Goal: Task Accomplishment & Management: Manage account settings

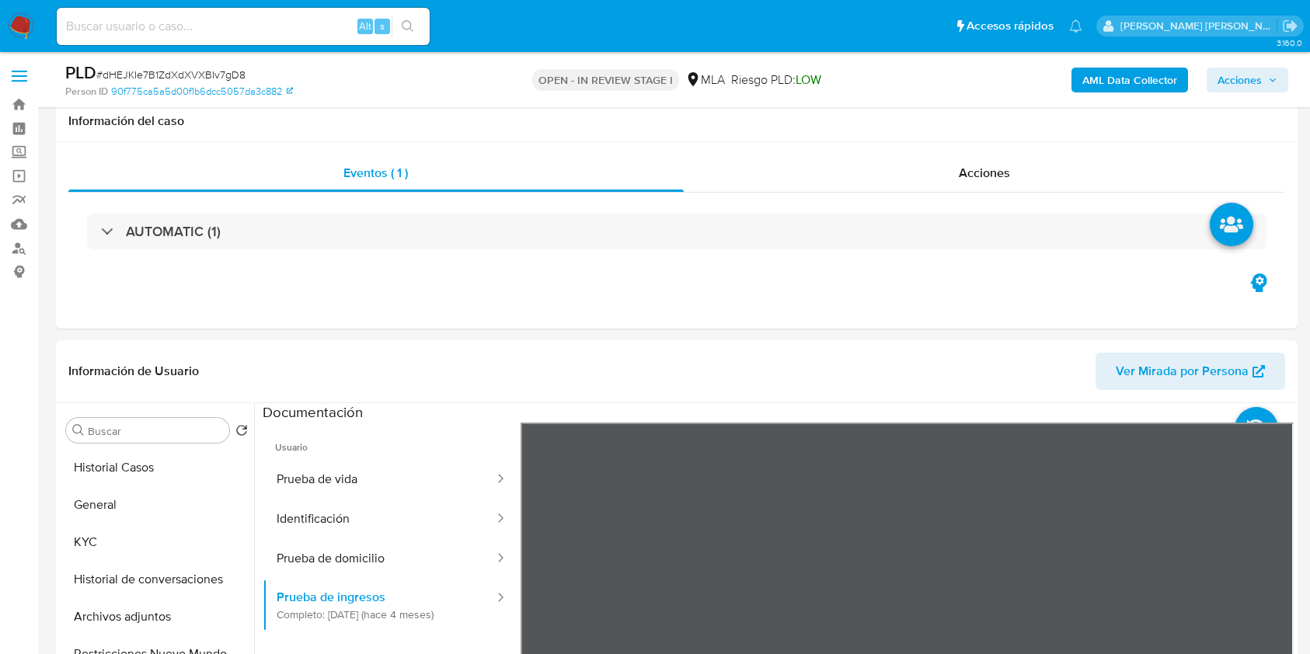
select select "10"
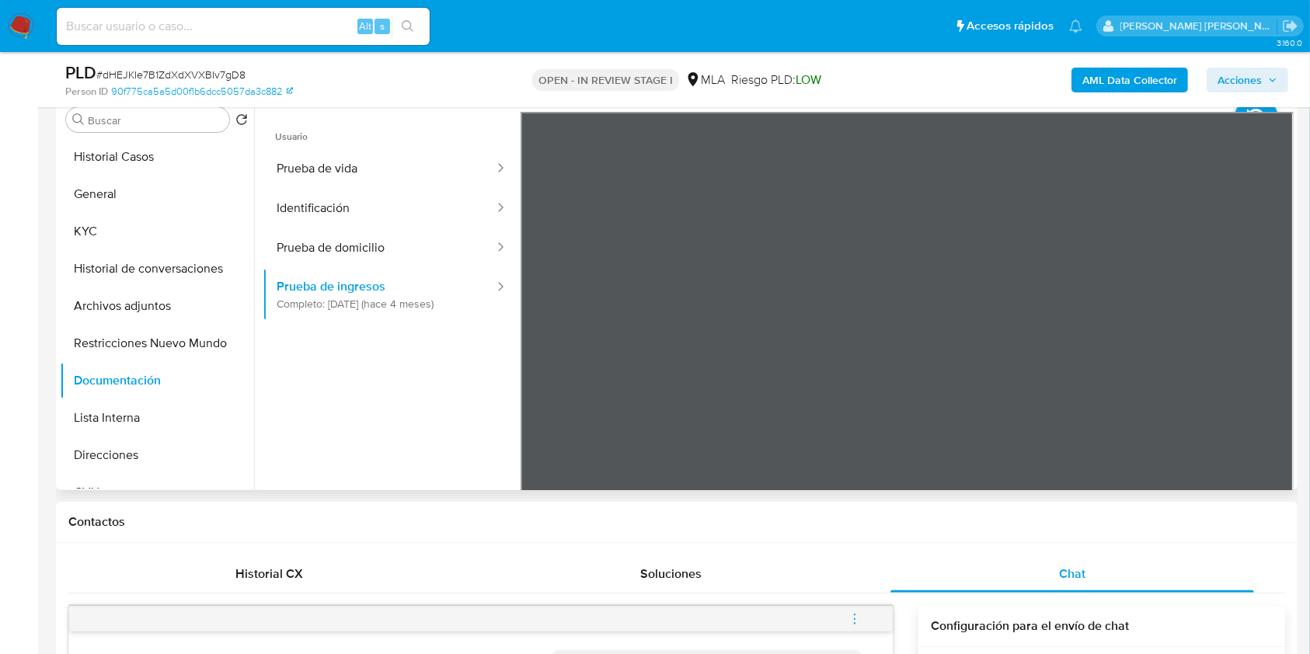
click at [345, 405] on ul "Usuario Prueba de vida Identificación Prueba de domicilio Prueba de ingresos Co…" at bounding box center [392, 335] width 258 height 447
click at [408, 397] on ul "Usuario Prueba de vida Identificación Prueba de domicilio Prueba de ingresos Co…" at bounding box center [392, 335] width 258 height 447
click at [109, 156] on button "Historial Casos" at bounding box center [151, 156] width 182 height 37
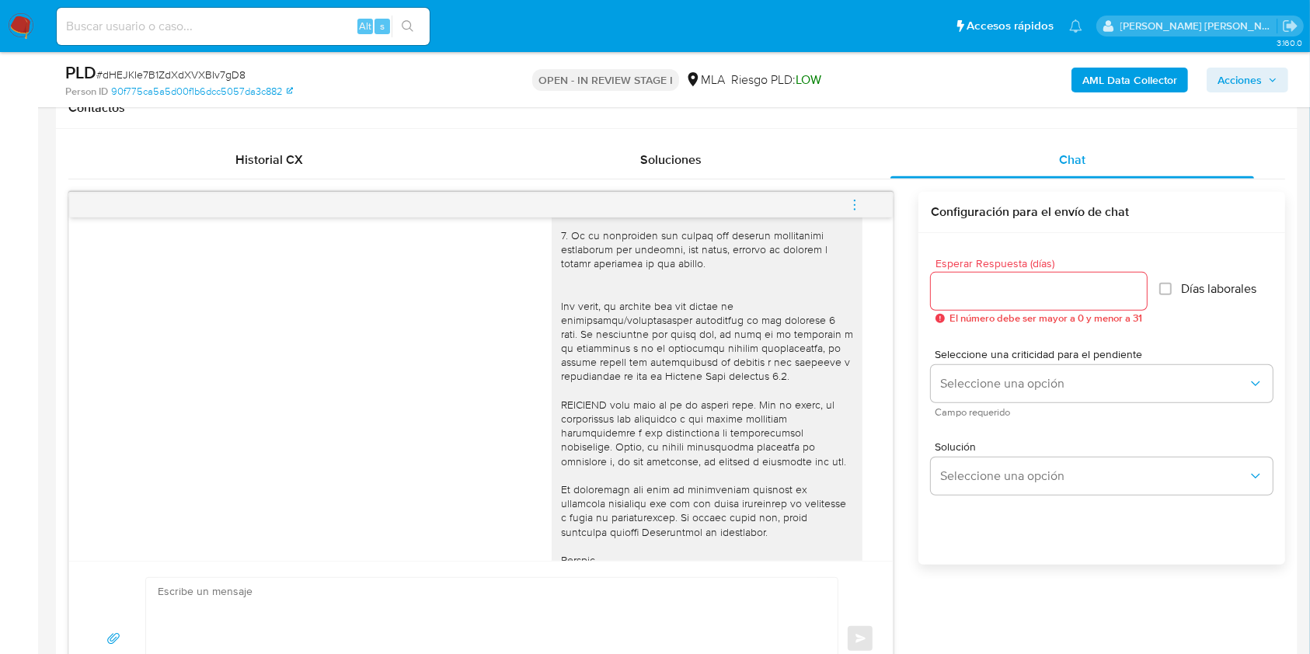
scroll to position [597, 0]
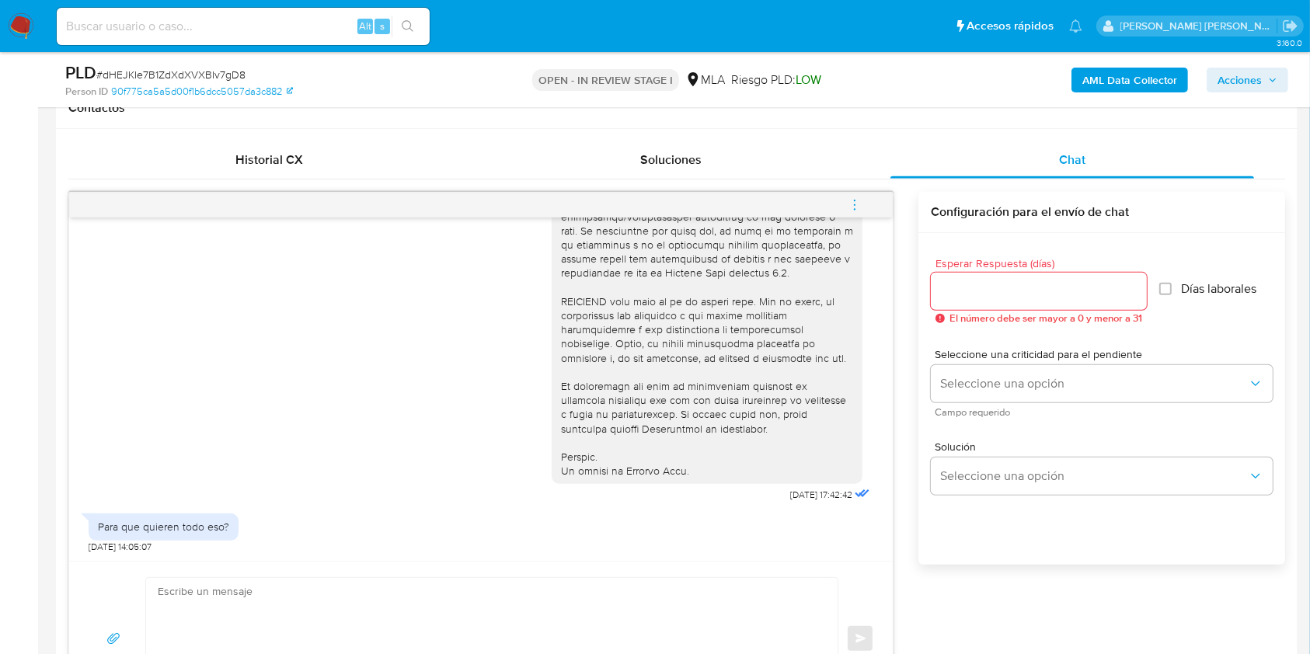
click at [396, 609] on textarea at bounding box center [488, 639] width 660 height 122
paste textarea "Hola XXX, ¡Gracias por tu respuesta! Queremos asegurarte que la información y d…"
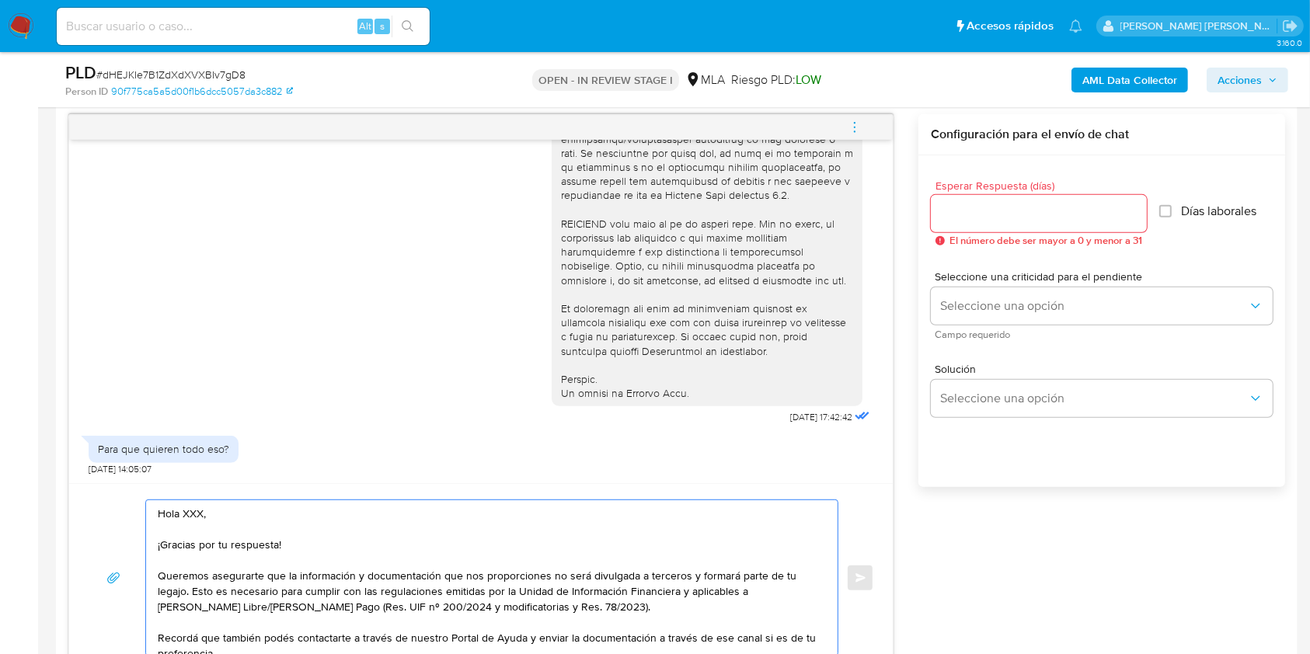
scroll to position [56, 0]
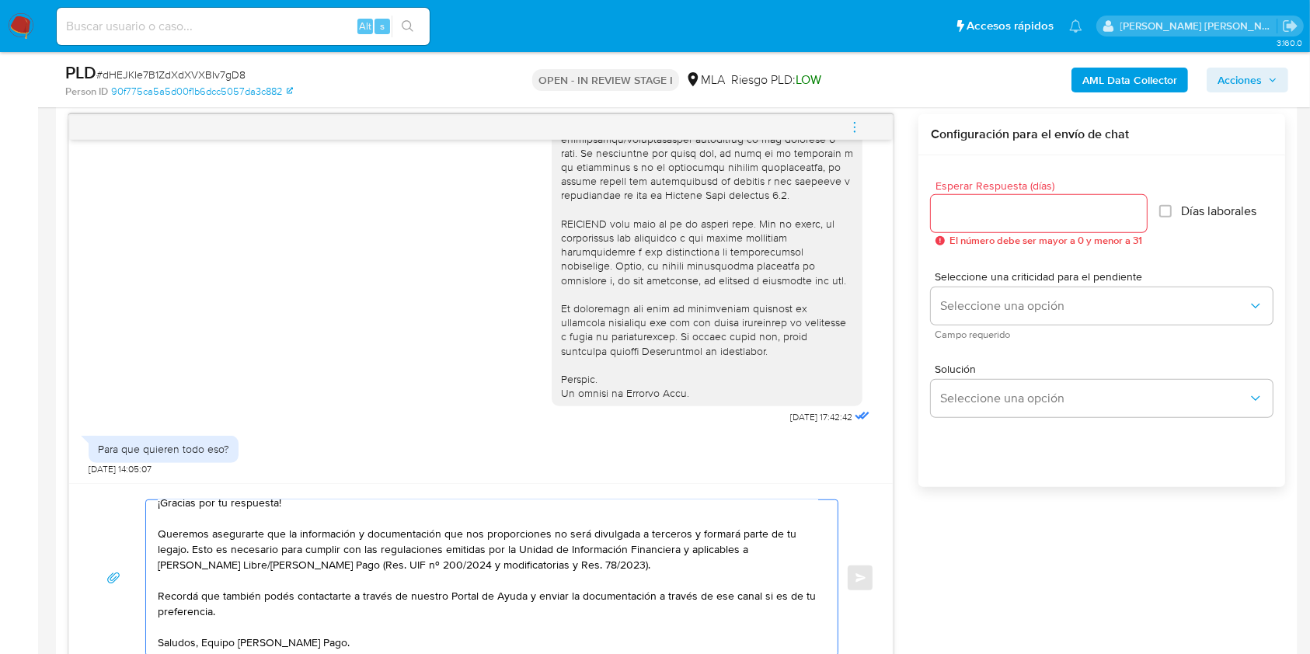
type textarea "Hola XXX, ¡Gracias por tu respuesta! Queremos asegurarte que la información y d…"
click at [994, 208] on input "Esperar Respuesta (días)" at bounding box center [1039, 214] width 216 height 20
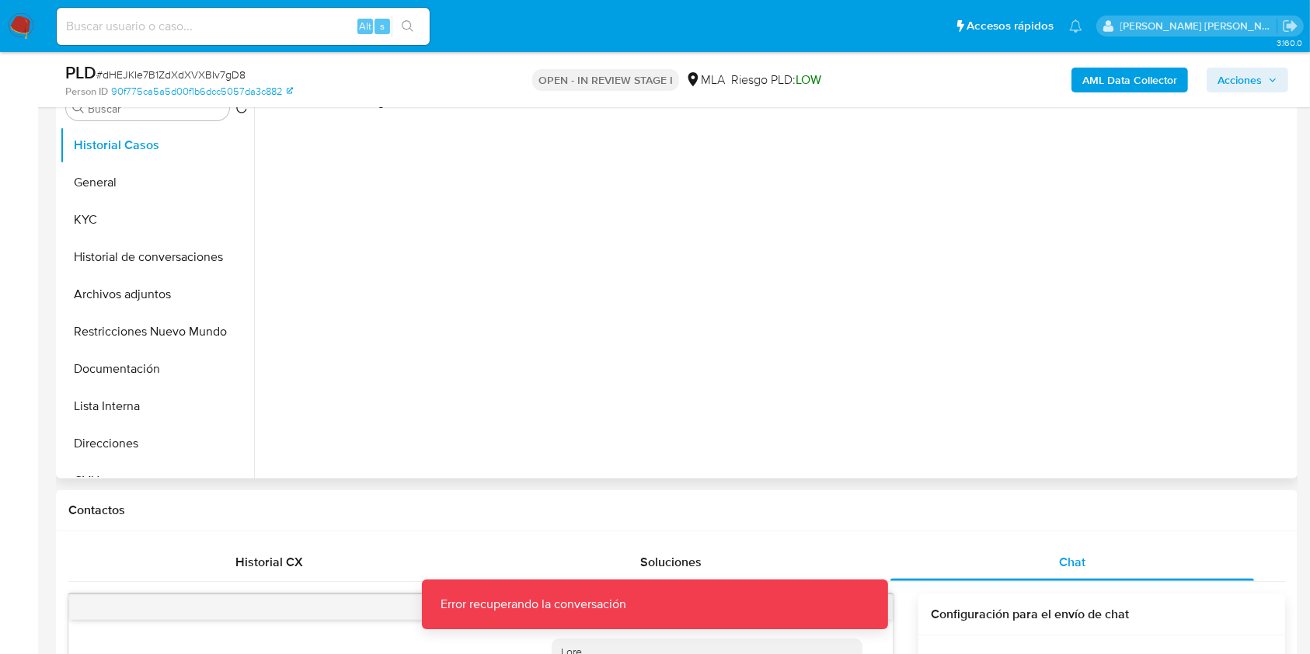
scroll to position [285, 0]
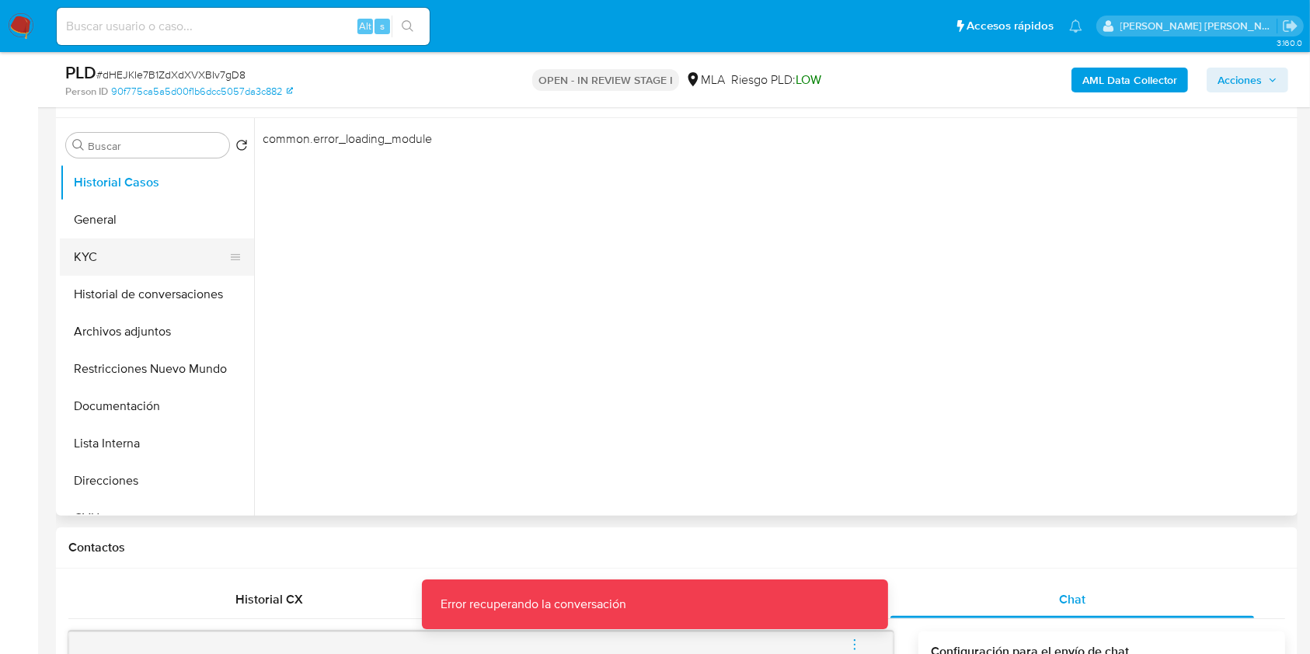
type input "3"
click at [141, 254] on button "KYC" at bounding box center [151, 256] width 182 height 37
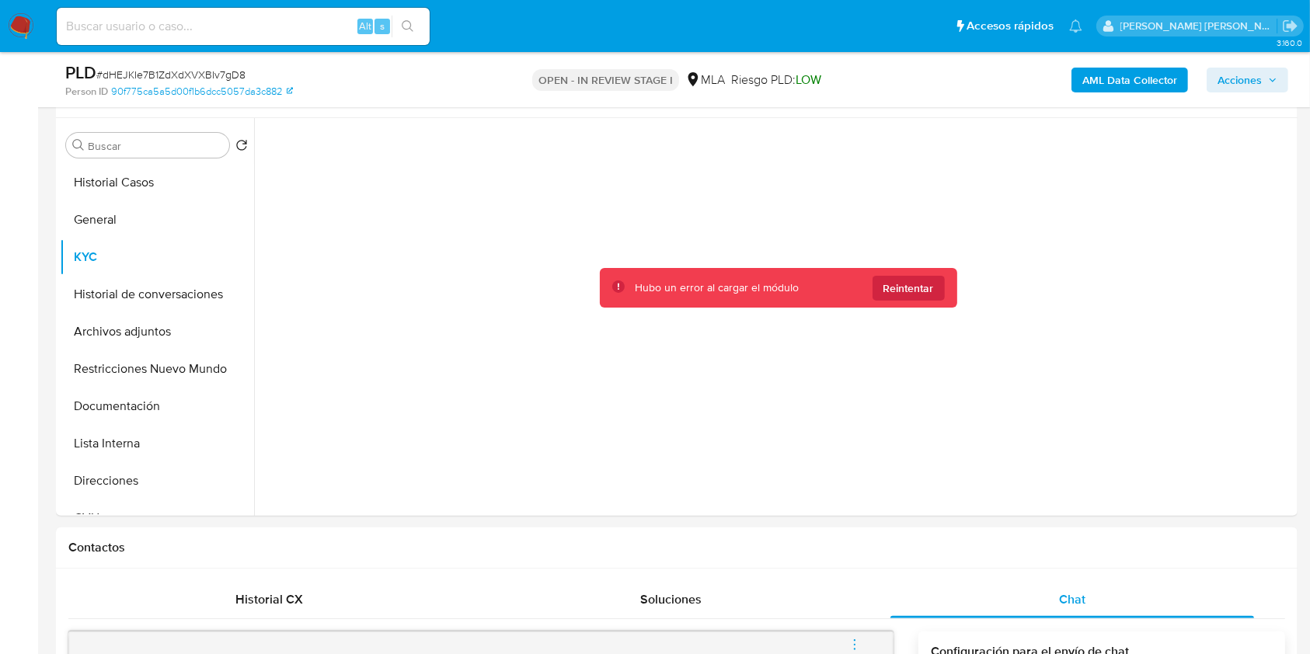
click at [235, 21] on input at bounding box center [243, 26] width 373 height 20
paste input "dHEJKIe7B1ZdXdXVXBIv7gD8"
type input "dHEJKIe7B1ZdXdXVXBIv7gD8"
click at [422, 21] on button "search-icon" at bounding box center [408, 27] width 32 height 22
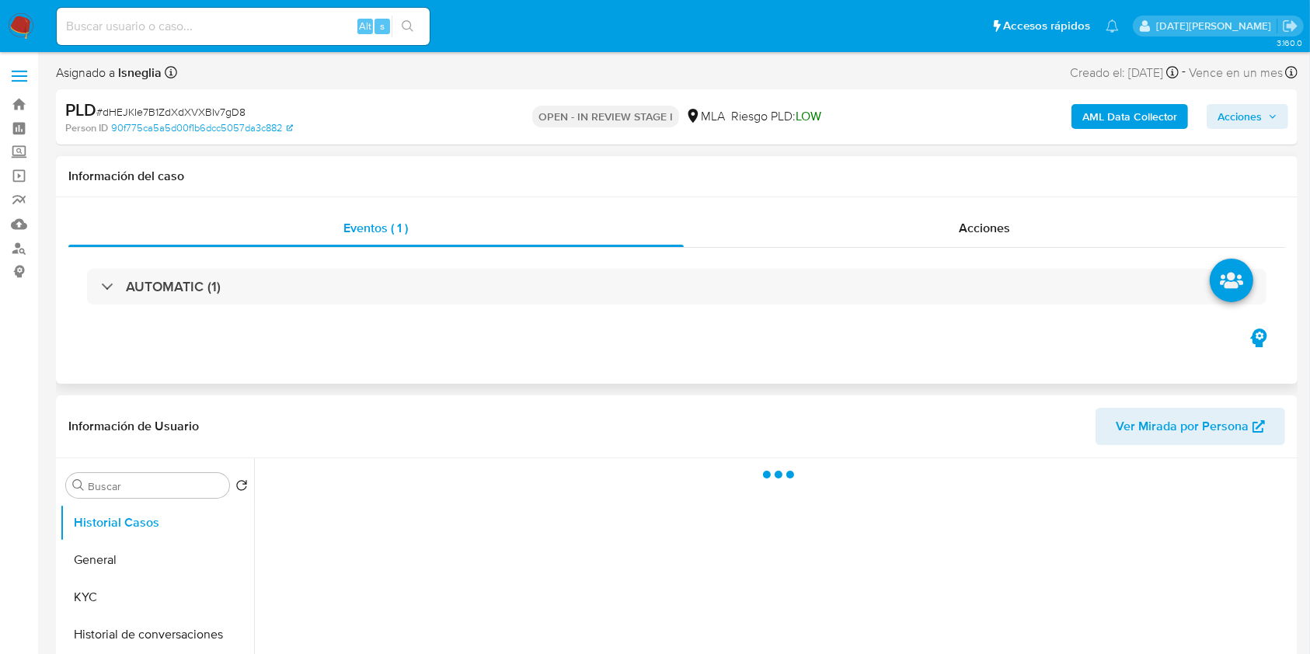
select select "10"
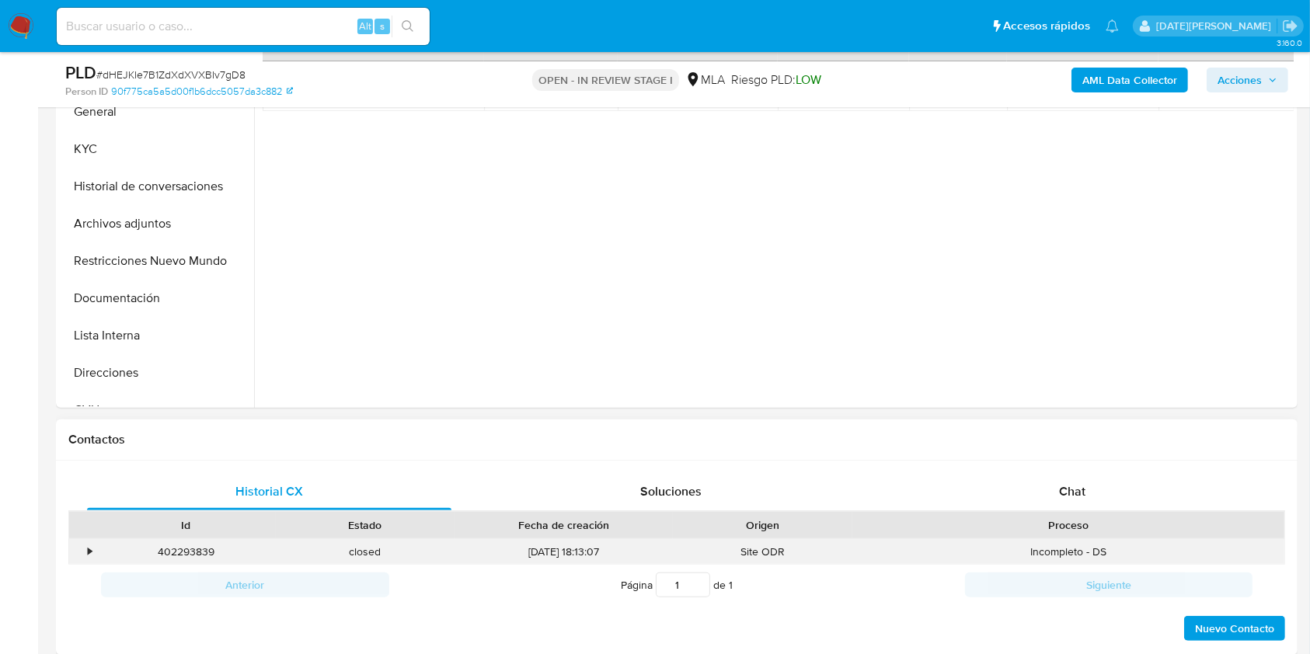
scroll to position [517, 0]
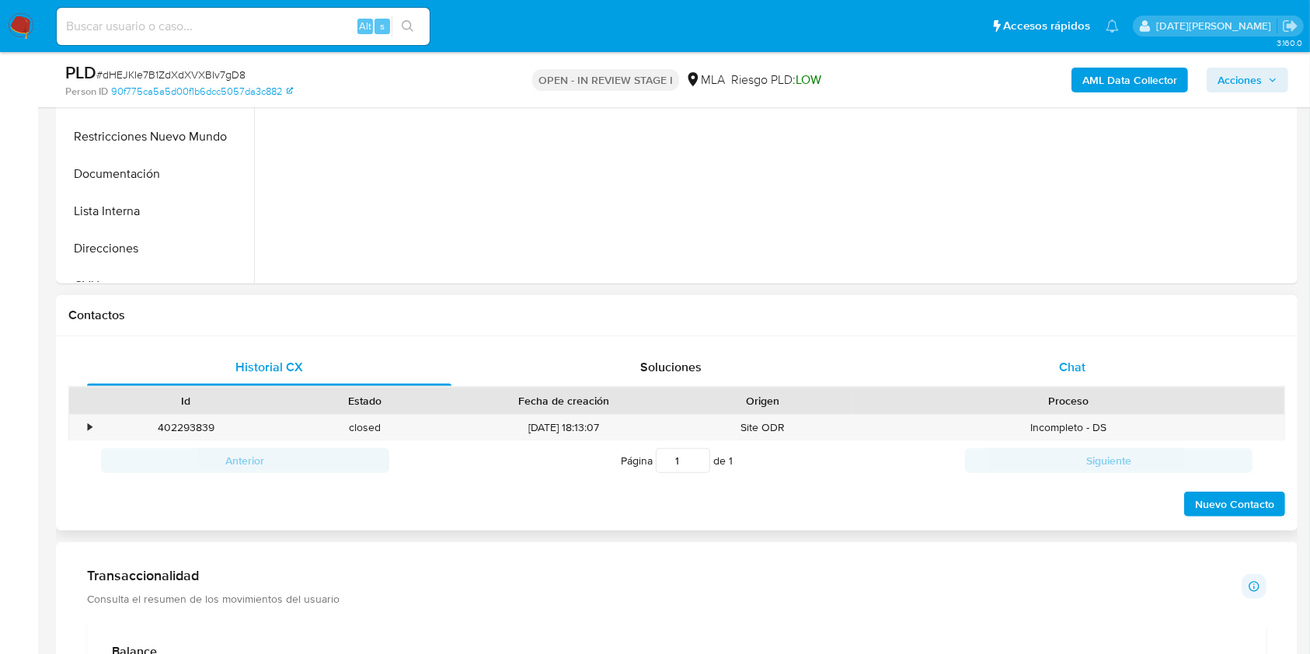
click at [1019, 367] on div "Chat" at bounding box center [1072, 367] width 364 height 37
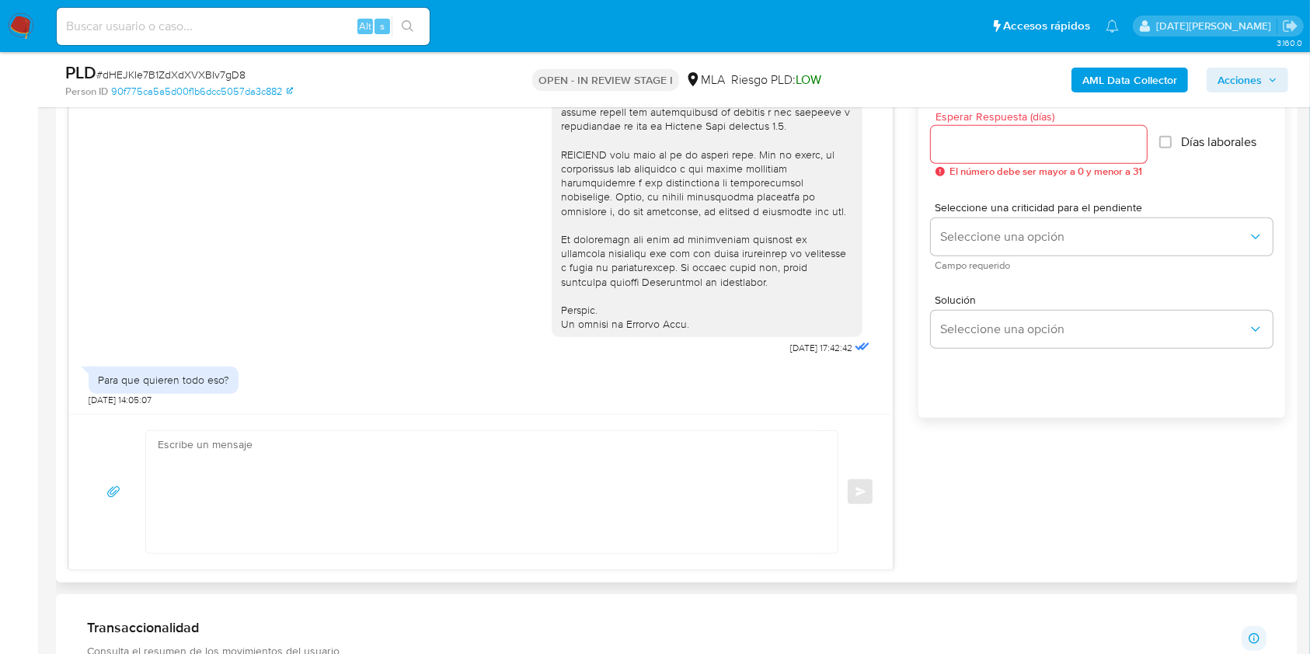
scroll to position [932, 0]
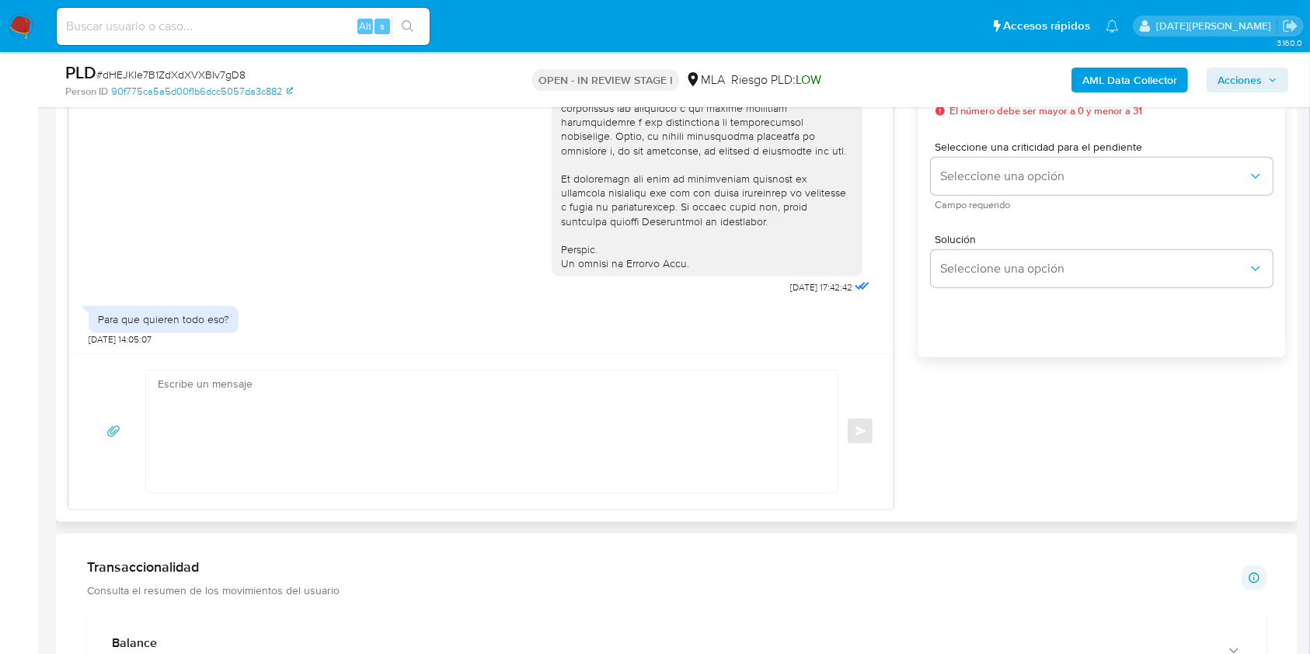
click at [273, 446] on textarea at bounding box center [488, 432] width 660 height 122
paste textarea "Hola XXX, ¡Gracias por tu respuesta! Queremos asegurarte que la información y d…"
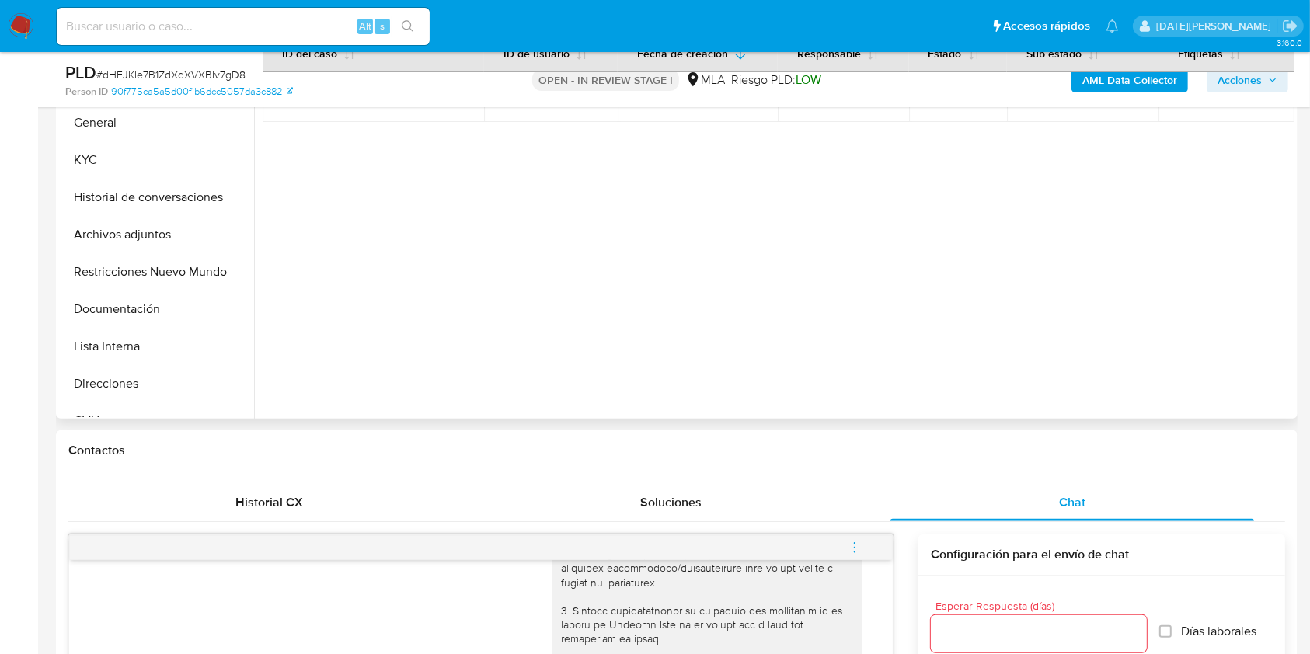
scroll to position [311, 0]
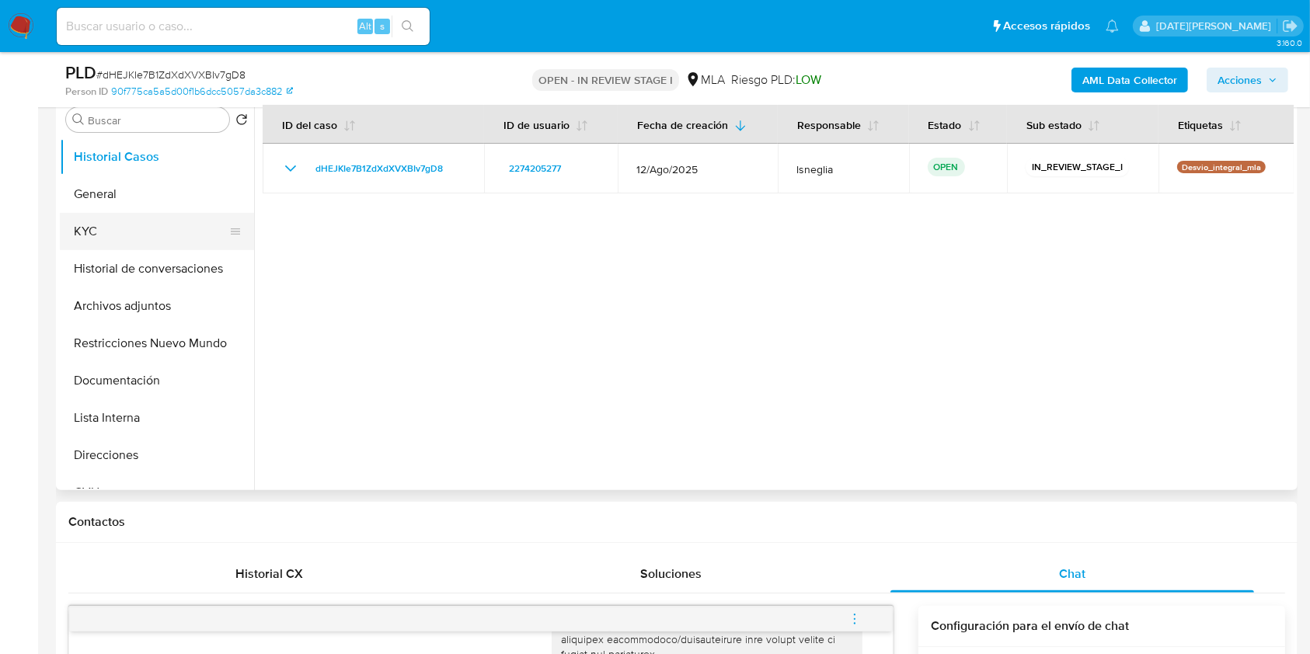
click at [116, 225] on button "KYC" at bounding box center [151, 231] width 182 height 37
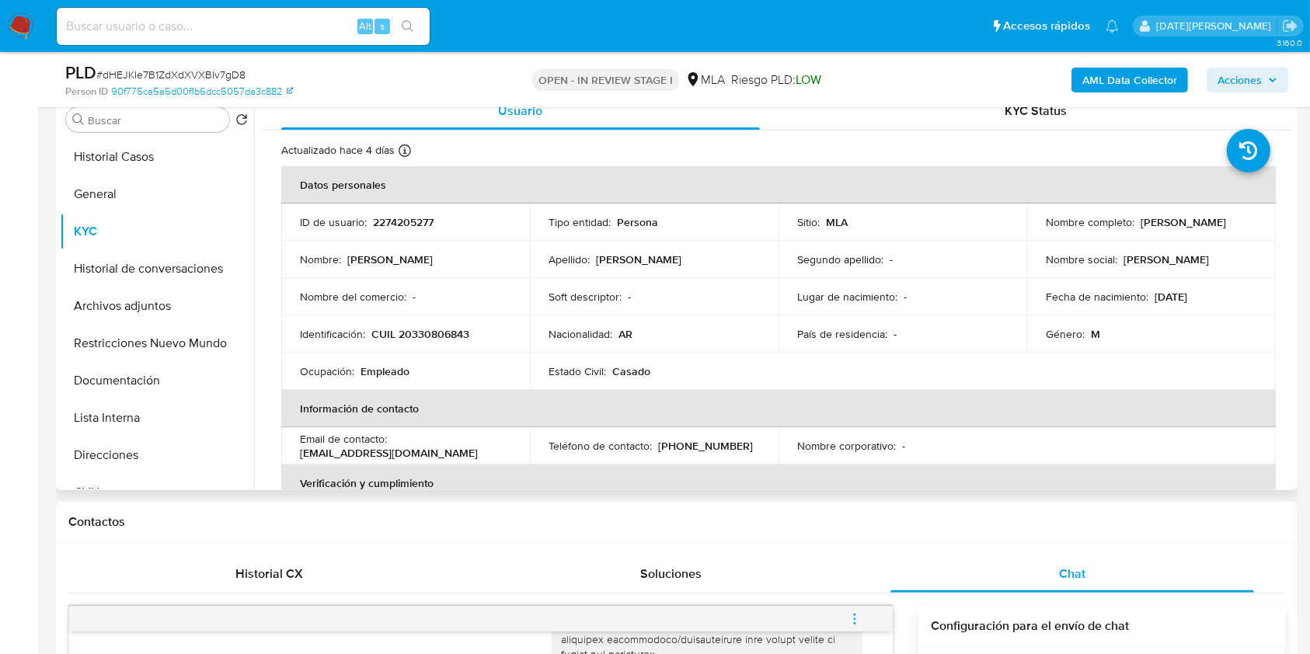
drag, startPoint x: 1043, startPoint y: 228, endPoint x: 1167, endPoint y: 233, distance: 123.6
click at [1168, 229] on div "Nombre completo : Fernando Miguel Vignale" at bounding box center [1151, 222] width 211 height 14
copy p "Fernando Miguel Vignale"
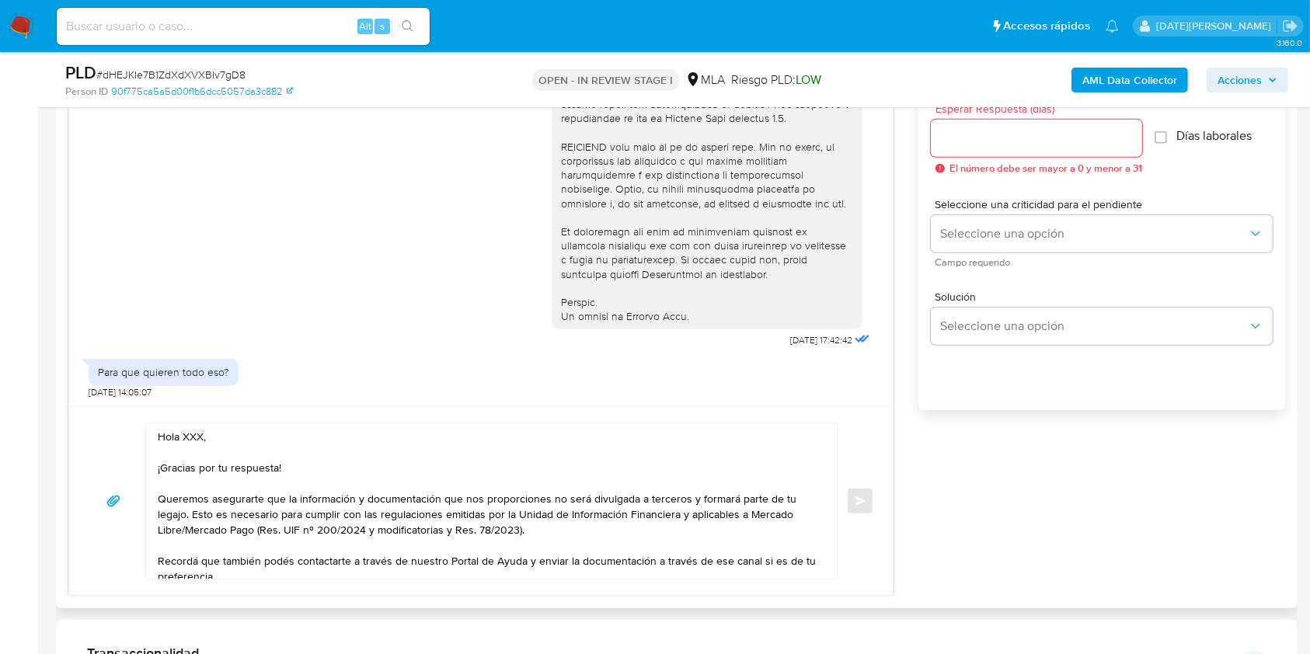
scroll to position [932, 0]
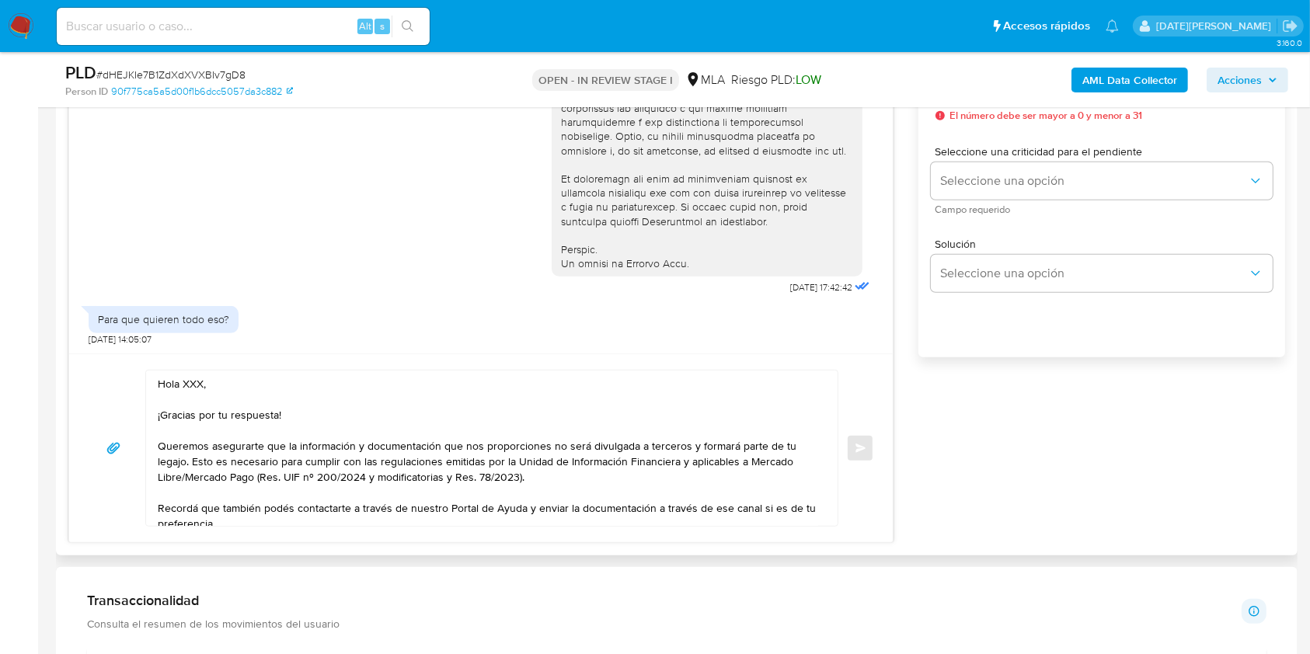
click at [189, 382] on textarea "Hola XXX, ¡Gracias por tu respuesta! Queremos asegurarte que la información y d…" at bounding box center [488, 448] width 660 height 155
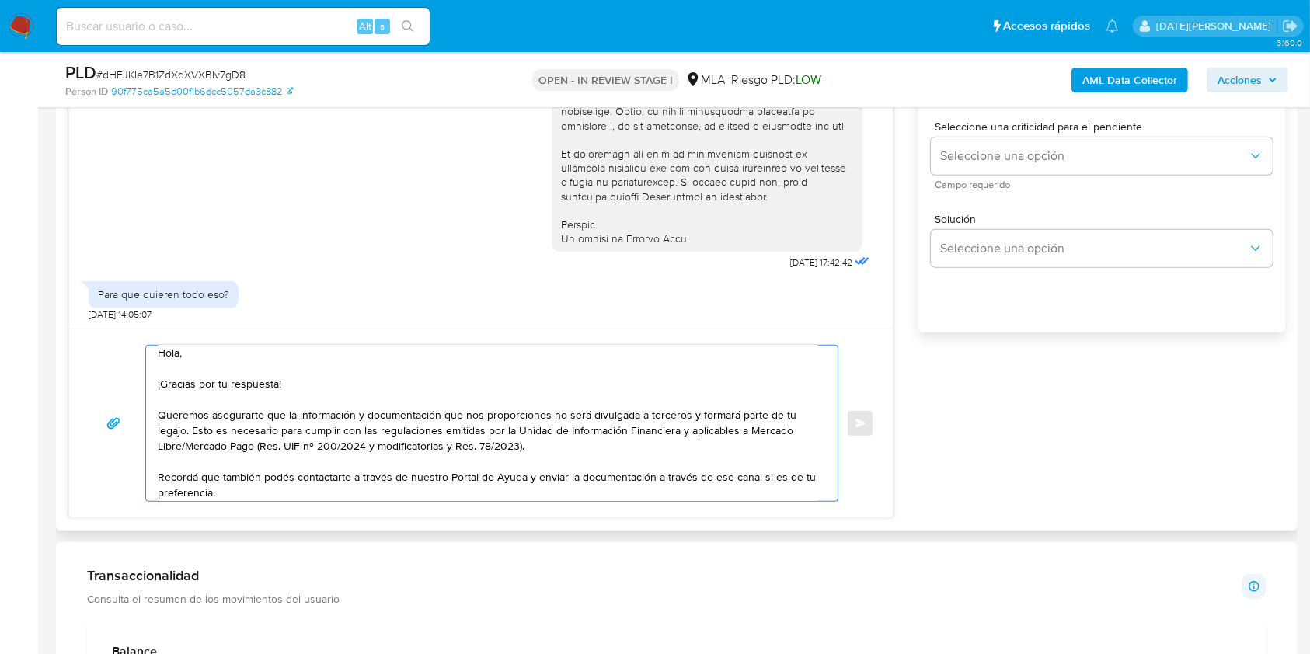
scroll to position [0, 0]
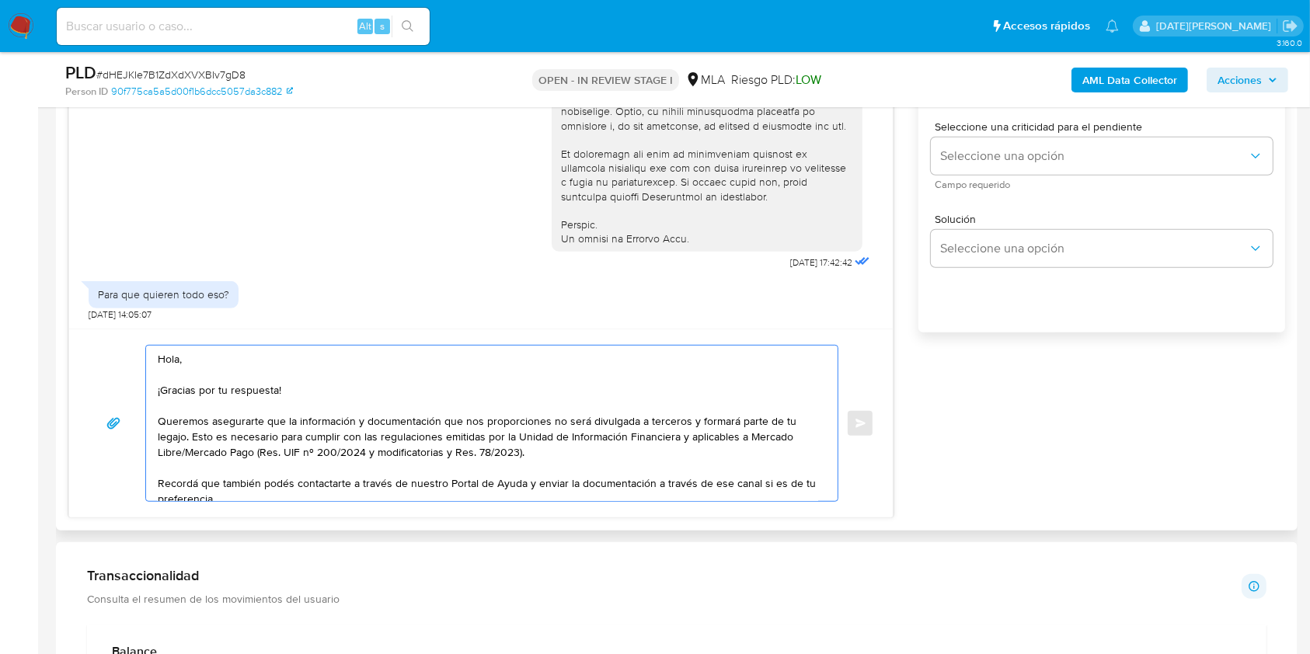
click at [230, 351] on textarea "Hola, ¡Gracias por tu respuesta! Queremos asegurarte que la información y docum…" at bounding box center [488, 423] width 660 height 155
paste textarea "Fernando Miguel Vignale"
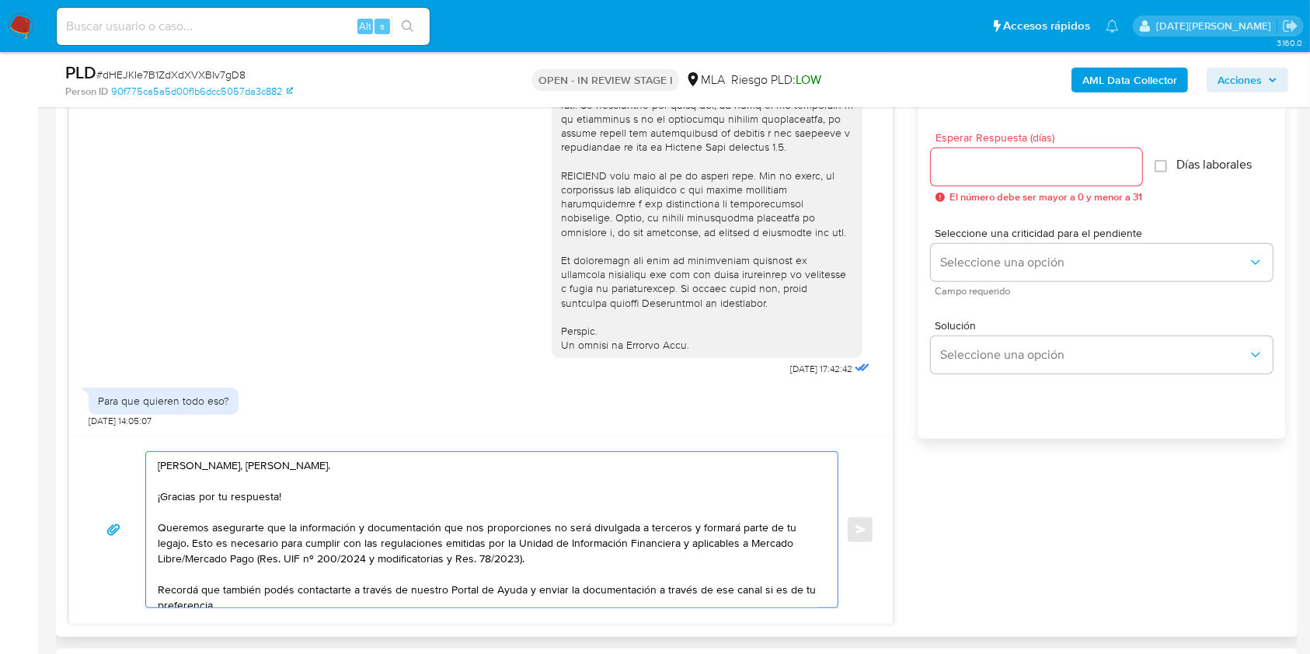
scroll to position [853, 0]
click at [353, 492] on textarea "Hola, Fernando Miguel Vignale. ¡Gracias por tu respuesta! Queremos asegurarte q…" at bounding box center [488, 527] width 660 height 155
click at [162, 495] on textarea "Hola, Fernando Miguel Vignale. ¡Gracias por tu respuesta Queremos asegurarte qu…" at bounding box center [488, 527] width 660 height 155
click at [318, 502] on textarea "Hola, Fernando Miguel Vignale. Gracias por tu respuesta Queremos asegurarte que…" at bounding box center [488, 527] width 660 height 155
click at [315, 492] on textarea "Hola, Fernando Miguel Vignale. Gracias por tu respuesta Queremos asegurarte que…" at bounding box center [488, 527] width 660 height 155
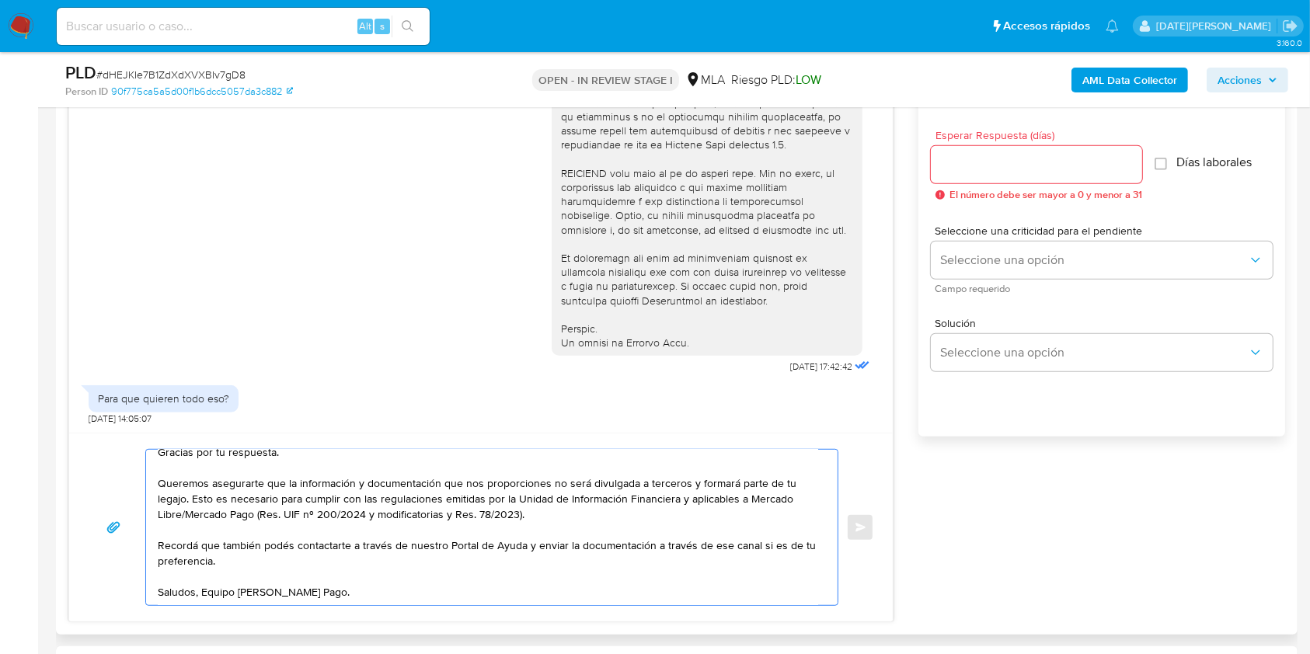
scroll to position [62, 0]
click at [174, 536] on textarea "Hola, Fernando Miguel Vignale. Gracias por tu respuesta. Queremos asegurarte qu…" at bounding box center [488, 527] width 660 height 155
drag, startPoint x: 174, startPoint y: 536, endPoint x: 186, endPoint y: 534, distance: 11.9
click at [177, 536] on textarea "Hola, Fernando Miguel Vignale. Gracias por tu respuesta. Queremos asegurarte qu…" at bounding box center [488, 527] width 660 height 155
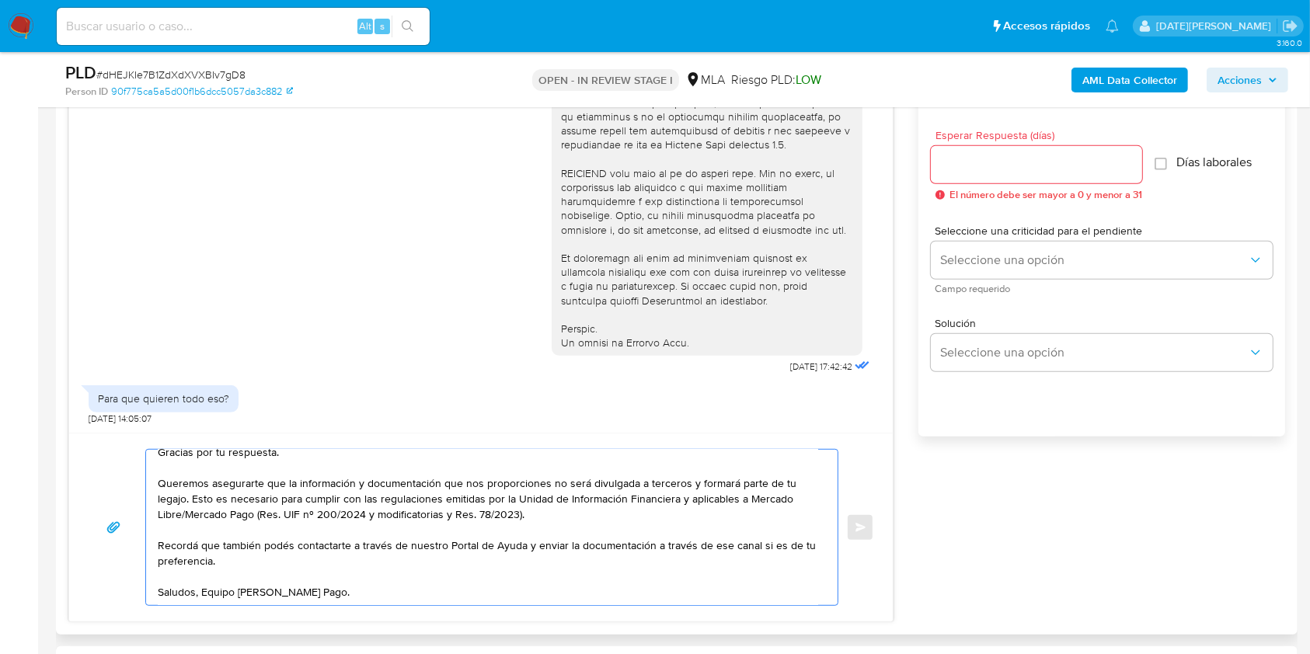
click at [235, 544] on textarea "Hola, Fernando Miguel Vignale. Gracias por tu respuesta. Queremos asegurarte qu…" at bounding box center [488, 527] width 660 height 155
click at [171, 531] on textarea "Hola, Fernando Miguel Vignale. Gracias por tu respuesta. Queremos asegurarte qu…" at bounding box center [488, 527] width 660 height 155
drag, startPoint x: 158, startPoint y: 525, endPoint x: 402, endPoint y: 593, distance: 253.3
click at [402, 593] on textarea "Hola, Fernando Miguel Vignale. Gracias por tu respuesta. Queremos asegurarte qu…" at bounding box center [488, 527] width 660 height 155
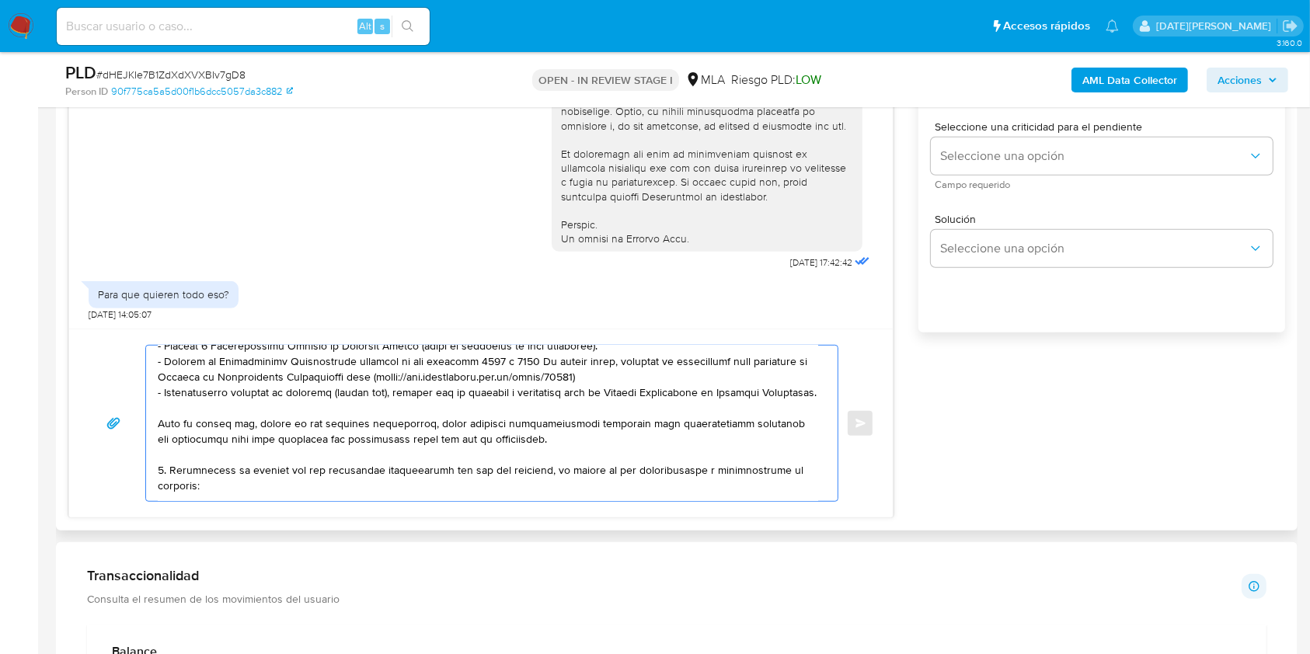
scroll to position [311, 0]
drag, startPoint x: 164, startPoint y: 454, endPoint x: 389, endPoint y: 416, distance: 228.3
click at [389, 416] on textarea at bounding box center [488, 423] width 660 height 155
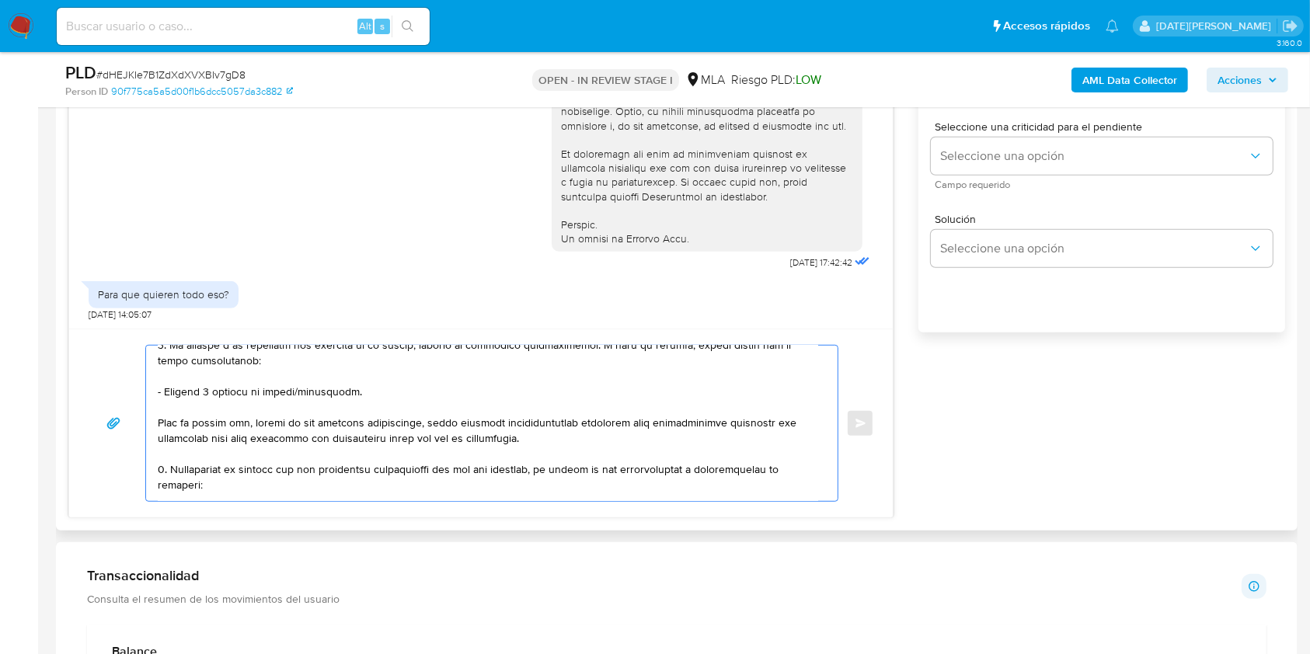
scroll to position [231, 0]
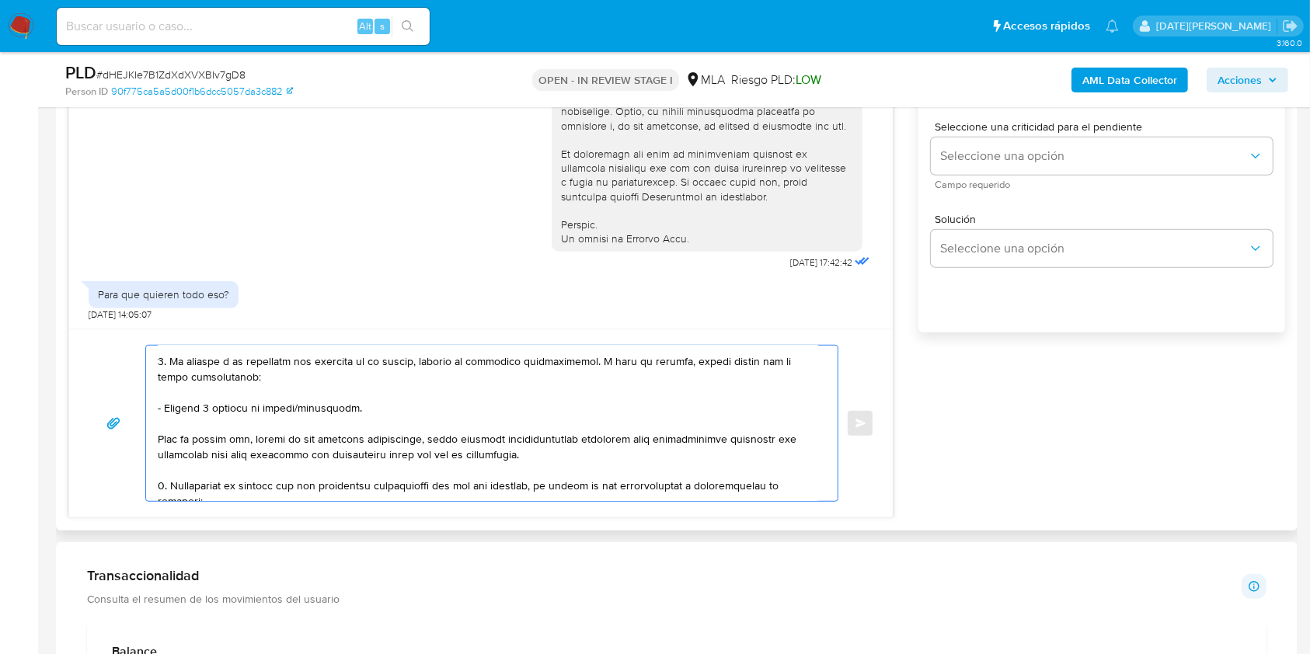
drag, startPoint x: 764, startPoint y: 367, endPoint x: 254, endPoint y: 382, distance: 510.6
click at [254, 382] on textarea at bounding box center [488, 423] width 660 height 155
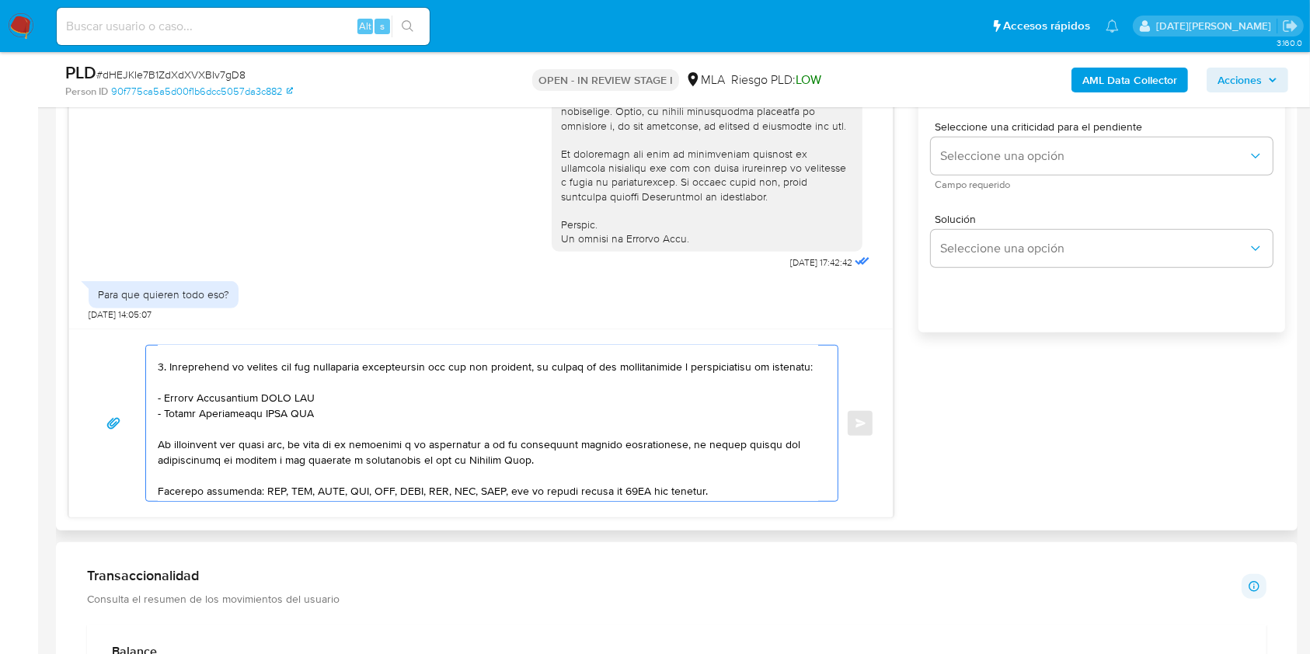
scroll to position [318, 0]
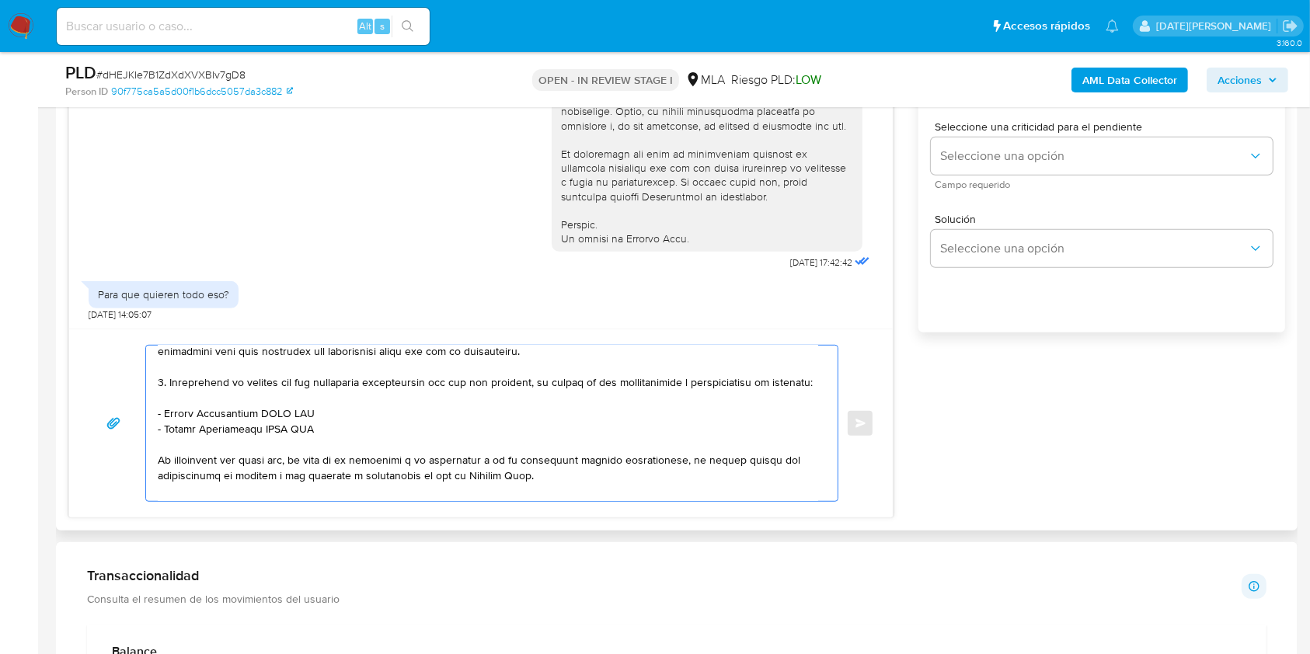
drag, startPoint x: 165, startPoint y: 437, endPoint x: 334, endPoint y: 437, distance: 169.3
click at [334, 437] on textarea at bounding box center [488, 423] width 660 height 155
paste textarea "Liliana Noemi Ale"
drag, startPoint x: 165, startPoint y: 452, endPoint x: 322, endPoint y: 452, distance: 157.7
click at [322, 452] on textarea at bounding box center [488, 423] width 660 height 155
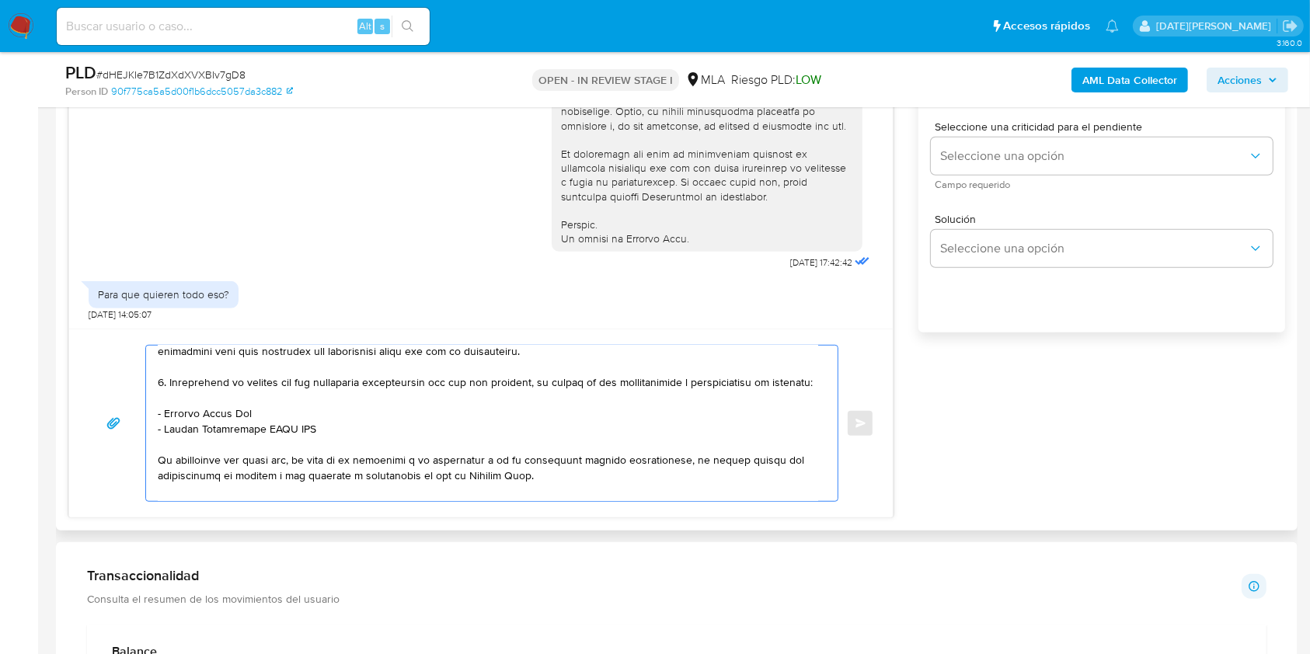
paste textarea "Cesar Emmanuel Alvarez"
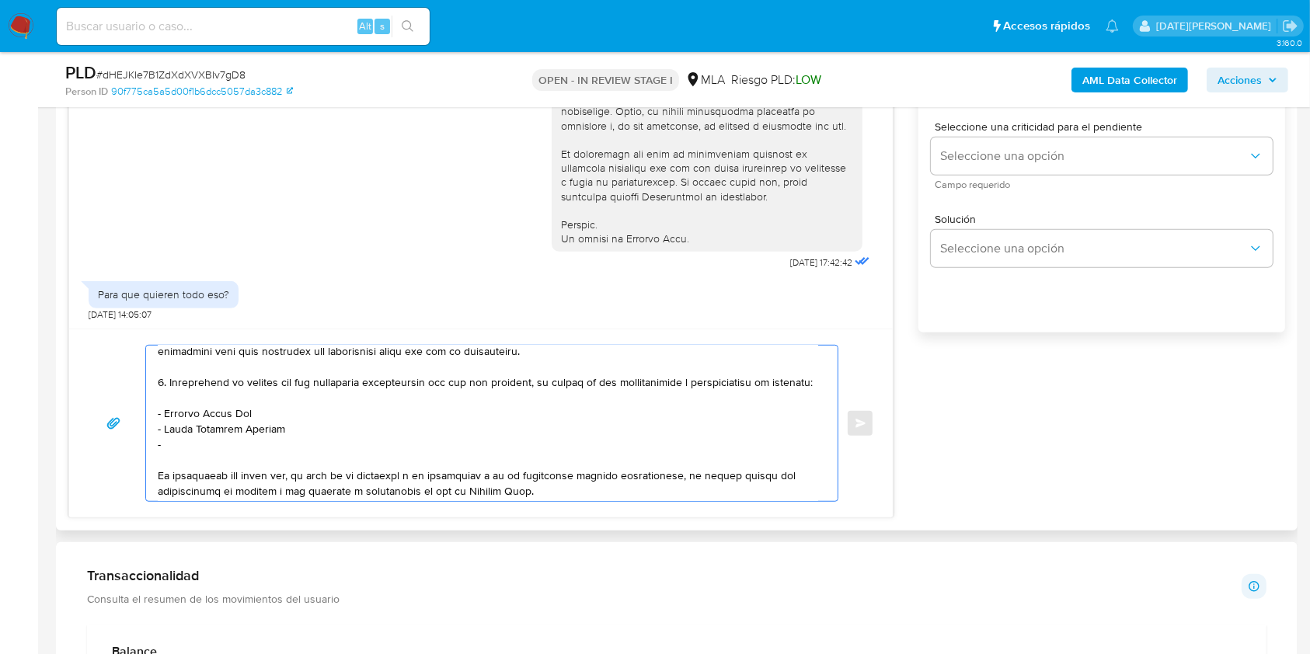
paste textarea "Vignale Andrea Soledad"
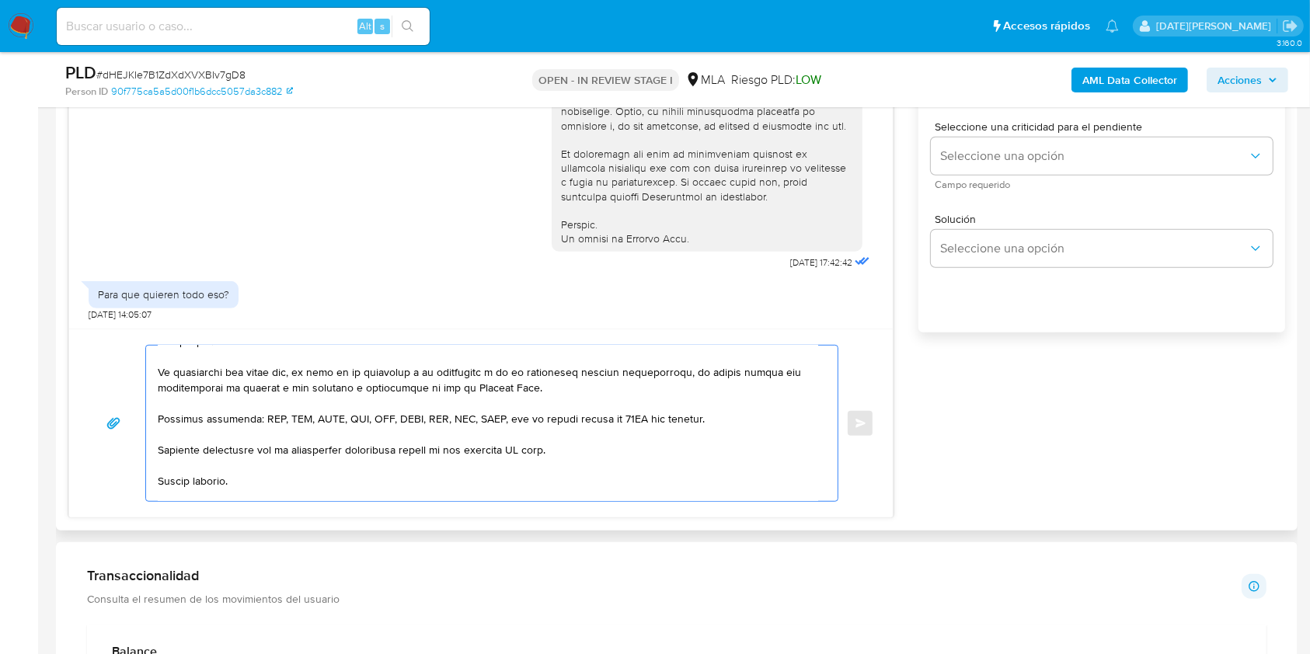
scroll to position [423, 0]
click at [534, 473] on textarea at bounding box center [488, 423] width 660 height 155
click at [531, 480] on textarea at bounding box center [488, 423] width 660 height 155
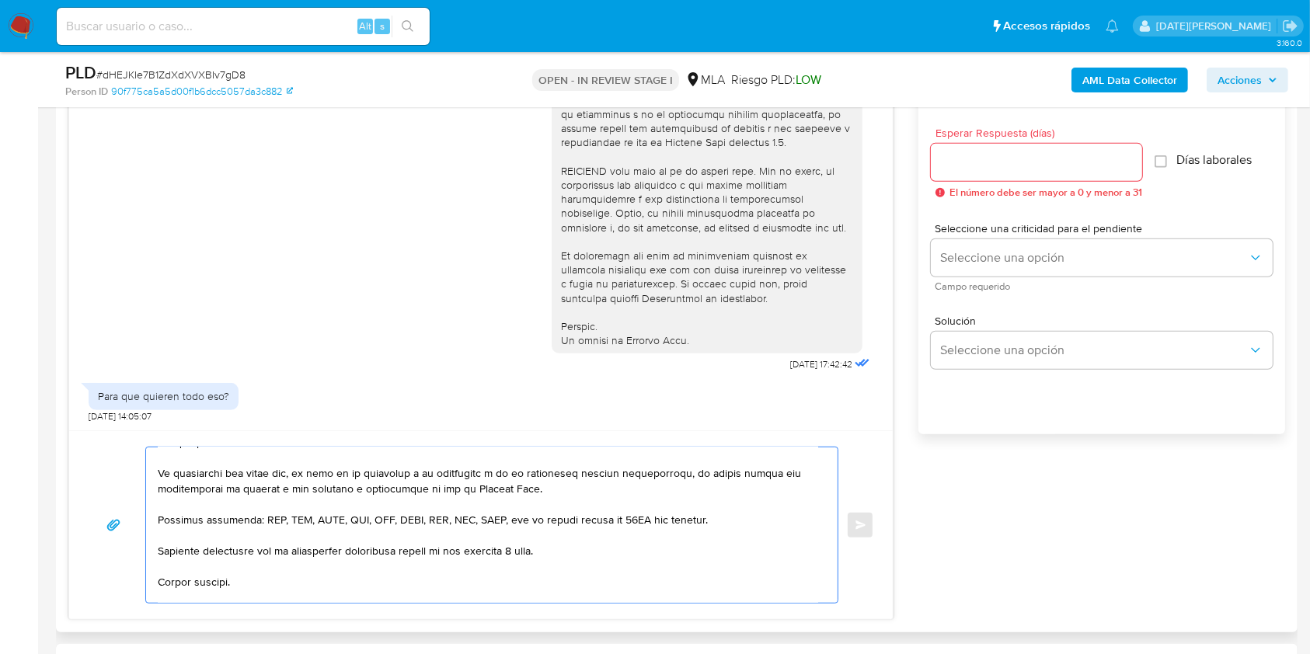
scroll to position [853, 0]
type textarea "Hola, Fernando Miguel Vignale. Gracias por tu respuesta. Queremos asegurarte qu…"
click at [1018, 160] on input "Esperar Respuesta (días)" at bounding box center [1036, 165] width 211 height 20
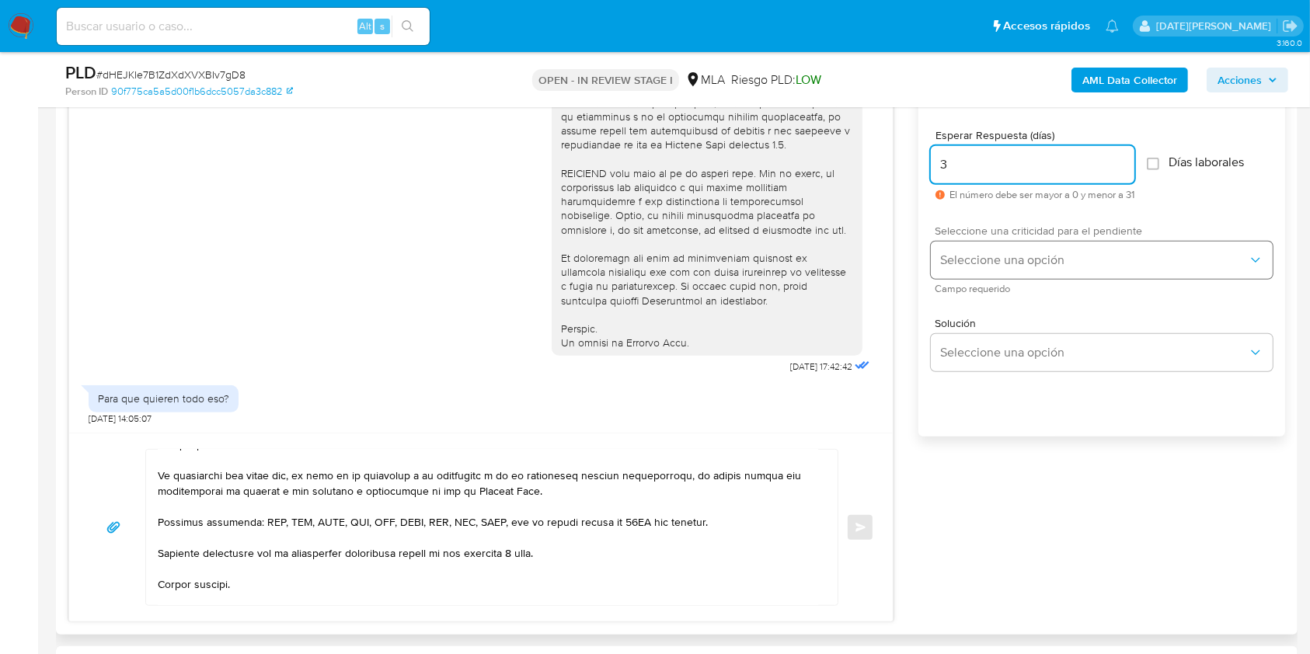
type input "3"
click at [1029, 255] on span "Seleccione una opción" at bounding box center [1094, 260] width 308 height 16
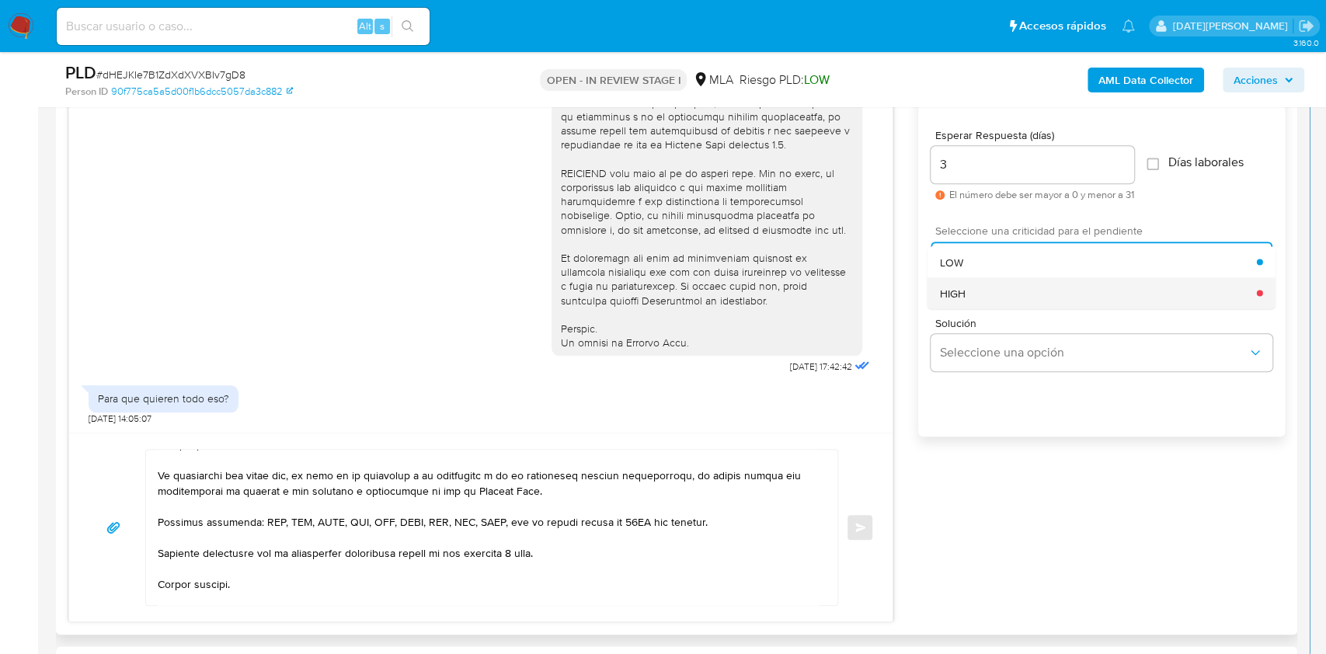
click at [997, 287] on div "HIGH" at bounding box center [1098, 292] width 317 height 31
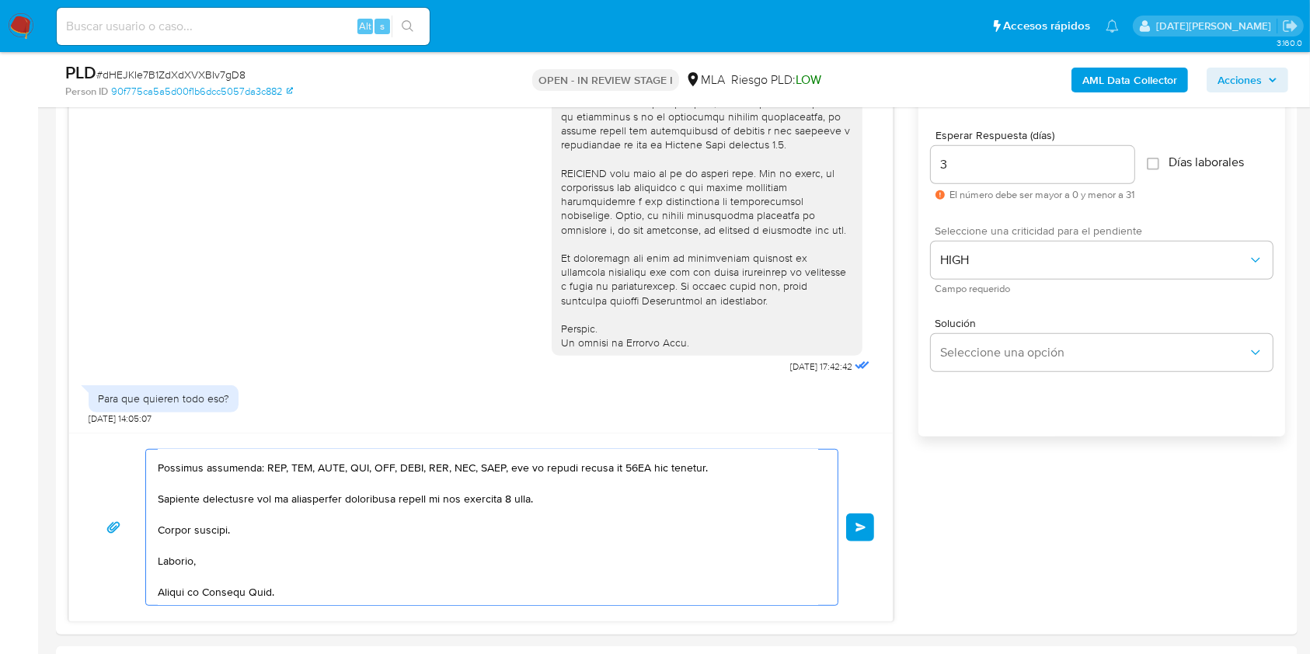
scroll to position [570, 0]
click at [855, 524] on span "Enviar" at bounding box center [860, 527] width 11 height 9
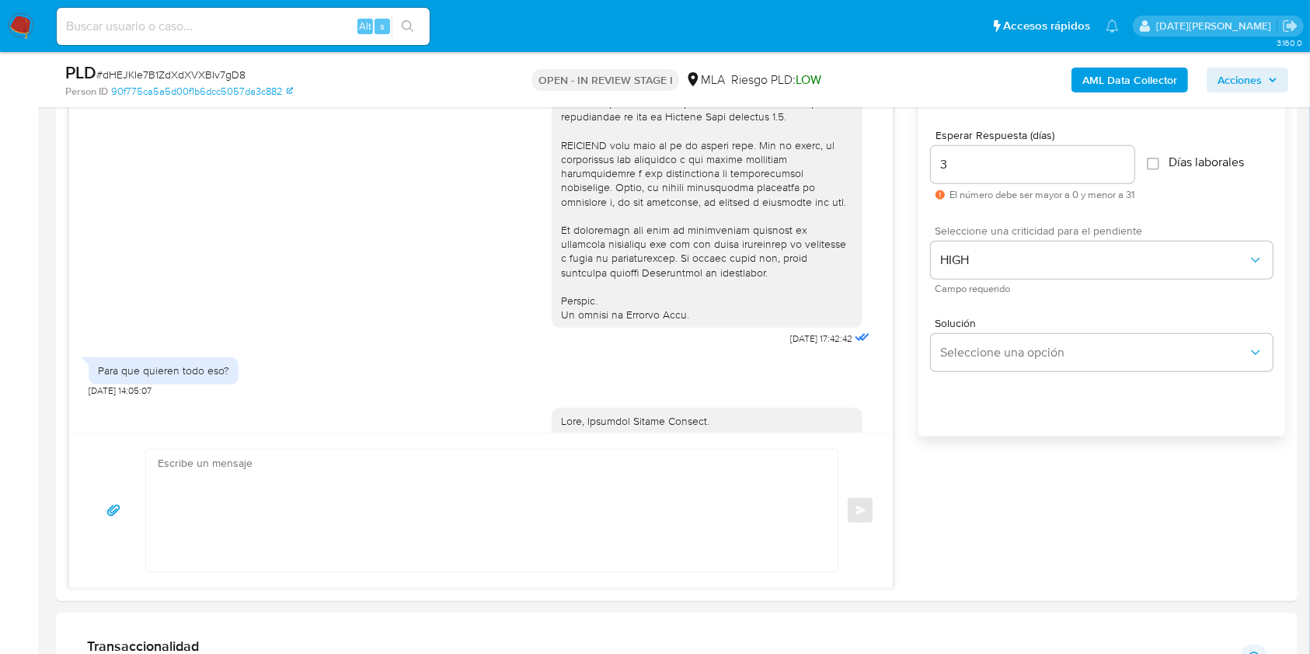
scroll to position [1462, 0]
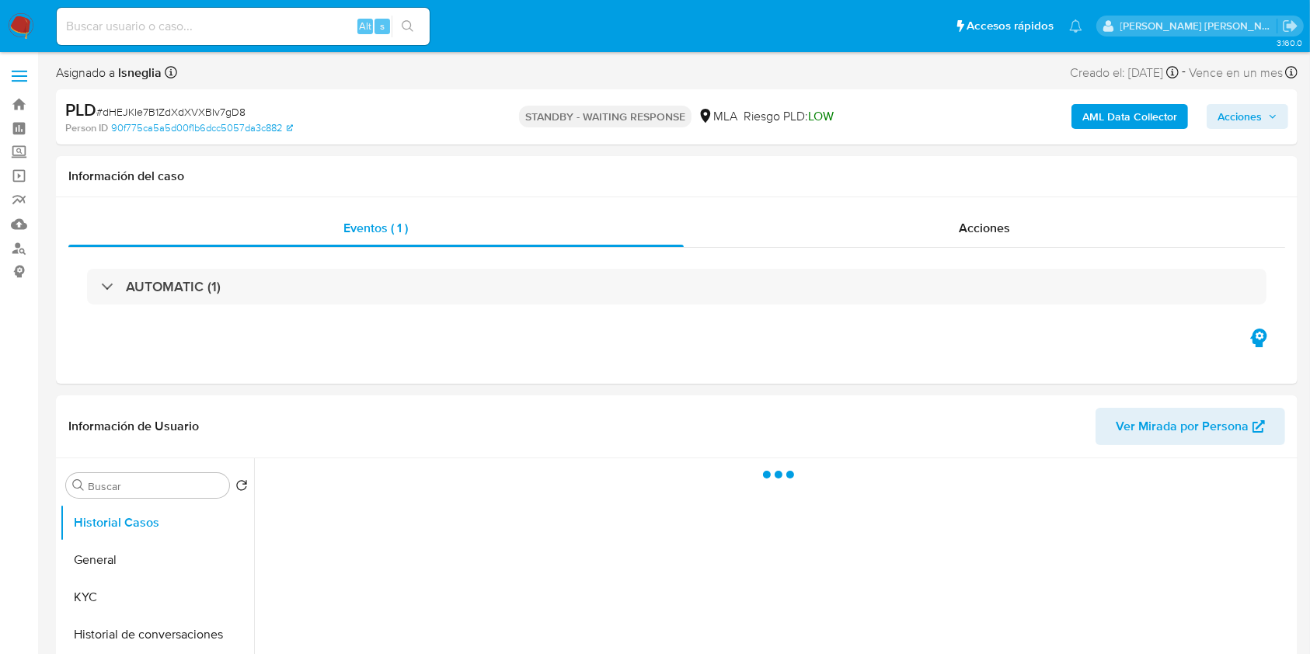
select select "10"
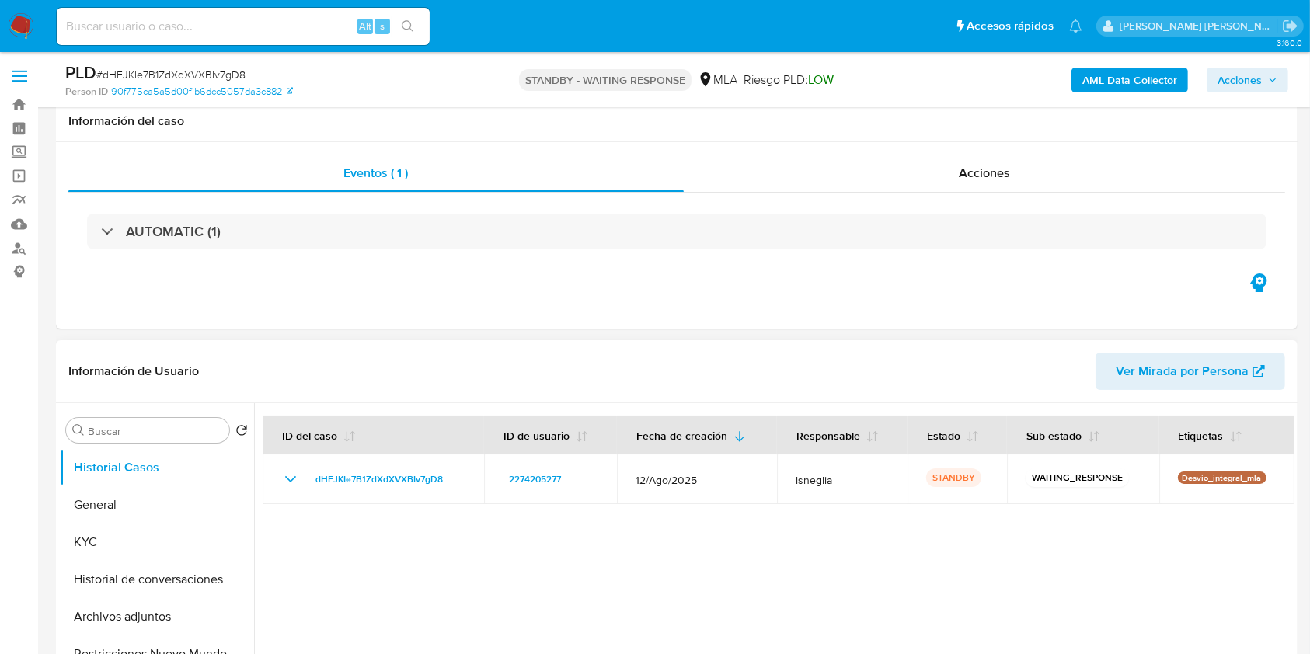
scroll to position [311, 0]
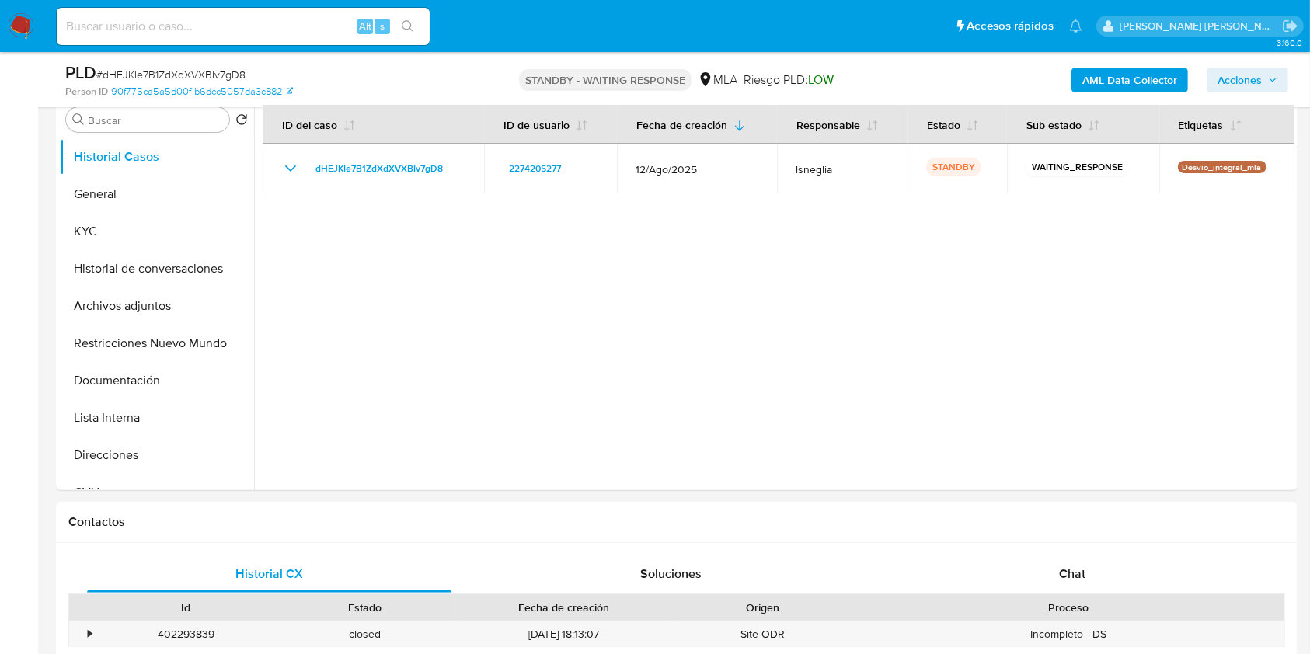
click at [181, 23] on input at bounding box center [243, 26] width 373 height 20
paste input "660306606"
type input "660306606"
click at [400, 25] on button "search-icon" at bounding box center [408, 27] width 32 height 22
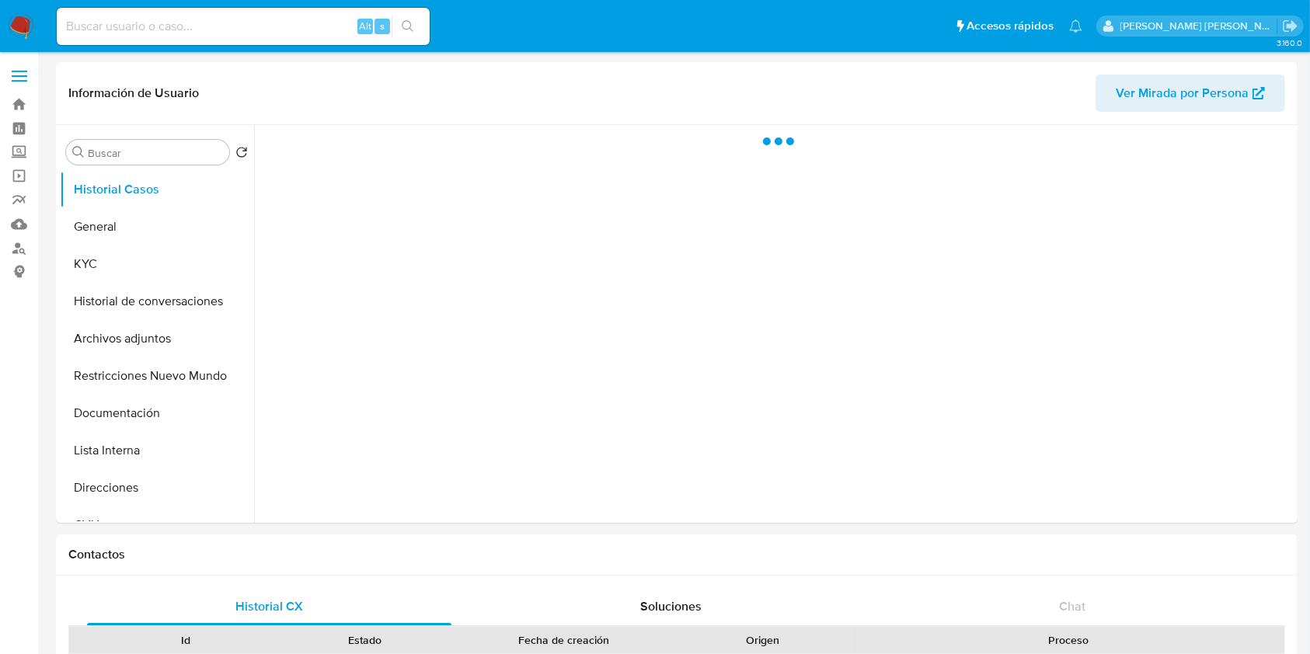
select select "10"
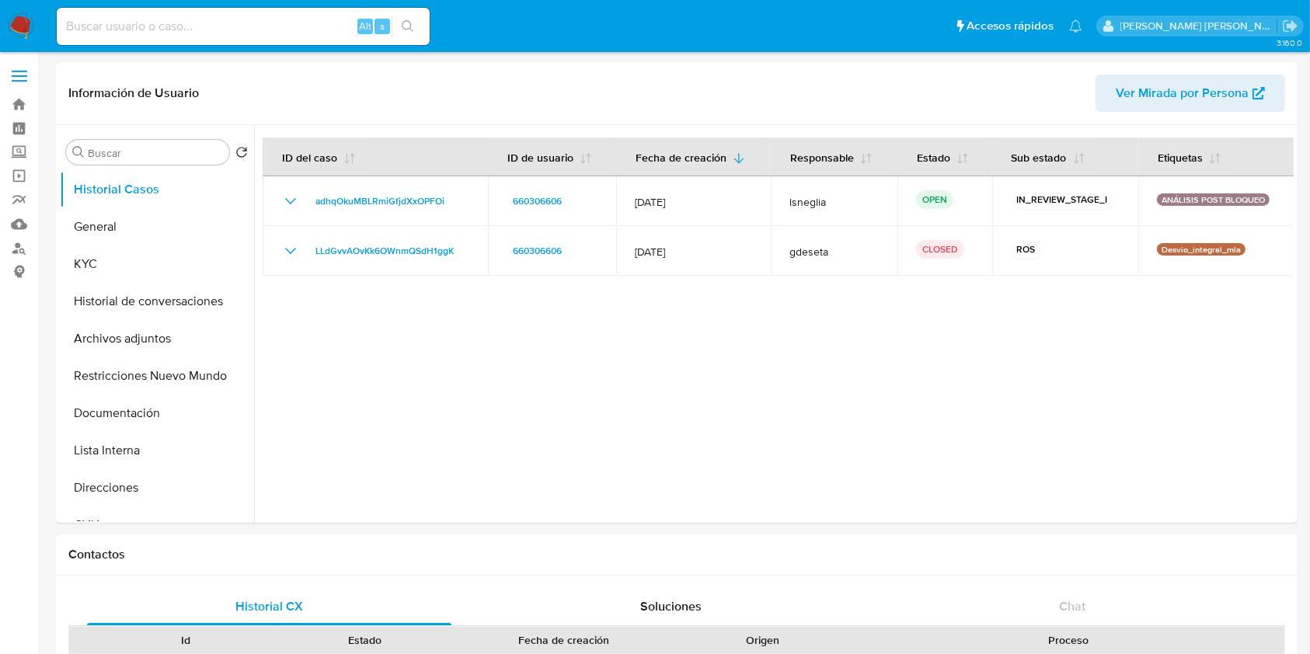
click at [162, 33] on input at bounding box center [243, 26] width 373 height 20
paste input "311993143"
type input "311993143"
click at [411, 26] on icon "search-icon" at bounding box center [408, 26] width 12 height 12
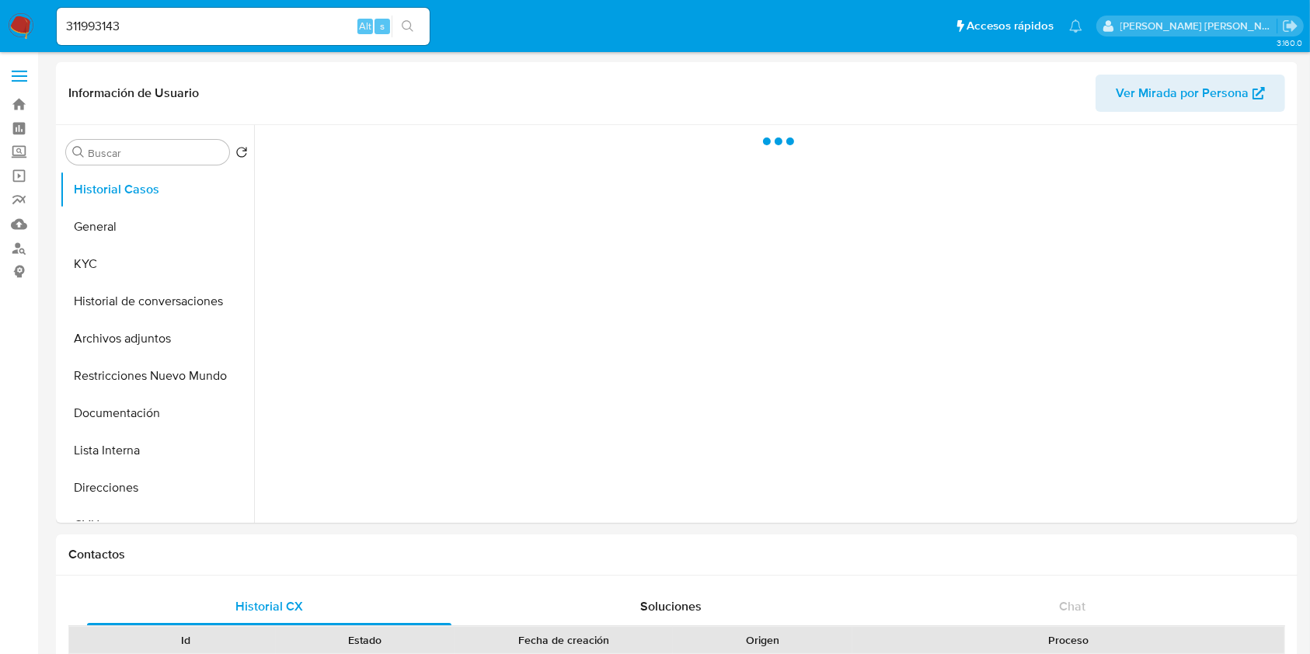
select select "10"
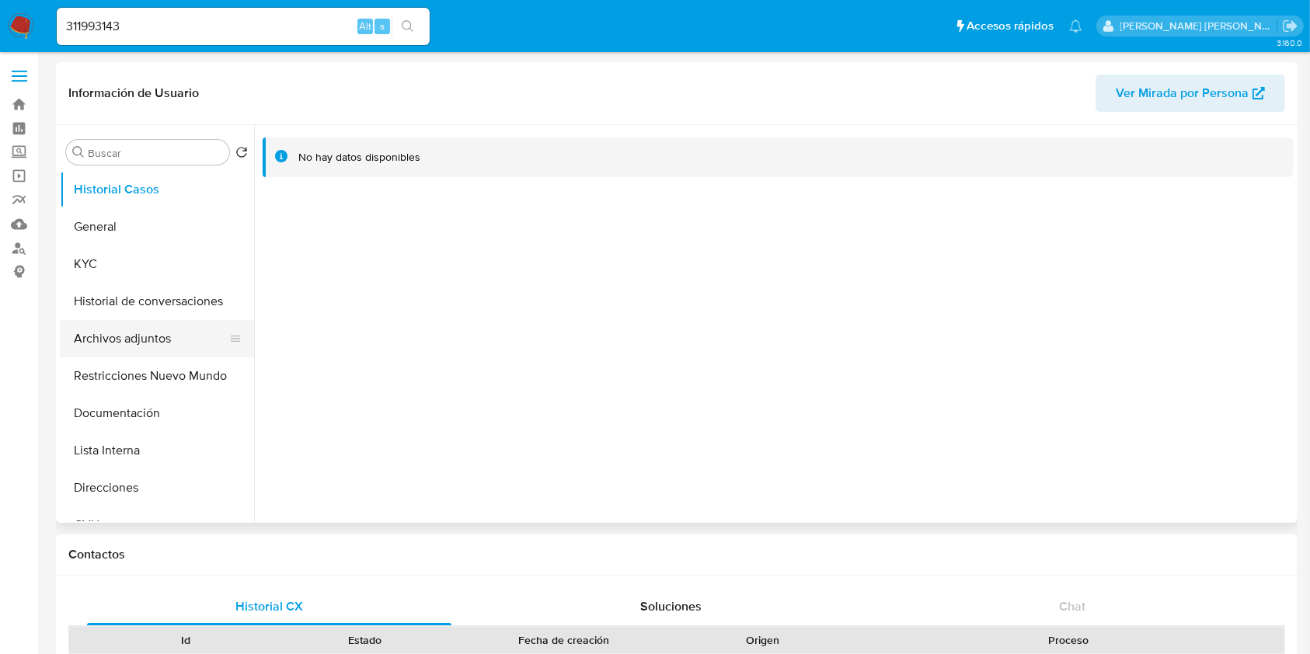
click at [131, 330] on button "Archivos adjuntos" at bounding box center [151, 338] width 182 height 37
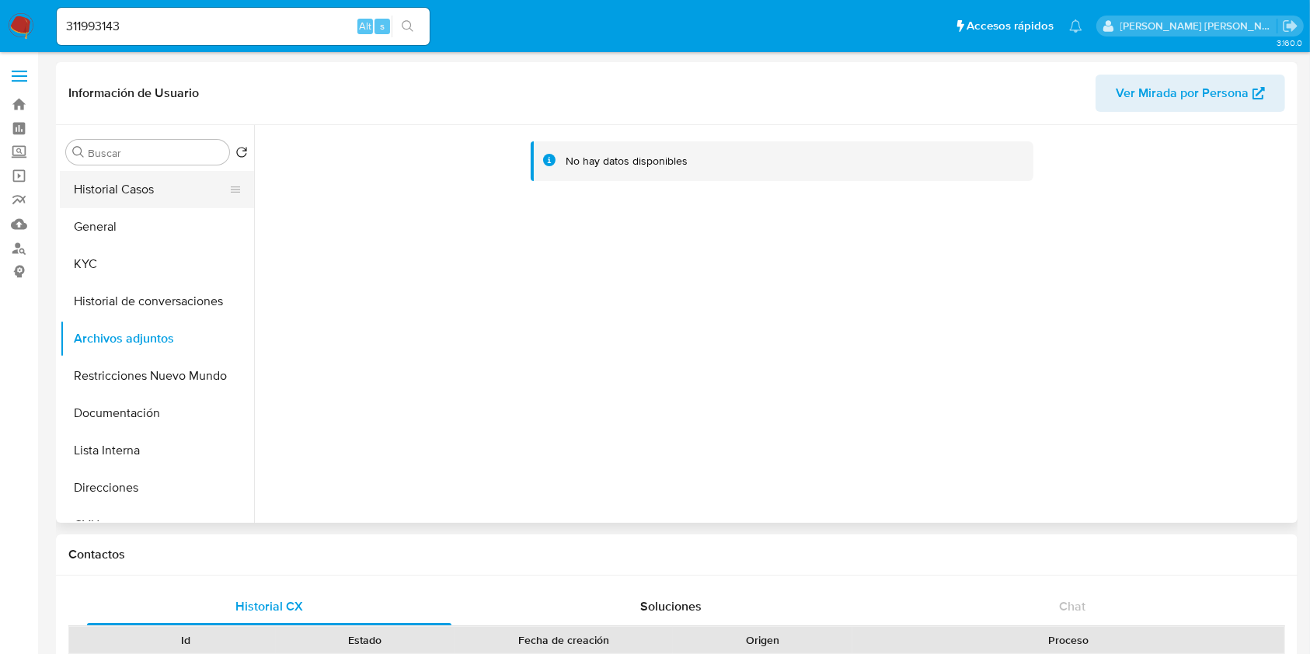
click at [131, 175] on button "Historial Casos" at bounding box center [151, 189] width 182 height 37
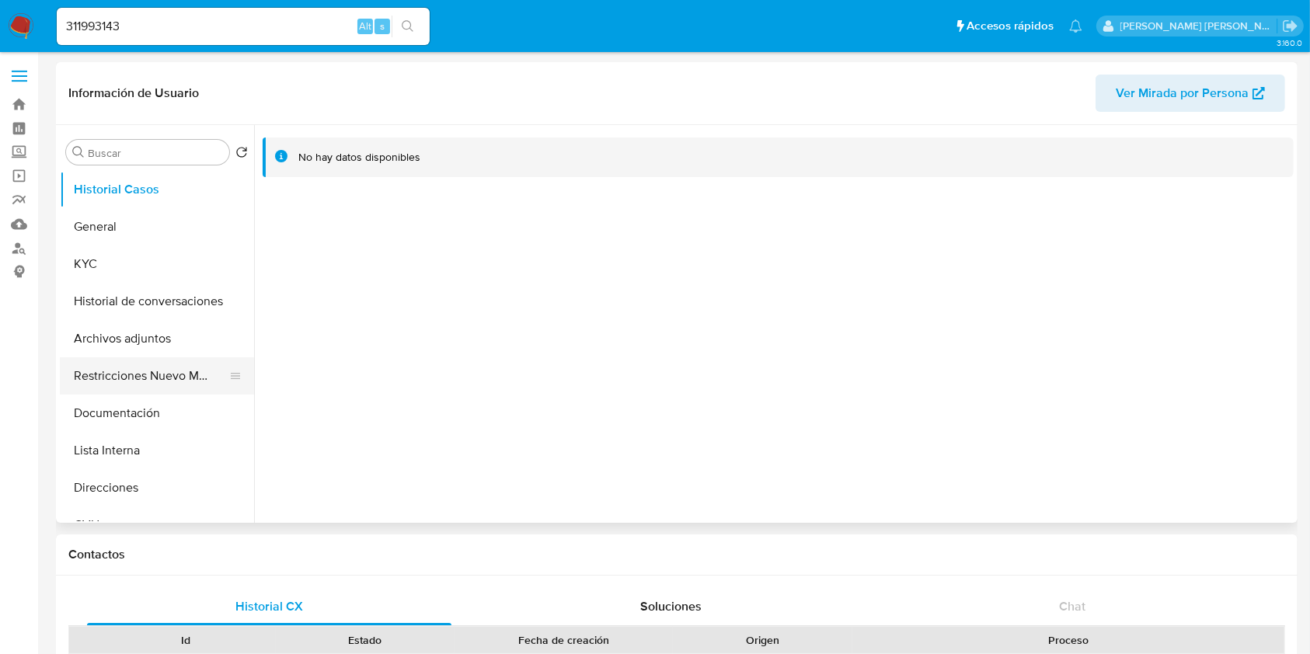
click at [131, 378] on button "Restricciones Nuevo Mundo" at bounding box center [151, 375] width 182 height 37
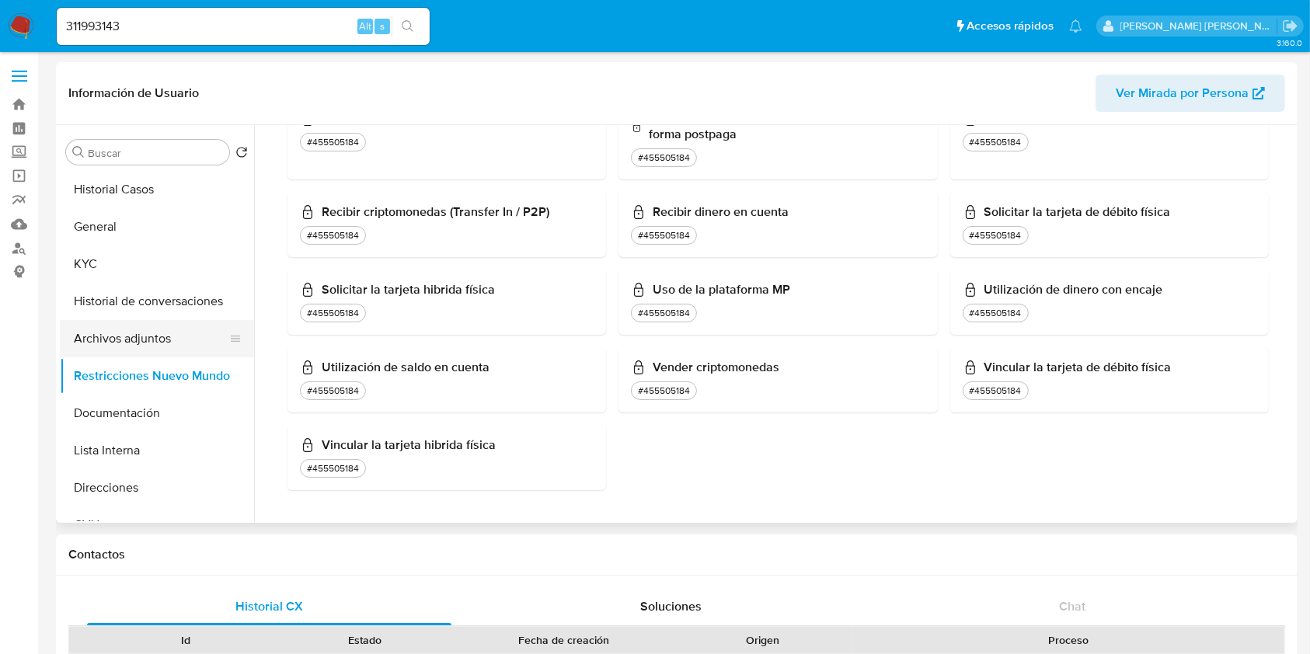
click at [154, 335] on button "Archivos adjuntos" at bounding box center [151, 338] width 182 height 37
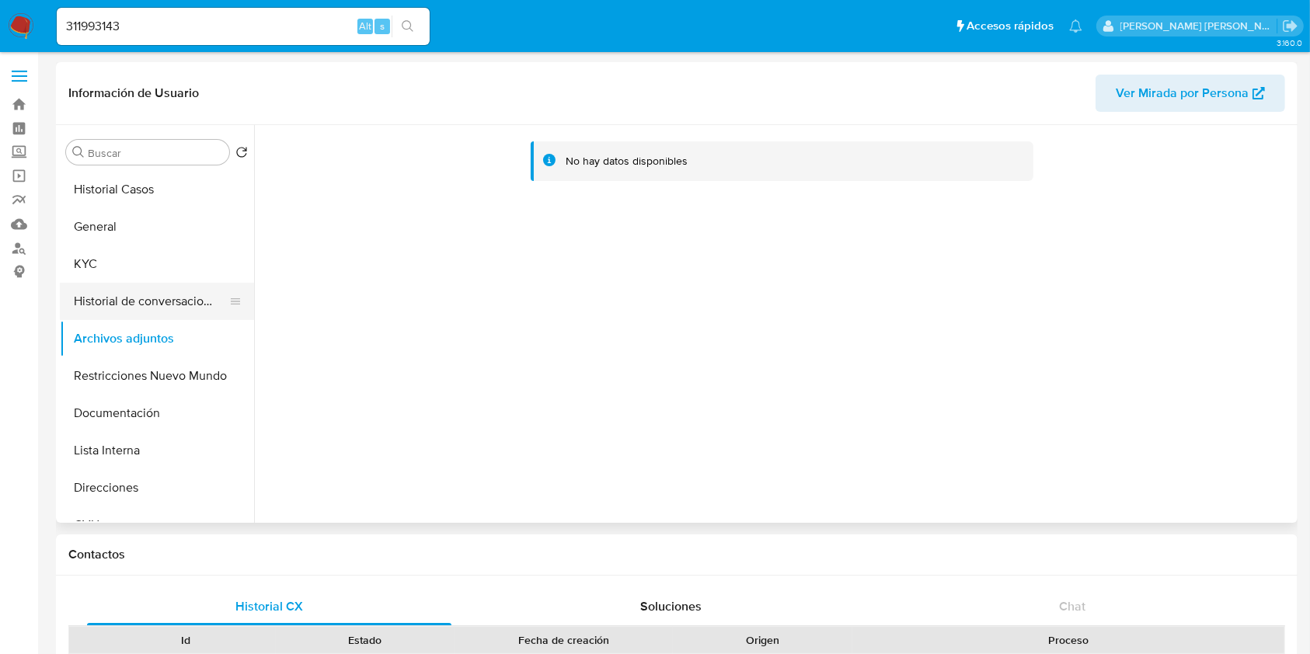
click at [167, 310] on button "Historial de conversaciones" at bounding box center [151, 301] width 182 height 37
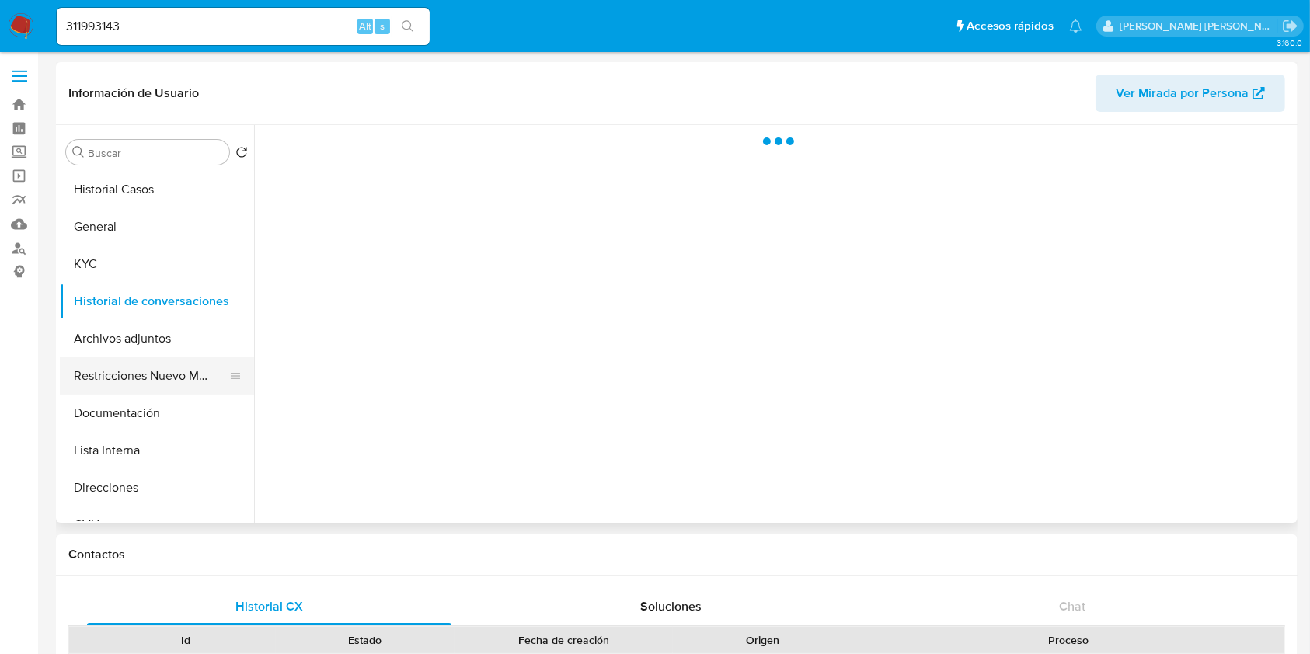
click at [151, 371] on button "Restricciones Nuevo Mundo" at bounding box center [151, 375] width 182 height 37
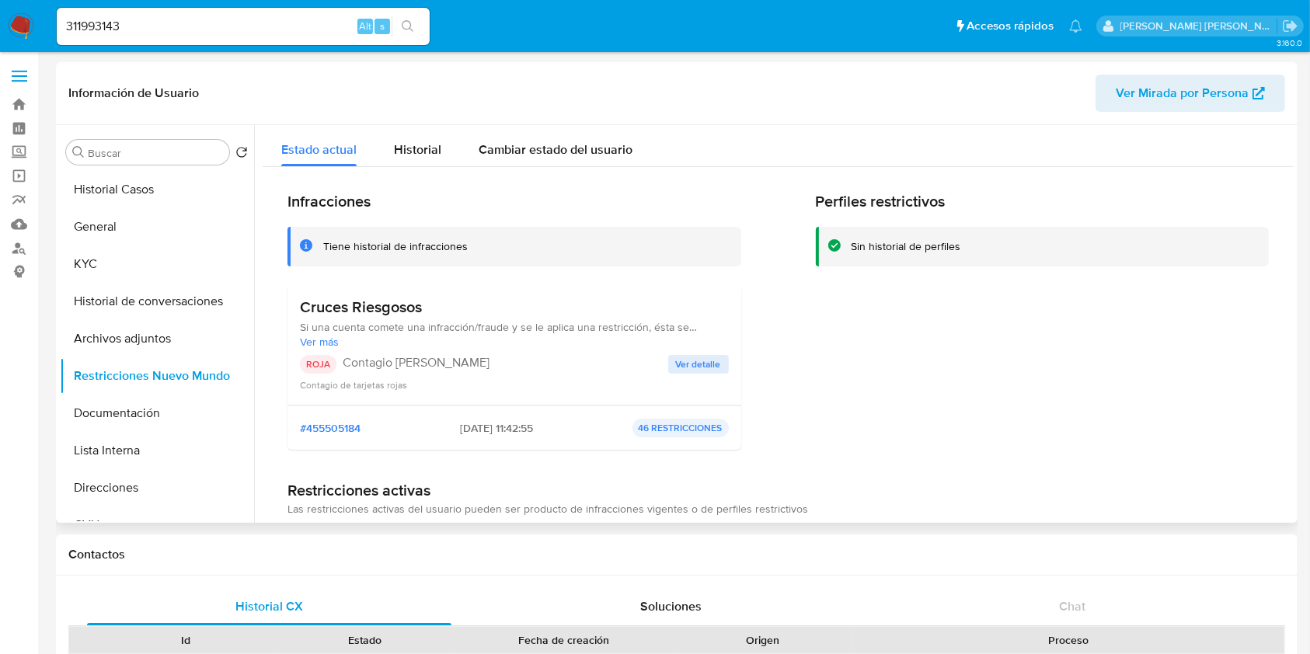
click at [342, 426] on span "#455505184" at bounding box center [330, 428] width 61 height 14
click at [698, 368] on span "Ver detalle" at bounding box center [698, 365] width 45 height 16
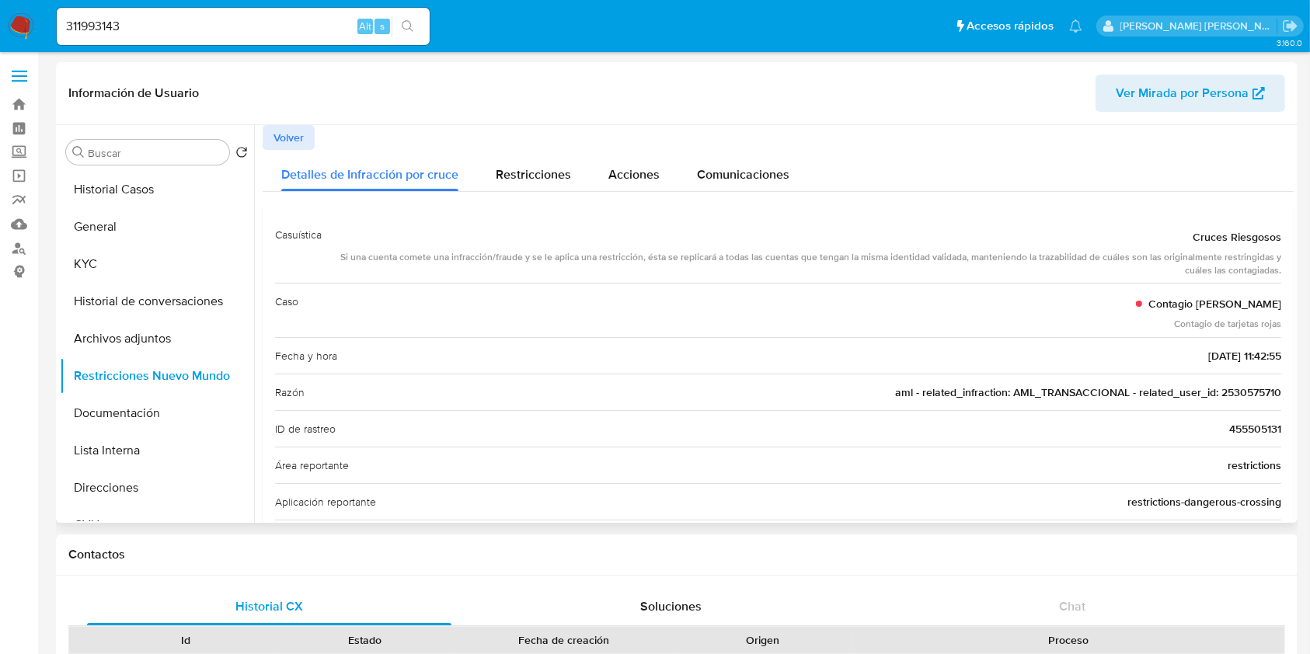
click at [1229, 393] on span "aml - related_infraction: AML_TRANSACCIONAL - related_user_id: 2530575710" at bounding box center [1088, 393] width 386 height 16
click at [1230, 393] on span "aml - related_infraction: AML_TRANSACCIONAL - related_user_id: 2530575710" at bounding box center [1088, 393] width 386 height 16
click at [127, 21] on input "311993143" at bounding box center [243, 26] width 373 height 20
paste input "2530575710"
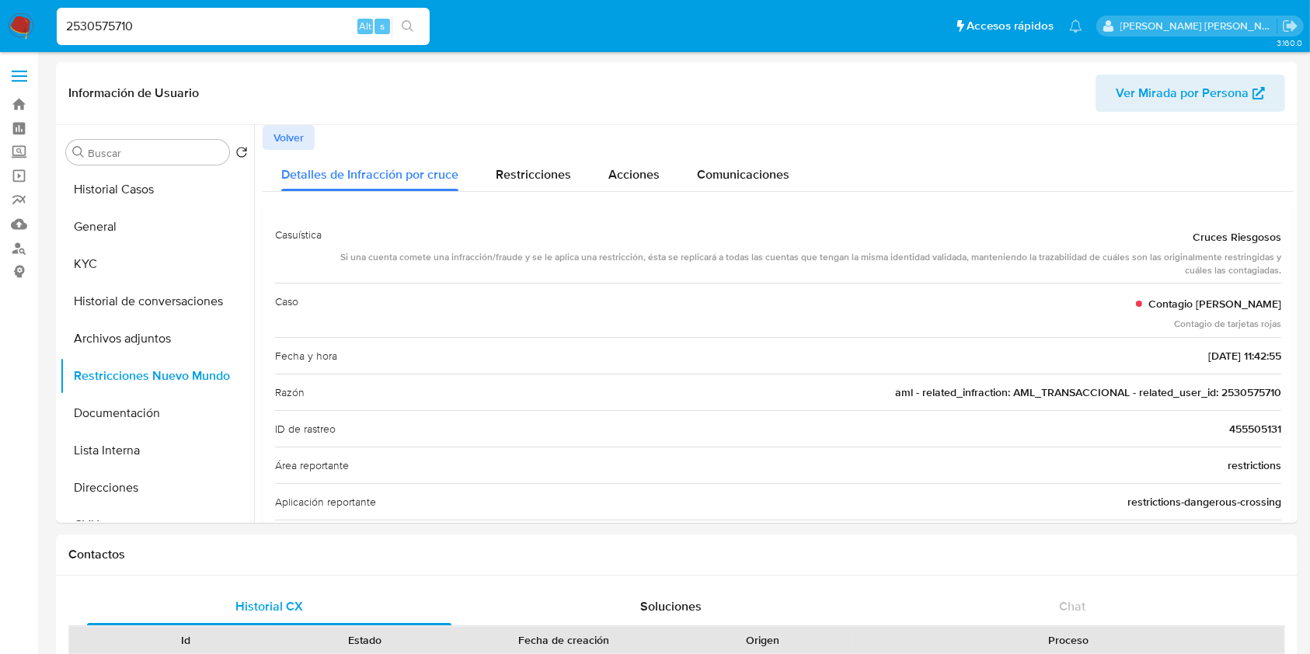
type input "2530575710"
click at [410, 20] on icon "search-icon" at bounding box center [408, 26] width 12 height 12
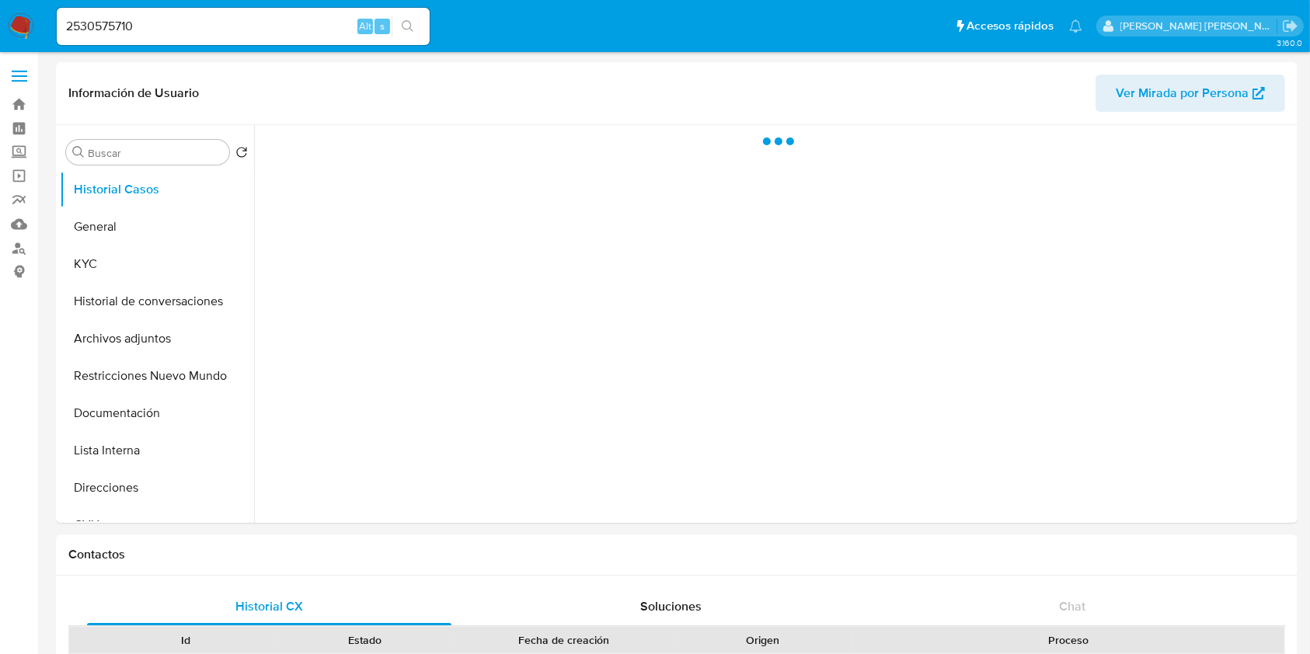
select select "10"
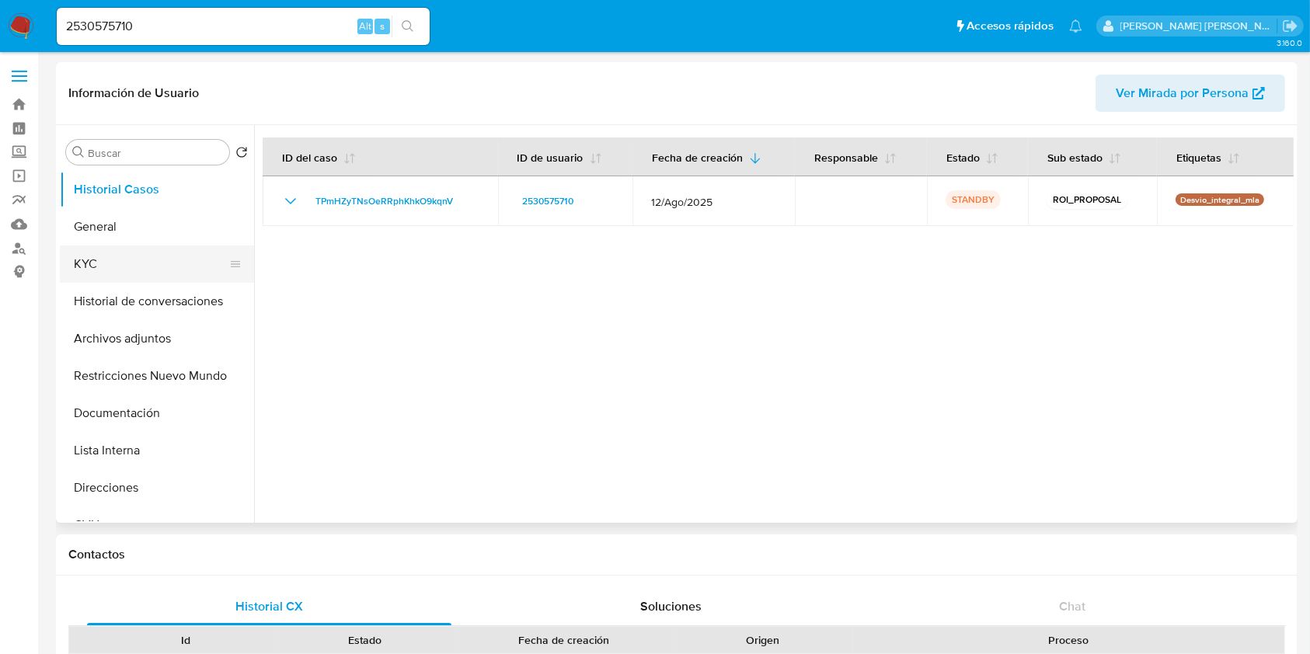
click at [110, 259] on button "KYC" at bounding box center [151, 263] width 182 height 37
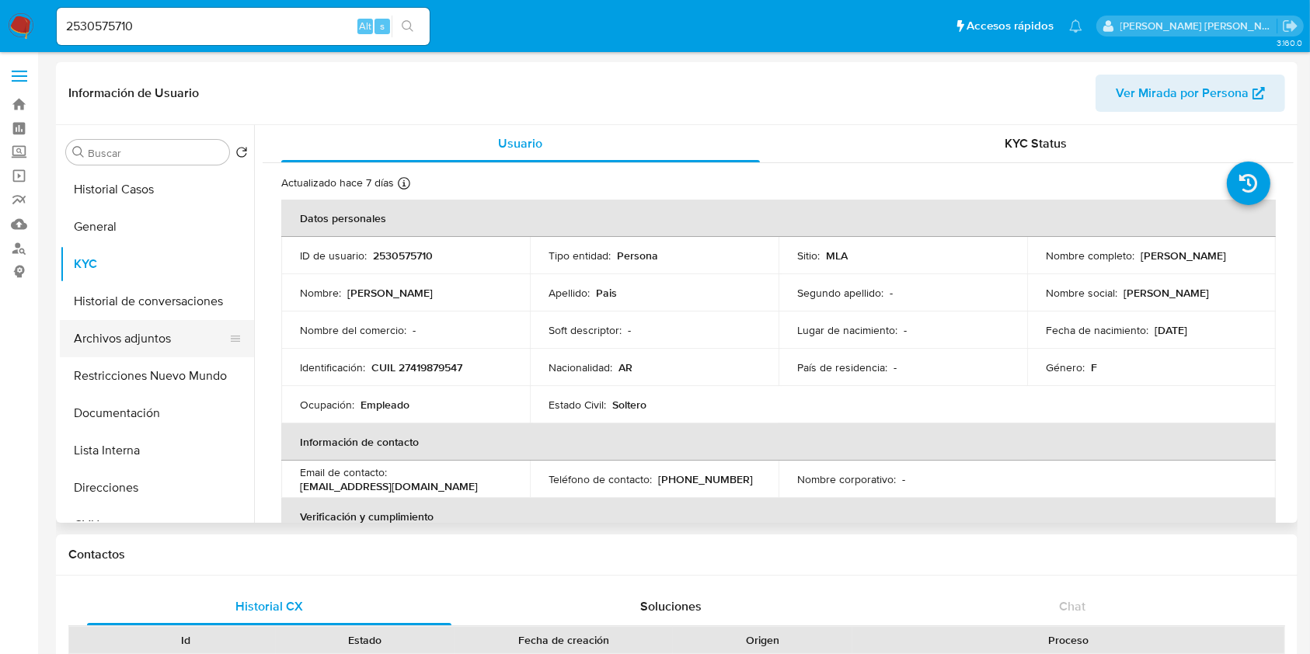
click at [149, 332] on button "Archivos adjuntos" at bounding box center [151, 338] width 182 height 37
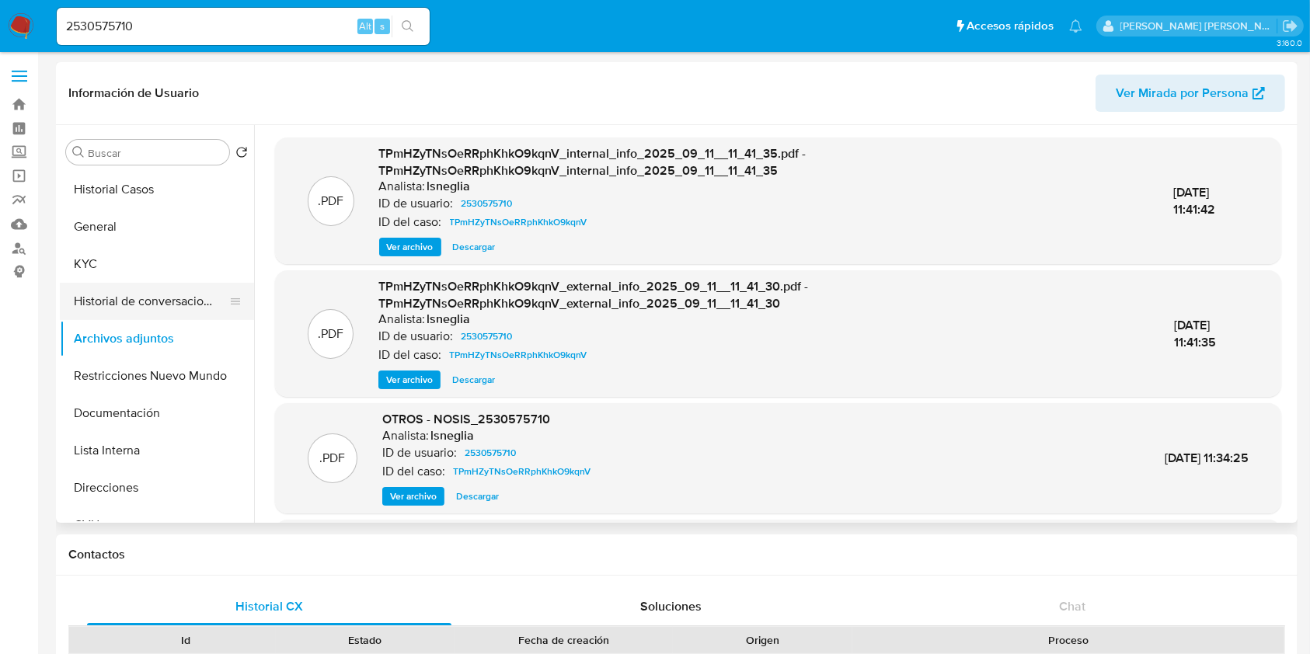
click at [196, 300] on button "Historial de conversaciones" at bounding box center [151, 301] width 182 height 37
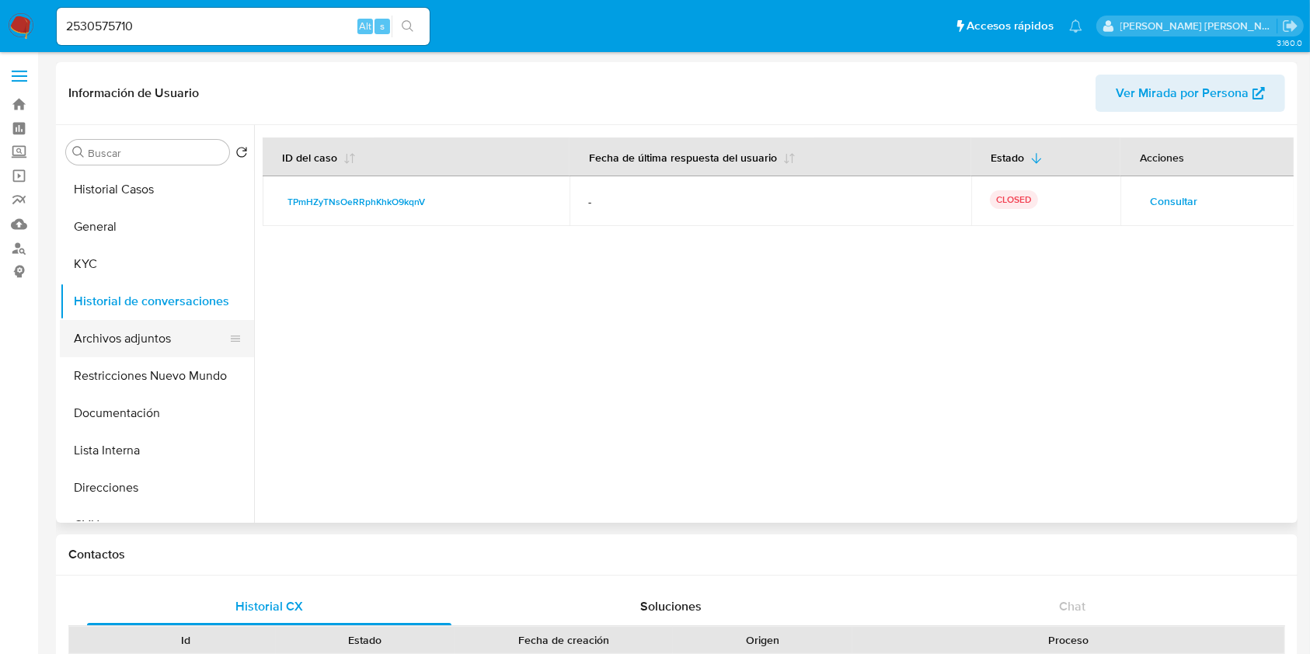
click at [125, 341] on button "Archivos adjuntos" at bounding box center [151, 338] width 182 height 37
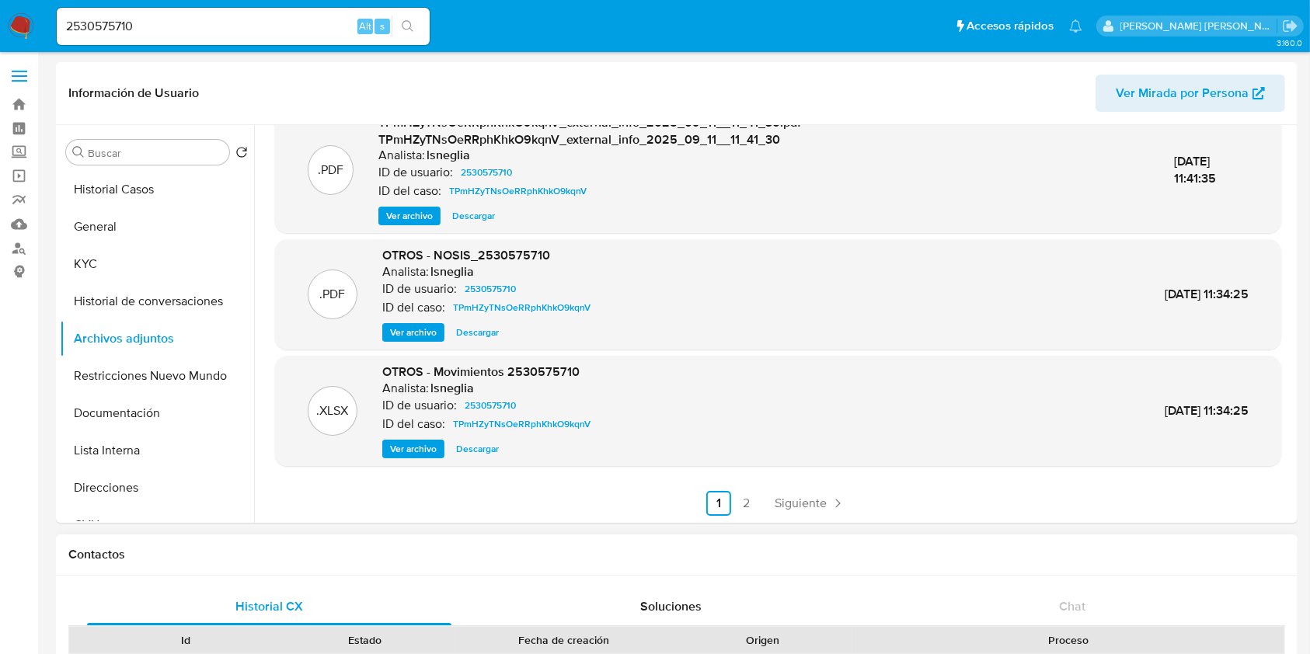
scroll to position [207, 0]
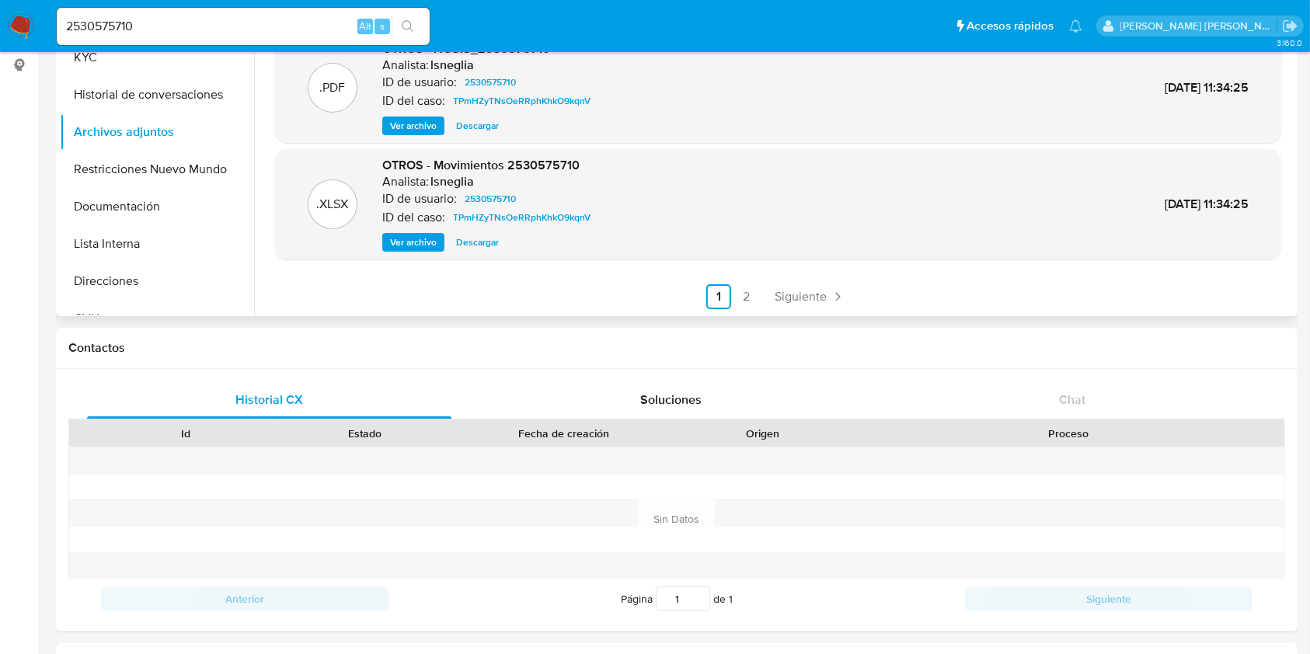
click at [746, 300] on link "2" at bounding box center [746, 296] width 25 height 25
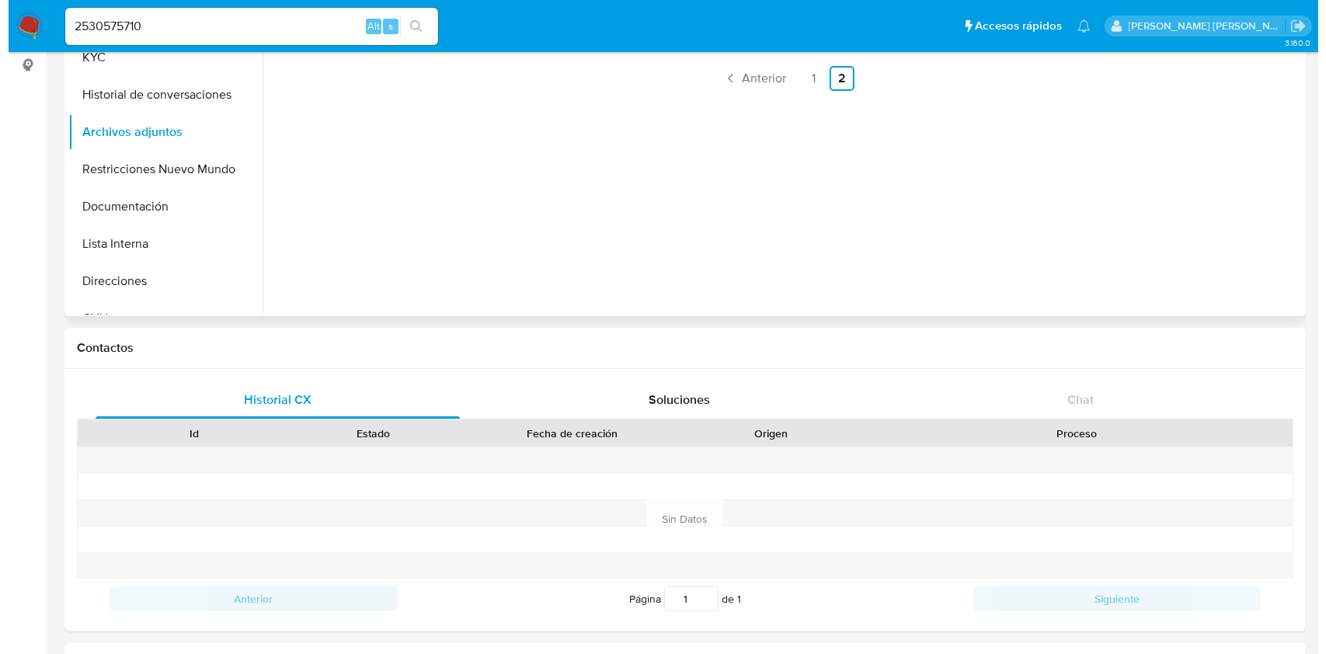
scroll to position [0, 0]
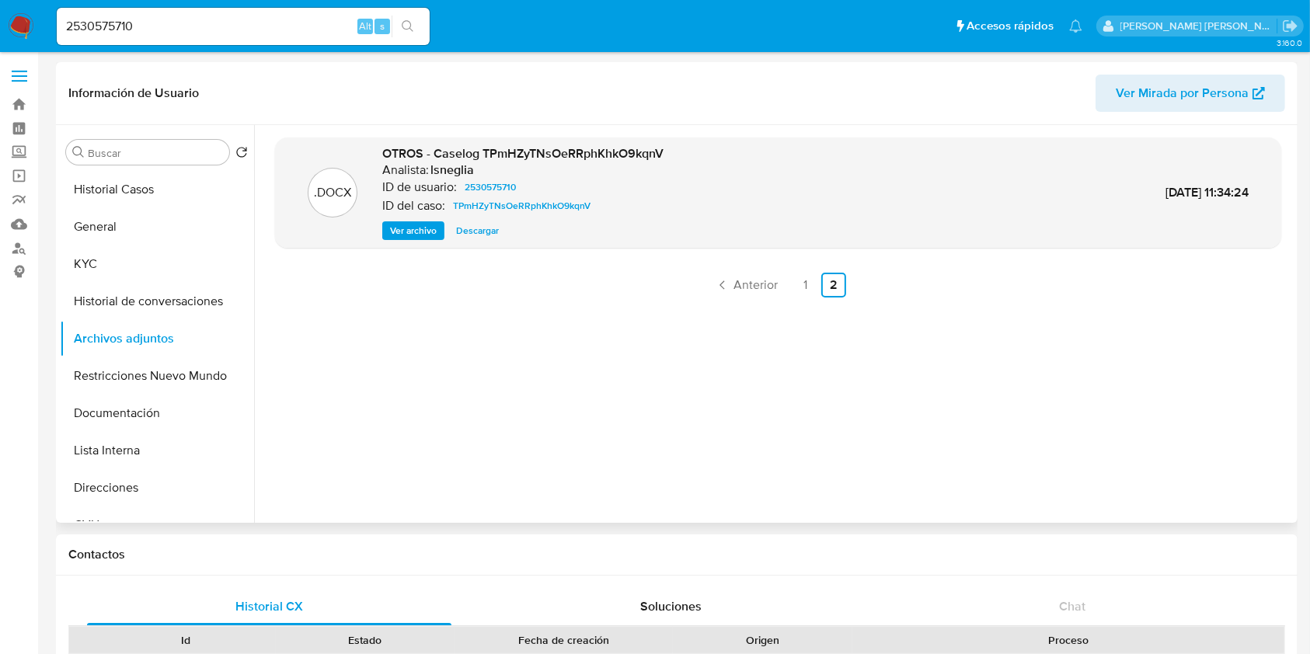
click at [422, 234] on span "Ver archivo" at bounding box center [413, 231] width 47 height 16
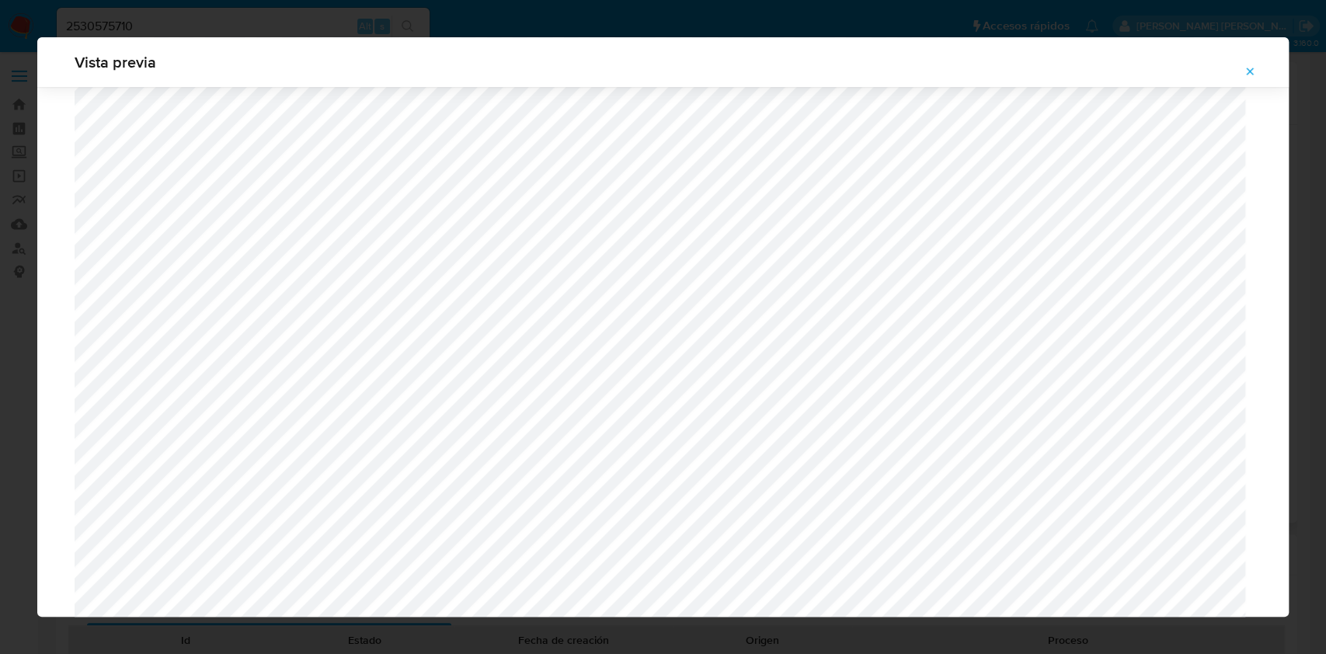
scroll to position [590, 0]
click at [1259, 68] on button "Attachment preview" at bounding box center [1250, 71] width 34 height 25
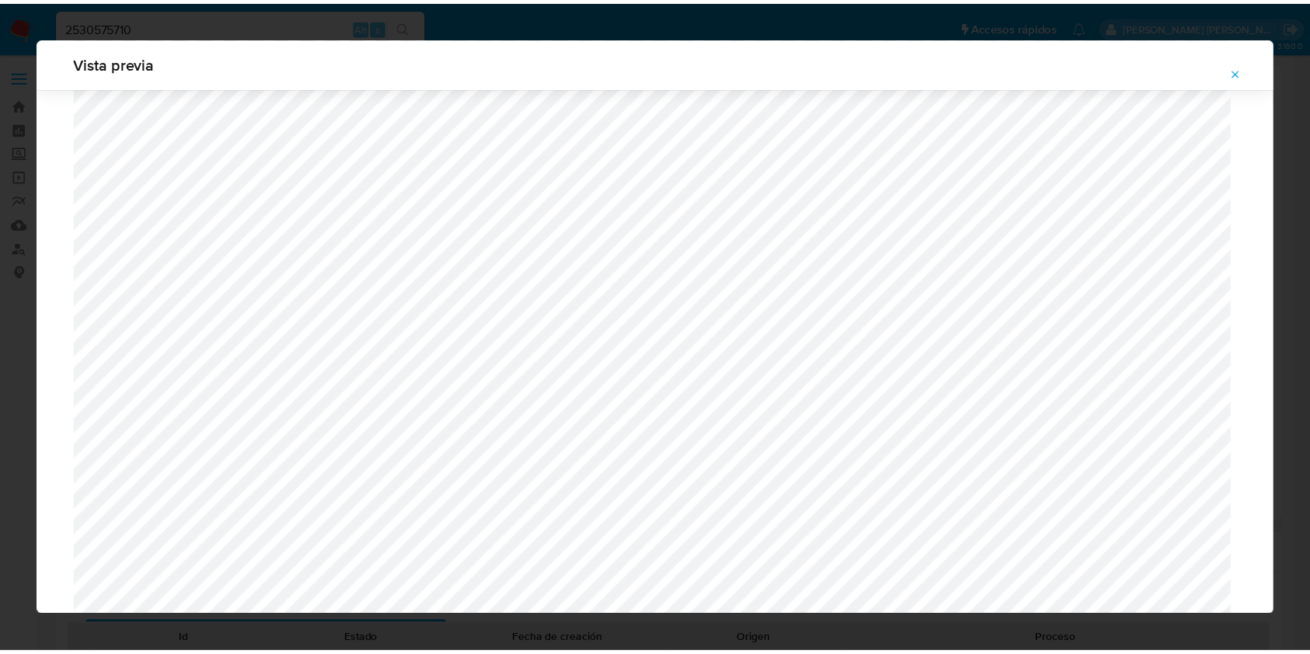
scroll to position [0, 0]
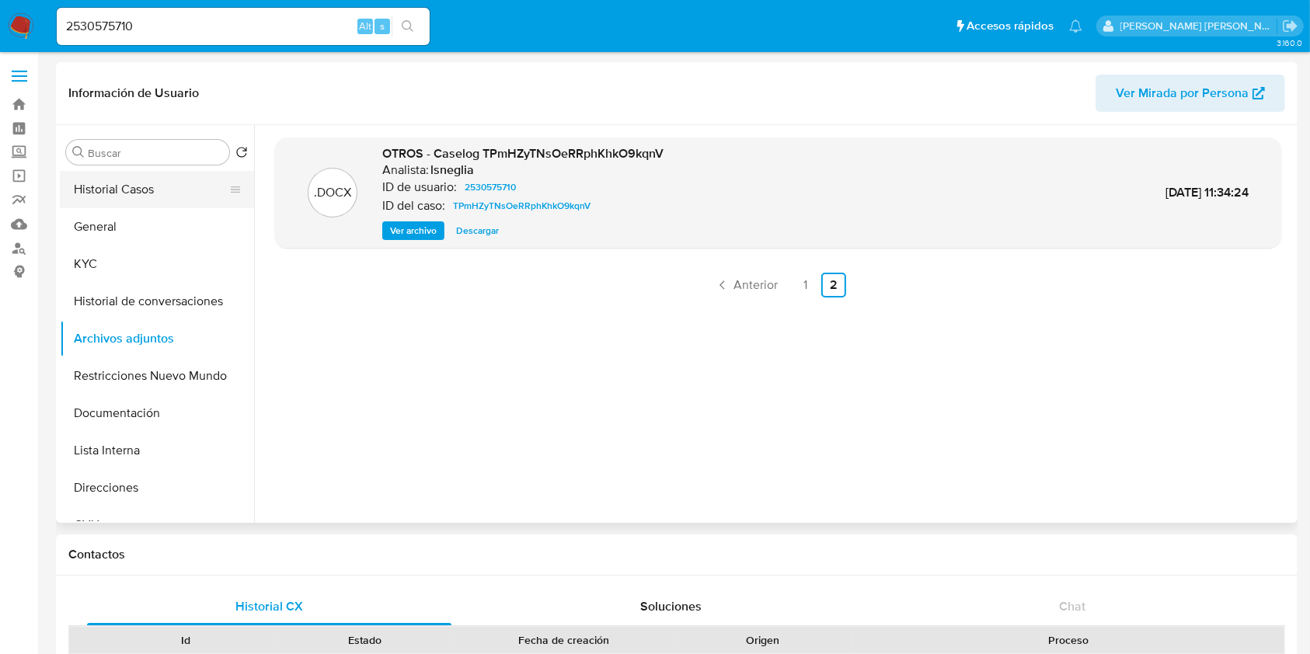
click at [134, 204] on button "Historial Casos" at bounding box center [151, 189] width 182 height 37
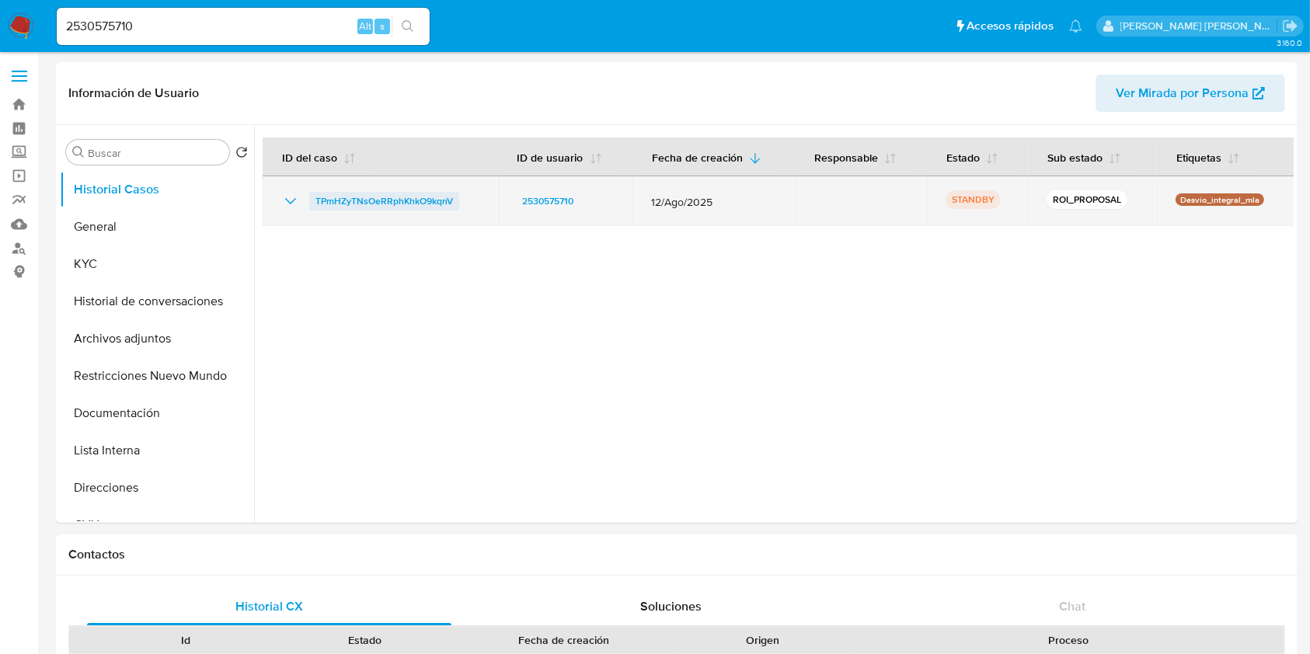
drag, startPoint x: 465, startPoint y: 199, endPoint x: 312, endPoint y: 197, distance: 153.0
click at [312, 197] on div "TPmHZyTNsOeRRphKhkO9kqnV" at bounding box center [380, 201] width 198 height 19
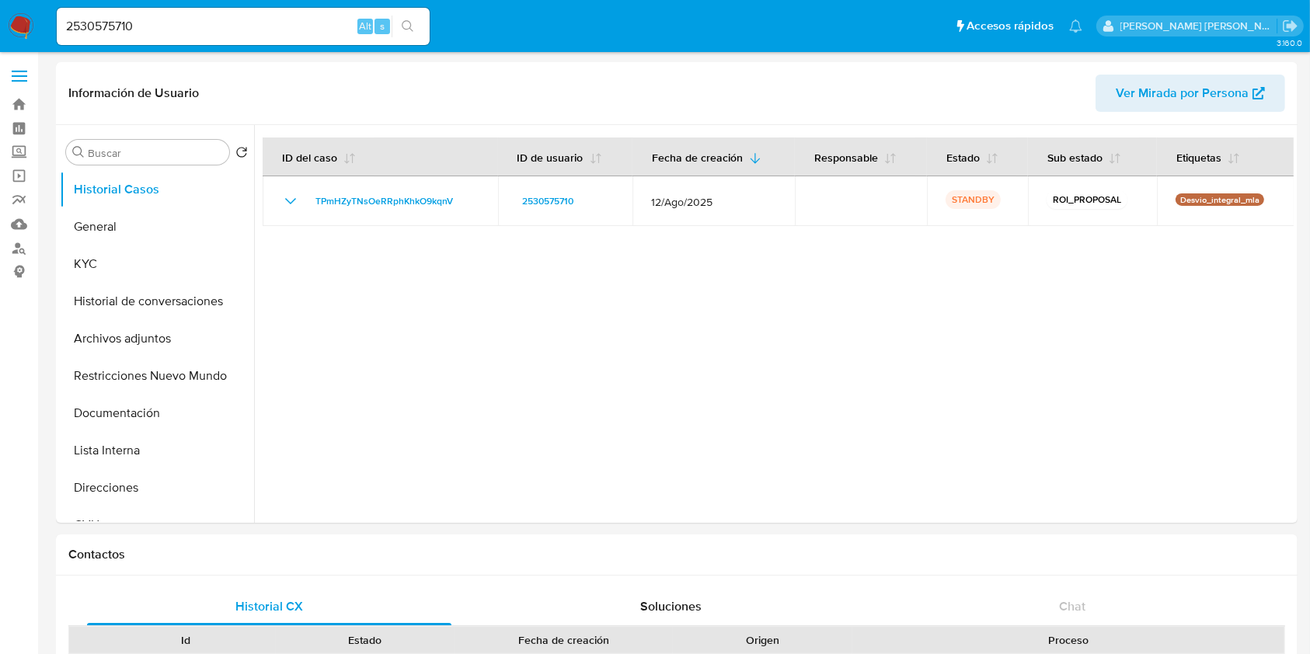
click at [360, 349] on div at bounding box center [773, 324] width 1039 height 398
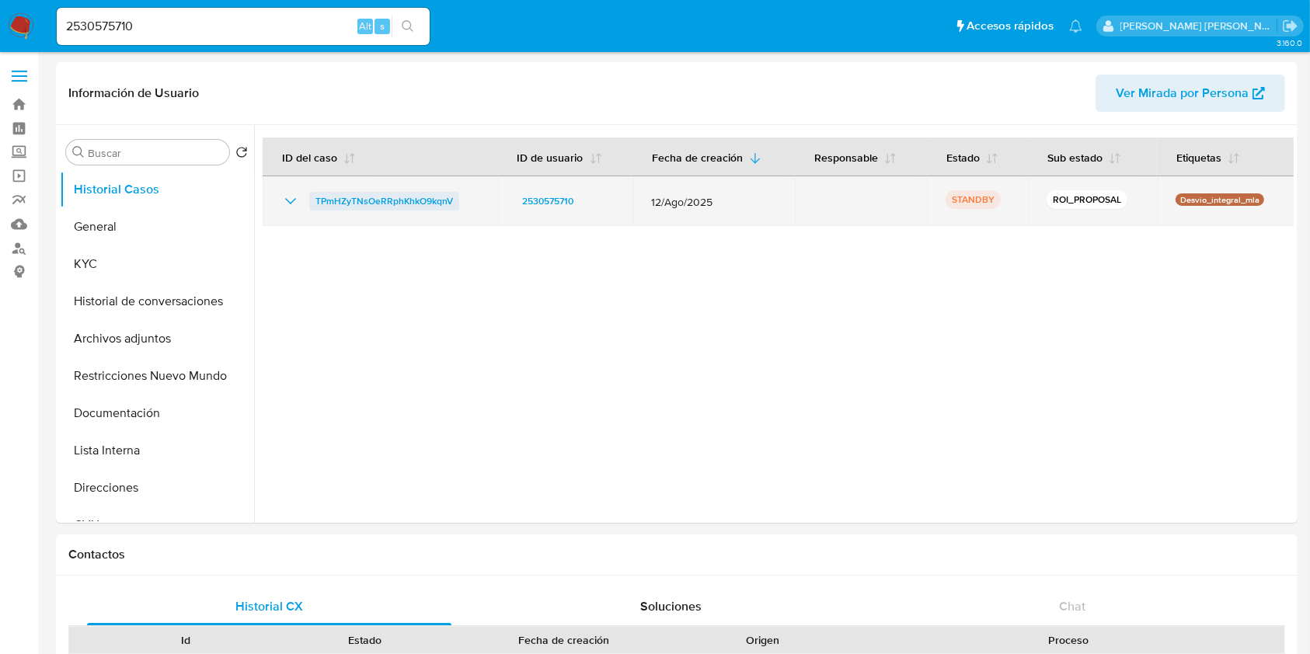
drag, startPoint x: 465, startPoint y: 200, endPoint x: 314, endPoint y: 197, distance: 151.5
click at [314, 197] on div "TPmHZyTNsOeRRphKhkO9kqnV" at bounding box center [380, 201] width 198 height 19
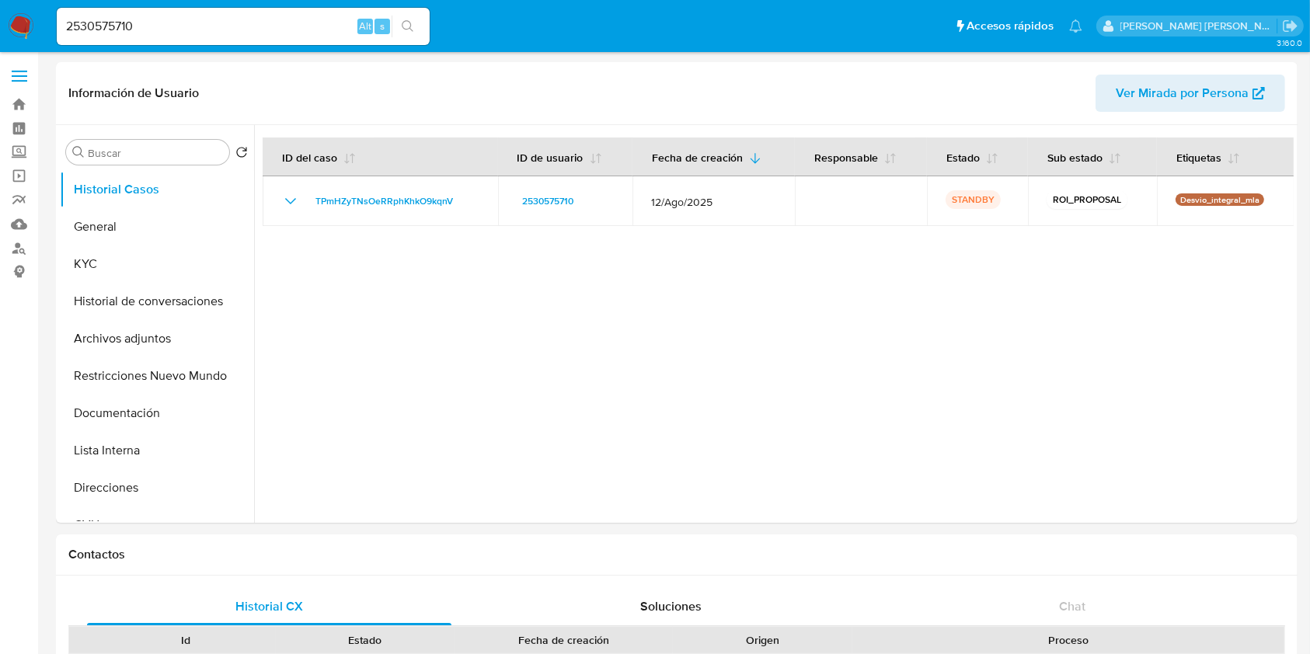
click at [199, 29] on input "2530575710" at bounding box center [243, 26] width 373 height 20
paste input "404541324"
type input "404541324"
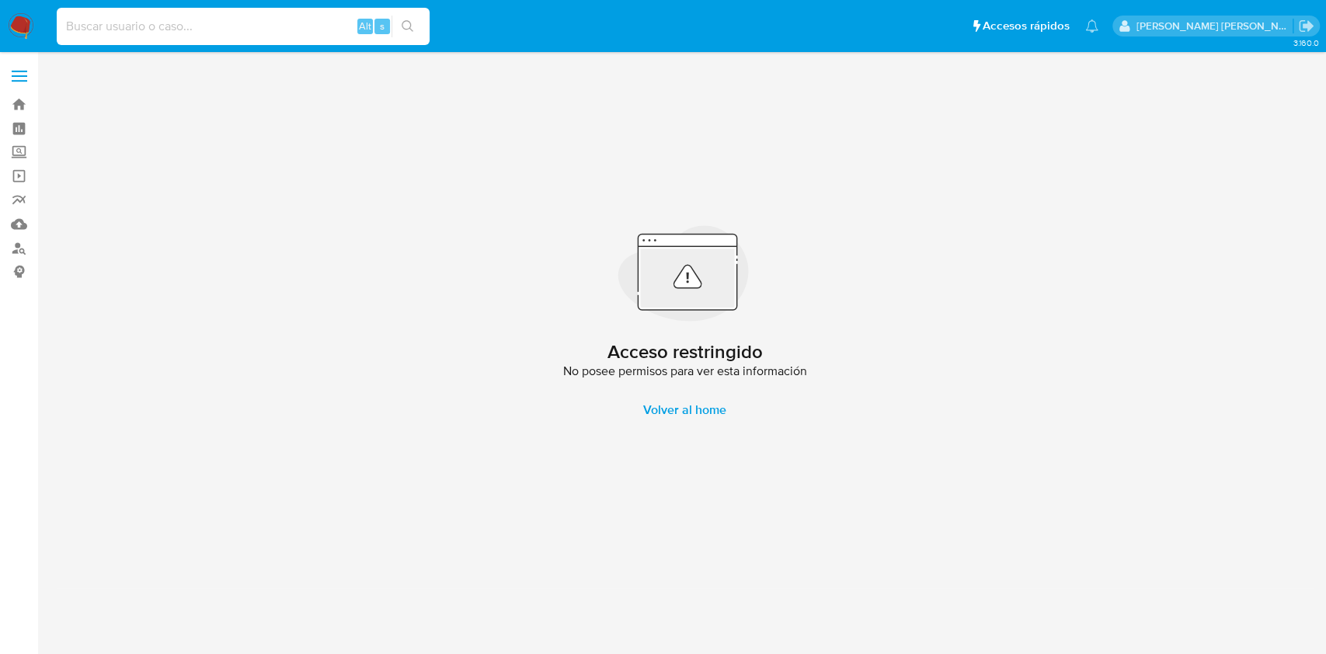
click at [197, 35] on input at bounding box center [243, 26] width 373 height 20
paste input "78227602"
type input "78227602"
click at [420, 17] on button "search-icon" at bounding box center [408, 27] width 32 height 22
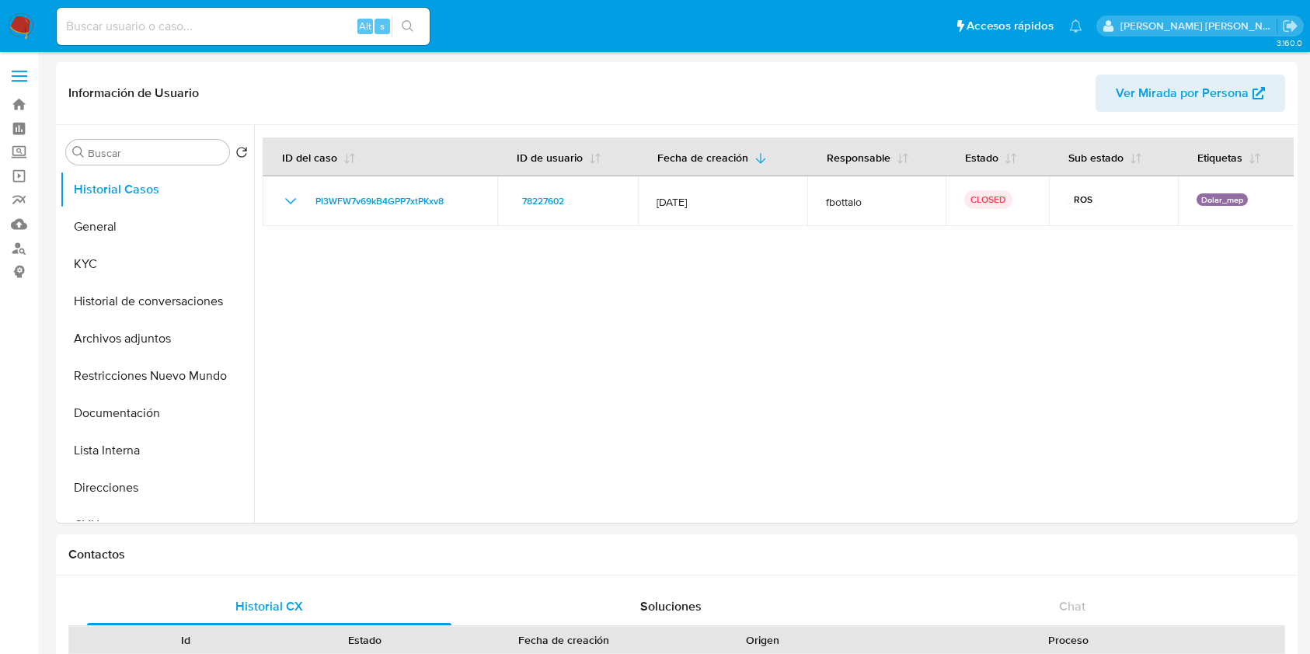
select select "10"
click at [178, 349] on button "Archivos adjuntos" at bounding box center [151, 338] width 182 height 37
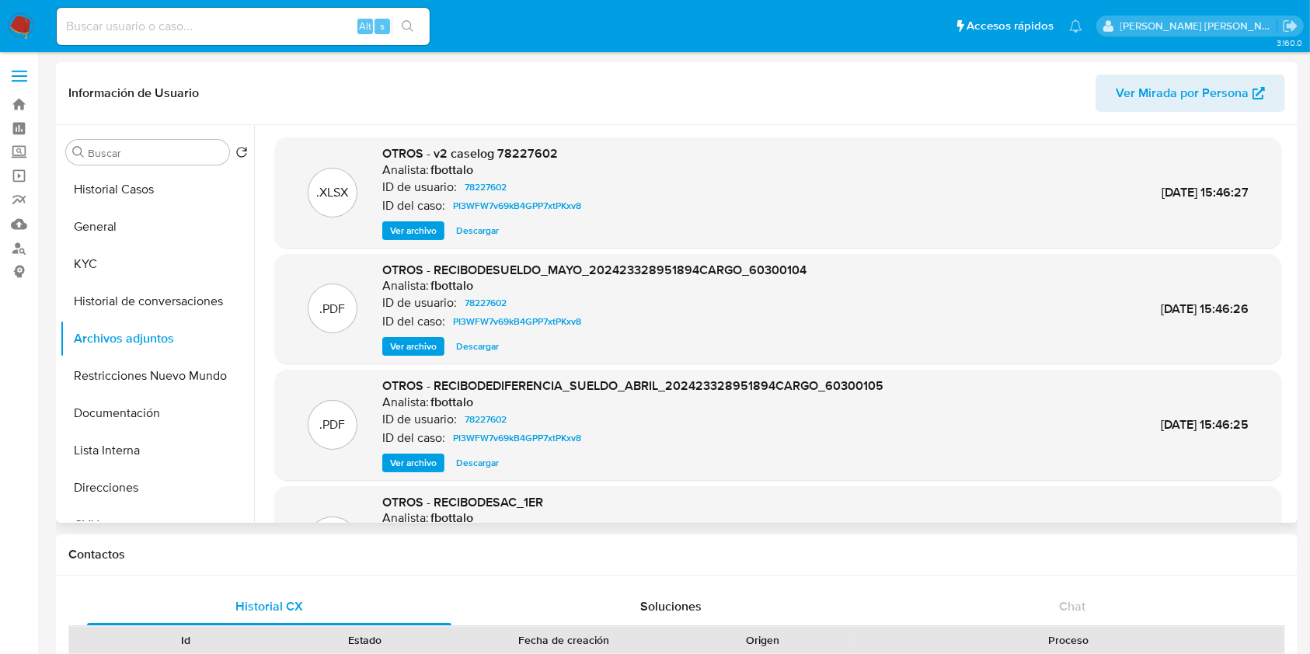
click at [422, 228] on span "Ver archivo" at bounding box center [413, 231] width 47 height 16
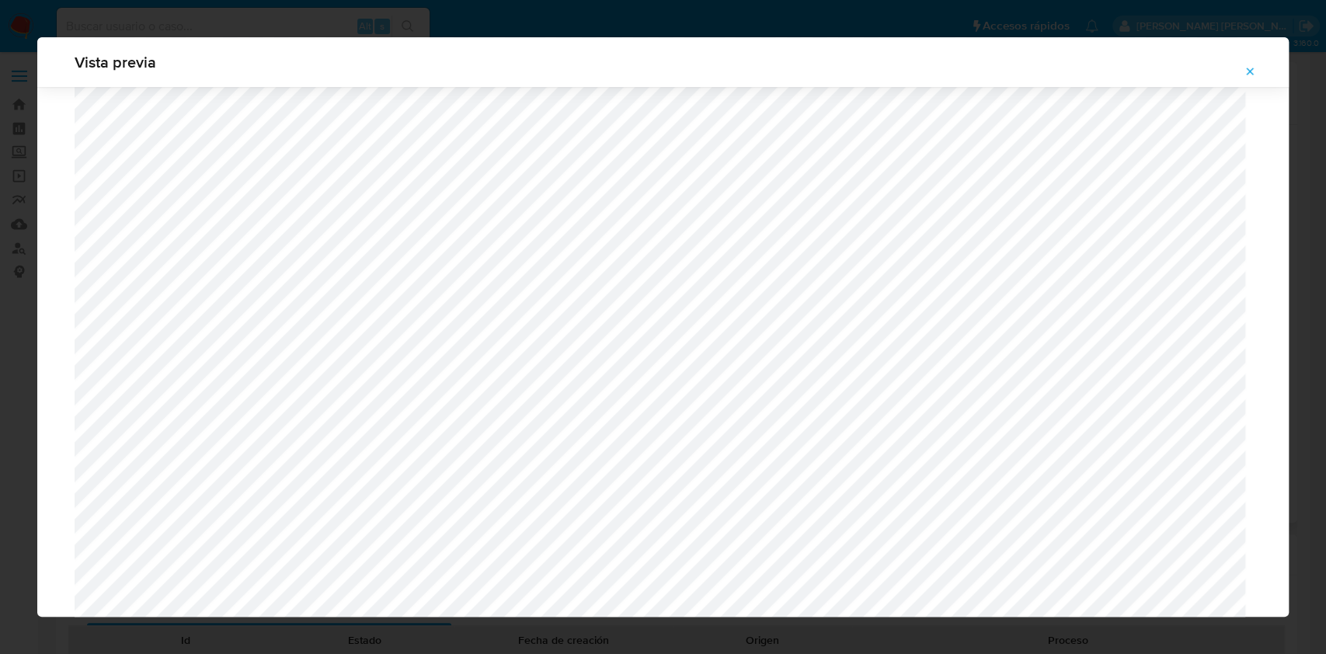
scroll to position [1004, 0]
drag, startPoint x: 1261, startPoint y: 70, endPoint x: 1182, endPoint y: 106, distance: 86.9
click at [1260, 70] on button "Attachment preview" at bounding box center [1250, 71] width 34 height 25
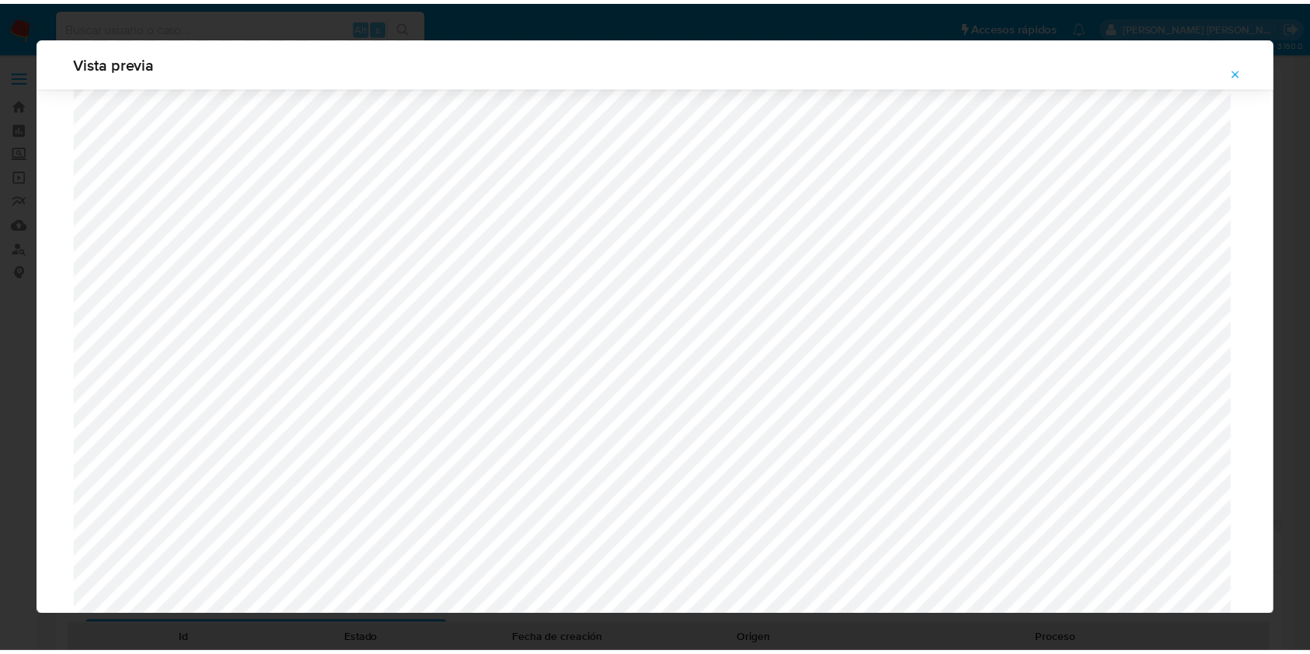
scroll to position [0, 0]
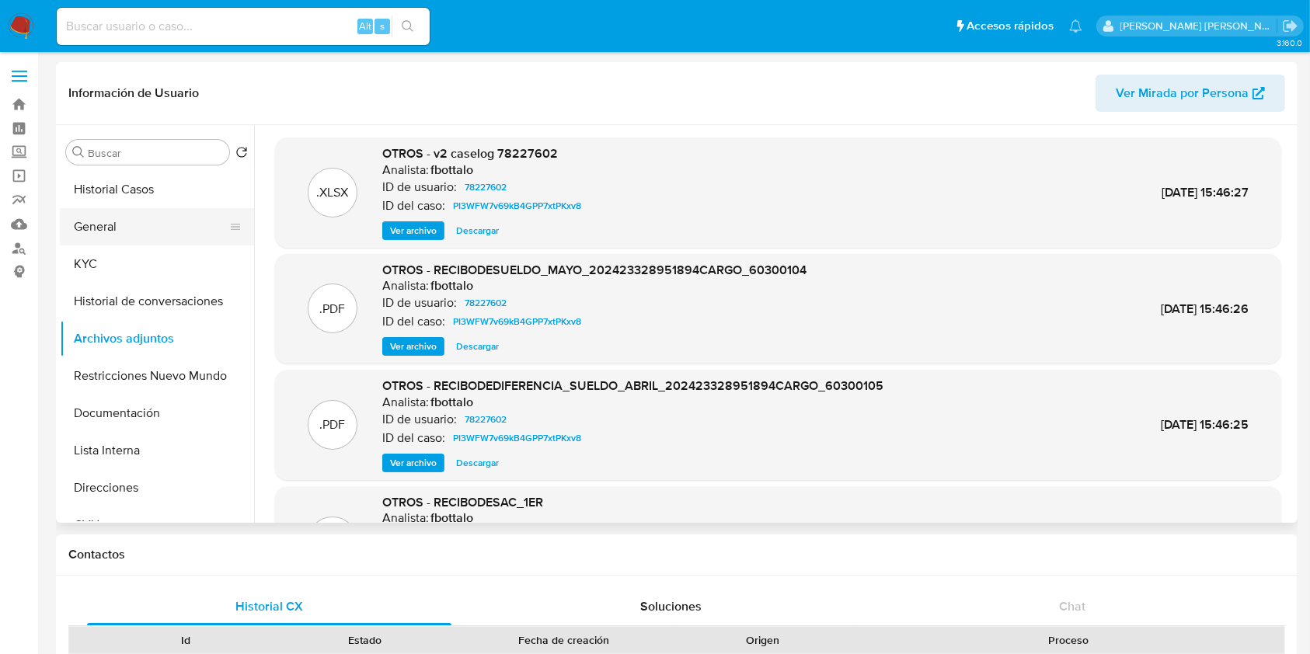
click at [106, 226] on button "General" at bounding box center [151, 226] width 182 height 37
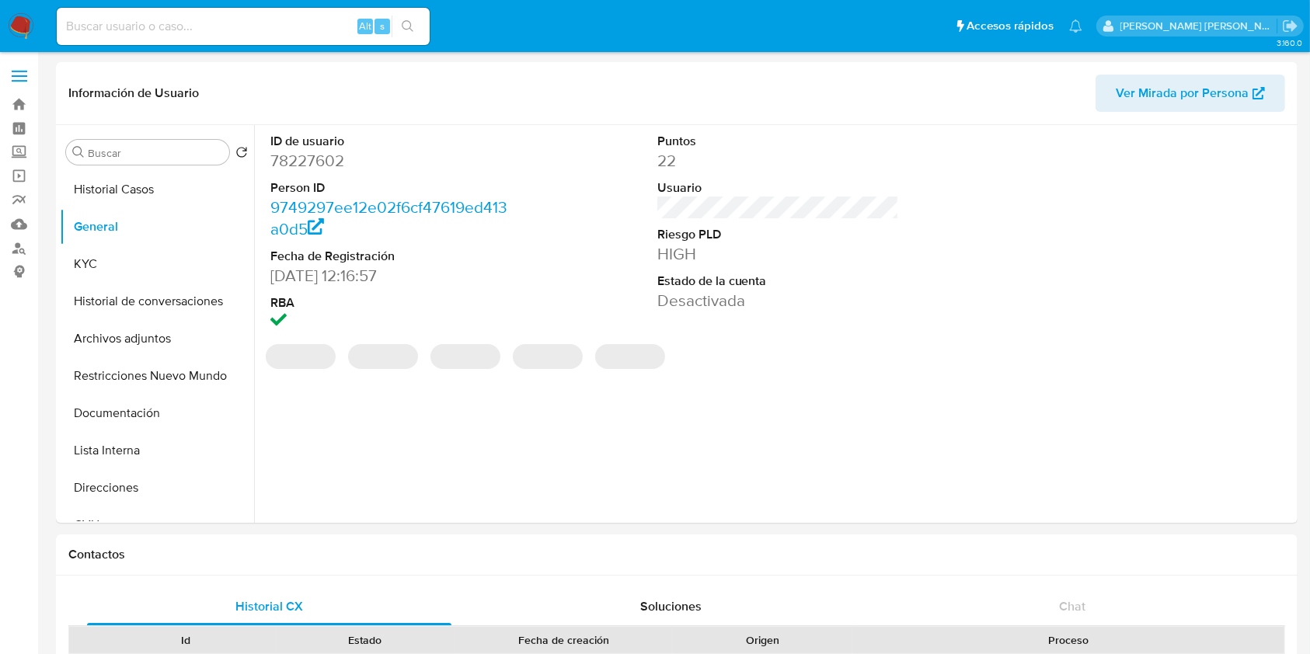
click at [328, 155] on dd "78227602" at bounding box center [391, 161] width 242 height 22
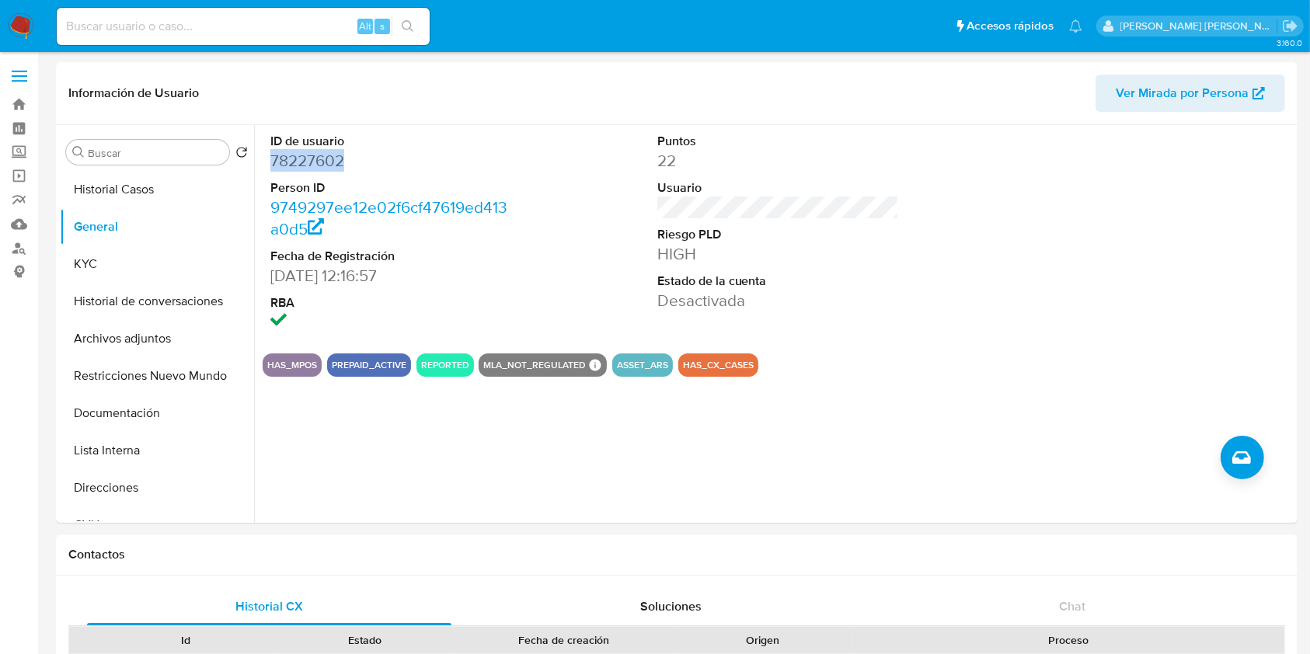
copy dd "78227602"
click at [141, 338] on button "Archivos adjuntos" at bounding box center [151, 338] width 182 height 37
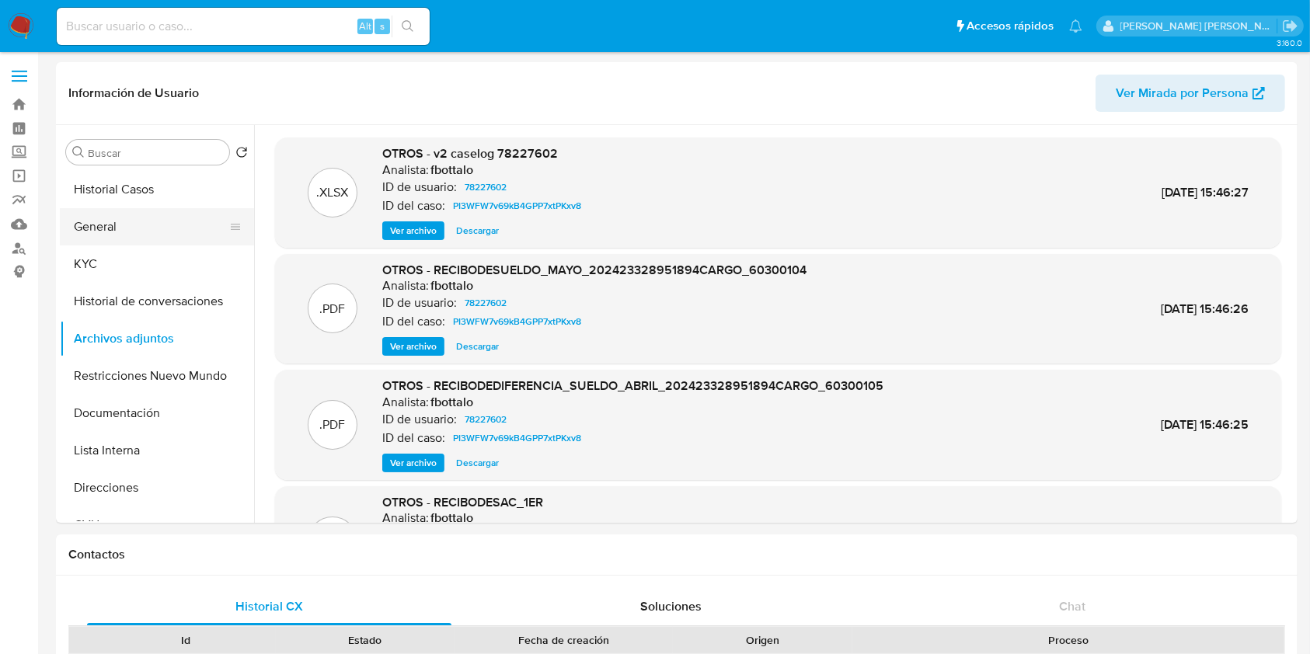
click at [138, 231] on button "General" at bounding box center [151, 226] width 182 height 37
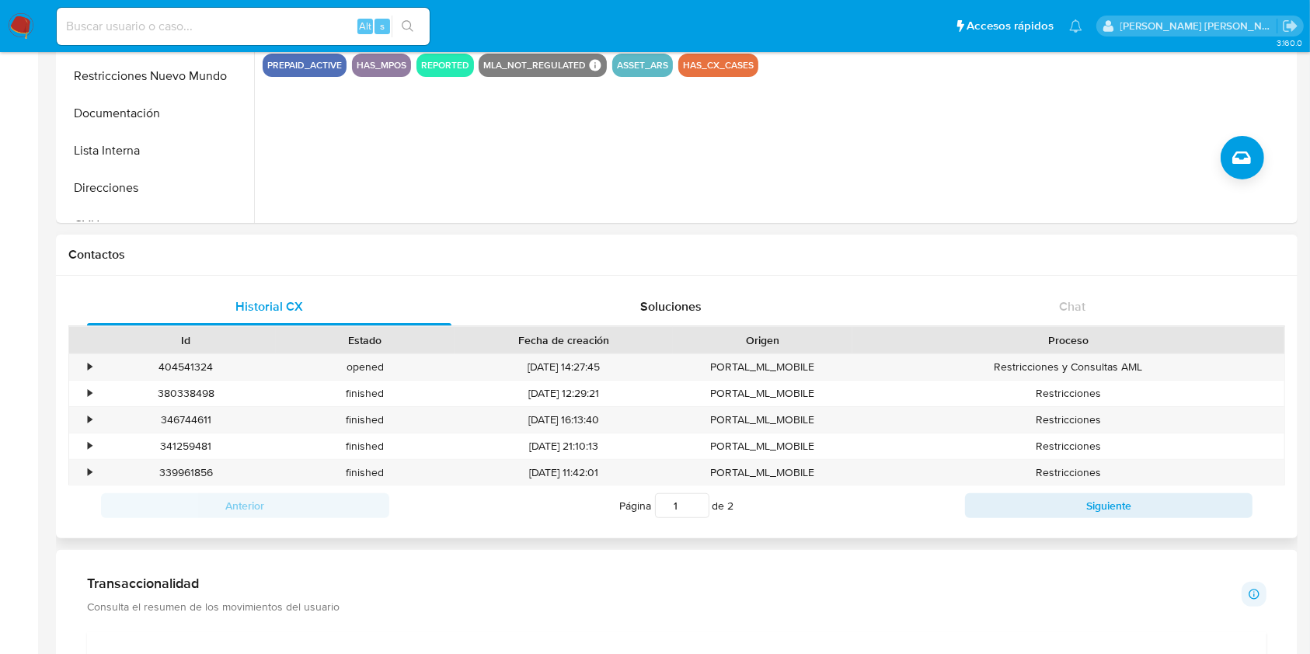
scroll to position [207, 0]
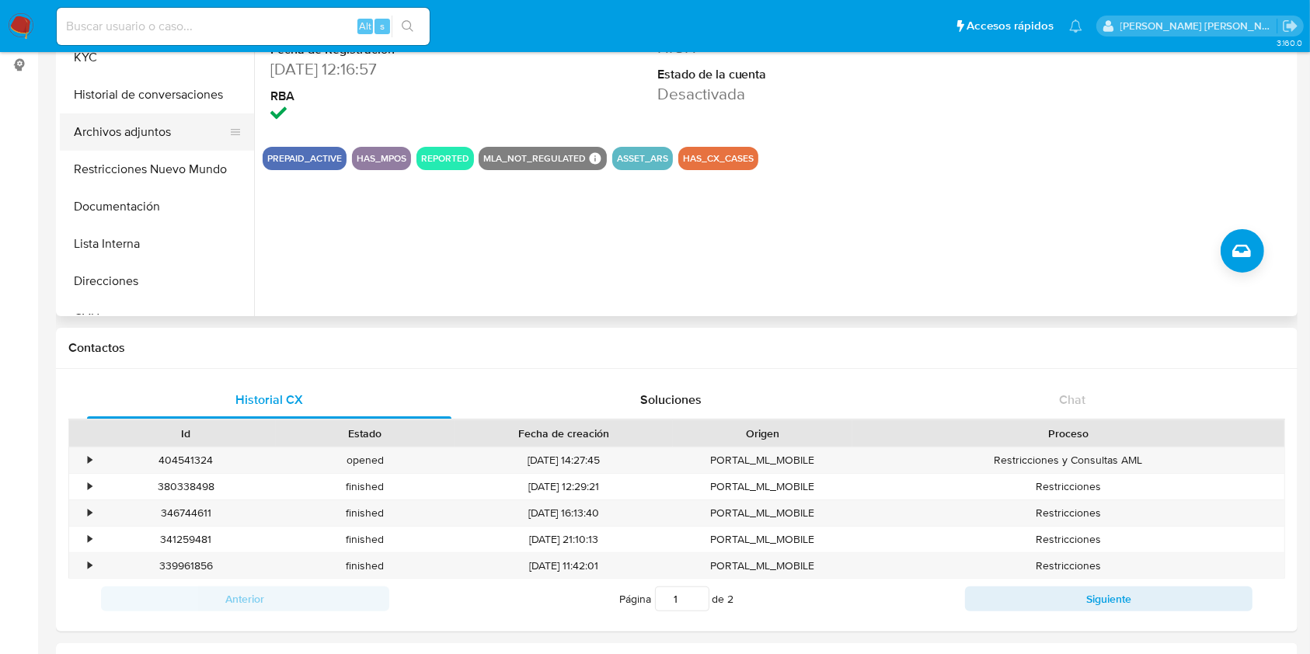
click at [165, 136] on button "Archivos adjuntos" at bounding box center [151, 131] width 182 height 37
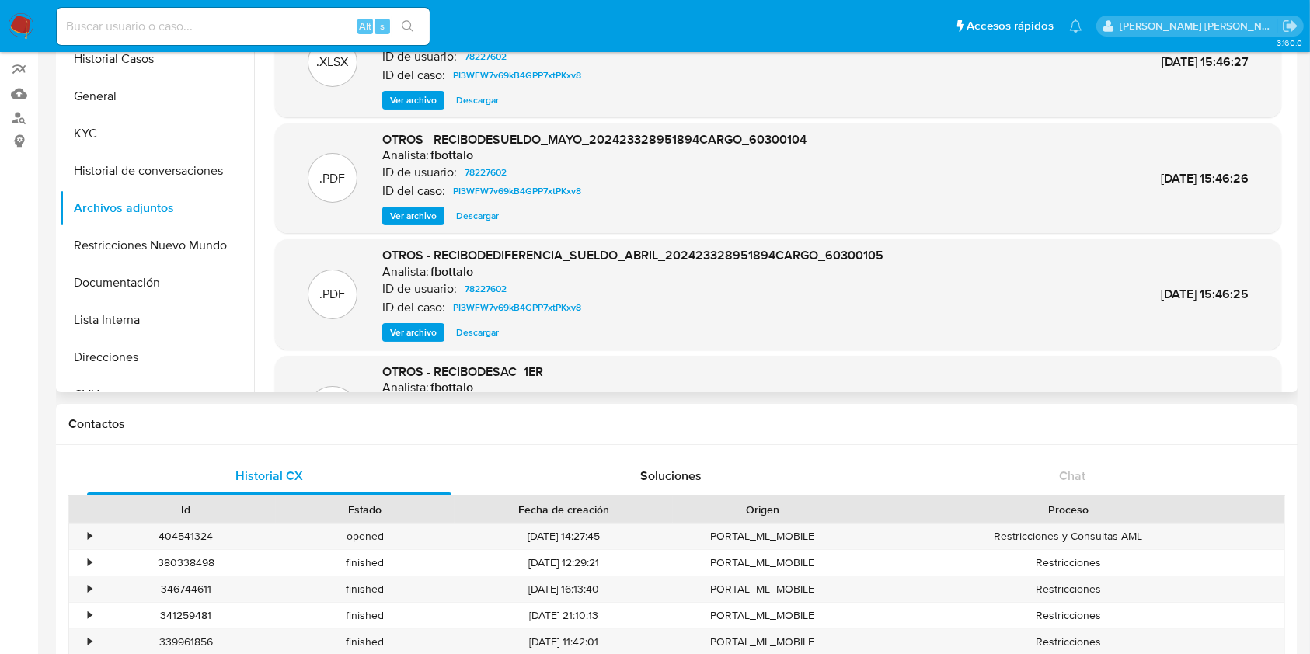
scroll to position [0, 0]
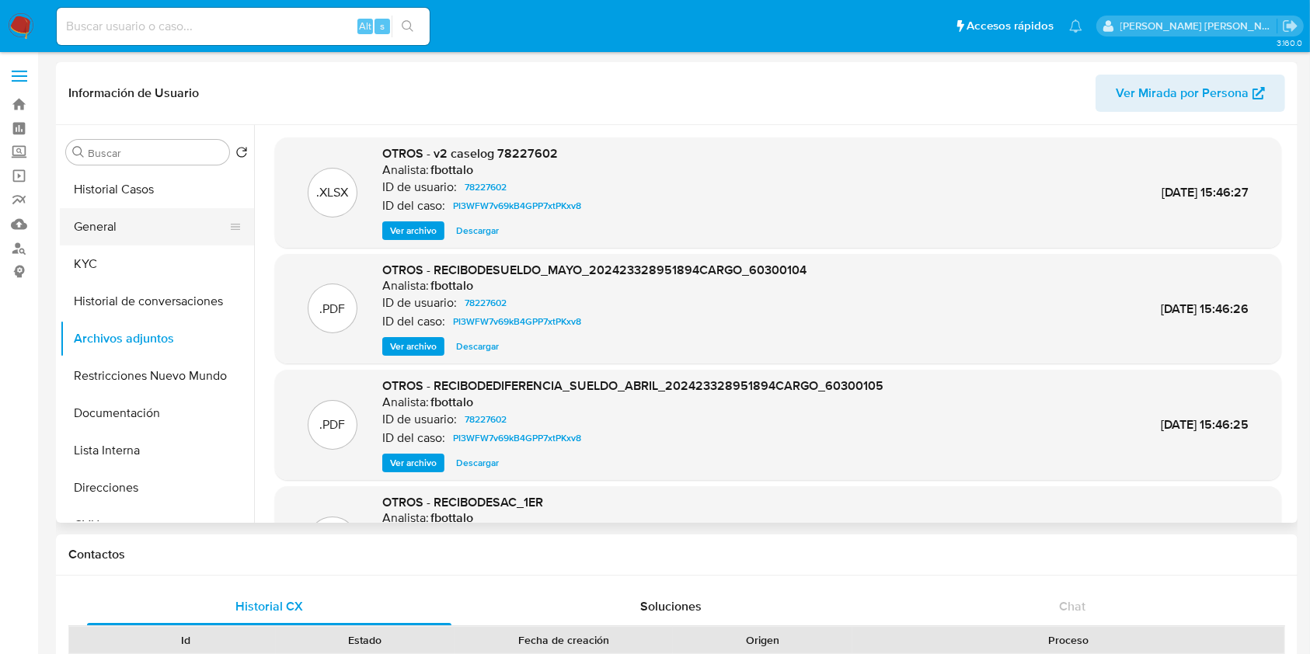
click at [112, 224] on button "General" at bounding box center [151, 226] width 182 height 37
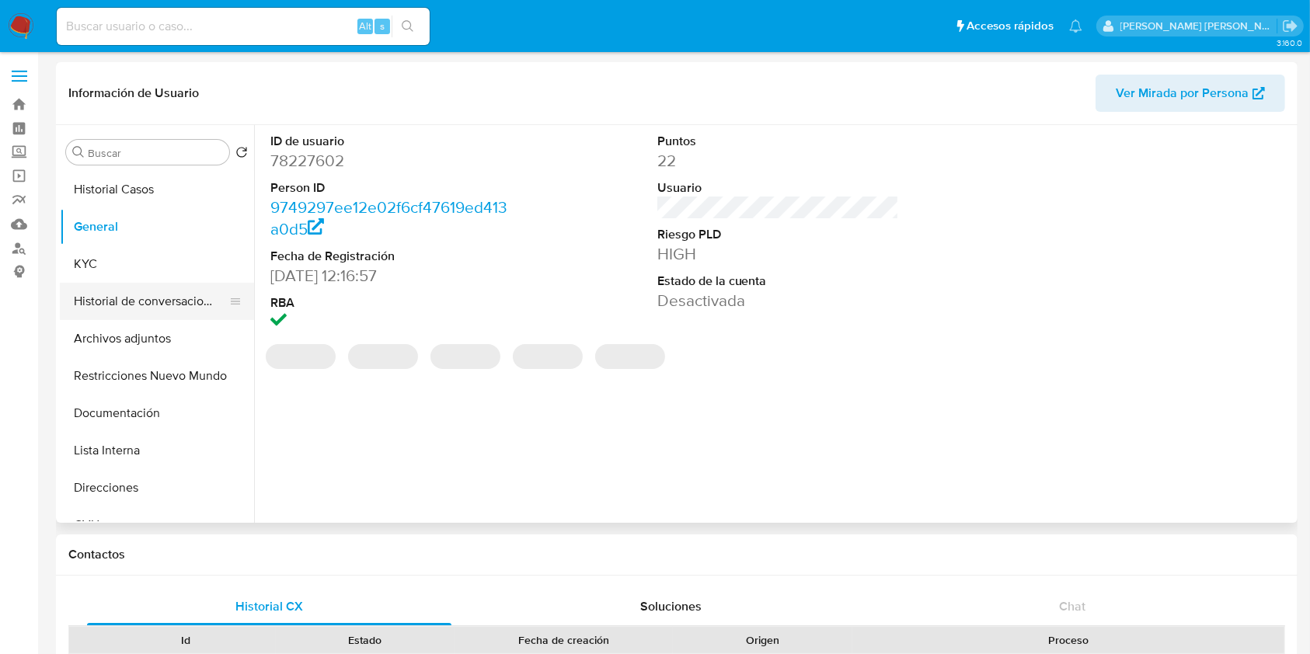
click at [110, 312] on button "Historial de conversaciones" at bounding box center [151, 301] width 182 height 37
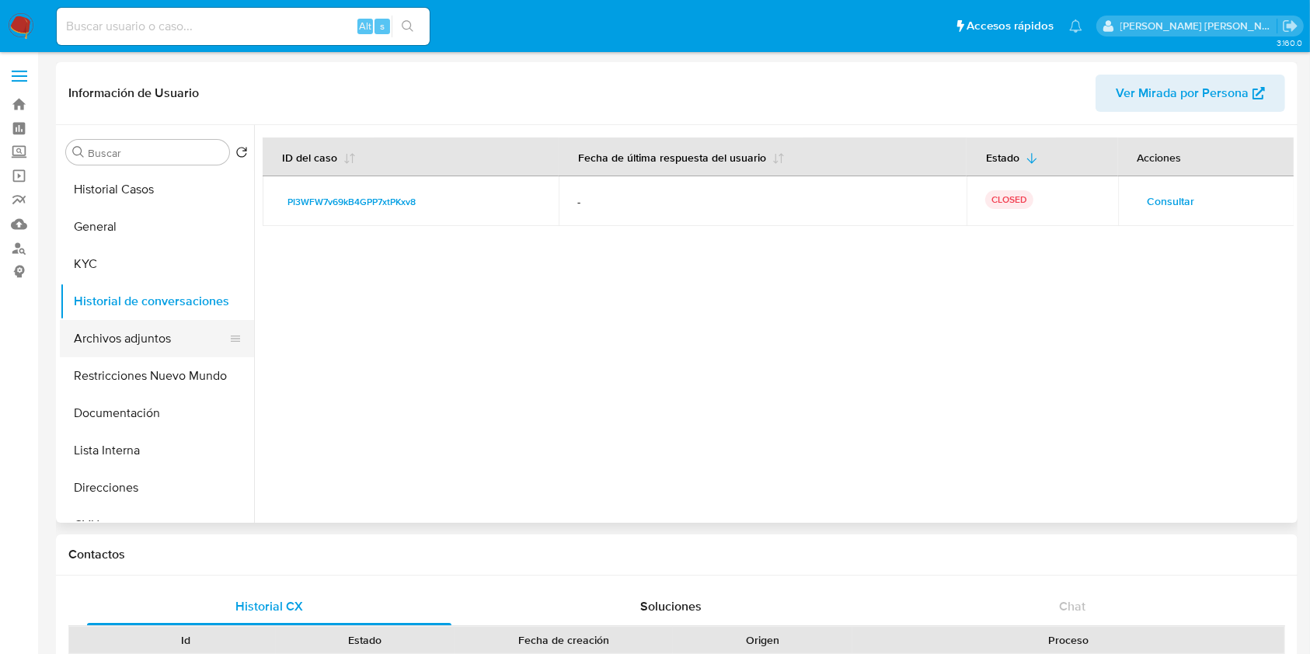
click at [123, 343] on button "Archivos adjuntos" at bounding box center [151, 338] width 182 height 37
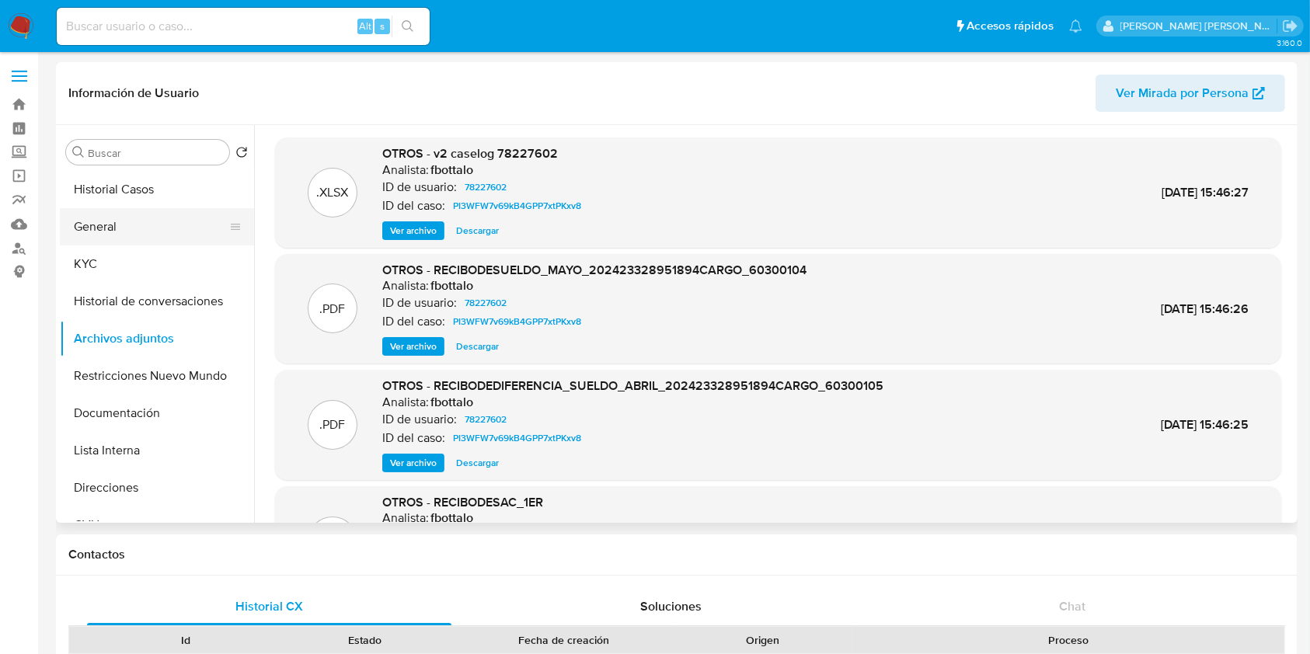
click at [121, 239] on button "General" at bounding box center [151, 226] width 182 height 37
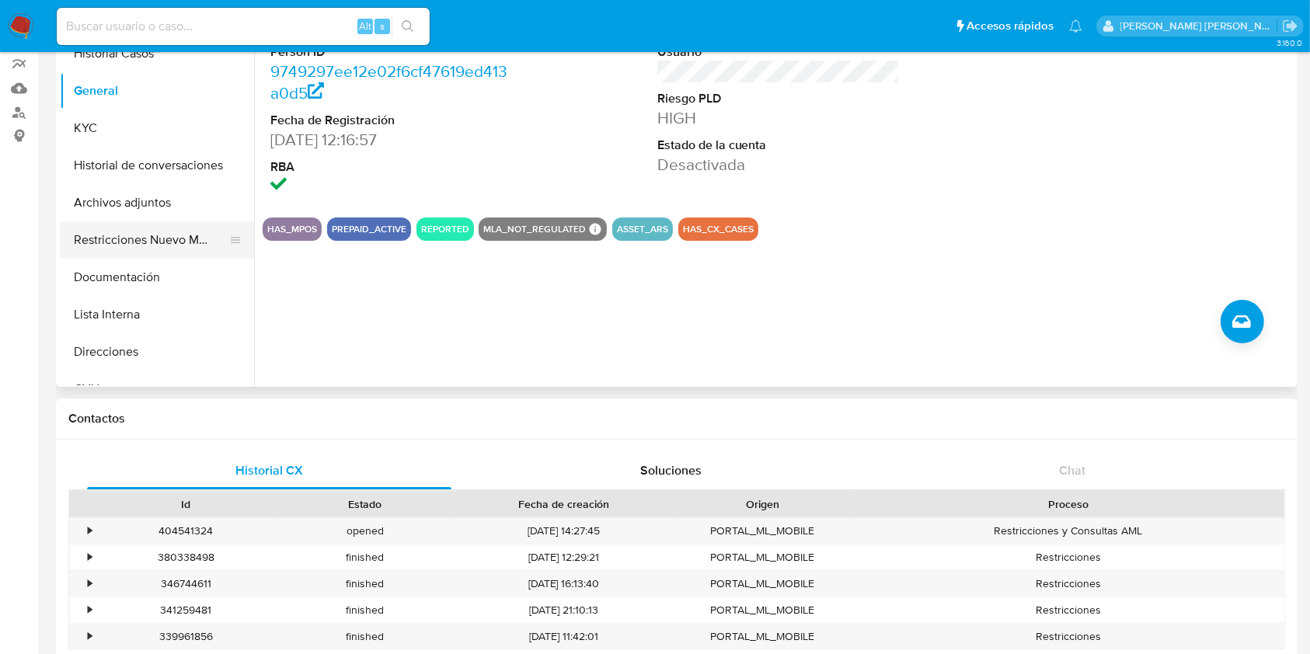
scroll to position [103, 0]
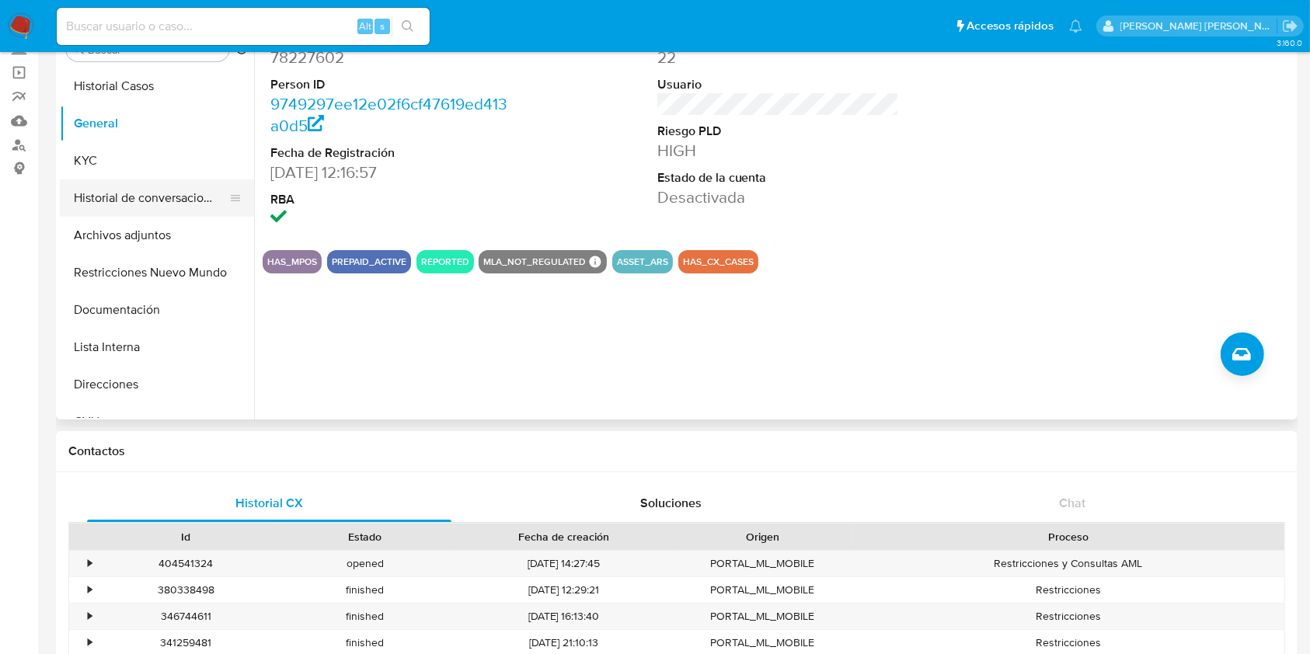
click at [155, 202] on button "Historial de conversaciones" at bounding box center [151, 197] width 182 height 37
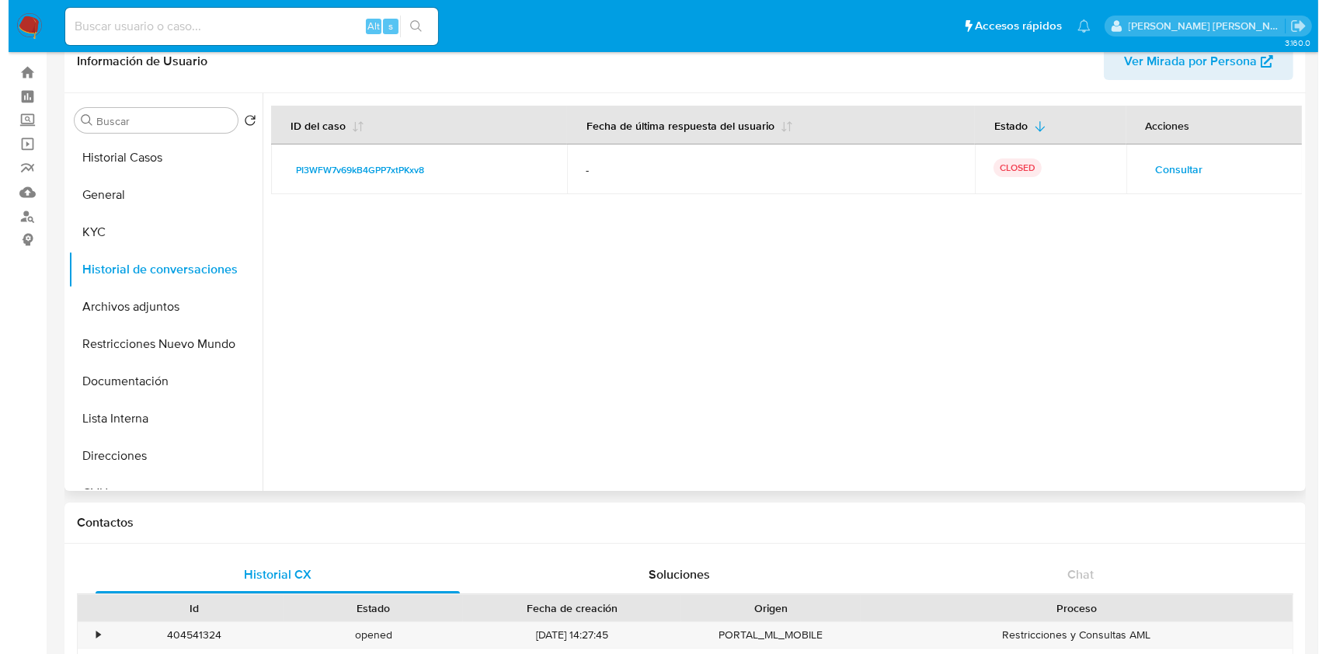
scroll to position [0, 0]
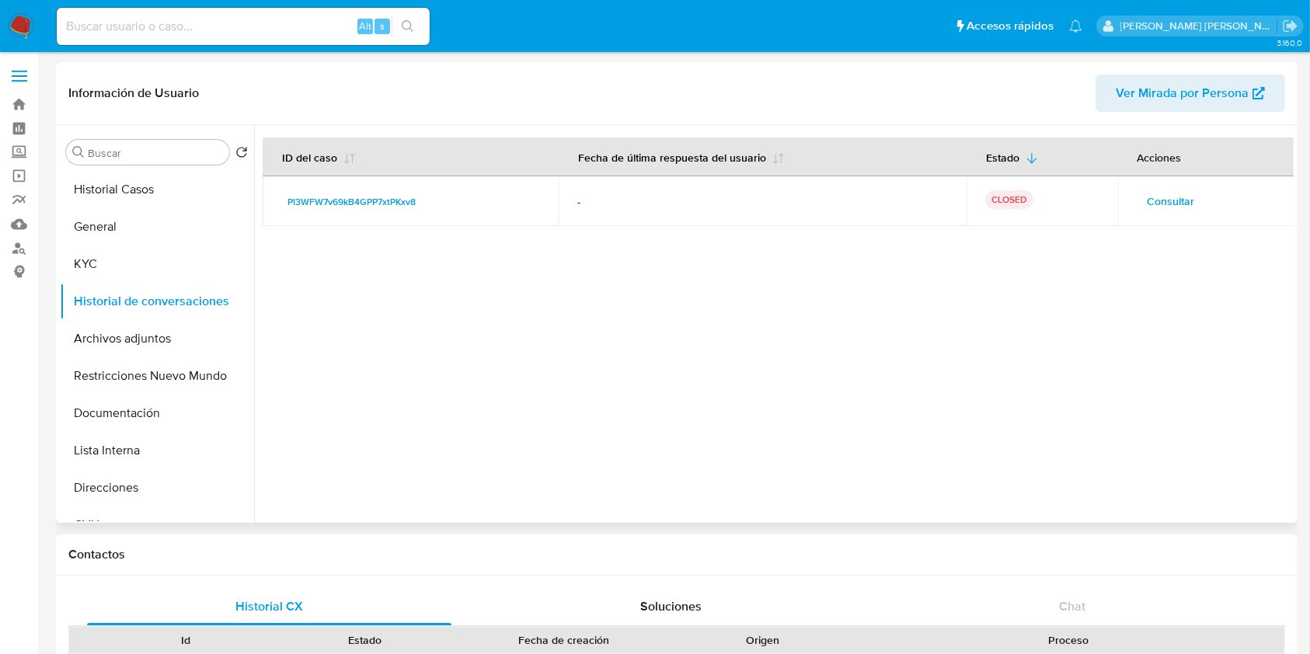
click at [1158, 202] on span "Consultar" at bounding box center [1170, 201] width 47 height 22
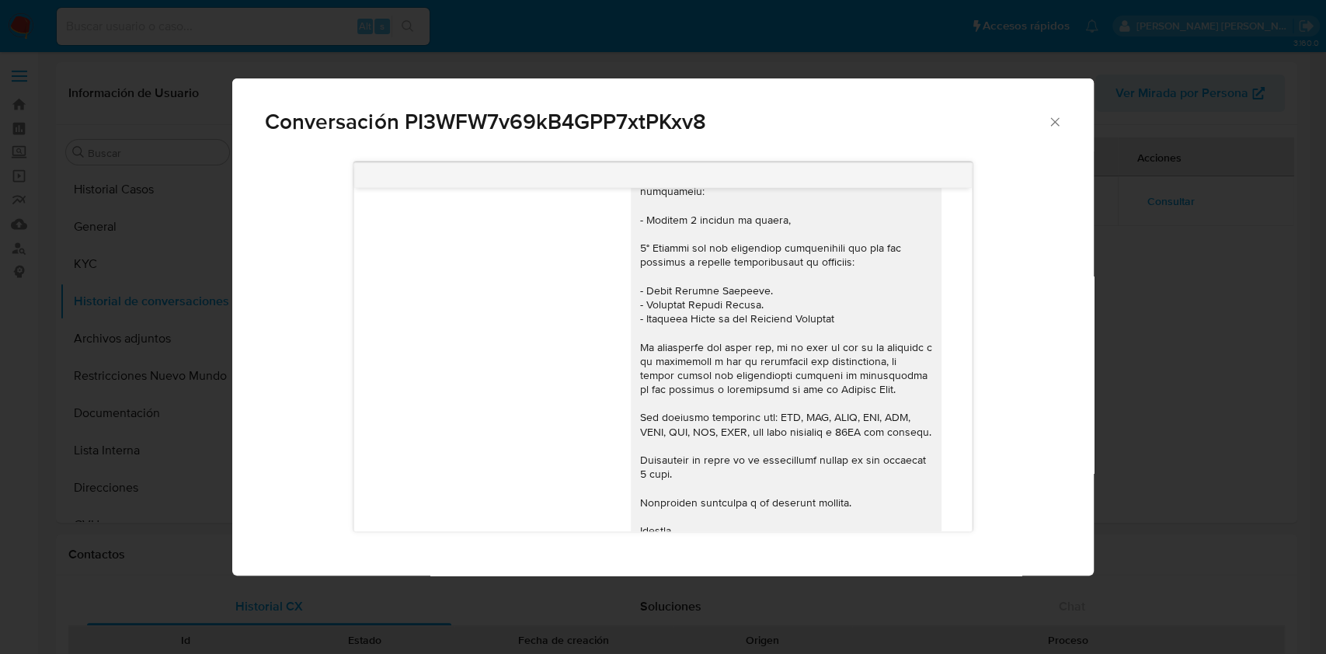
scroll to position [781, 0]
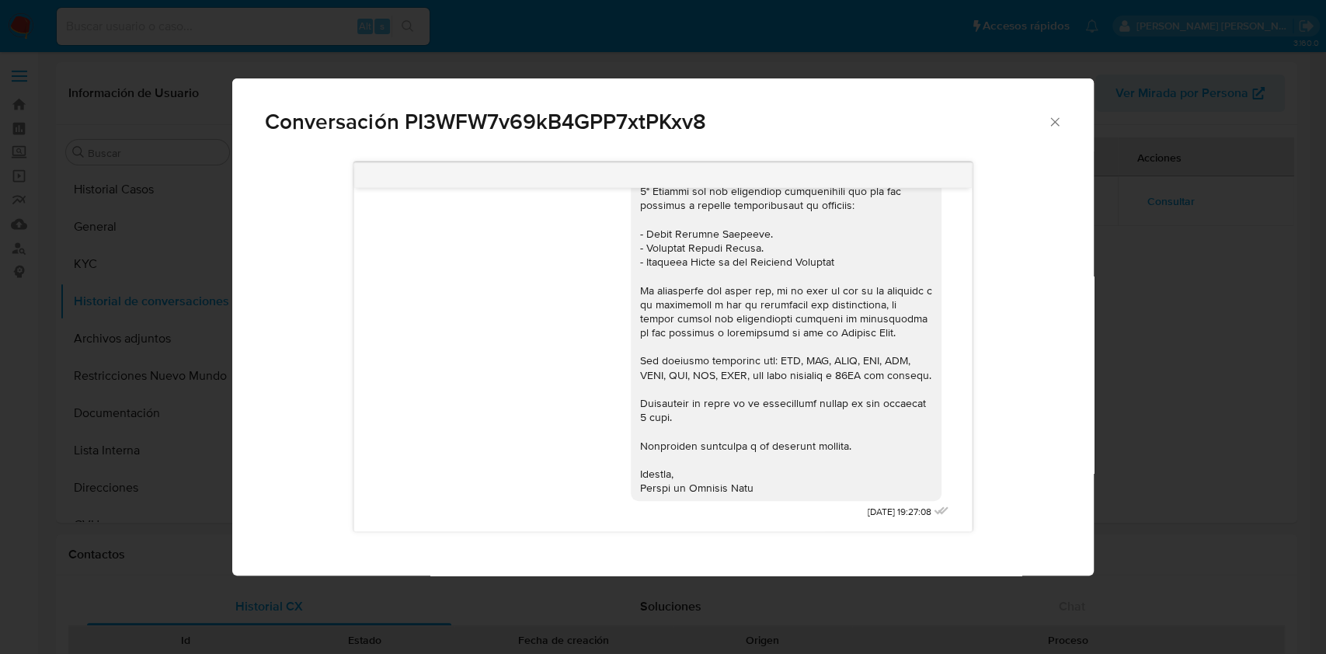
click at [1053, 118] on icon "Cerrar" at bounding box center [1055, 122] width 16 height 16
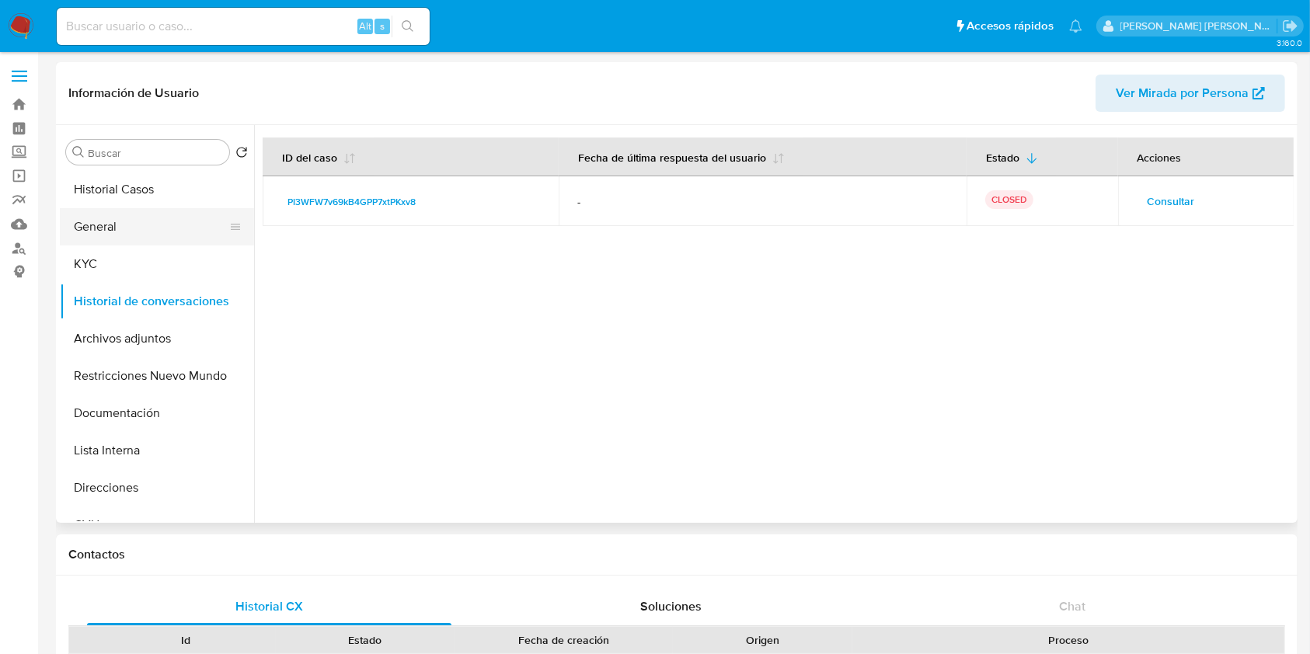
click at [114, 220] on button "General" at bounding box center [151, 226] width 182 height 37
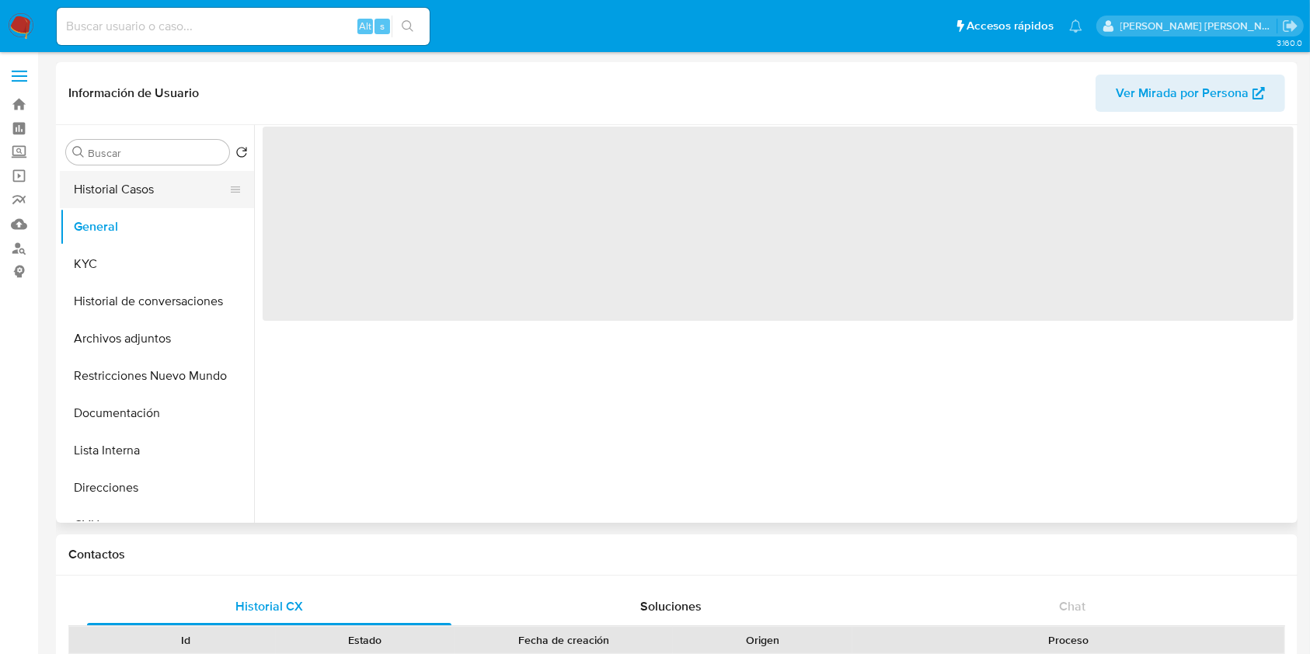
click at [133, 184] on button "Historial Casos" at bounding box center [151, 189] width 182 height 37
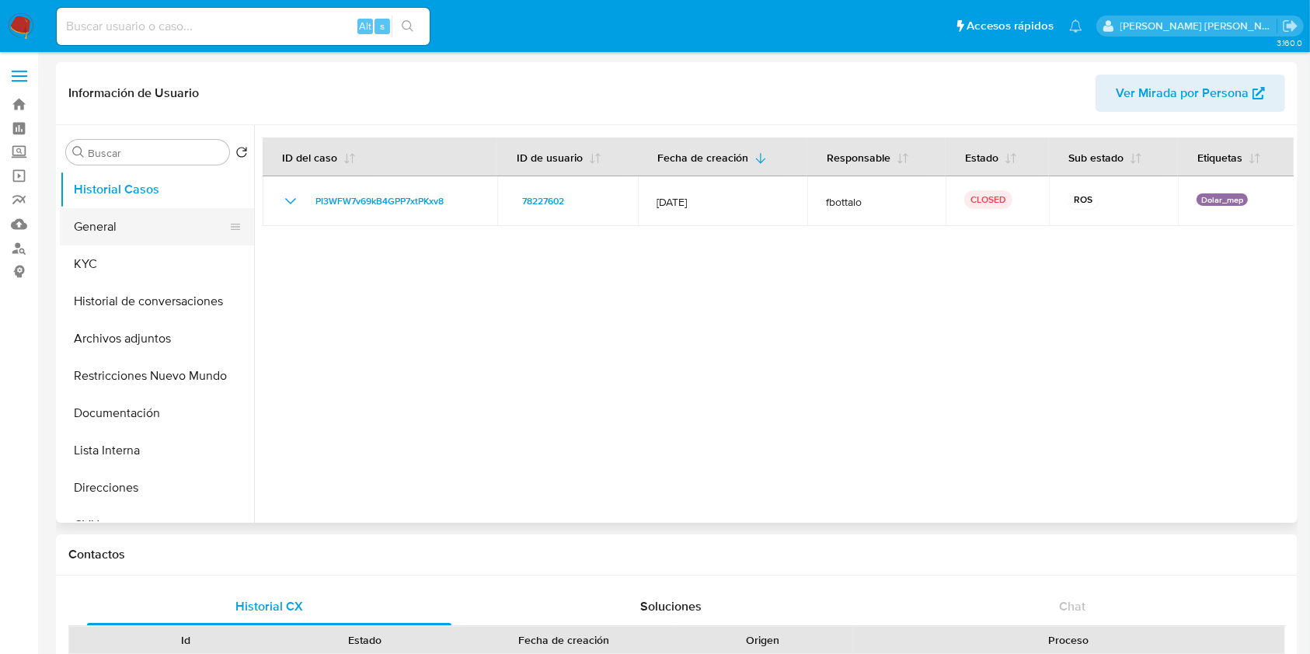
click at [124, 238] on button "General" at bounding box center [151, 226] width 182 height 37
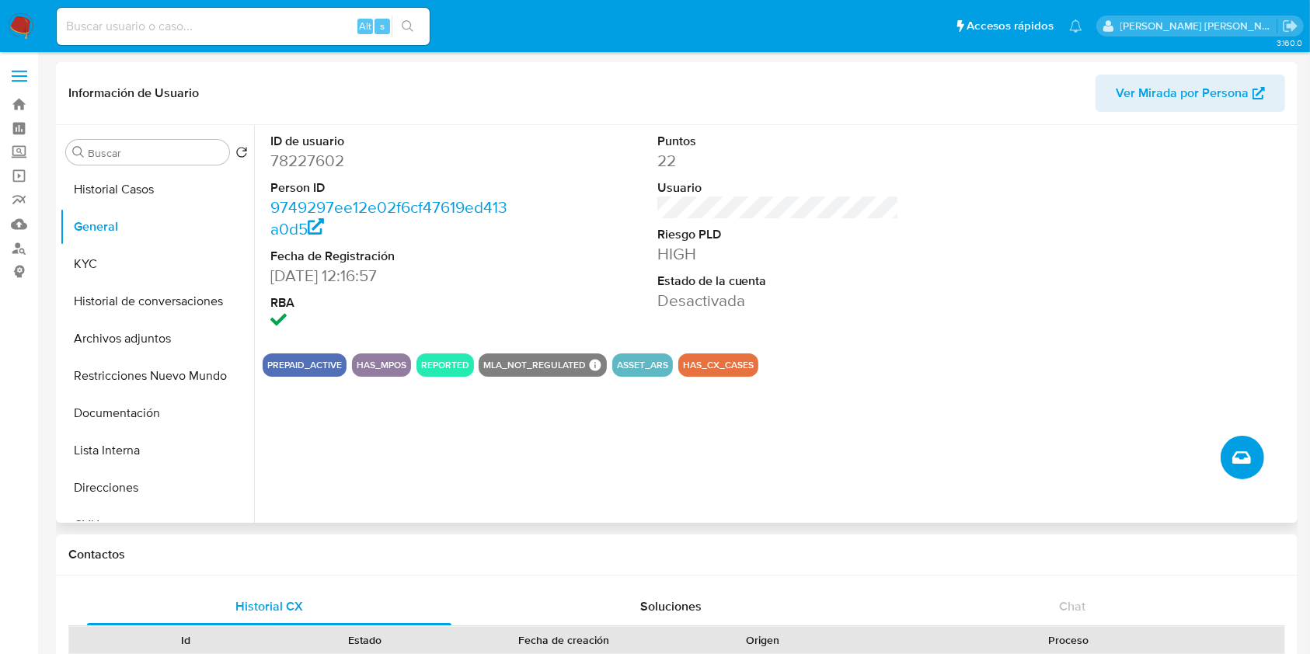
click at [1243, 451] on icon "Crear caso manual" at bounding box center [1241, 457] width 19 height 12
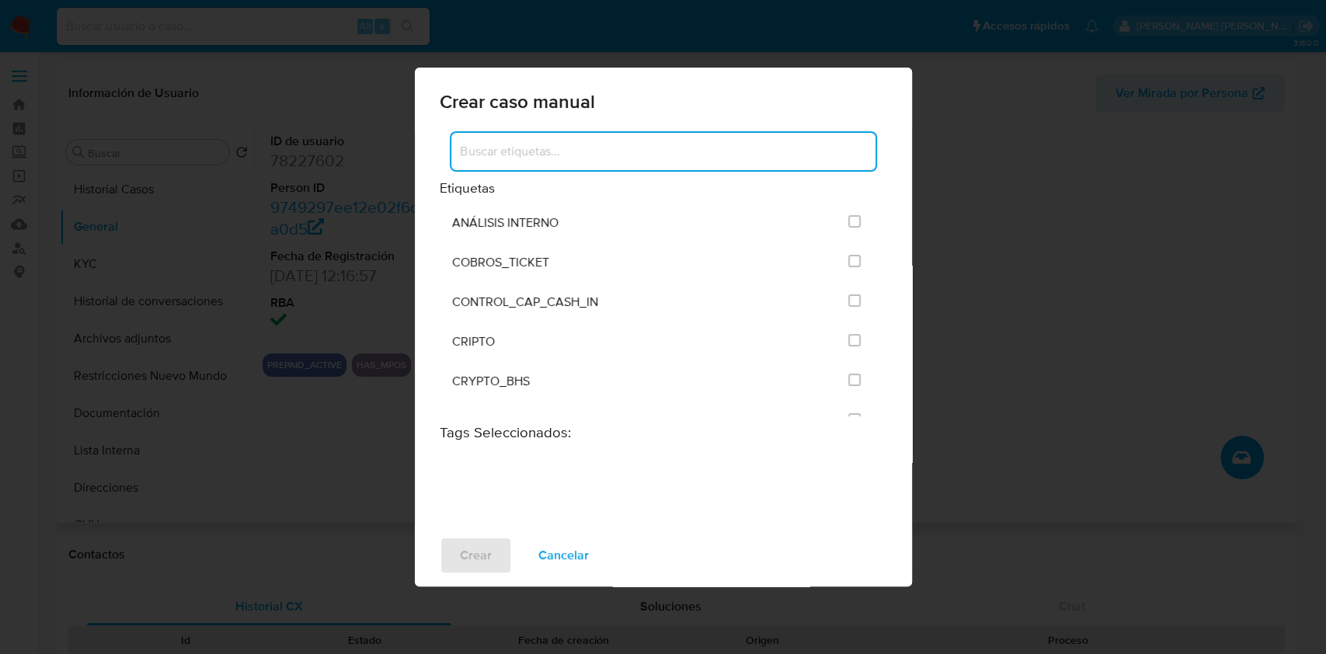
click at [529, 145] on input at bounding box center [663, 151] width 424 height 20
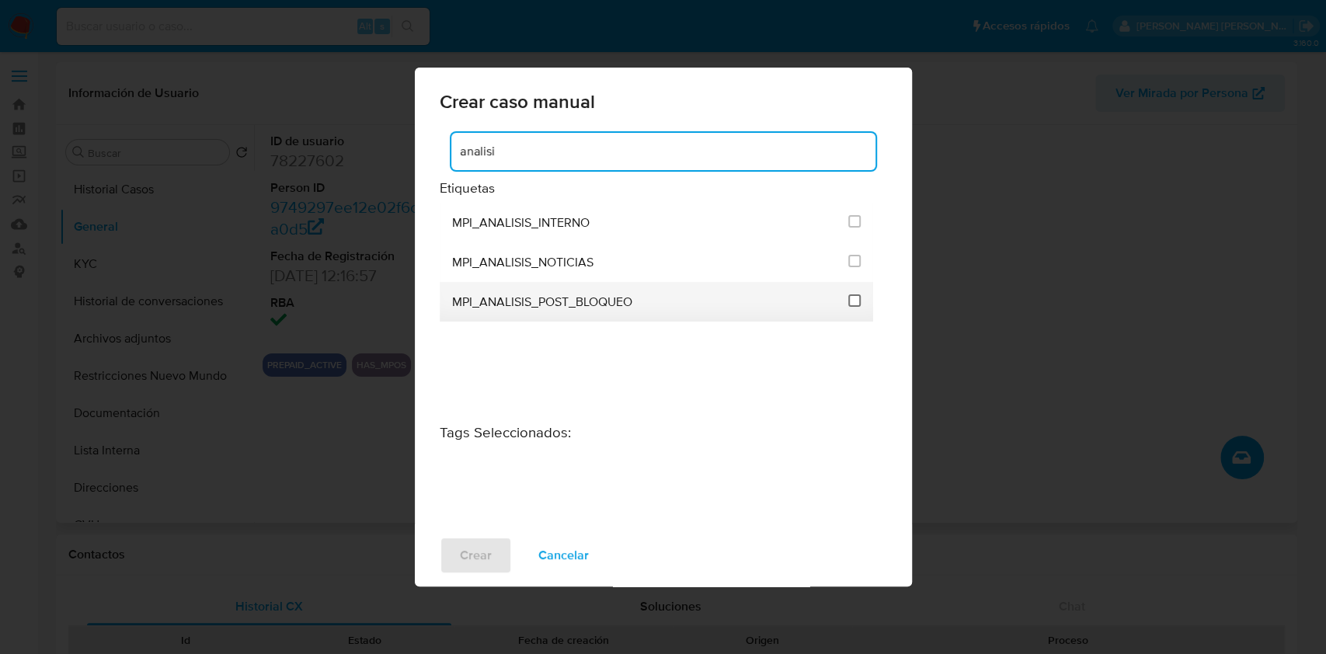
type input "analisi"
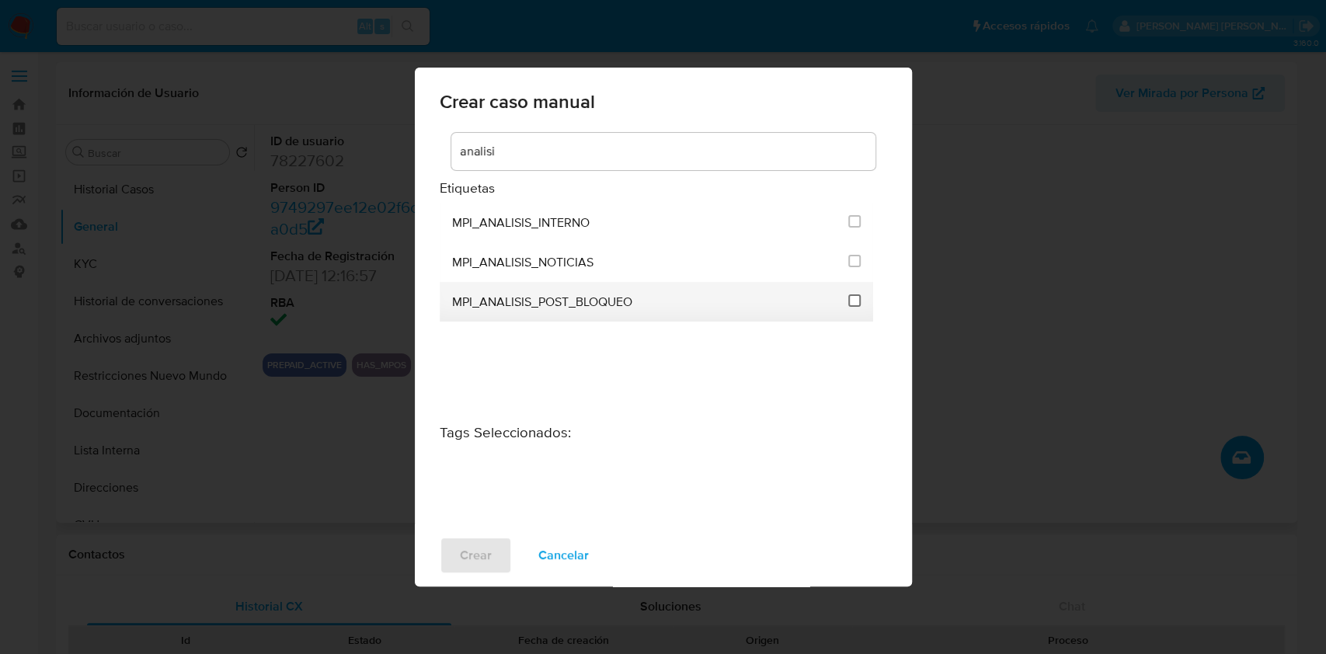
click at [858, 306] on input "3286" at bounding box center [854, 300] width 12 height 12
checkbox input "true"
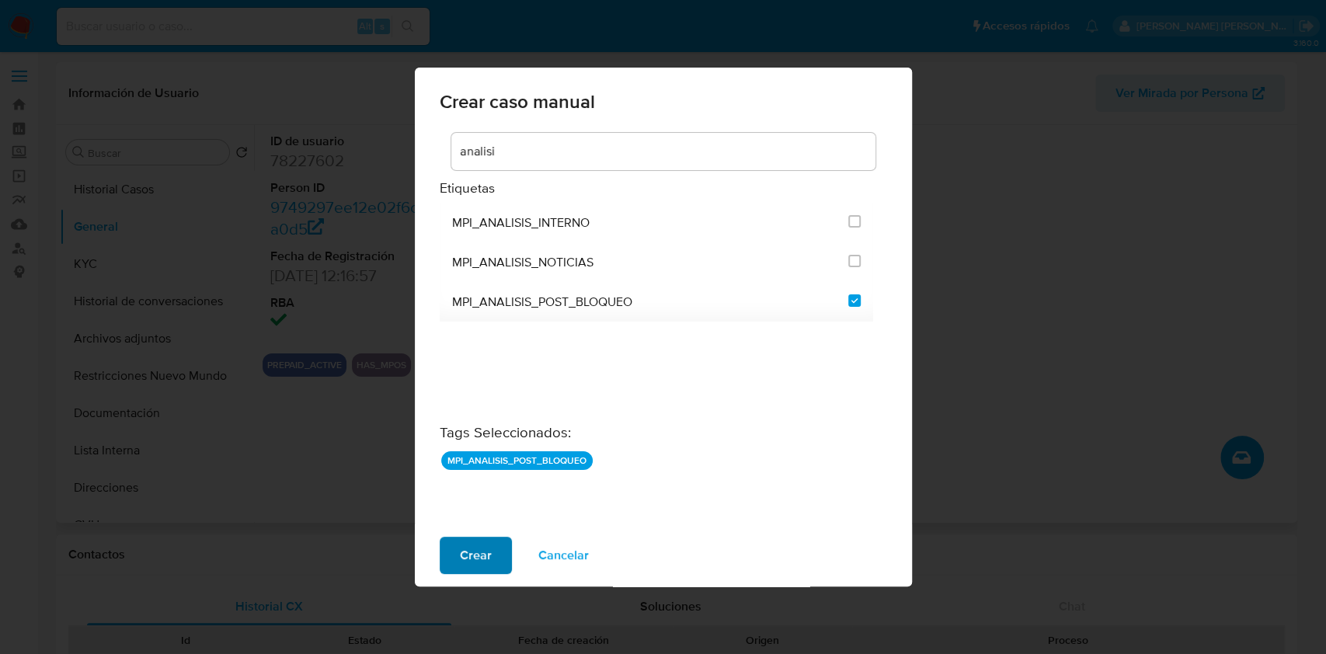
click at [478, 552] on span "Crear" at bounding box center [476, 555] width 32 height 34
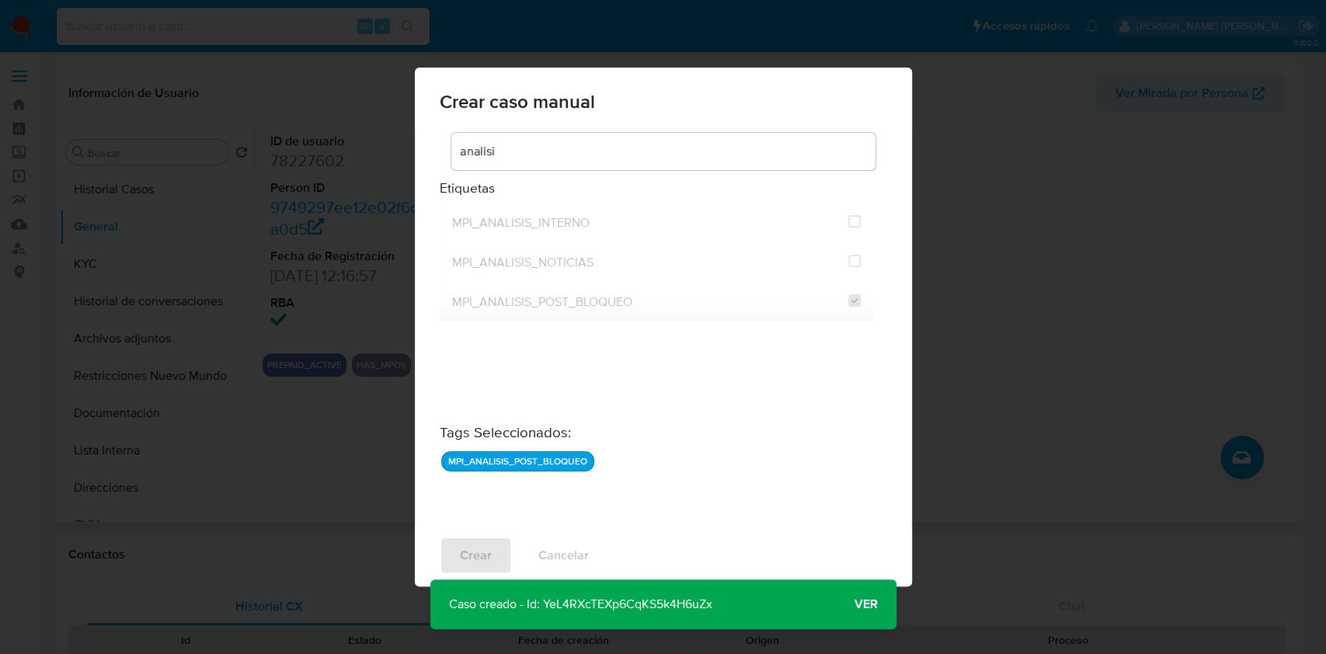
click at [874, 604] on span "Ver" at bounding box center [865, 604] width 23 height 0
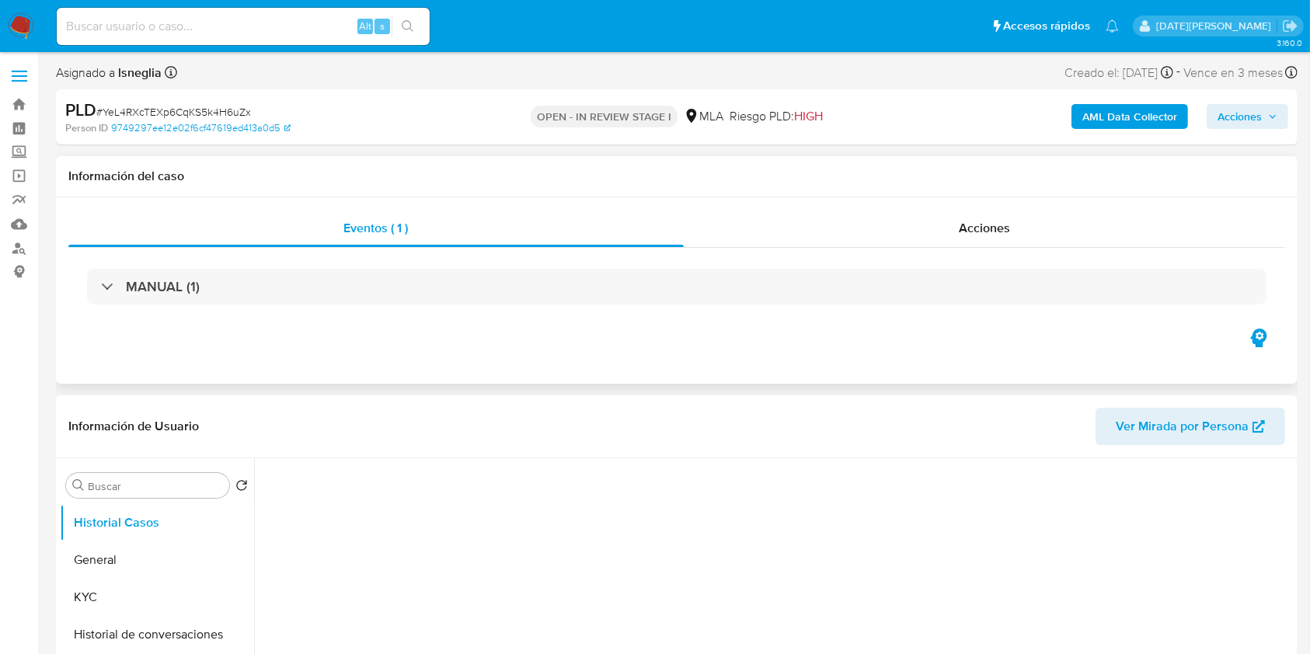
select select "10"
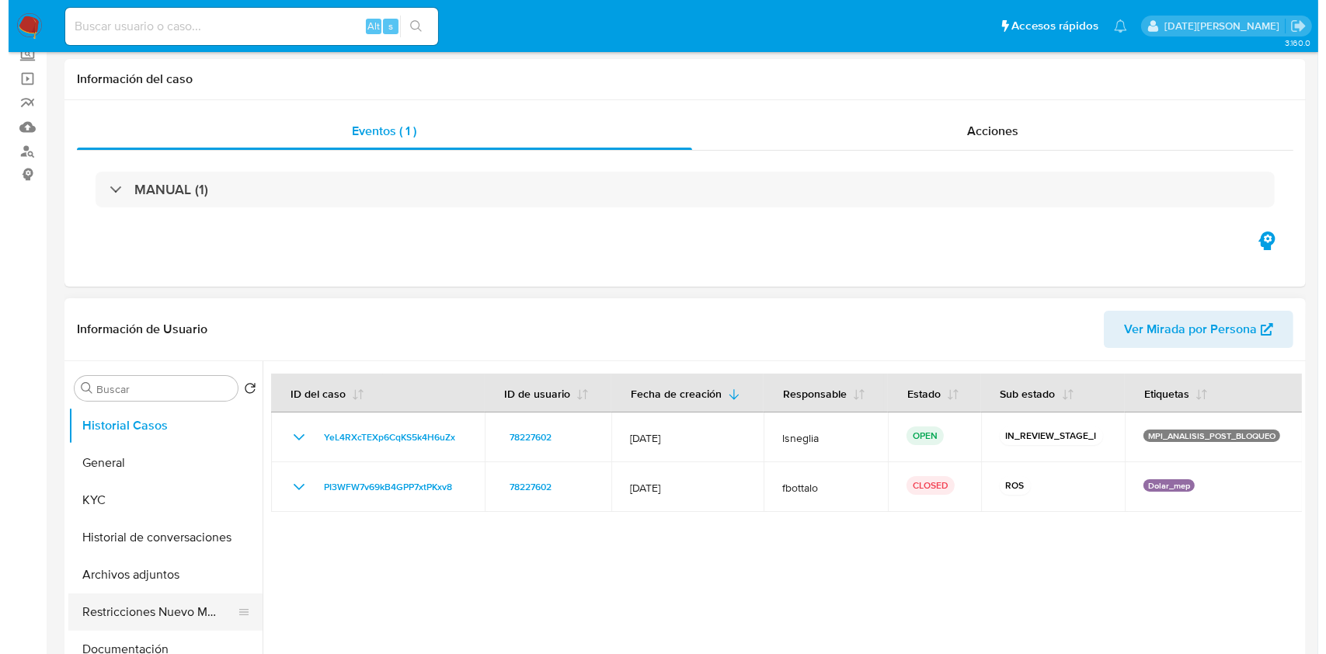
scroll to position [207, 0]
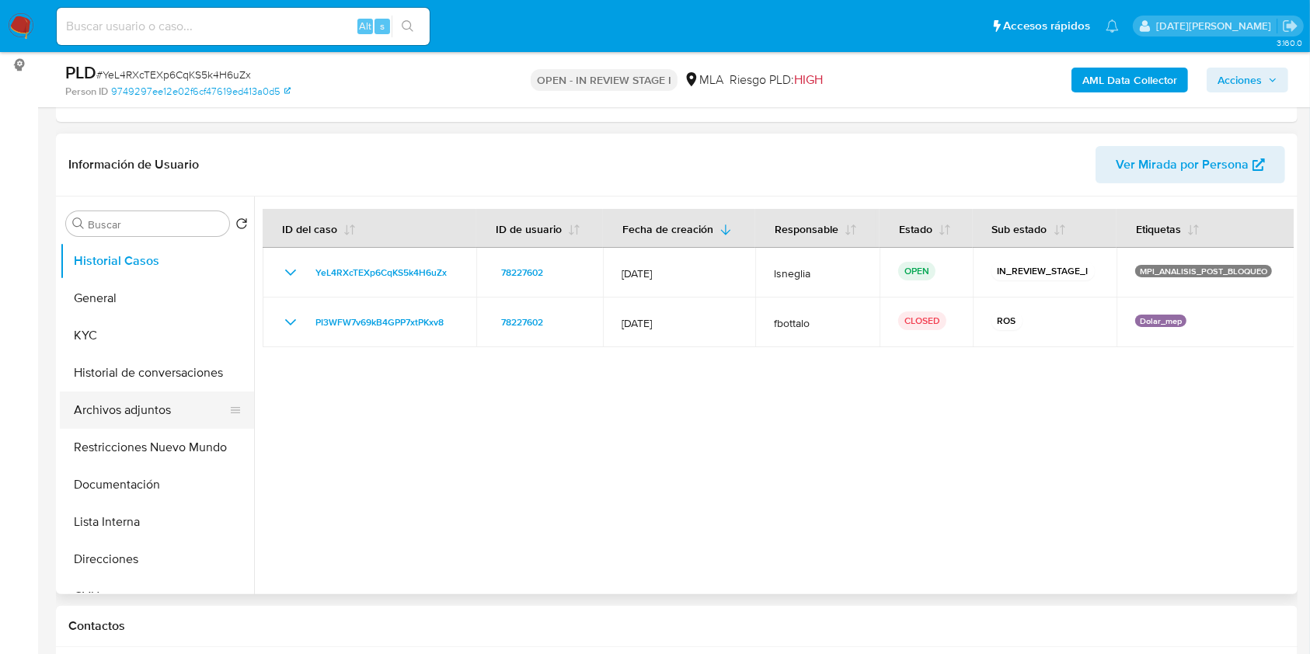
click at [152, 406] on button "Archivos adjuntos" at bounding box center [151, 410] width 182 height 37
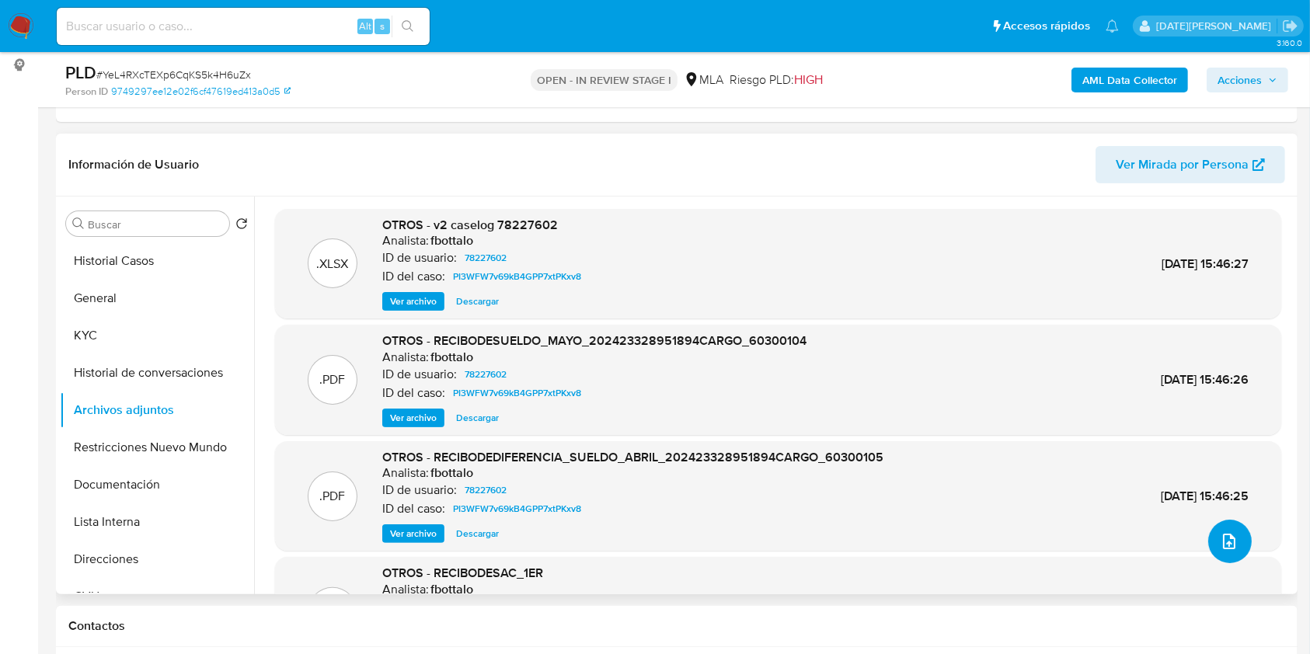
click at [1222, 545] on icon "upload-file" at bounding box center [1229, 541] width 19 height 19
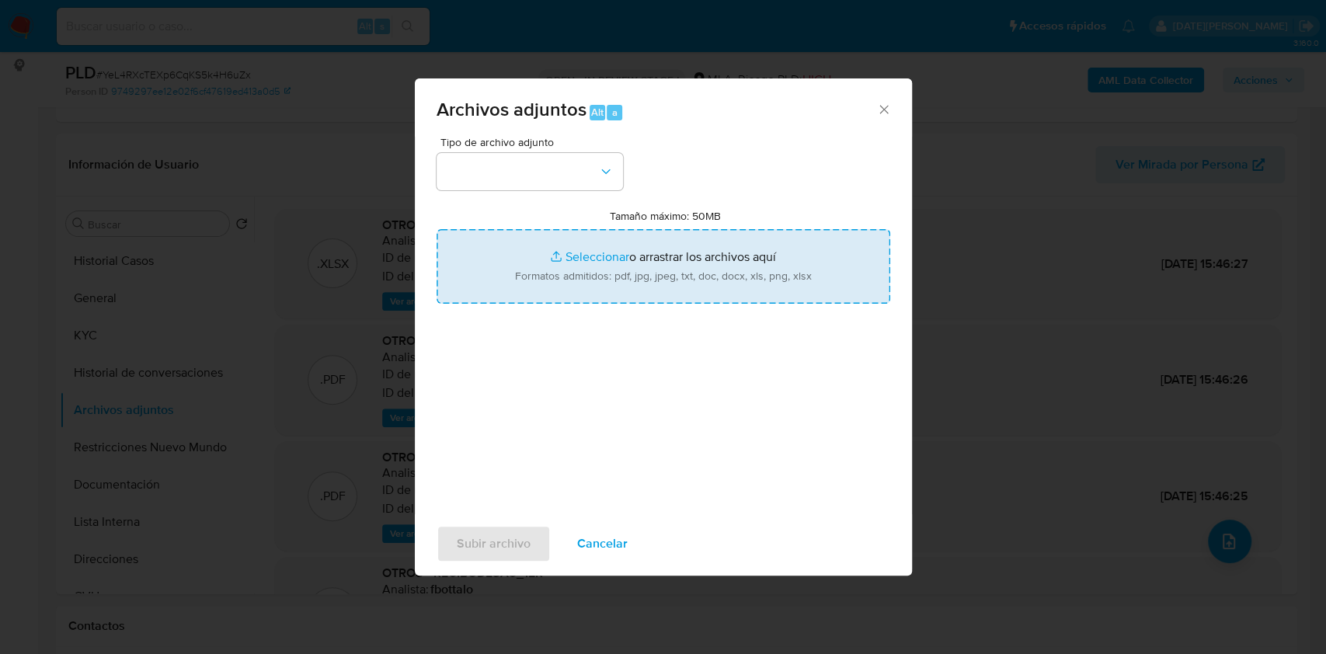
click at [578, 269] on input "Tamaño máximo: 50MB Seleccionar archivos" at bounding box center [664, 266] width 454 height 75
type input "C:\fakepath\78227602 documentacion post cierre.pdf"
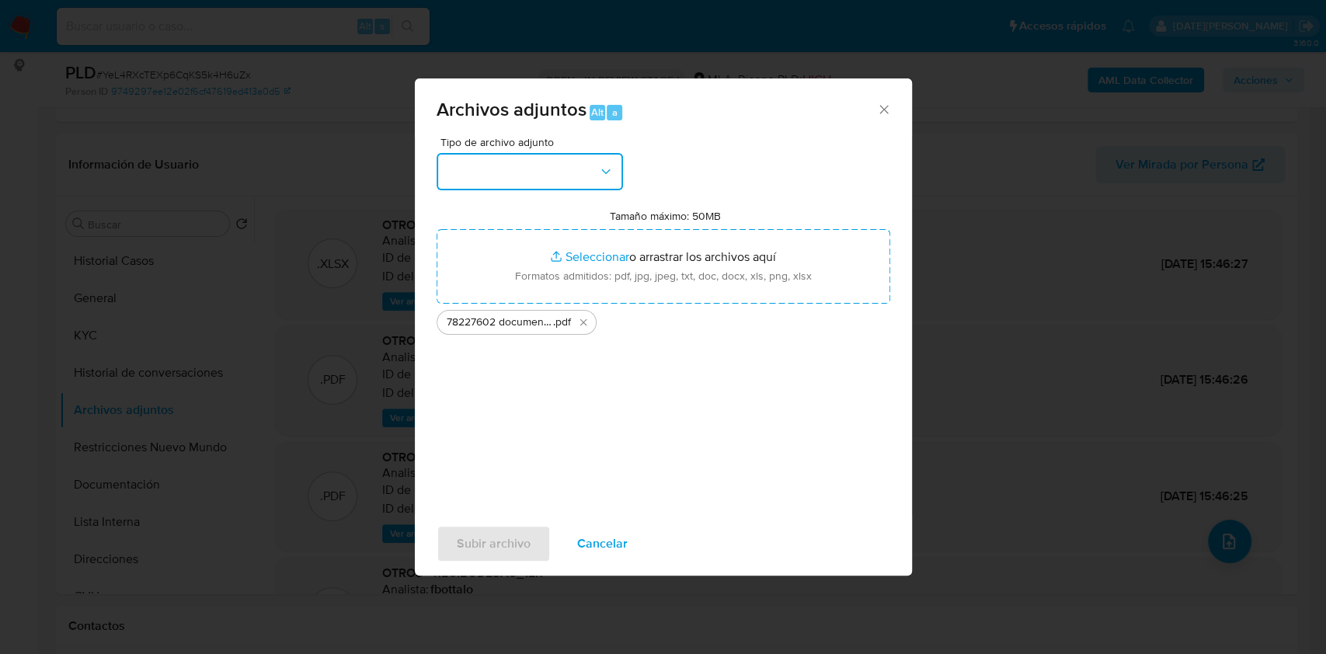
click at [550, 158] on button "button" at bounding box center [530, 171] width 186 height 37
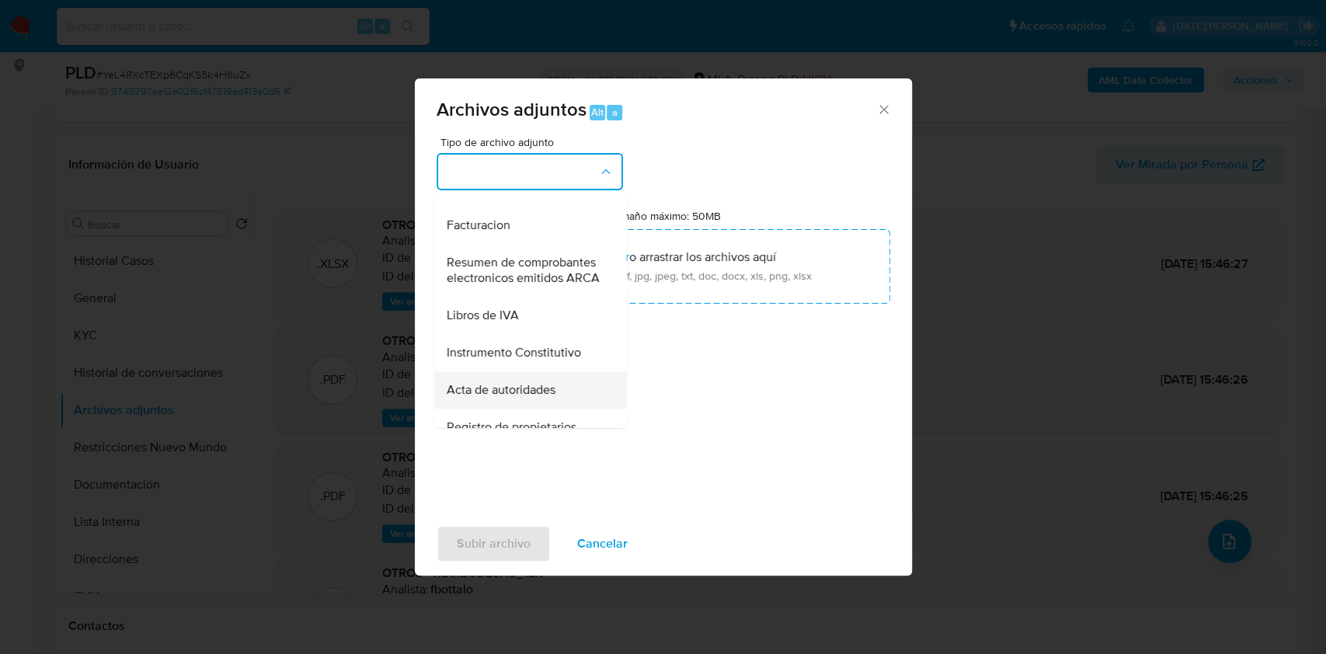
scroll to position [702, 0]
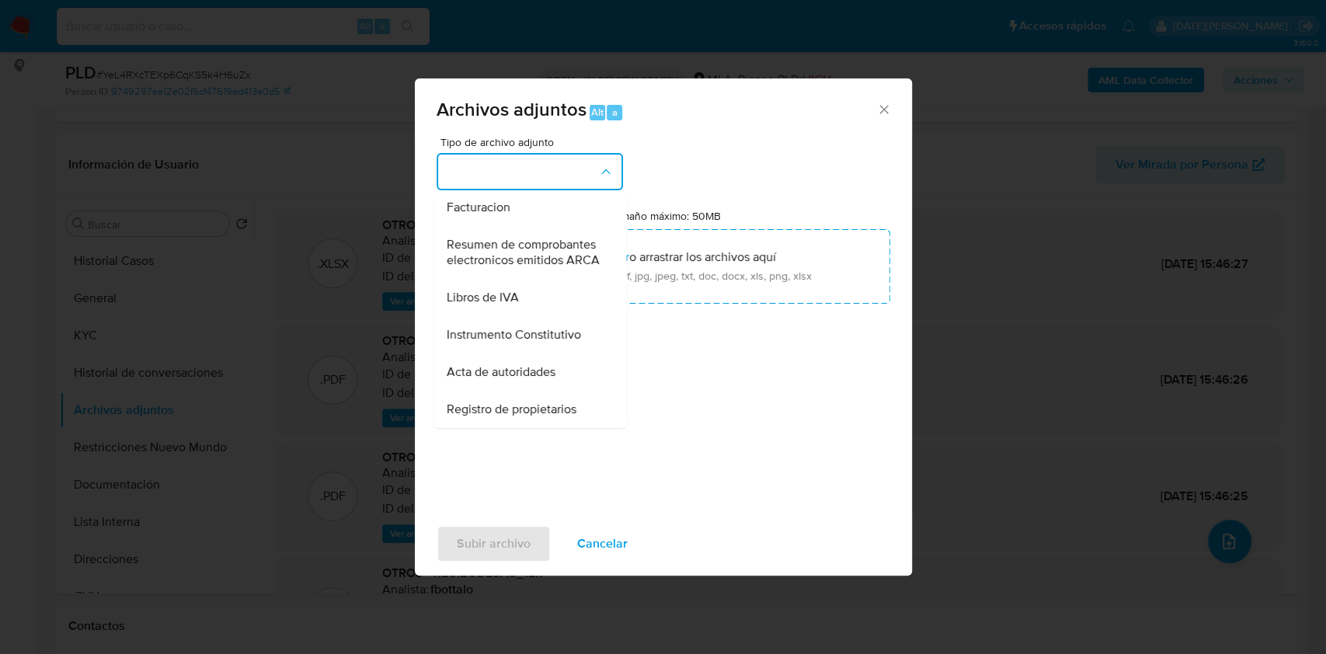
click at [481, 165] on button "button" at bounding box center [530, 171] width 186 height 37
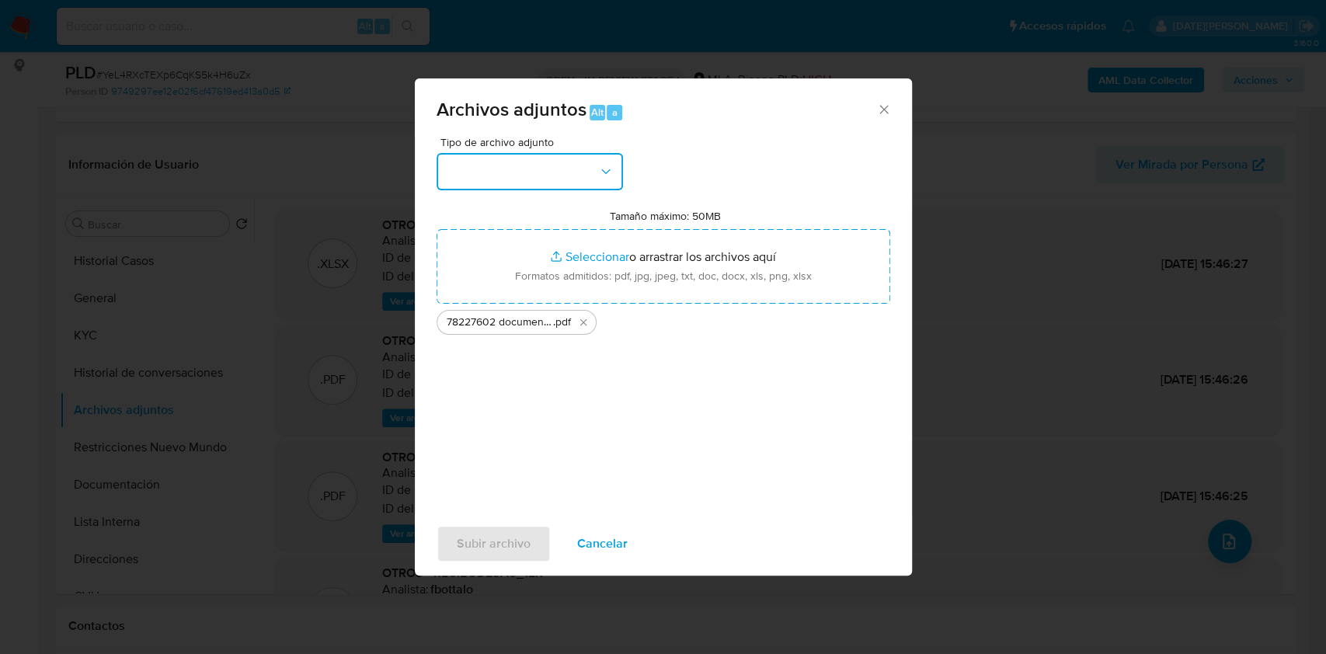
click at [482, 165] on button "button" at bounding box center [530, 171] width 186 height 37
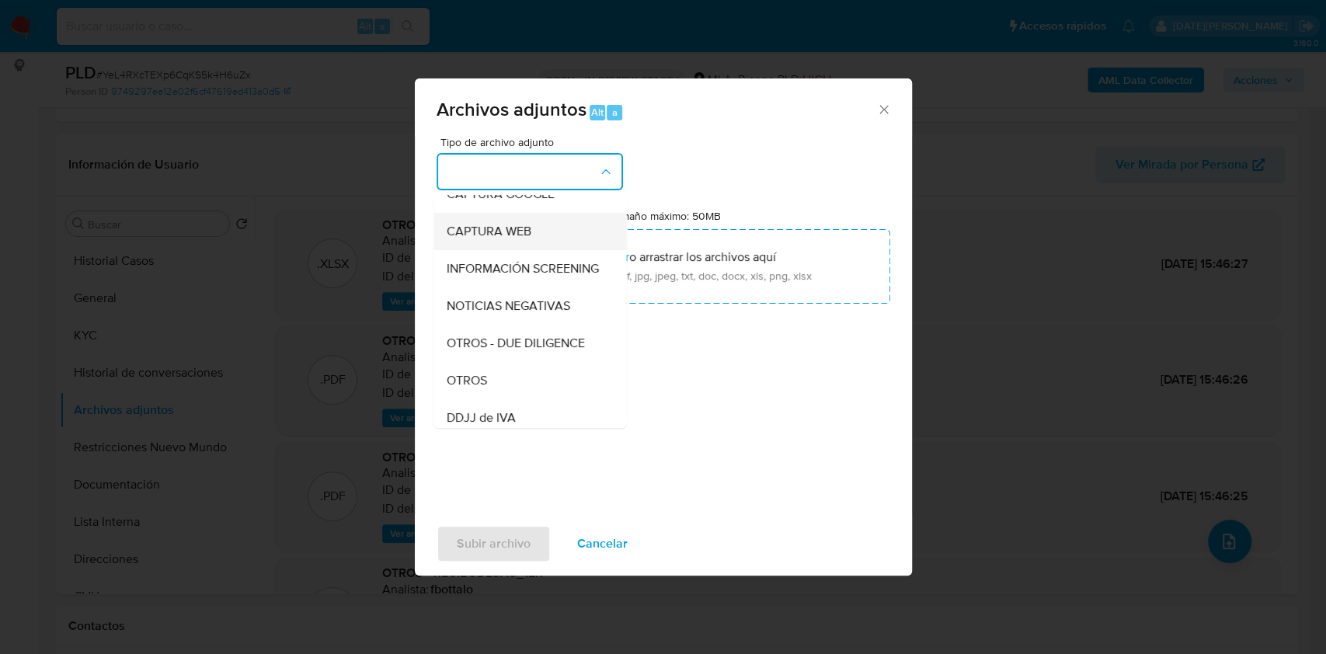
scroll to position [207, 0]
click at [499, 315] on div "OTROS" at bounding box center [525, 305] width 158 height 37
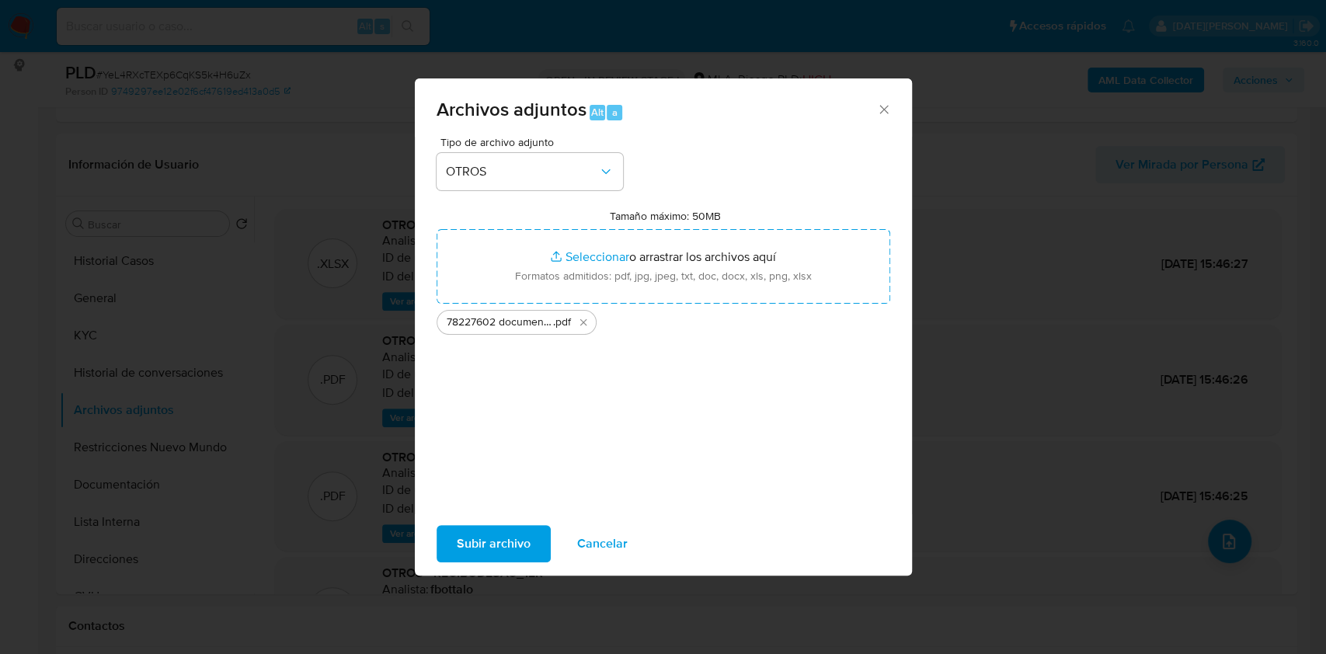
click at [521, 541] on span "Subir archivo" at bounding box center [494, 544] width 74 height 34
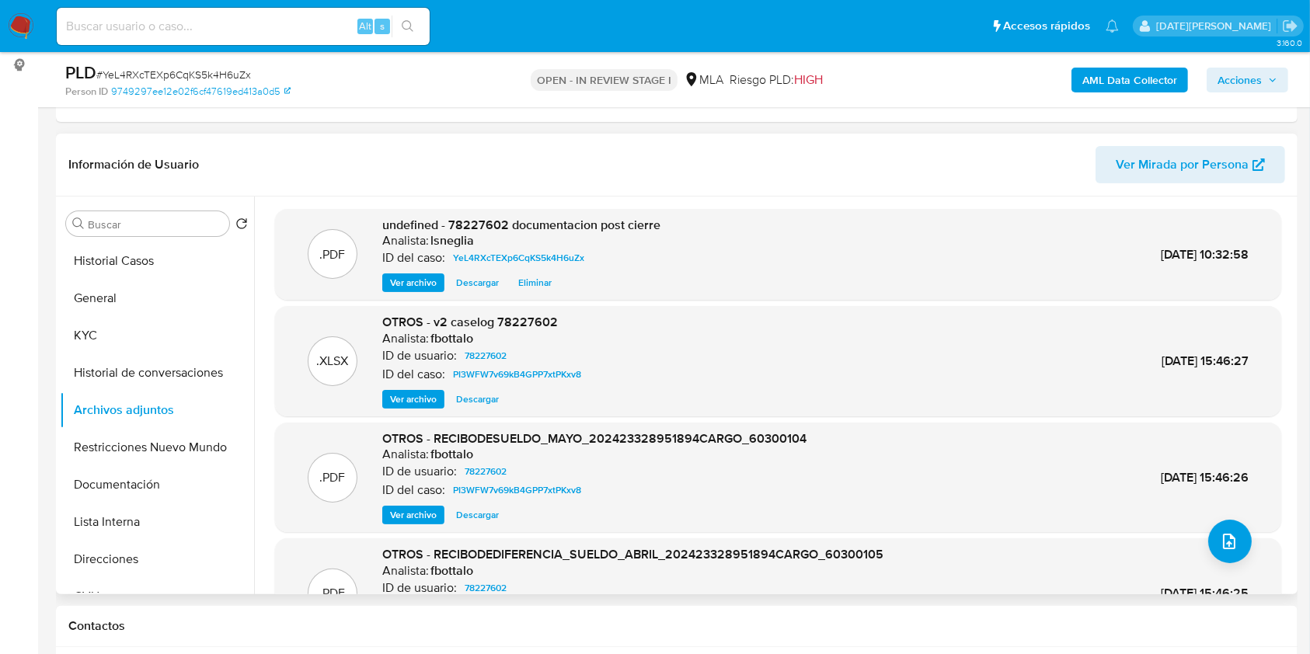
click at [420, 397] on span "Ver archivo" at bounding box center [413, 400] width 47 height 16
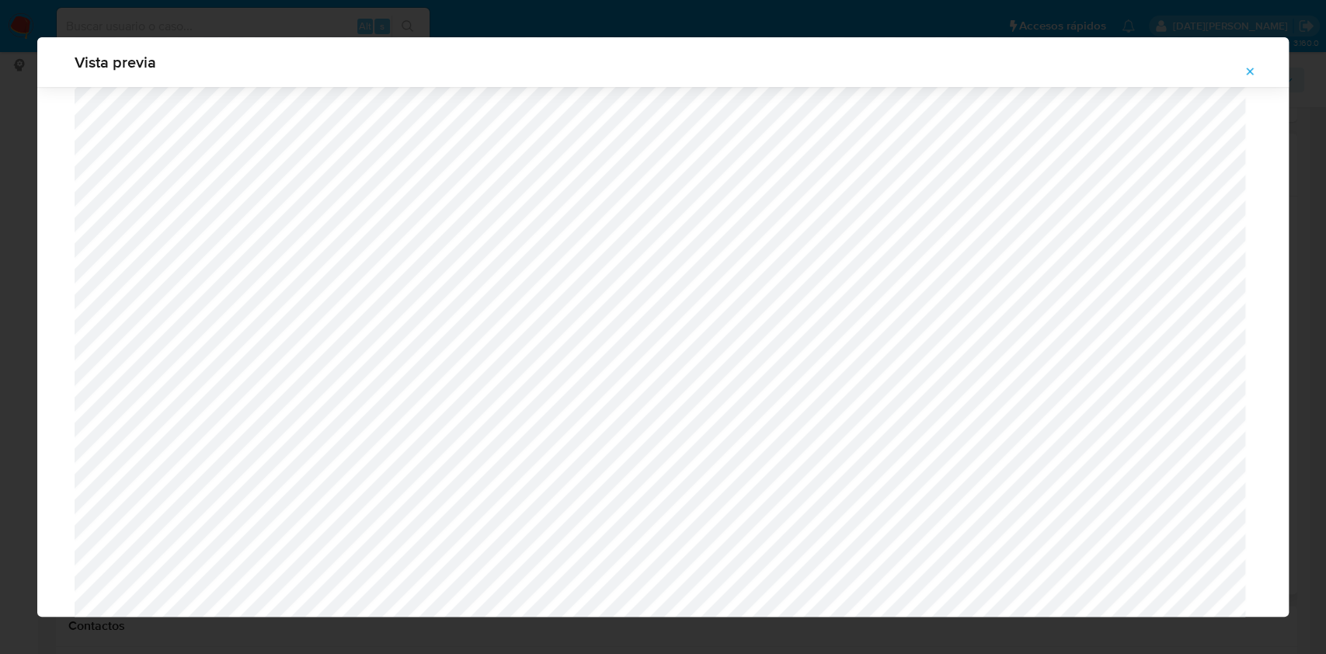
scroll to position [1315, 0]
click at [1253, 68] on icon "Attachment preview" at bounding box center [1250, 71] width 12 height 12
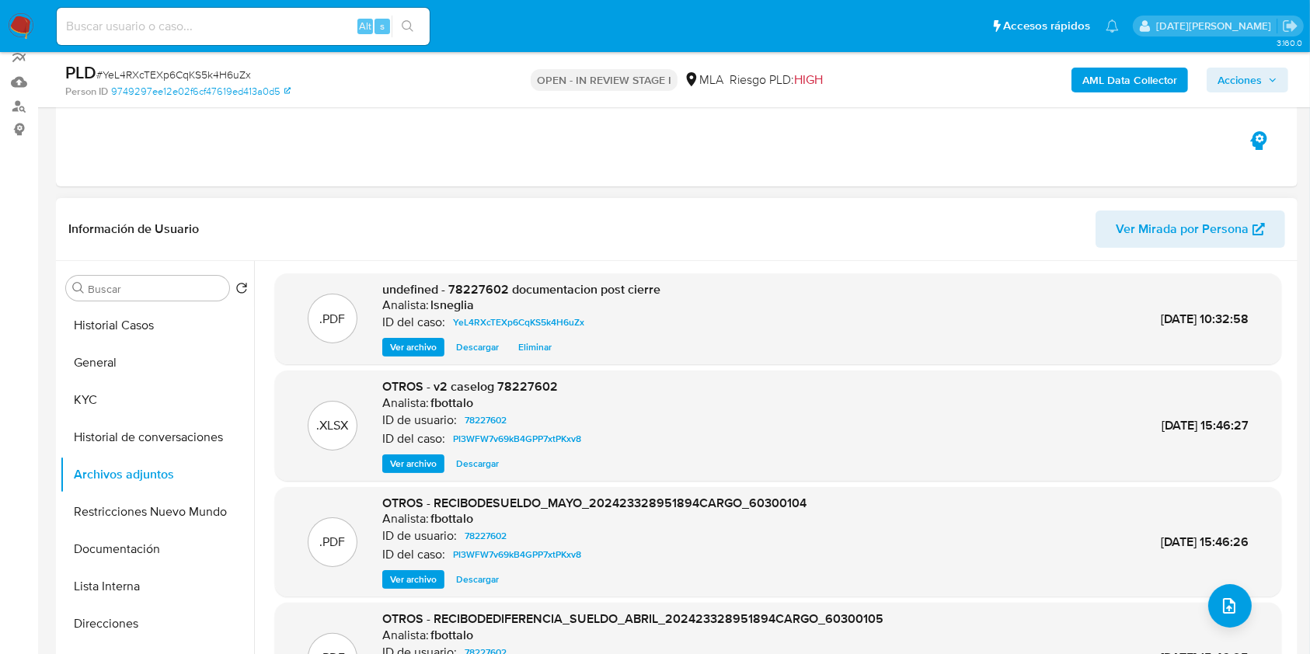
scroll to position [0, 0]
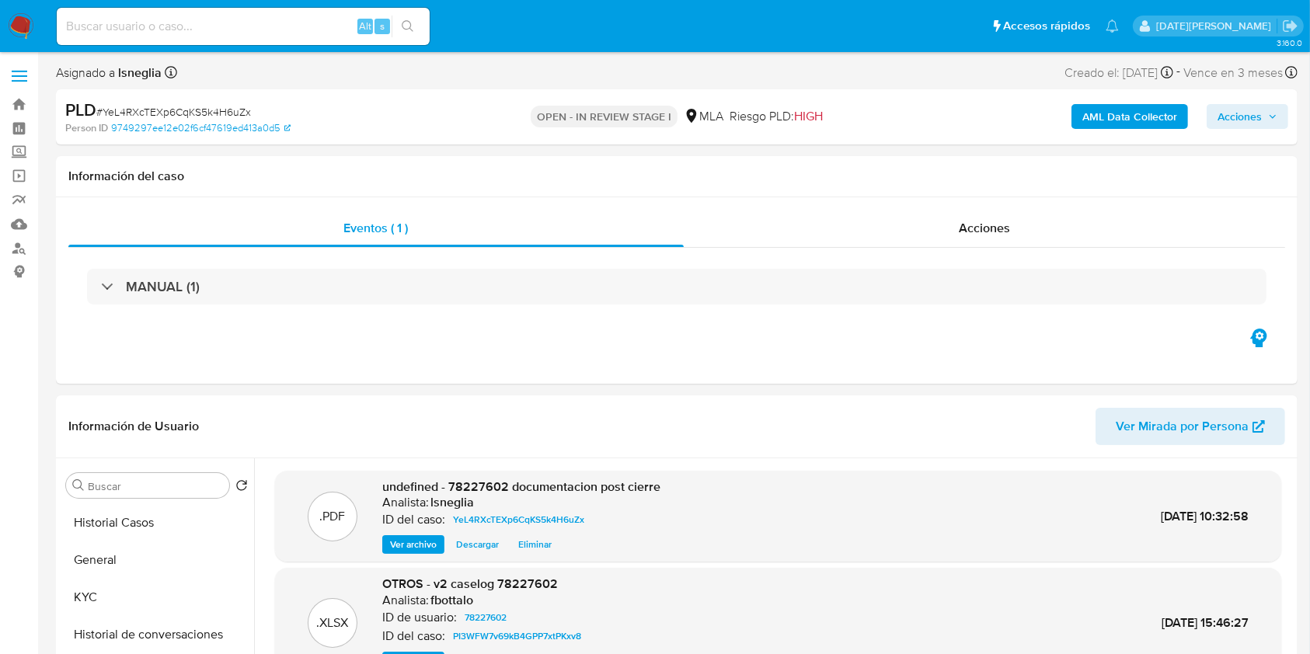
click at [1261, 117] on span "Acciones" at bounding box center [1239, 116] width 44 height 25
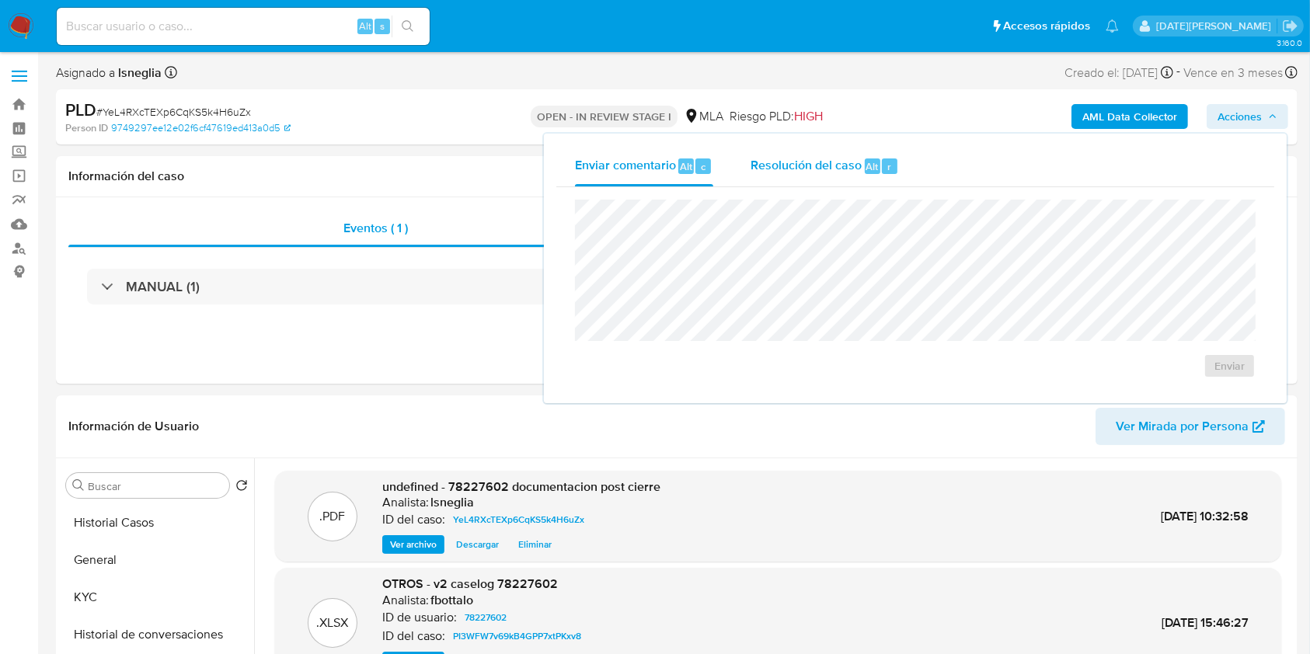
click at [809, 182] on div "Resolución del caso Alt r" at bounding box center [824, 166] width 148 height 40
click at [783, 270] on textarea at bounding box center [915, 265] width 679 height 124
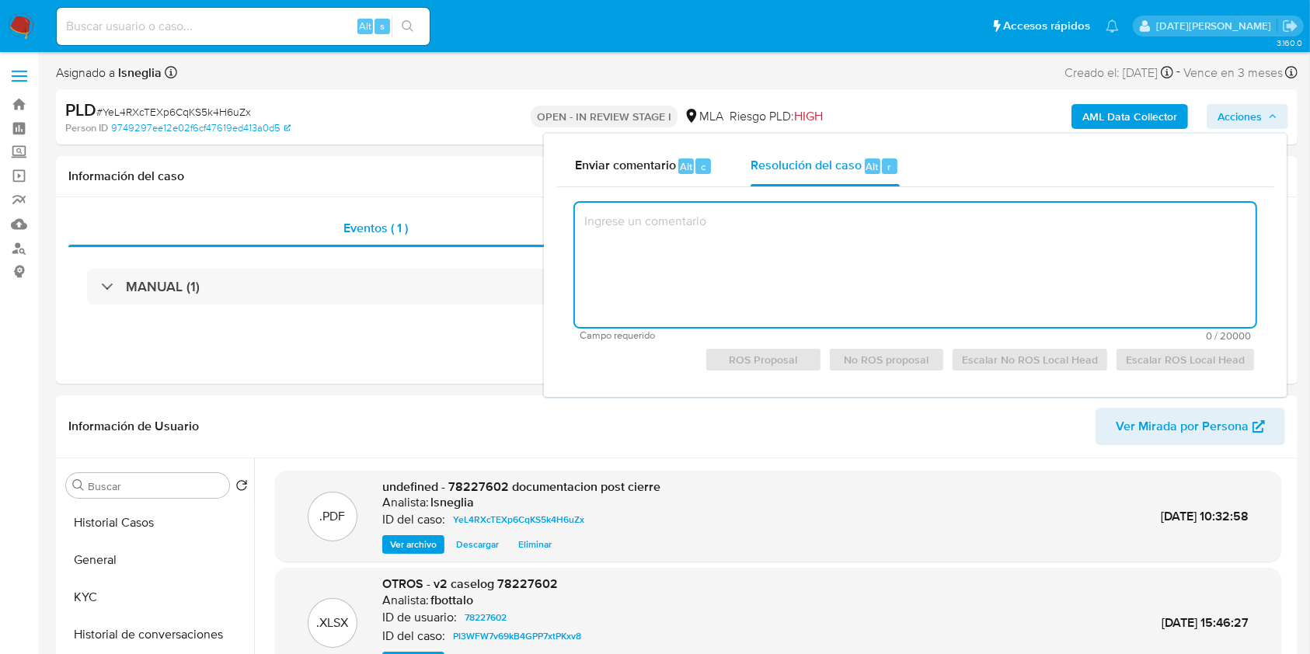
paste textarea "El usuario 78227602 registrado a nombre de [PERSON_NAME] (CUIT 23328951894) ope…"
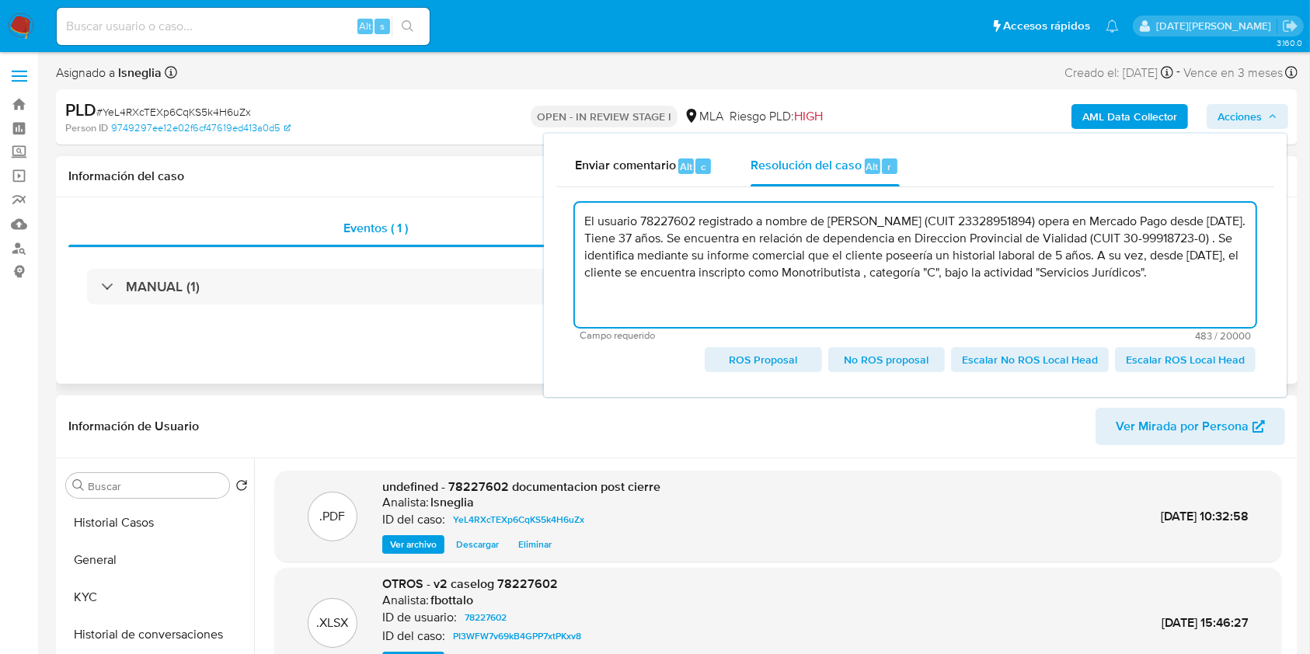
type textarea "El usuario 78227602 registrado a nombre de [PERSON_NAME] (CUIT 23328951894) ope…"
click at [337, 338] on div "Eventos ( 1 ) Acciones MANUAL (1)" at bounding box center [676, 290] width 1241 height 186
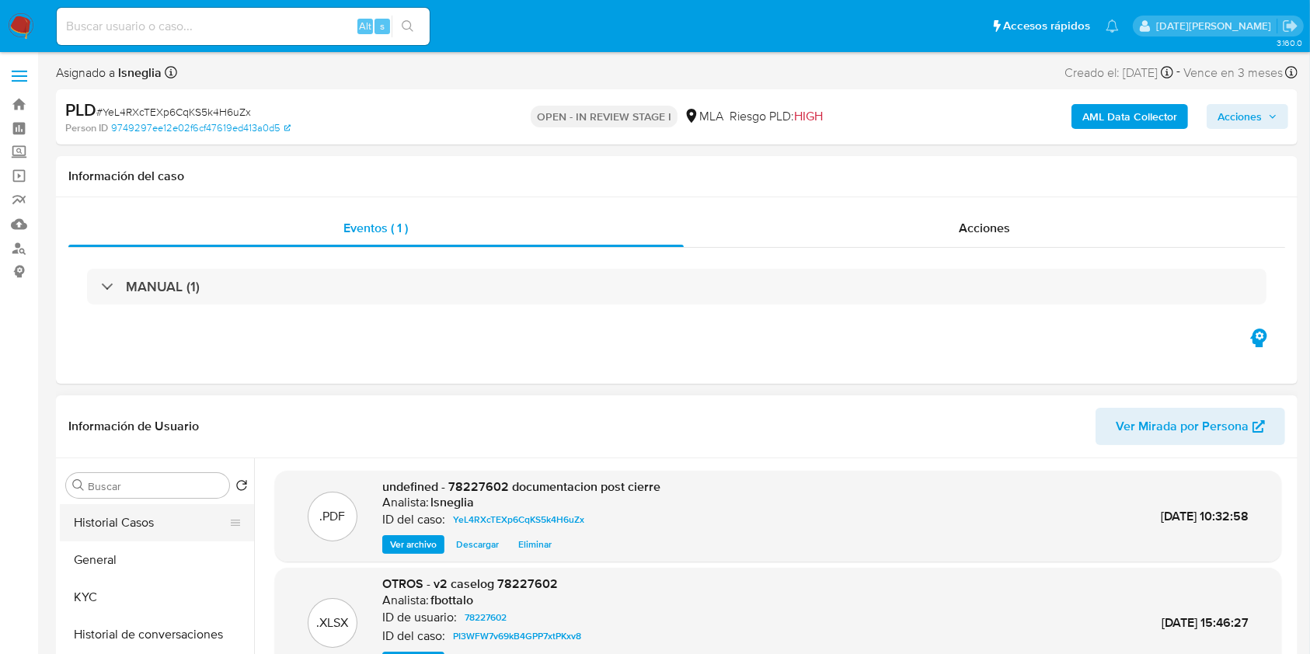
click at [134, 504] on button "Historial Casos" at bounding box center [151, 522] width 182 height 37
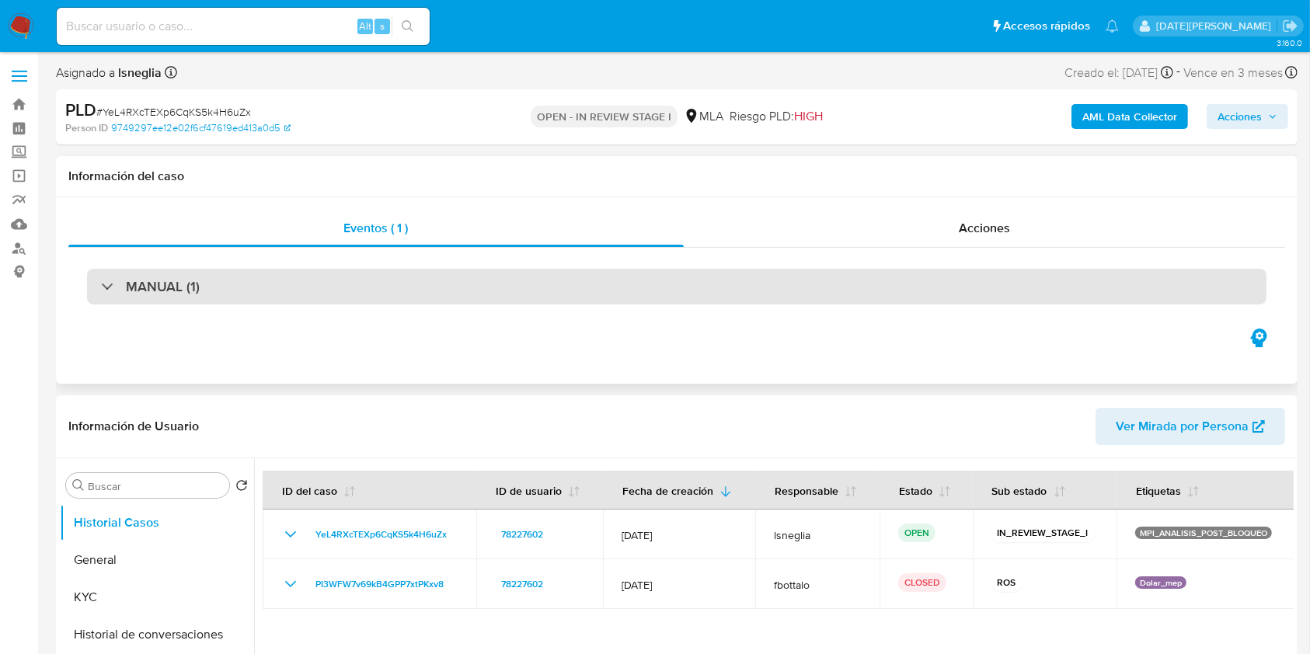
click at [720, 277] on div "MANUAL (1)" at bounding box center [676, 287] width 1179 height 36
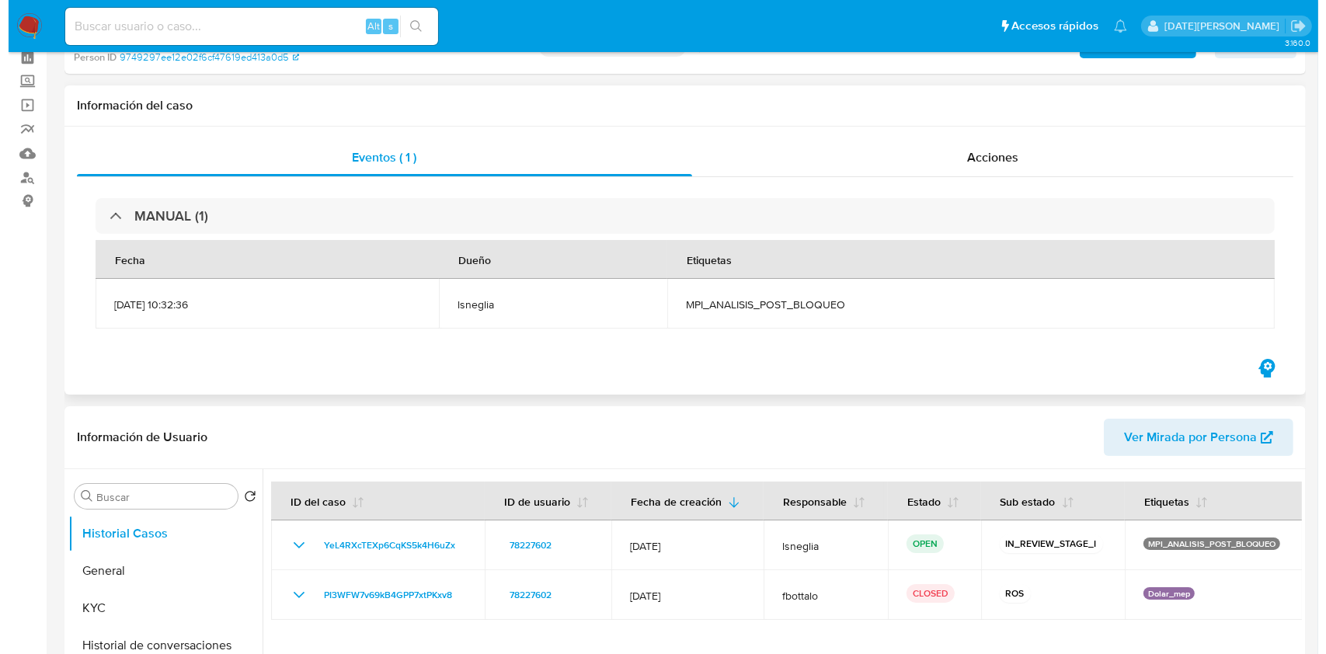
scroll to position [103, 0]
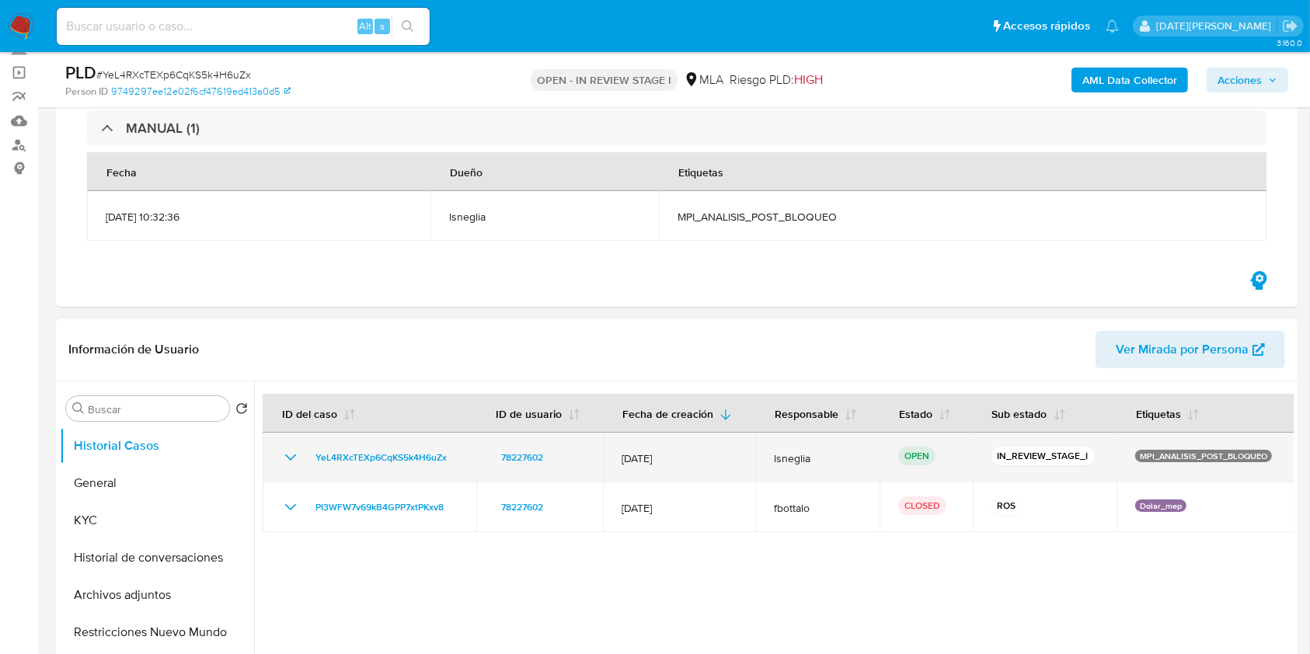
drag, startPoint x: 302, startPoint y: 454, endPoint x: 457, endPoint y: 454, distance: 154.6
click at [457, 454] on div "YeL4RXcTEXp6CqKS5k4H6uZx" at bounding box center [369, 457] width 176 height 19
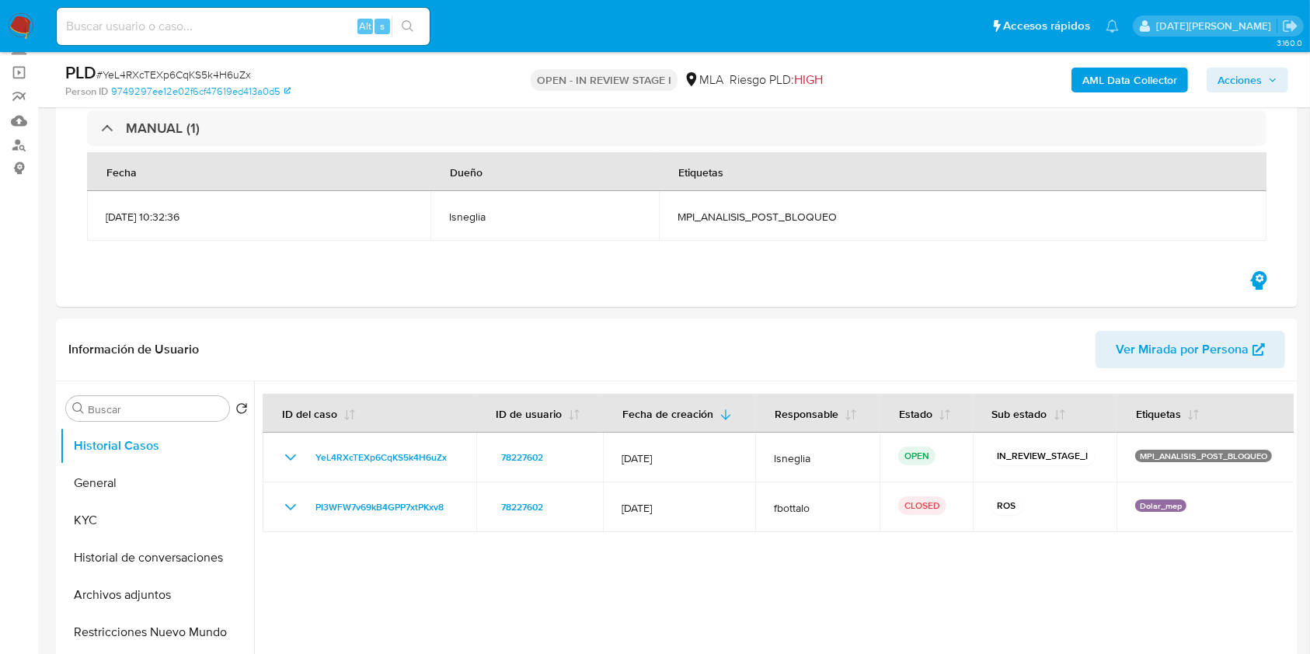
click at [1283, 81] on button "Acciones" at bounding box center [1247, 80] width 82 height 25
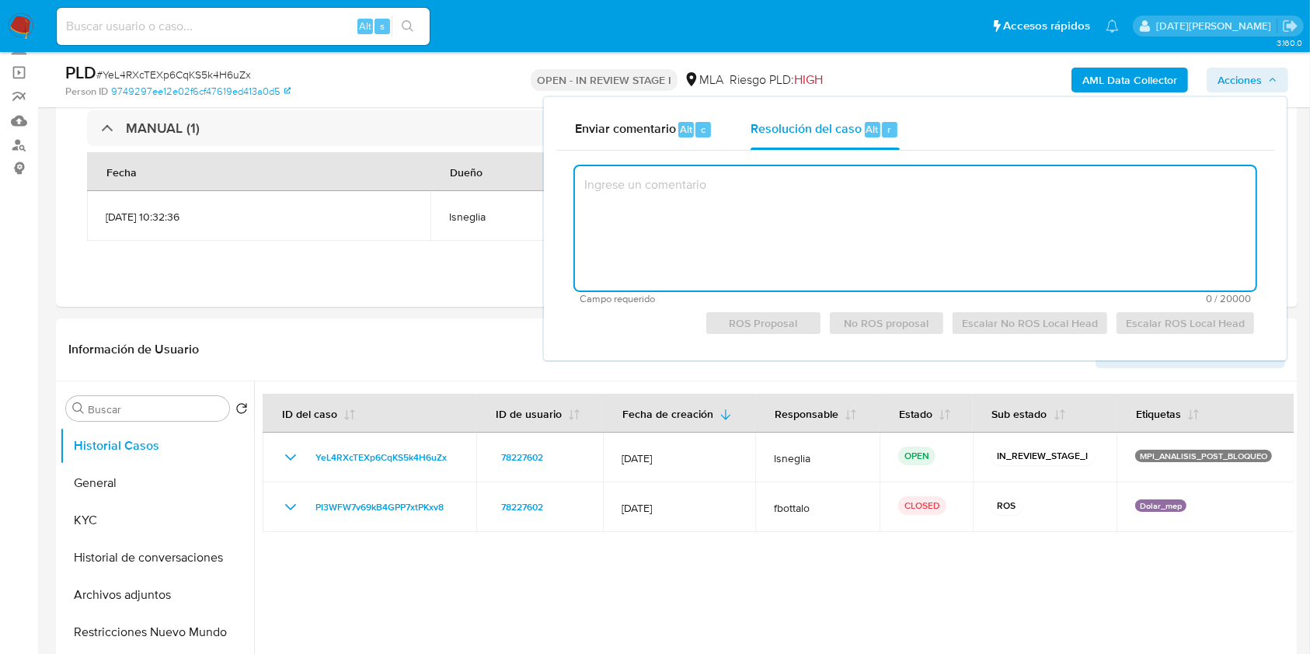
click at [966, 245] on textarea at bounding box center [915, 228] width 680 height 124
click at [729, 231] on textarea at bounding box center [915, 228] width 680 height 124
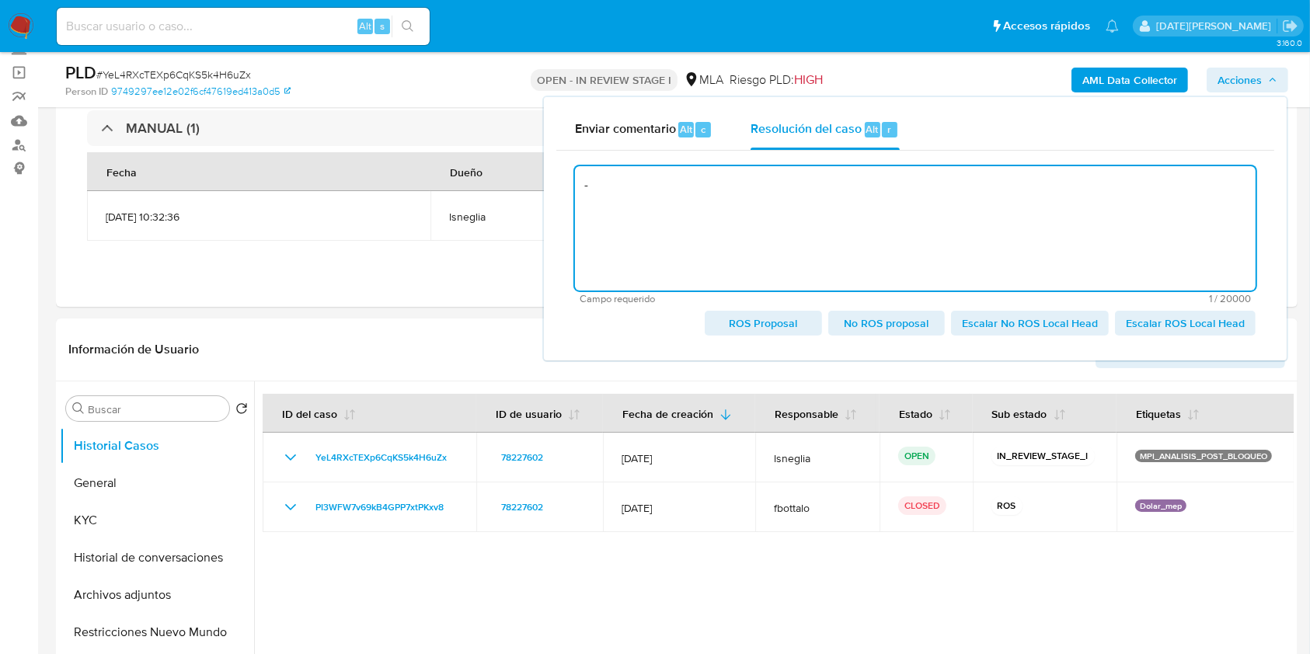
click at [832, 205] on textarea "-" at bounding box center [915, 228] width 680 height 124
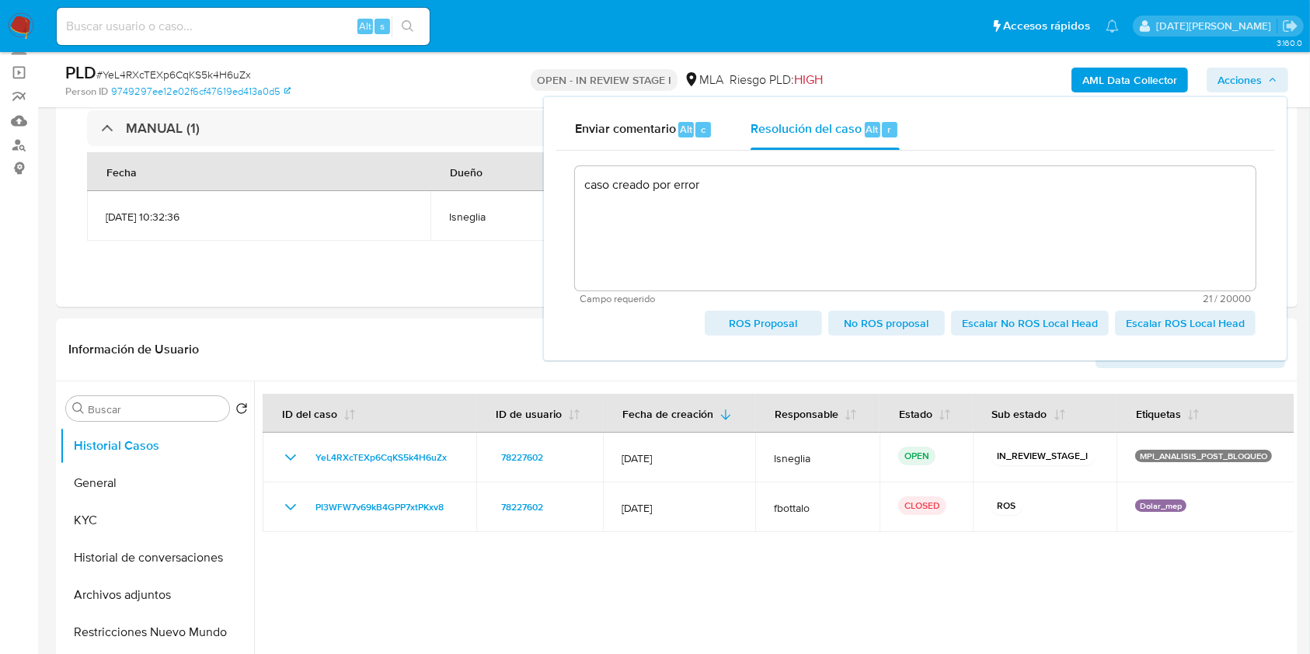
click at [919, 326] on span "No ROS proposal" at bounding box center [886, 323] width 95 height 22
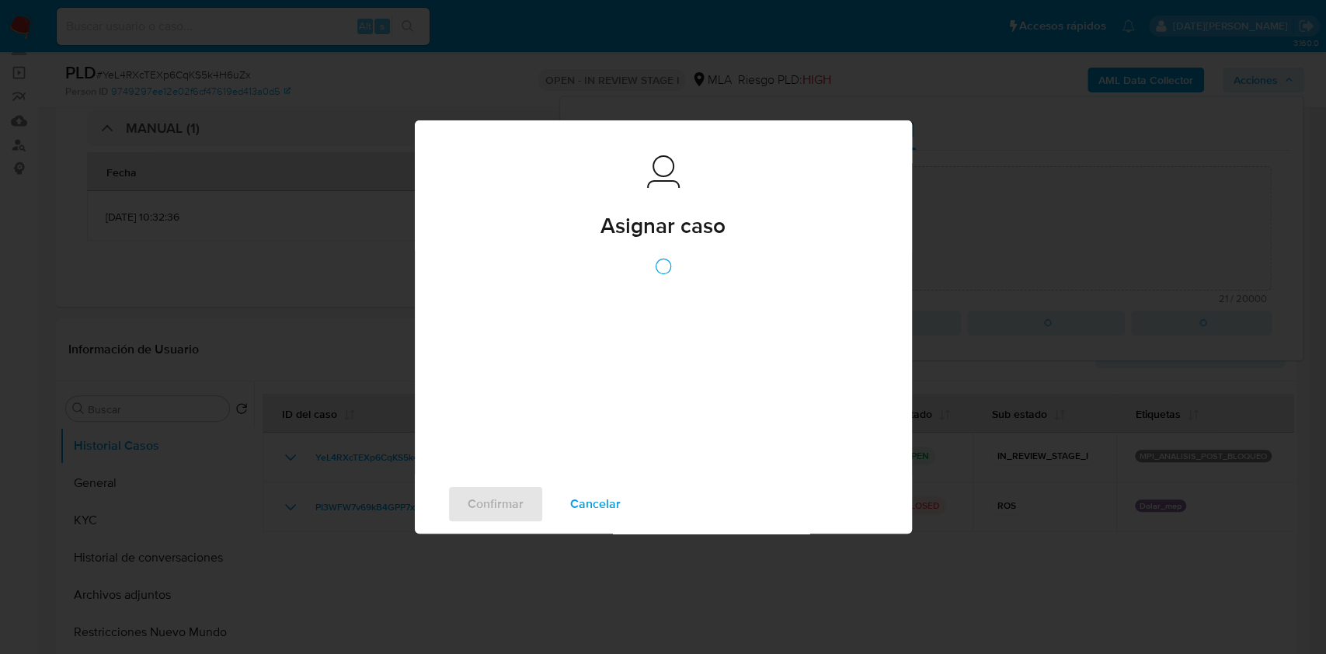
click at [127, 485] on div "Asignar caso Asignar caso Confirmar Cancelar" at bounding box center [663, 327] width 1326 height 654
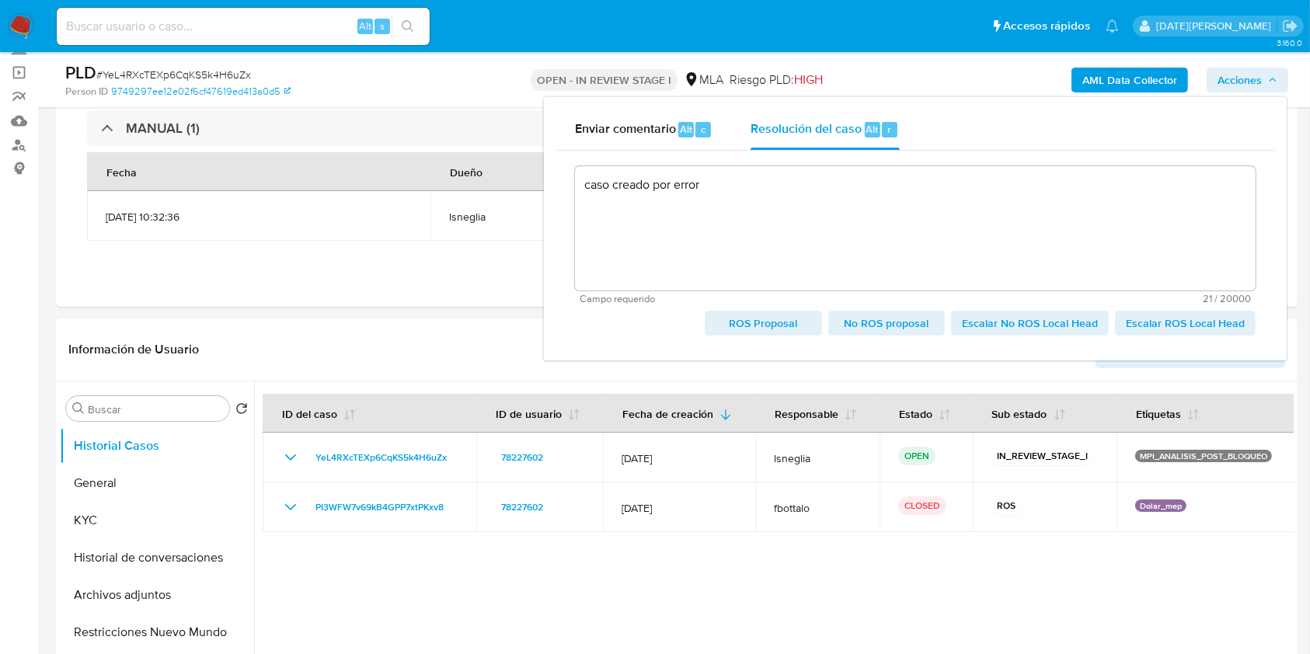
click at [909, 321] on span "No ROS proposal" at bounding box center [886, 323] width 95 height 22
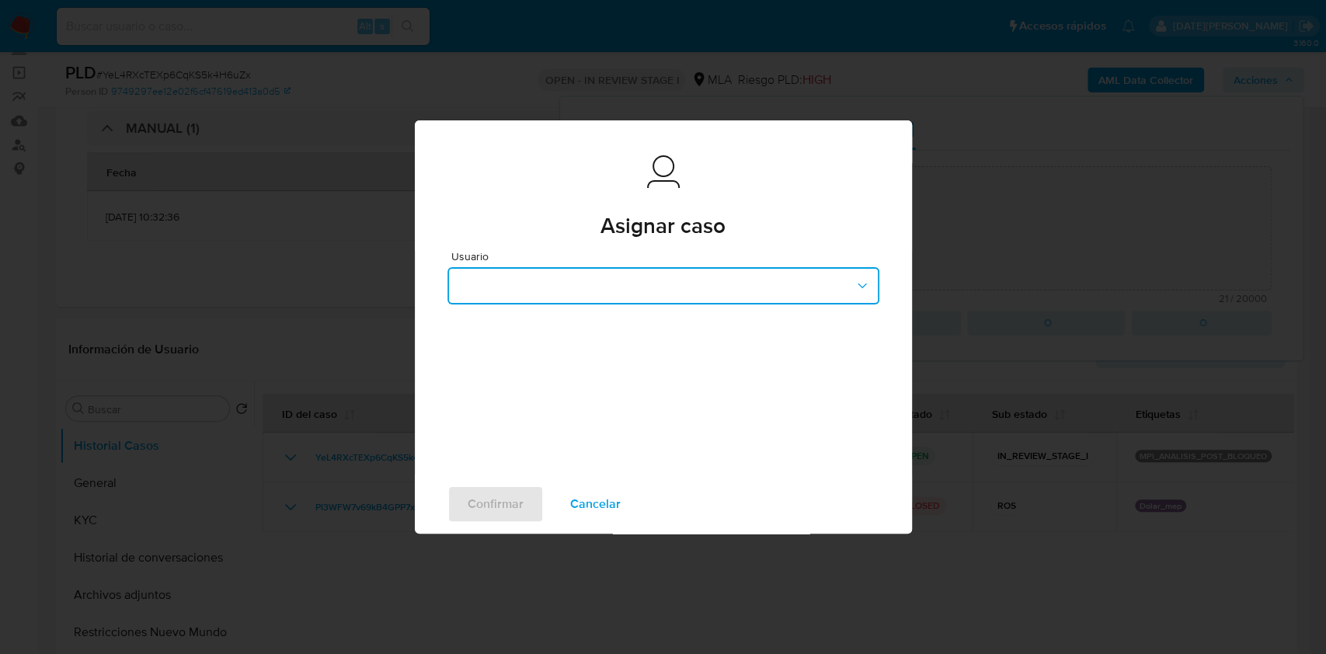
click at [677, 286] on button "button" at bounding box center [663, 285] width 432 height 37
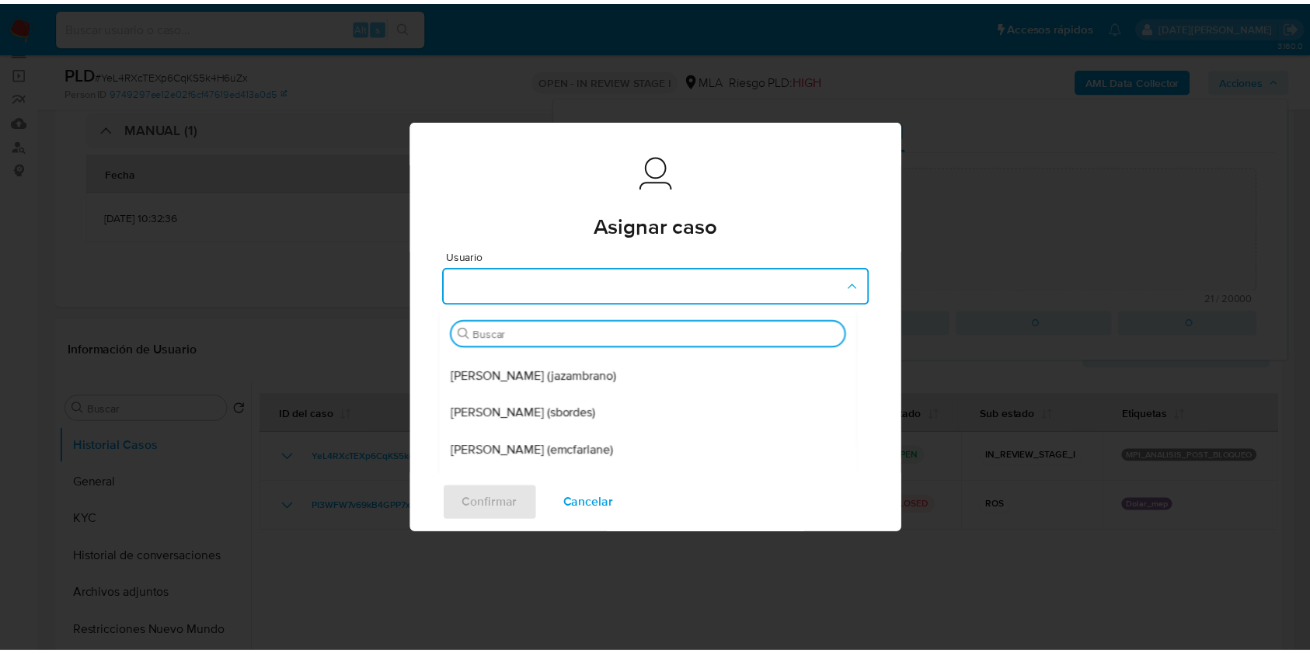
scroll to position [143, 0]
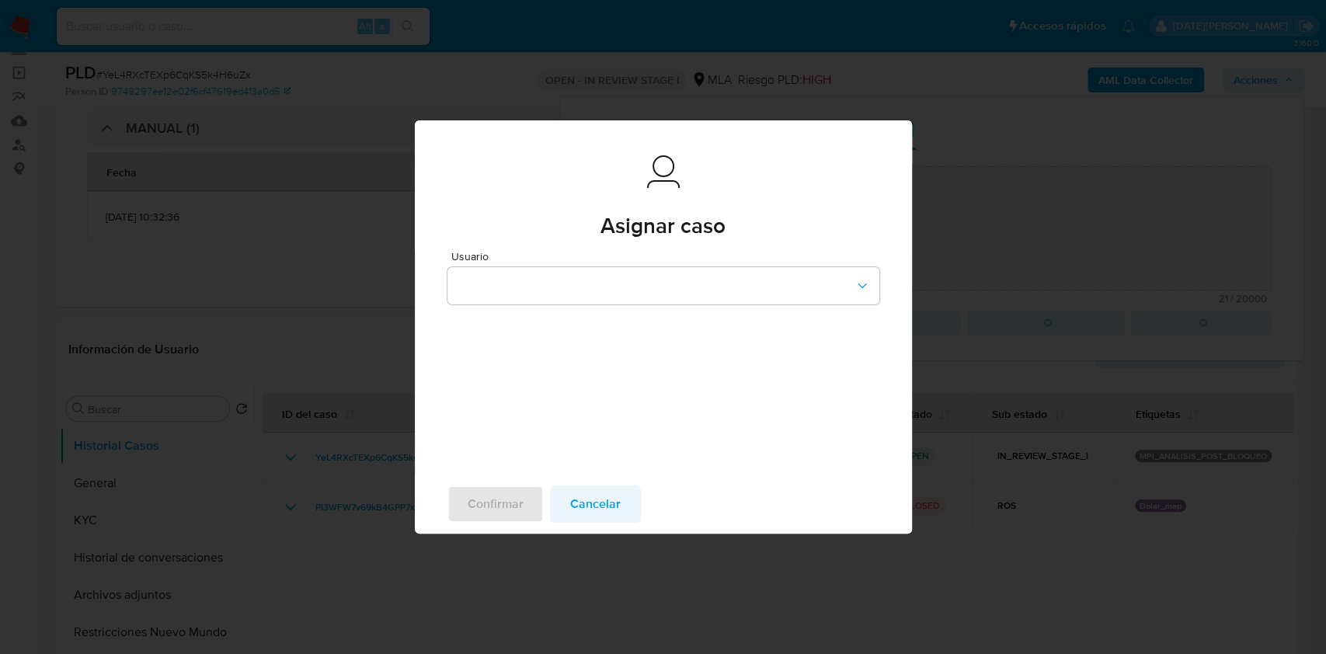
click at [602, 502] on span "Cancelar" at bounding box center [595, 504] width 50 height 34
type textarea "caso creado por error"
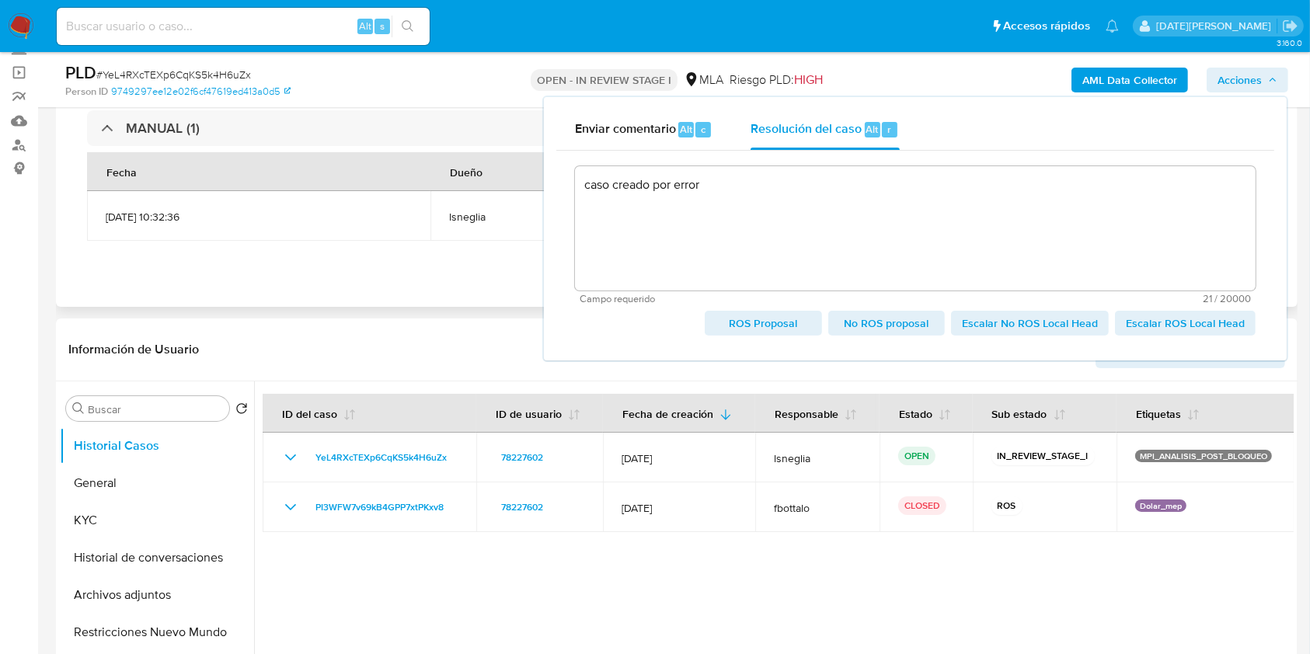
click at [463, 299] on div "Eventos ( 1 ) Acciones MANUAL (1) Fecha Dueño Etiquetas 18/09/2025 10:32:36 lsn…" at bounding box center [676, 173] width 1241 height 268
click at [1274, 83] on icon "button" at bounding box center [1272, 79] width 9 height 9
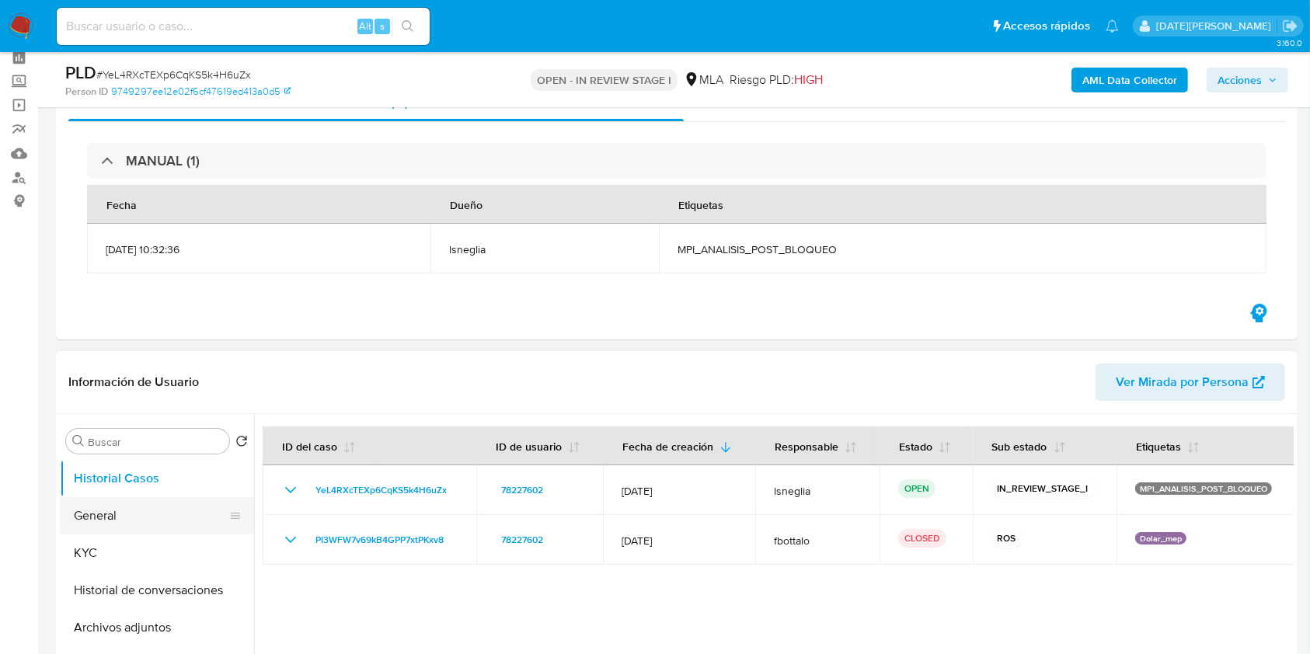
scroll to position [103, 0]
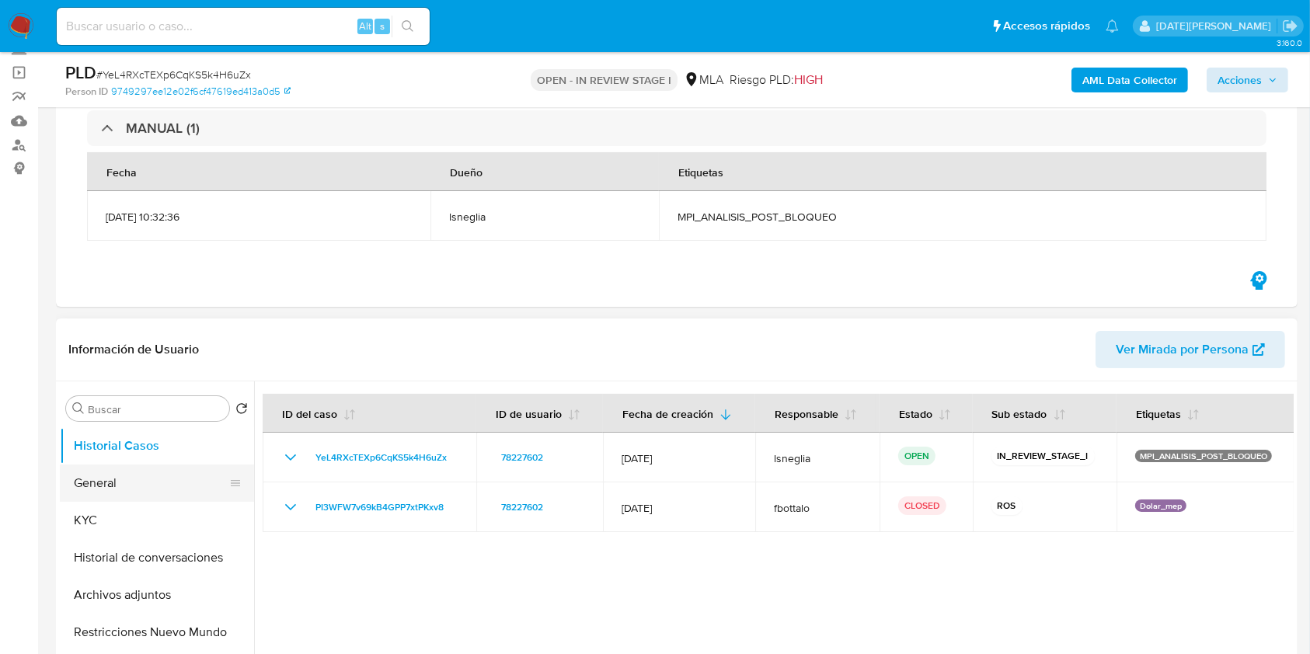
click at [138, 489] on button "General" at bounding box center [151, 483] width 182 height 37
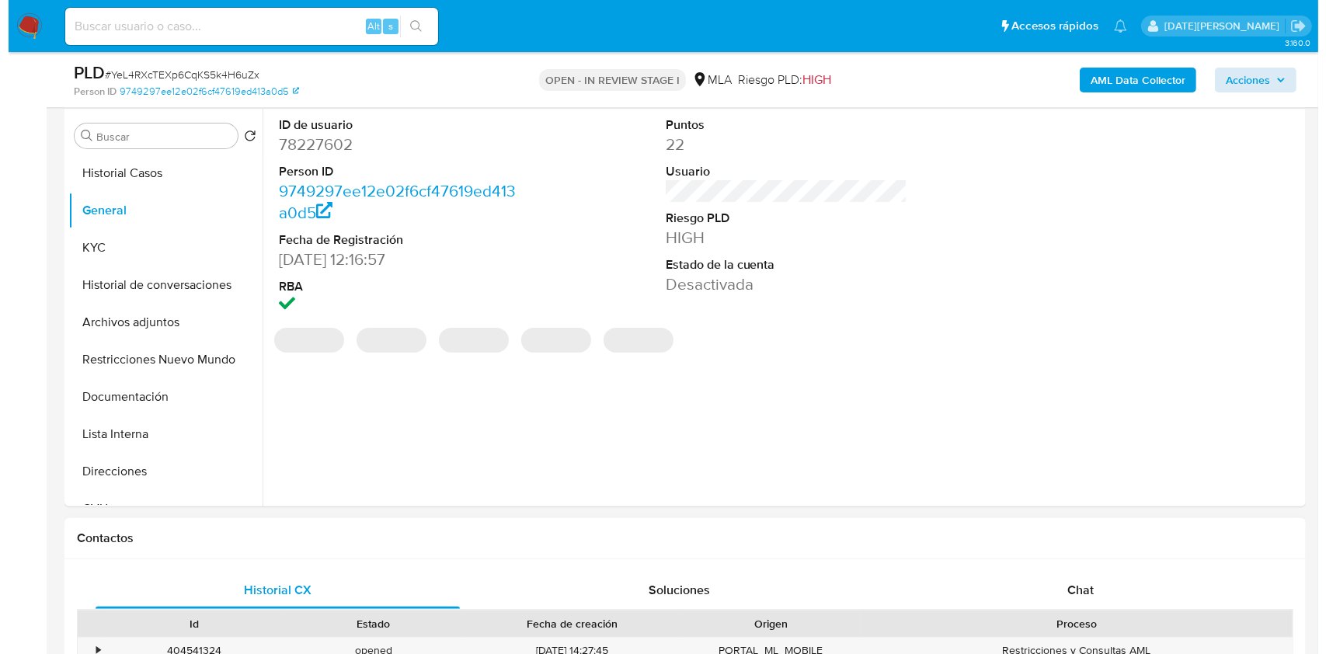
scroll to position [414, 0]
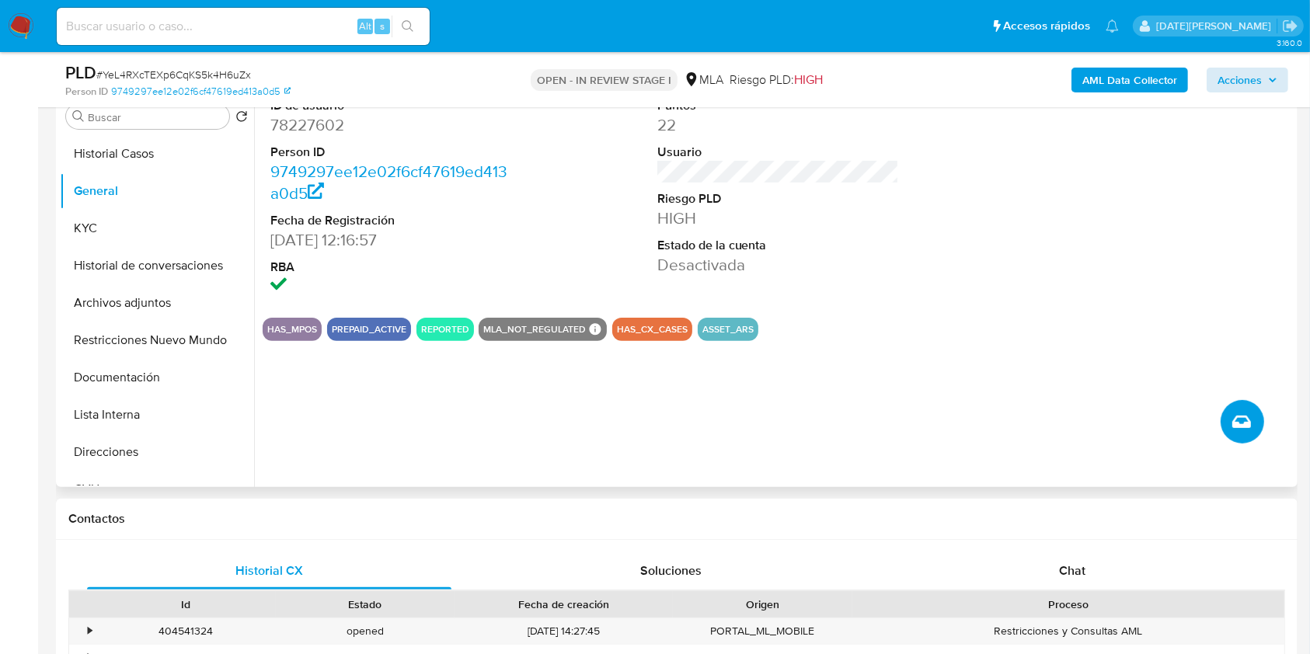
click at [1238, 430] on icon "Crear caso manual" at bounding box center [1241, 421] width 19 height 19
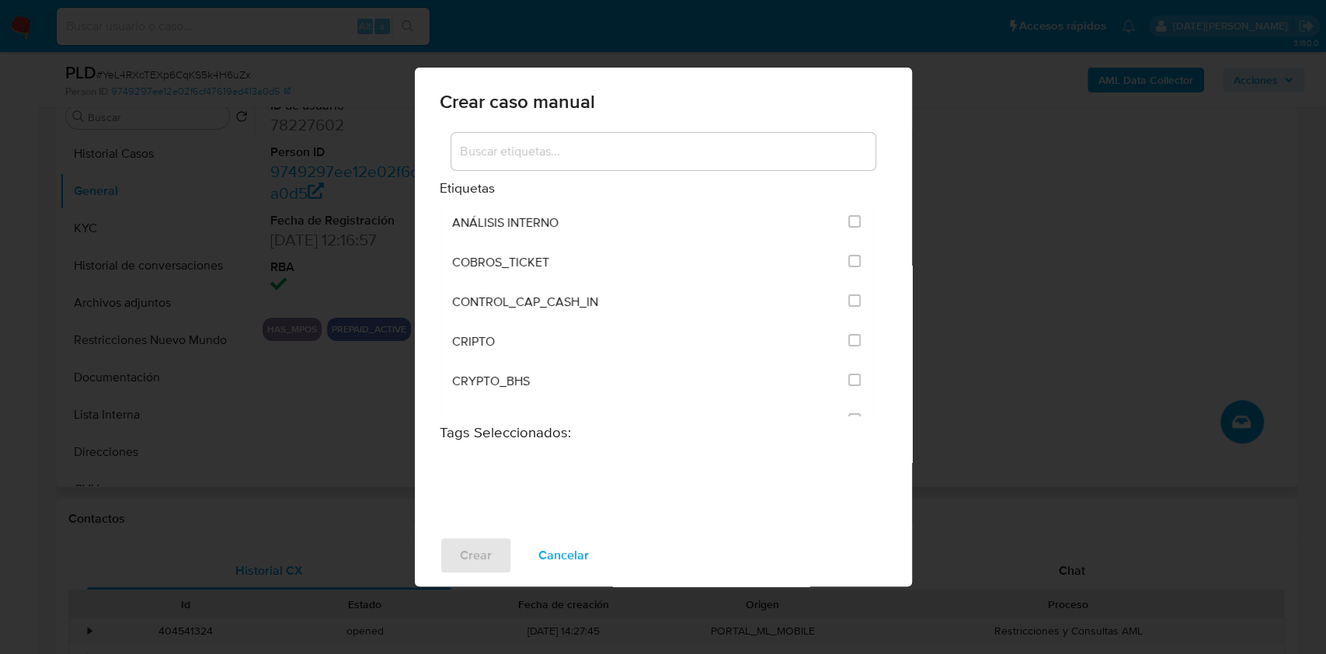
click at [562, 155] on input at bounding box center [663, 151] width 424 height 20
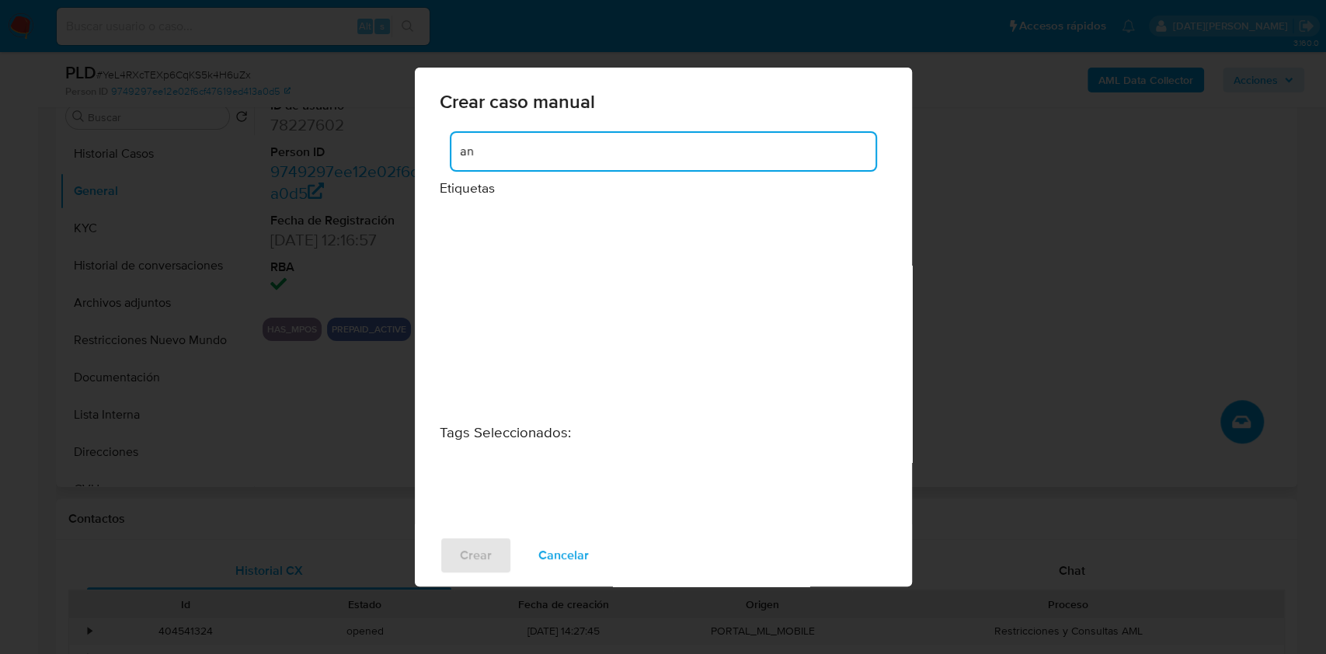
type input "a"
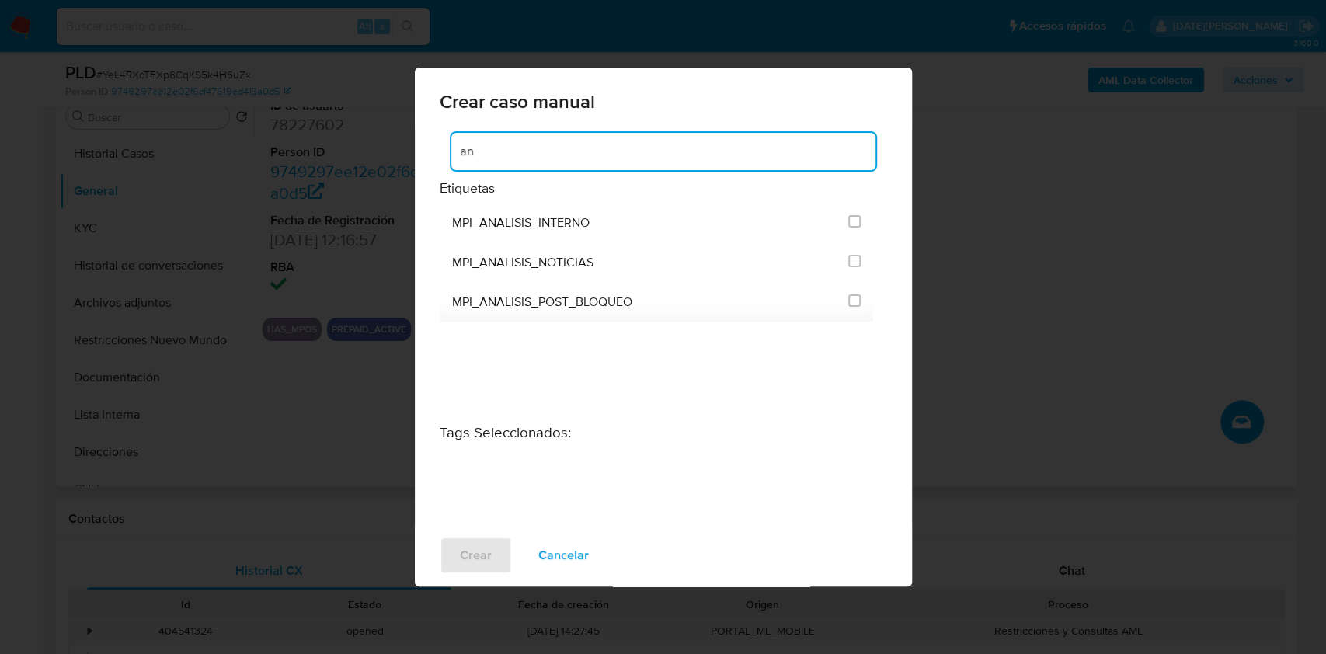
type input "a"
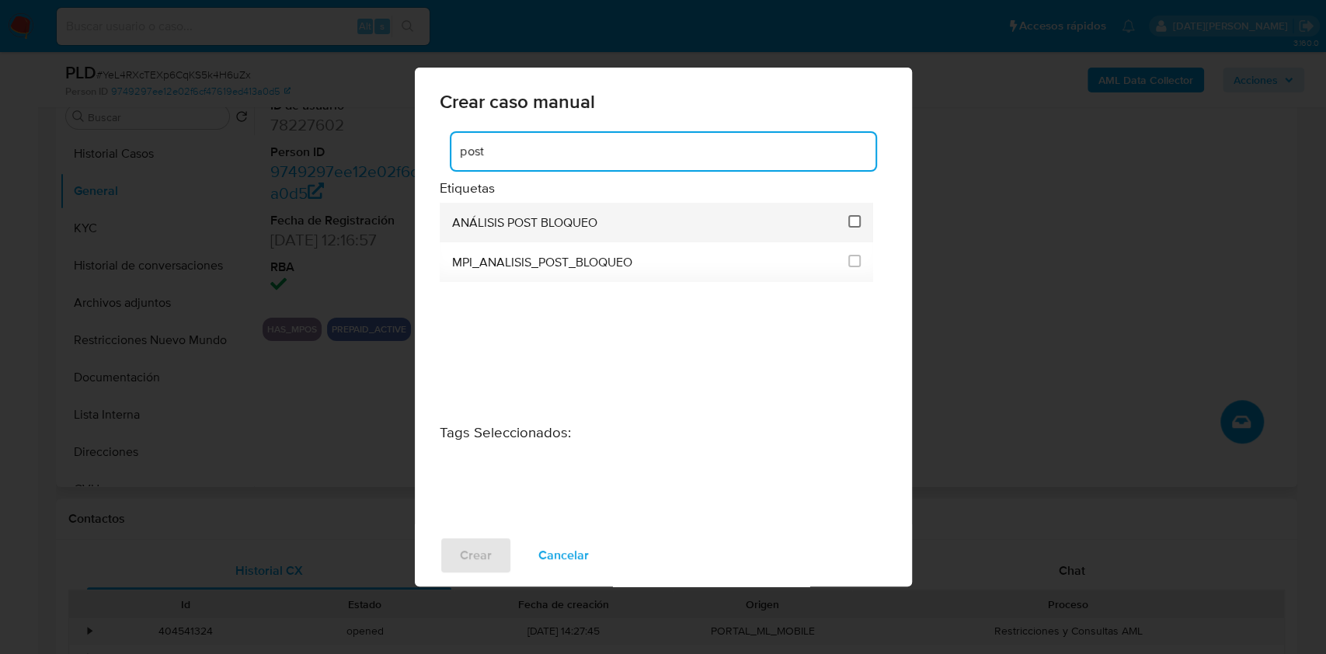
type input "post"
click at [856, 217] on input "3249" at bounding box center [854, 221] width 12 height 12
checkbox input "true"
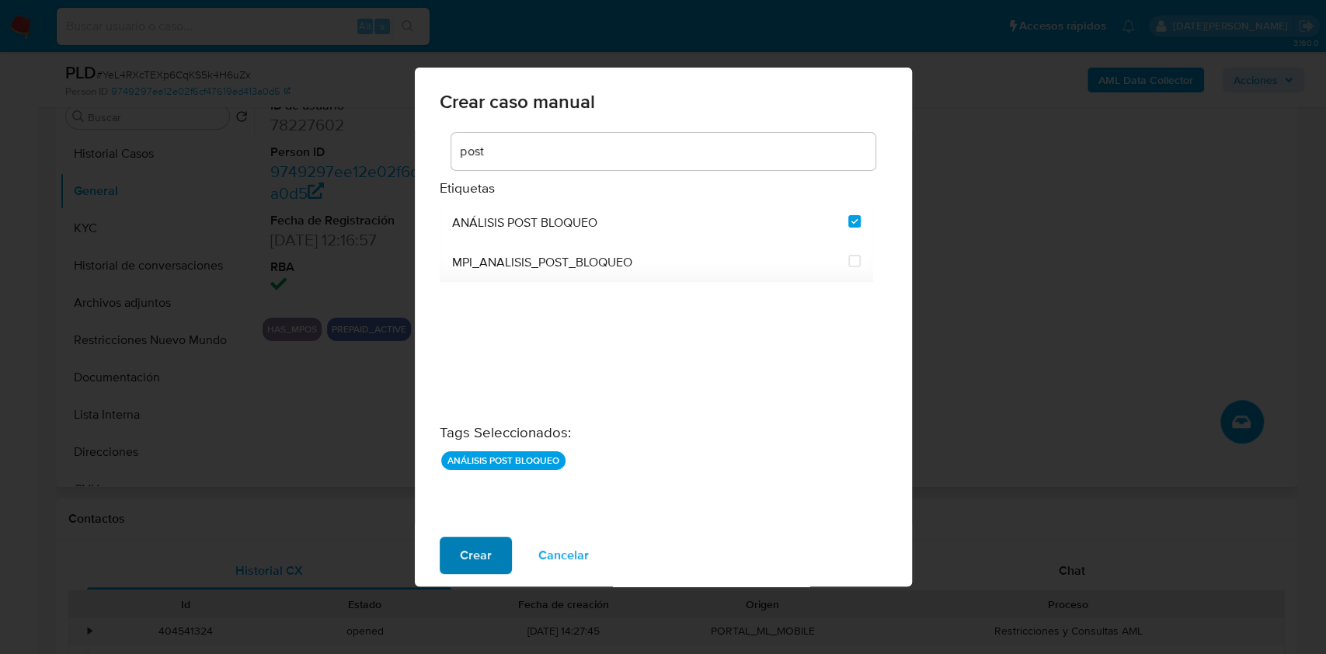
click at [475, 556] on span "Crear" at bounding box center [476, 555] width 32 height 34
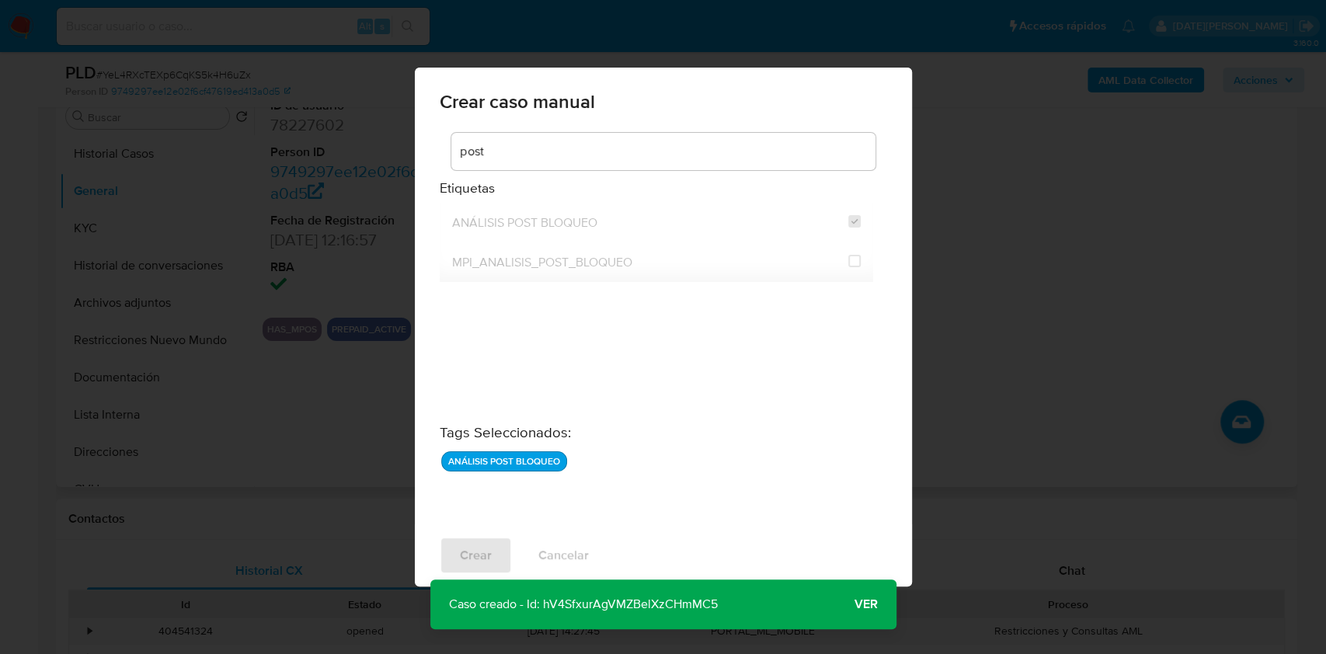
click at [868, 604] on span "Ver" at bounding box center [865, 604] width 23 height 0
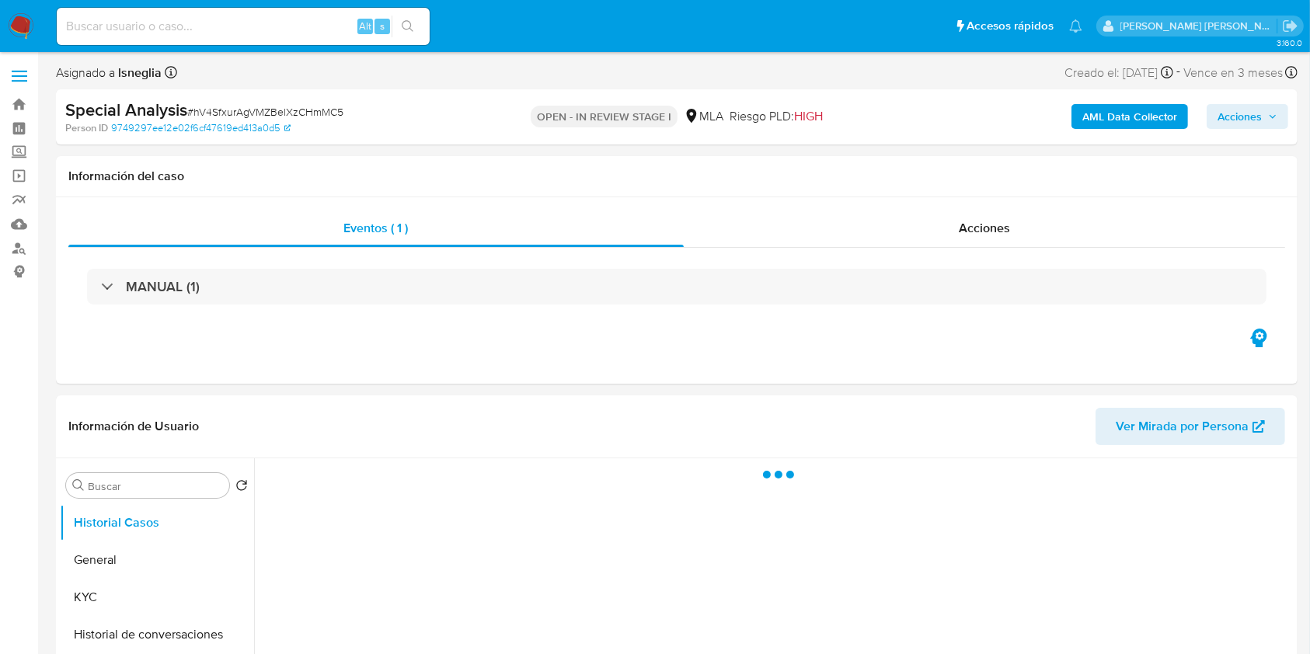
select select "10"
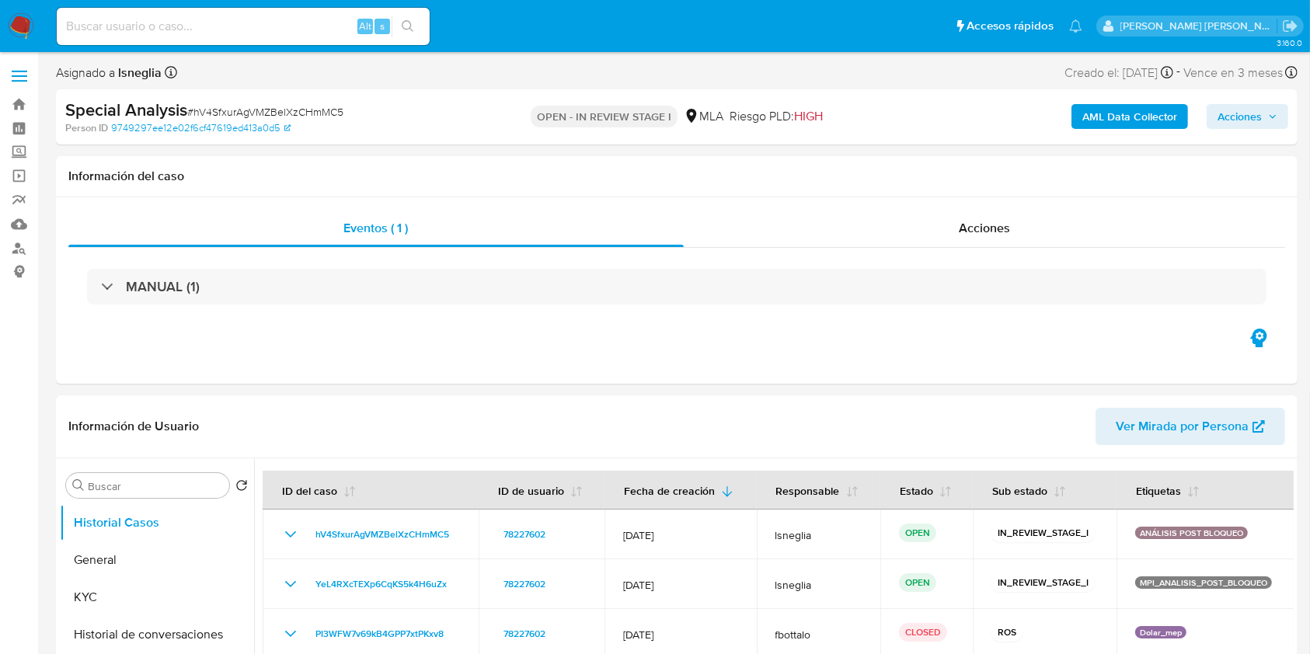
click at [1263, 117] on span "Acciones" at bounding box center [1247, 117] width 60 height 22
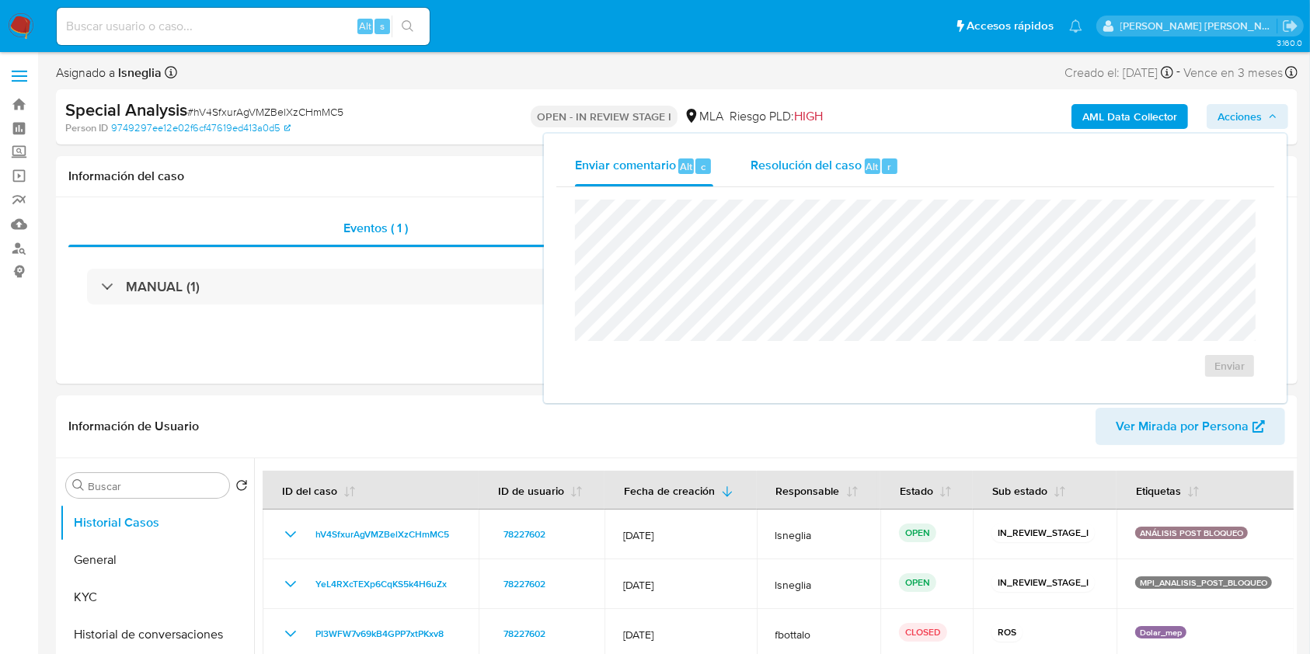
click at [834, 155] on div "Resolución del caso Alt r" at bounding box center [824, 166] width 148 height 40
click at [756, 233] on textarea at bounding box center [915, 265] width 679 height 124
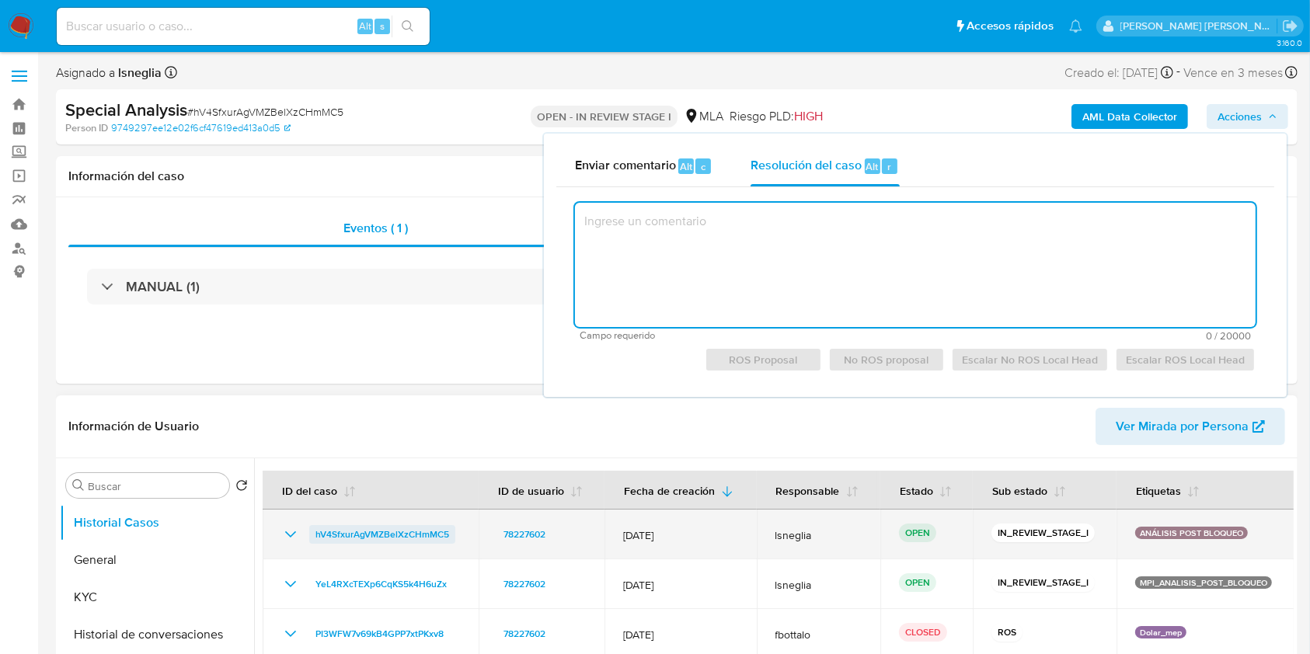
drag, startPoint x: 727, startPoint y: 233, endPoint x: 383, endPoint y: 533, distance: 456.4
click at [383, 533] on span "hV4SfxurAgVMZBelXzCHmMC5" at bounding box center [382, 534] width 134 height 19
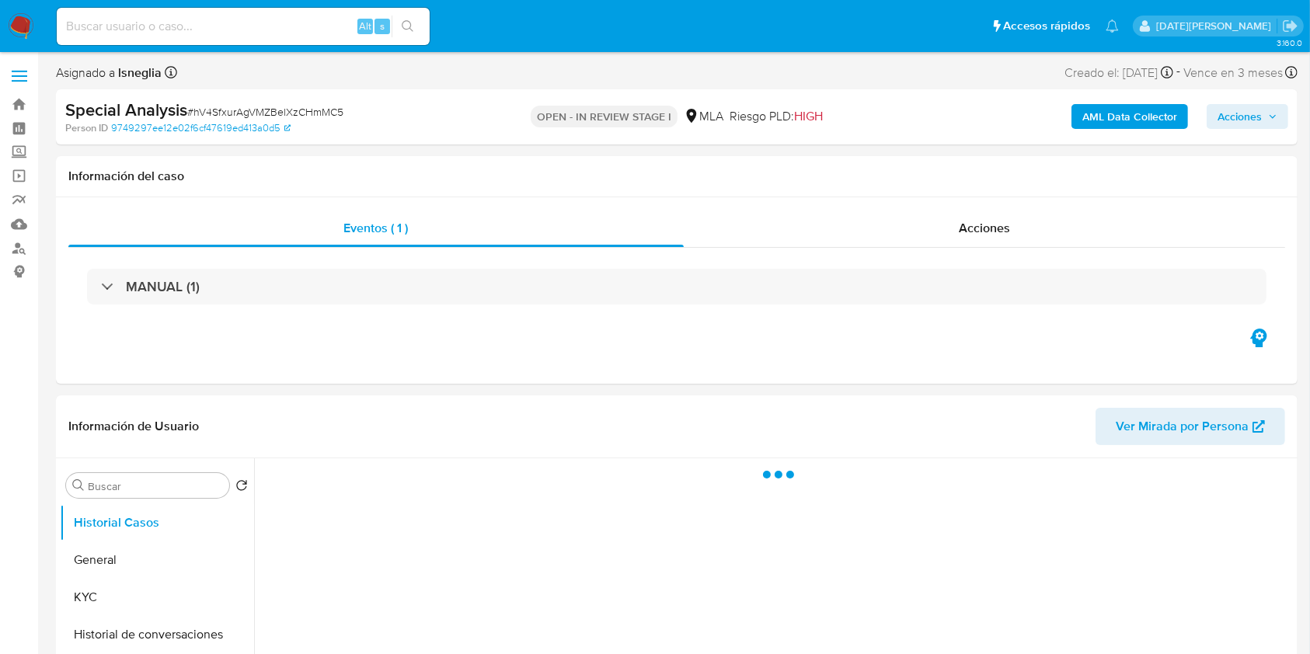
select select "10"
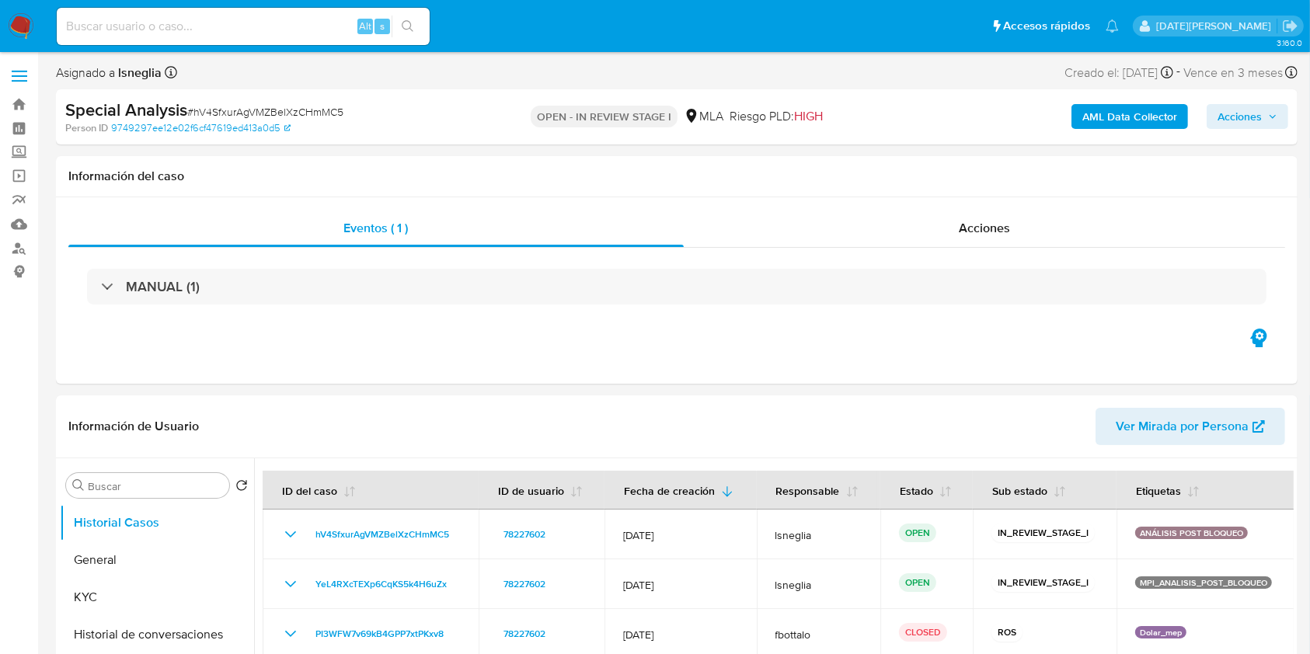
click at [1269, 110] on span "Acciones" at bounding box center [1247, 117] width 60 height 22
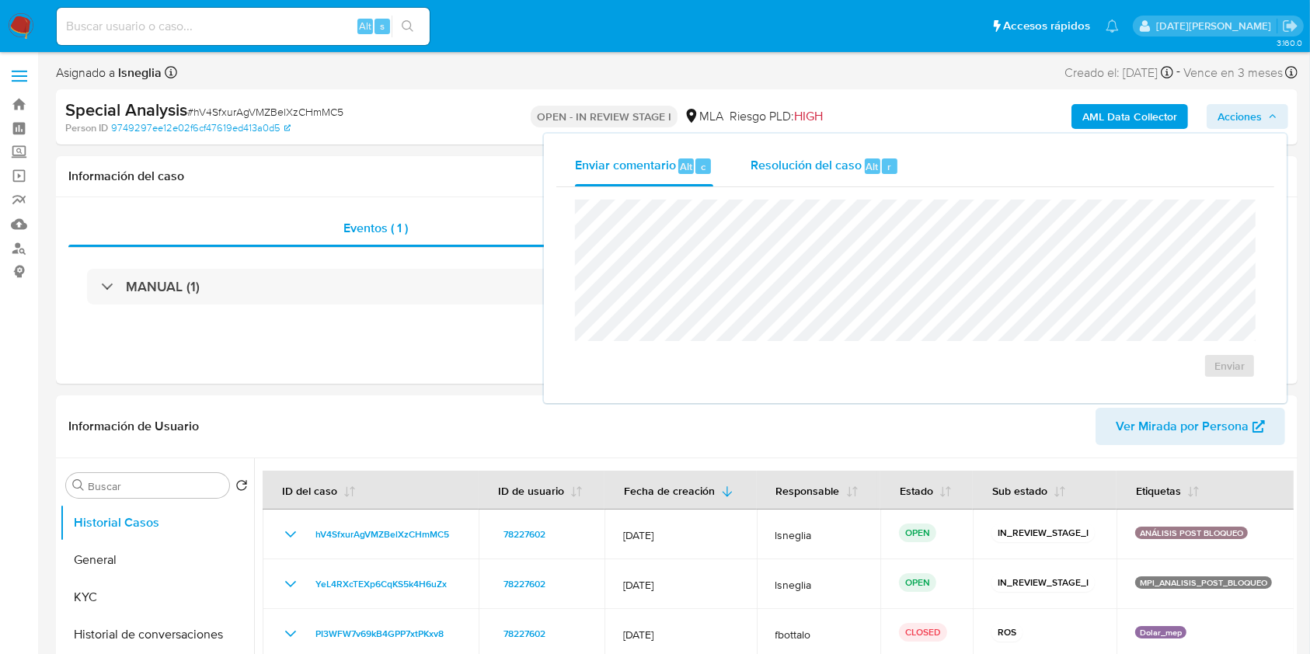
click at [841, 165] on span "Resolución del caso" at bounding box center [805, 166] width 111 height 18
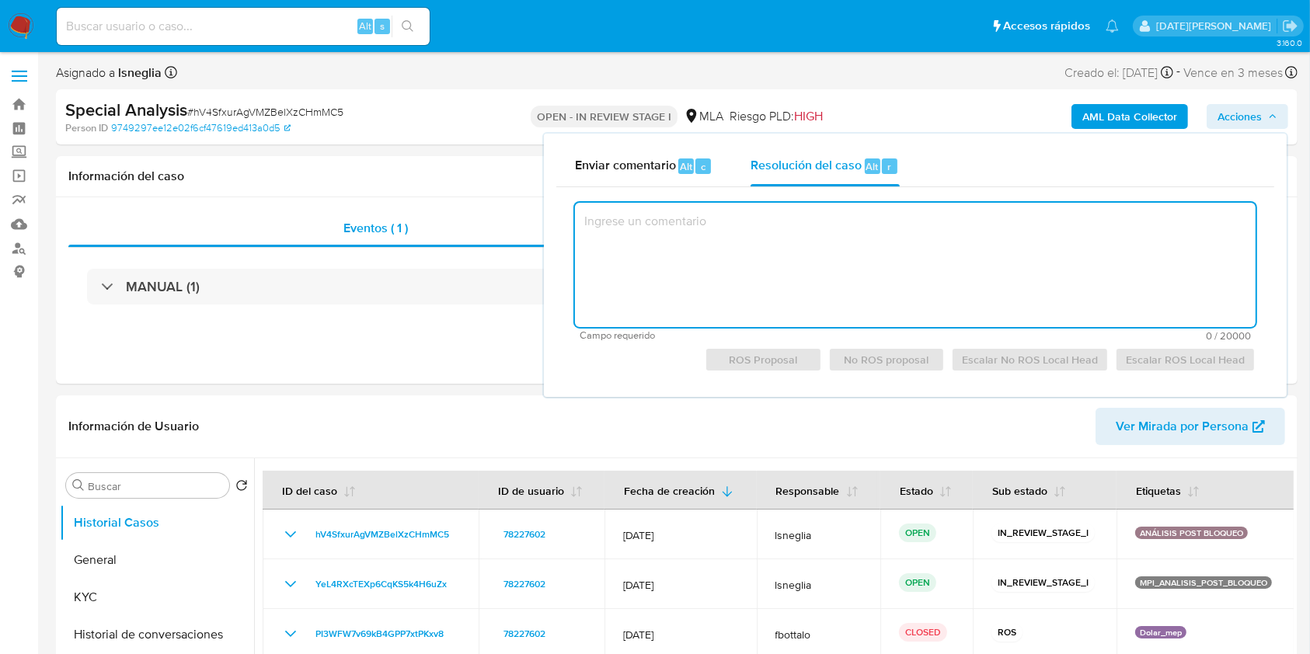
click at [742, 245] on textarea at bounding box center [915, 265] width 680 height 124
paste textarea "YeL4RXcTEXp6CqKS5k4H6uZx"
type textarea "YeL4RXcTEXp6CqKS5k4H6uZx"
click at [750, 214] on textarea "YeL4RXcTEXp6CqKS5k4H6uZx" at bounding box center [915, 265] width 680 height 124
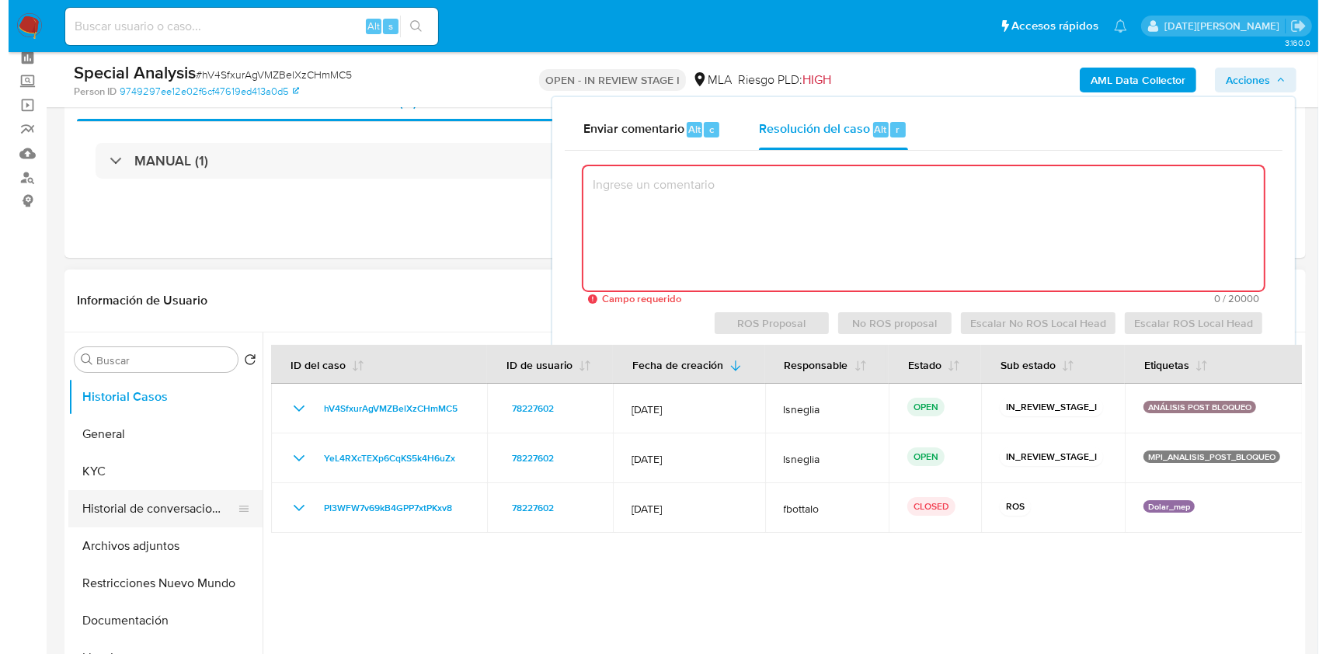
scroll to position [103, 0]
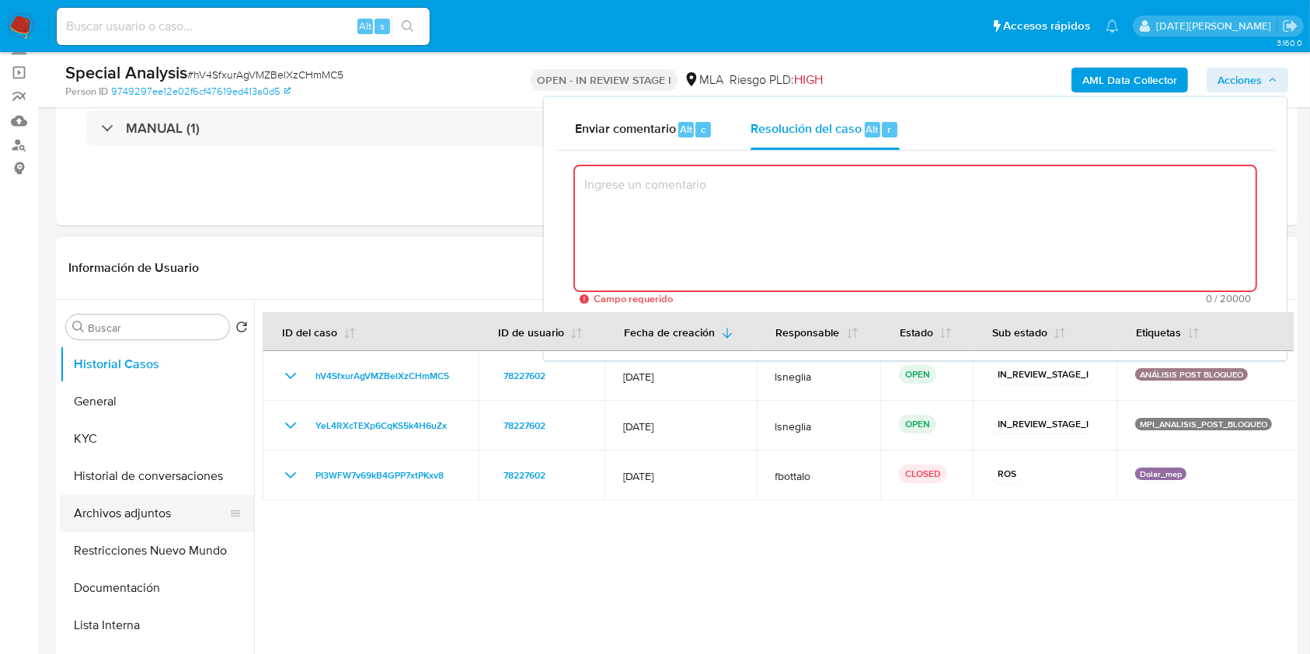
click at [148, 510] on button "Archivos adjuntos" at bounding box center [151, 513] width 182 height 37
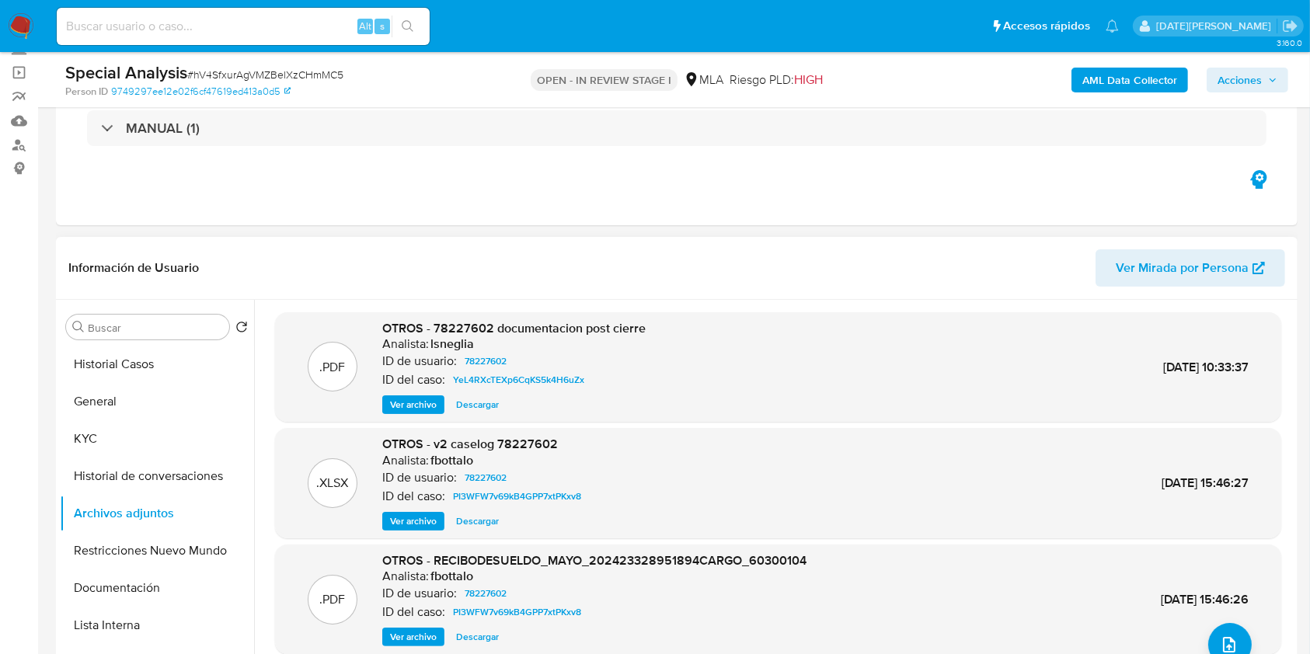
click at [416, 525] on span "Ver archivo" at bounding box center [413, 521] width 47 height 16
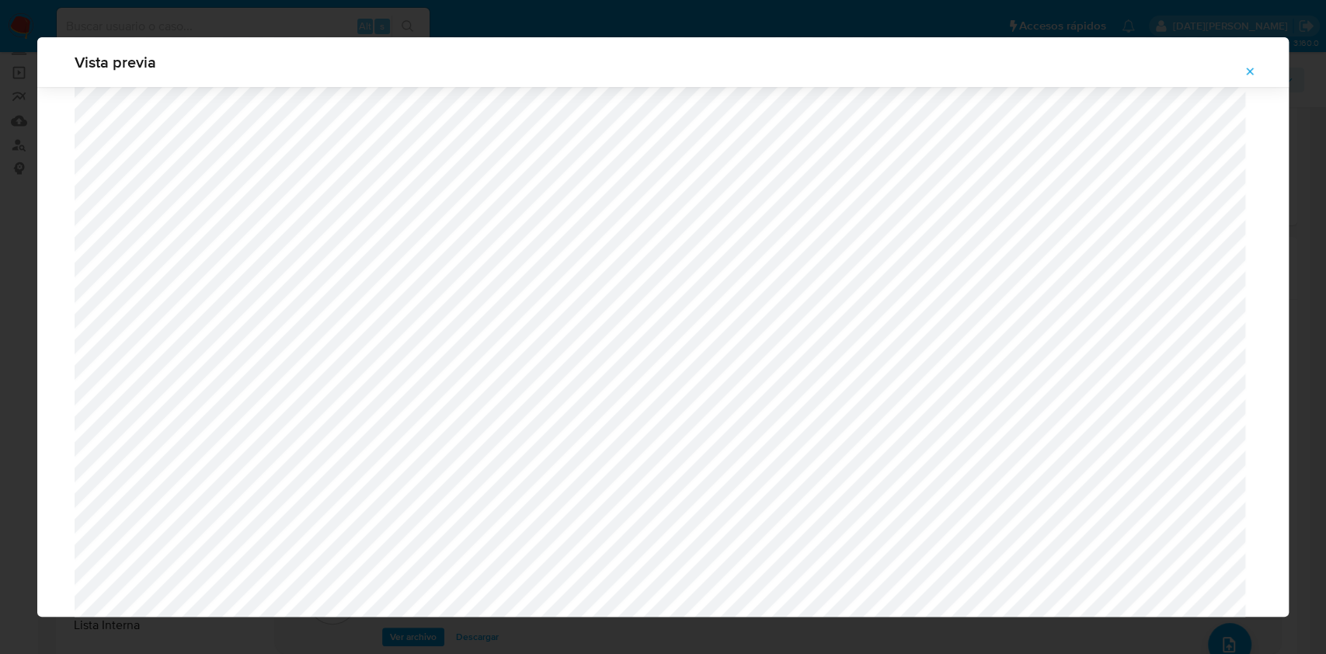
scroll to position [1315, 0]
click at [1244, 72] on icon "Attachment preview" at bounding box center [1250, 71] width 12 height 12
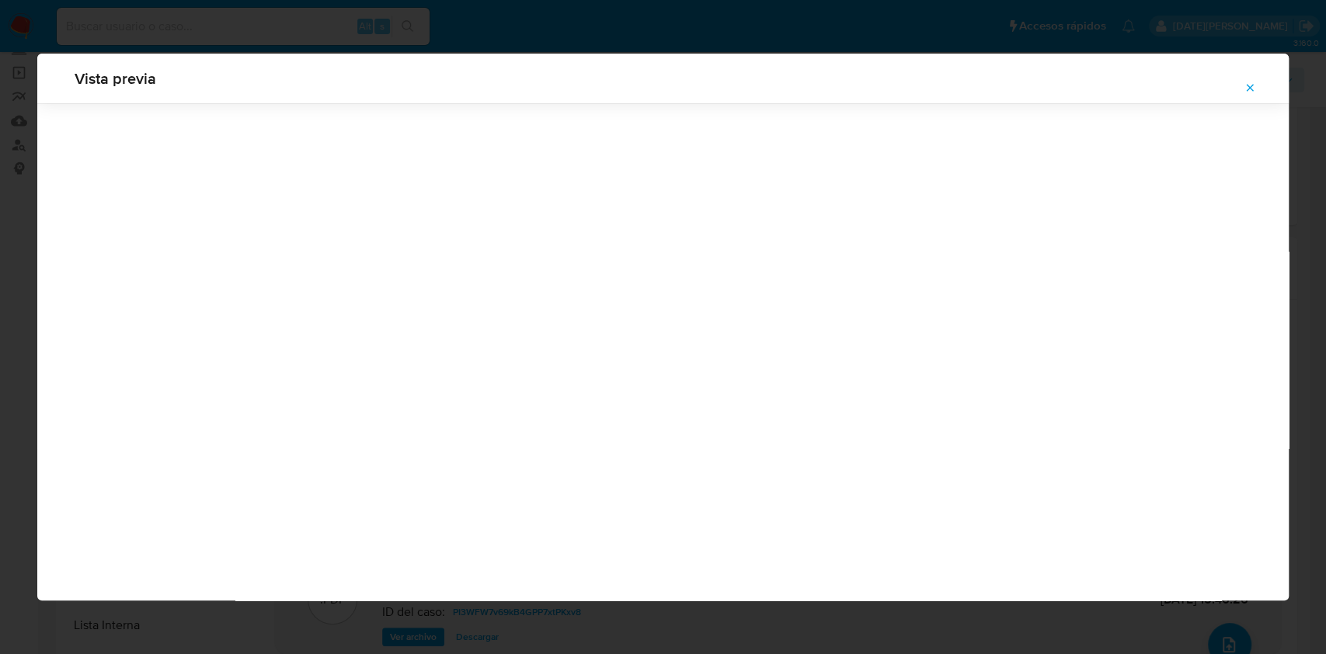
scroll to position [0, 0]
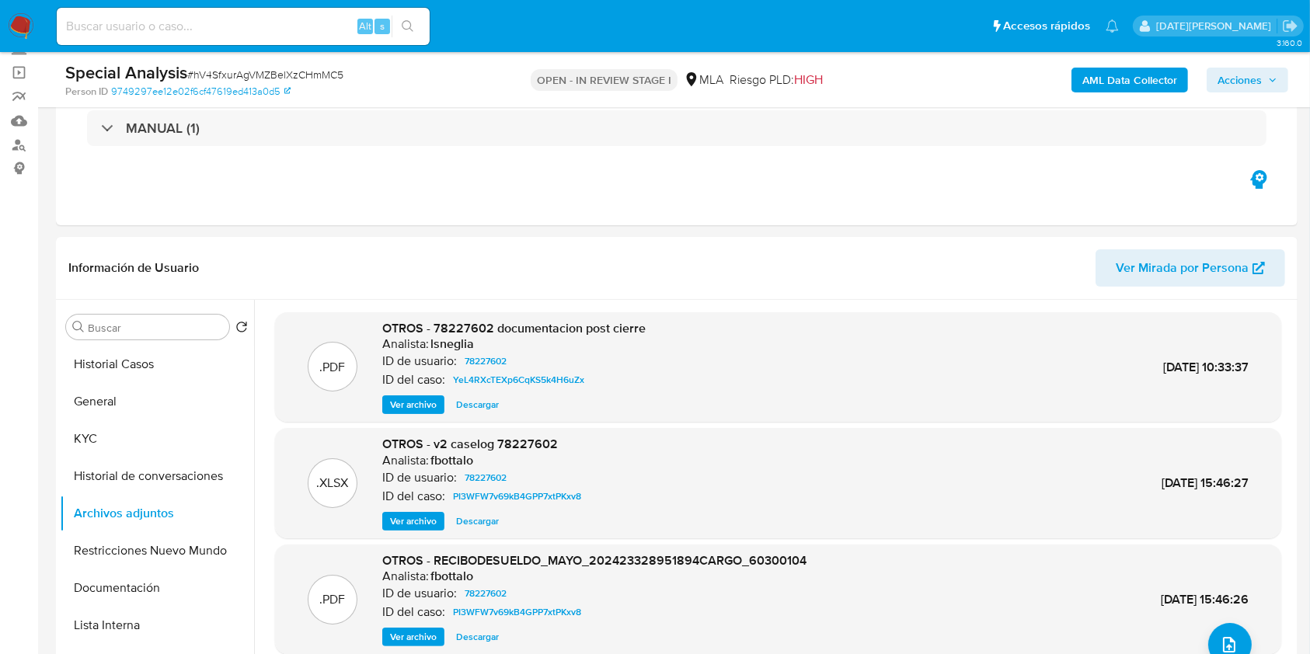
click at [1226, 81] on span "Acciones" at bounding box center [1239, 80] width 44 height 25
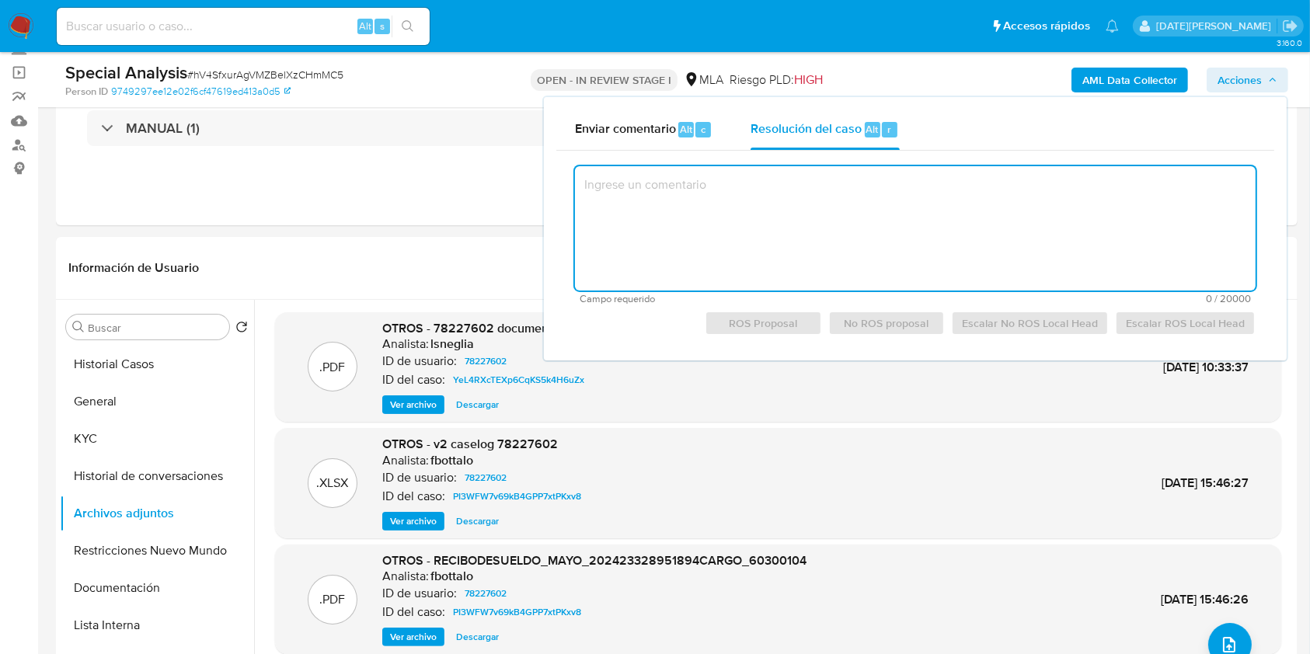
click at [764, 204] on textarea at bounding box center [915, 228] width 680 height 124
paste textarea "El usuario 78227602 registrado a nombre de [PERSON_NAME] (CUIT 23328951894) ope…"
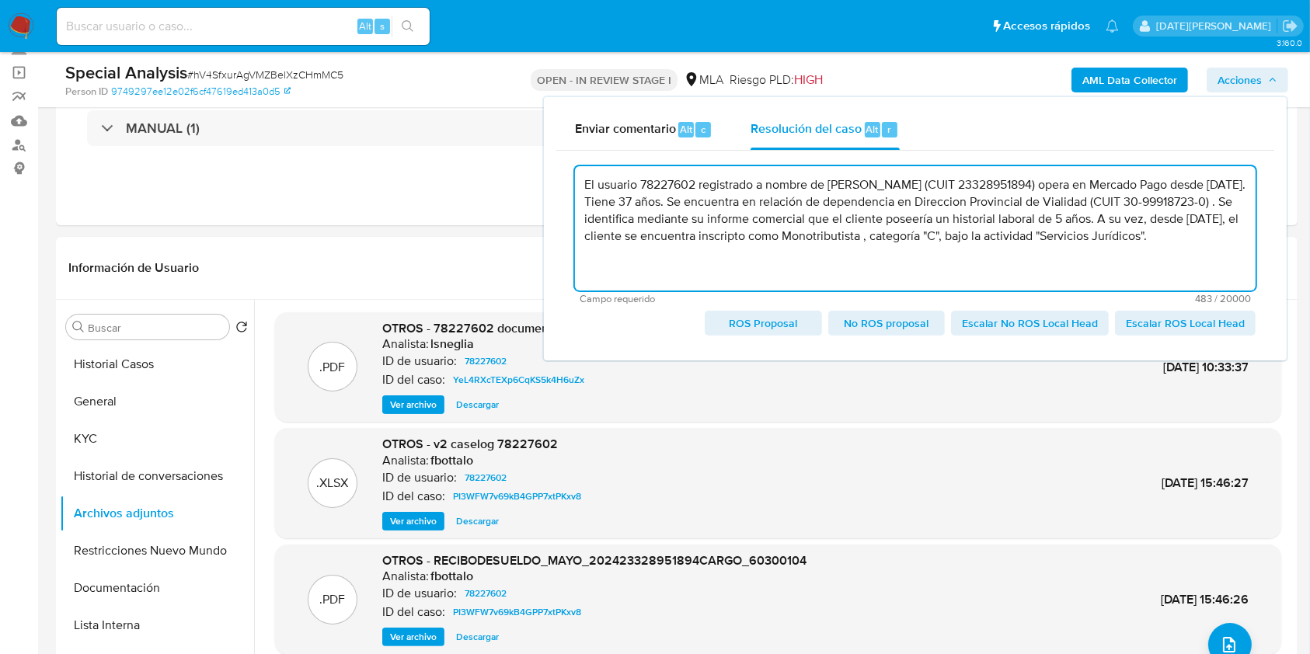
drag, startPoint x: 1084, startPoint y: 183, endPoint x: 771, endPoint y: 200, distance: 313.5
click at [771, 200] on textarea "El usuario 78227602 registrado a nombre de [PERSON_NAME] (CUIT 23328951894) ope…" at bounding box center [915, 228] width 680 height 124
drag, startPoint x: 981, startPoint y: 197, endPoint x: 841, endPoint y: 213, distance: 140.7
click at [841, 213] on textarea "El usuario 78227602 registrado a nombre de [PERSON_NAME] (CUIT 23328951894) Se …" at bounding box center [915, 228] width 680 height 124
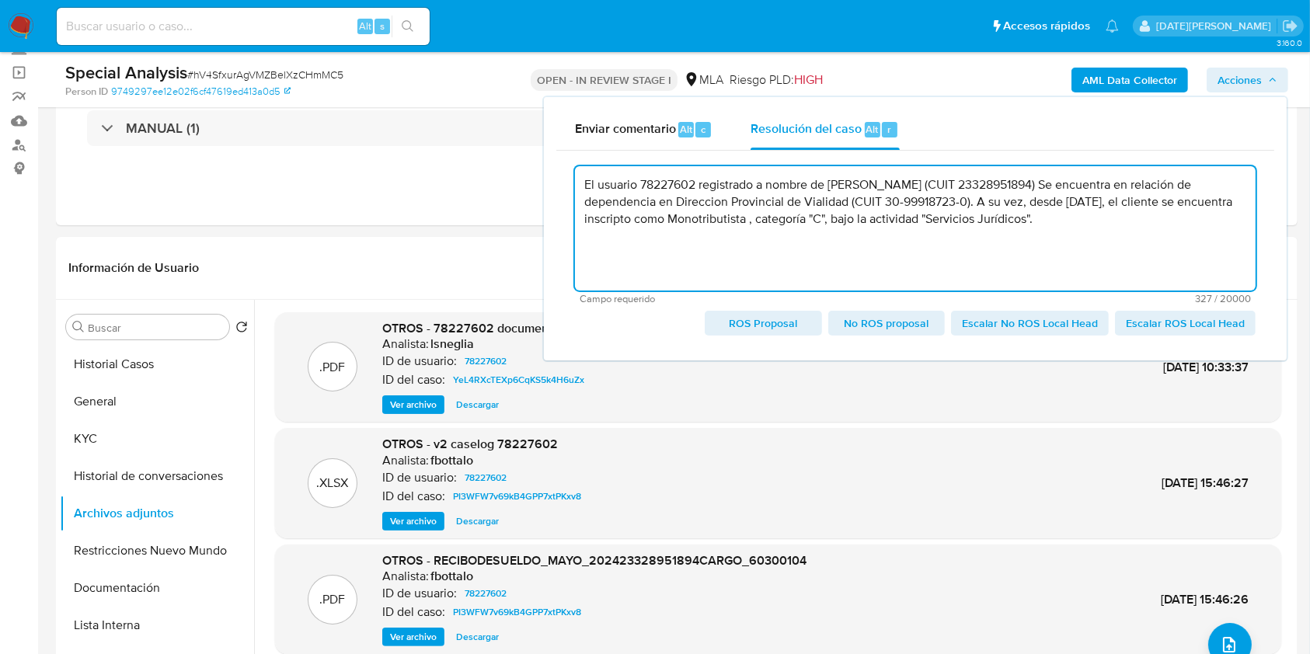
click at [1118, 219] on textarea "El usuario 78227602 registrado a nombre de [PERSON_NAME] (CUIT 23328951894) Se …" at bounding box center [915, 228] width 680 height 124
paste textarea "1.086.562"
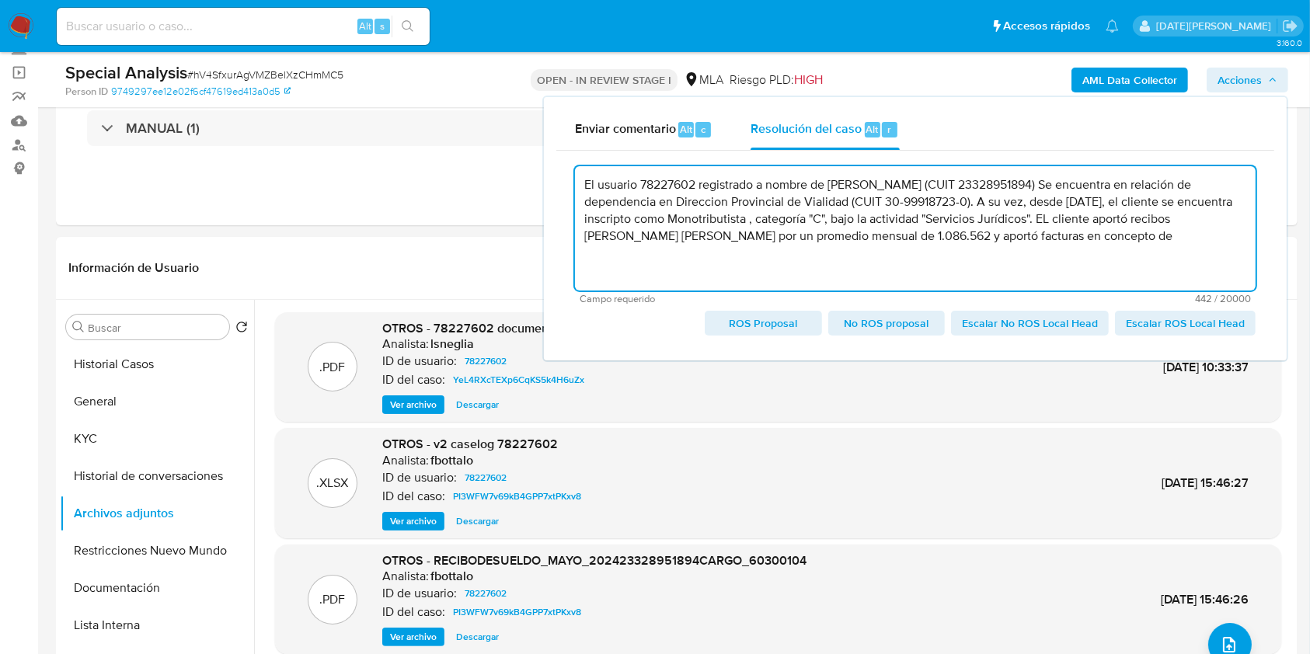
click at [701, 239] on textarea "El usuario 78227602 registrado a nombre de [PERSON_NAME] (CUIT 23328951894) Se …" at bounding box center [915, 228] width 680 height 124
click at [1097, 232] on textarea "El usuario 78227602 registrado a nombre de [PERSON_NAME] (CUIT 23328951894) Se …" at bounding box center [915, 228] width 680 height 124
click at [802, 261] on textarea "El usuario 78227602 registrado a nombre de [PERSON_NAME] (CUIT 23328951894) Se …" at bounding box center [915, 228] width 680 height 124
click at [806, 252] on textarea "El usuario 78227602 registrado a nombre de [PERSON_NAME] (CUIT 23328951894) Se …" at bounding box center [915, 228] width 680 height 124
click at [0, 0] on lt-span "an á lisis" at bounding box center [0, 0] width 0 height 0
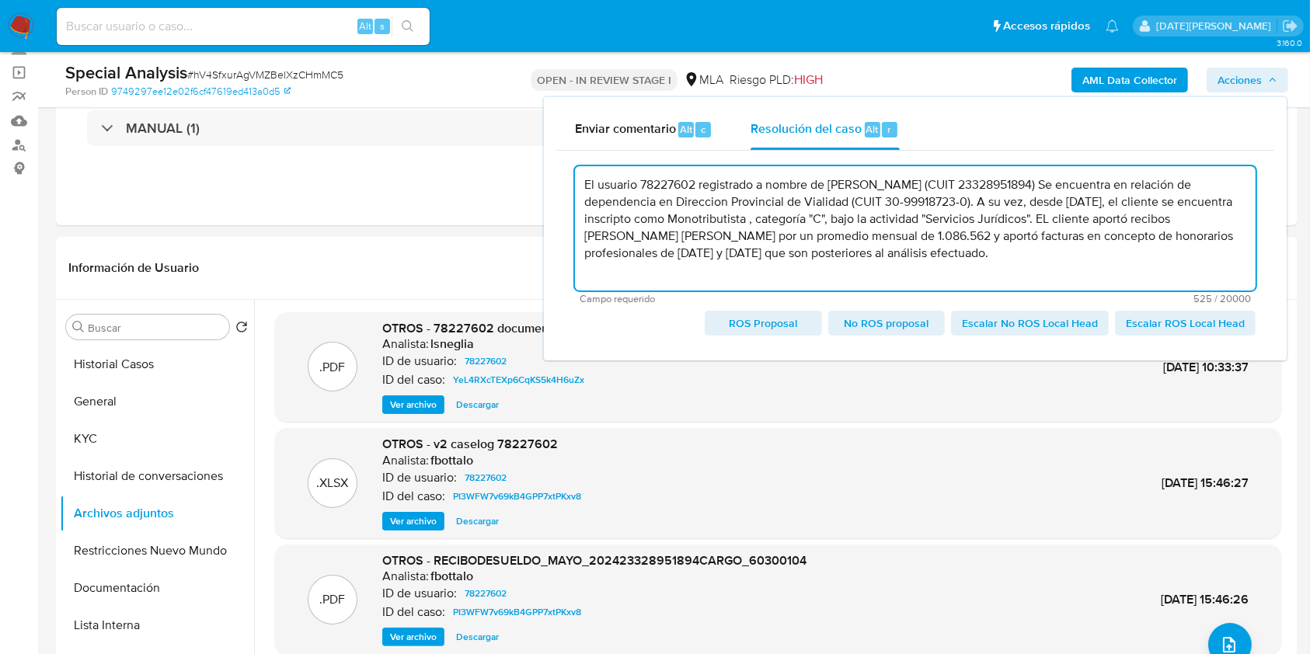
click at [1103, 218] on textarea "El usuario 78227602 registrado a nombre de [PERSON_NAME] (CUIT 23328951894) Se …" at bounding box center [915, 228] width 680 height 124
click at [0, 0] on lt-em "El" at bounding box center [0, 0] width 0 height 0
click at [952, 259] on textarea "El usuario 78227602 registrado a nombre de [PERSON_NAME] (CUIT 23328951894) Se …" at bounding box center [915, 228] width 680 height 124
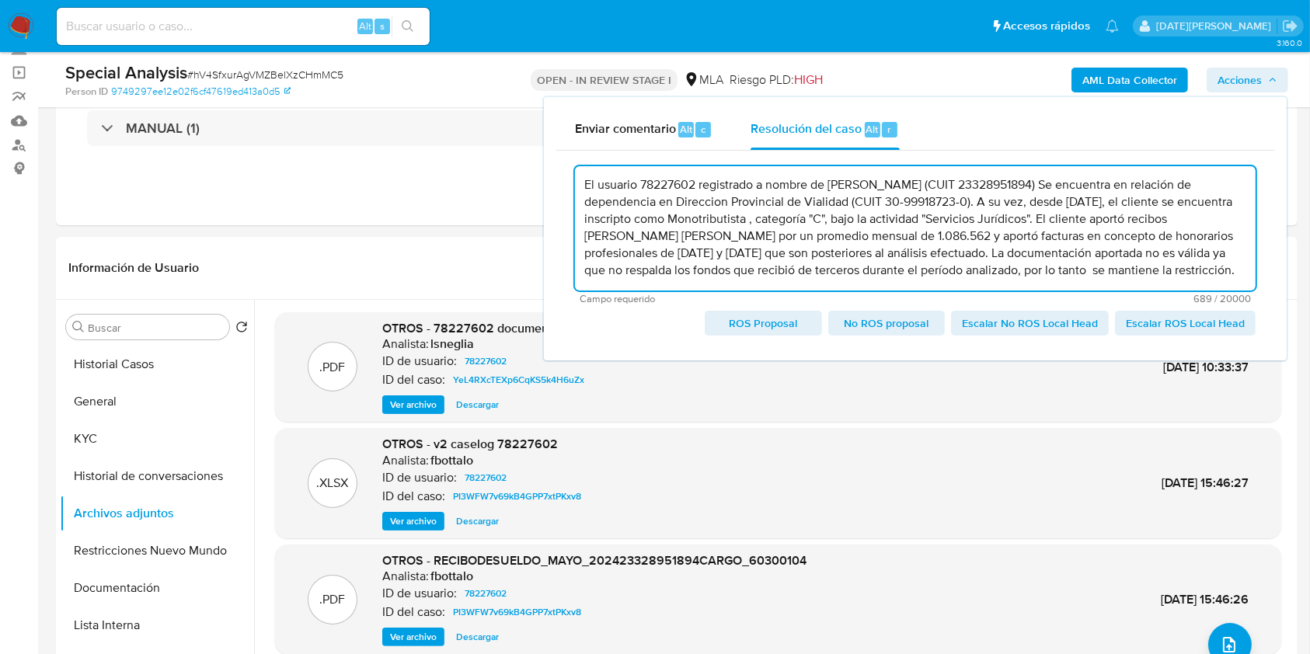
click at [955, 267] on textarea "El usuario 78227602 registrado a nombre de [PERSON_NAME] (CUIT 23328951894) Se …" at bounding box center [915, 228] width 680 height 124
click at [0, 0] on lt-span "tanto ," at bounding box center [0, 0] width 0 height 0
click at [992, 266] on textarea "El usuario 78227602 registrado a nombre de [PERSON_NAME] (CUIT 23328951894) Se …" at bounding box center [915, 228] width 680 height 124
click at [1138, 256] on textarea "El usuario 78227602 registrado a nombre de [PERSON_NAME] (CUIT 23328951894) Se …" at bounding box center [915, 228] width 680 height 124
click at [0, 0] on lt-span ", ya que" at bounding box center [0, 0] width 0 height 0
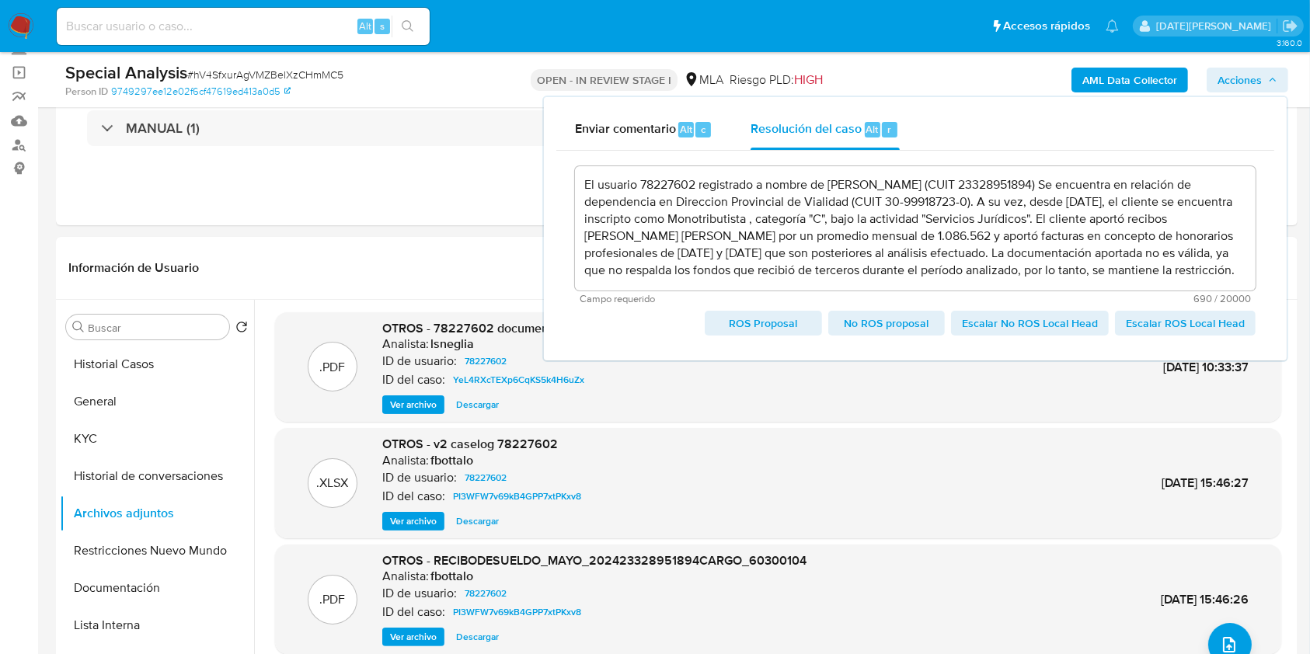
click at [890, 323] on span "No ROS proposal" at bounding box center [886, 323] width 95 height 22
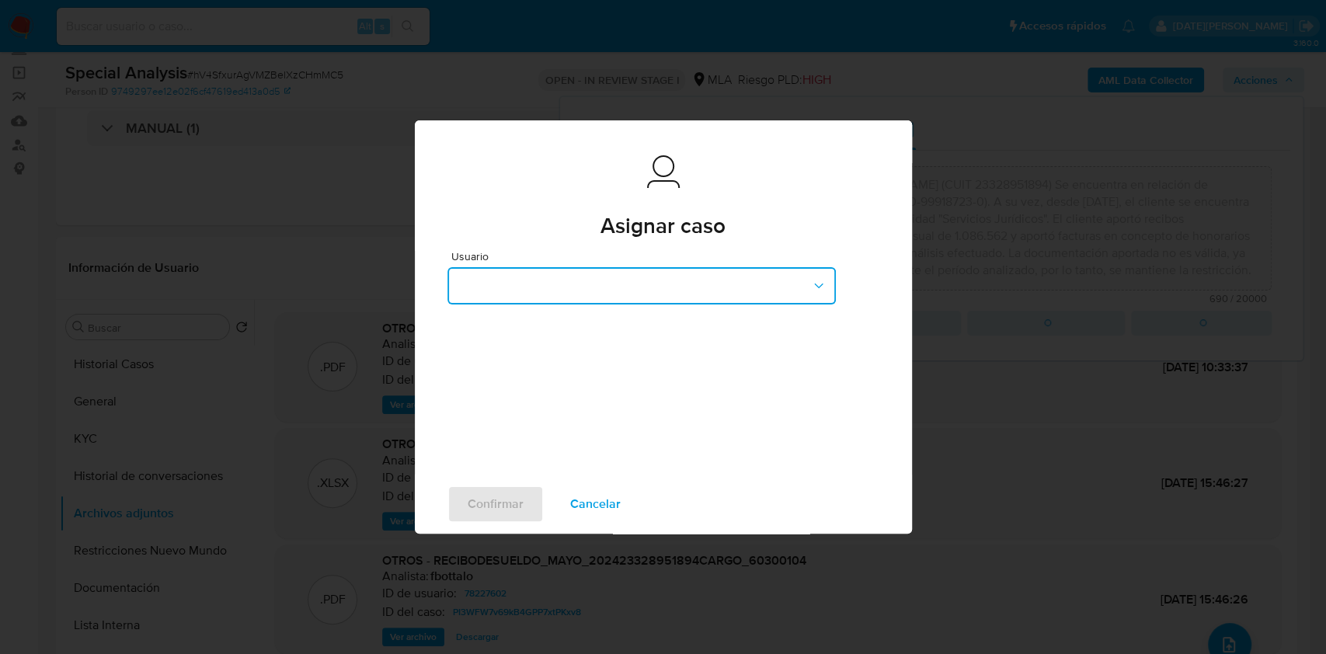
click at [719, 293] on button "button" at bounding box center [641, 285] width 388 height 37
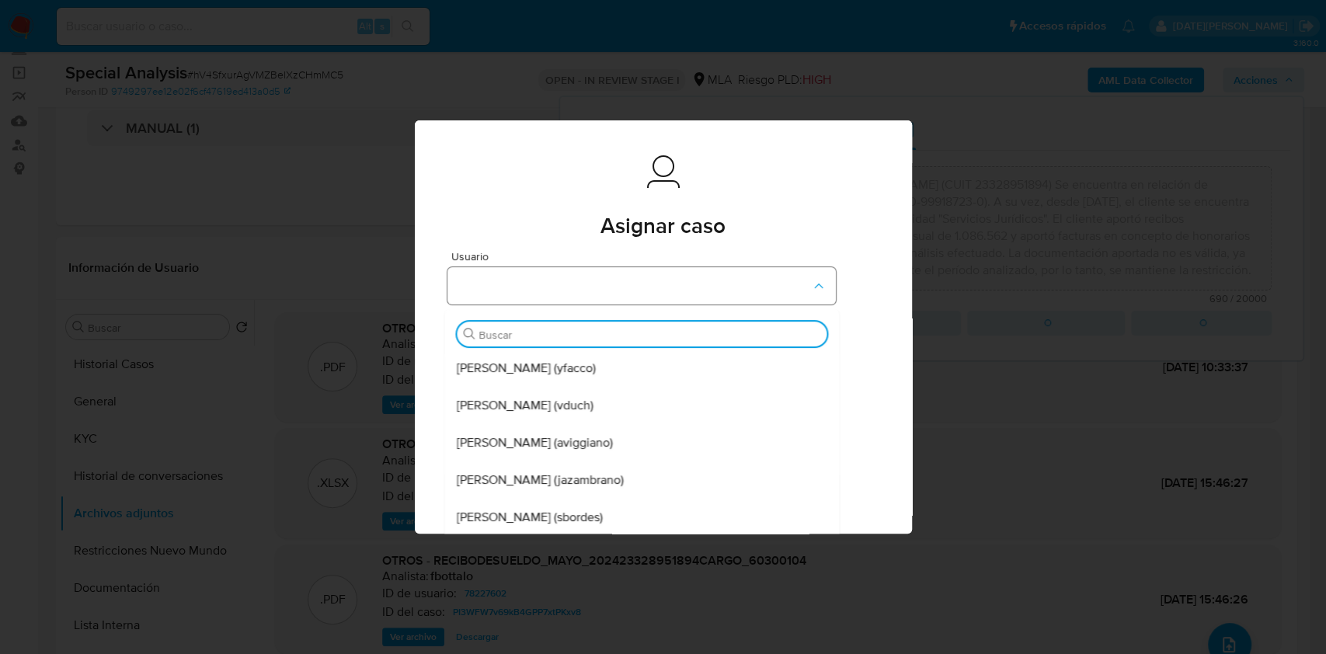
click at [719, 293] on button "button" at bounding box center [641, 285] width 388 height 37
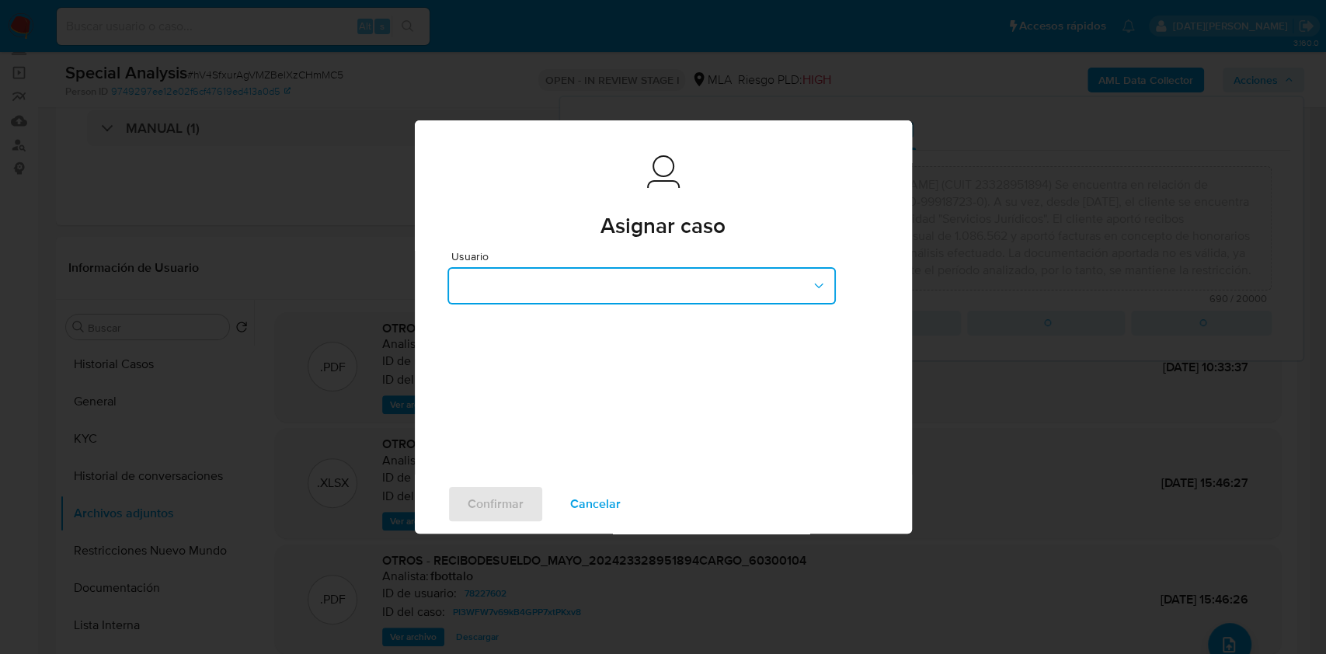
click at [740, 290] on button "button" at bounding box center [641, 285] width 388 height 37
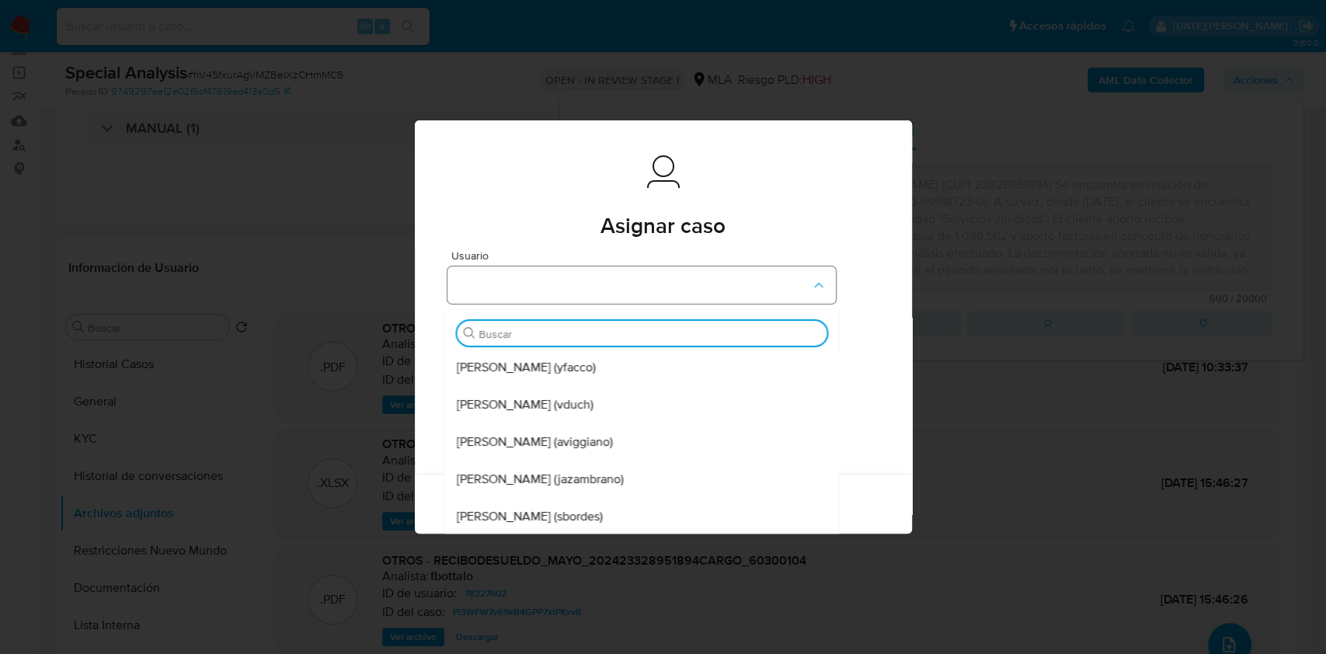
click at [790, 284] on button "button" at bounding box center [641, 284] width 388 height 37
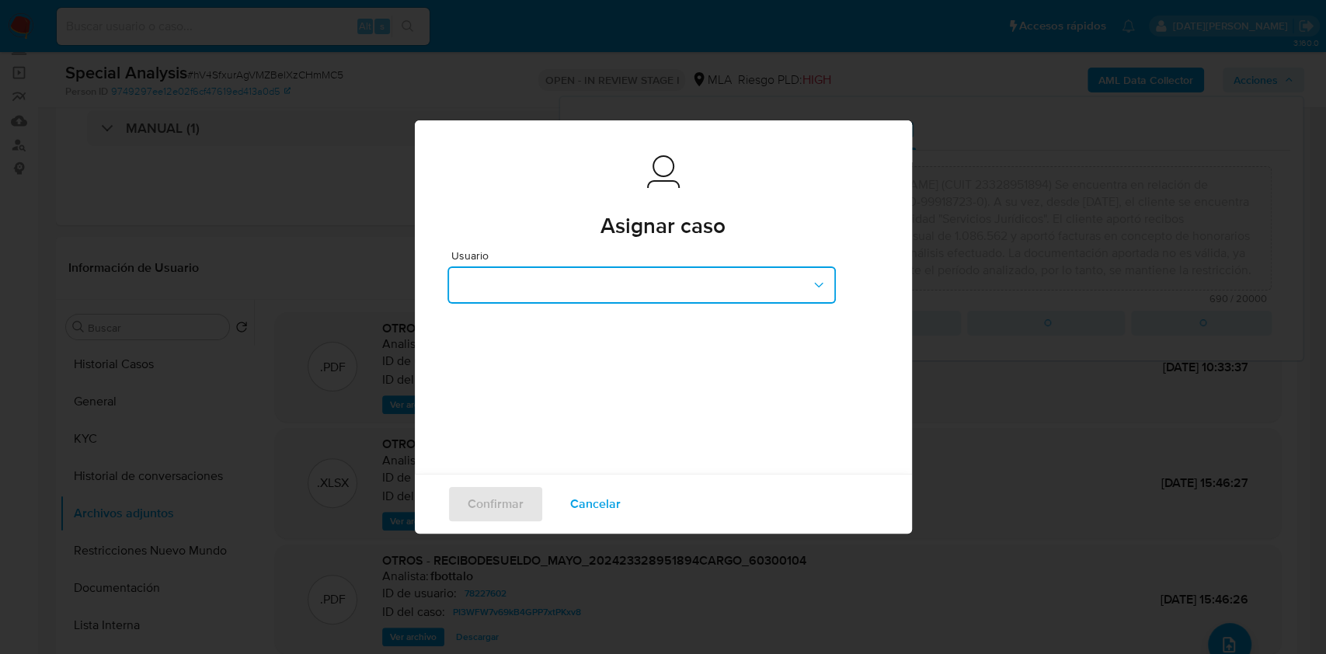
click at [789, 283] on button "button" at bounding box center [641, 284] width 388 height 37
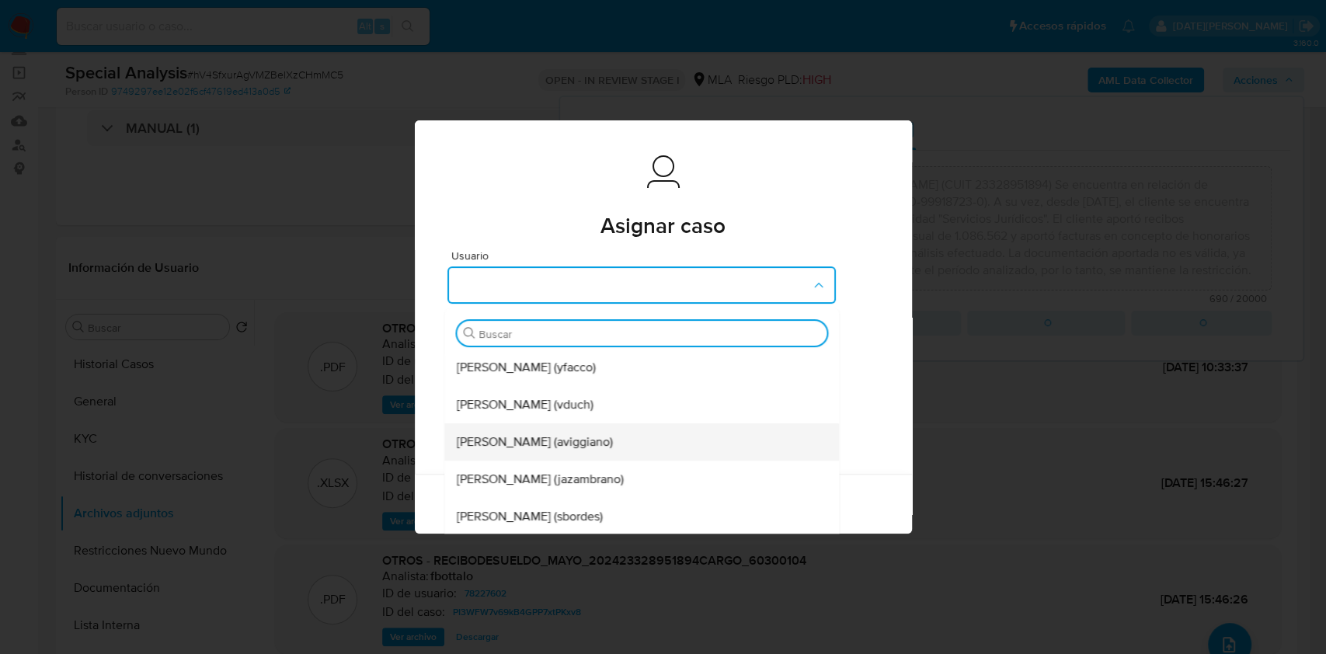
click at [602, 442] on span "[PERSON_NAME] (aviggiano)" at bounding box center [535, 442] width 156 height 16
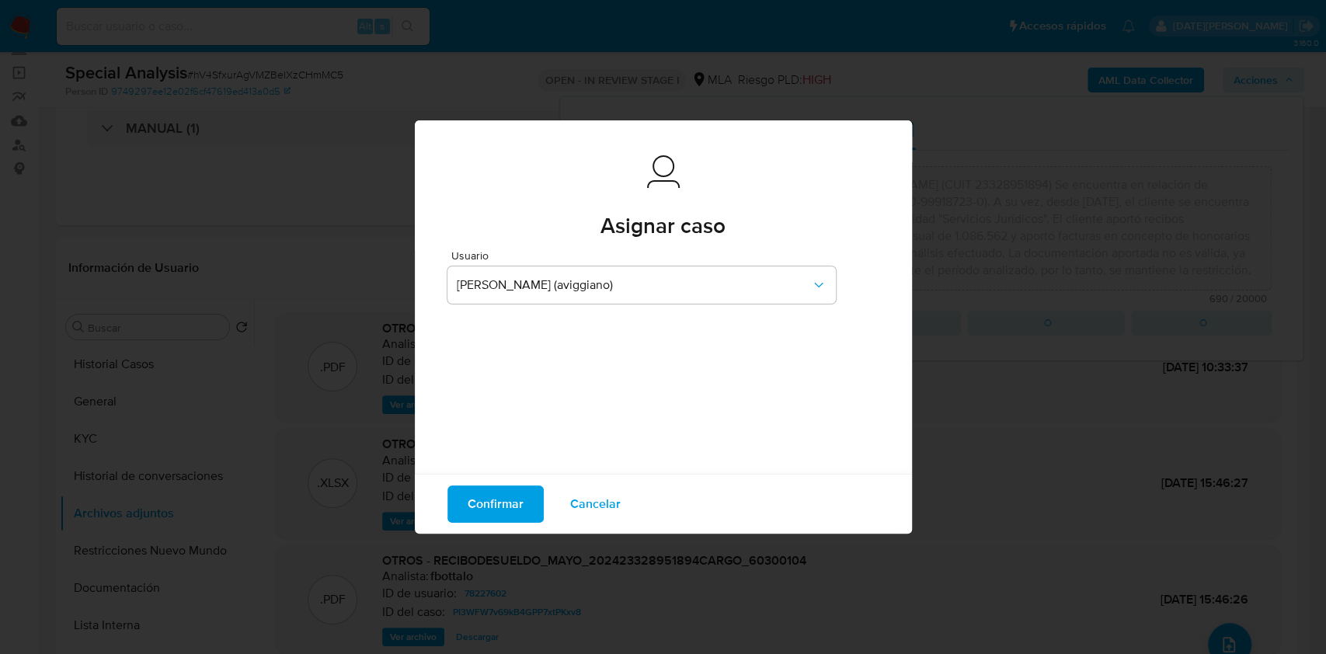
click at [499, 499] on span "Confirmar" at bounding box center [496, 504] width 56 height 34
type textarea "El usuario 78227602 registrado a nombre de [PERSON_NAME] (CUIT 23328951894) Se …"
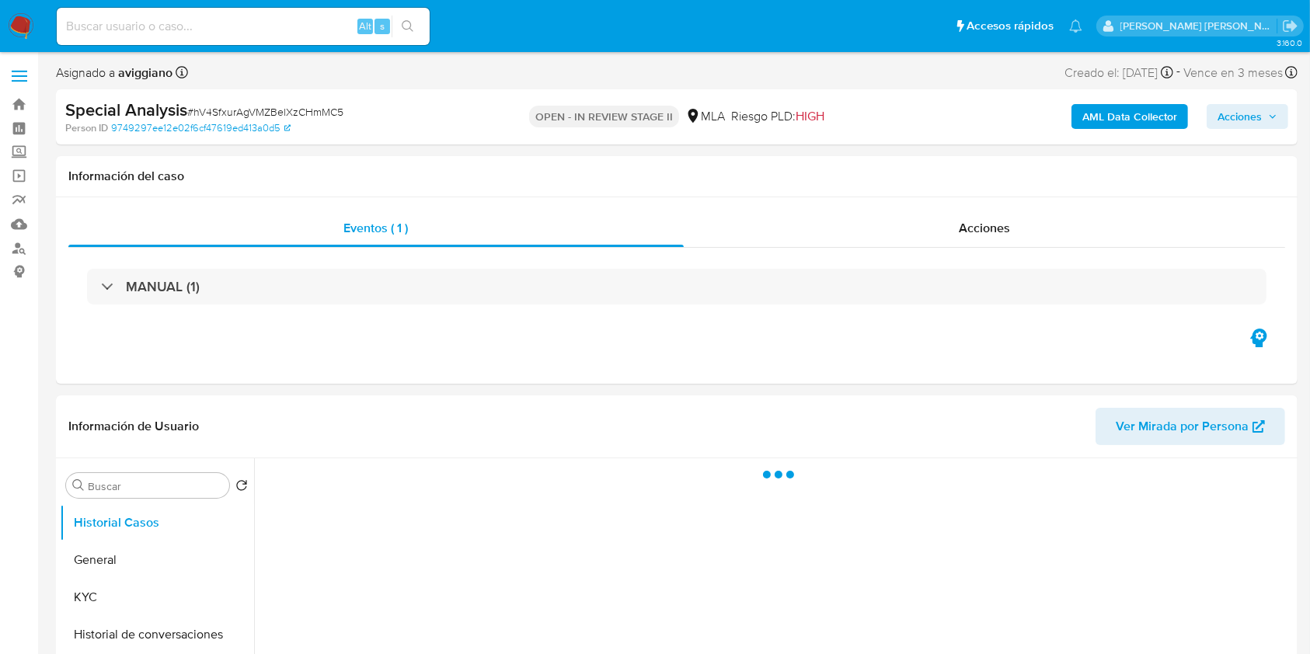
select select "10"
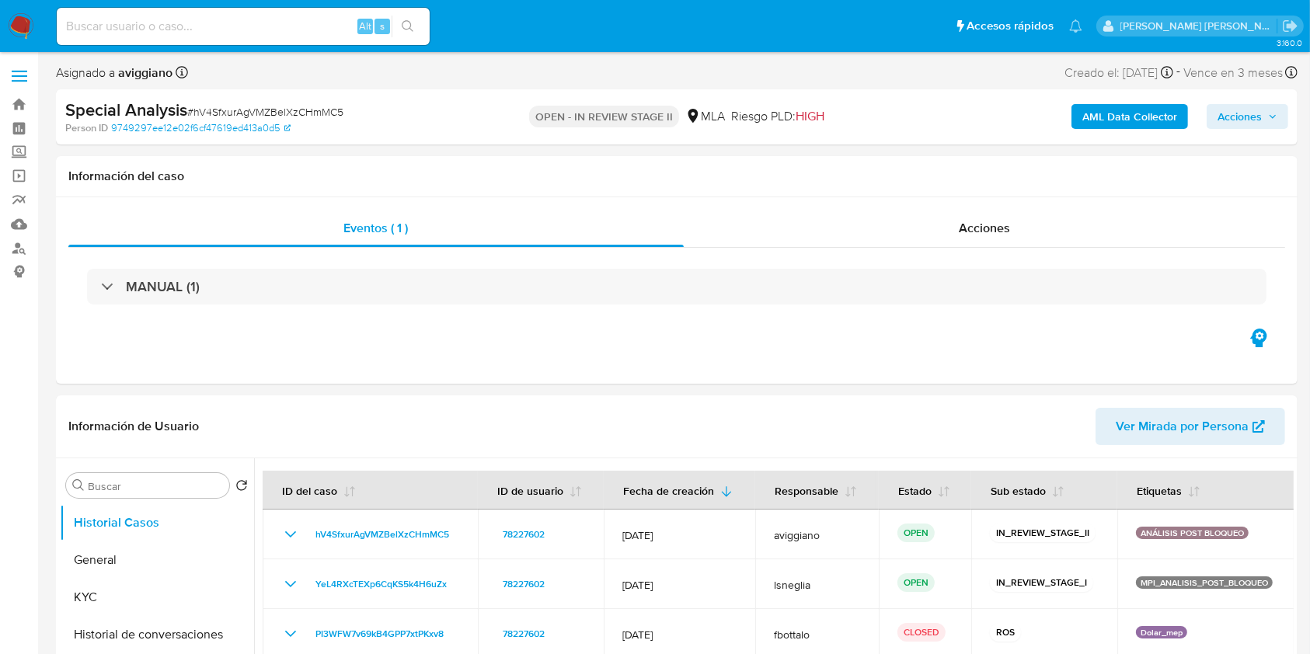
click at [1233, 117] on span "Acciones" at bounding box center [1239, 116] width 44 height 25
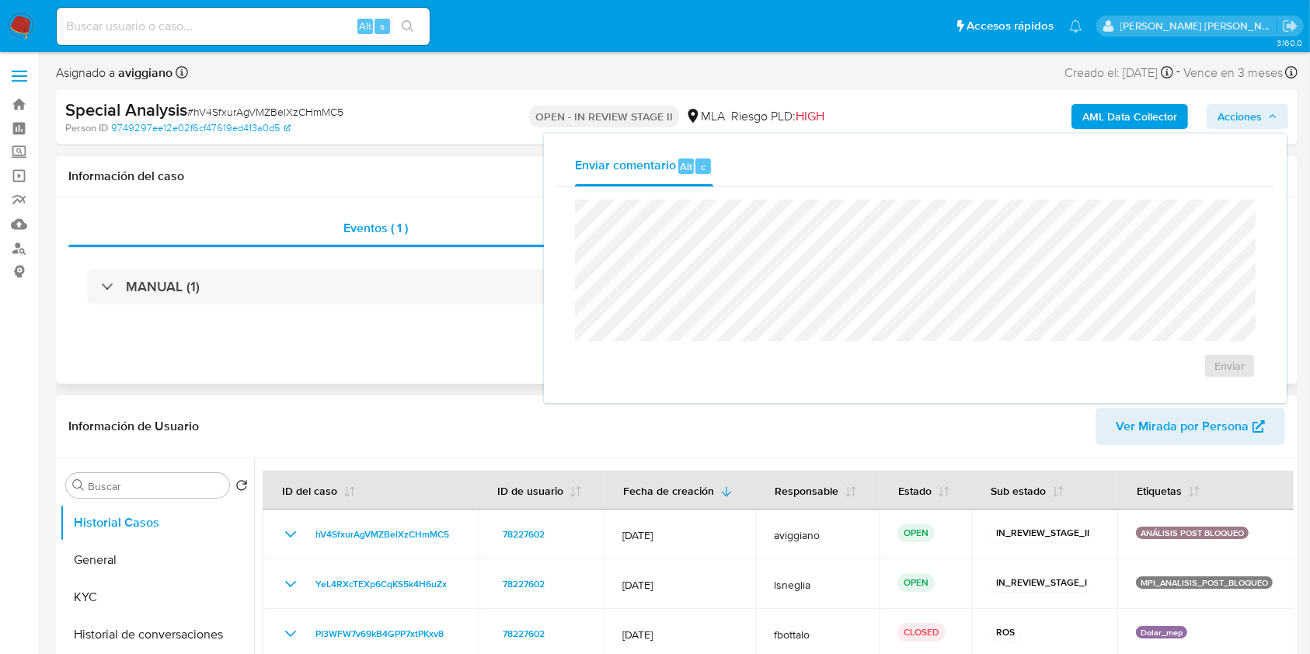
click at [437, 363] on div "Eventos ( 1 ) Acciones MANUAL (1)" at bounding box center [676, 290] width 1241 height 186
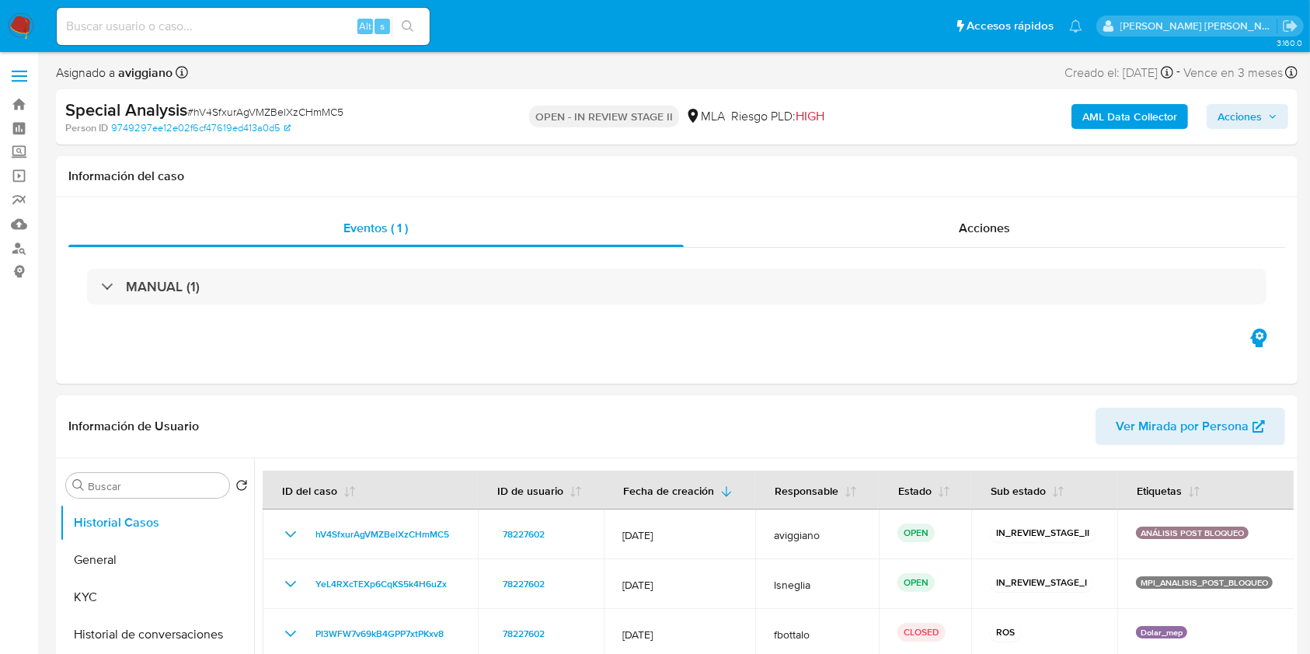
click at [1236, 114] on span "Acciones" at bounding box center [1239, 116] width 44 height 25
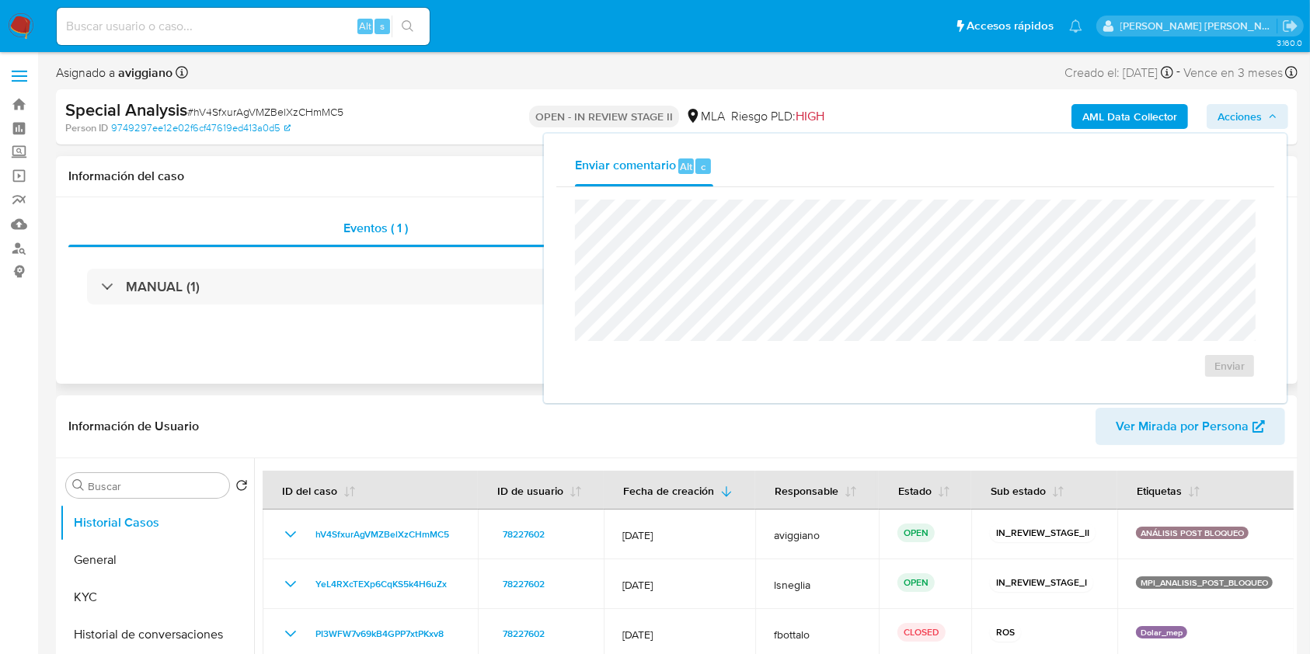
click at [449, 160] on div "Información del caso" at bounding box center [676, 176] width 1241 height 41
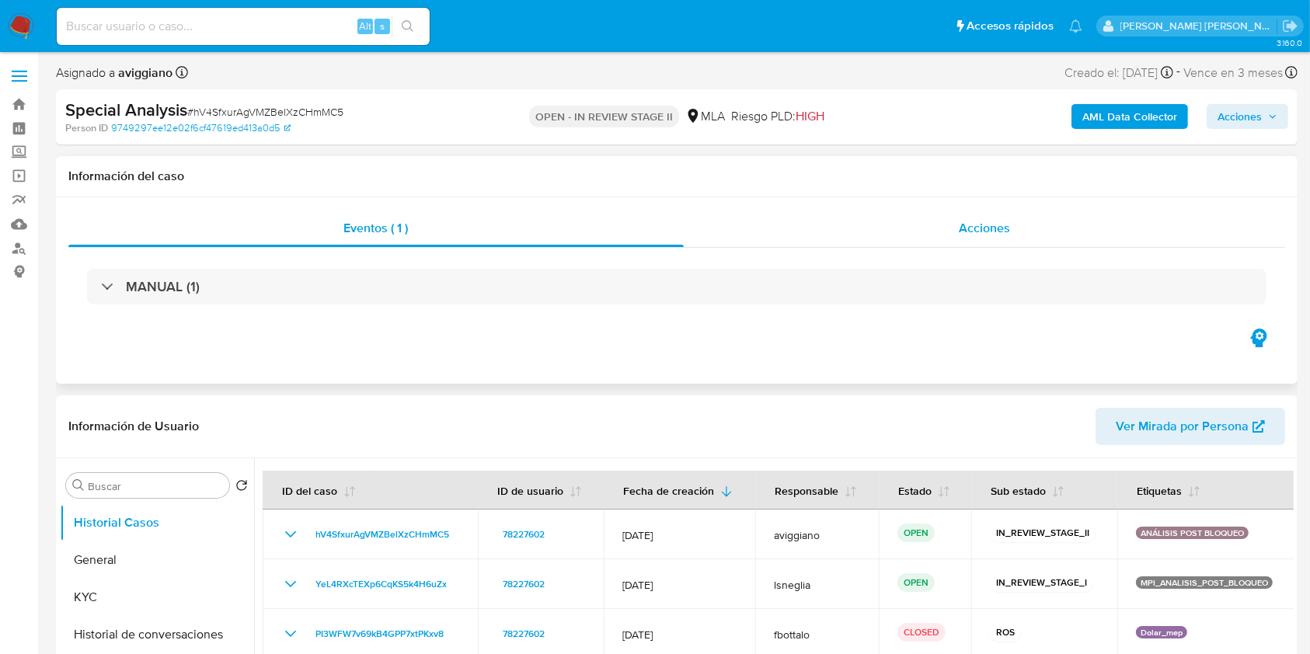
click at [985, 225] on span "Acciones" at bounding box center [984, 228] width 51 height 18
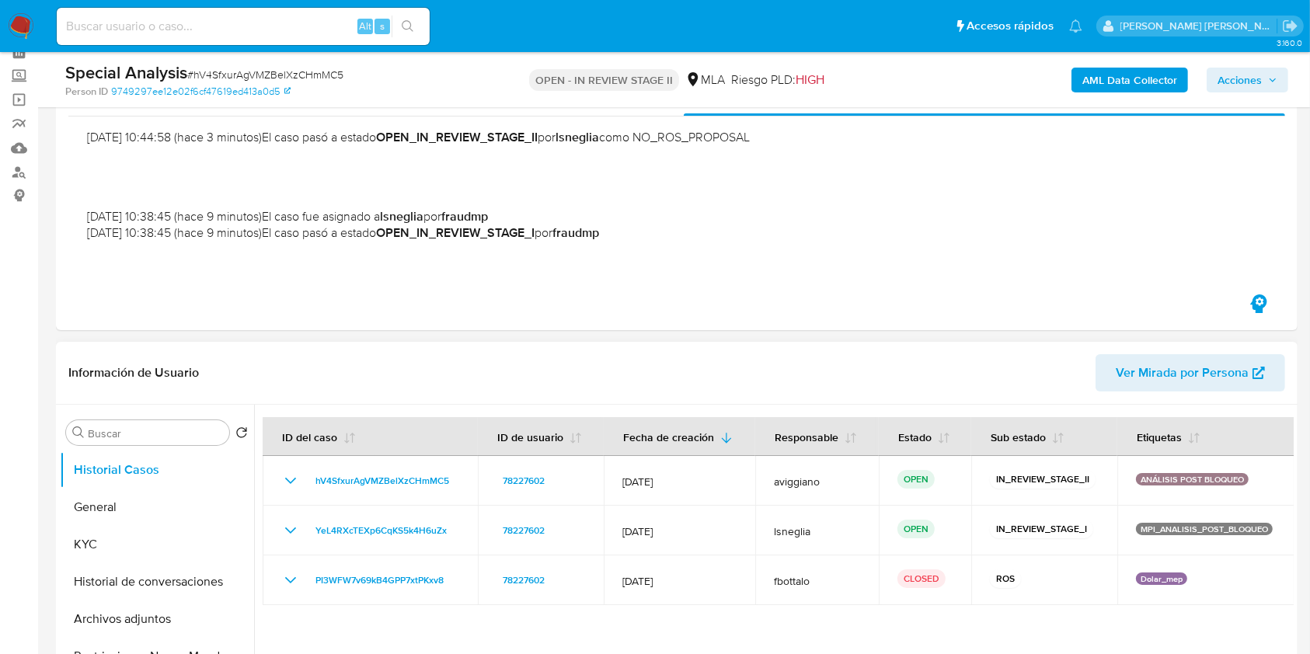
scroll to position [103, 0]
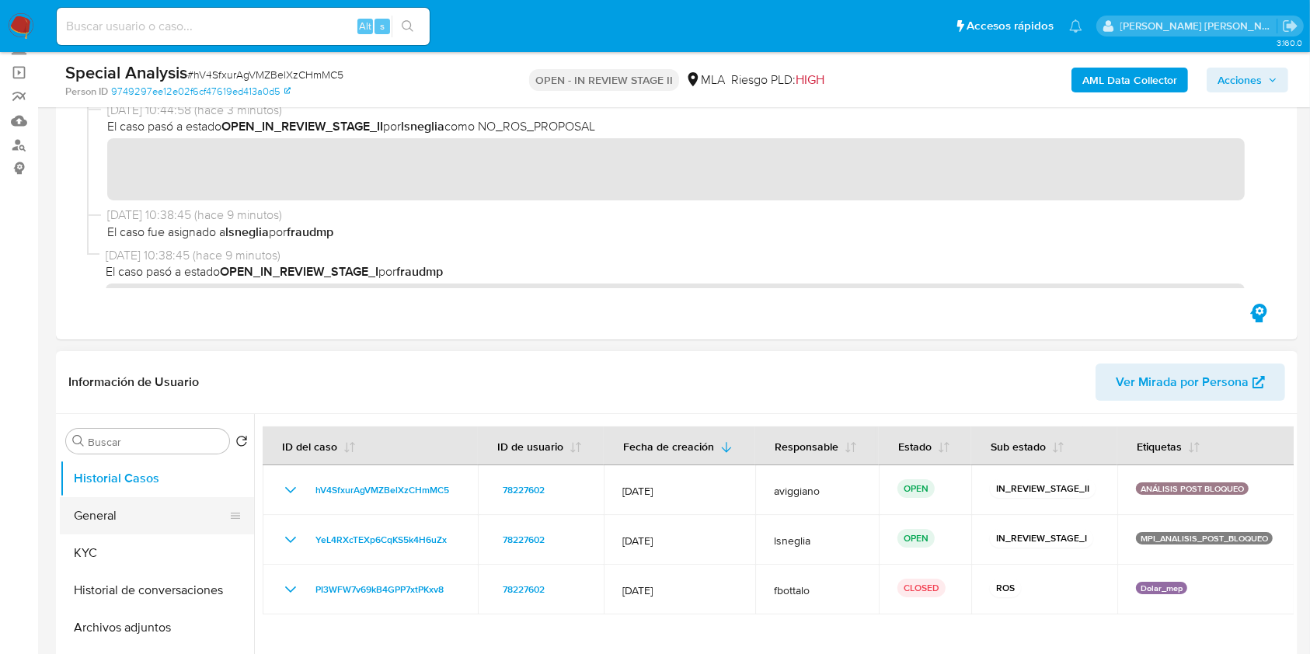
click at [151, 517] on button "General" at bounding box center [151, 515] width 182 height 37
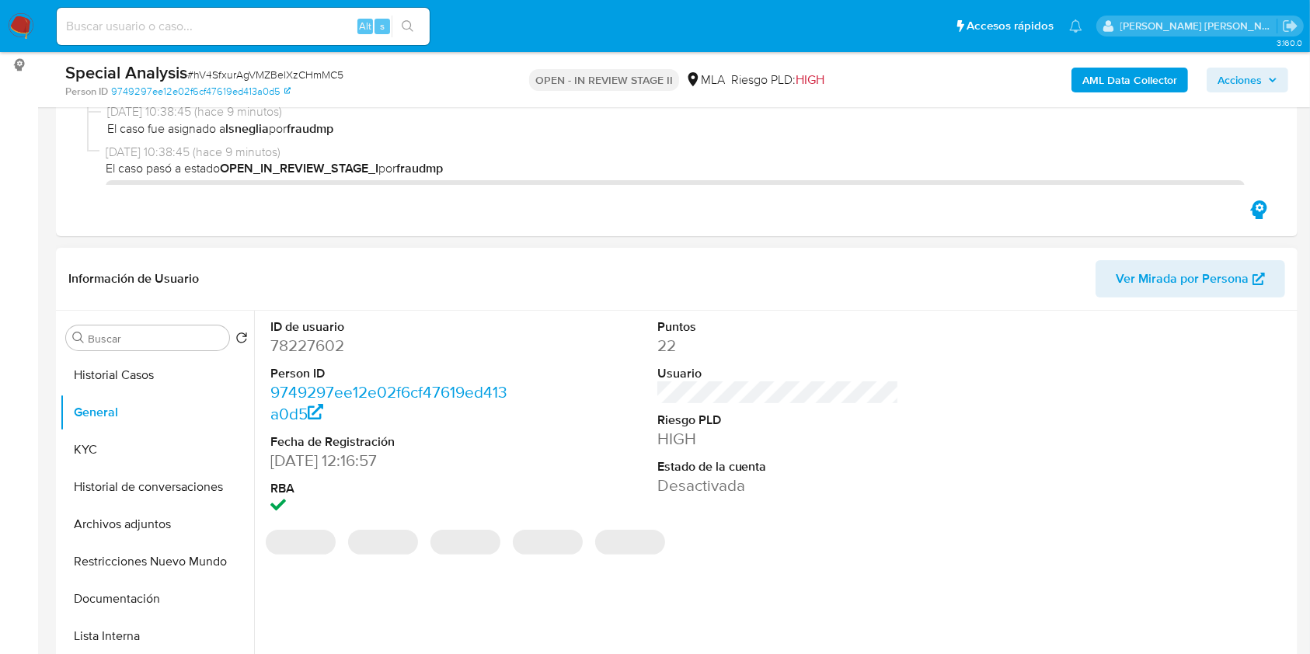
scroll to position [311, 0]
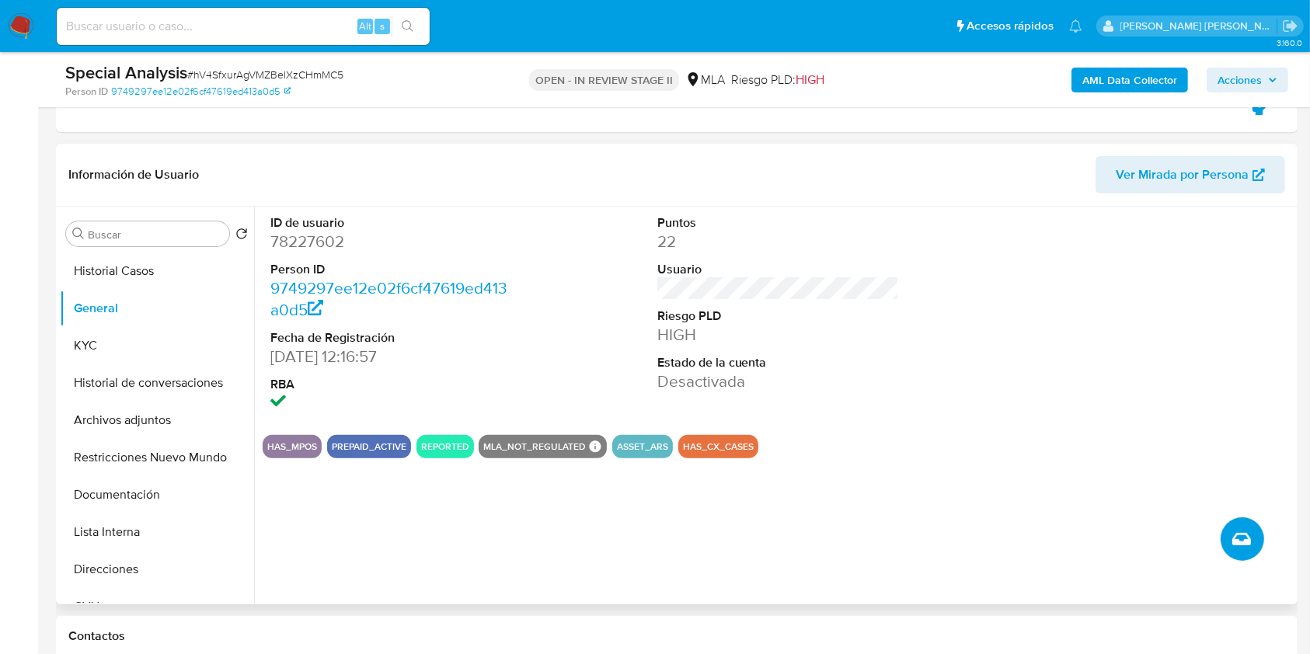
click at [1244, 541] on icon "Crear caso manual" at bounding box center [1241, 539] width 19 height 19
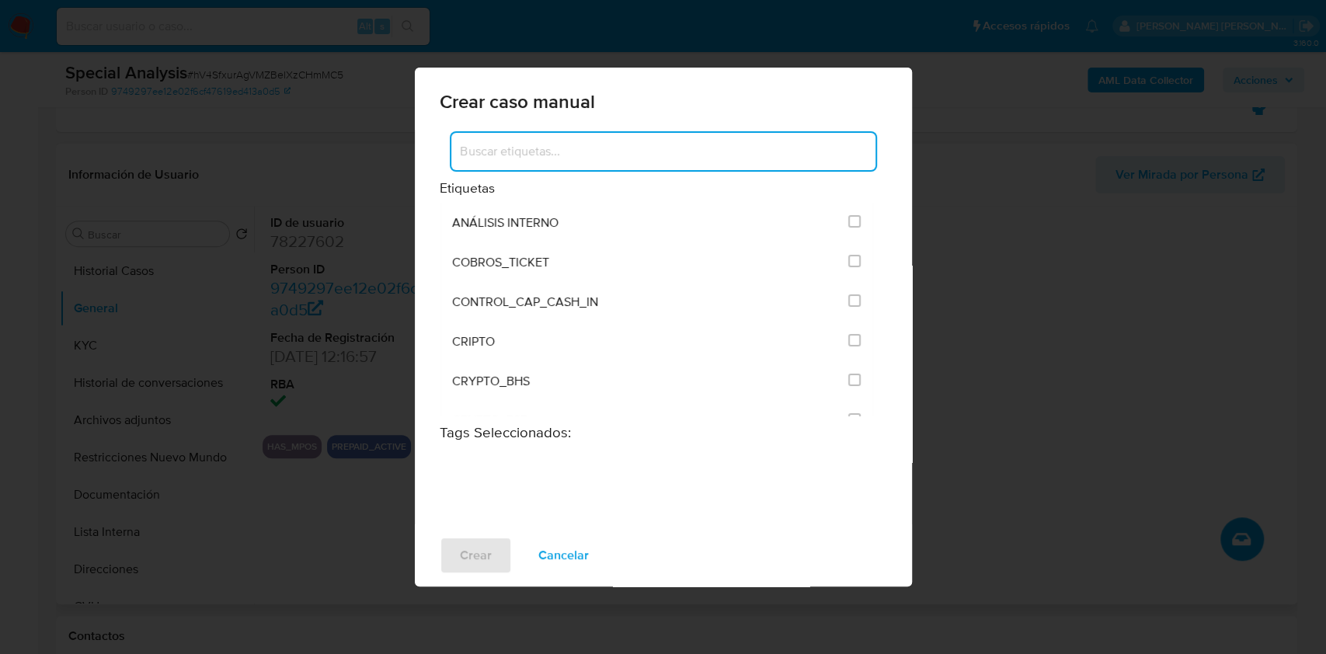
click at [541, 158] on input at bounding box center [663, 151] width 424 height 20
click at [510, 141] on input "analisis" at bounding box center [663, 151] width 424 height 20
click at [480, 152] on input "analisis" at bounding box center [663, 151] width 424 height 20
type input "análisis"
click at [512, 152] on input "análisis" at bounding box center [663, 151] width 424 height 20
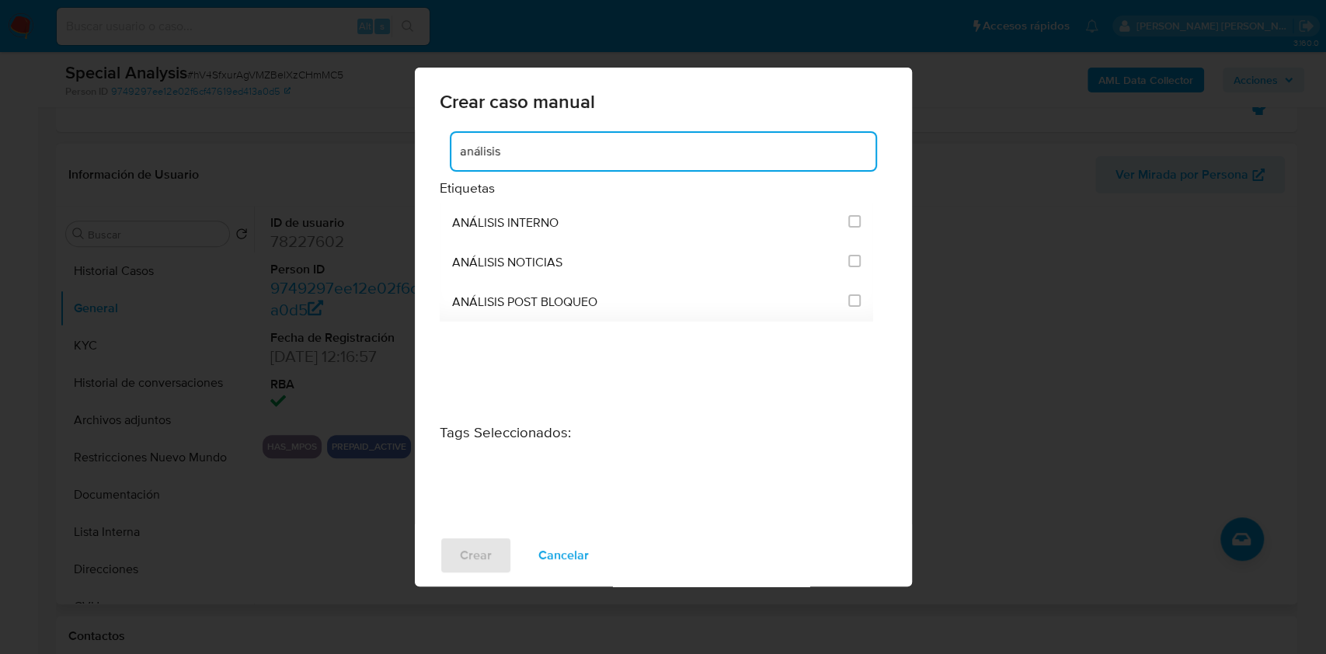
click at [512, 152] on input "análisis" at bounding box center [663, 151] width 424 height 20
type input "analisis"
drag, startPoint x: 527, startPoint y: 152, endPoint x: 388, endPoint y: 148, distance: 138.4
click at [388, 148] on div "Crear caso manual analisis Etiquetas MPI_ANALISIS_INTERNO MPI_ANALISIS_NOTICIAS…" at bounding box center [663, 327] width 1326 height 654
click at [572, 566] on span "Cancelar" at bounding box center [563, 555] width 50 height 34
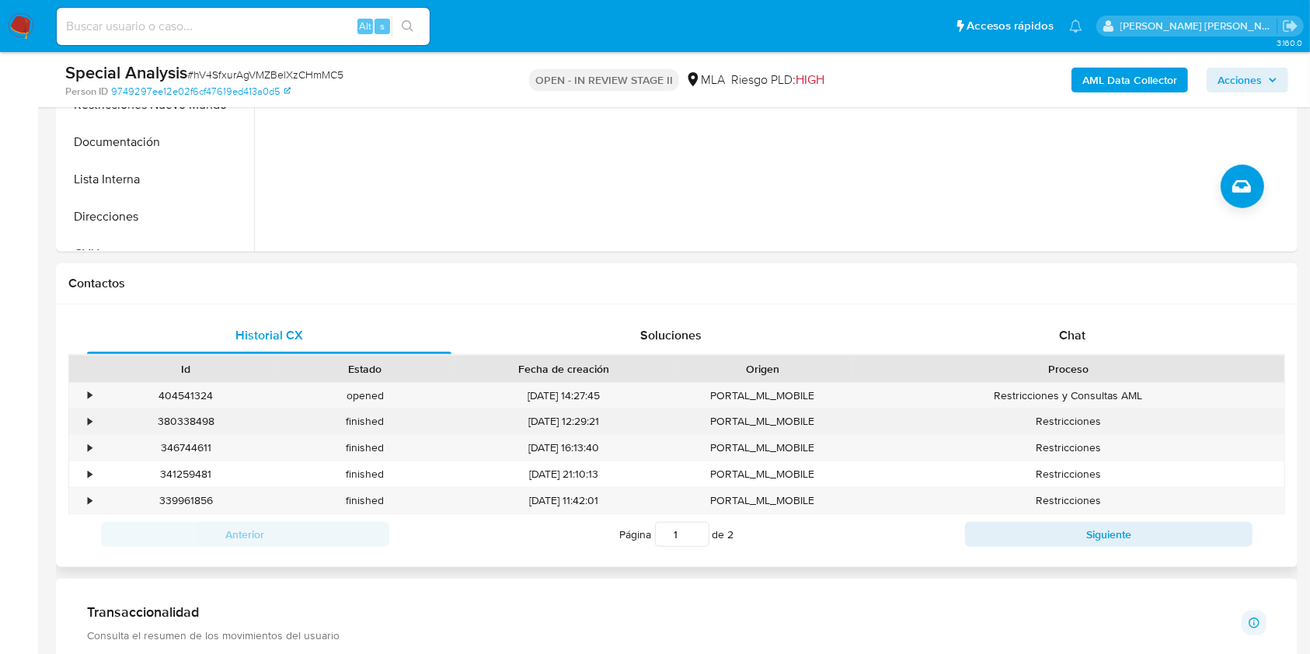
scroll to position [517, 0]
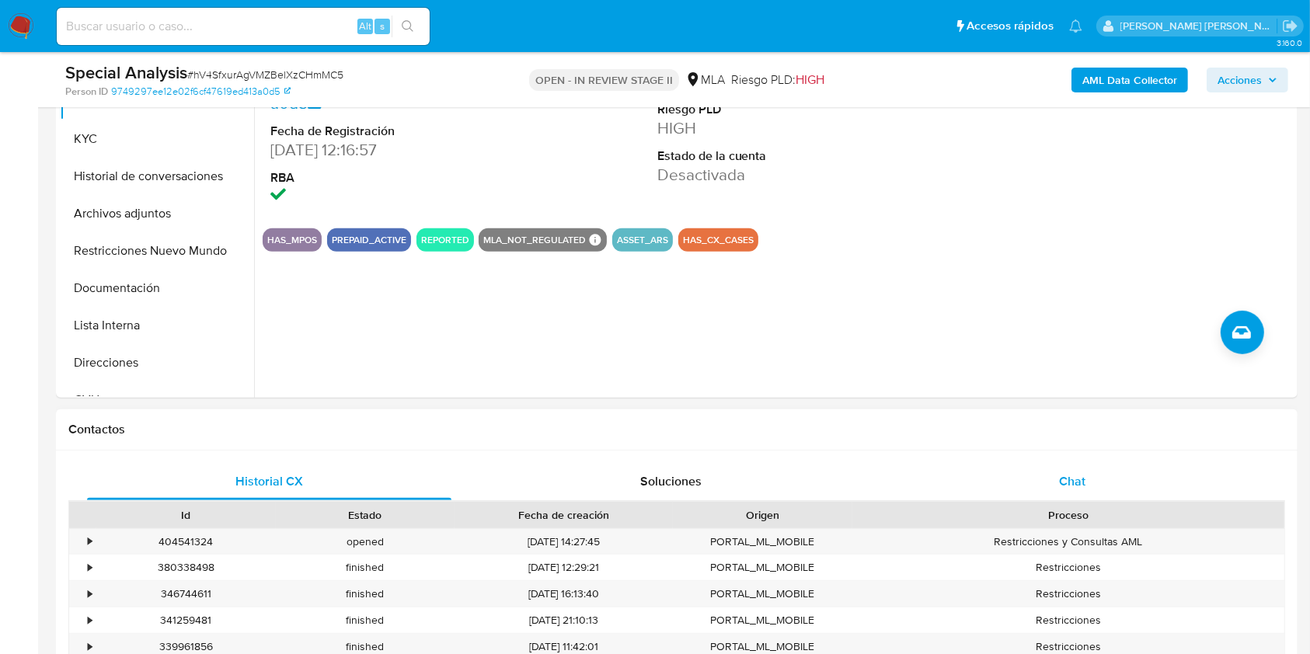
click at [1050, 482] on div "Chat" at bounding box center [1072, 481] width 364 height 37
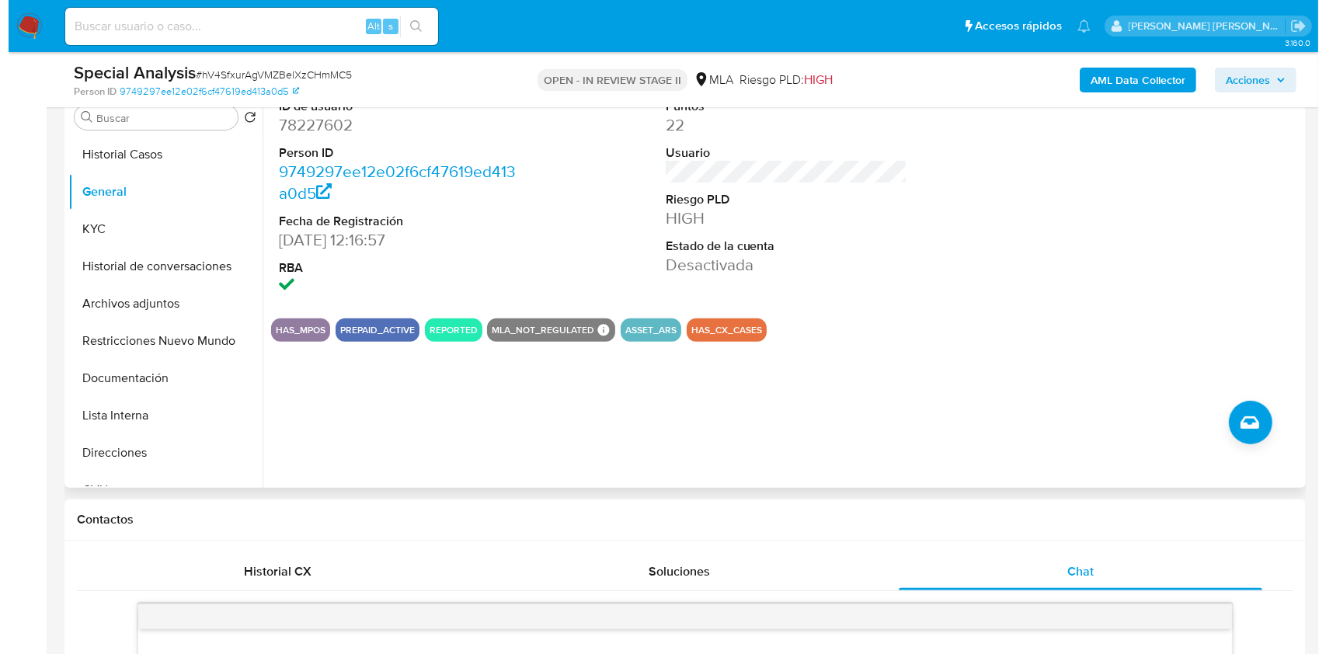
scroll to position [414, 0]
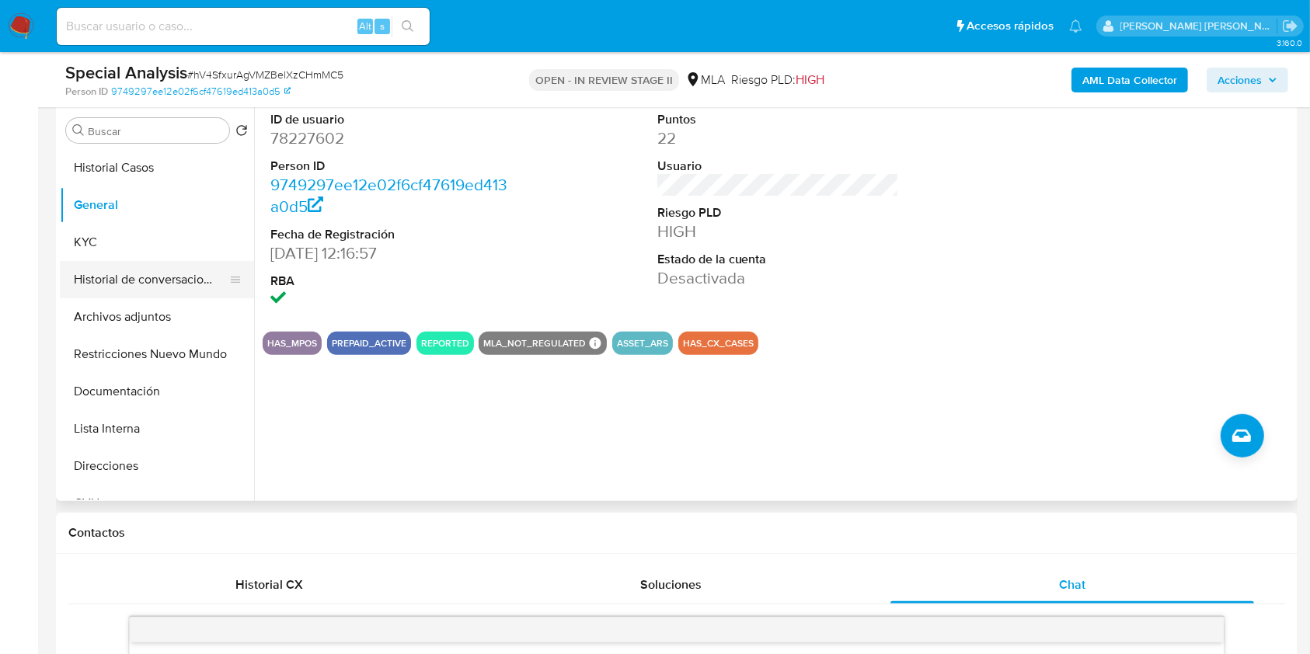
click at [170, 264] on button "Historial de conversaciones" at bounding box center [151, 279] width 182 height 37
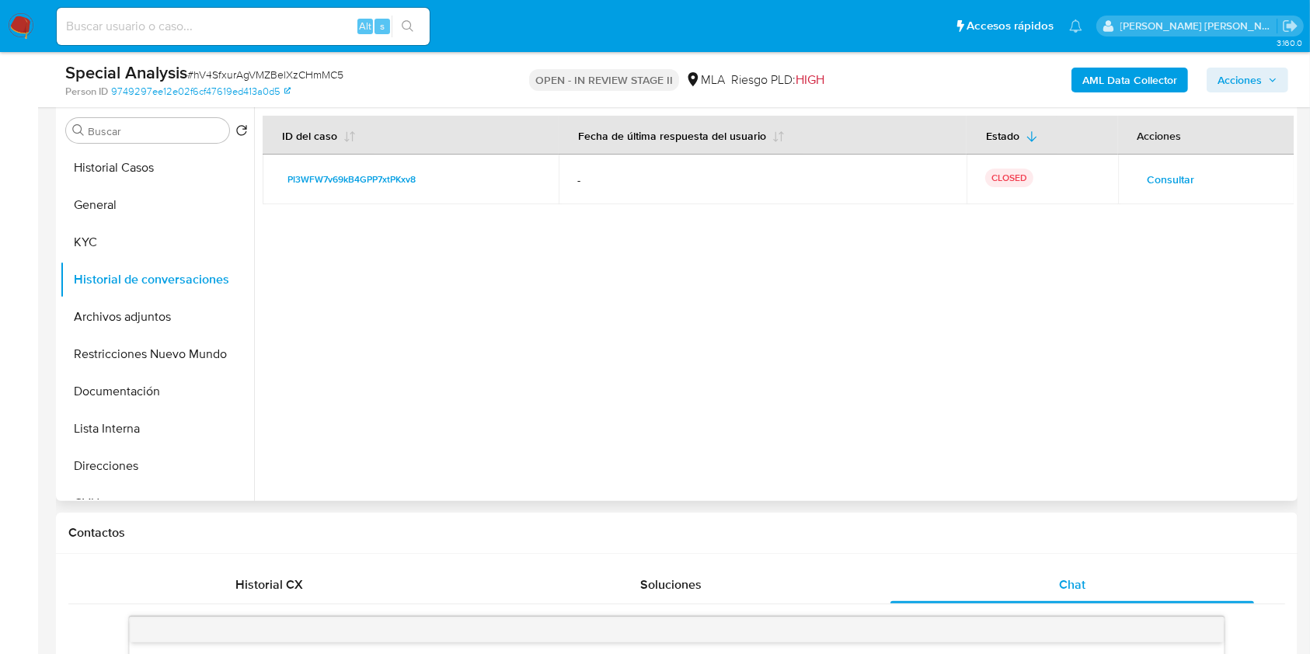
click at [1176, 169] on span "Consultar" at bounding box center [1170, 180] width 47 height 22
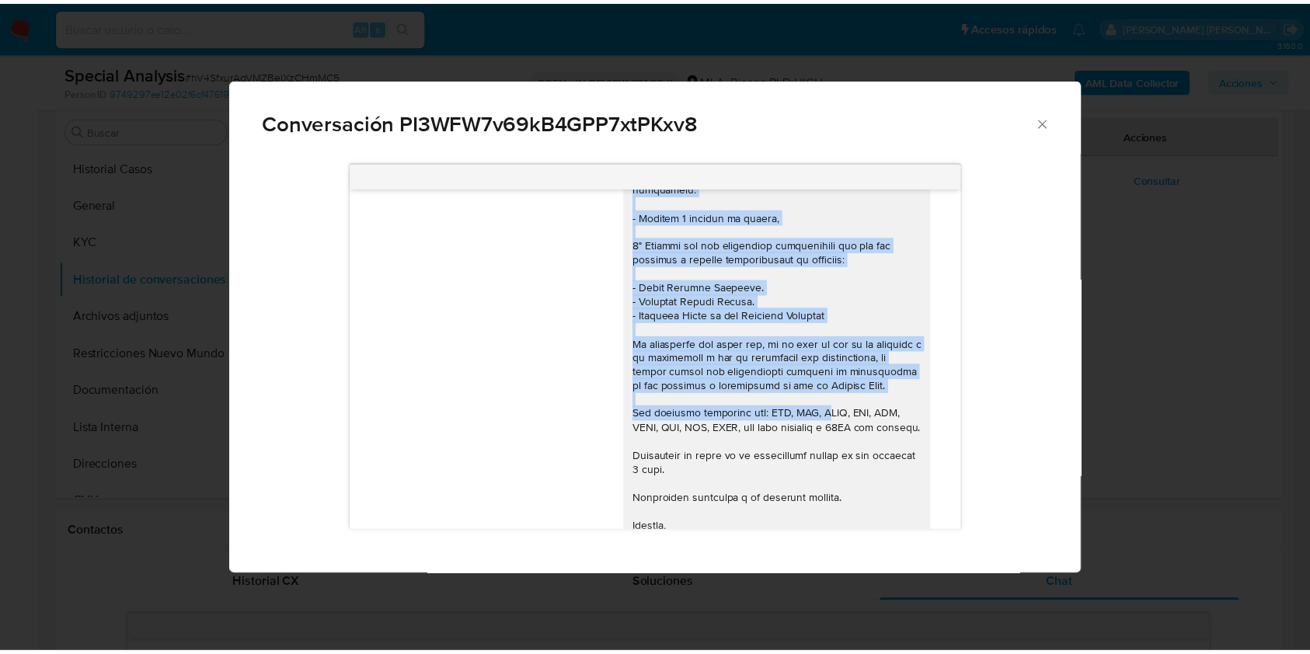
scroll to position [781, 0]
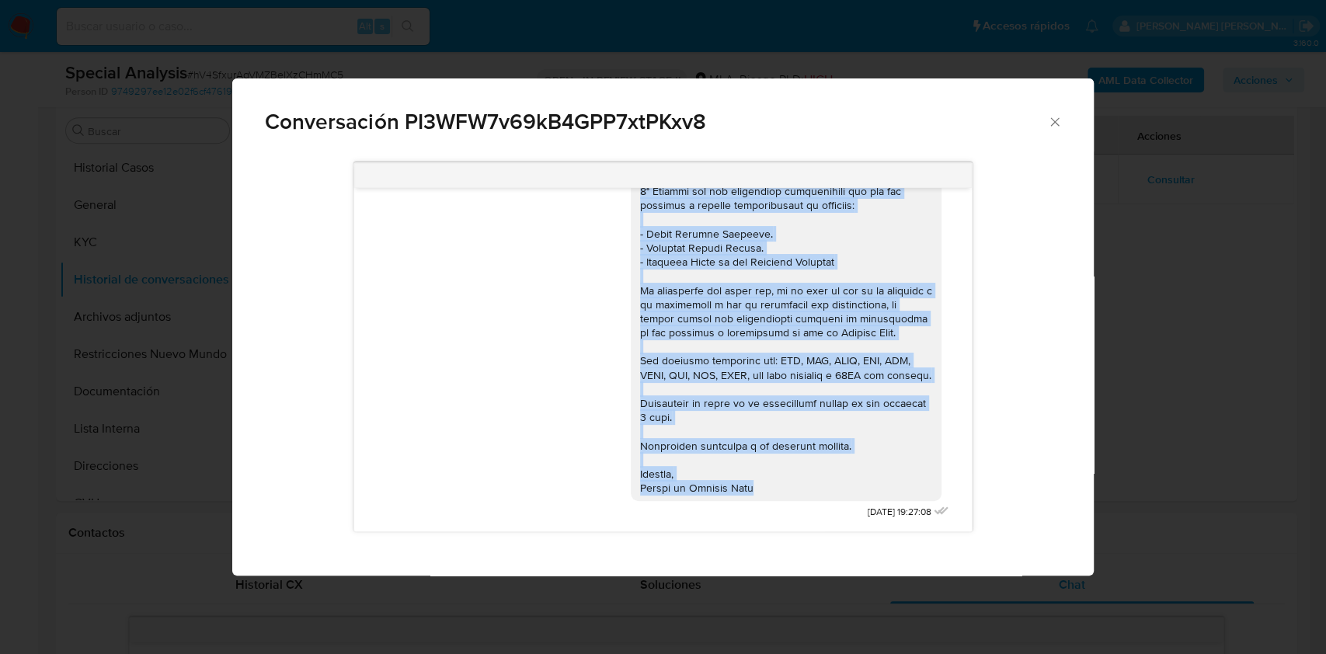
drag, startPoint x: 622, startPoint y: 218, endPoint x: 753, endPoint y: 488, distance: 300.2
click at [753, 488] on div "Comunicación" at bounding box center [786, 206] width 311 height 592
copy div "Lore Ipsumd Sitame Consectet, adipiscin eli se doeiusmodt inc utla. Et dolorema…"
click at [1053, 125] on icon "Cerrar" at bounding box center [1055, 122] width 16 height 16
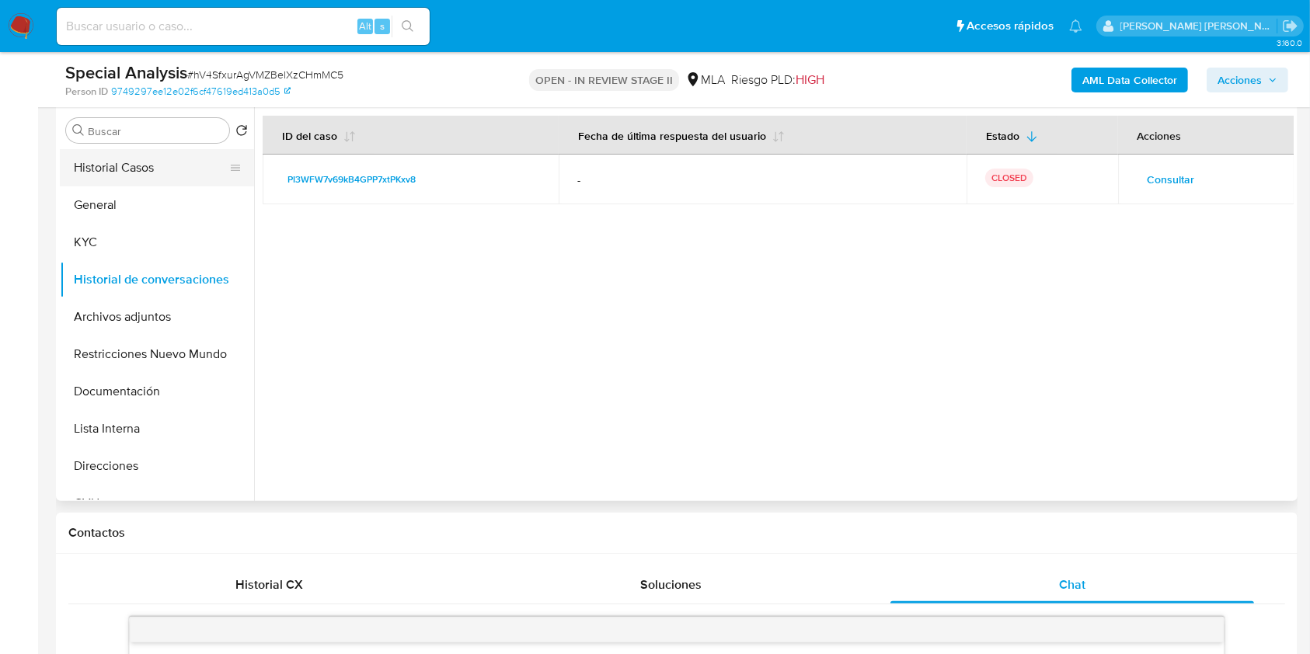
click at [146, 164] on button "Historial Casos" at bounding box center [151, 167] width 182 height 37
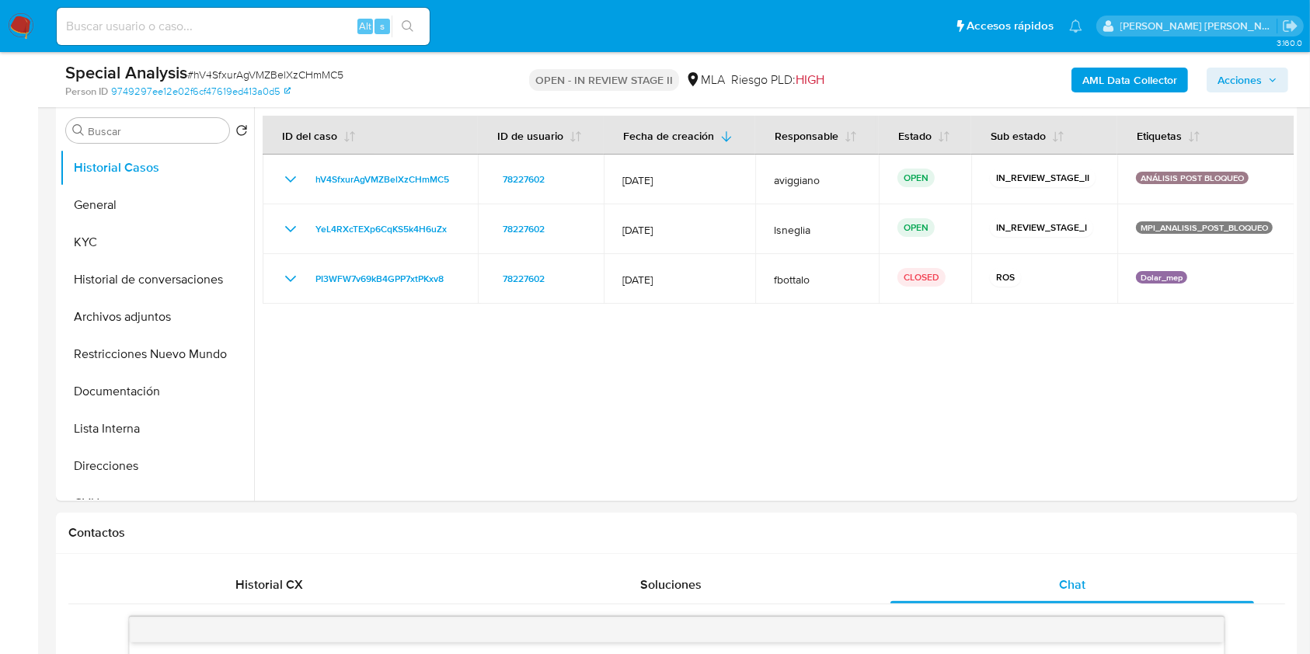
click at [877, 79] on div "OPEN - IN REVIEW STAGE II MLA Riesgo PLD: HIGH" at bounding box center [676, 79] width 403 height 37
click at [1233, 75] on span "Acciones" at bounding box center [1239, 80] width 44 height 25
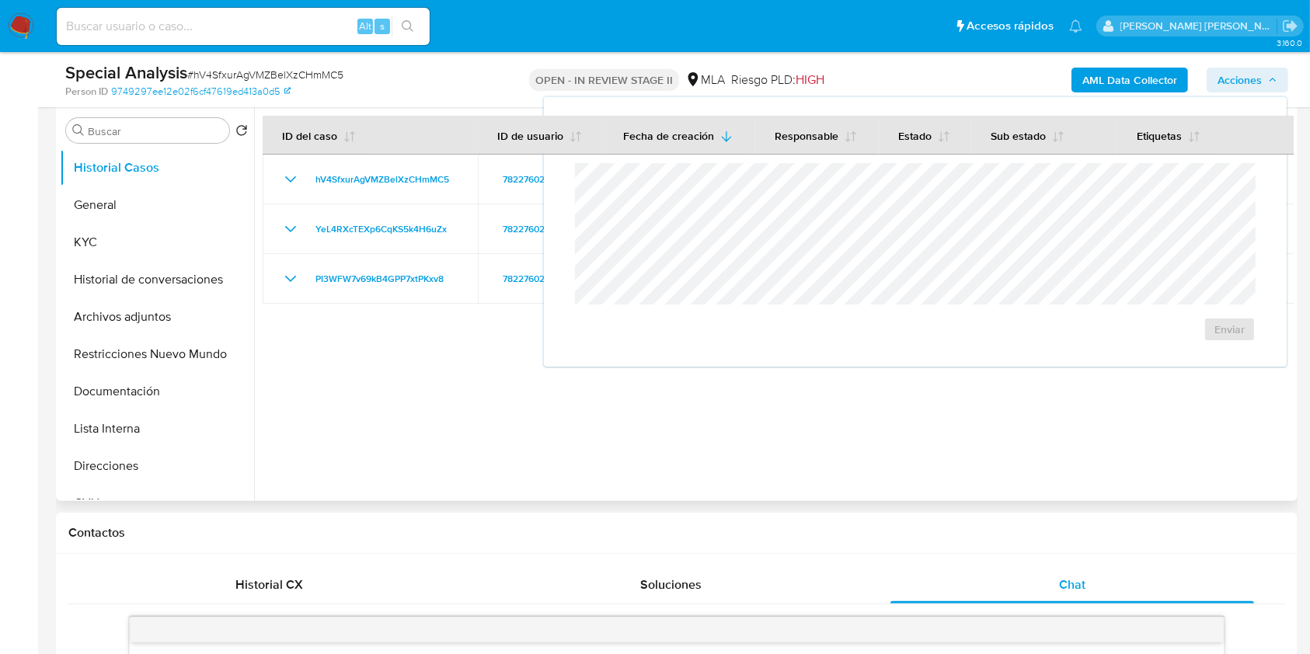
click at [543, 434] on div at bounding box center [773, 302] width 1039 height 398
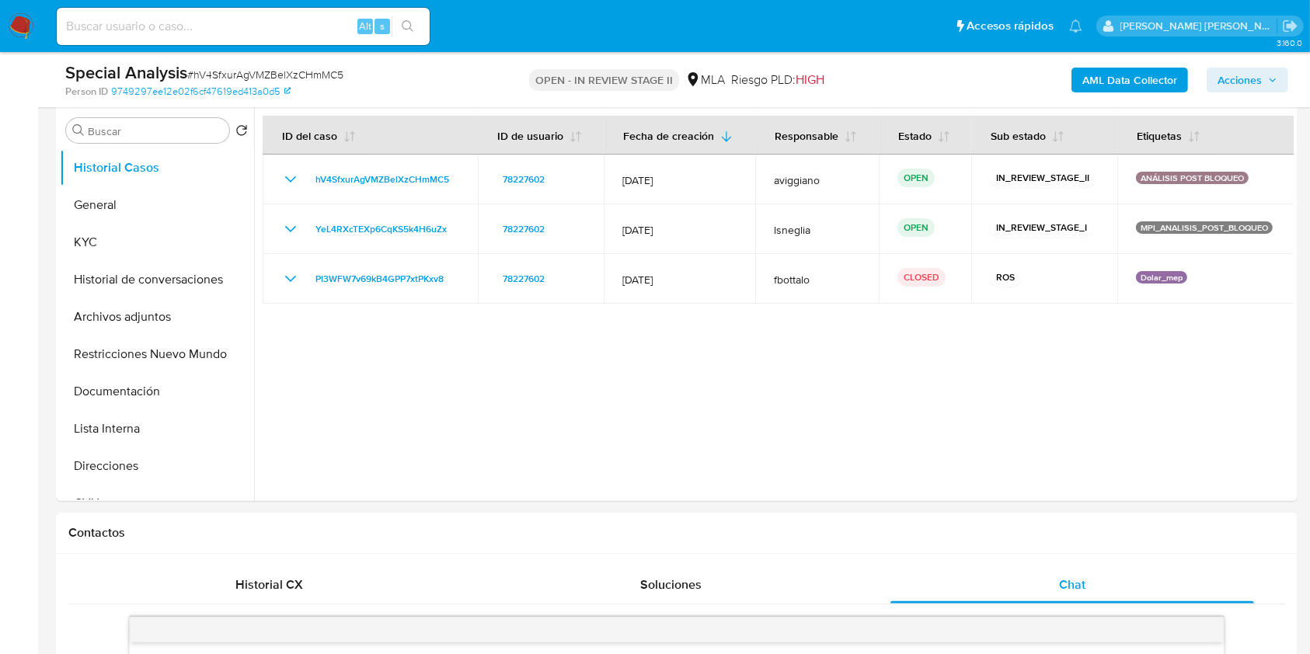
click at [1248, 71] on span "Acciones" at bounding box center [1239, 80] width 44 height 25
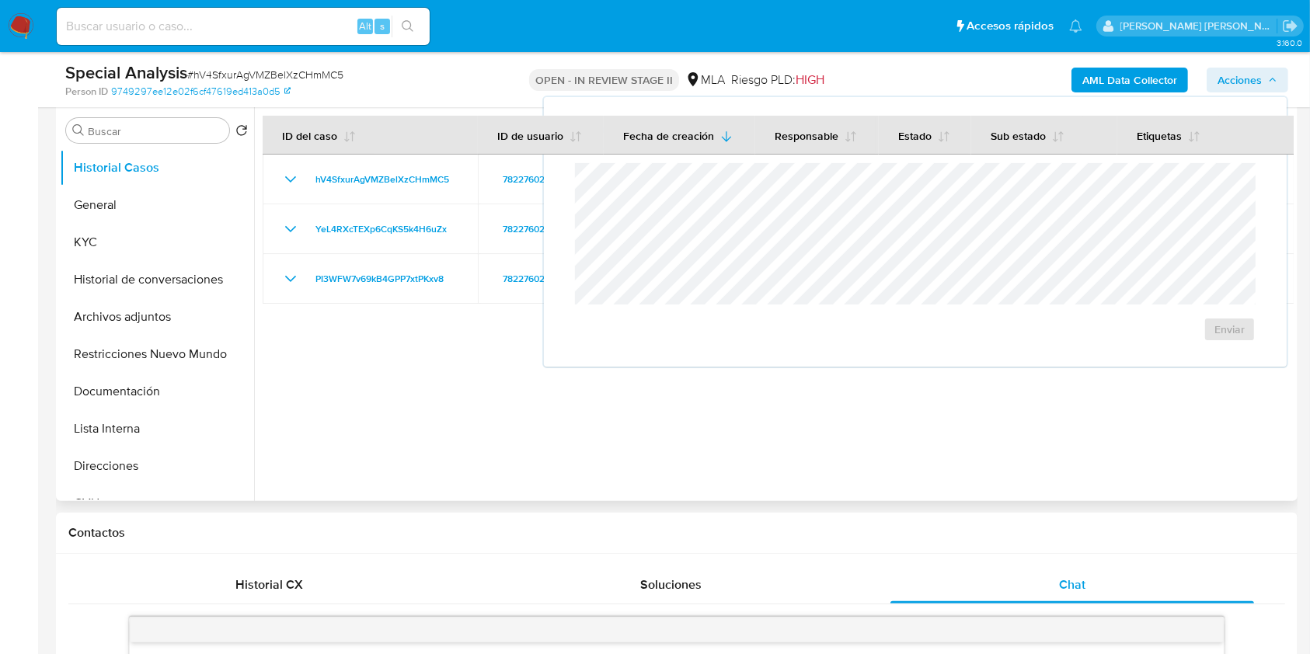
click at [777, 475] on div at bounding box center [773, 302] width 1039 height 398
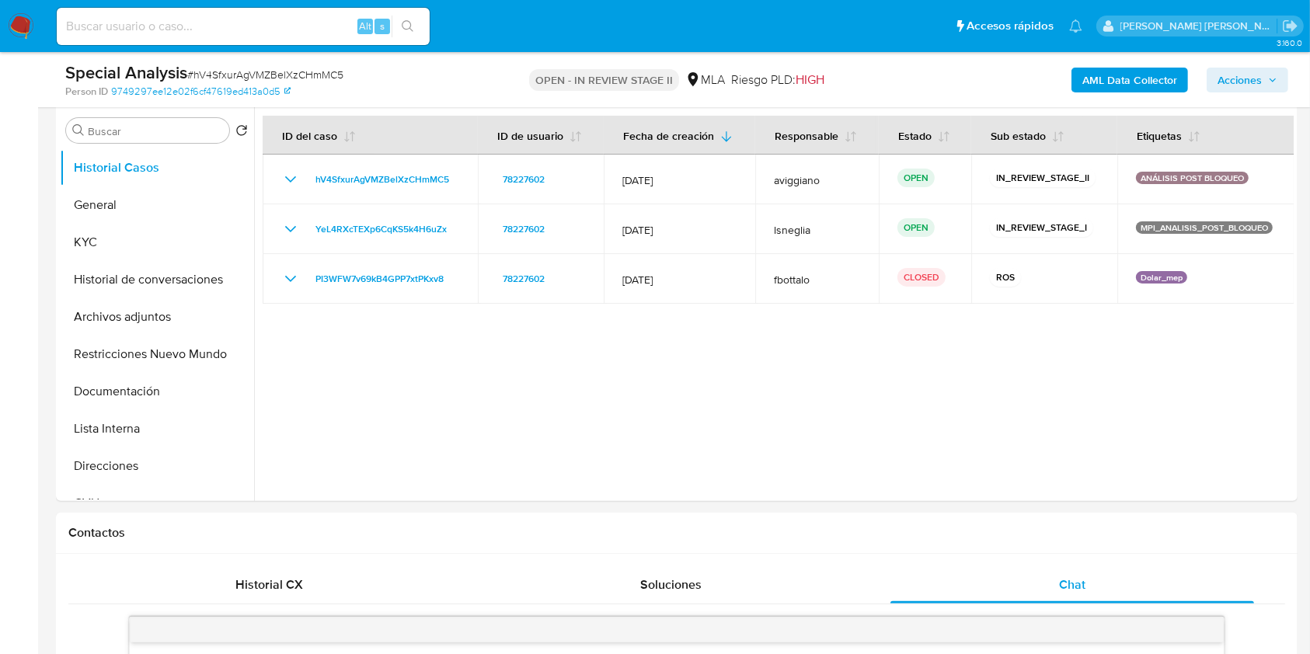
click at [1267, 84] on span "Acciones" at bounding box center [1247, 80] width 60 height 22
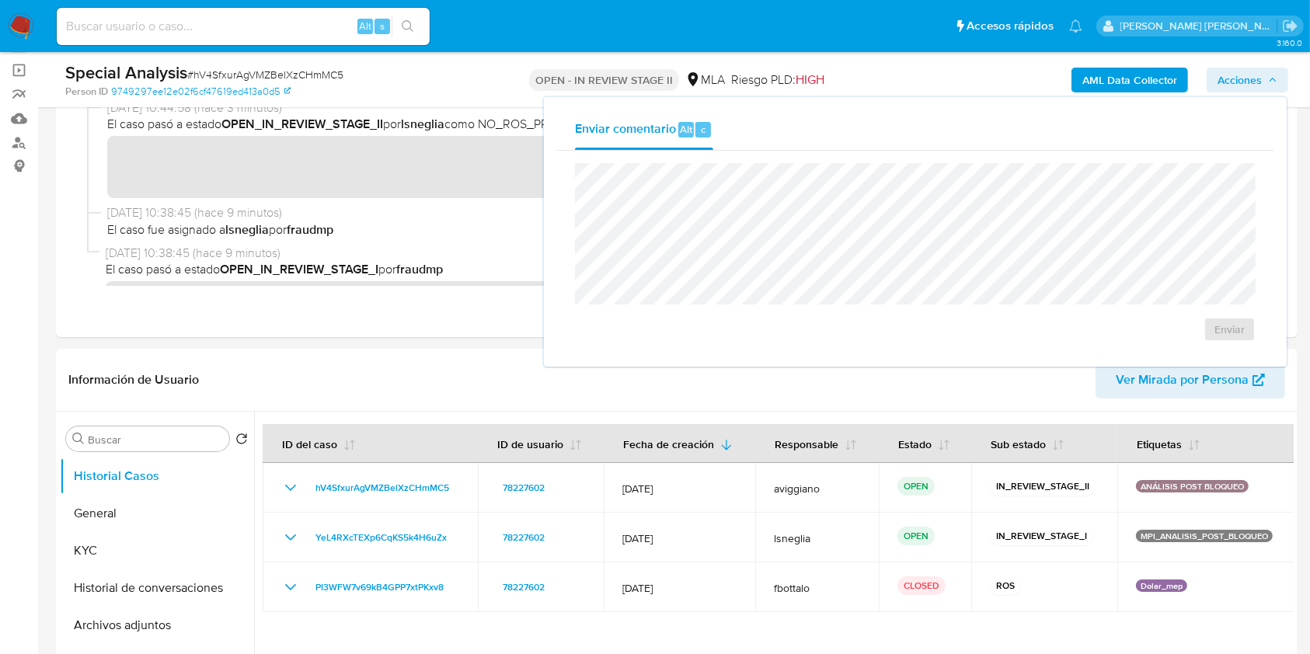
scroll to position [103, 0]
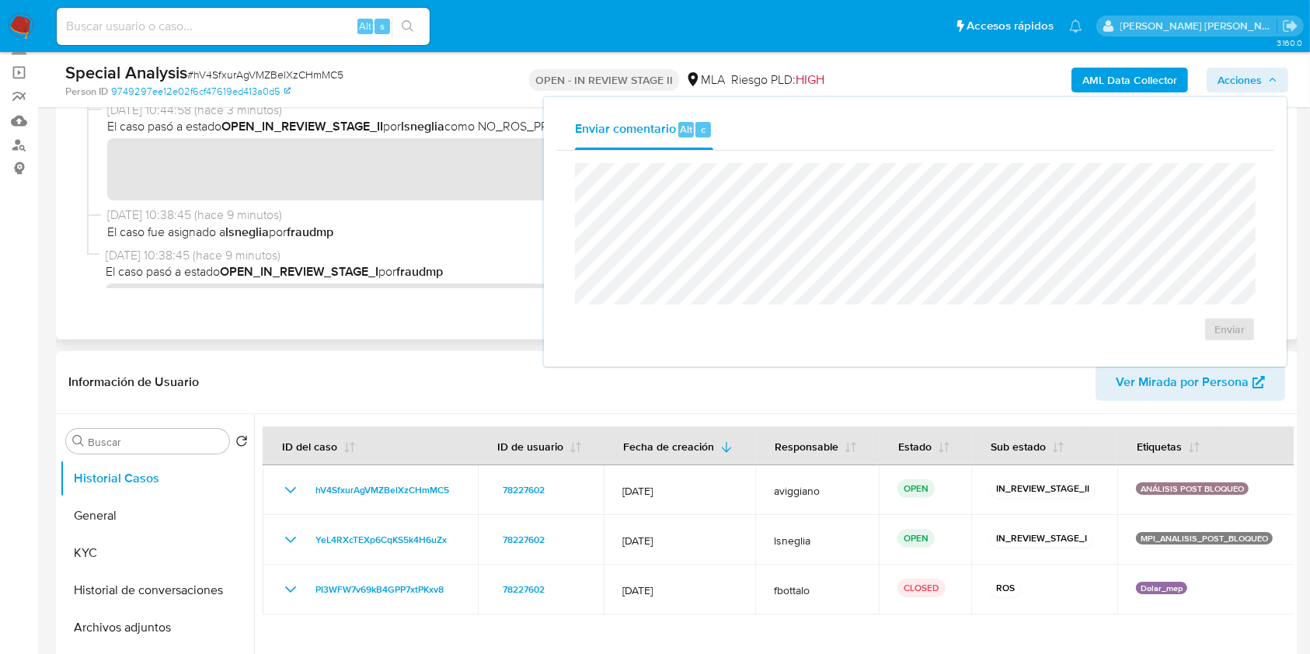
click at [500, 265] on span "El caso pasó a estado OPEN_IN_REVIEW_STAGE_I por fraudmp" at bounding box center [683, 271] width 1154 height 17
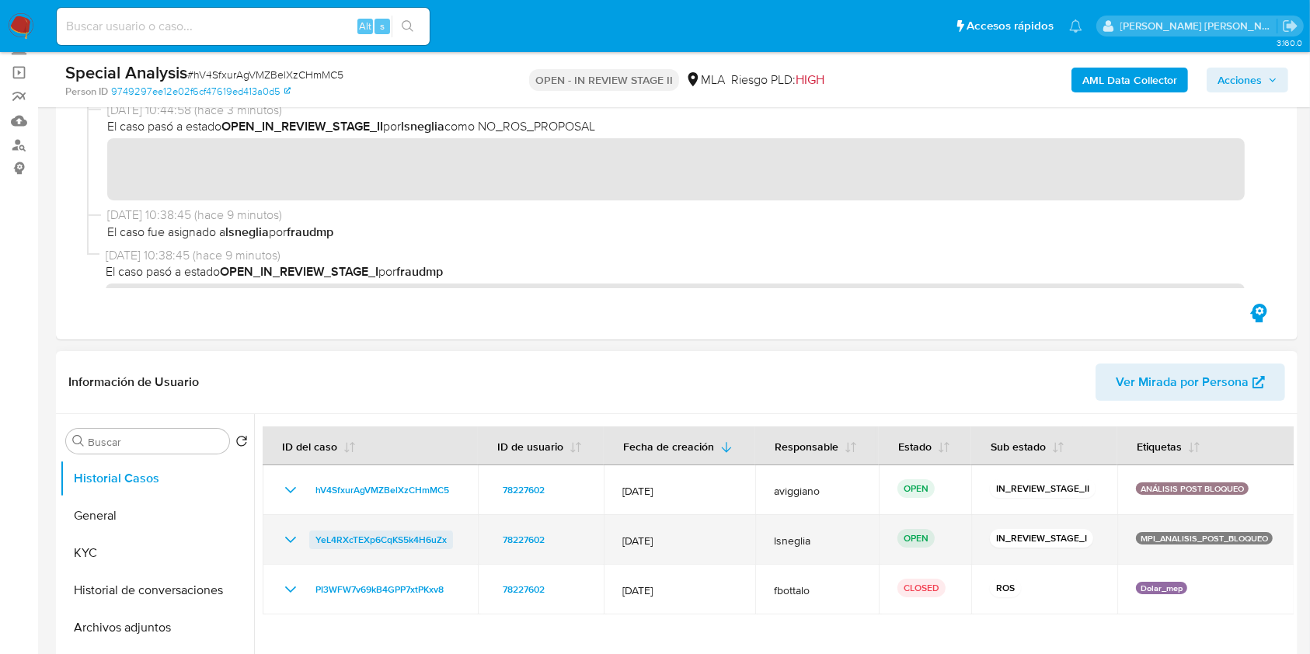
click at [400, 538] on span "YeL4RXcTEXp6CqKS5k4H6uZx" at bounding box center [380, 540] width 131 height 19
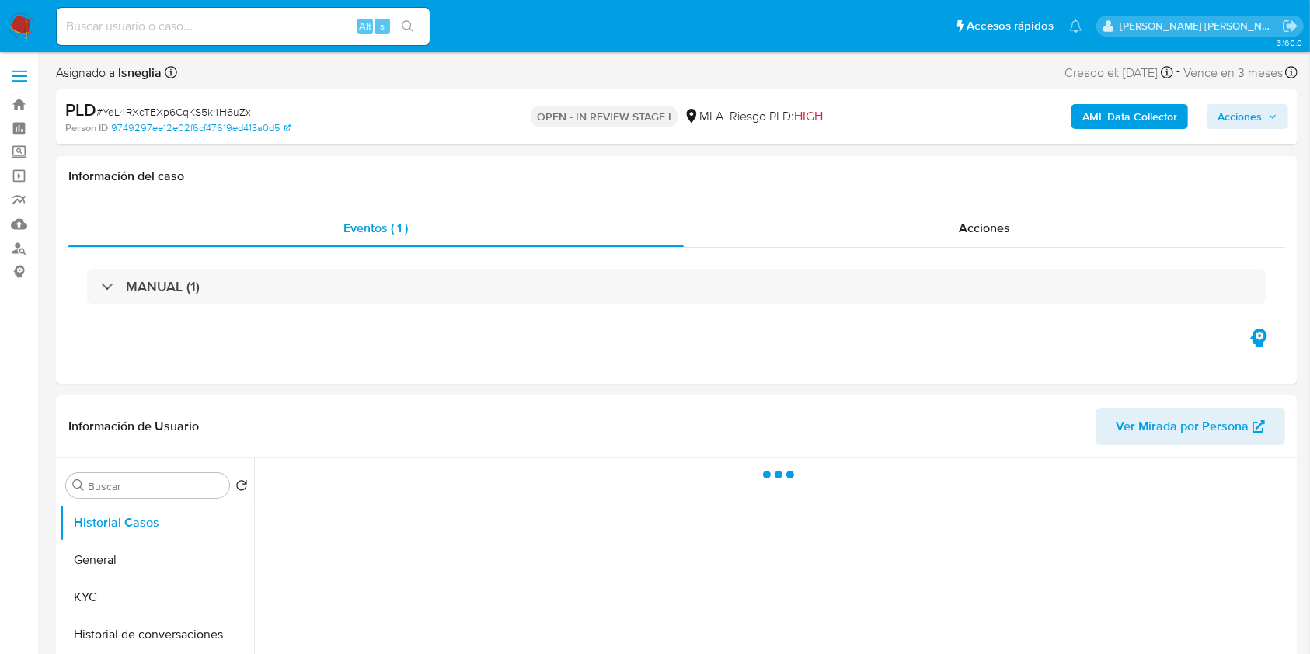
click at [1260, 122] on span "Acciones" at bounding box center [1239, 116] width 44 height 25
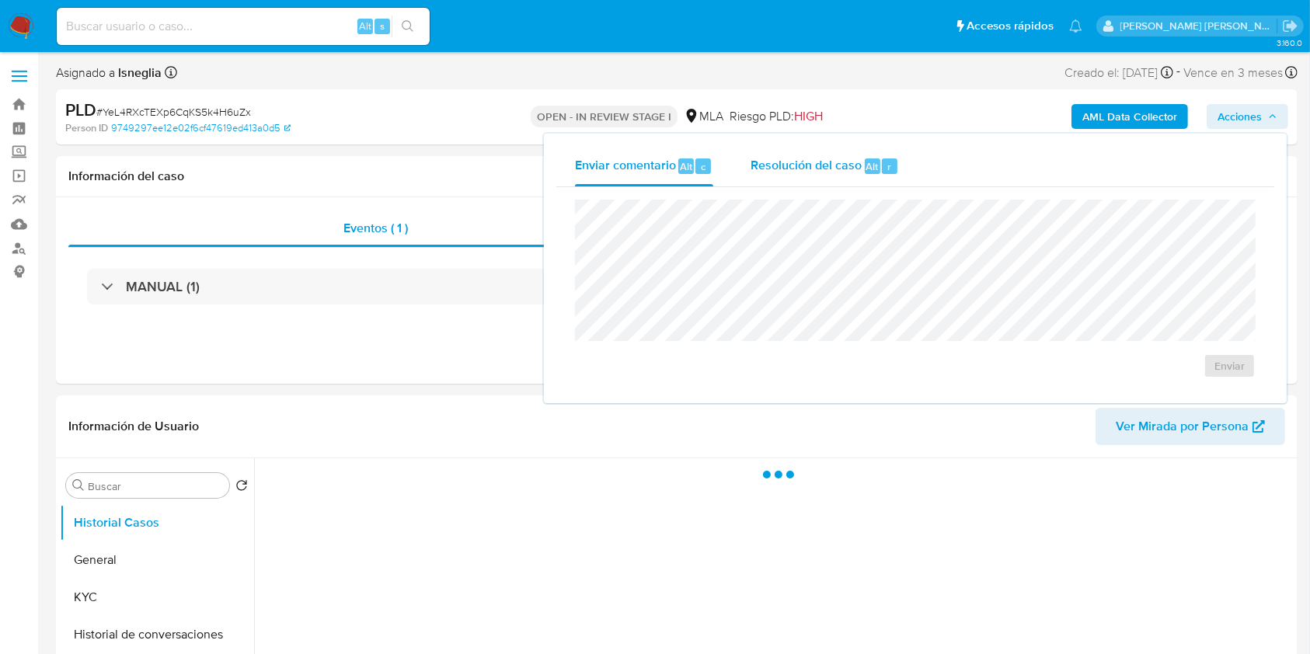
select select "10"
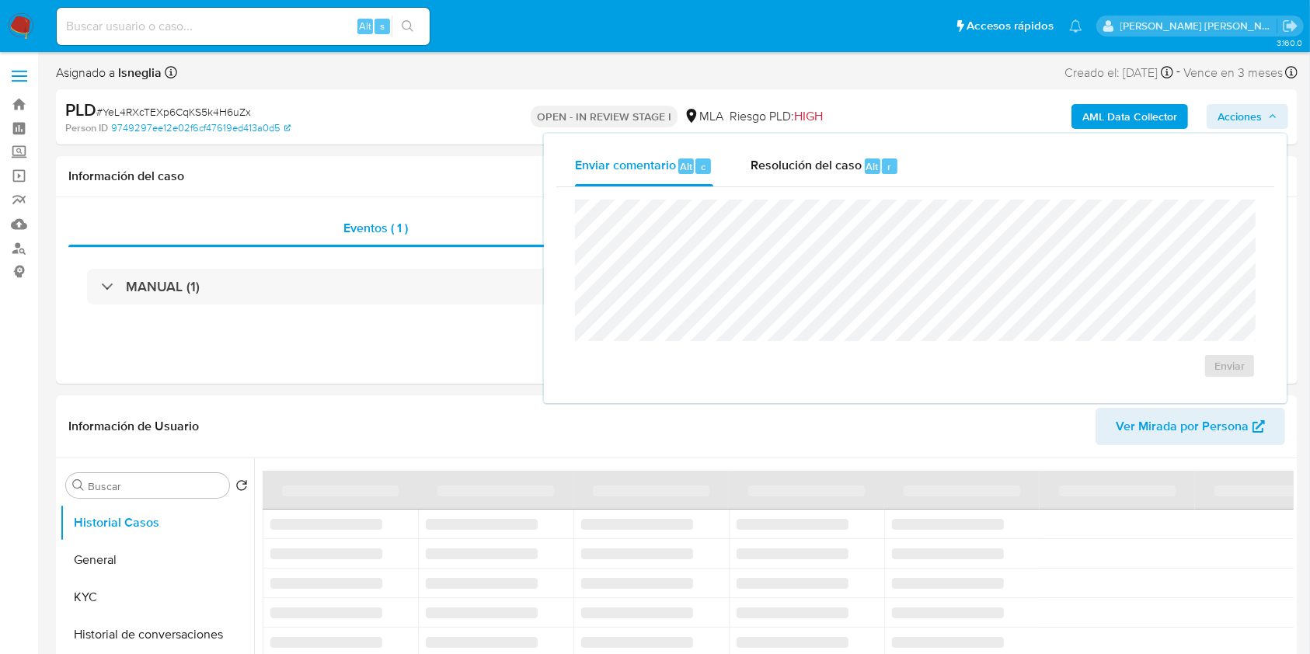
click at [975, 100] on div "AML Data Collector Acciones Enviar comentario Alt c Resolución del caso Alt r E…" at bounding box center [1086, 117] width 403 height 37
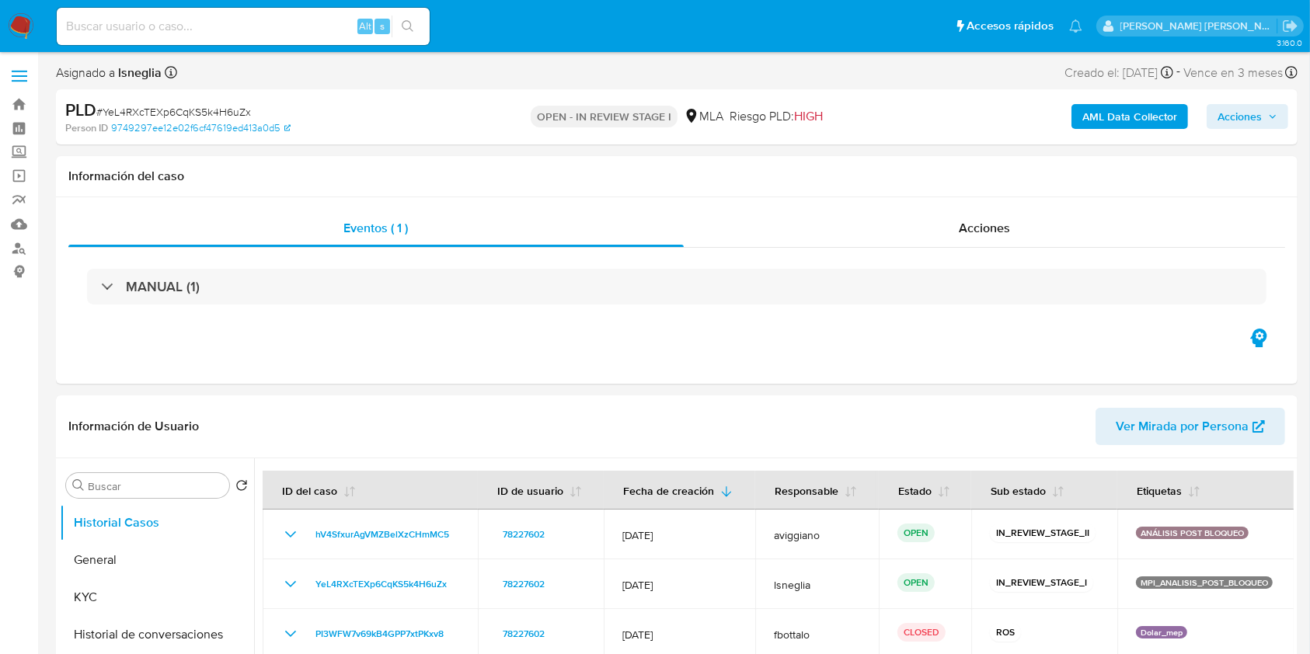
click at [1268, 117] on icon "button" at bounding box center [1272, 116] width 9 height 9
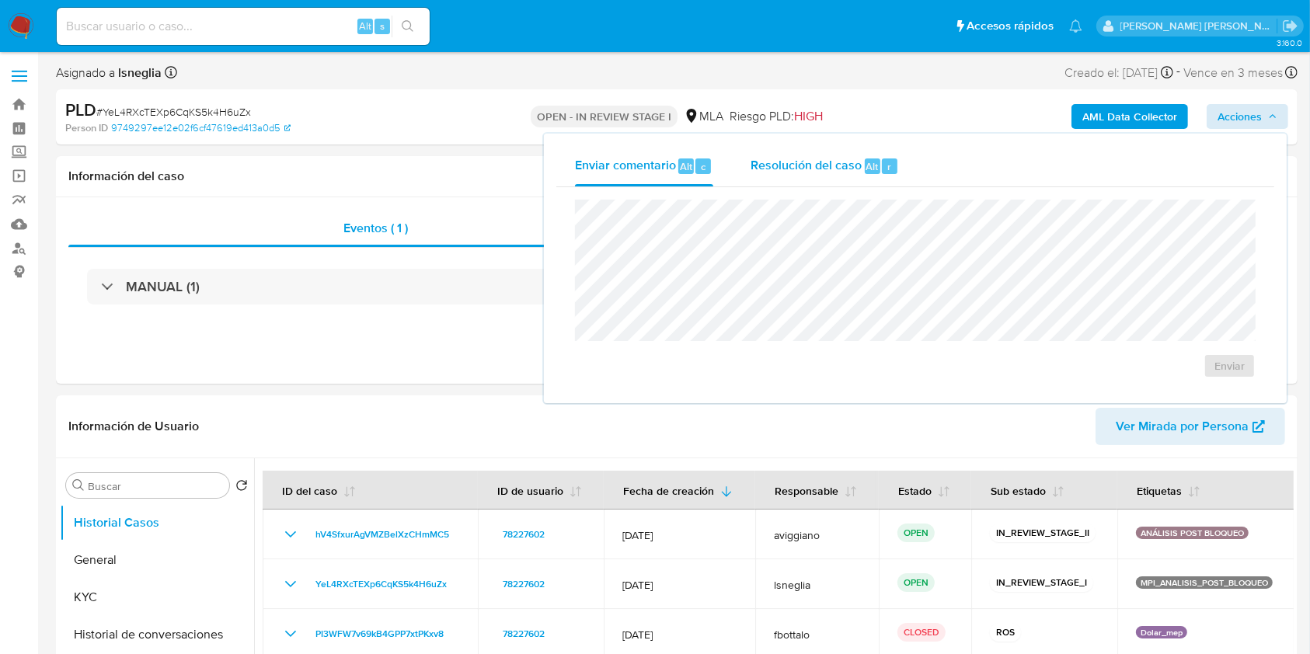
click at [835, 158] on span "Resolución del caso" at bounding box center [805, 166] width 111 height 18
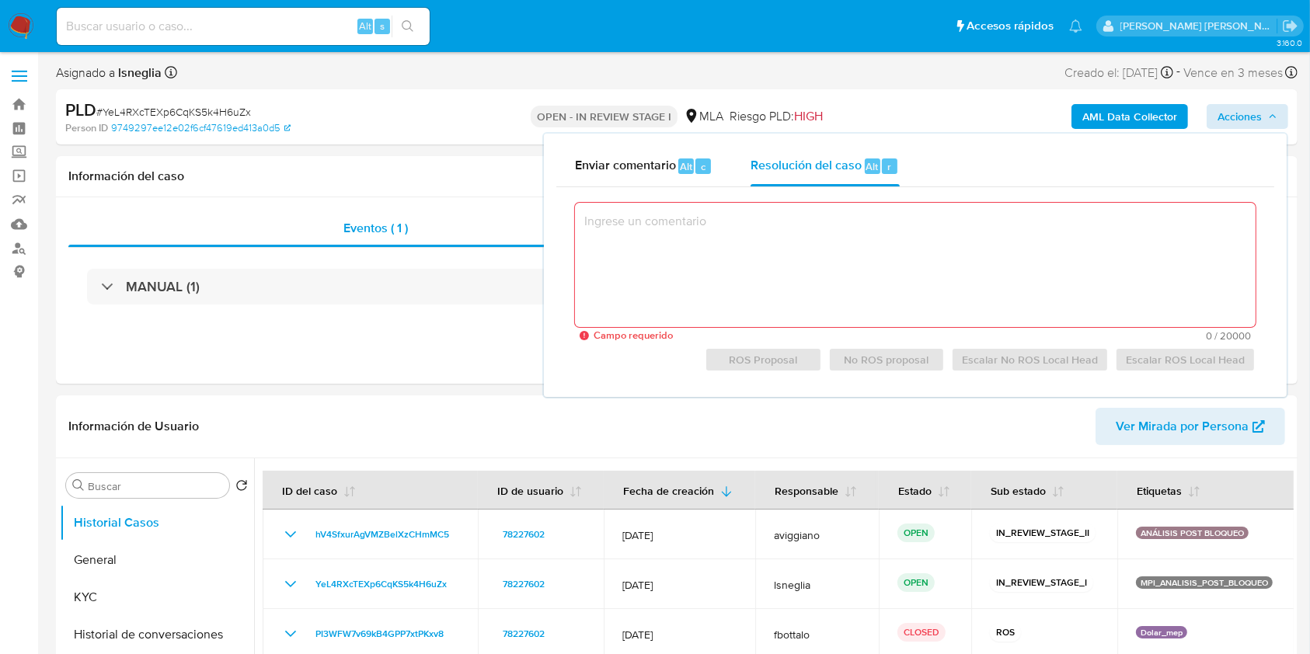
click at [904, 277] on textarea at bounding box center [915, 265] width 680 height 124
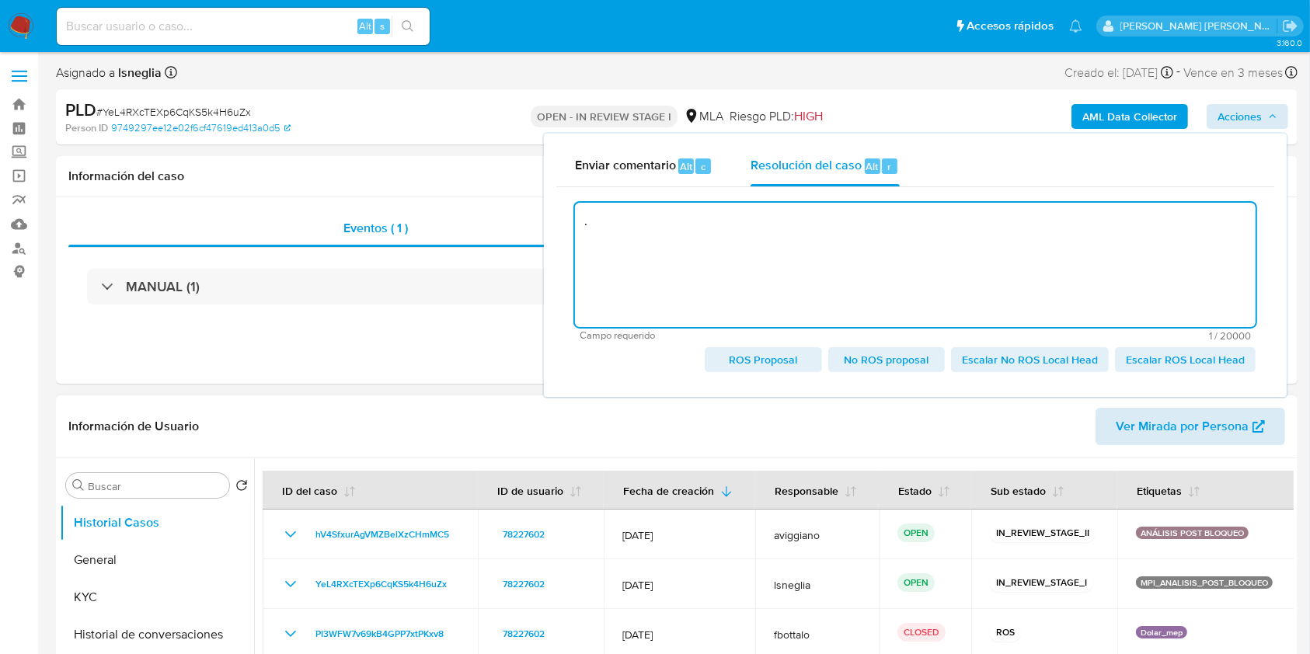
type textarea "."
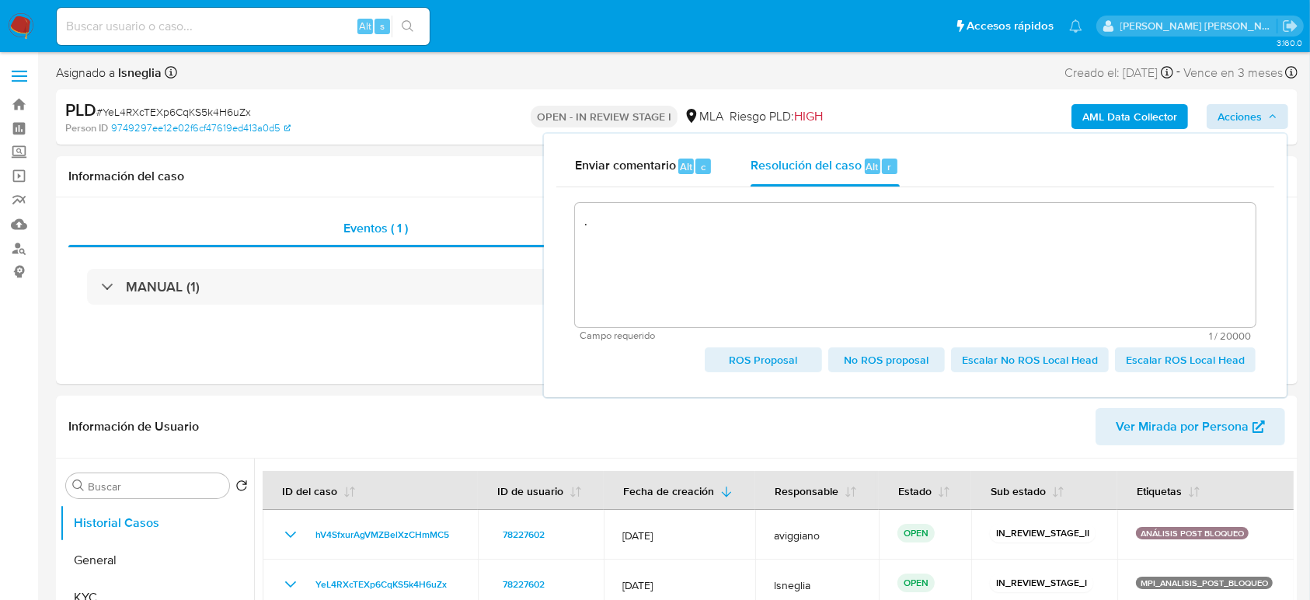
click at [775, 263] on textarea "." at bounding box center [915, 265] width 680 height 124
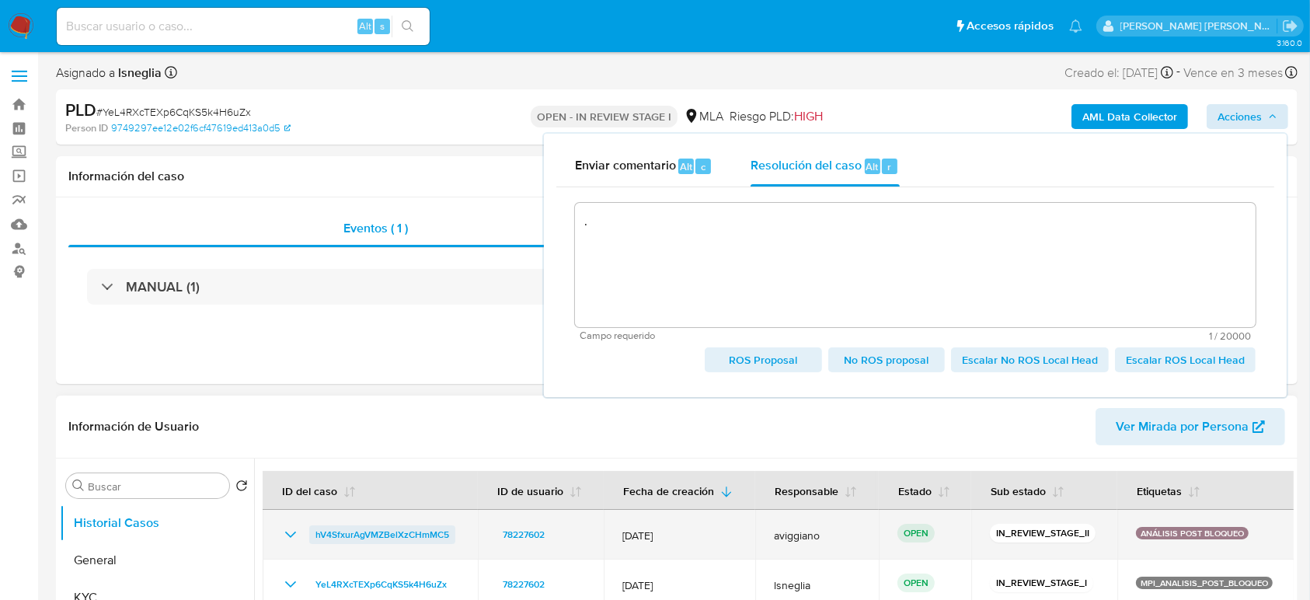
click at [397, 533] on span "hV4SfxurAgVMZBelXzCHmMC5" at bounding box center [382, 534] width 134 height 19
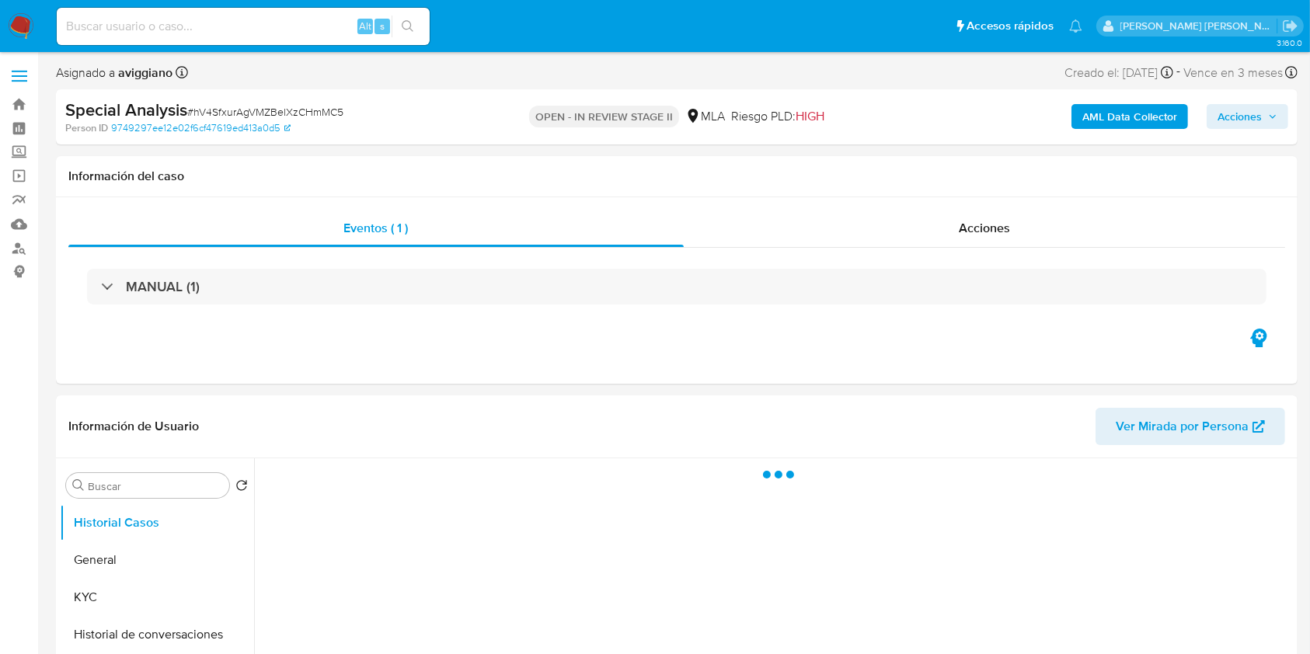
select select "10"
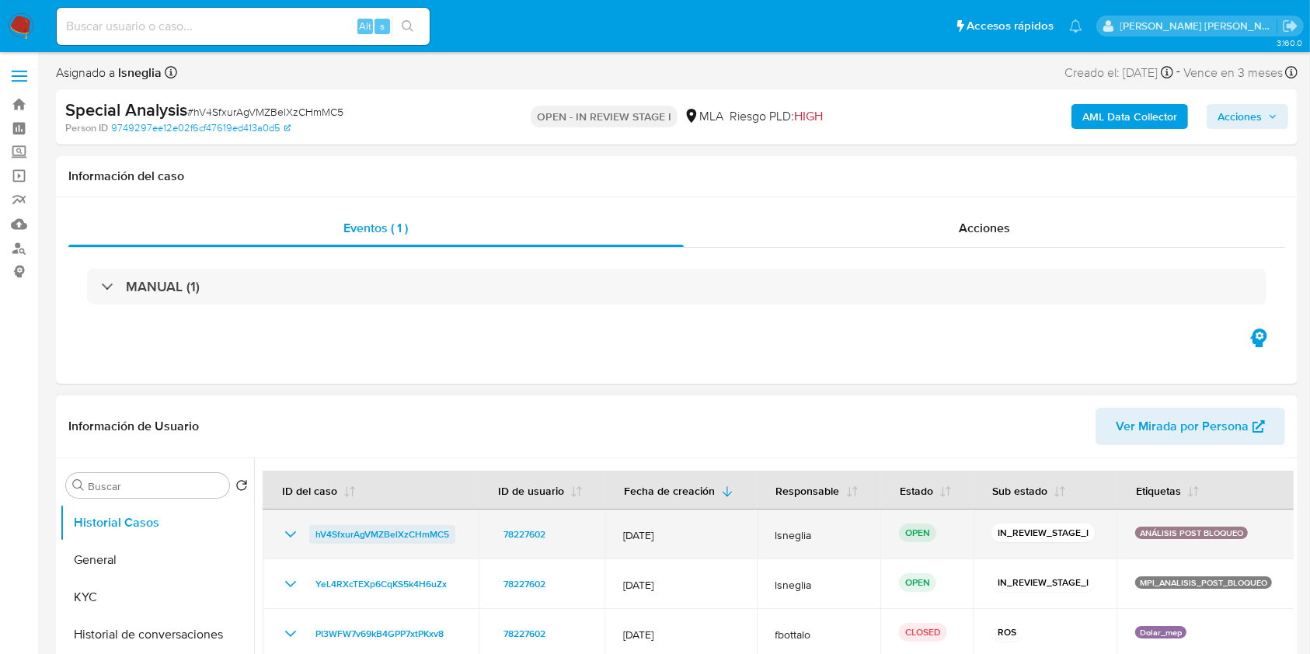
click at [384, 531] on span "hV4SfxurAgVMZBelXzCHmMC5" at bounding box center [382, 534] width 134 height 19
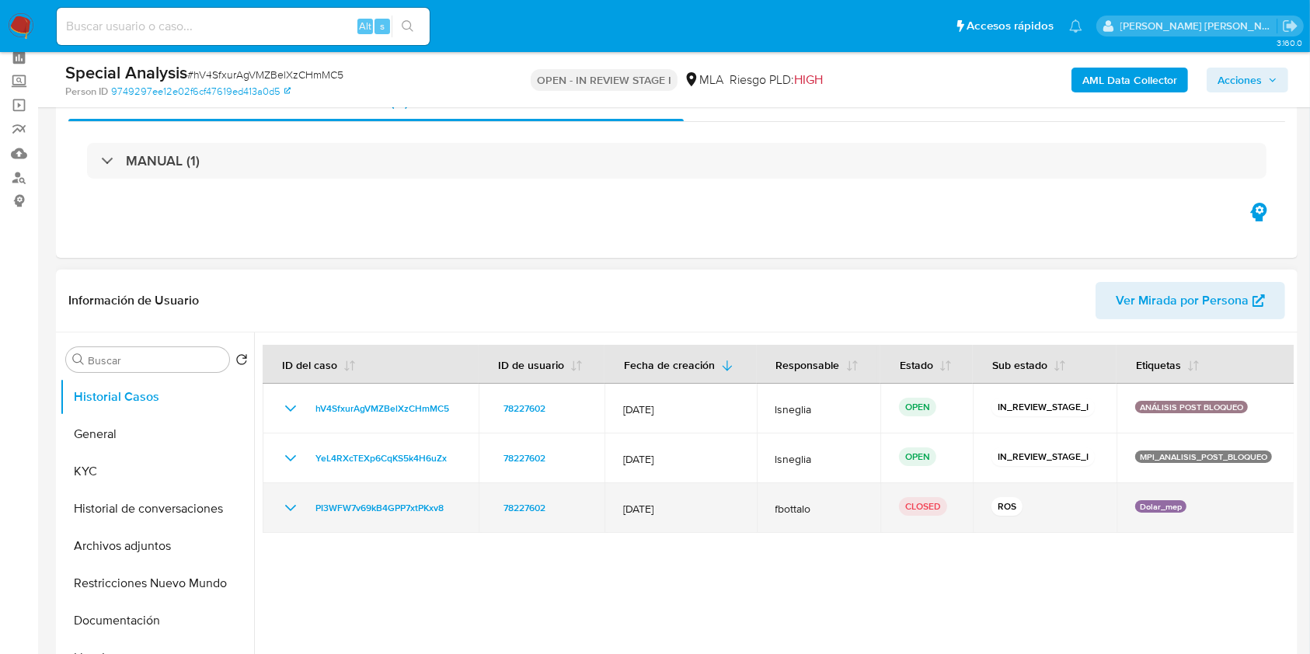
scroll to position [103, 0]
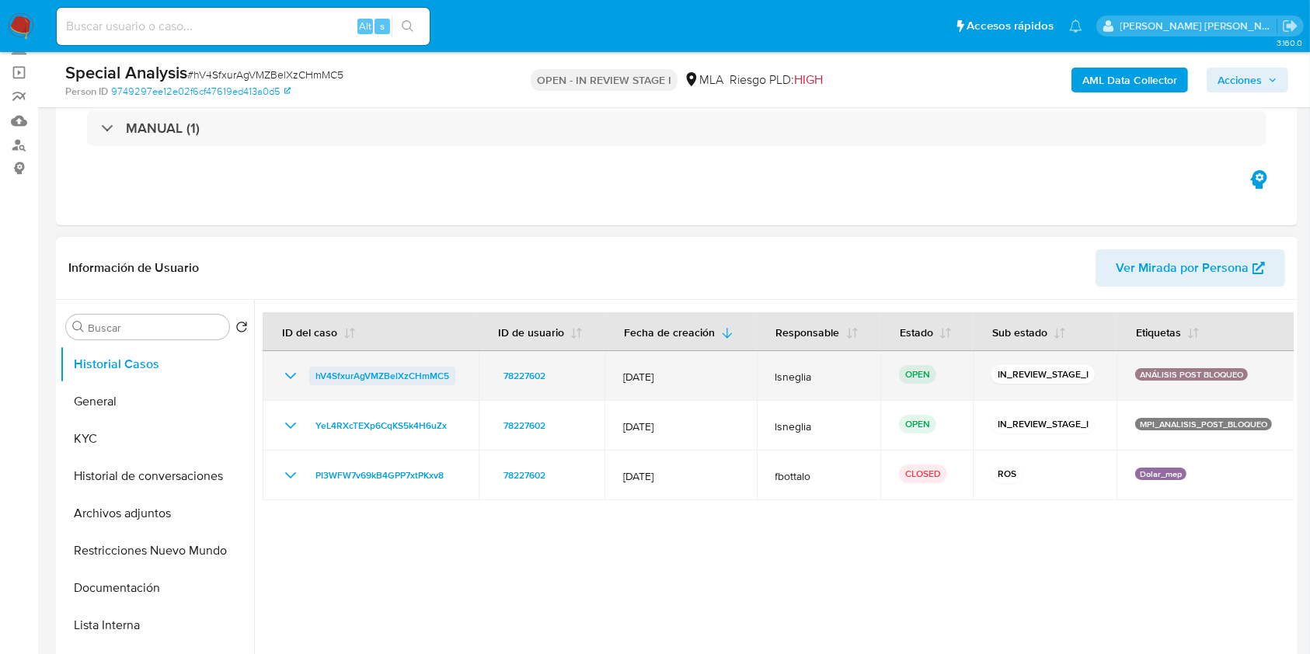
click at [386, 371] on span "hV4SfxurAgVMZBelXzCHmMC5" at bounding box center [382, 376] width 134 height 19
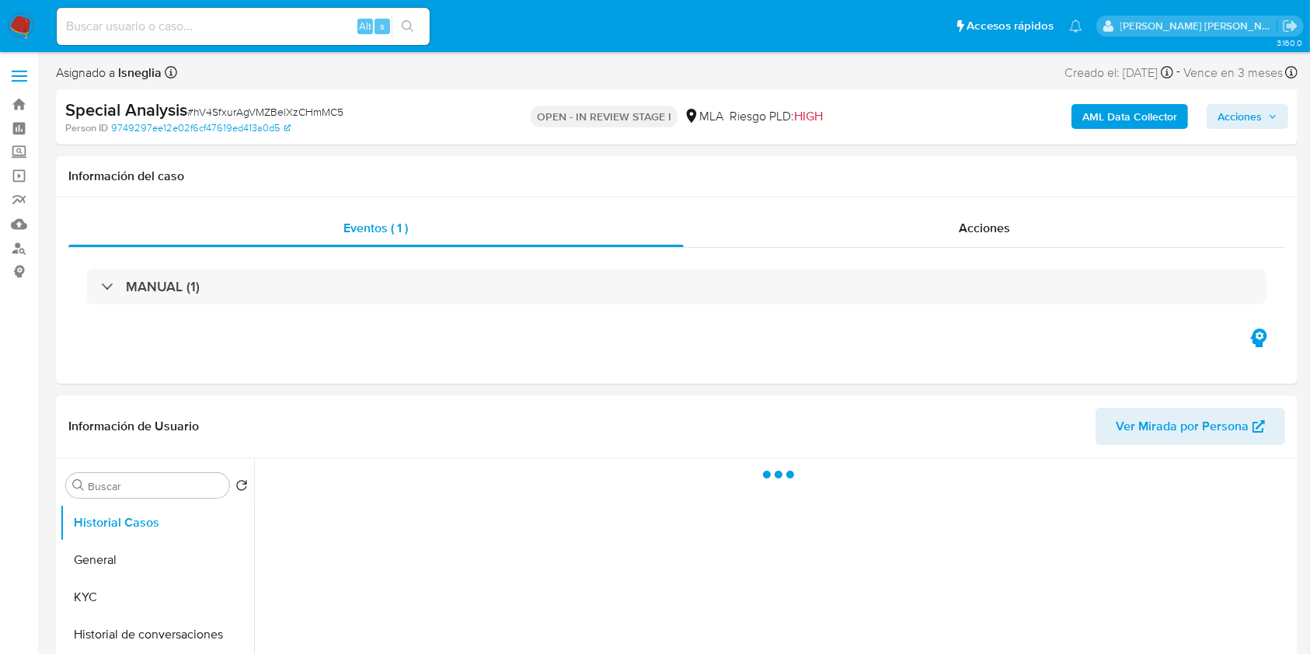
select select "10"
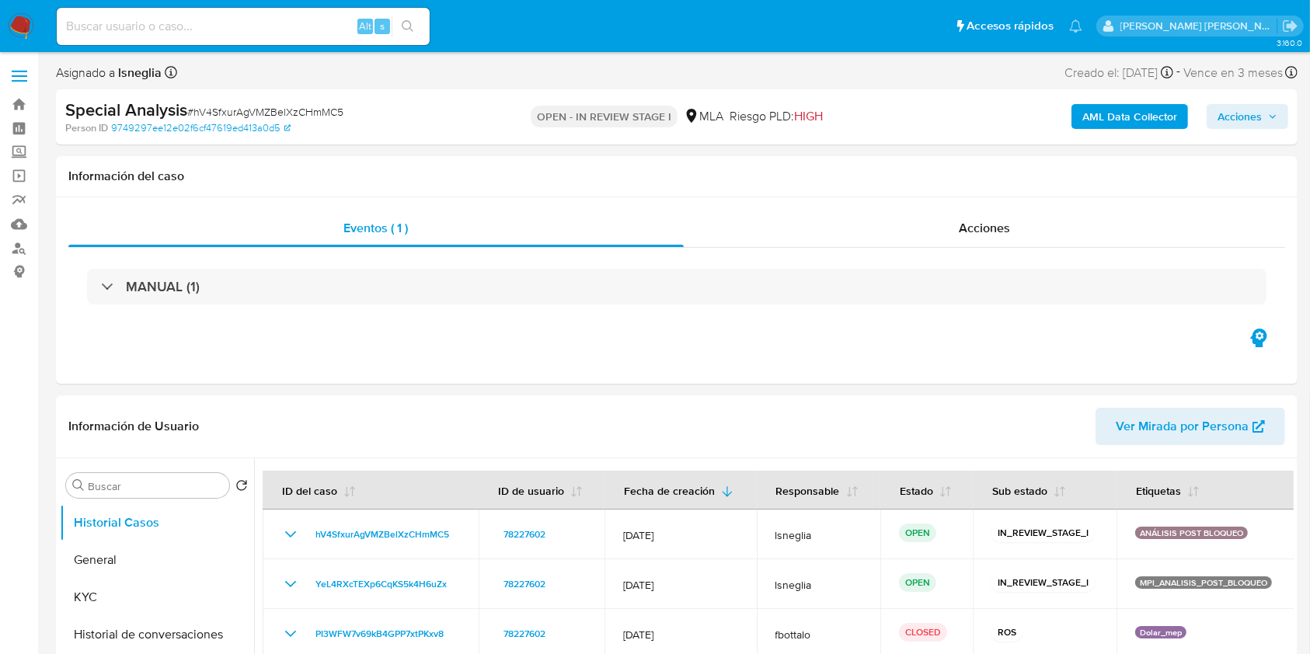
click at [1262, 112] on span "Acciones" at bounding box center [1239, 116] width 44 height 25
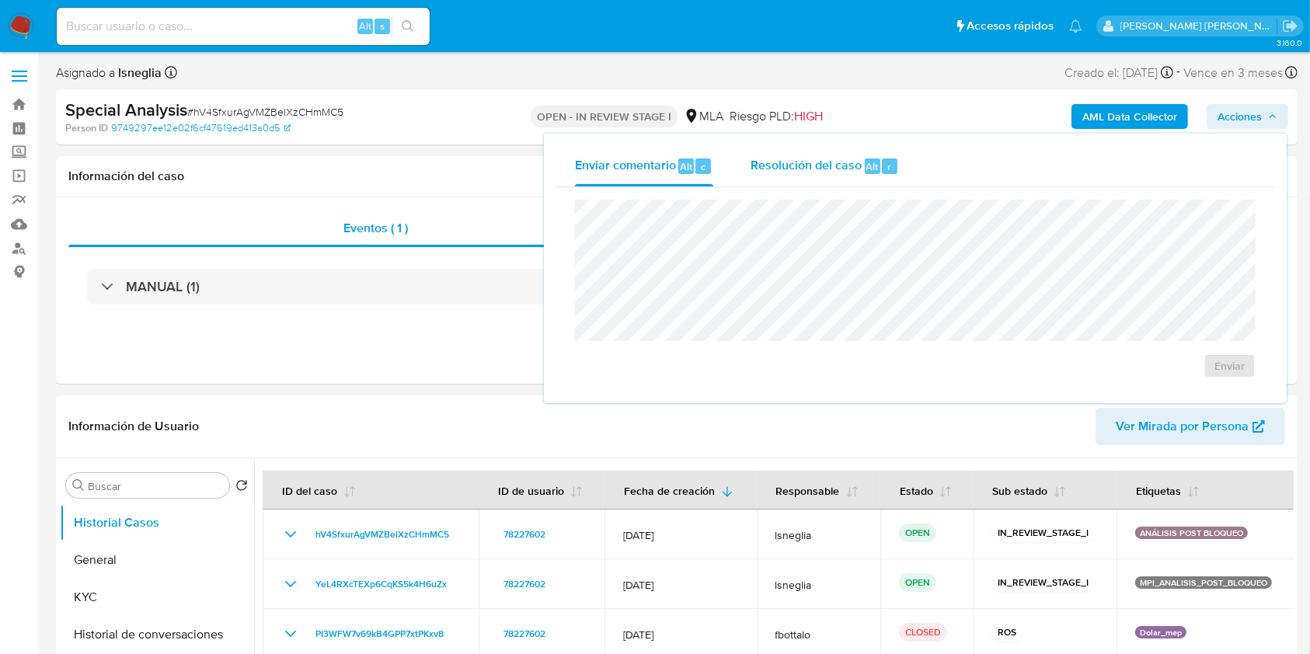
click at [858, 159] on span "Resolución del caso" at bounding box center [805, 166] width 111 height 18
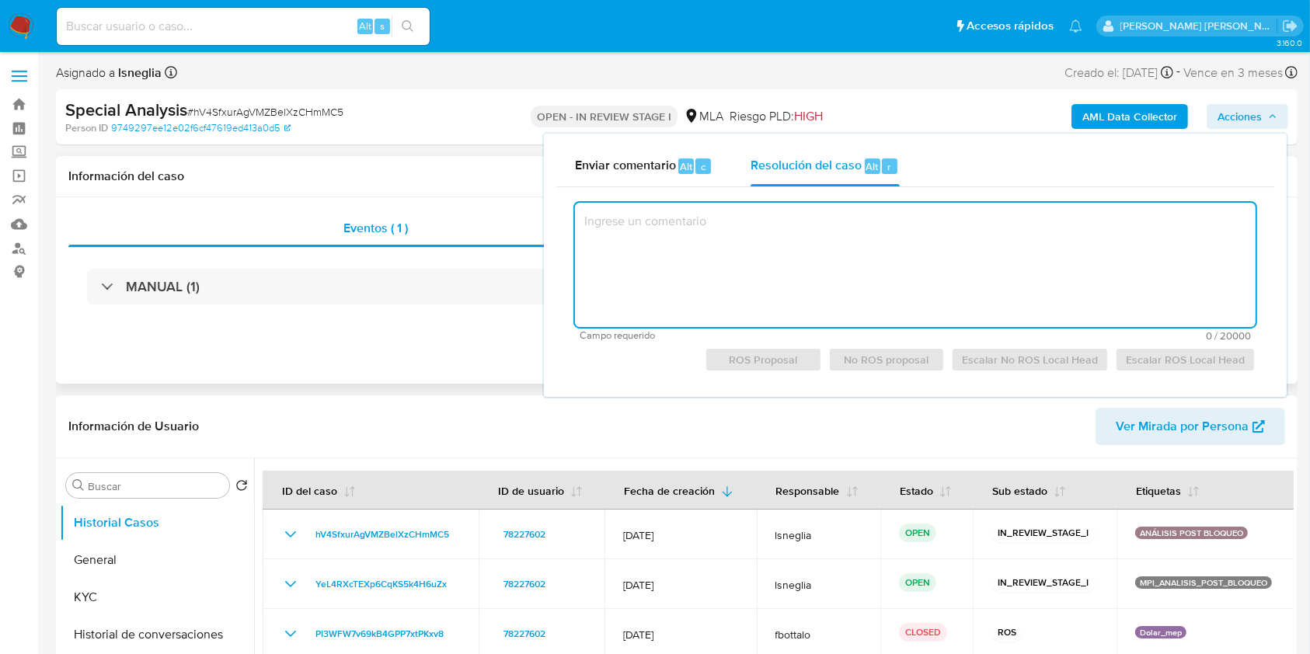
click at [503, 330] on div "Eventos ( 1 ) Acciones MANUAL (1)" at bounding box center [676, 290] width 1241 height 186
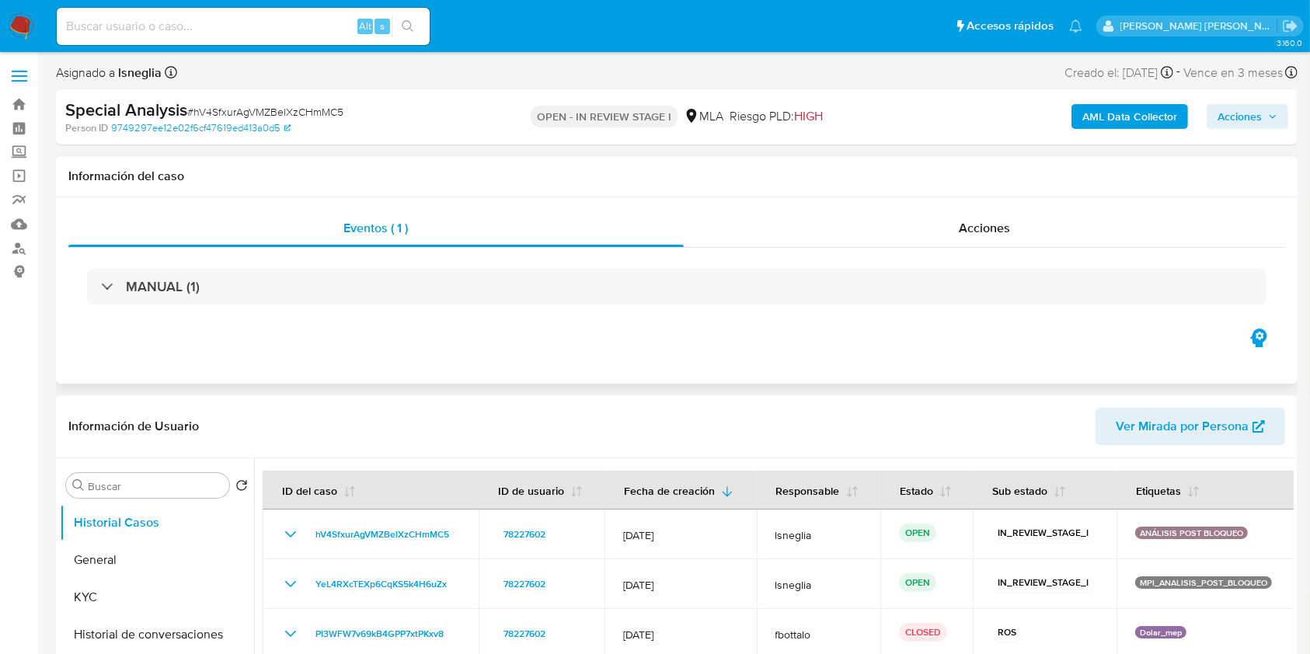
click at [963, 197] on div "Eventos ( 1 ) Acciones MANUAL (1)" at bounding box center [676, 290] width 1241 height 186
click at [968, 224] on span "Acciones" at bounding box center [984, 228] width 51 height 18
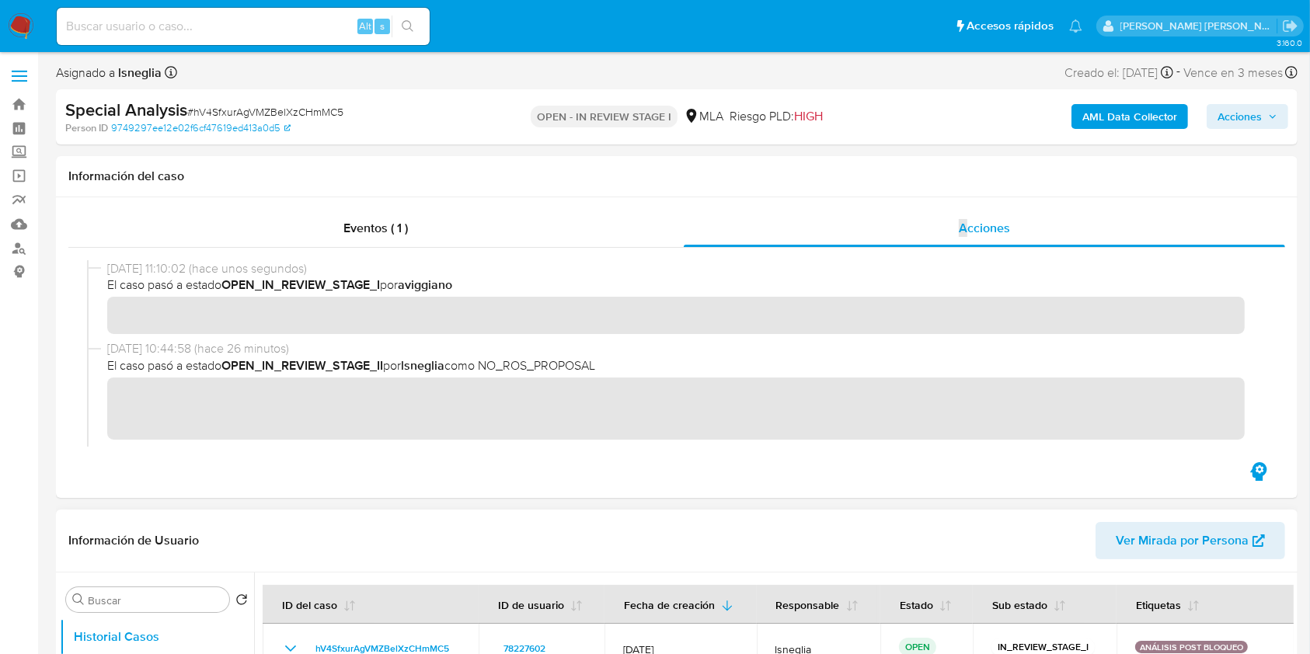
scroll to position [103, 0]
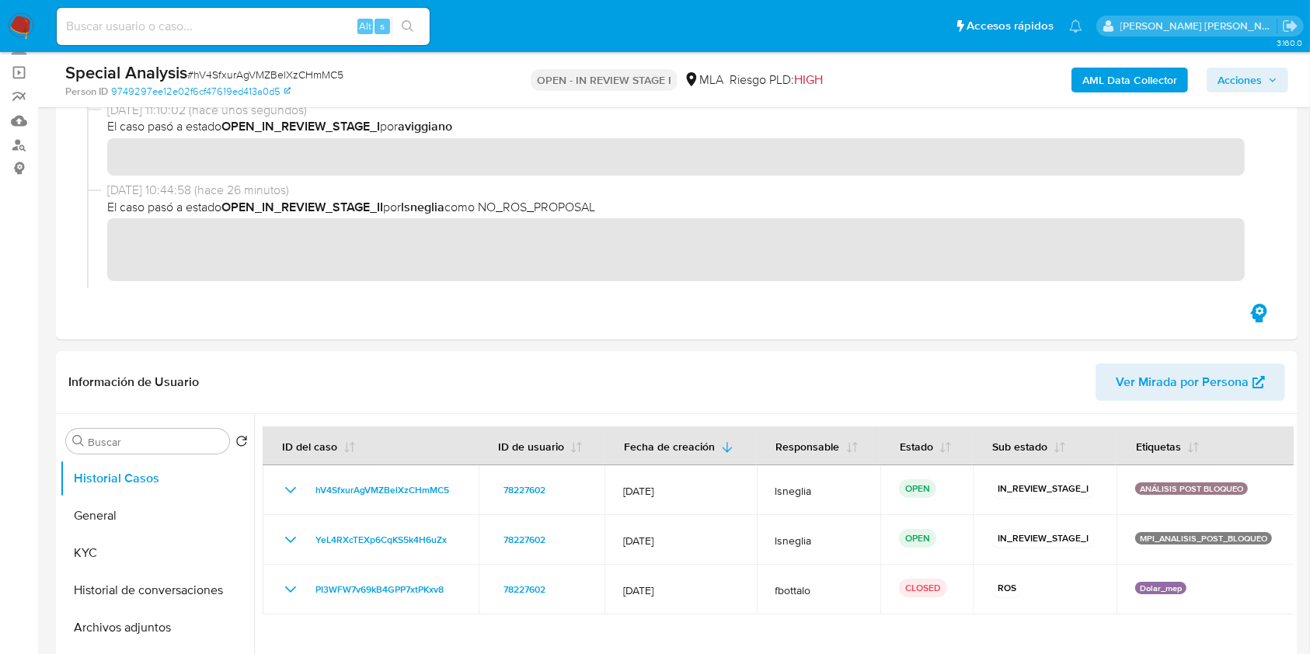
click at [1281, 78] on button "Acciones" at bounding box center [1247, 80] width 82 height 25
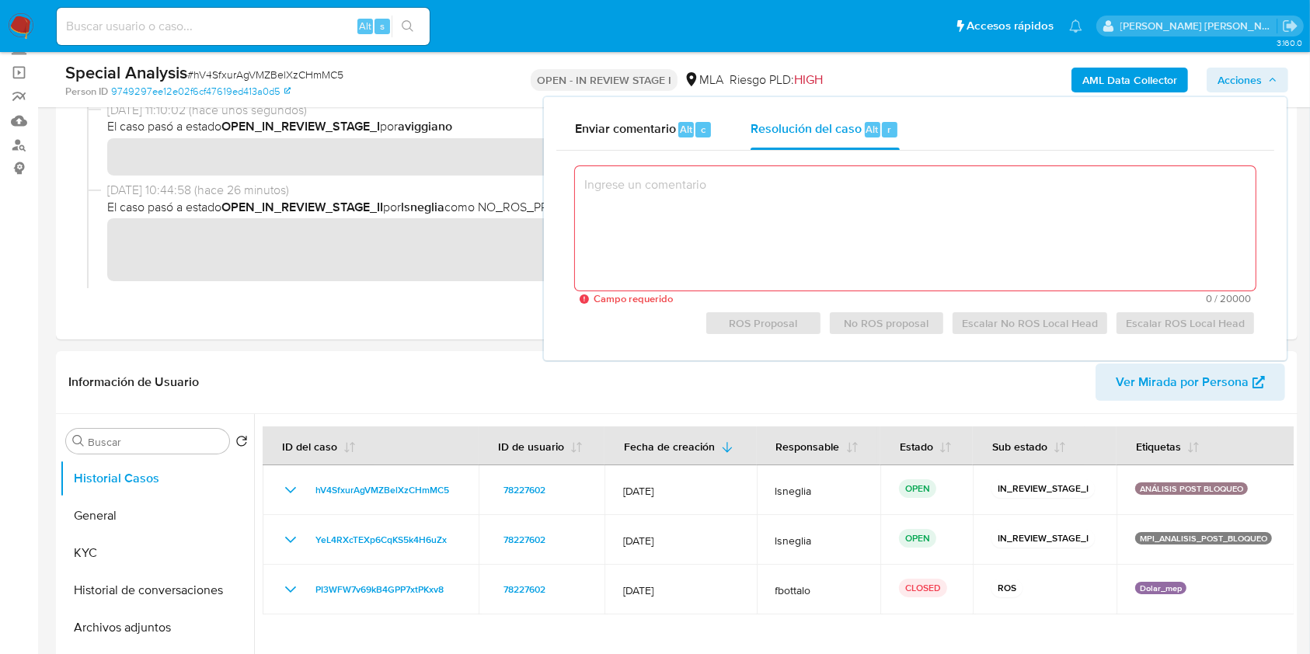
click at [813, 199] on textarea at bounding box center [915, 228] width 680 height 124
paste textarea "El usuario 78227602 registrado a nombre de [PERSON_NAME] [PERSON_NAME] (CUIT 23…"
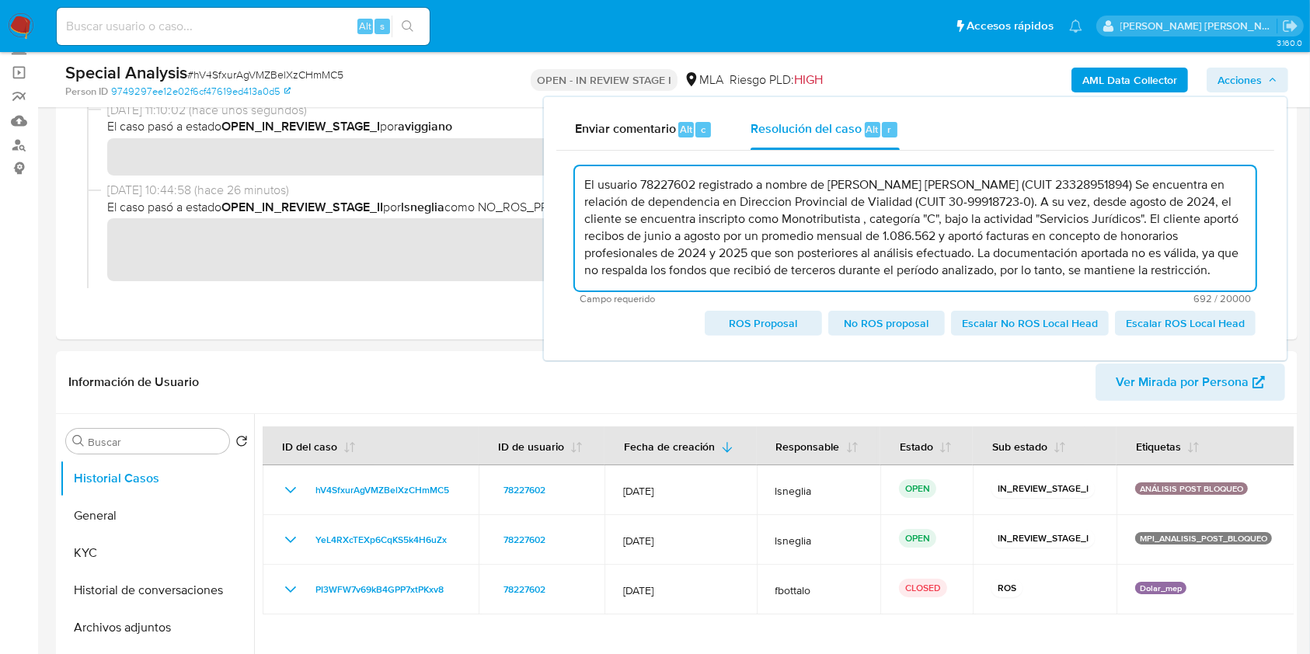
scroll to position [0, 0]
type textarea "El usuario 78227602 registrado a nombre de [PERSON_NAME] [PERSON_NAME] (CUIT 23…"
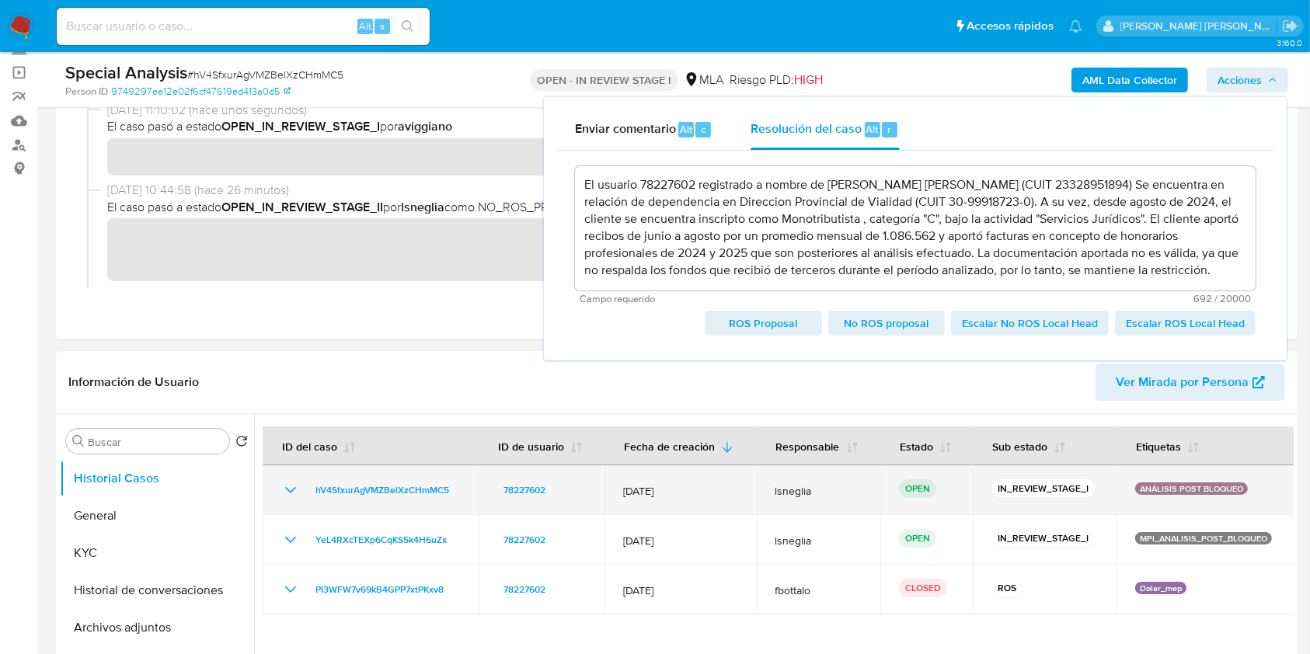
drag, startPoint x: 1000, startPoint y: 488, endPoint x: 1077, endPoint y: 489, distance: 77.7
click at [1077, 489] on p "IN_REVIEW_STAGE_I" at bounding box center [1042, 488] width 103 height 19
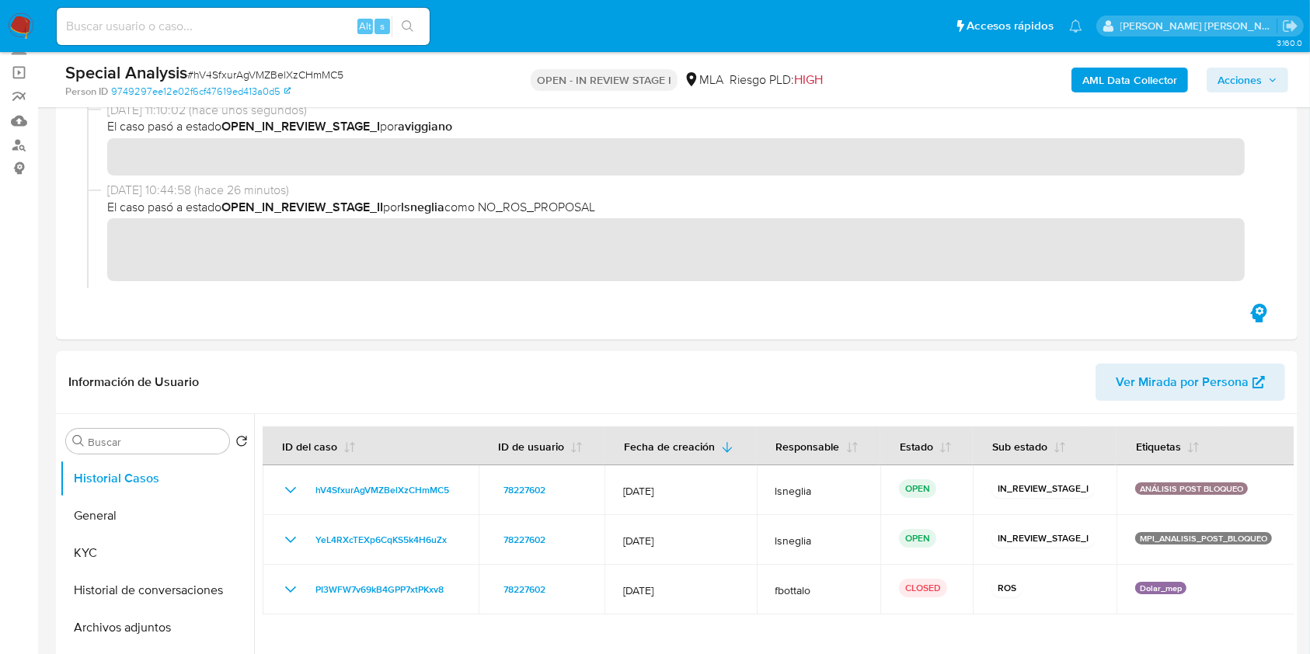
click at [1255, 80] on span "Acciones" at bounding box center [1239, 80] width 44 height 25
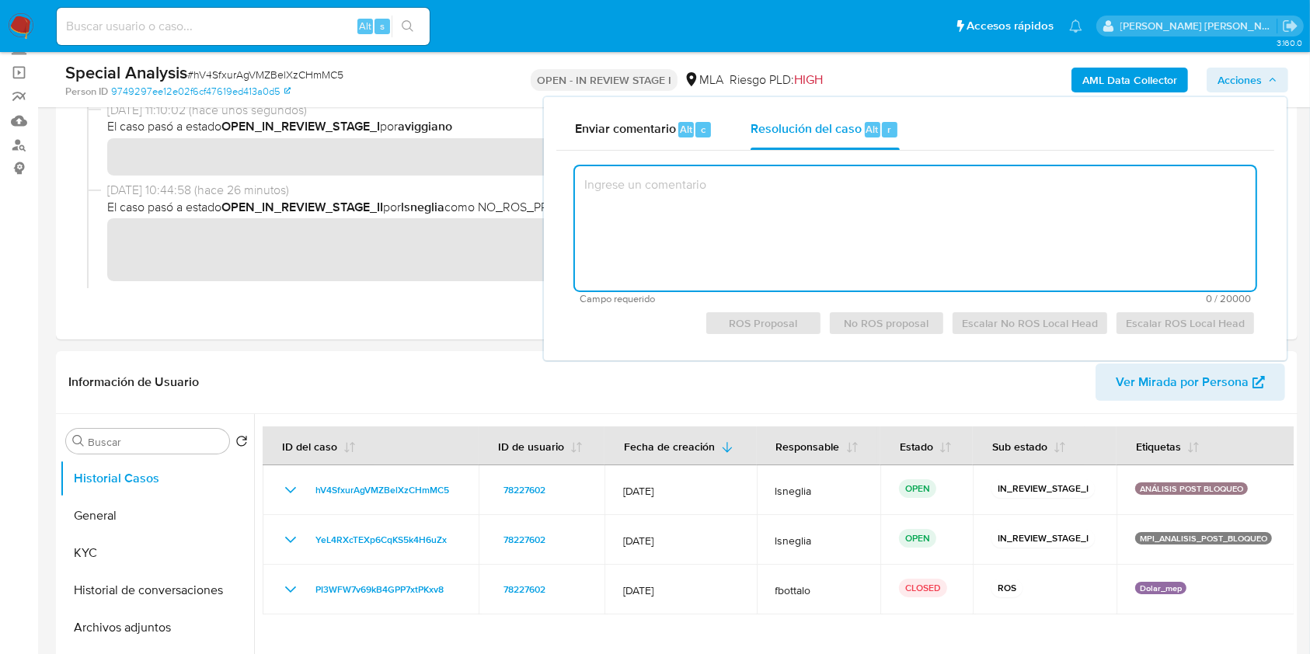
click at [827, 211] on textarea at bounding box center [915, 228] width 680 height 124
paste textarea "El usuario 78227602 registrado a nombre de [PERSON_NAME] [PERSON_NAME] (CUIT 23…"
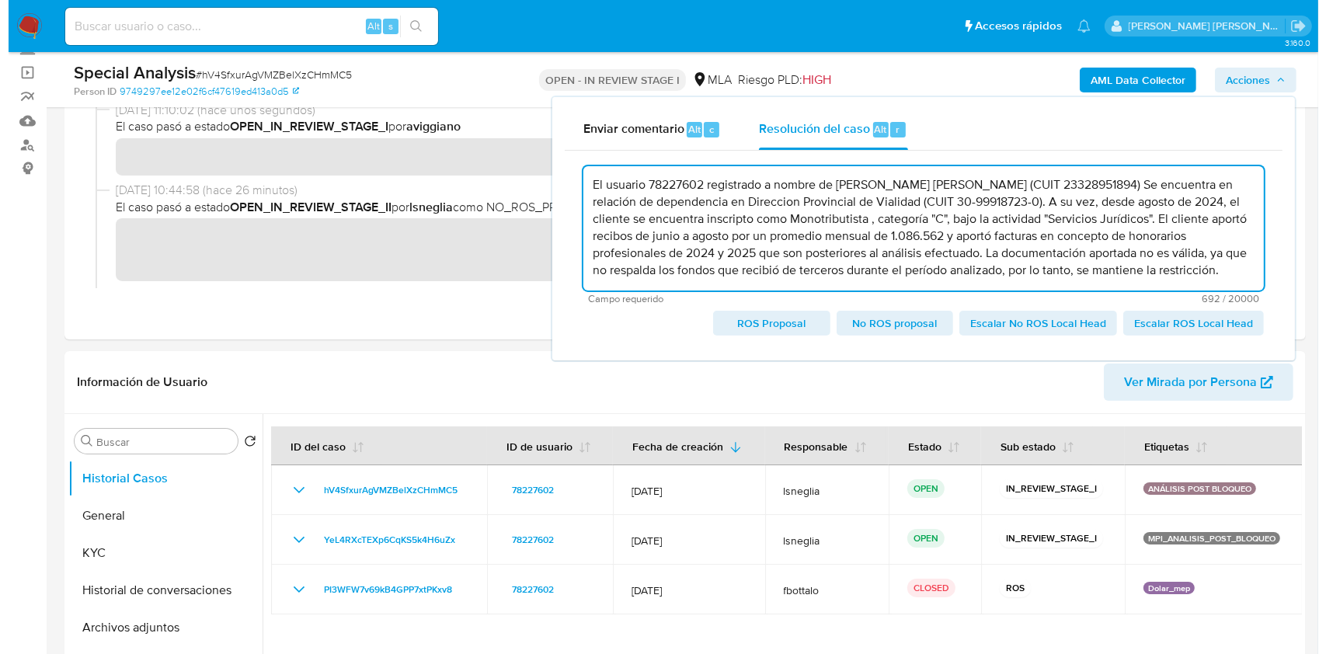
scroll to position [39, 0]
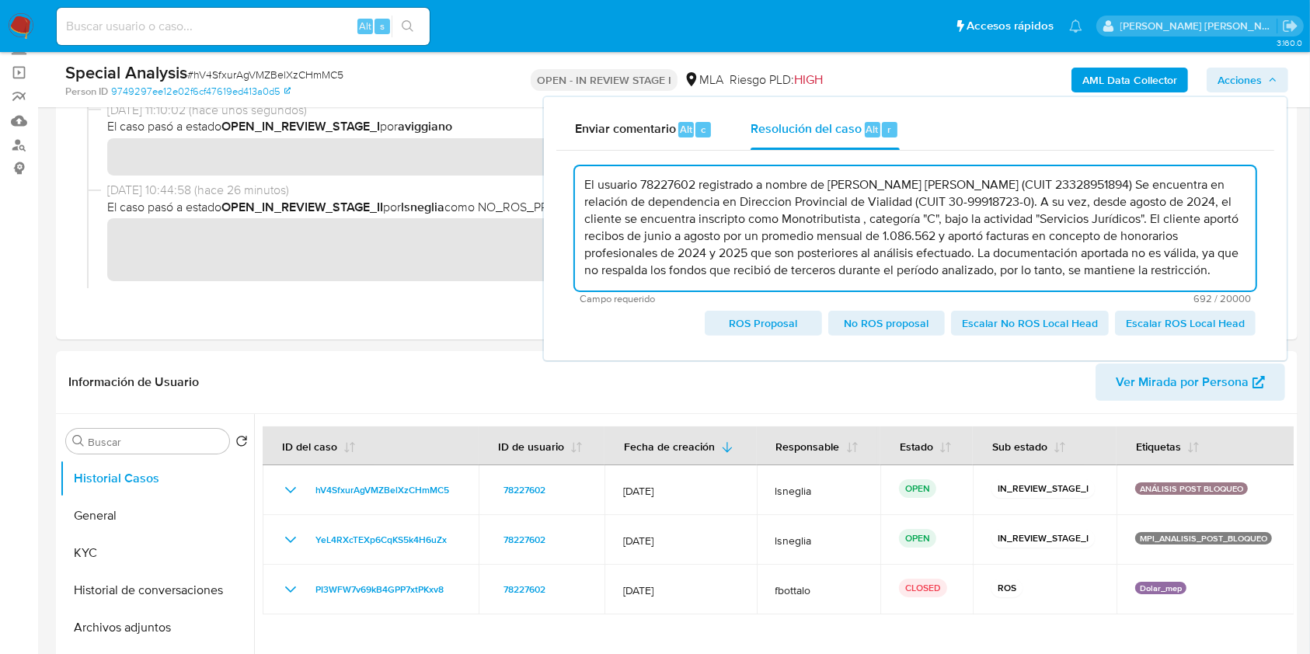
click at [893, 330] on span "No ROS proposal" at bounding box center [886, 323] width 95 height 22
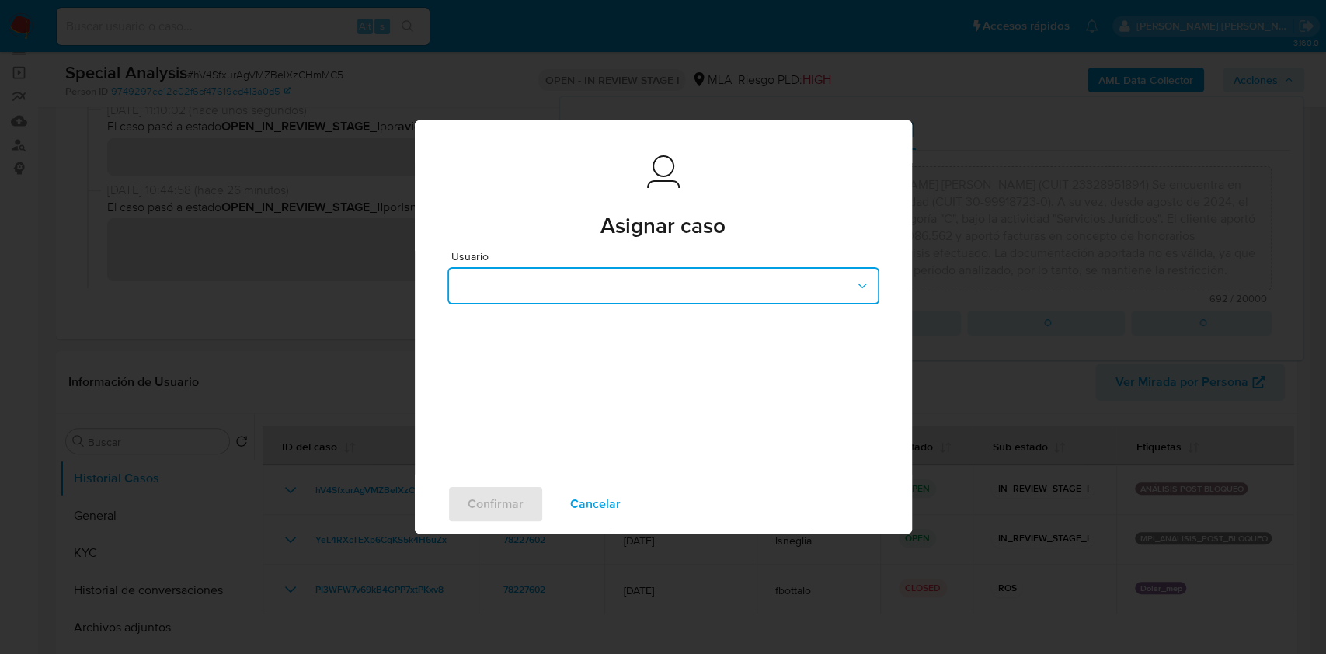
click at [868, 282] on icon "button" at bounding box center [862, 286] width 16 height 16
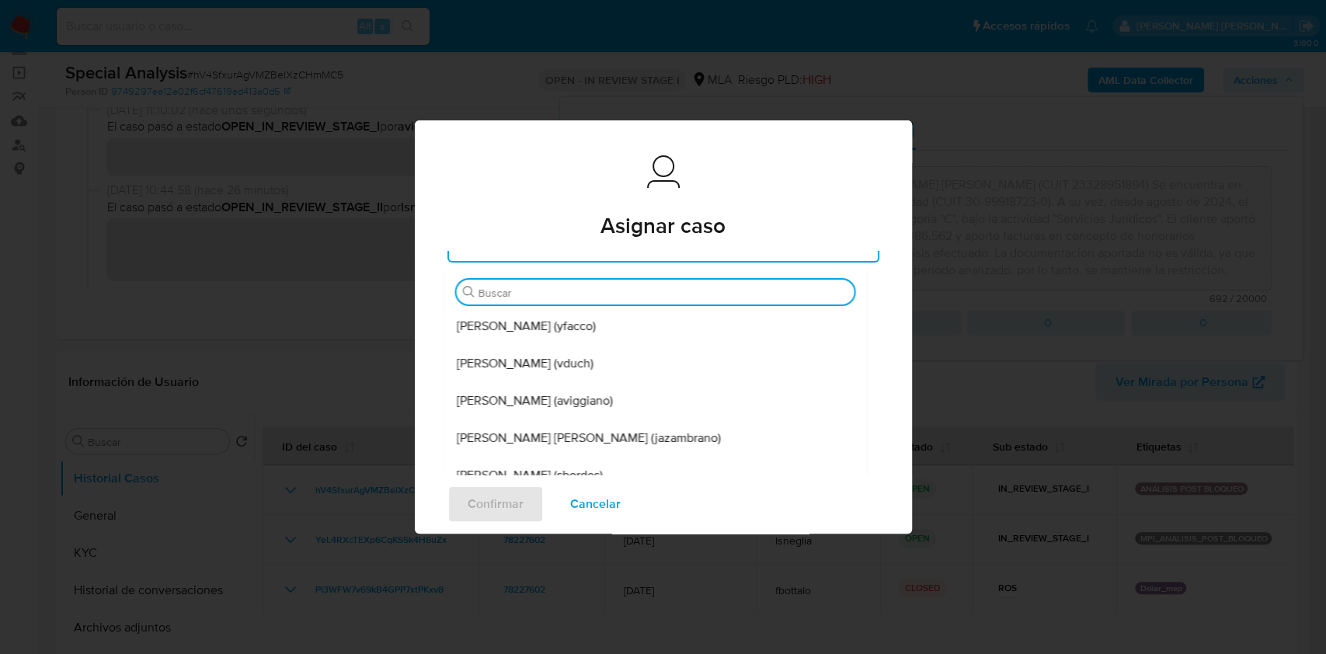
scroll to position [0, 0]
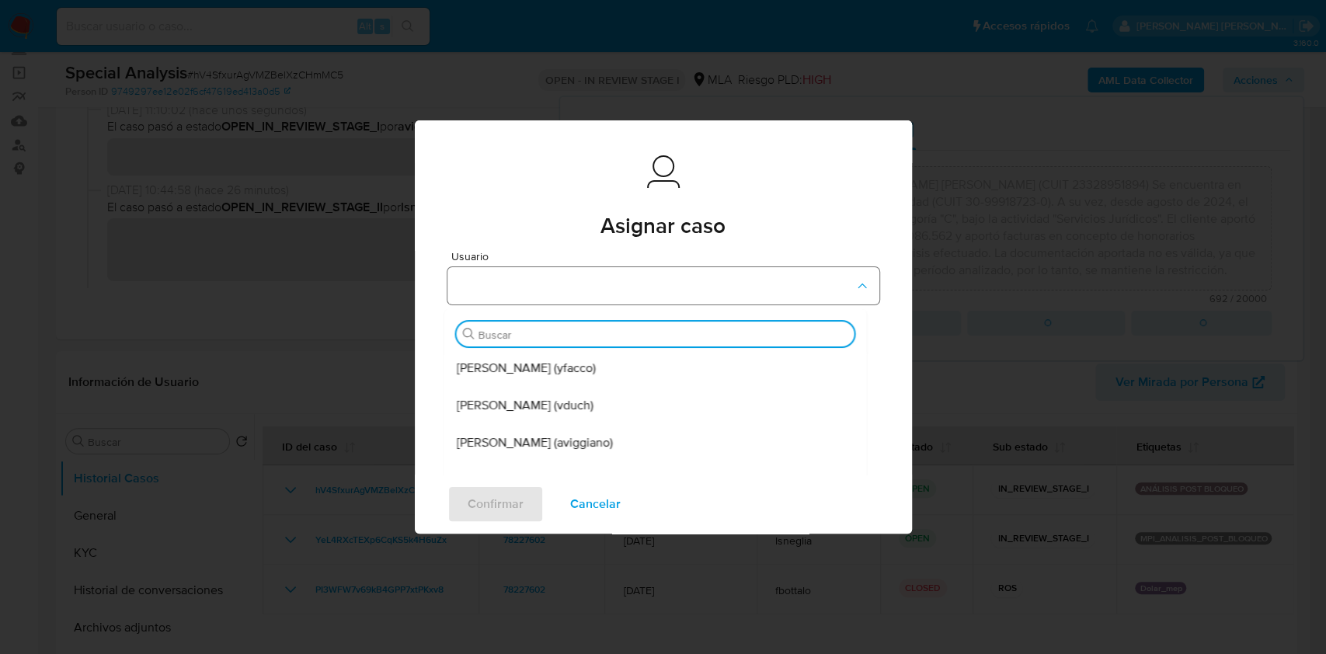
click at [854, 278] on icon "button" at bounding box center [862, 286] width 16 height 16
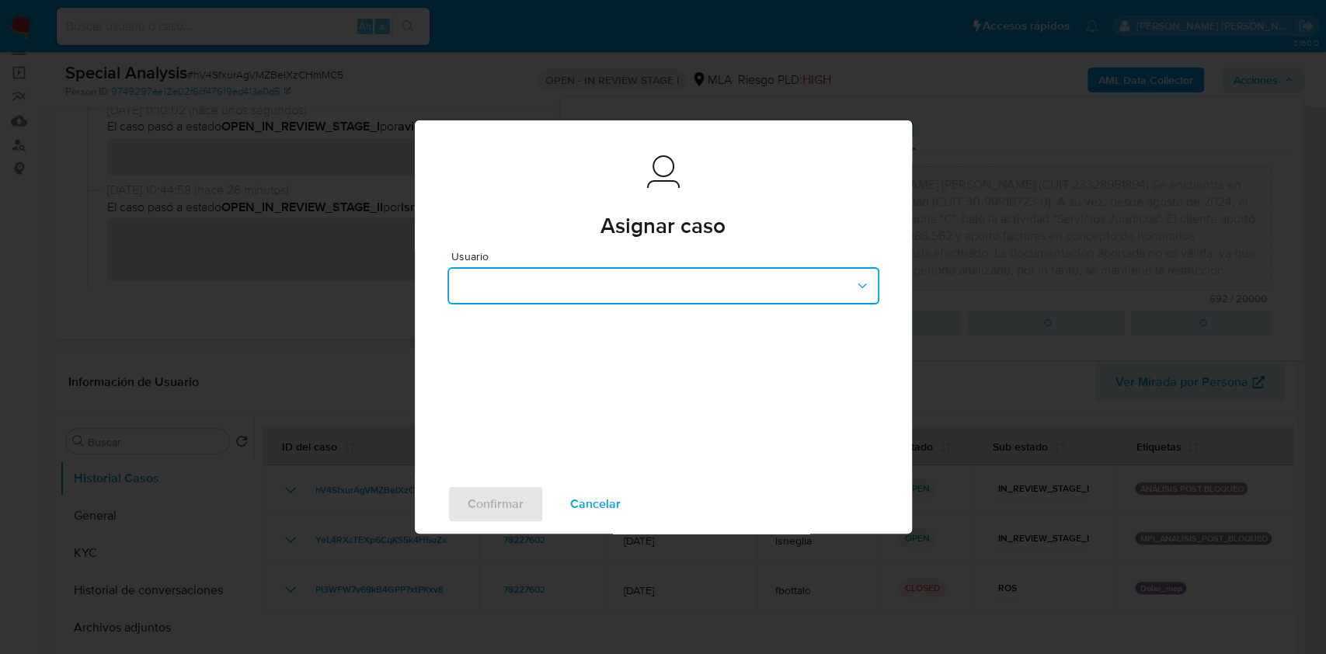
click at [844, 277] on button "button" at bounding box center [663, 285] width 432 height 37
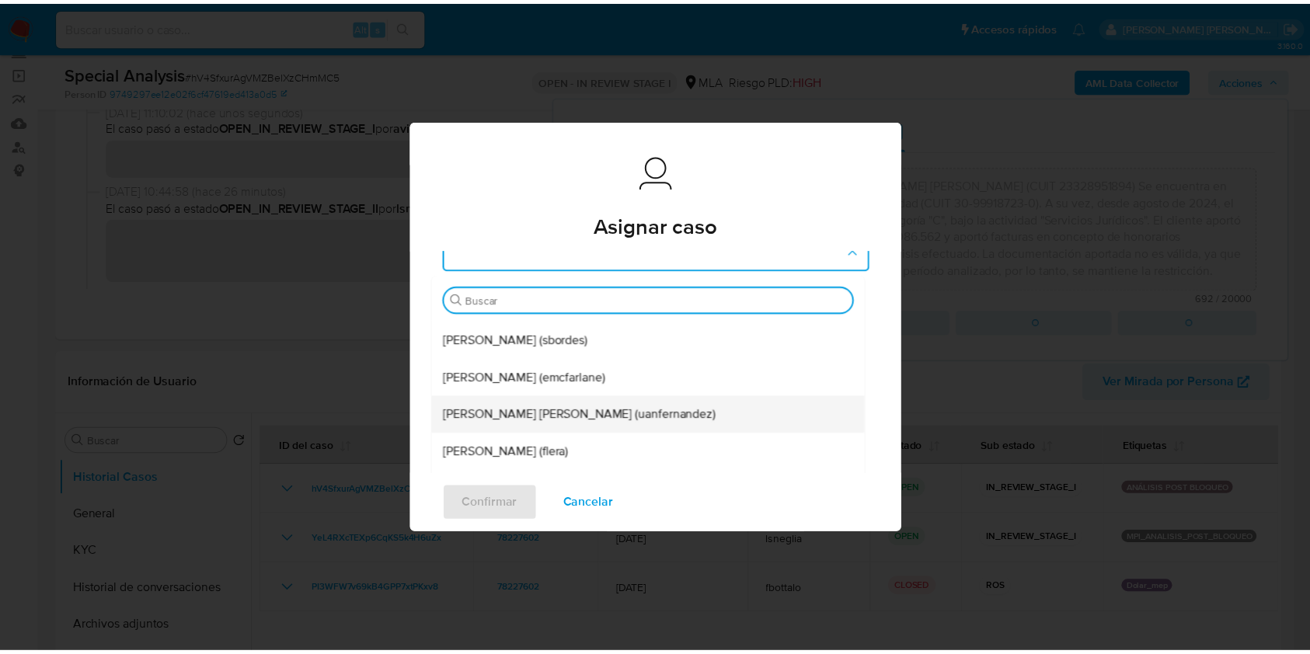
scroll to position [35, 0]
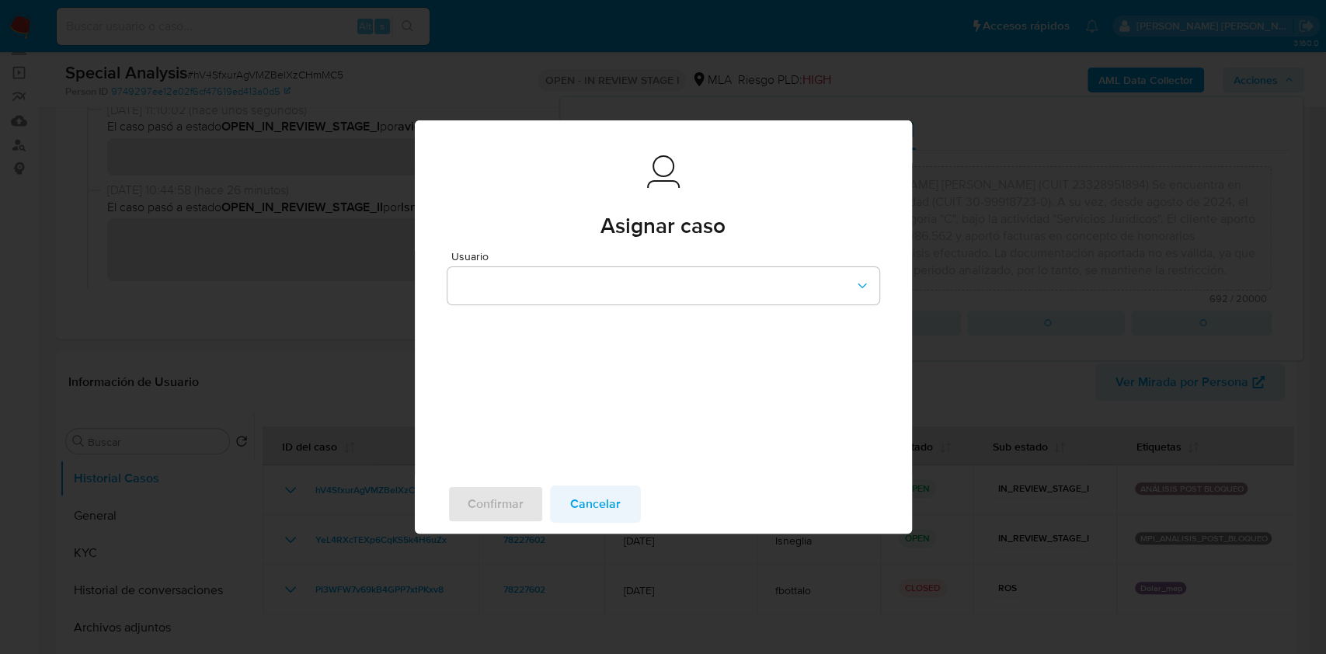
click at [604, 507] on span "Cancelar" at bounding box center [595, 504] width 50 height 34
type textarea "El usuario 78227602 registrado a nombre de Yamina Andrea Cicerchia (CUIT 233289…"
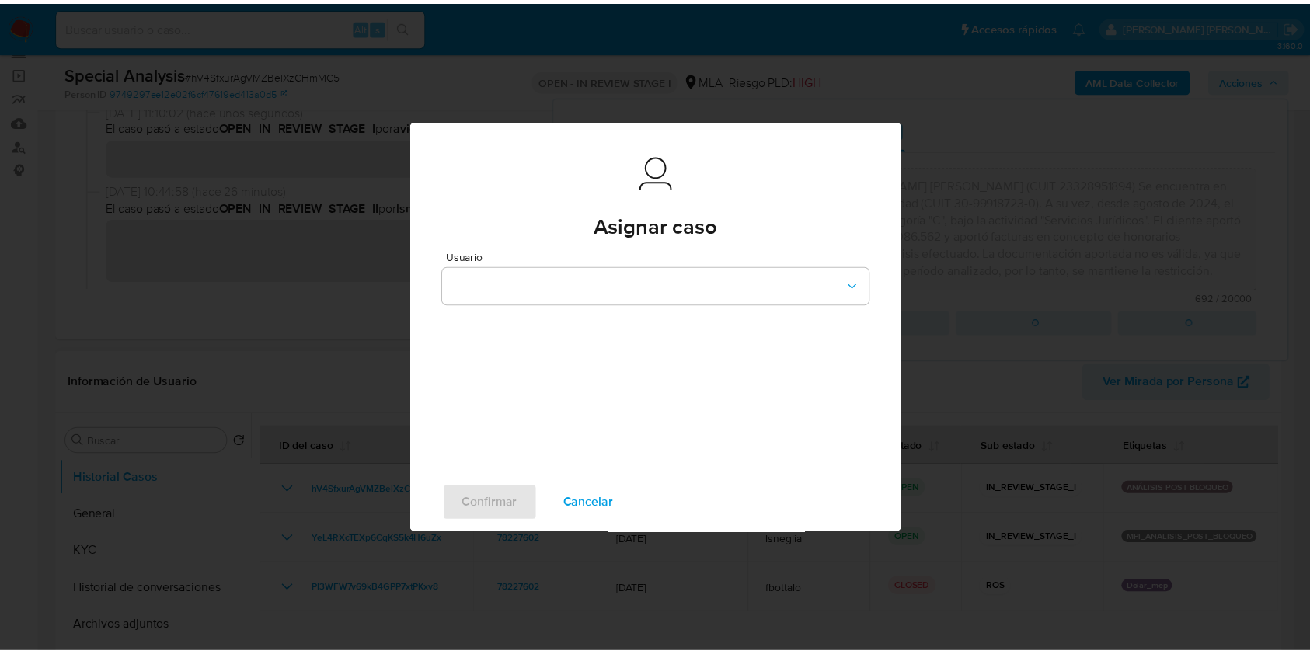
scroll to position [0, 0]
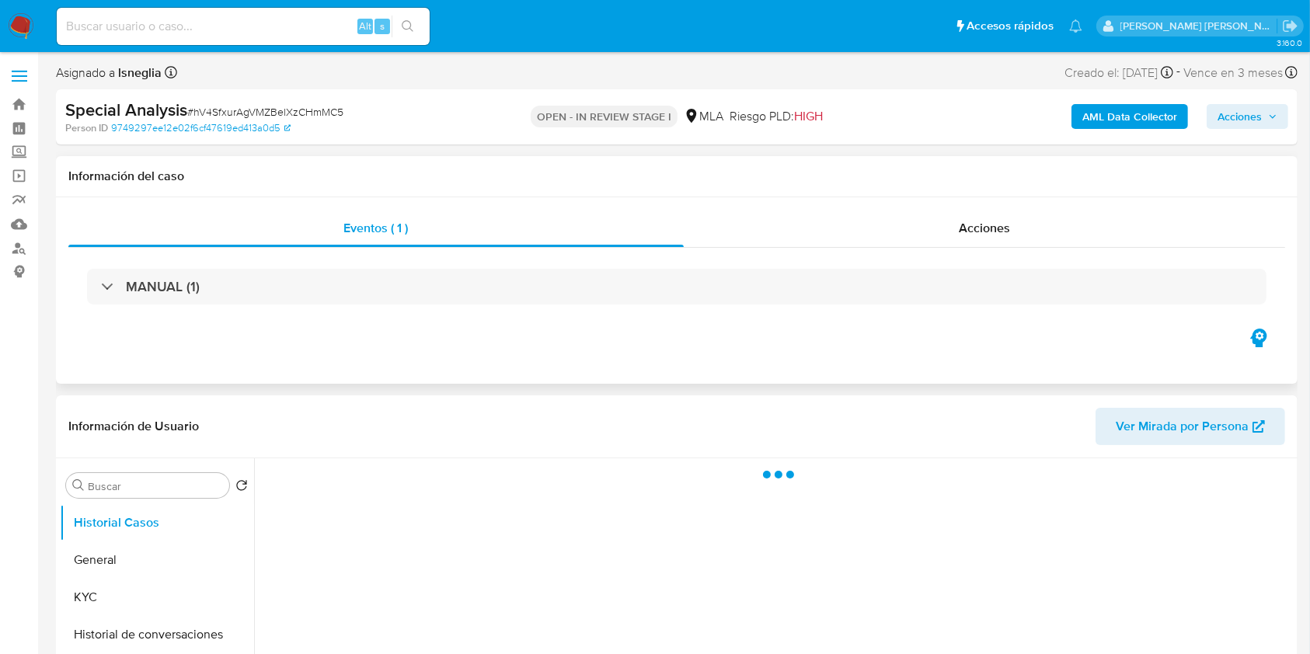
select select "10"
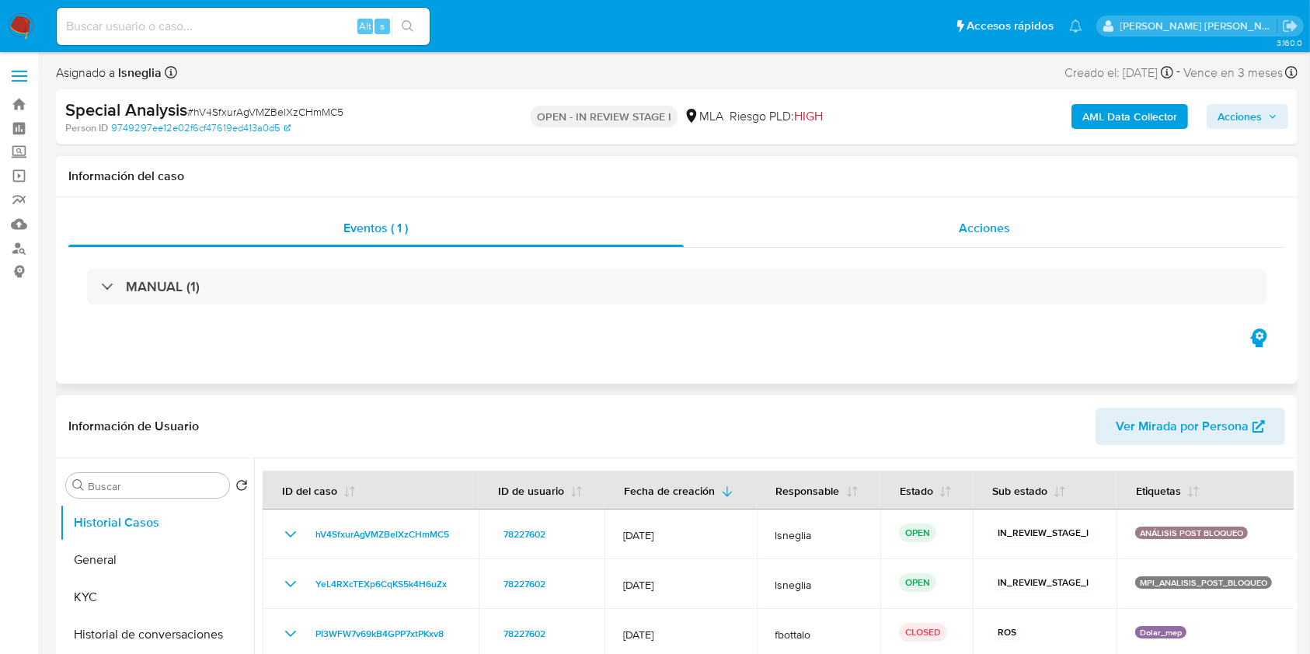
click at [1001, 234] on span "Acciones" at bounding box center [984, 228] width 51 height 18
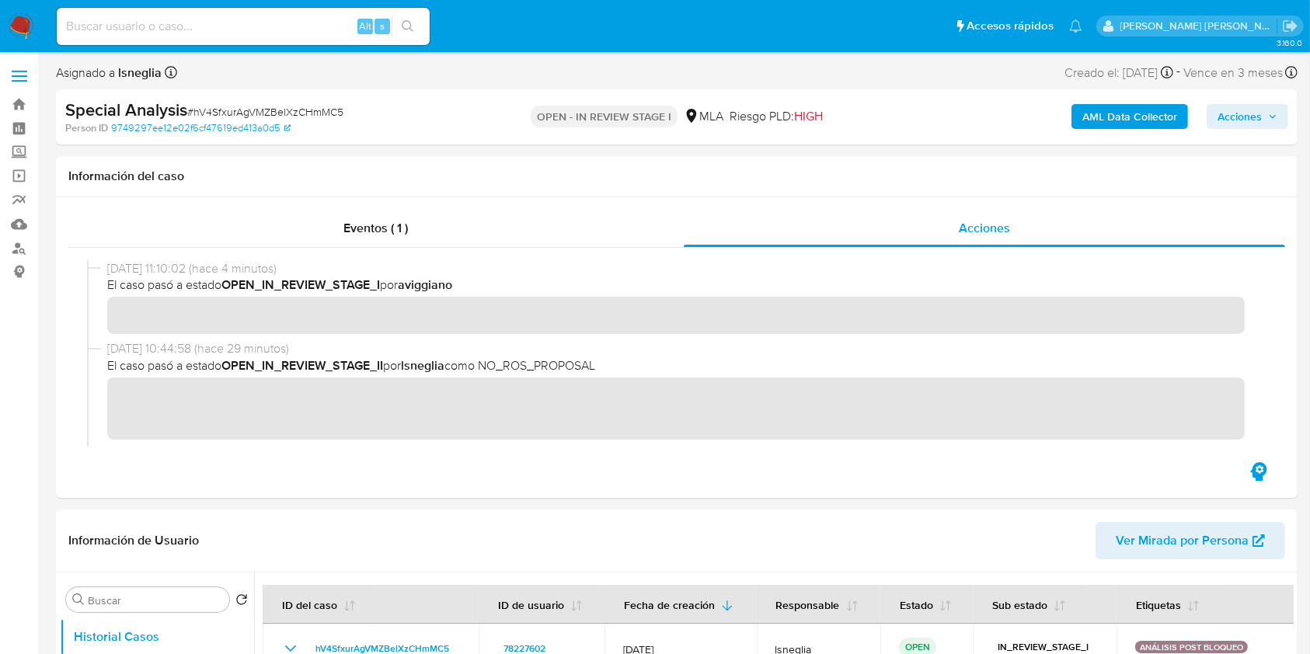
click at [1230, 110] on span "Acciones" at bounding box center [1239, 116] width 44 height 25
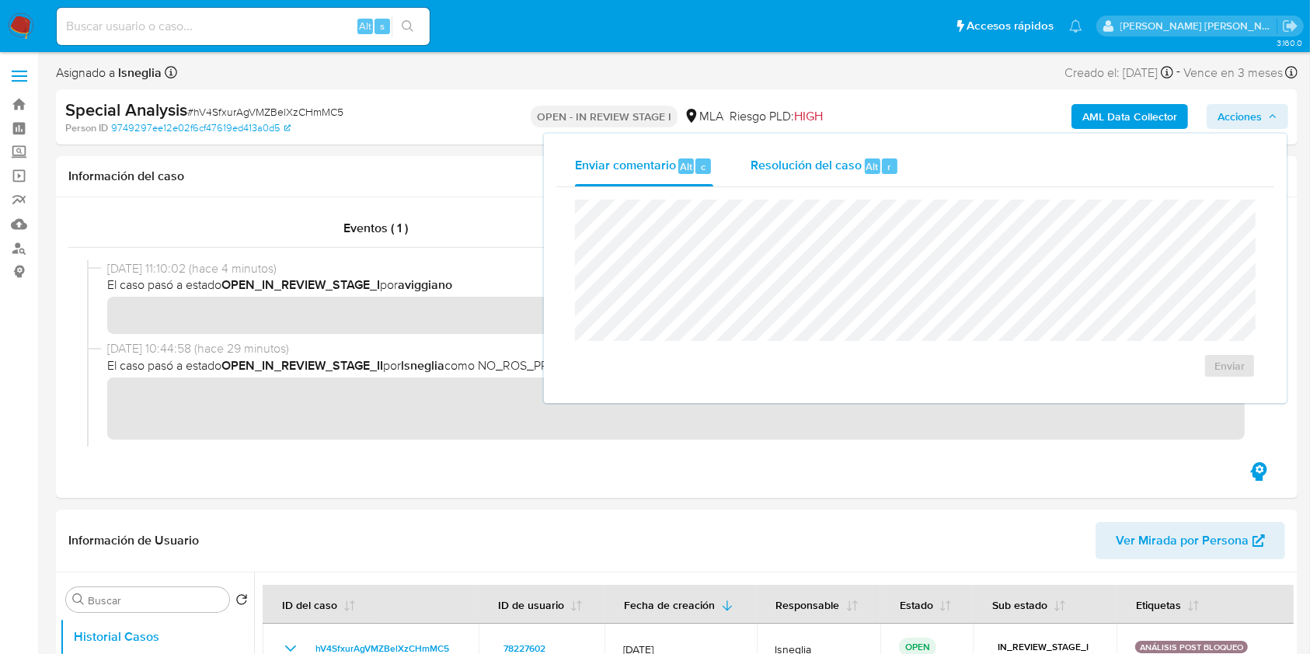
click at [831, 170] on span "Resolución del caso" at bounding box center [805, 166] width 111 height 18
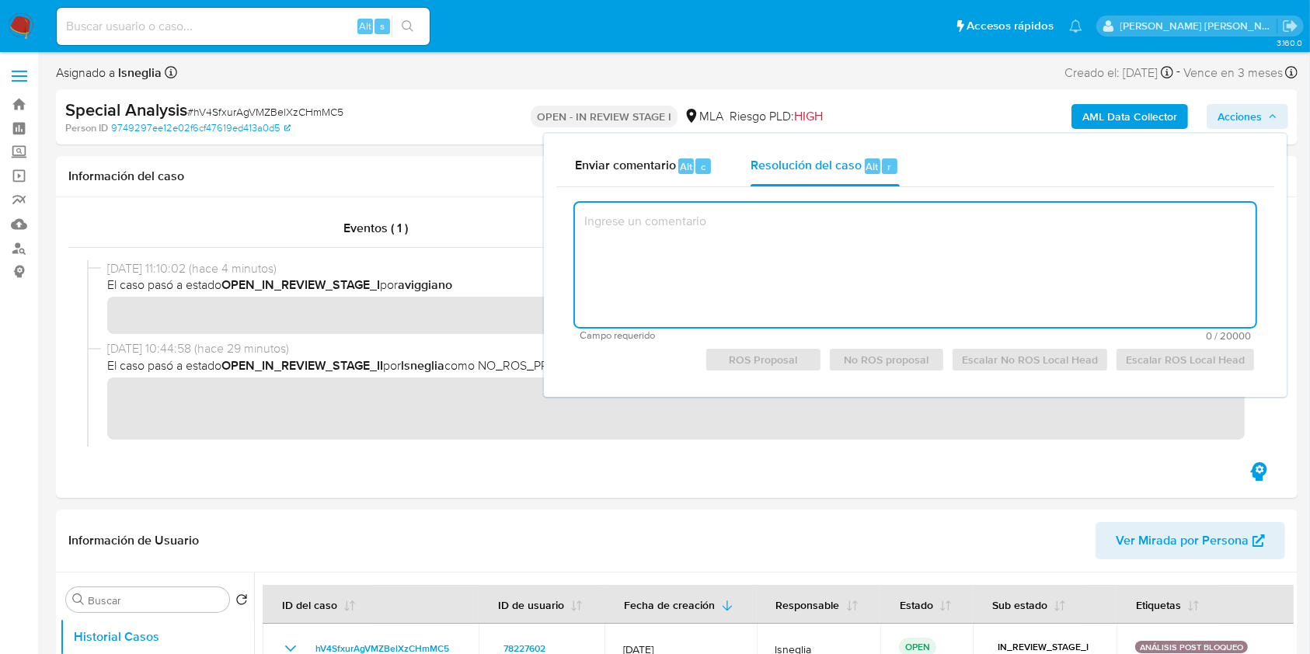
click at [856, 255] on textarea at bounding box center [915, 265] width 680 height 124
paste textarea "El usuario 78227602 registrado a nombre de [PERSON_NAME] [PERSON_NAME] (CUIT 23…"
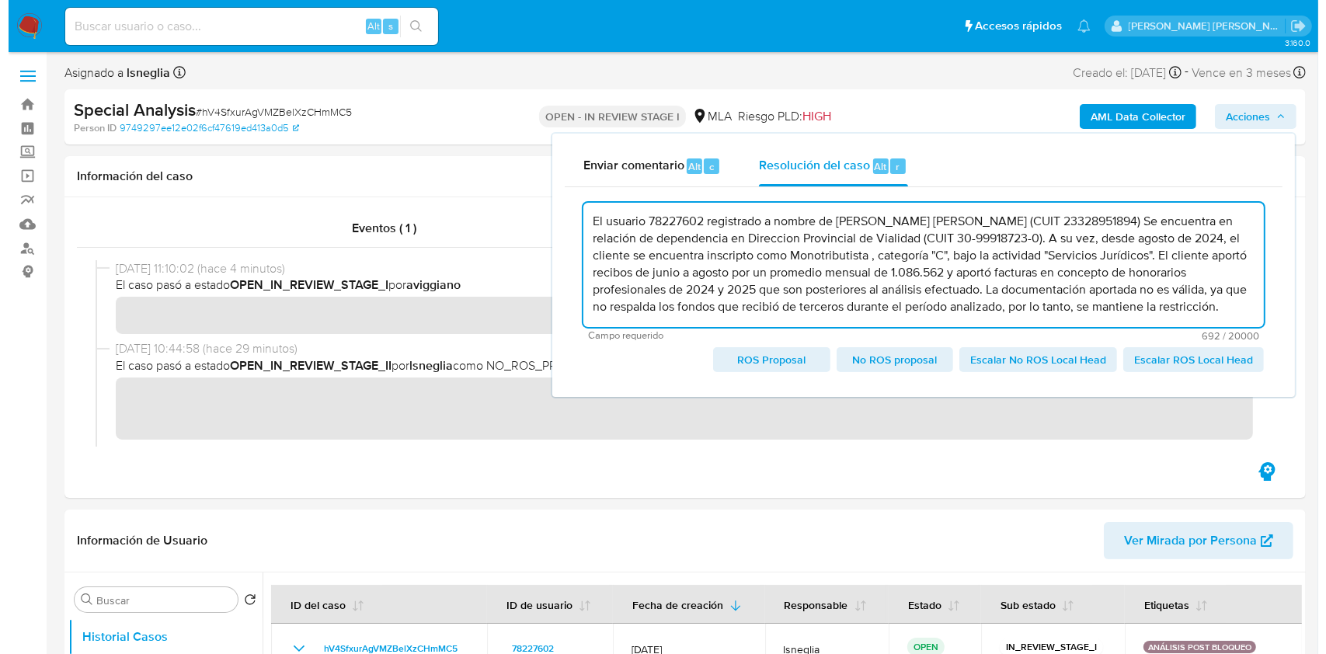
scroll to position [39, 0]
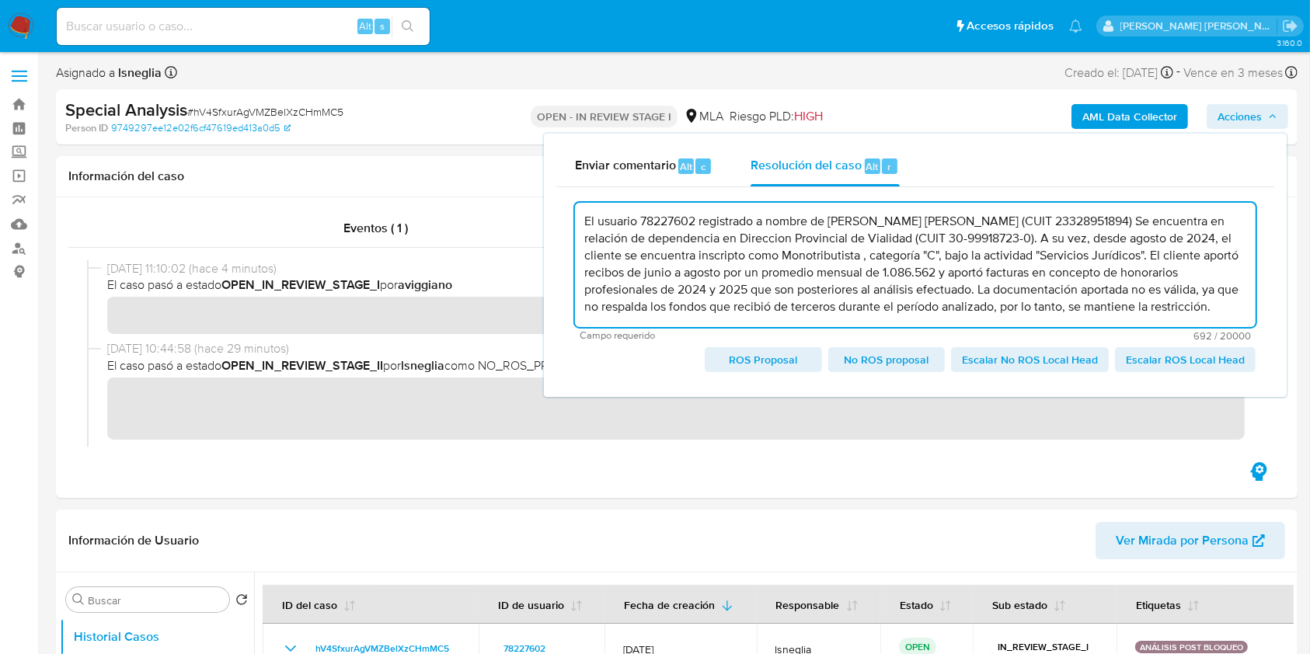
click at [1063, 364] on span "Escalar No ROS Local Head" at bounding box center [1030, 360] width 136 height 22
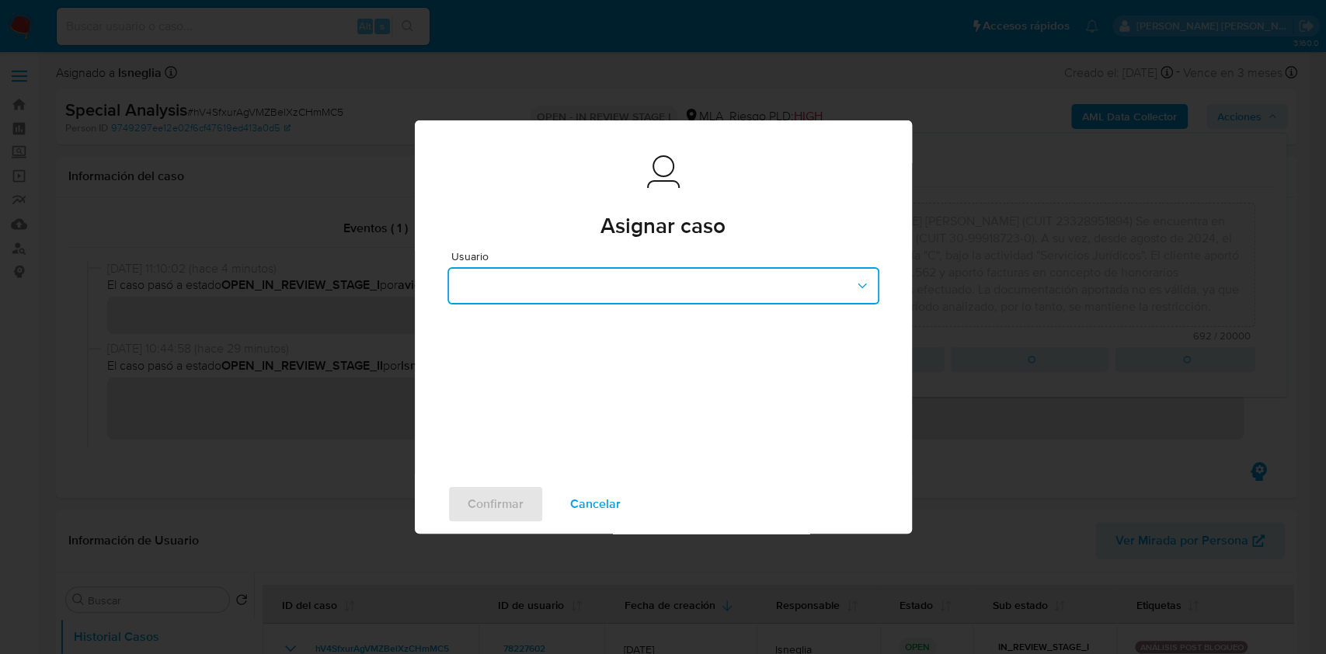
click at [839, 280] on button "button" at bounding box center [663, 285] width 432 height 37
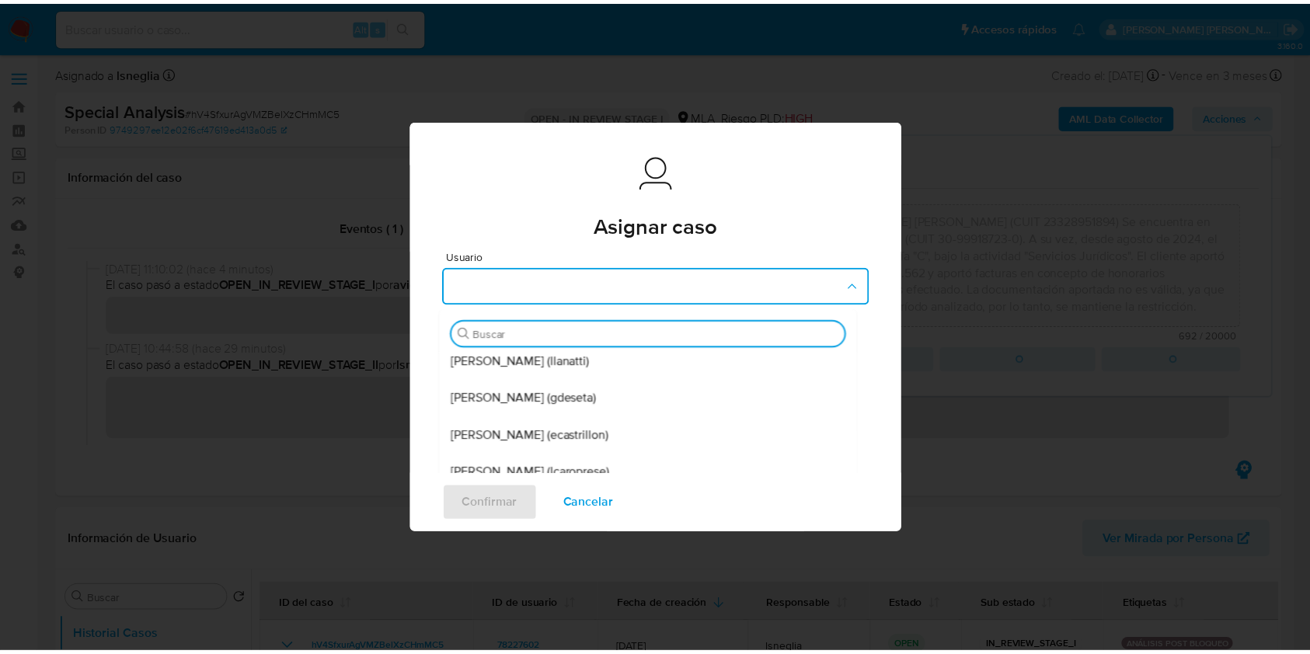
scroll to position [108, 0]
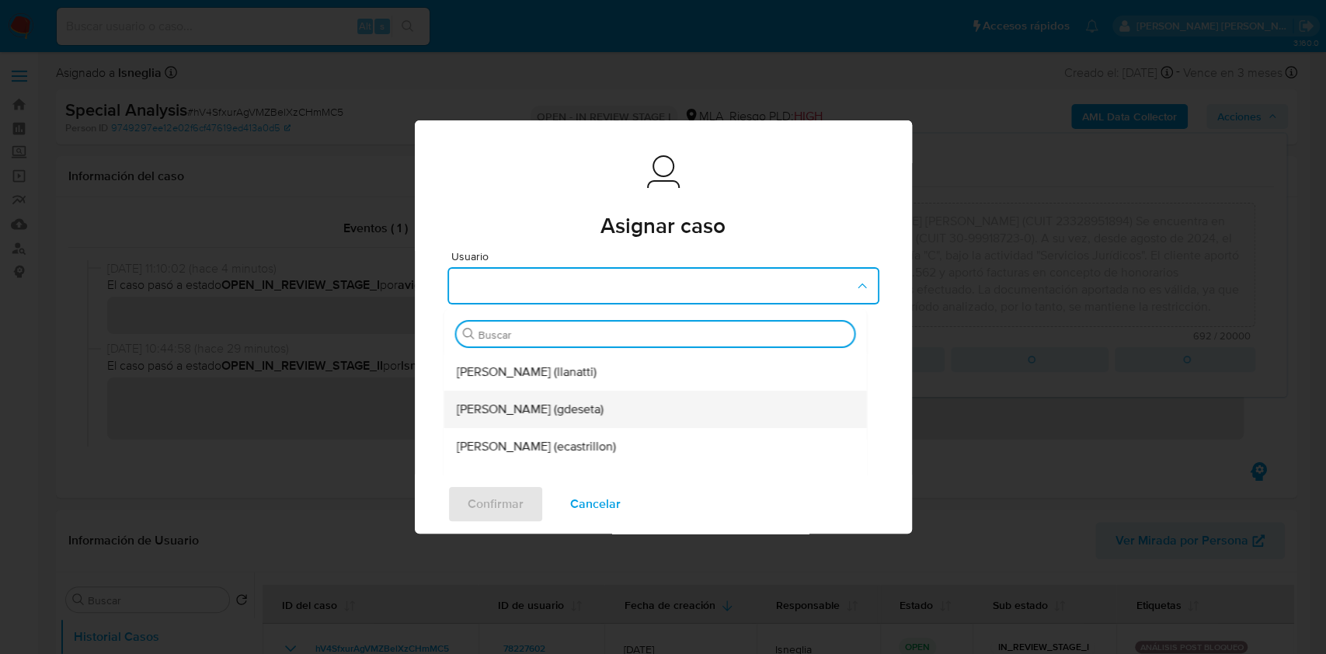
click at [603, 412] on span "Gustavo Andres De Seta (gdeseta)" at bounding box center [529, 410] width 147 height 16
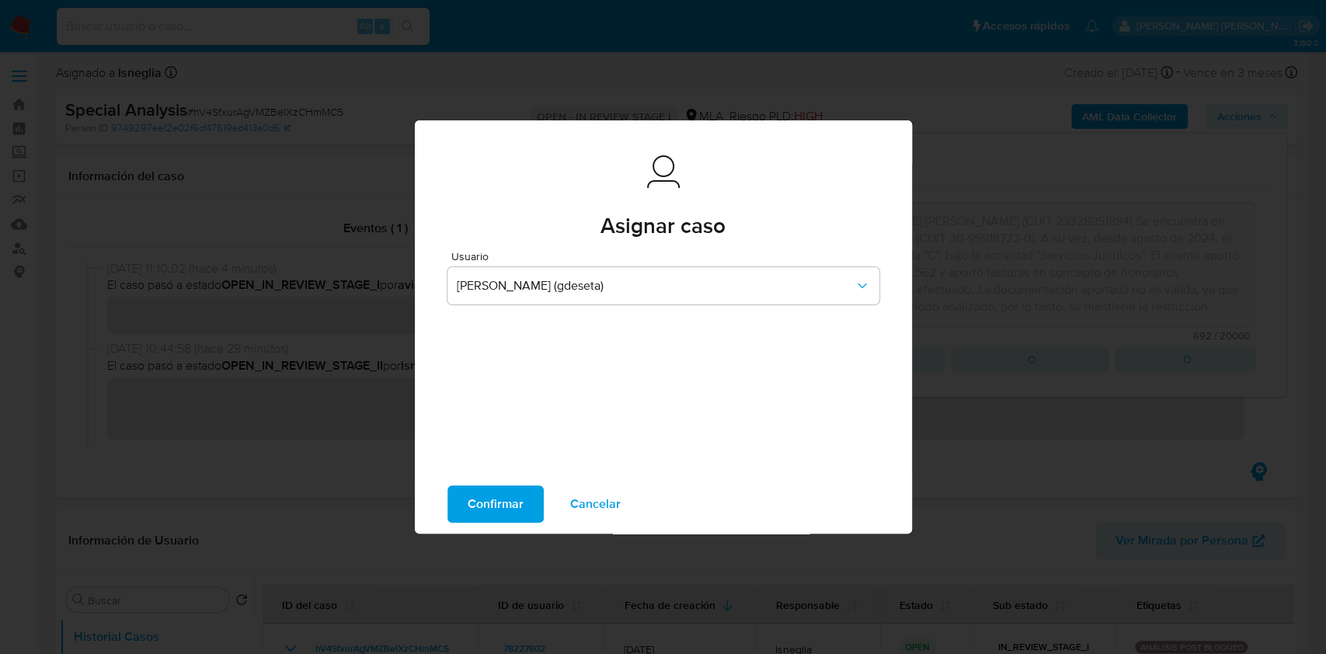
click at [517, 506] on span "Confirmar" at bounding box center [496, 504] width 56 height 34
type textarea "El usuario 78227602 registrado a nombre de Yamina Andrea Cicerchia (CUIT 233289…"
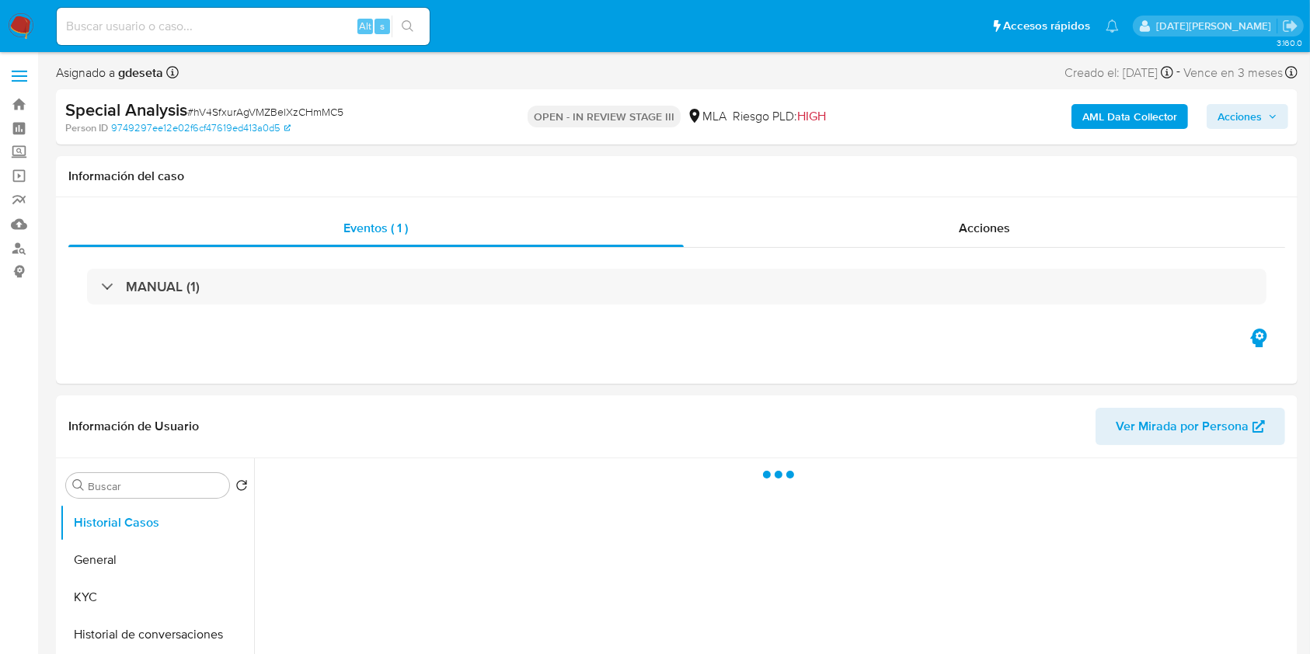
select select "10"
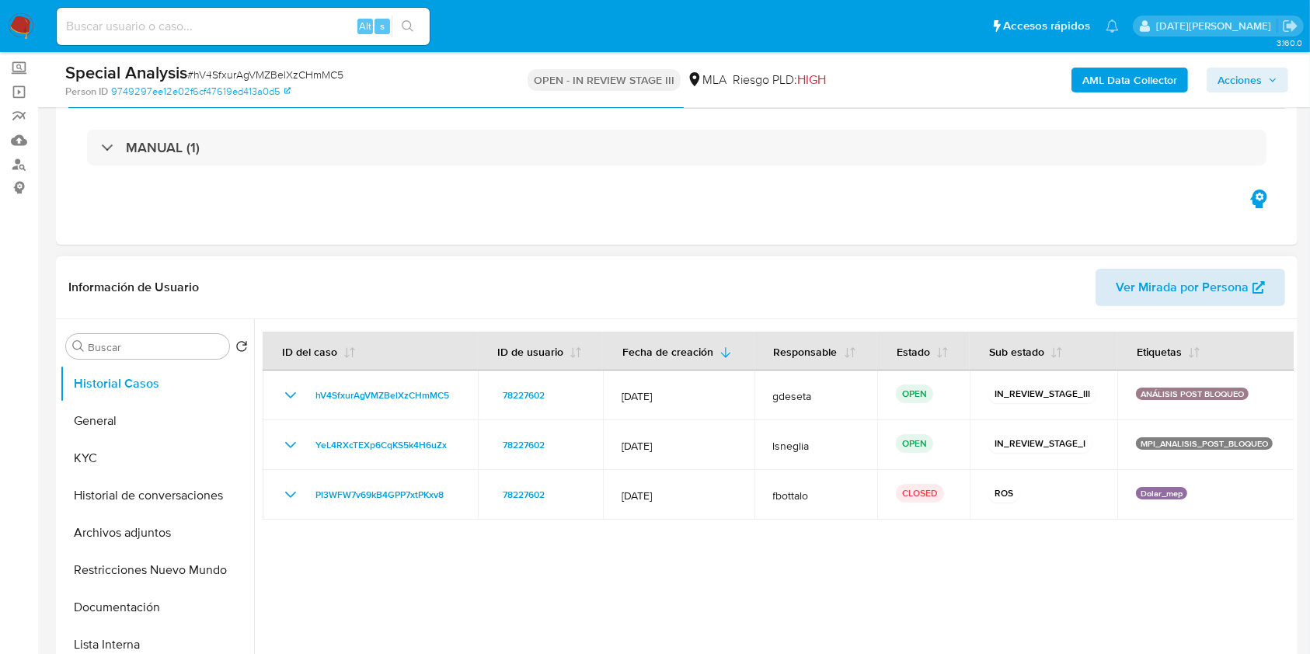
scroll to position [103, 0]
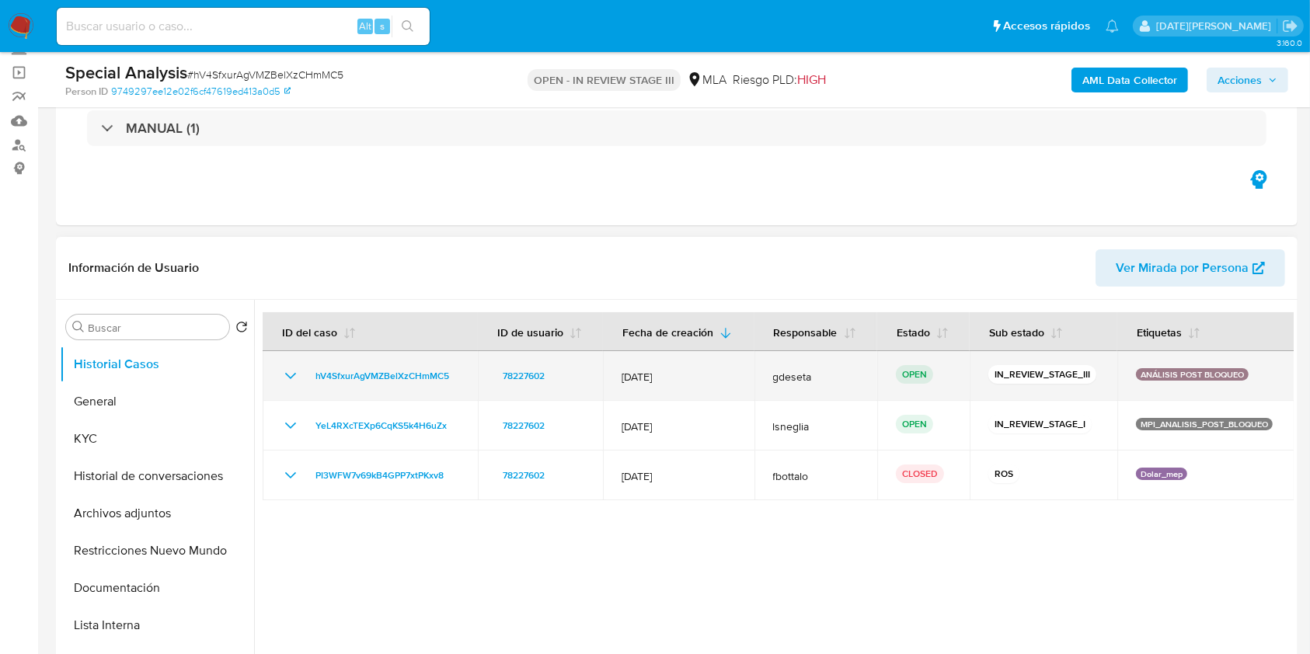
drag, startPoint x: 1028, startPoint y: 372, endPoint x: 1090, endPoint y: 372, distance: 62.1
click at [1090, 372] on div "IN_REVIEW_STAGE_III" at bounding box center [1043, 376] width 110 height 22
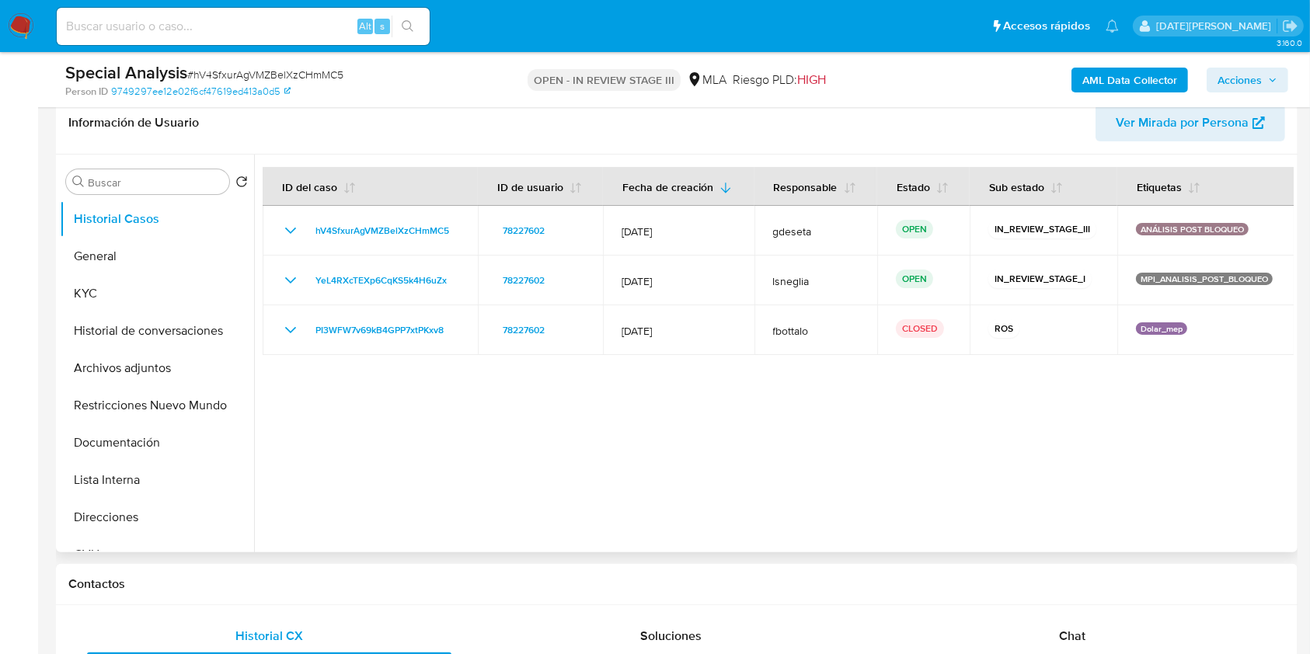
scroll to position [414, 0]
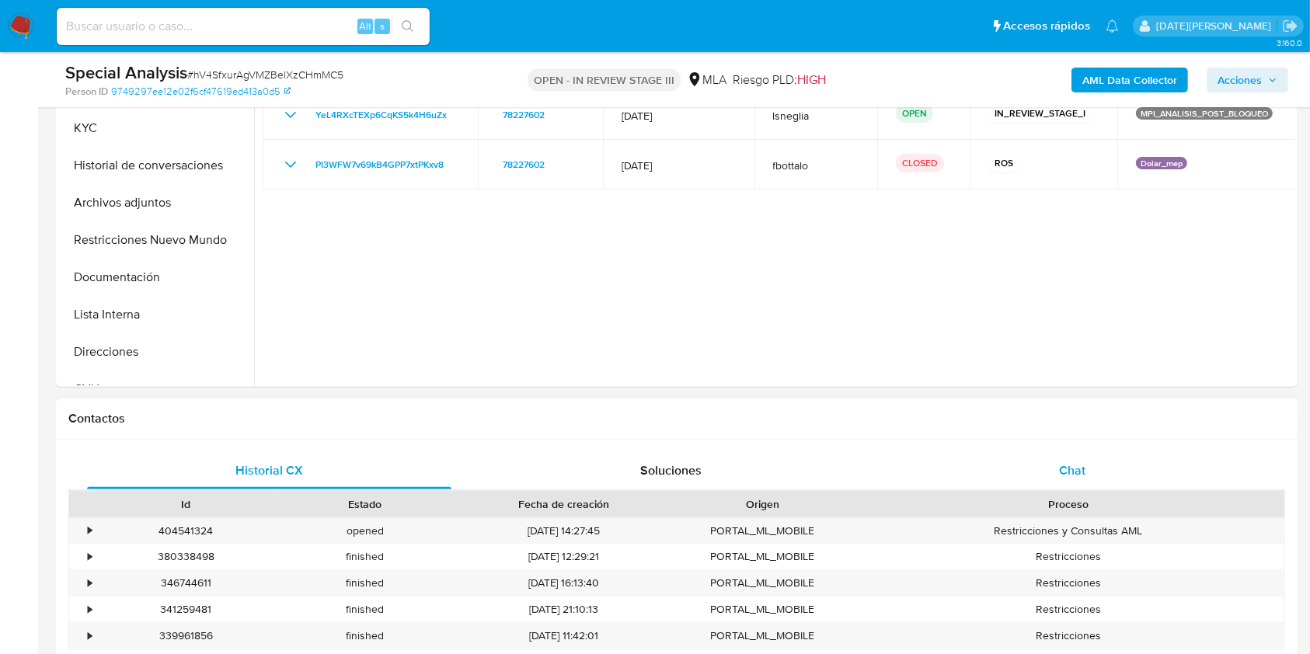
click at [1070, 481] on div "Chat" at bounding box center [1072, 470] width 364 height 37
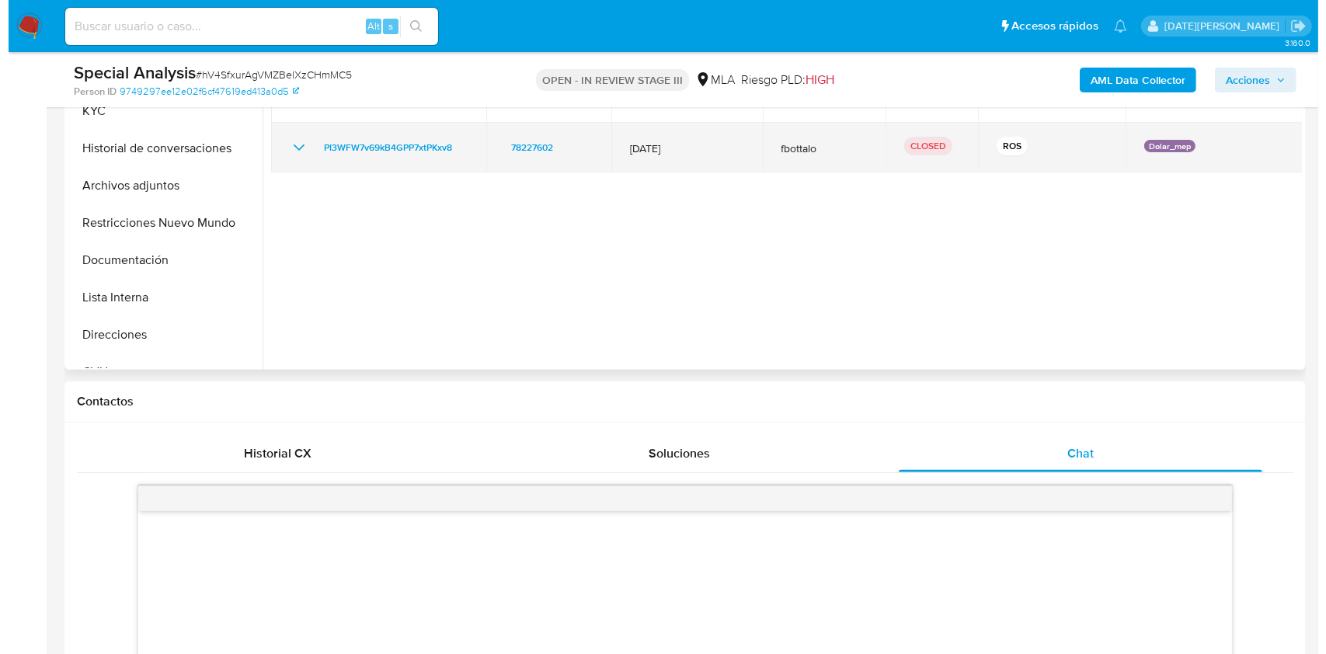
scroll to position [311, 0]
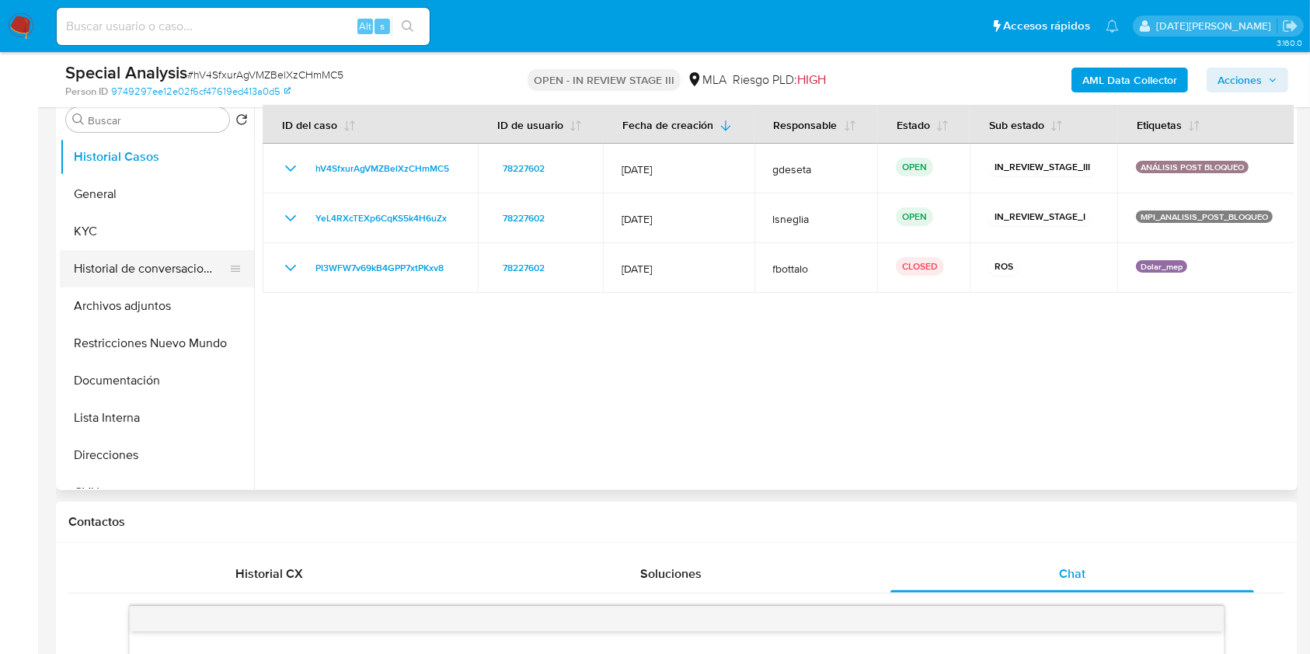
click at [186, 270] on button "Historial de conversaciones" at bounding box center [151, 268] width 182 height 37
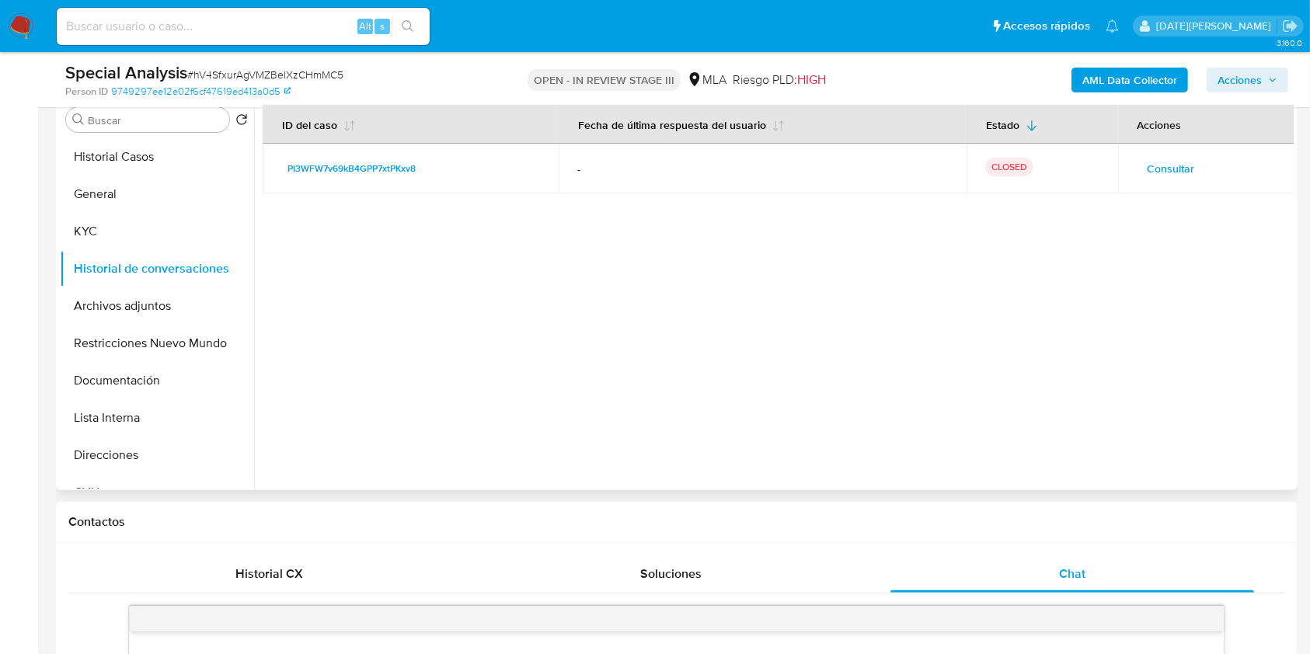
click at [1174, 172] on span "Consultar" at bounding box center [1170, 169] width 47 height 22
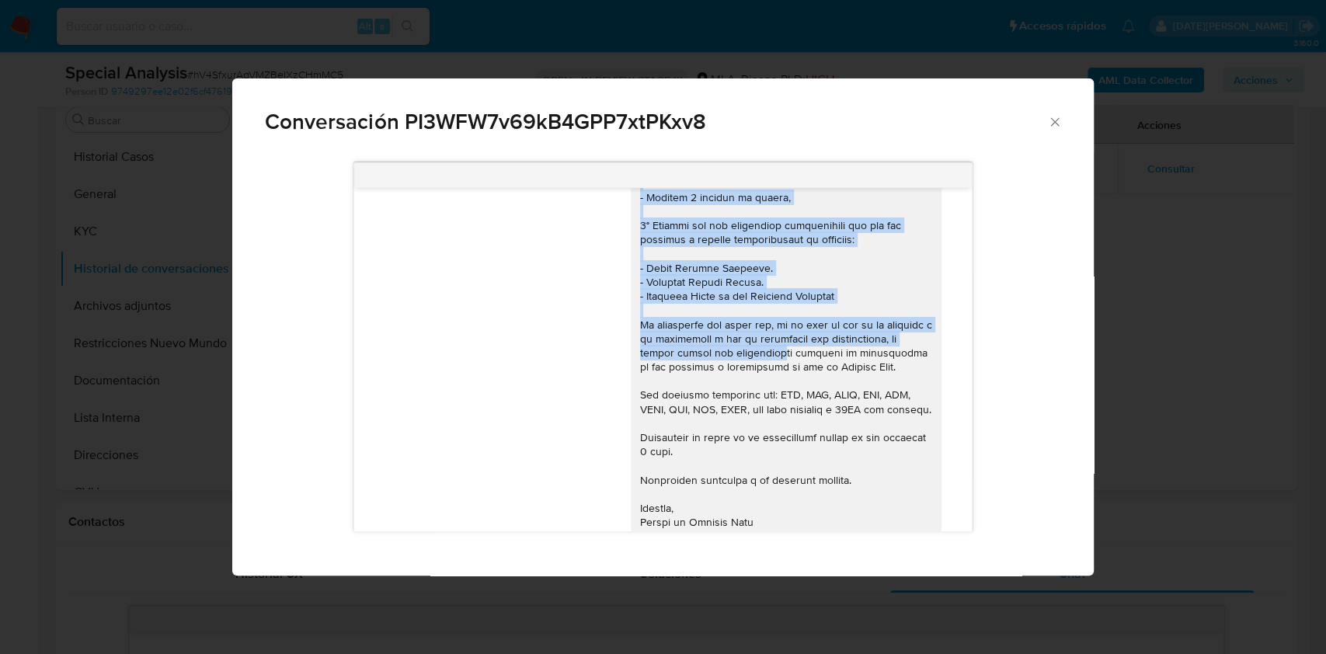
scroll to position [781, 0]
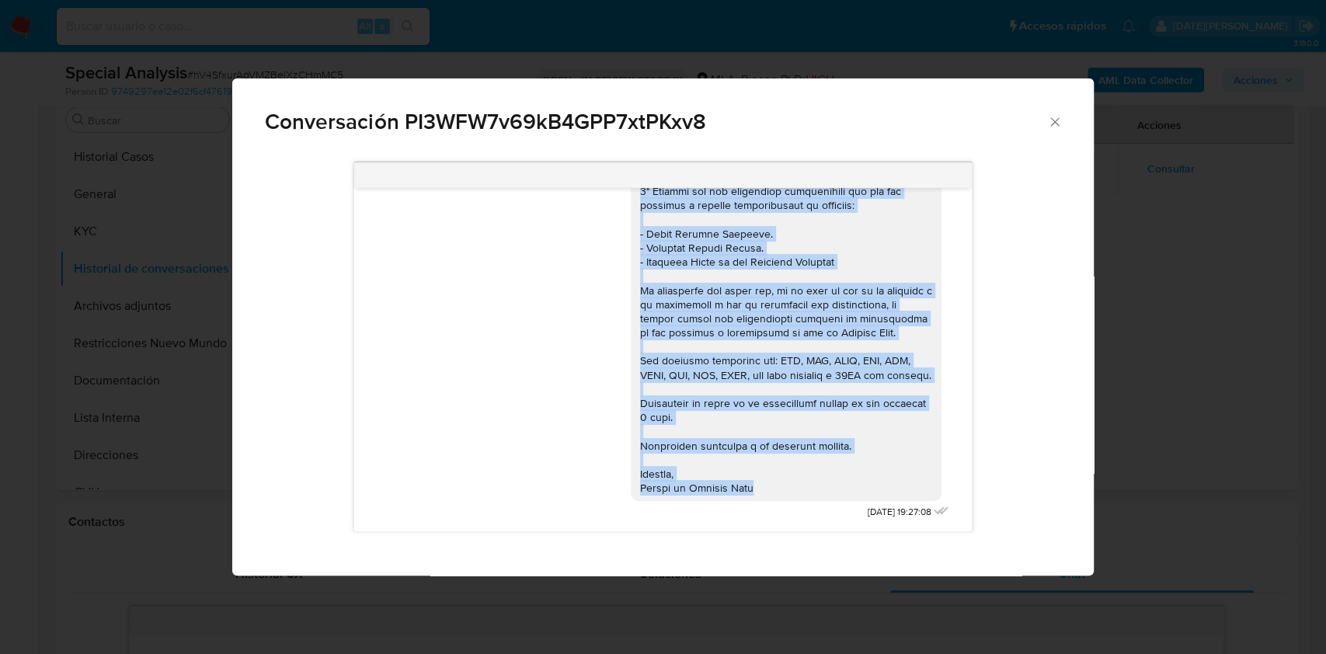
drag, startPoint x: 625, startPoint y: 221, endPoint x: 772, endPoint y: 496, distance: 312.1
click at [772, 496] on div "Comunicación" at bounding box center [786, 206] width 311 height 592
copy div "Lore Ipsumd Sitame Consectet, adipiscin eli se doeiusmodt inc utla. Et dolorema…"
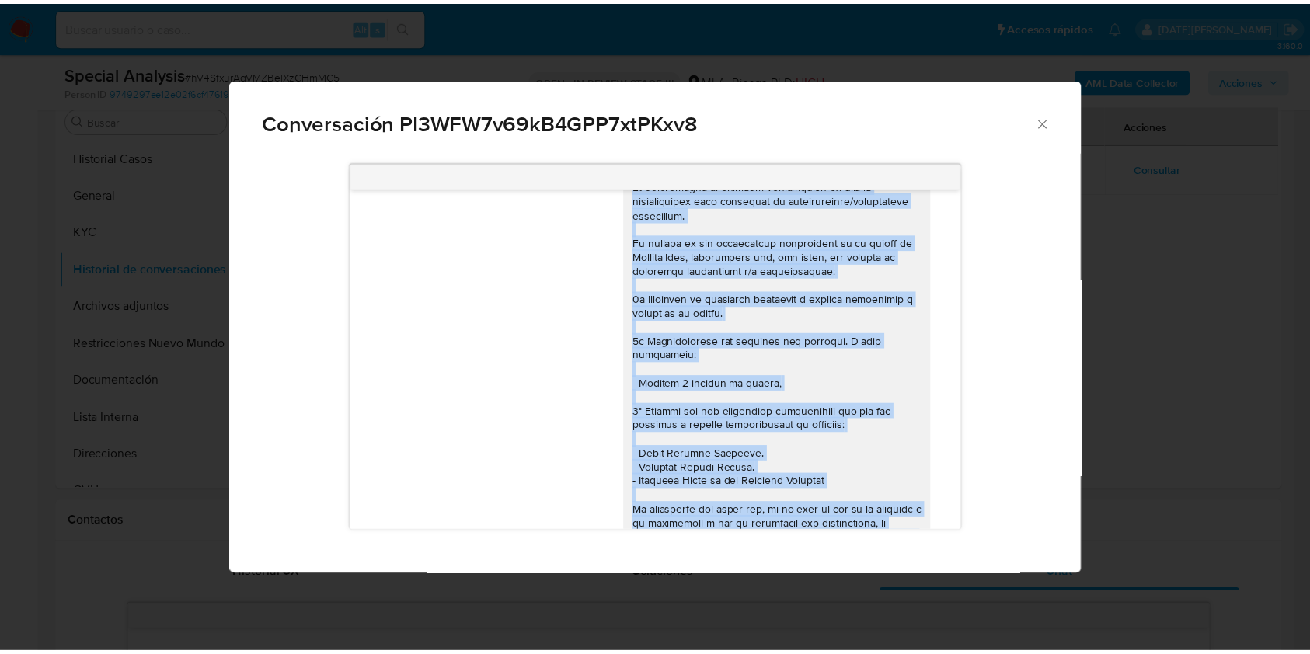
scroll to position [517, 0]
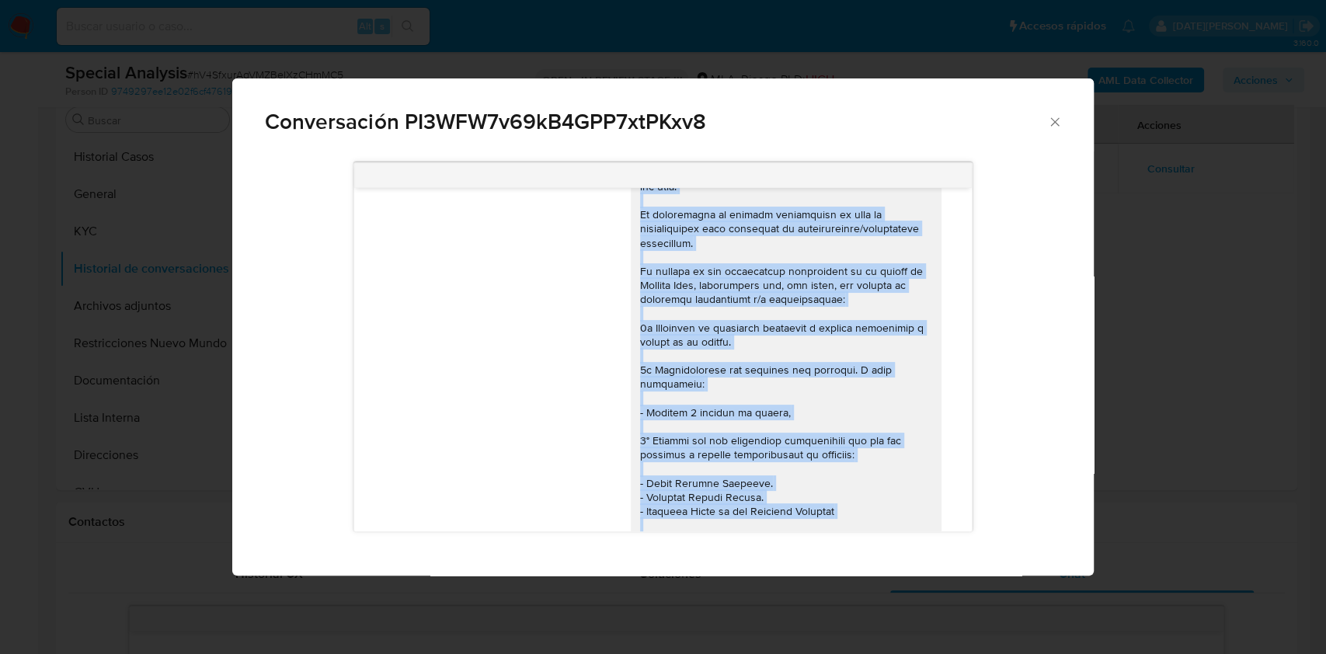
copy div "Hola Yamina Andrea Cicerchia, esperamos que te encuentres muy bien. Te consulta…"
click at [1050, 127] on icon "Cerrar" at bounding box center [1055, 122] width 16 height 16
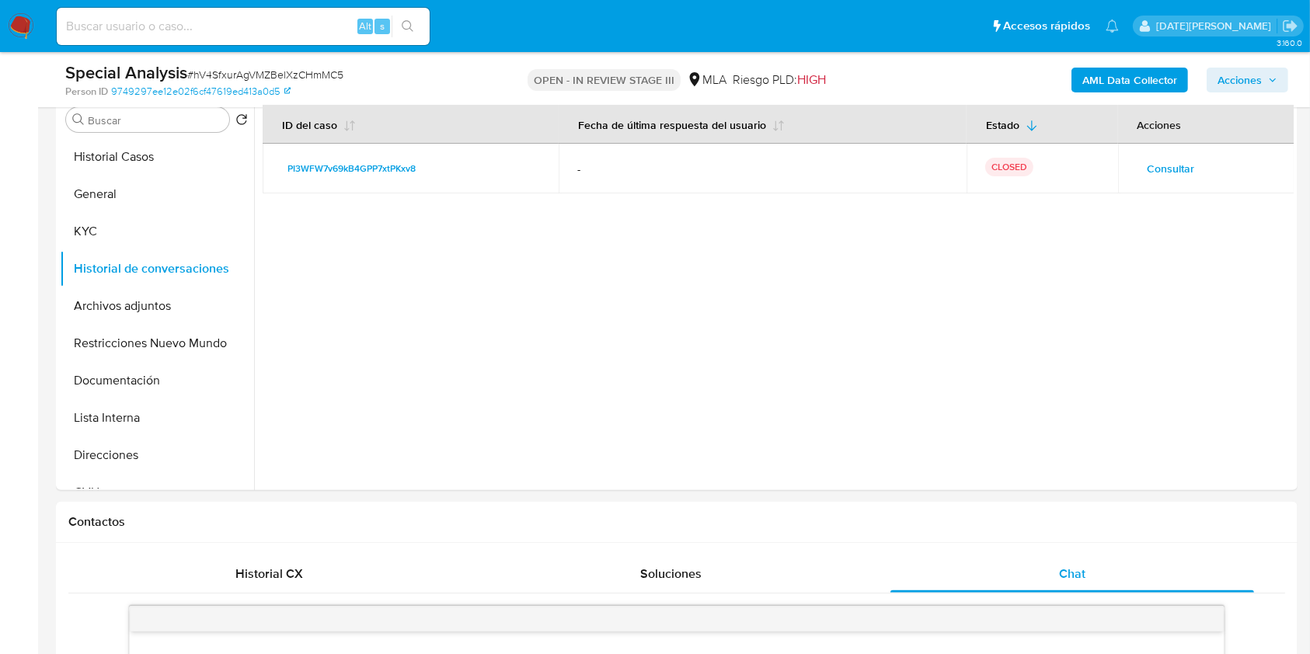
click at [1251, 71] on span "Acciones" at bounding box center [1239, 80] width 44 height 25
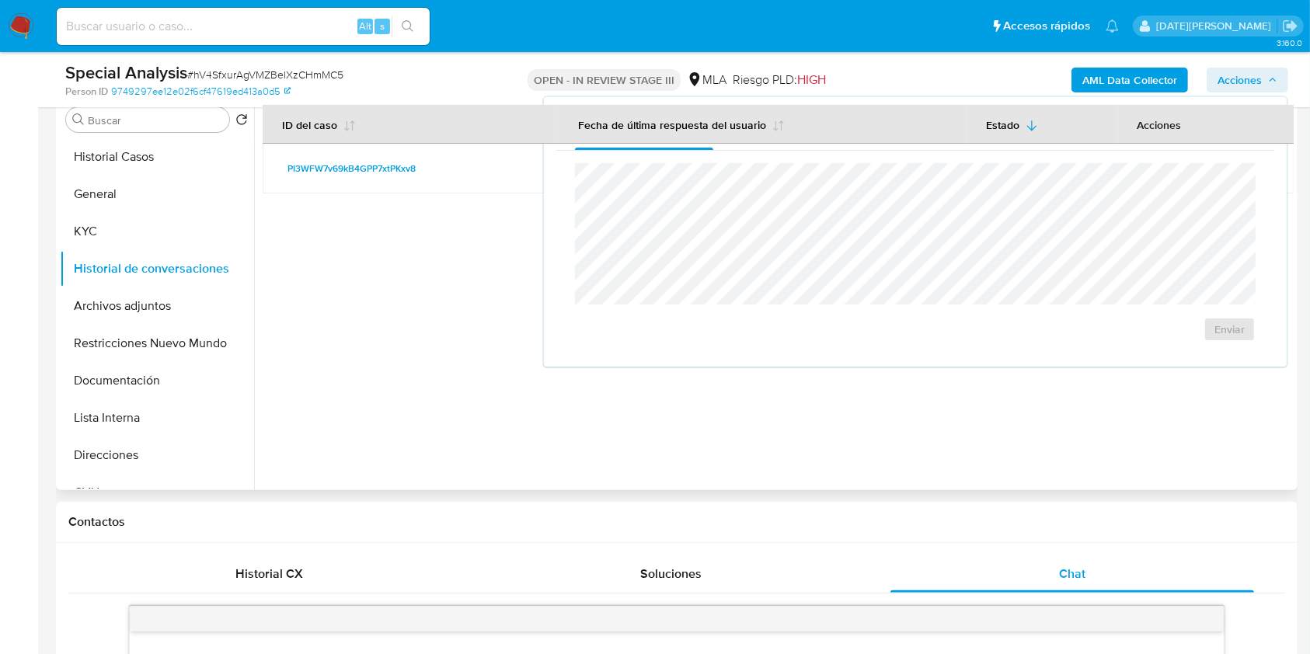
click at [522, 303] on div at bounding box center [773, 291] width 1039 height 398
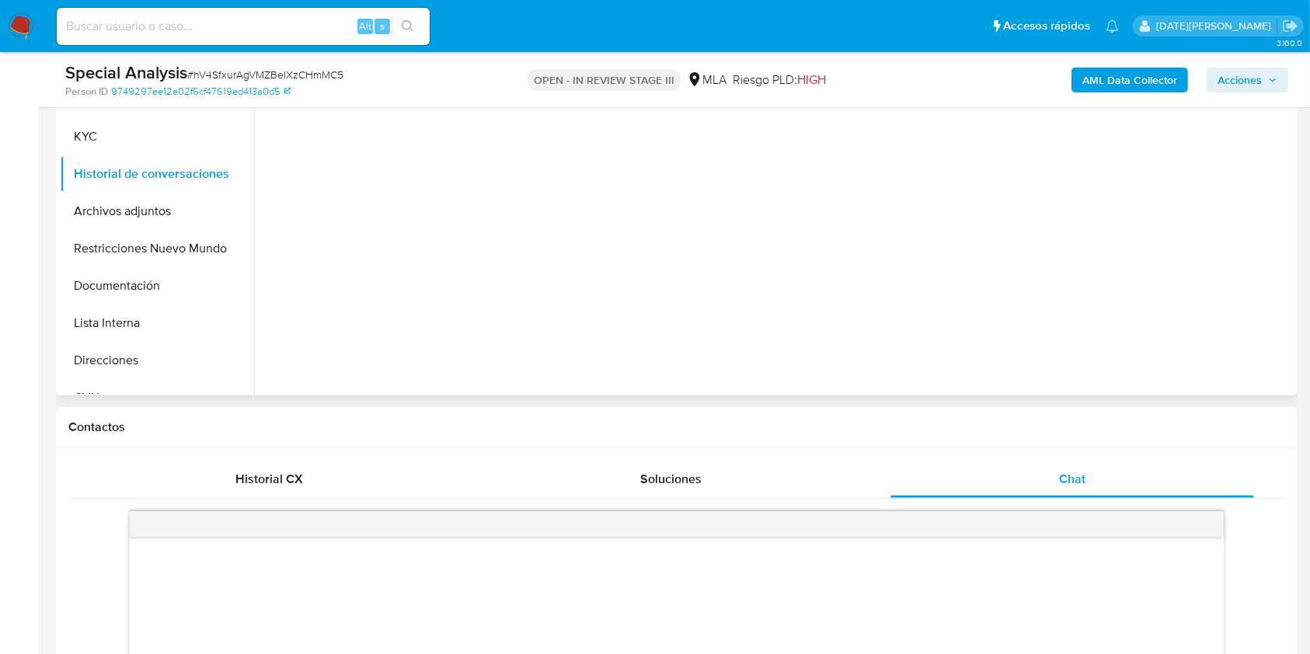
scroll to position [207, 0]
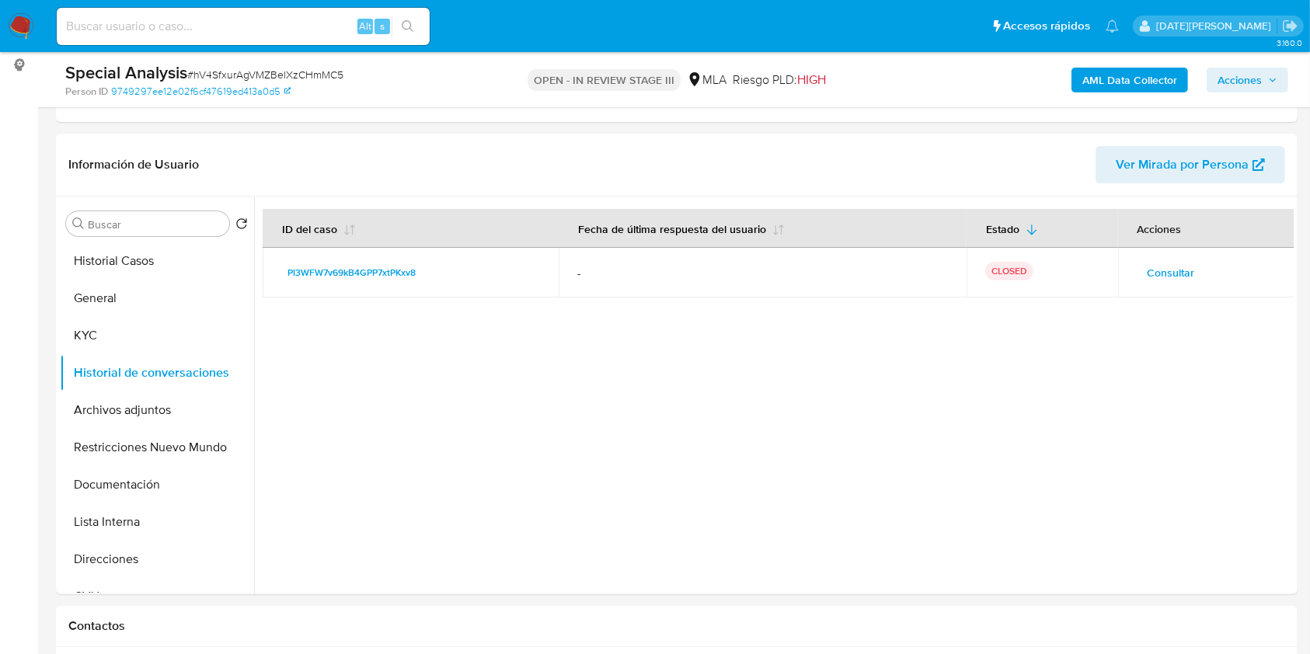
click at [1264, 74] on span "Acciones" at bounding box center [1247, 80] width 60 height 22
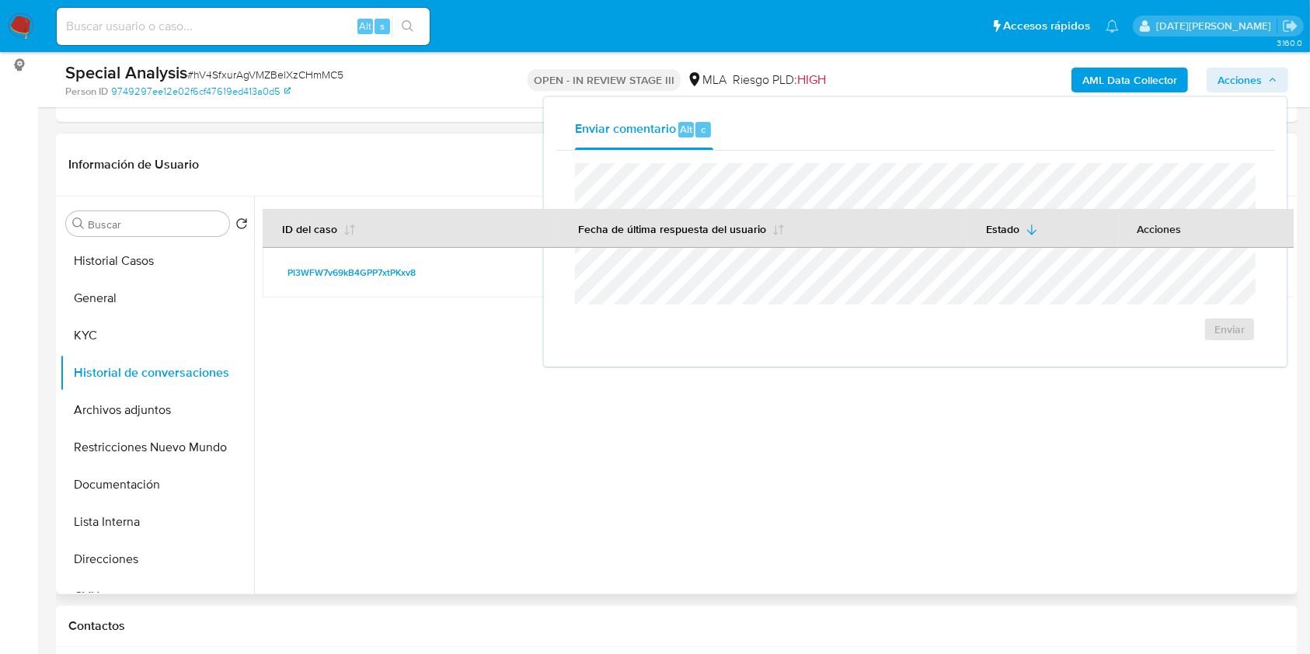
click at [379, 169] on header "Información de Usuario Ver Mirada por Persona" at bounding box center [676, 164] width 1216 height 37
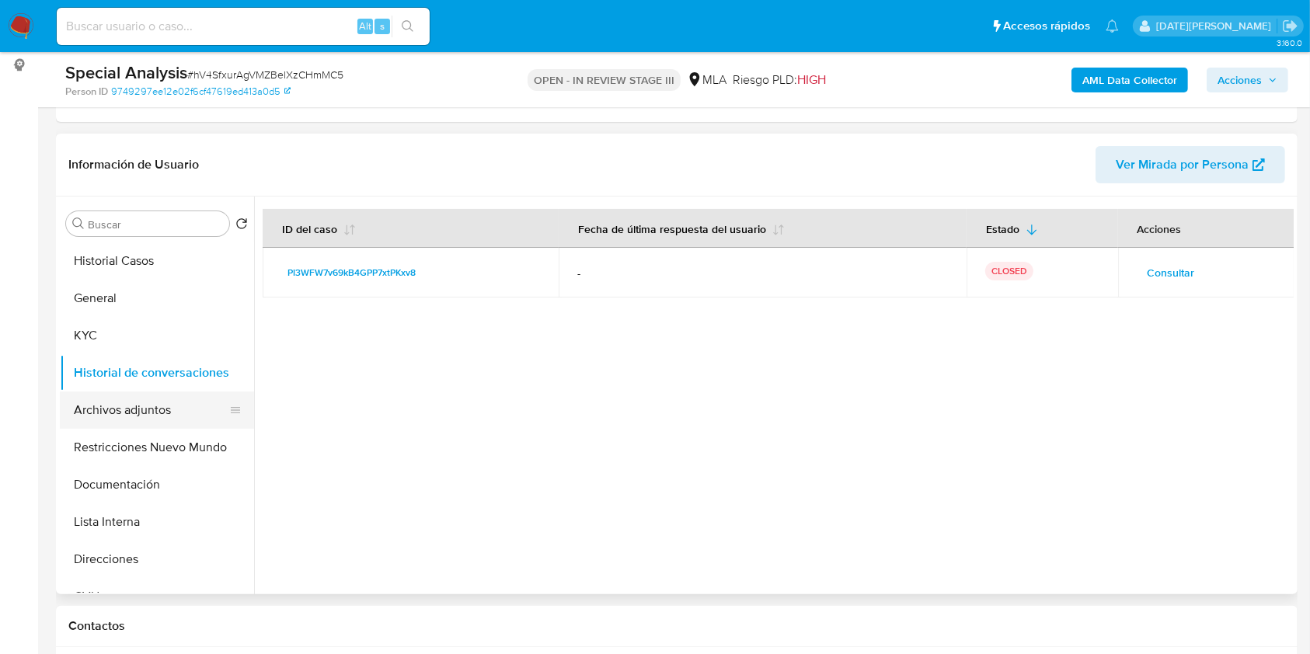
click at [141, 398] on button "Archivos adjuntos" at bounding box center [151, 410] width 182 height 37
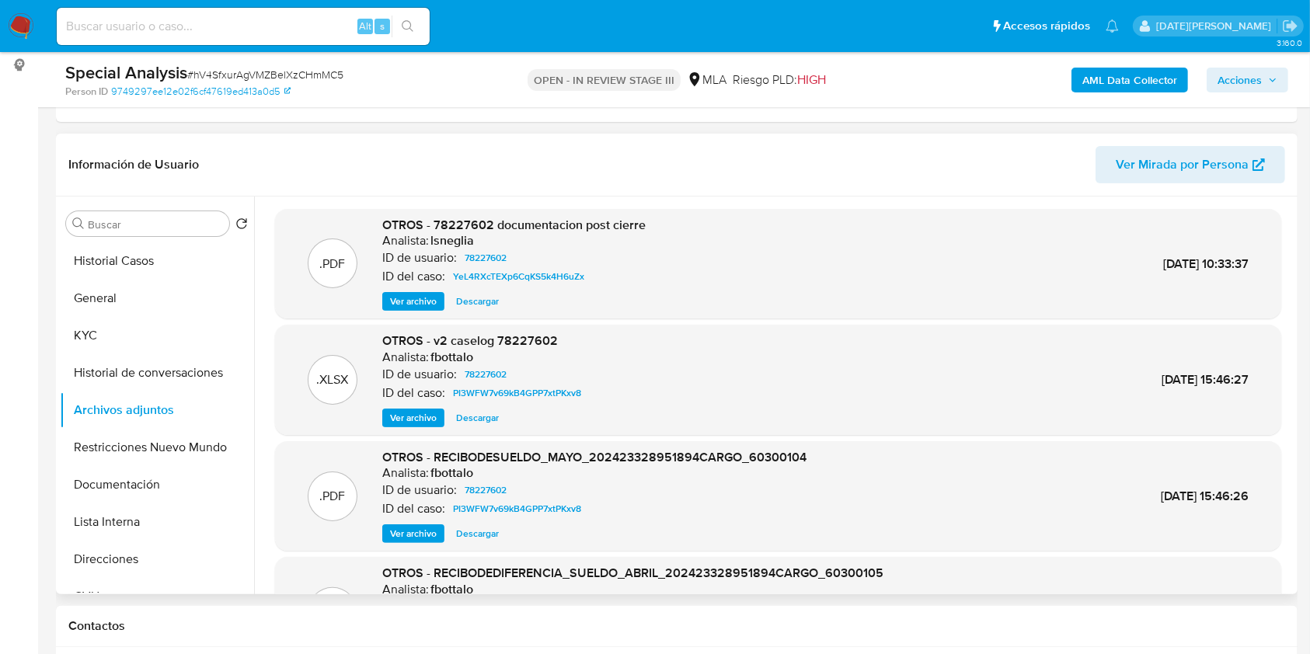
click at [423, 413] on span "Ver archivo" at bounding box center [413, 418] width 47 height 16
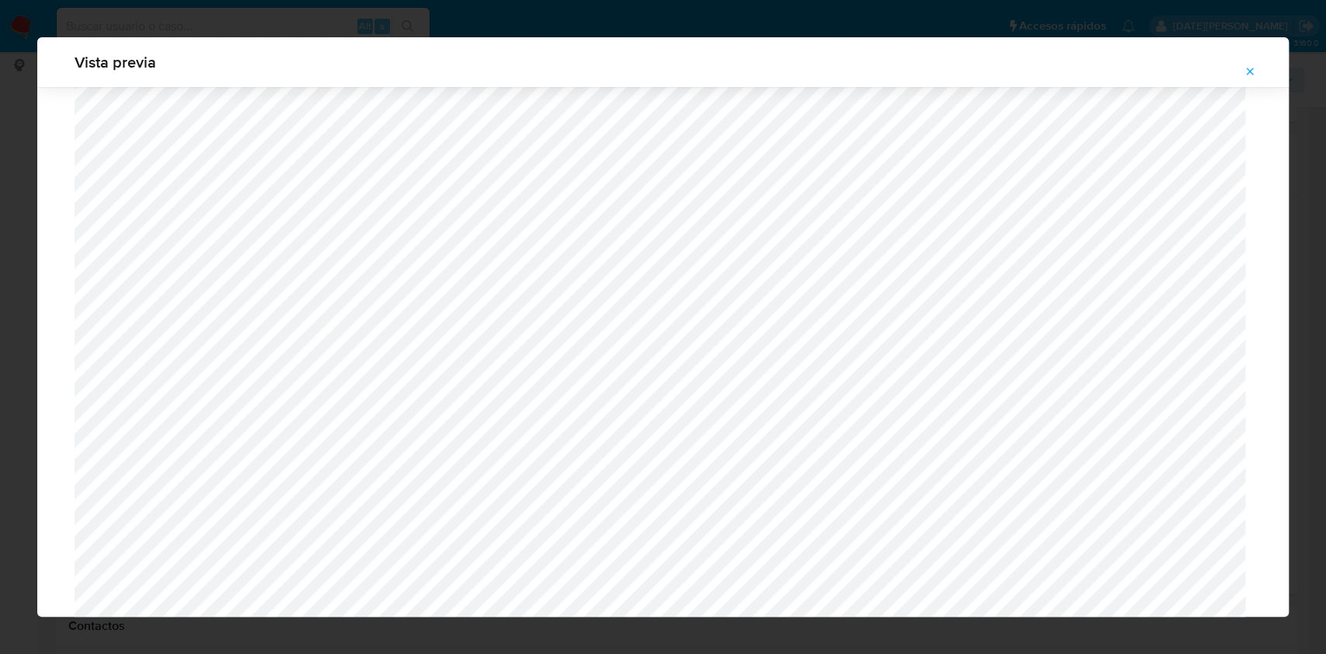
scroll to position [797, 0]
click at [1248, 71] on icon "Attachment preview" at bounding box center [1250, 71] width 12 height 12
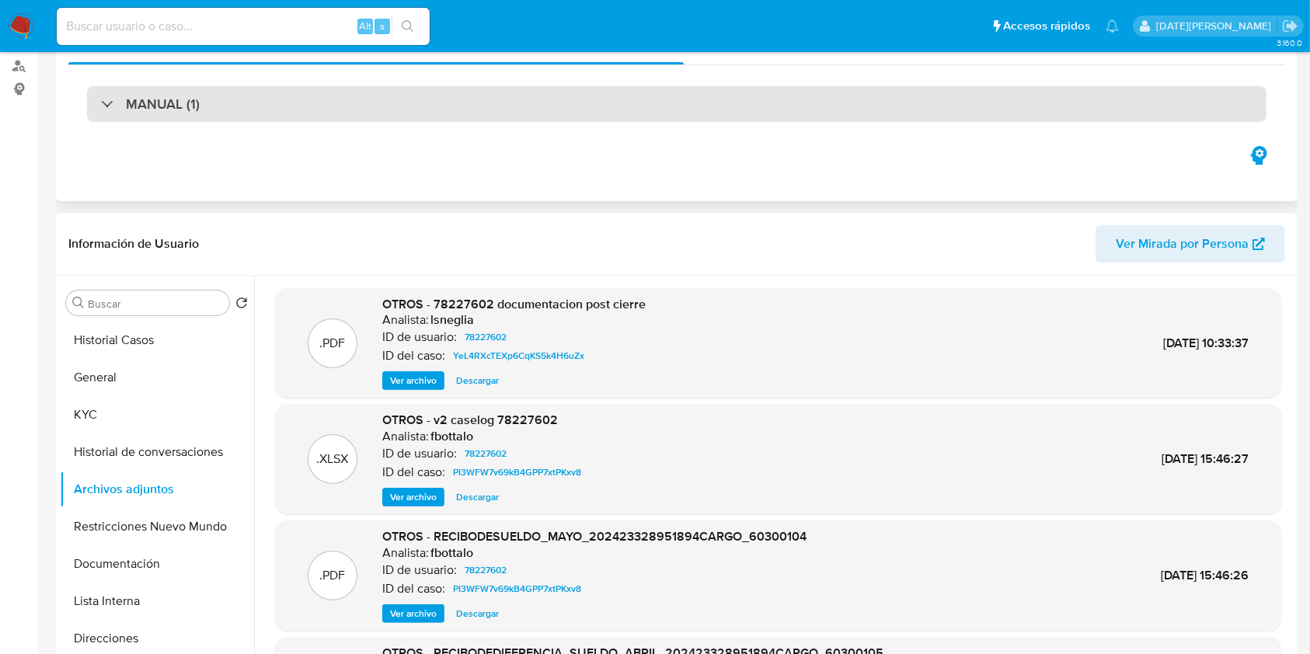
scroll to position [0, 0]
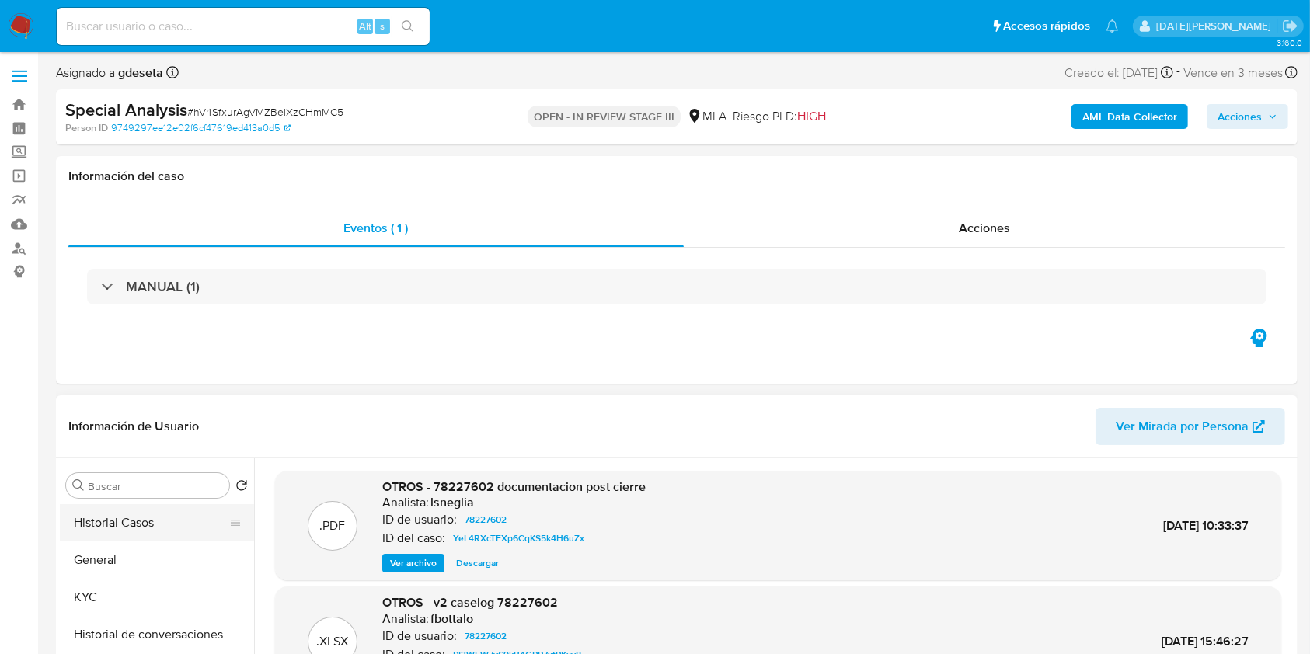
drag, startPoint x: 127, startPoint y: 520, endPoint x: 142, endPoint y: 513, distance: 17.0
click at [129, 520] on button "Historial Casos" at bounding box center [151, 522] width 182 height 37
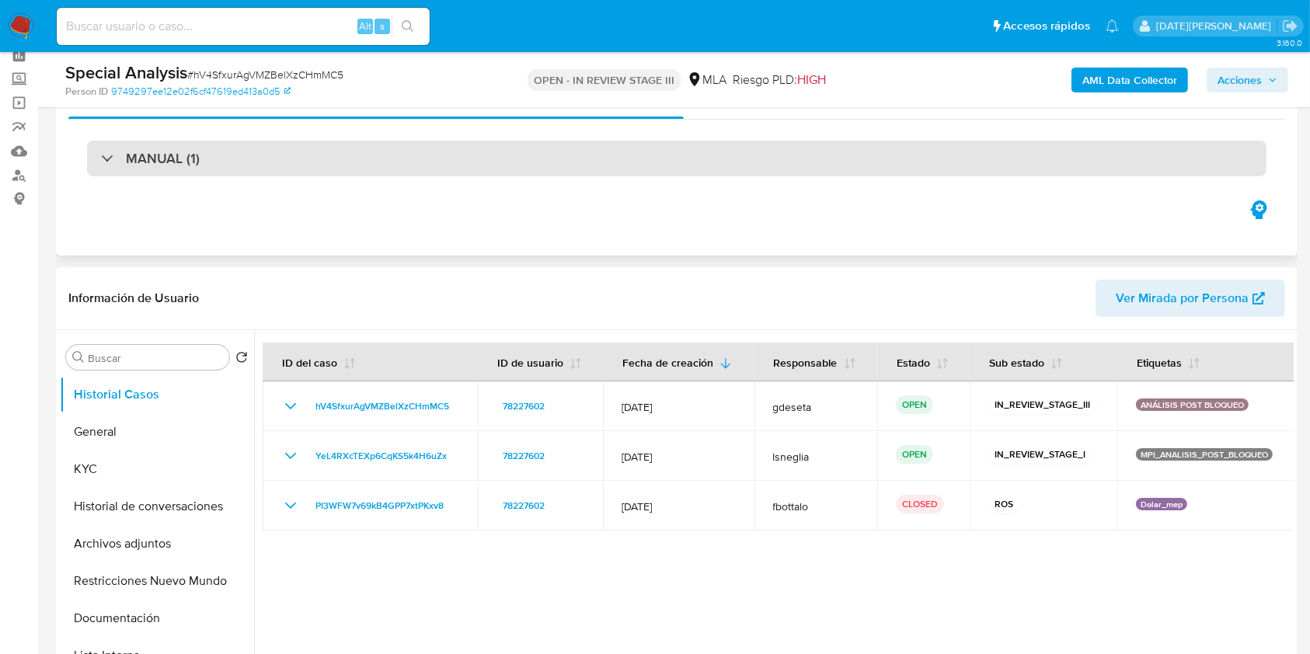
scroll to position [103, 0]
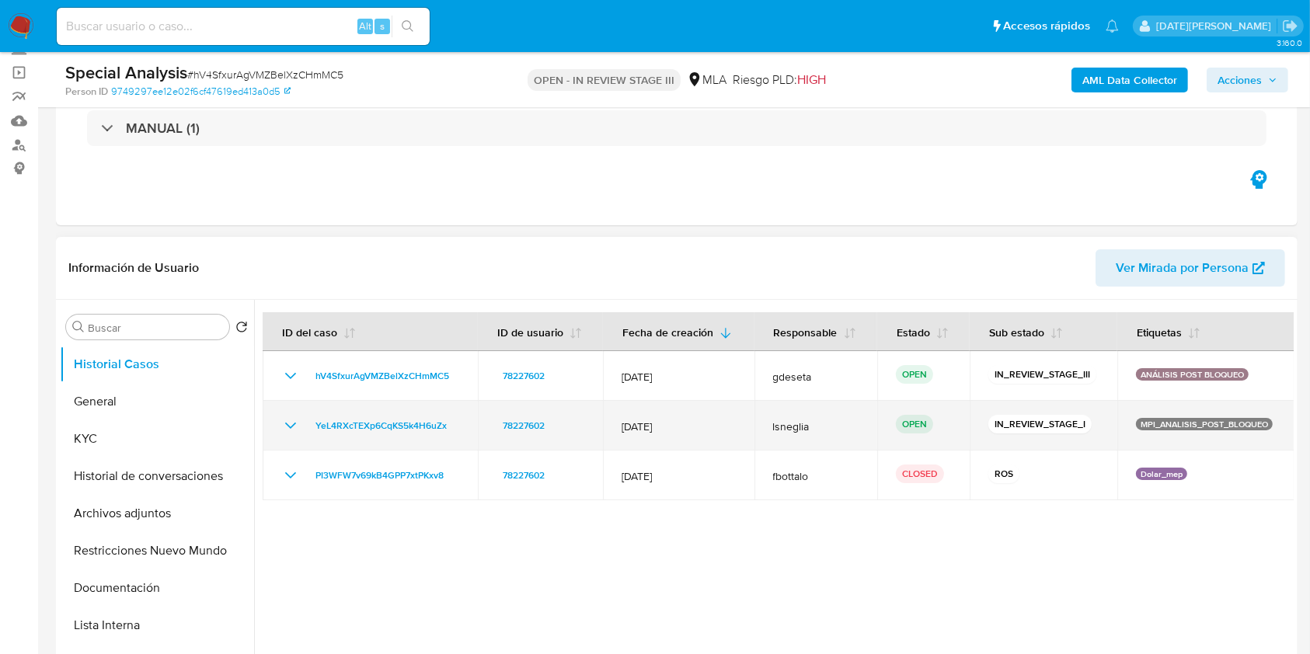
drag, startPoint x: 308, startPoint y: 425, endPoint x: 476, endPoint y: 426, distance: 168.6
click at [476, 426] on td "YeL4RXcTEXp6CqKS5k4H6uZx" at bounding box center [370, 426] width 215 height 50
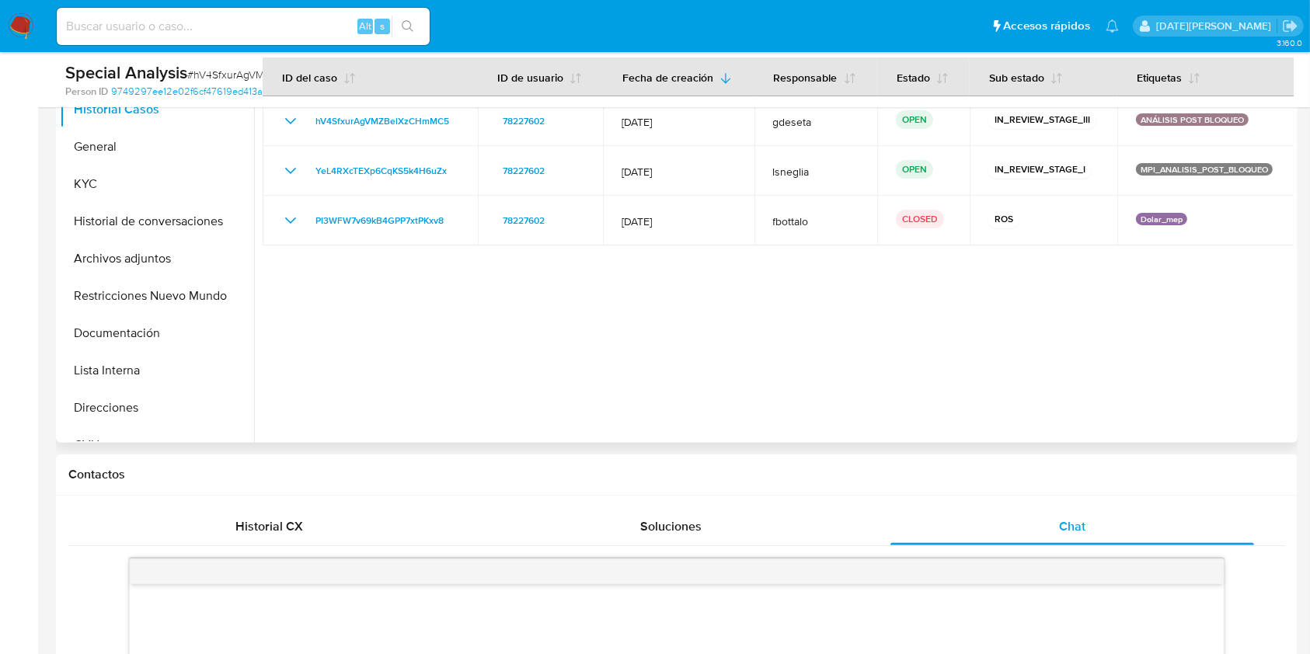
scroll to position [311, 0]
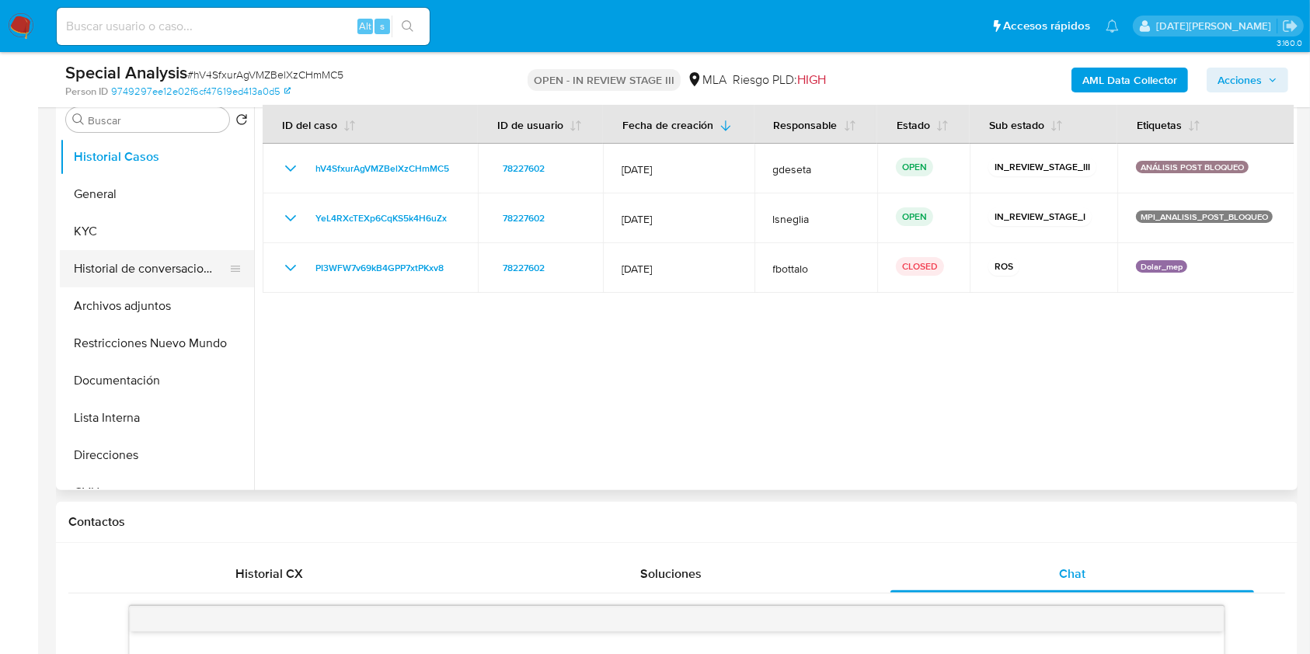
click at [153, 266] on button "Historial de conversaciones" at bounding box center [151, 268] width 182 height 37
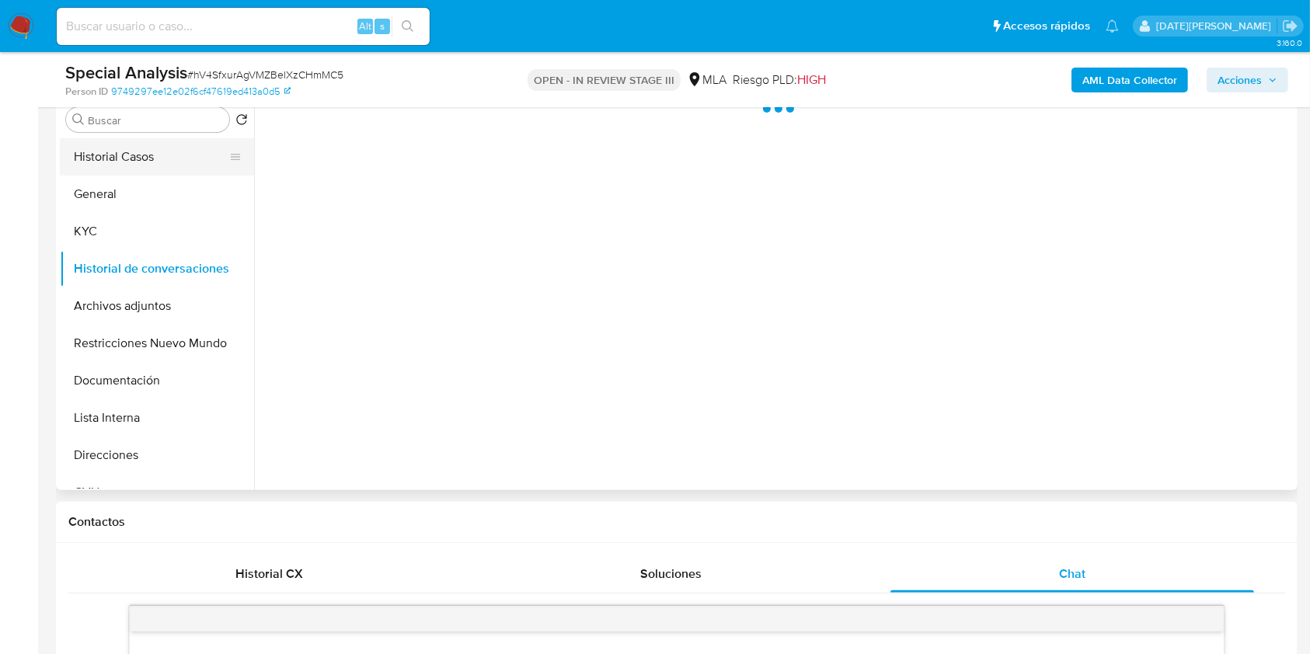
click at [155, 147] on button "Historial Casos" at bounding box center [151, 156] width 182 height 37
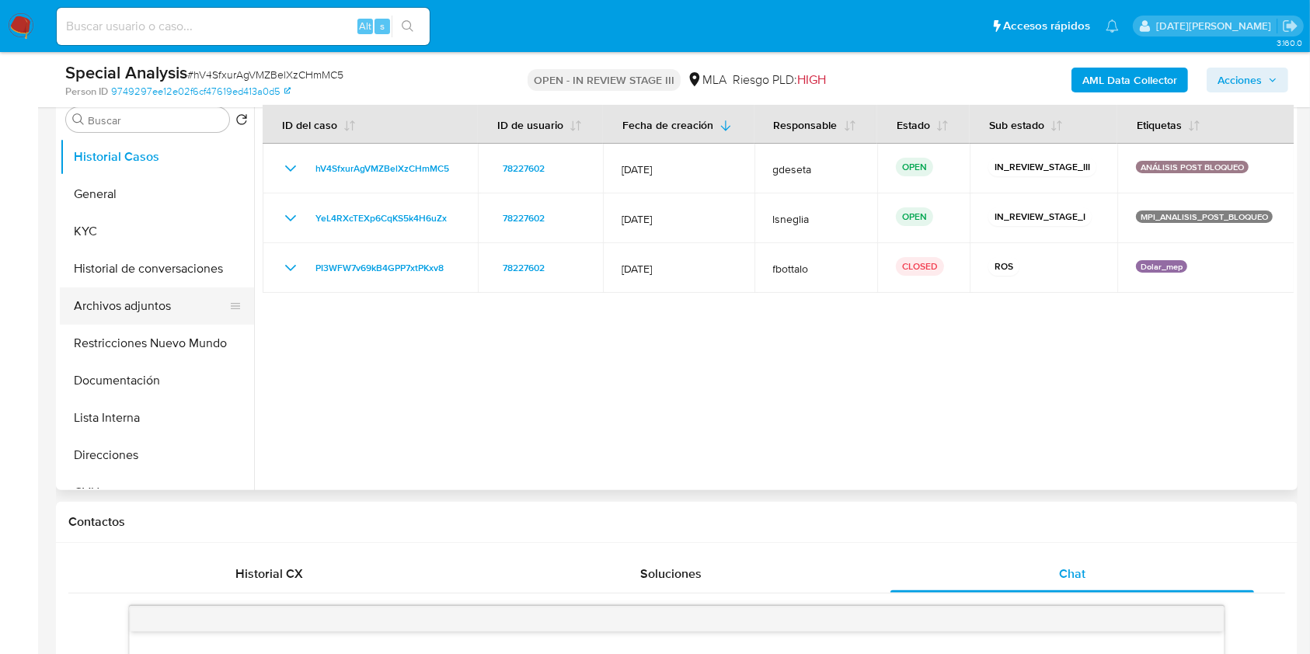
click at [151, 308] on button "Archivos adjuntos" at bounding box center [151, 305] width 182 height 37
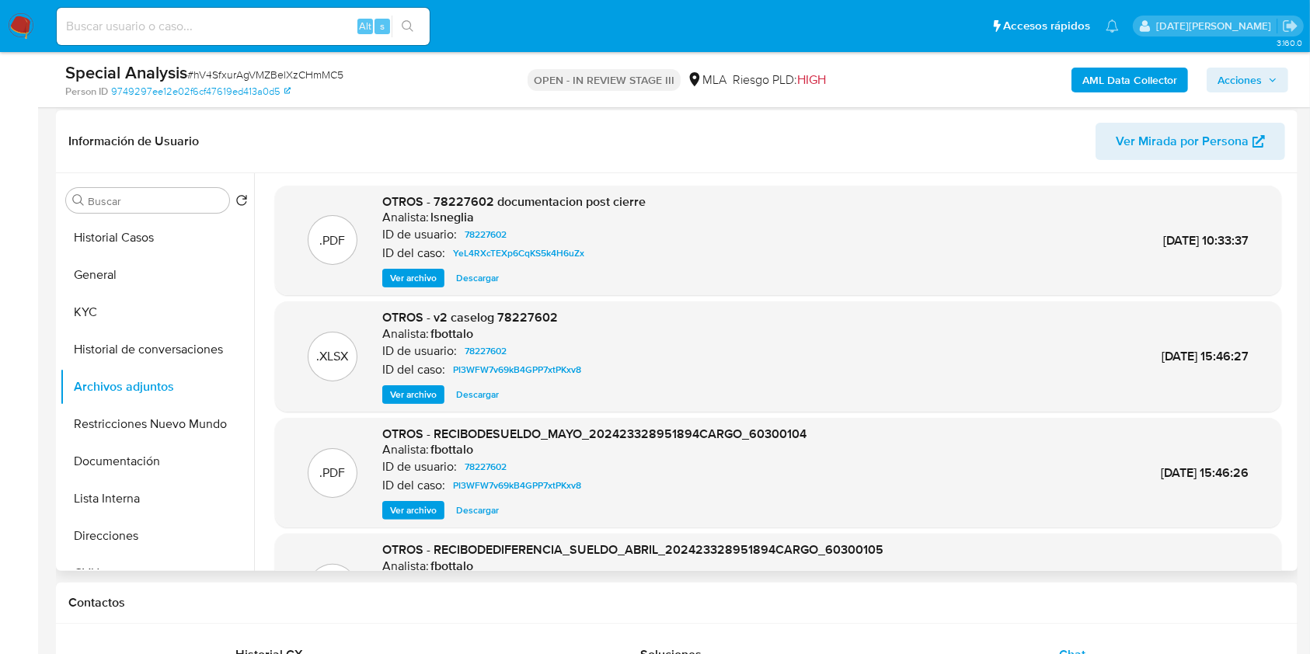
scroll to position [103, 0]
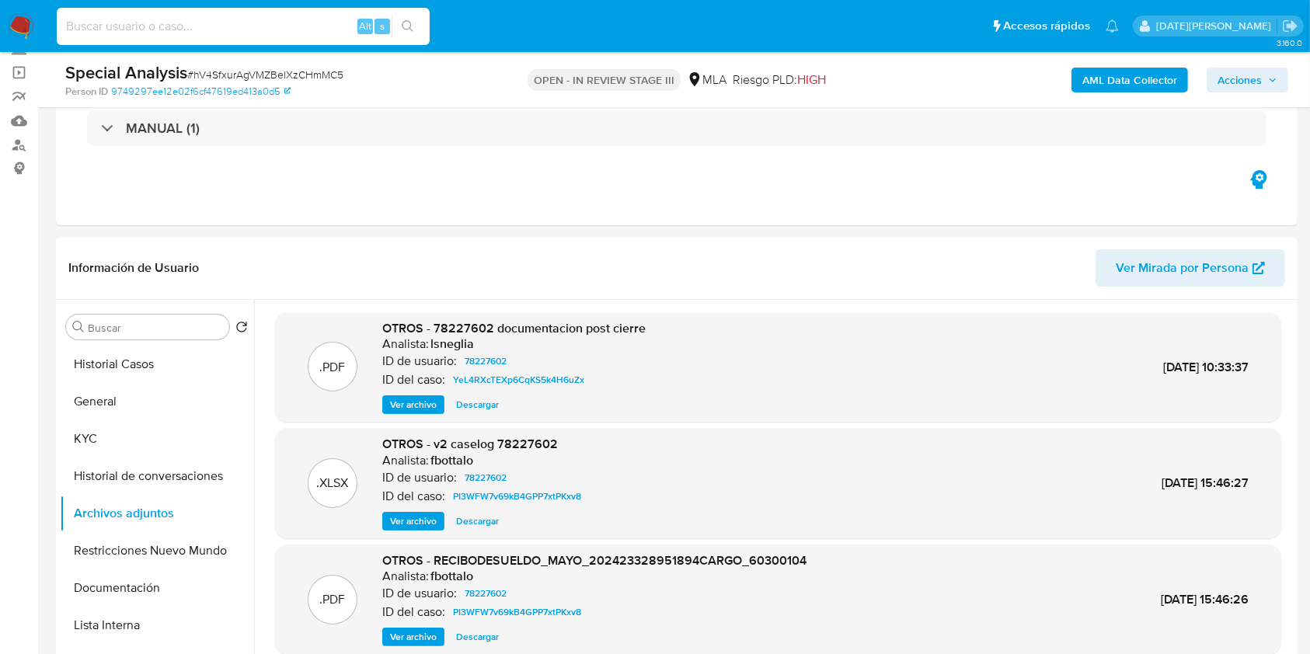
click at [169, 22] on input at bounding box center [243, 26] width 373 height 20
paste input "V2c38NCokdjF92vFsJnJg1kr"
type input "V2c38NCokdjF92vFsJnJg1kr"
click at [416, 28] on button "search-icon" at bounding box center [408, 27] width 32 height 22
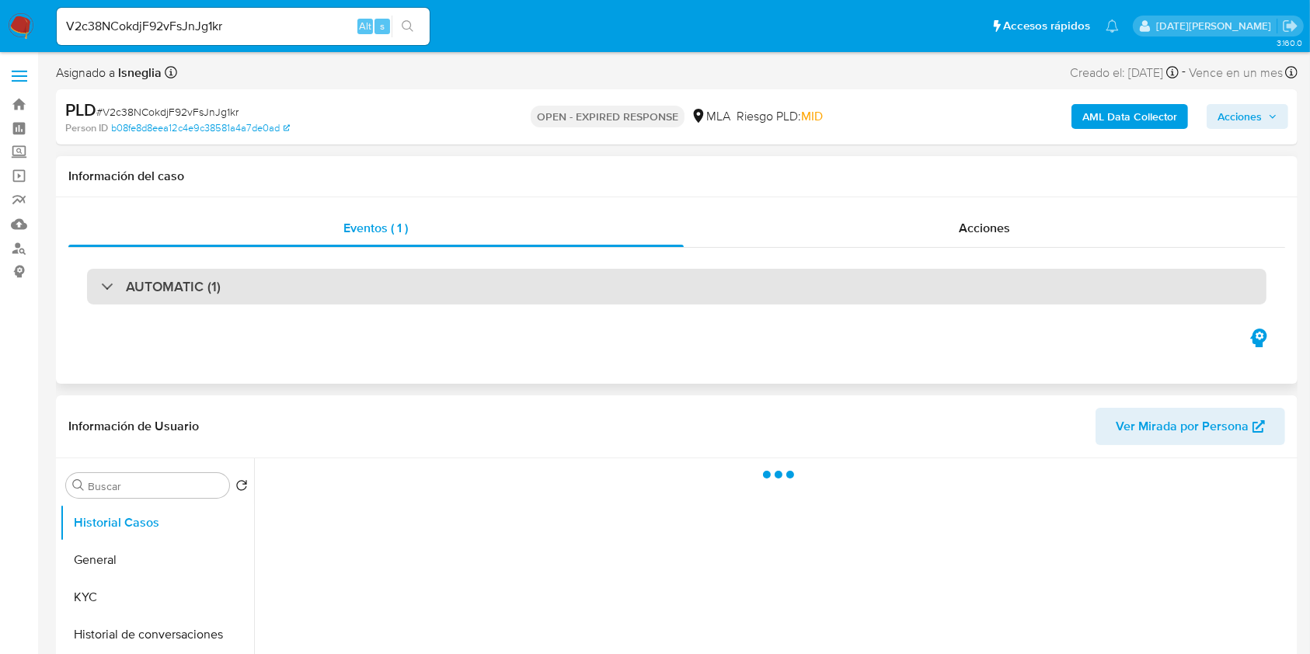
select select "10"
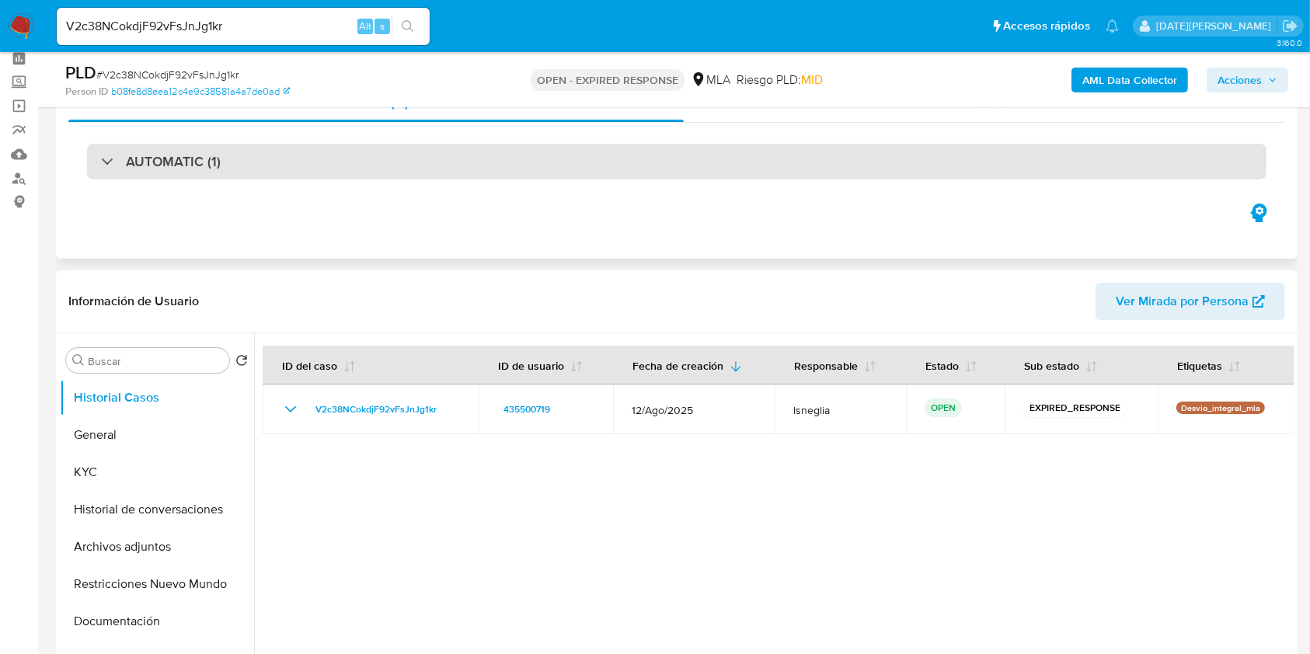
scroll to position [103, 0]
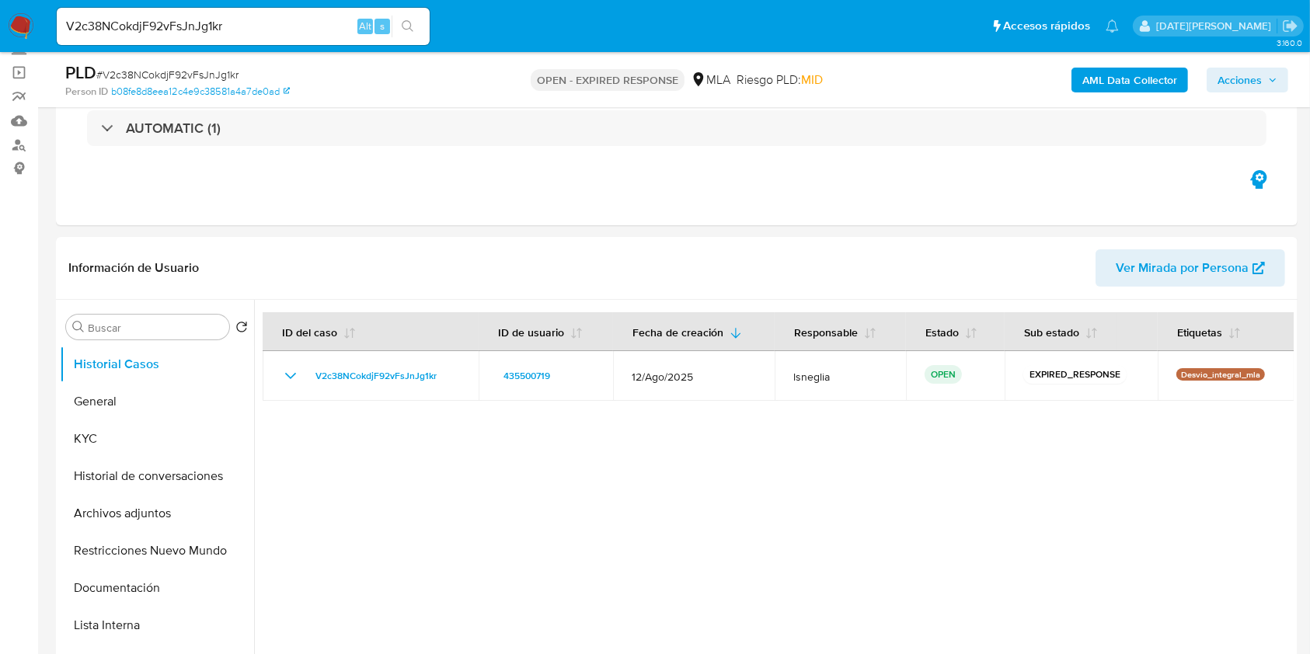
click at [205, 71] on span "# V2c38NCokdjF92vFsJnJg1kr" at bounding box center [167, 75] width 142 height 16
copy span "V2c38NCokdjF92vFsJnJg1kr"
click at [15, 33] on img at bounding box center [21, 26] width 26 height 26
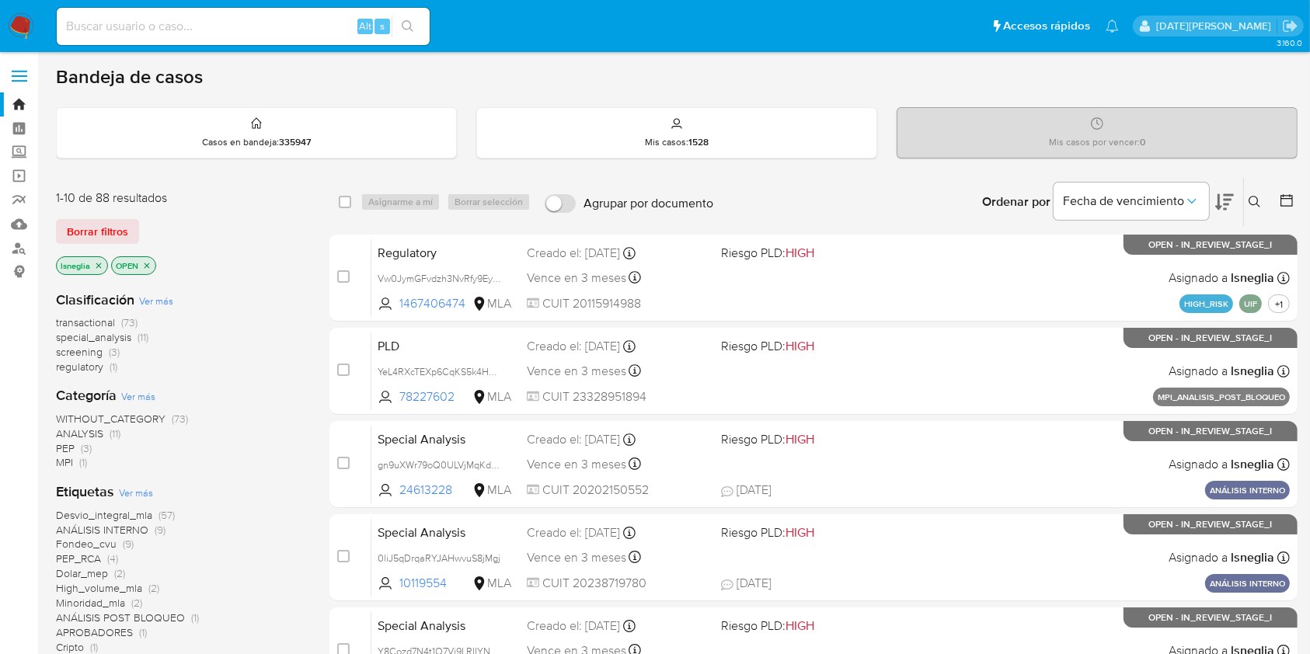
click at [1254, 197] on icon at bounding box center [1254, 202] width 12 height 12
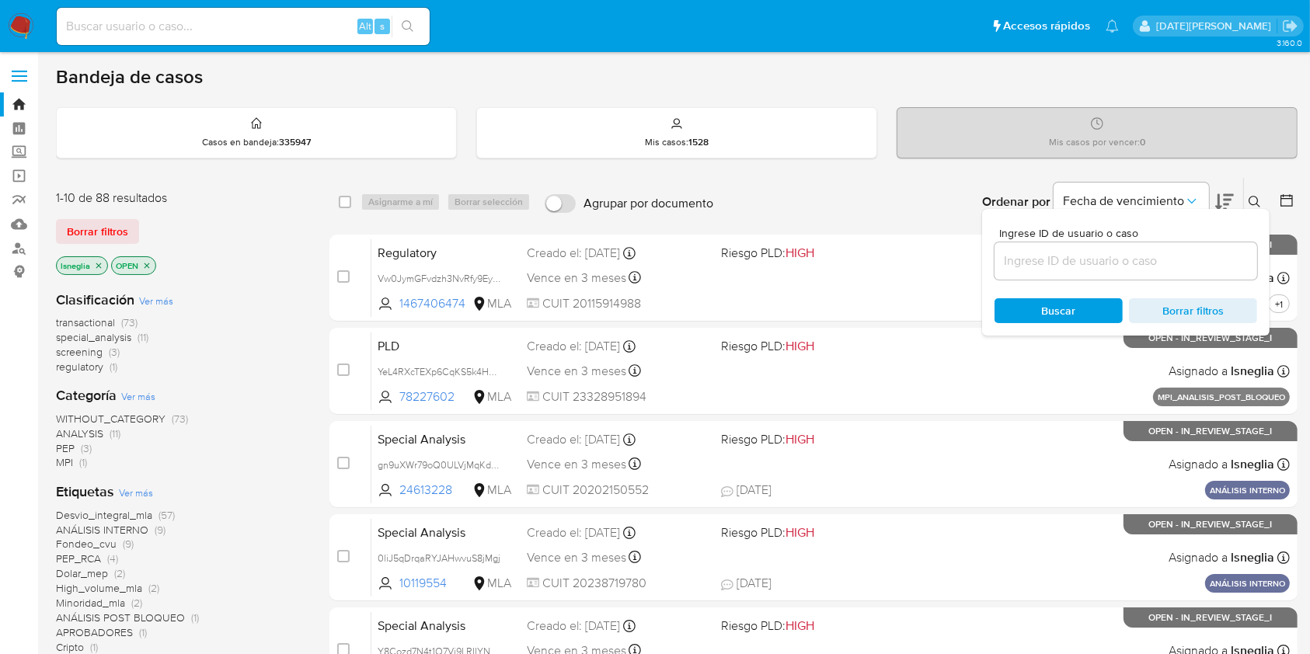
click at [1107, 263] on input at bounding box center [1125, 261] width 263 height 20
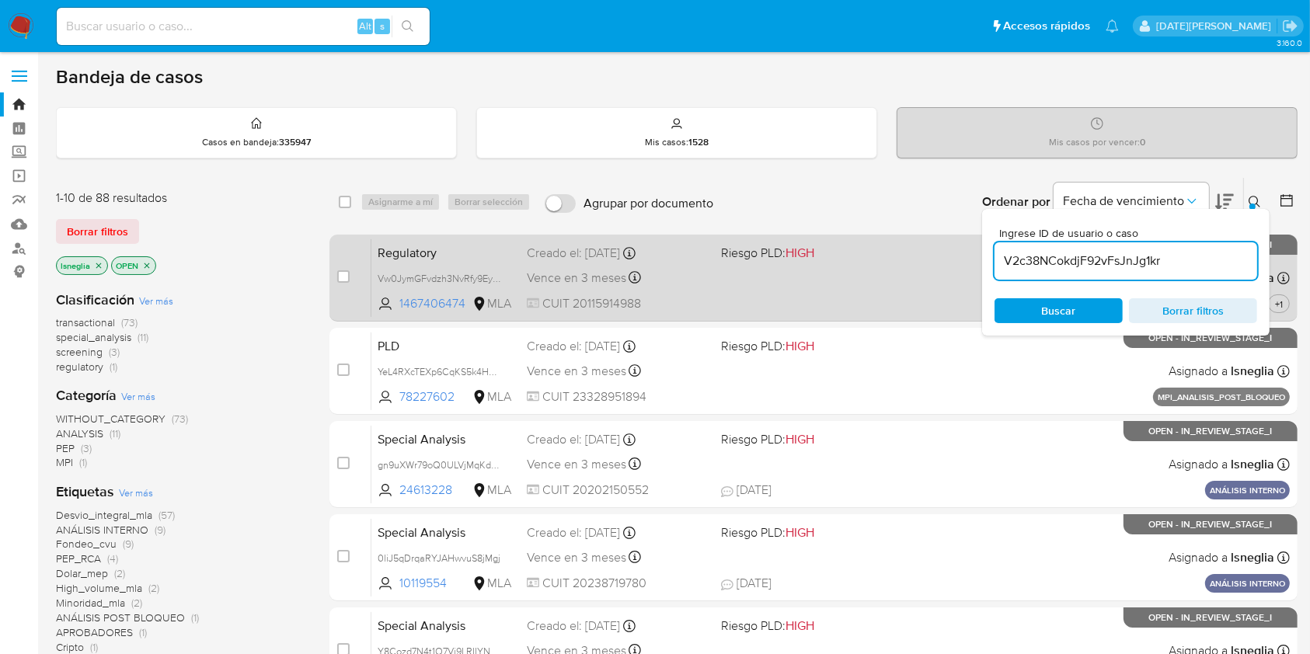
type input "V2c38NCokdjF92vFsJnJg1kr"
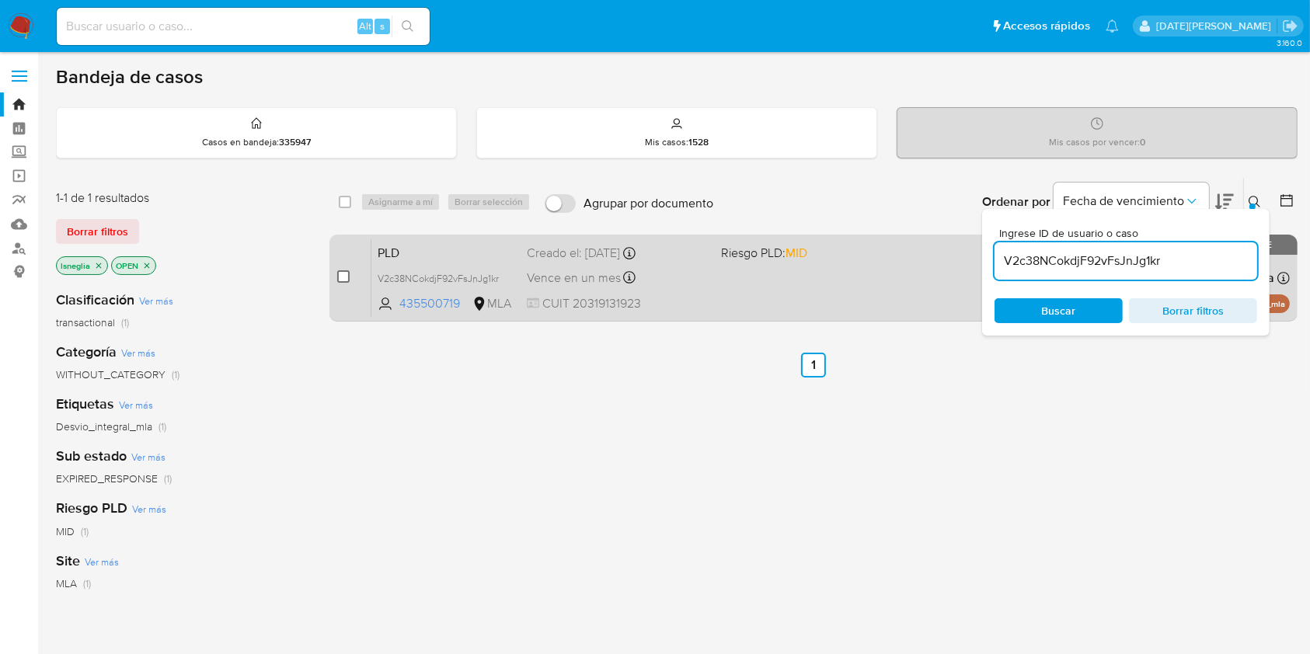
click at [335, 277] on div "case-item-checkbox No es posible asignar el caso PLD V2c38NCokdjF92vFsJnJg1kr 4…" at bounding box center [813, 278] width 968 height 87
click at [340, 277] on input "checkbox" at bounding box center [343, 276] width 12 height 12
checkbox input "true"
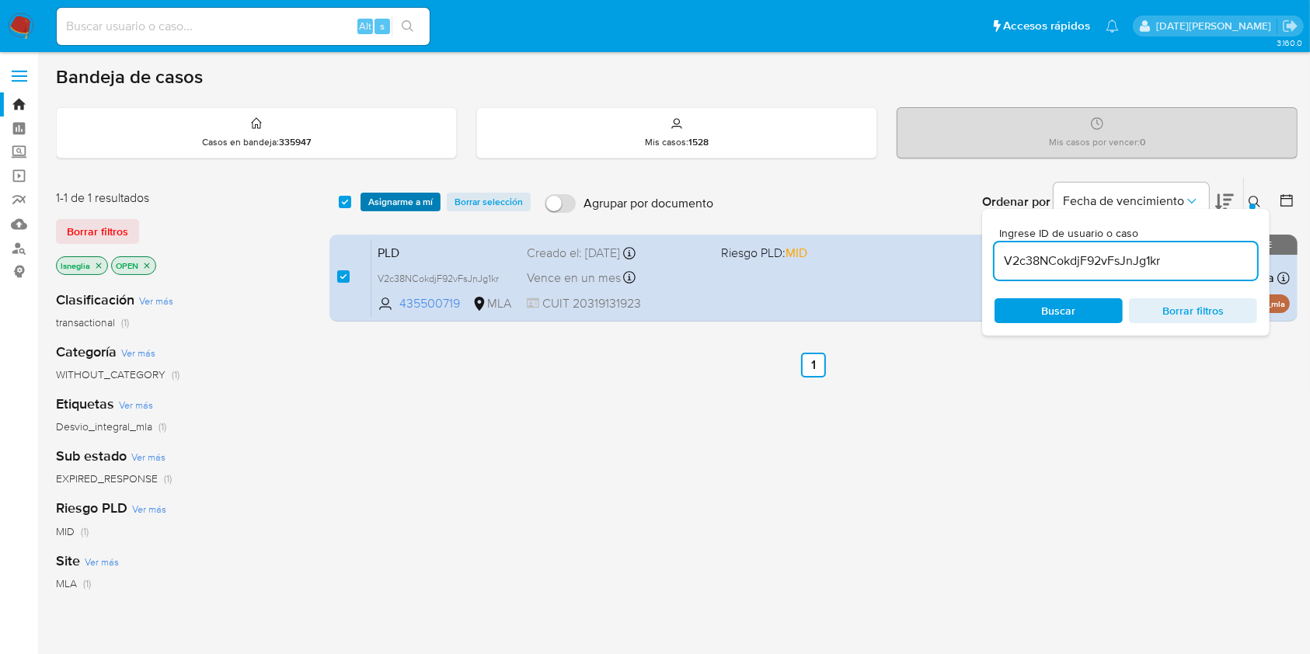
click at [395, 207] on span "Asignarme a mí" at bounding box center [400, 202] width 64 height 16
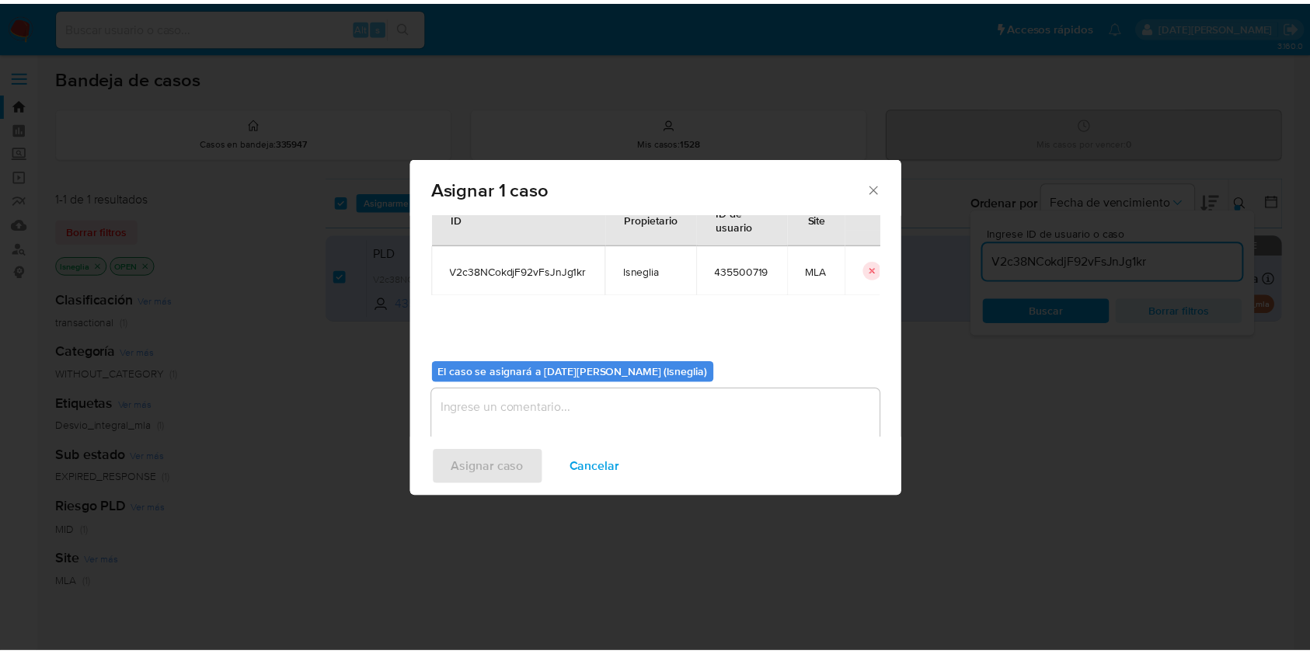
scroll to position [79, 0]
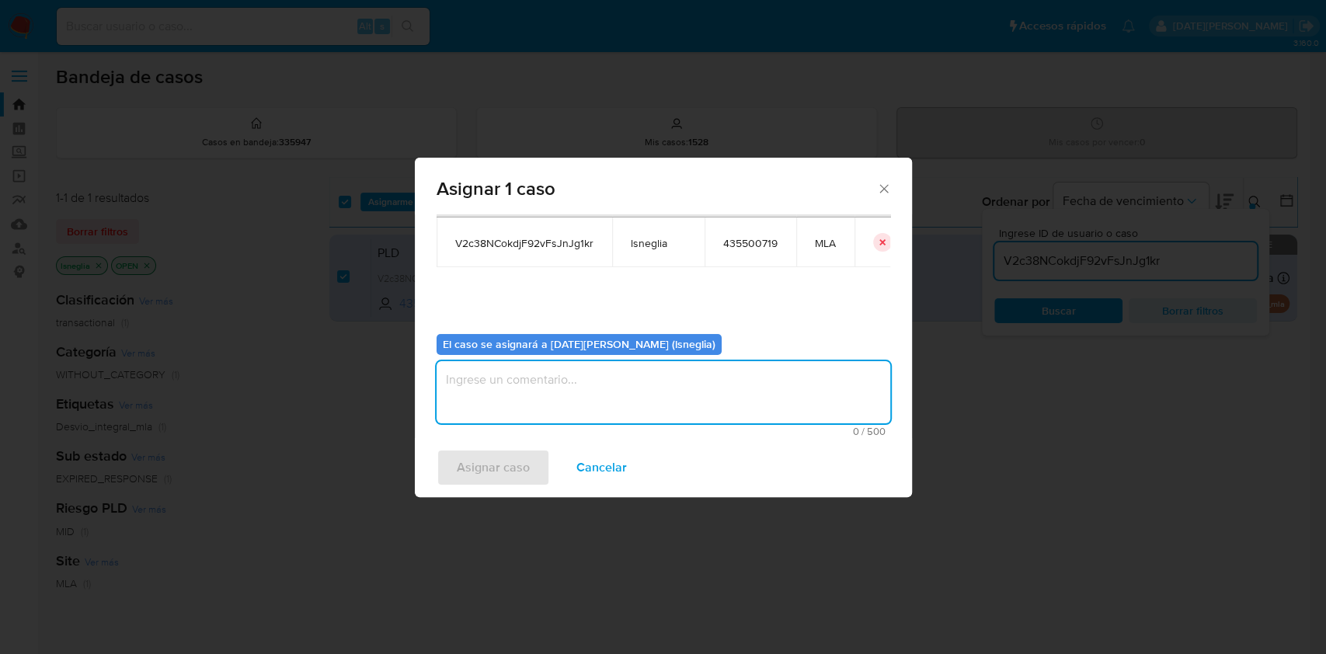
click at [524, 407] on textarea "assign-modal" at bounding box center [664, 392] width 454 height 62
type textarea "."
click at [493, 467] on span "Asignar caso" at bounding box center [493, 468] width 73 height 34
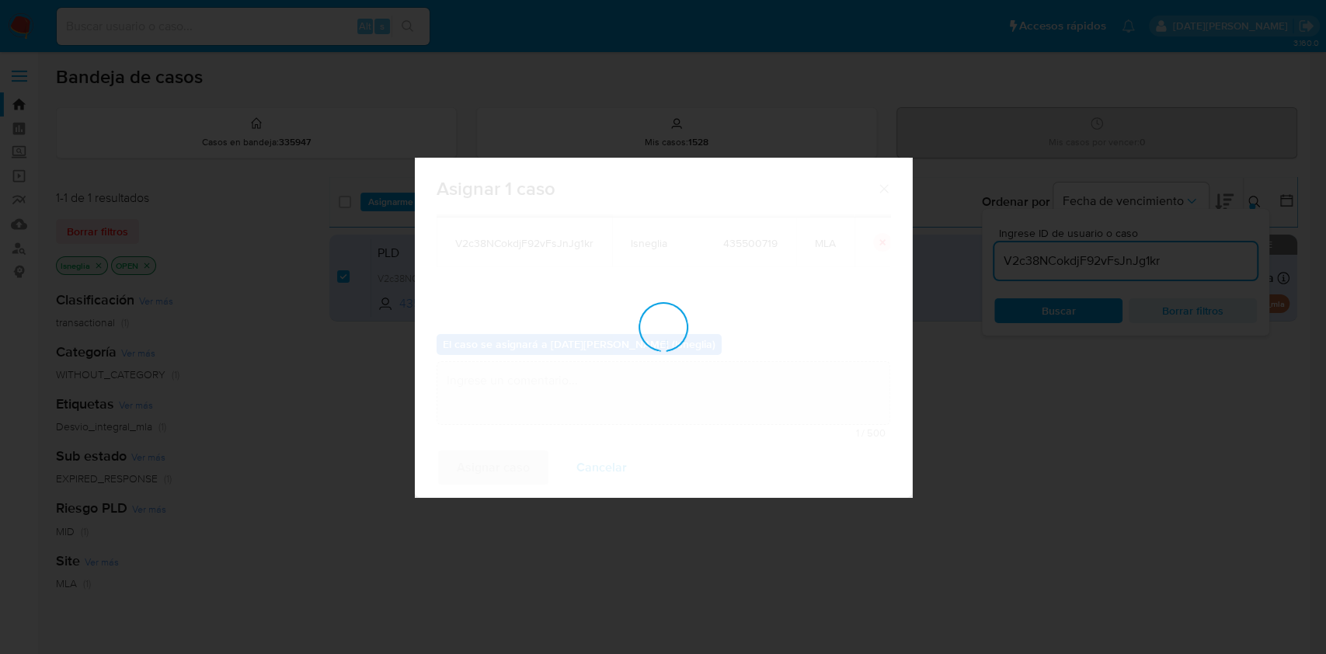
checkbox input "false"
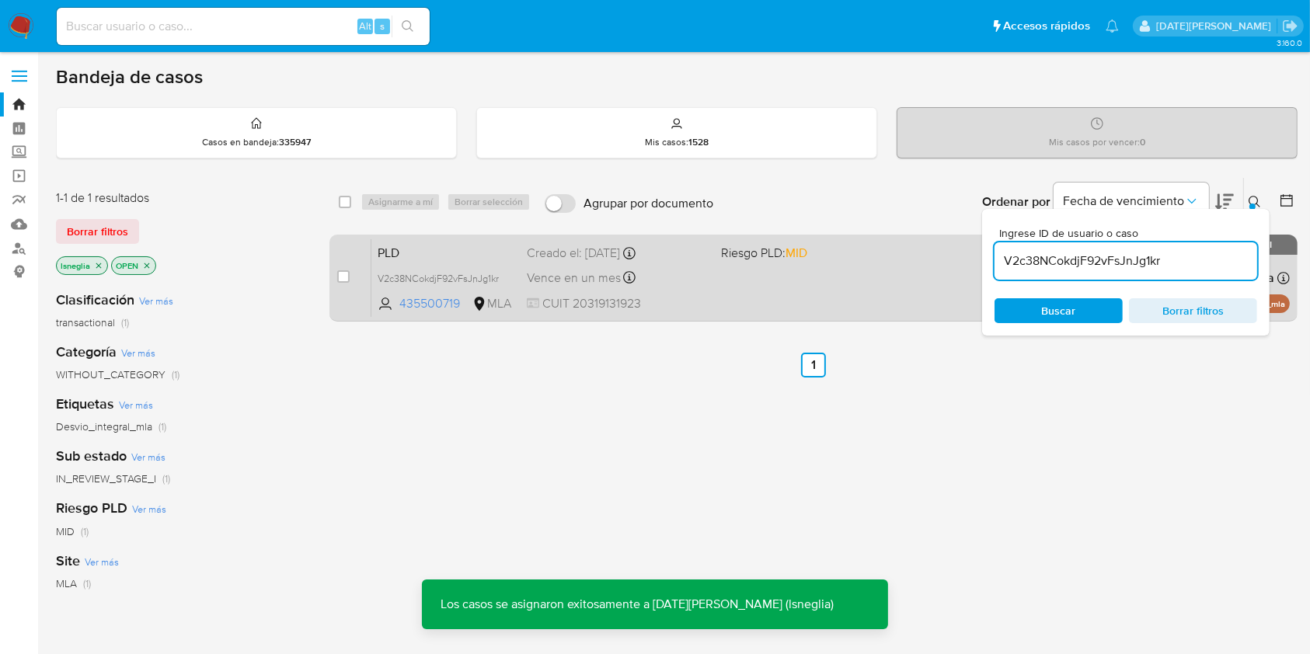
click at [475, 242] on span "PLD" at bounding box center [446, 252] width 137 height 20
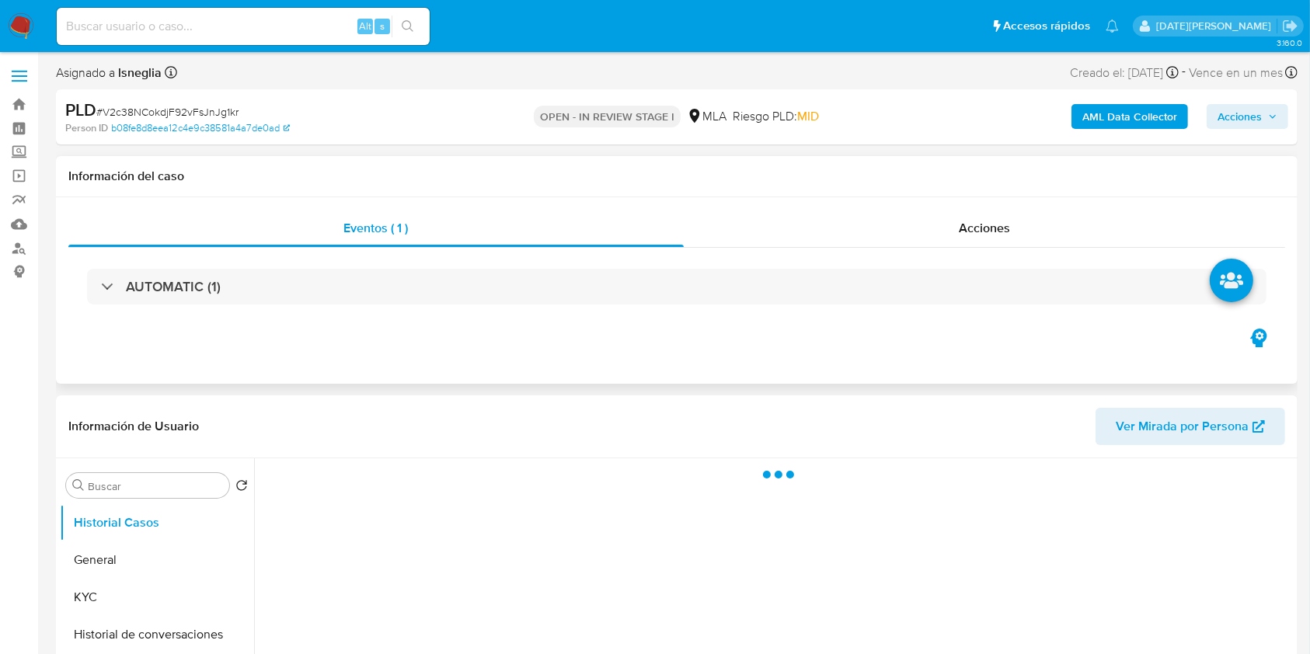
select select "10"
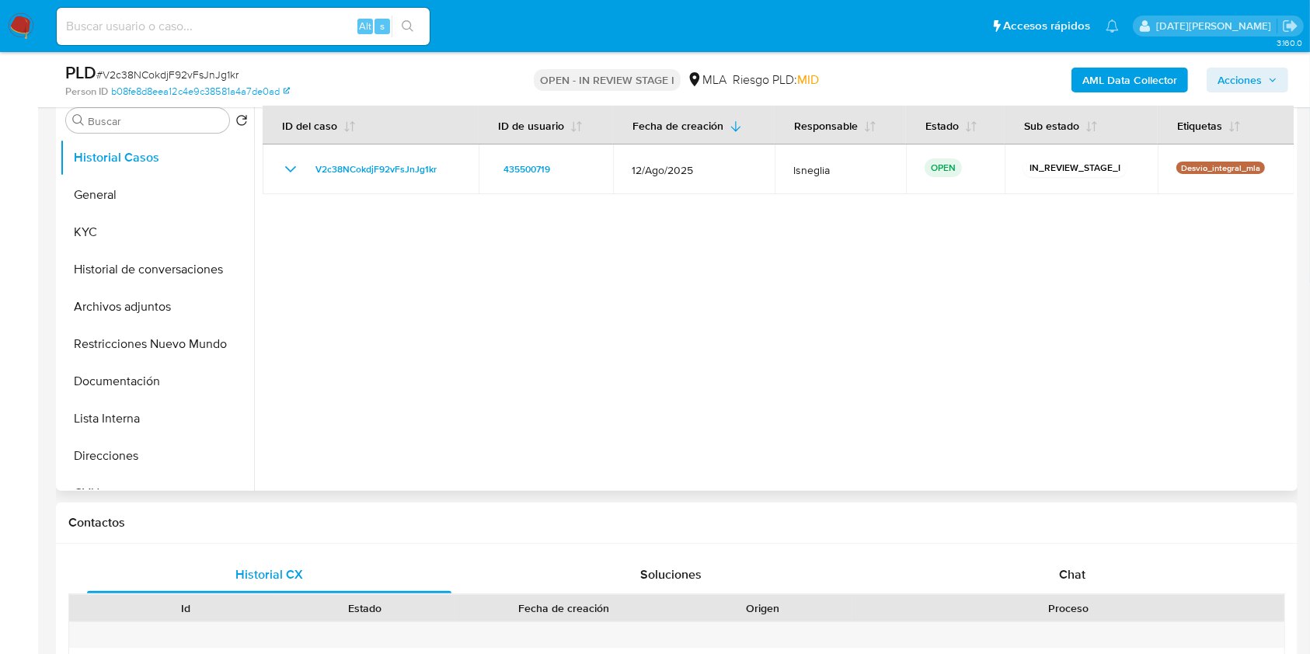
scroll to position [311, 0]
click at [1058, 563] on div "Chat" at bounding box center [1072, 573] width 364 height 37
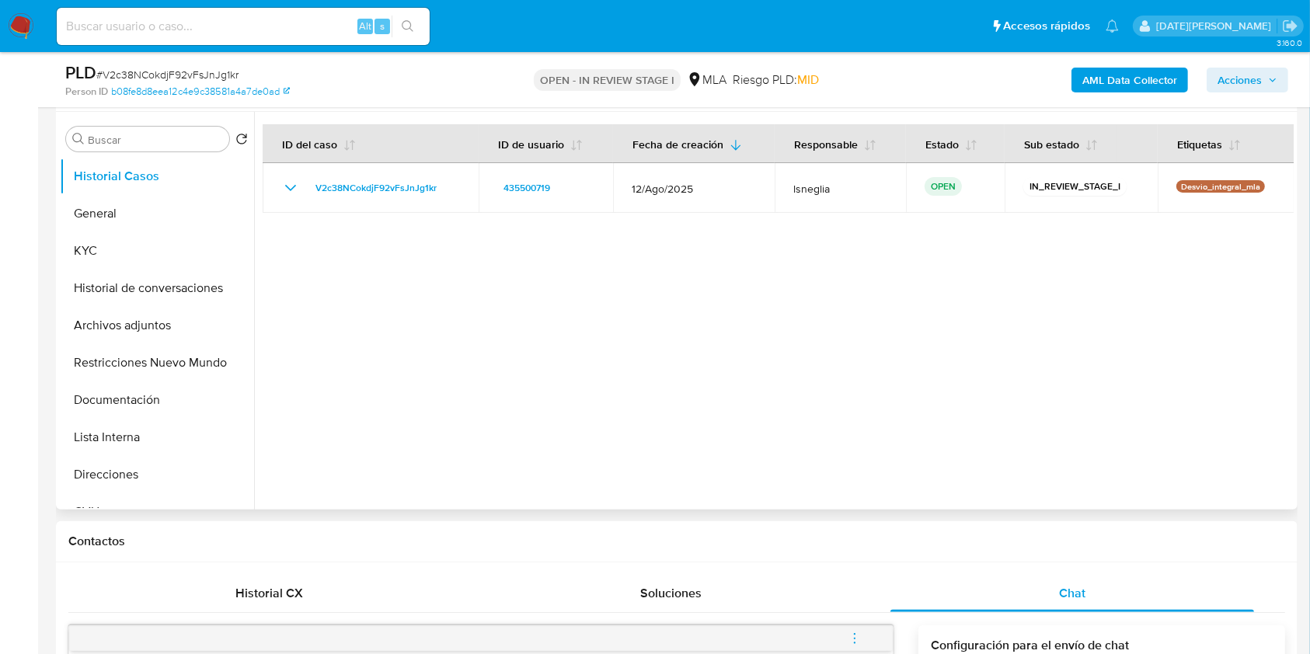
scroll to position [207, 0]
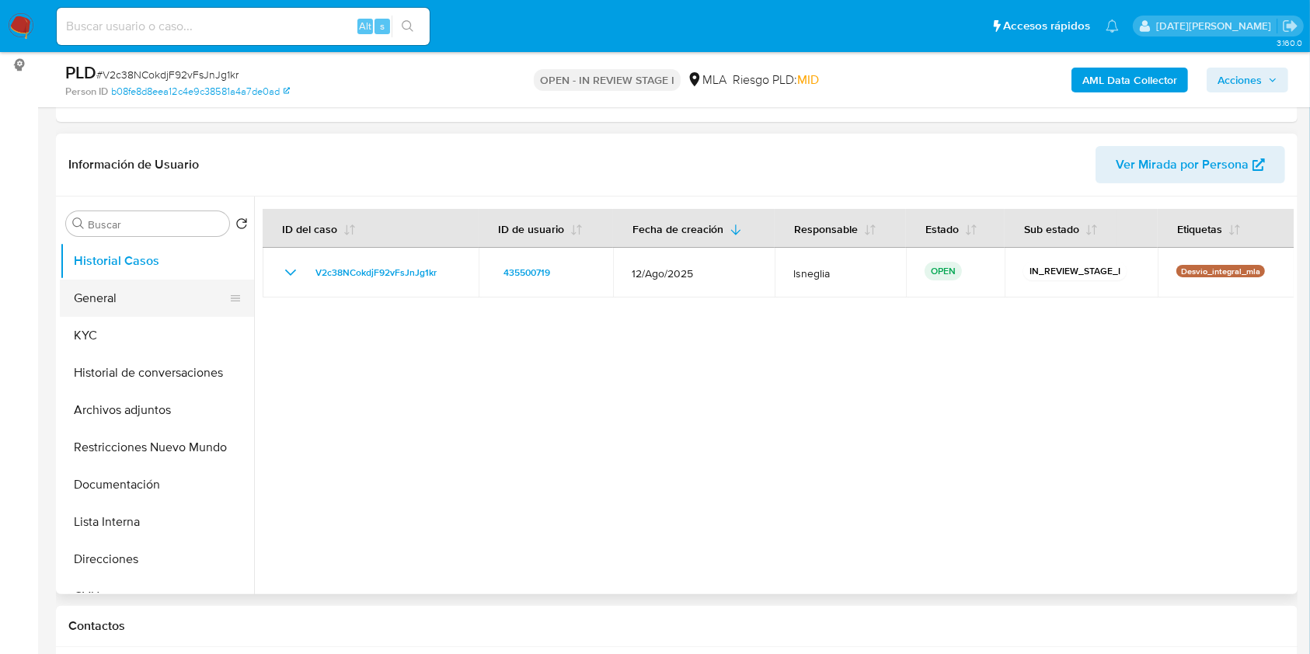
click at [127, 296] on button "General" at bounding box center [151, 298] width 182 height 37
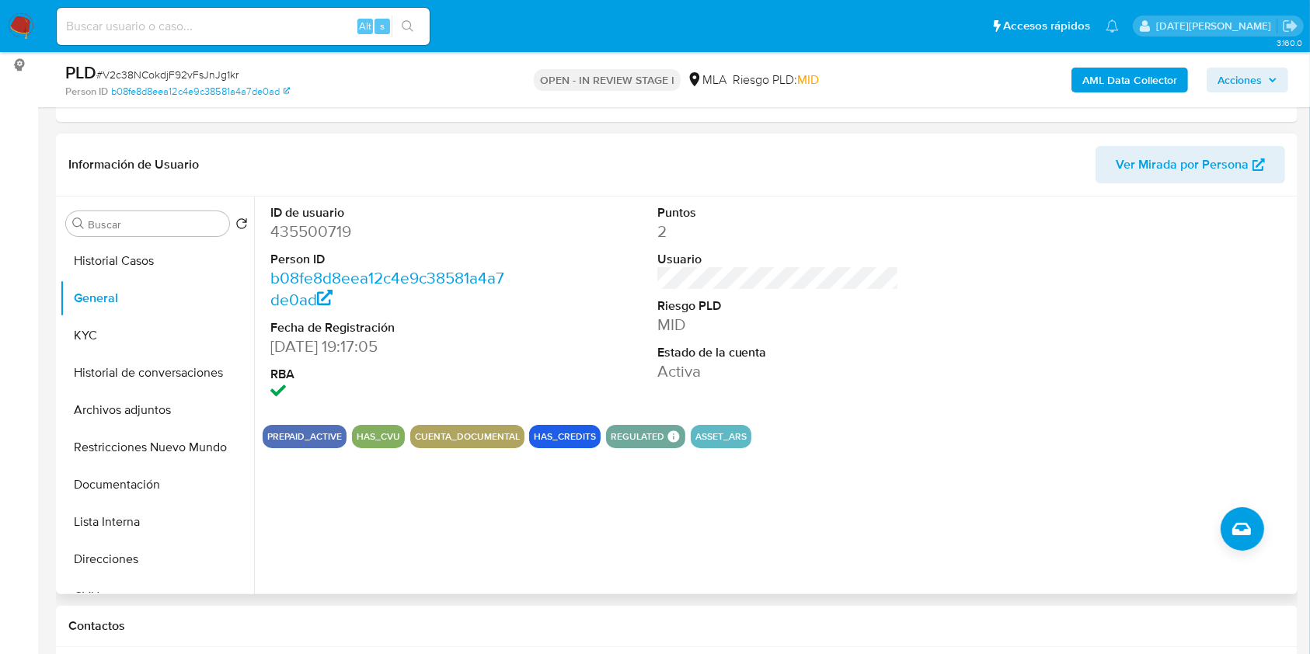
click at [876, 346] on dt "Estado de la cuenta" at bounding box center [778, 352] width 242 height 17
click at [298, 240] on dd "435500719" at bounding box center [391, 232] width 242 height 22
copy dd "435500719"
click at [851, 228] on dd "2" at bounding box center [778, 232] width 242 height 22
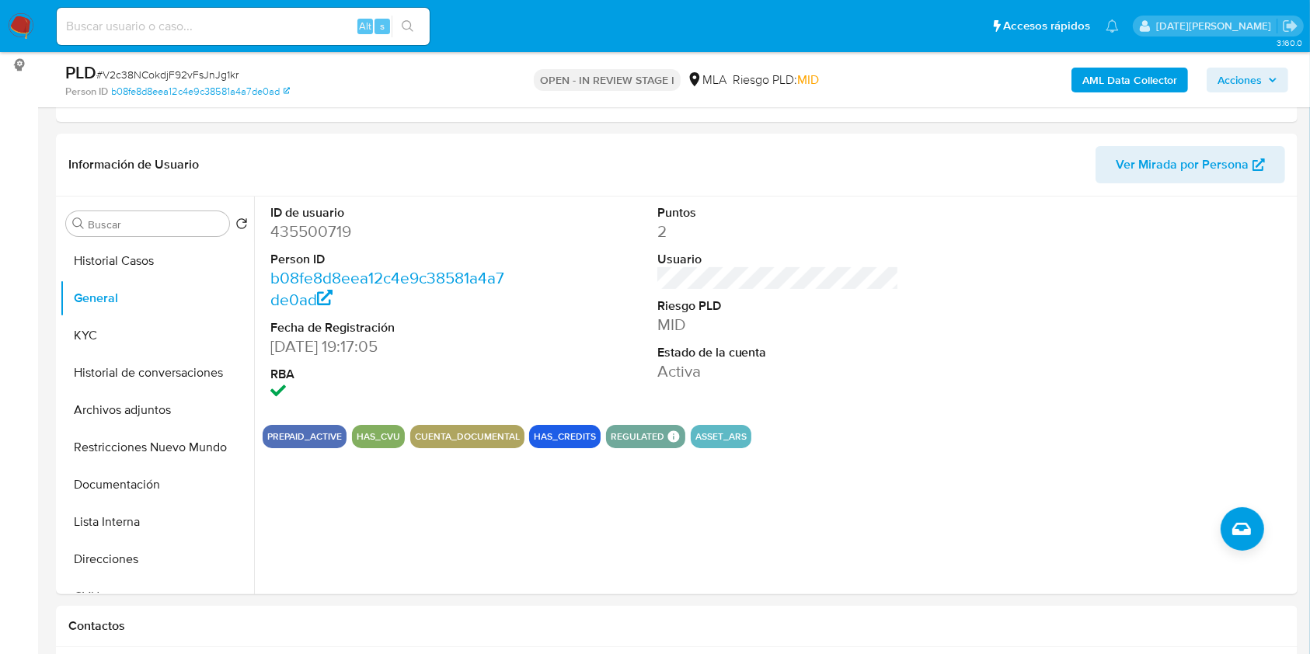
click at [949, 29] on ul "Pausado Ver notificaciones Alt s Accesos rápidos Presiona las siguientes teclas…" at bounding box center [587, 25] width 1077 height 39
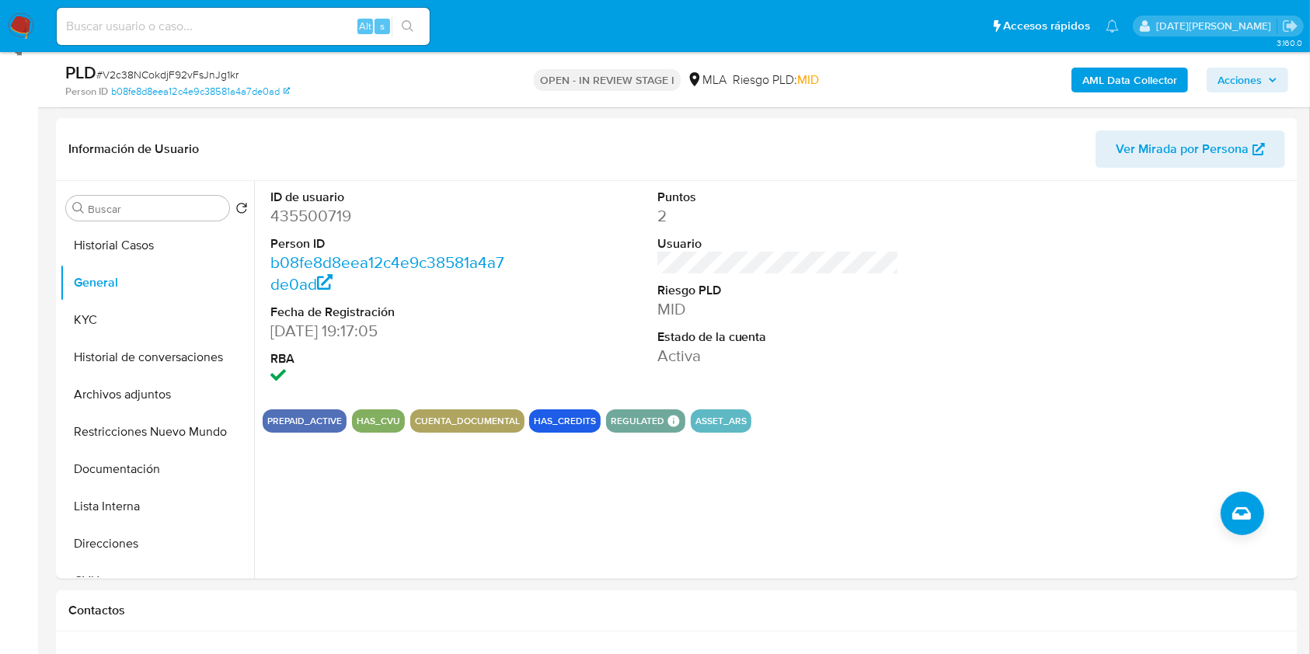
scroll to position [103, 0]
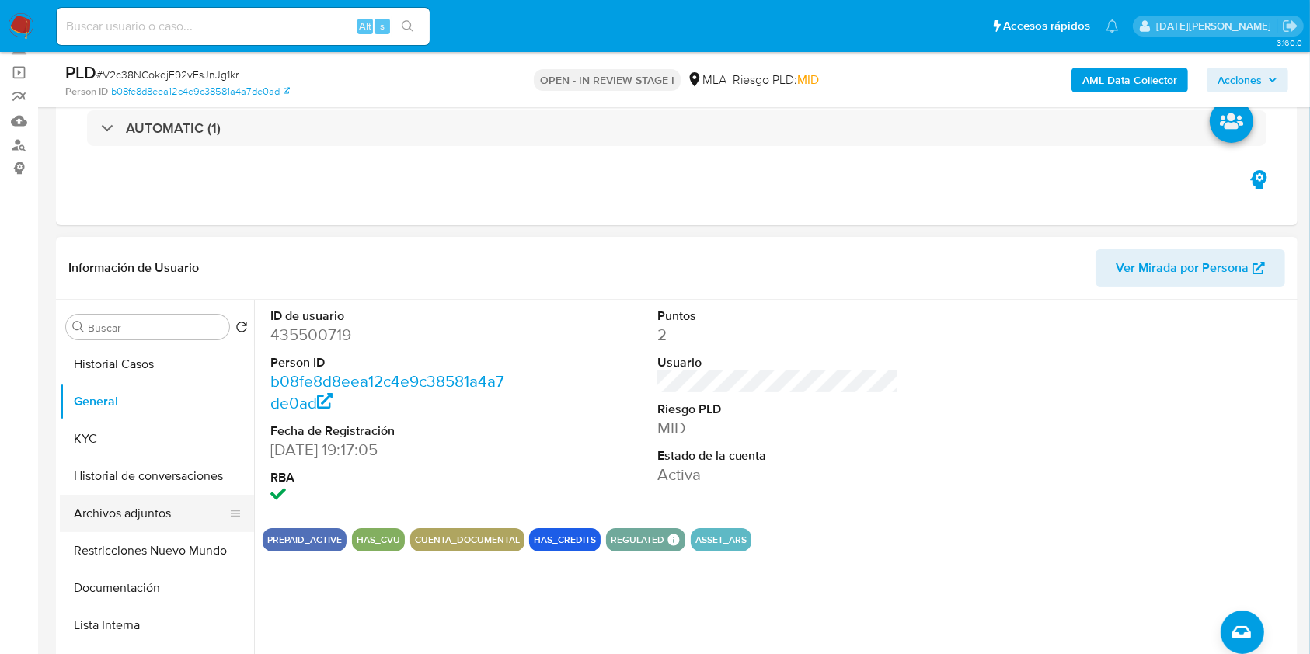
click at [132, 526] on button "Archivos adjuntos" at bounding box center [151, 513] width 182 height 37
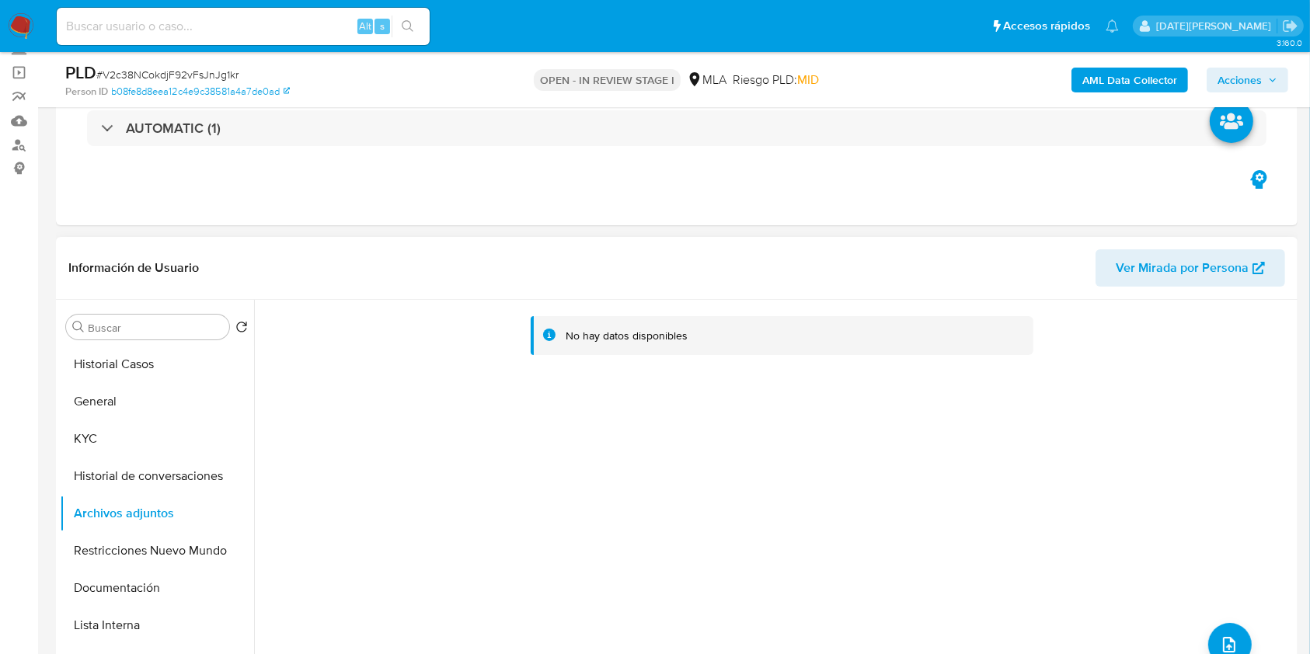
click at [739, 392] on div "No hay datos disponibles" at bounding box center [773, 499] width 1039 height 398
click at [155, 468] on button "Historial de conversaciones" at bounding box center [151, 476] width 182 height 37
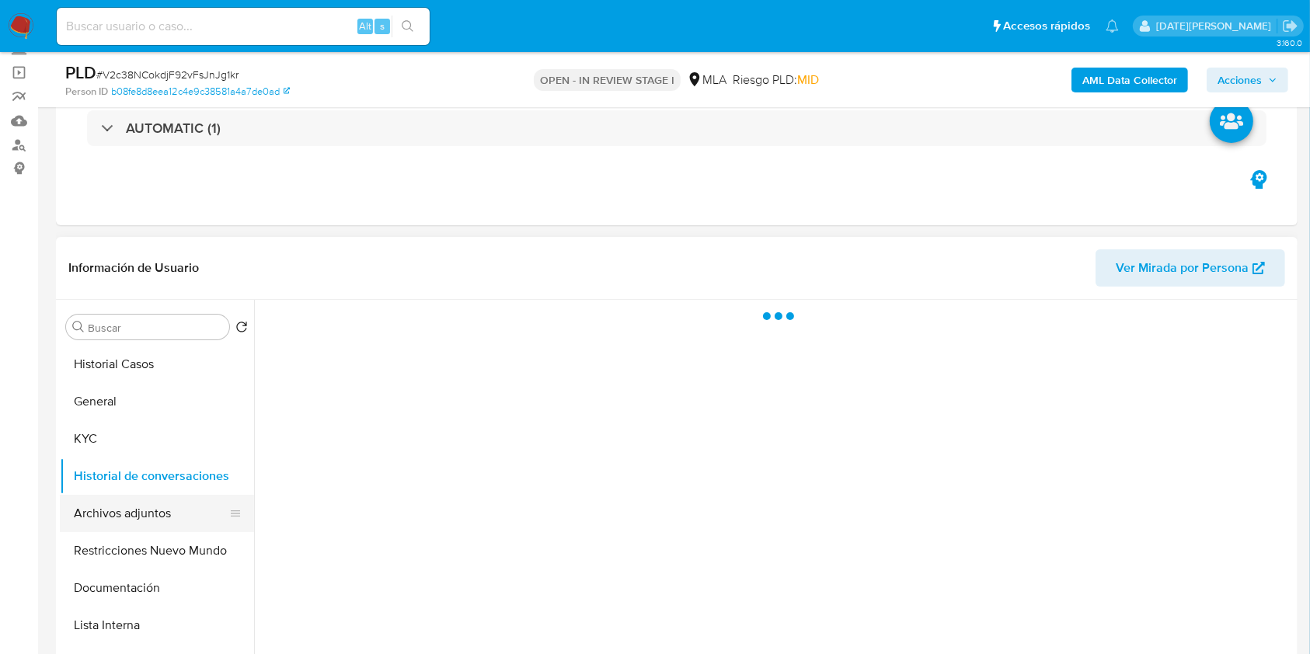
click at [141, 515] on button "Archivos adjuntos" at bounding box center [151, 513] width 182 height 37
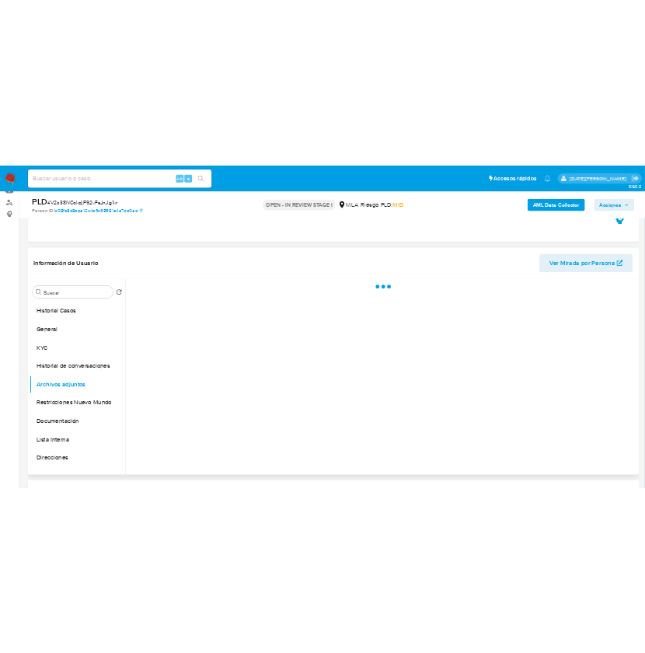
scroll to position [207, 0]
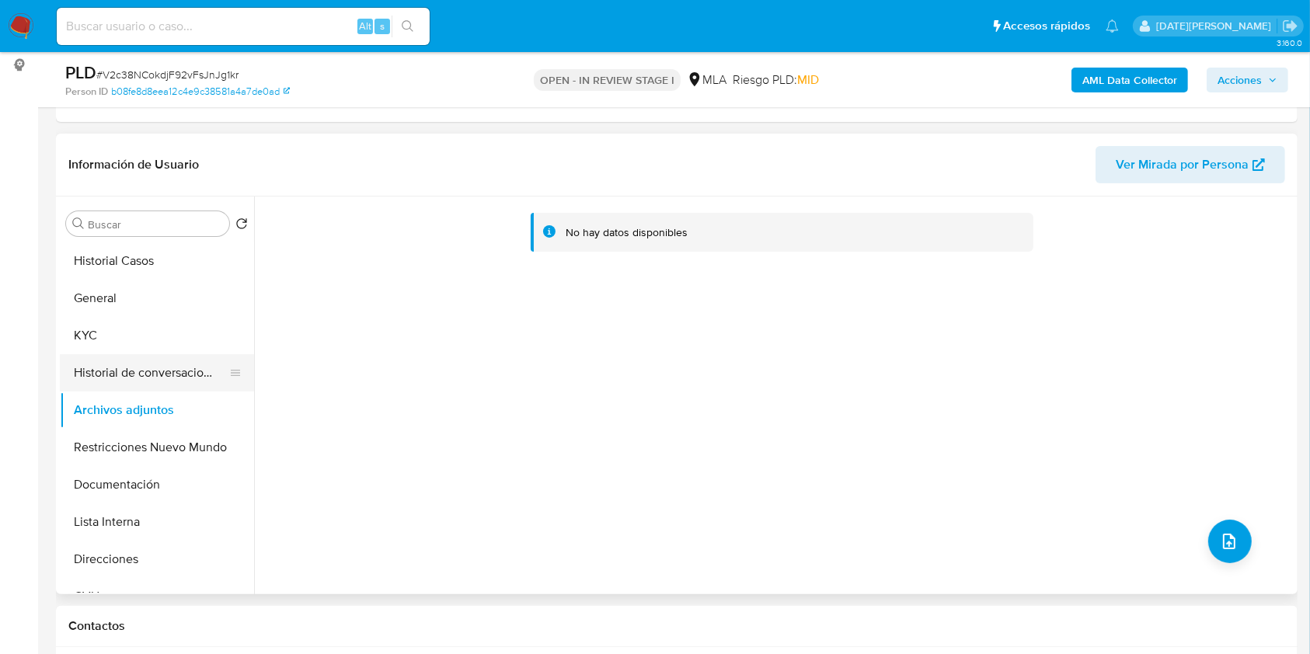
click at [110, 376] on button "Historial de conversaciones" at bounding box center [151, 372] width 182 height 37
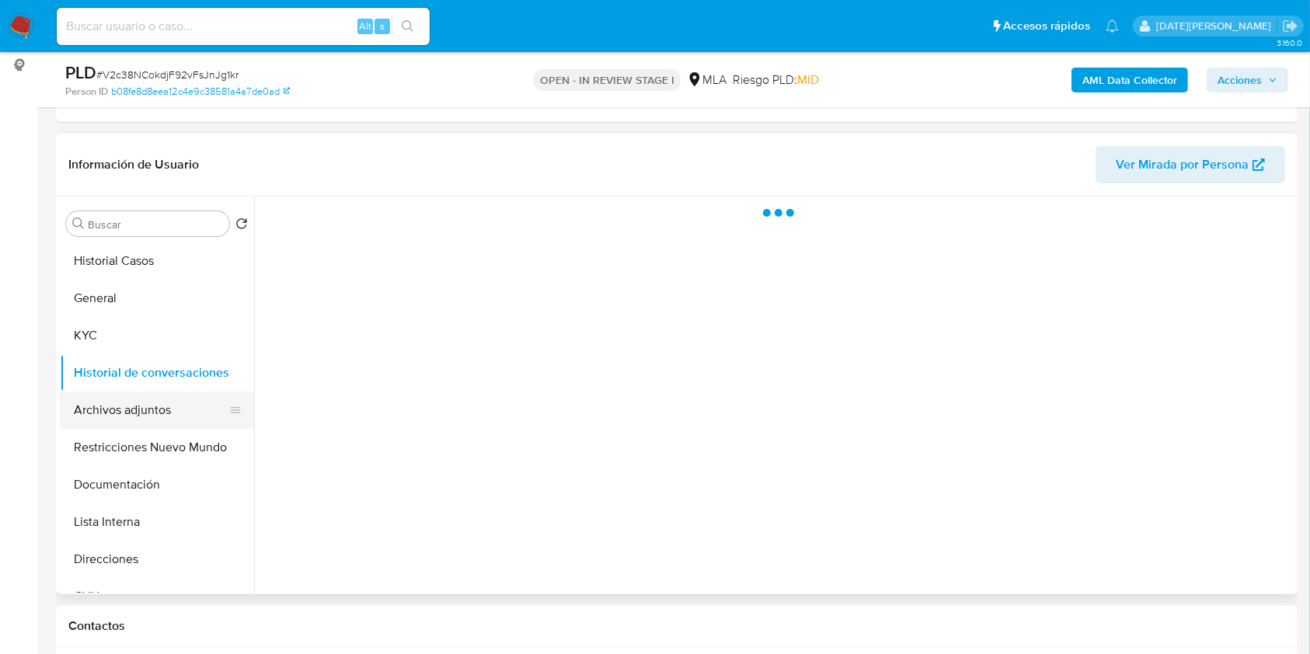
click at [113, 405] on button "Archivos adjuntos" at bounding box center [151, 410] width 182 height 37
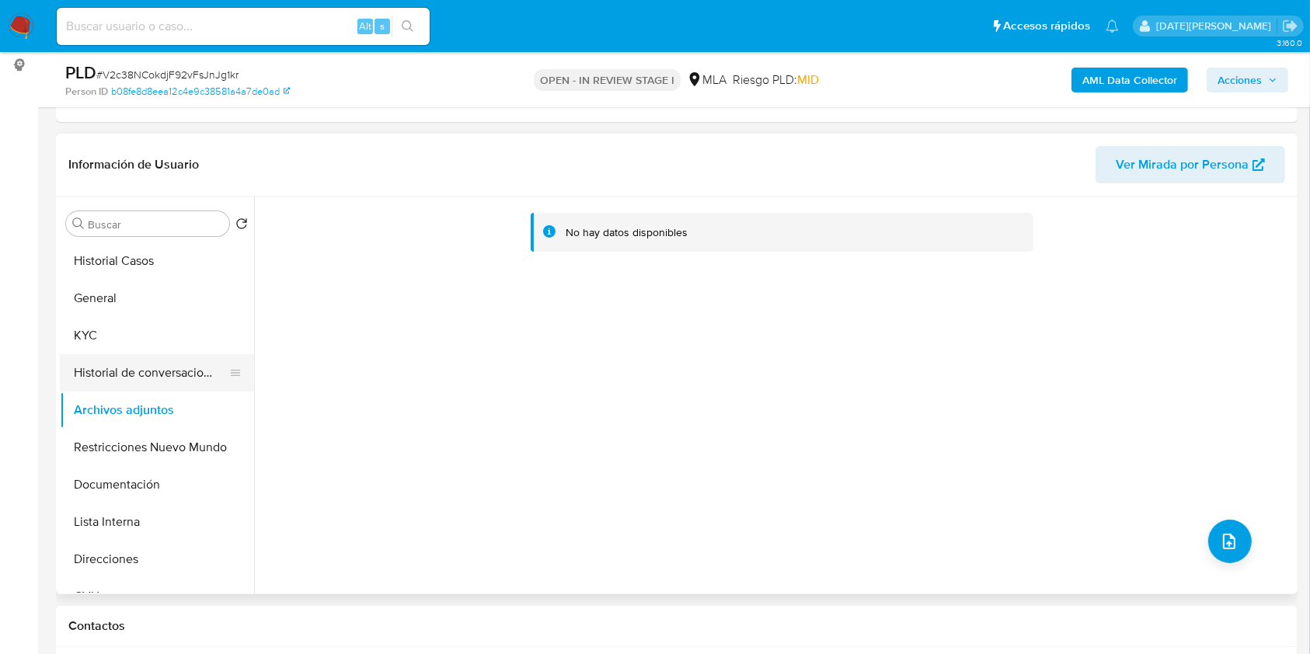
click at [155, 364] on button "Historial de conversaciones" at bounding box center [151, 372] width 182 height 37
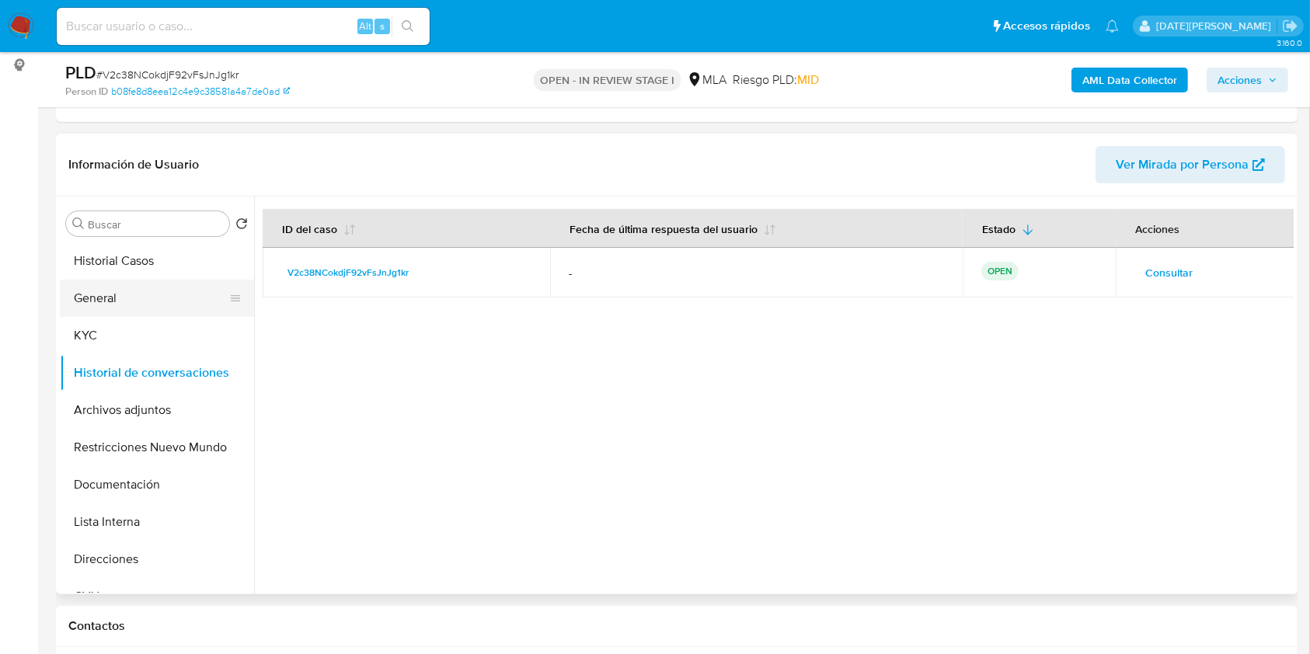
click at [131, 295] on button "General" at bounding box center [151, 298] width 182 height 37
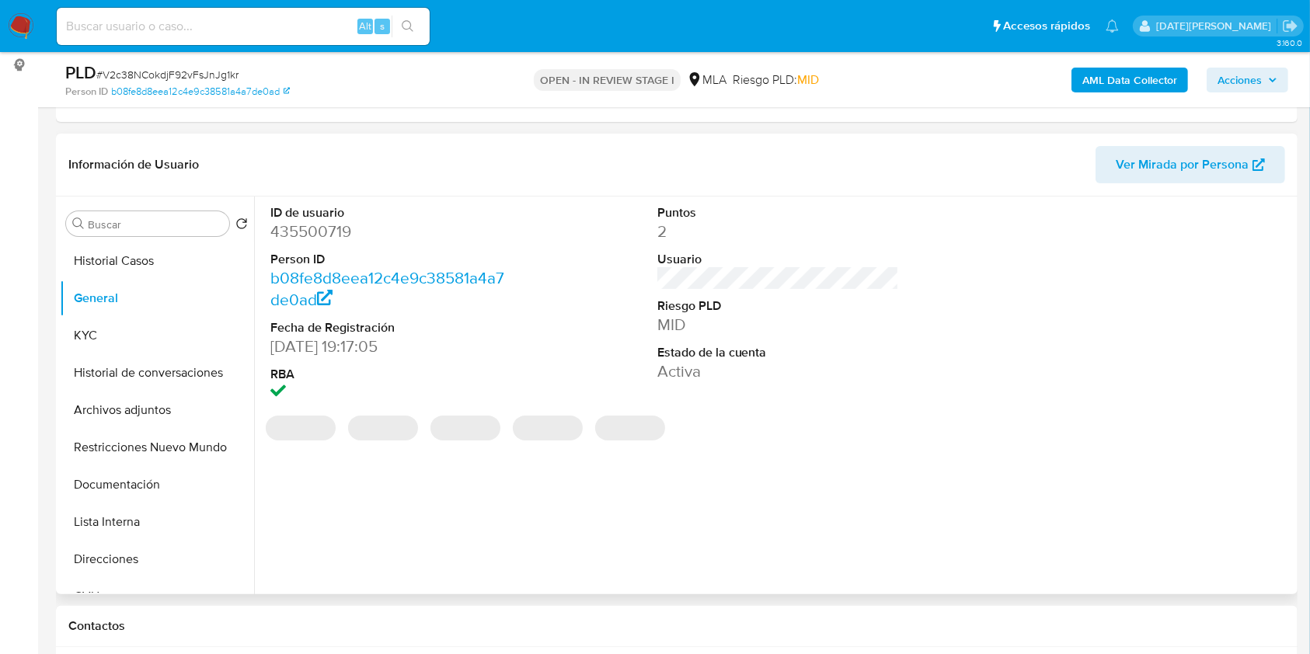
click at [360, 225] on dd "435500719" at bounding box center [391, 232] width 242 height 22
click at [321, 228] on dd "435500719" at bounding box center [391, 232] width 242 height 22
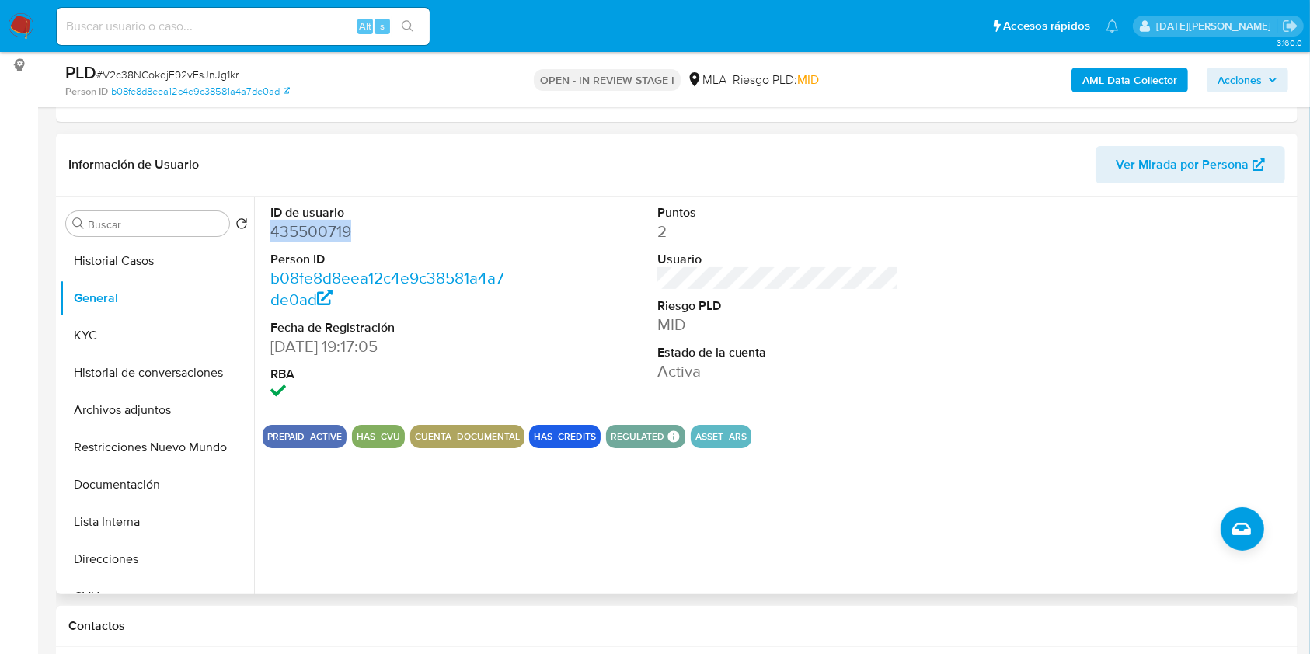
copy dd "435500719"
click at [299, 231] on dd "435500719" at bounding box center [391, 232] width 242 height 22
copy dd "435500719"
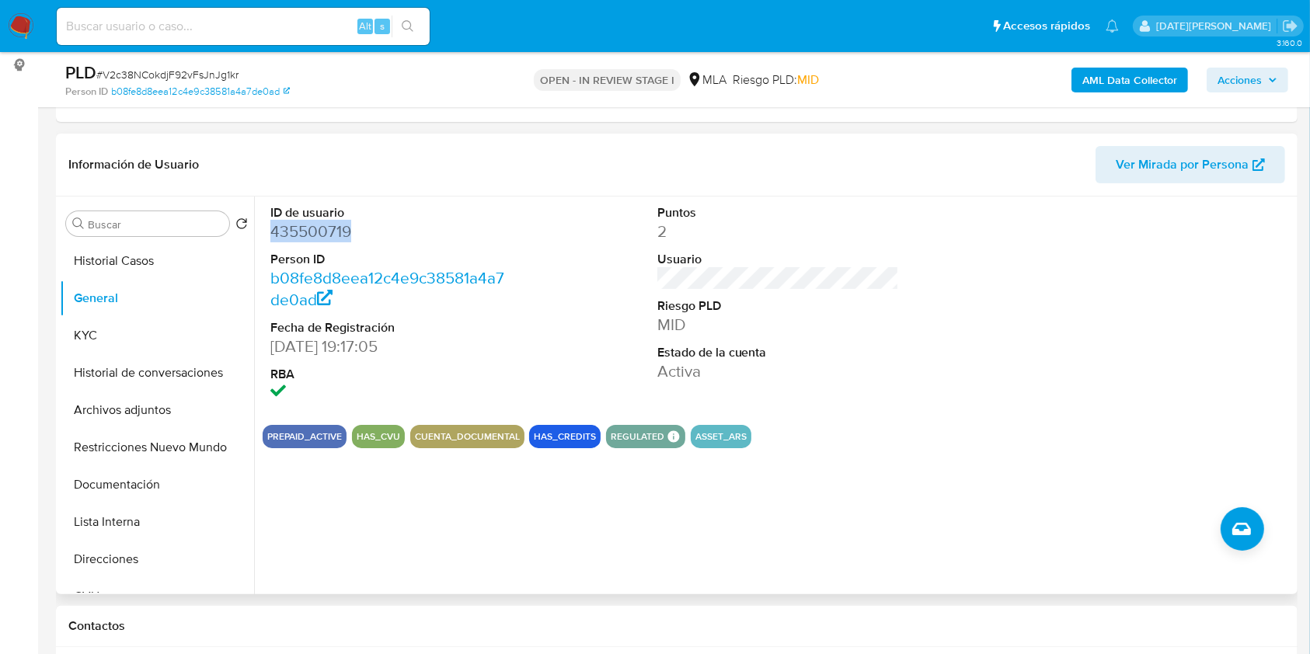
copy dd "435500719"
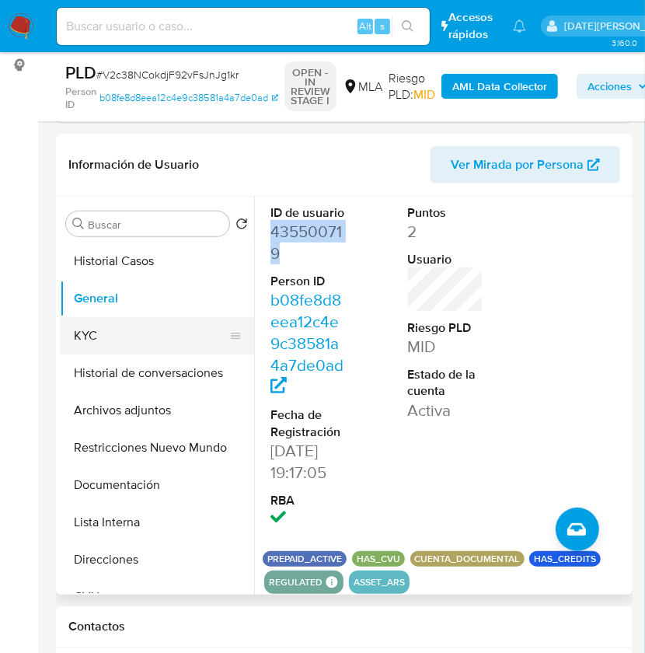
click at [113, 337] on button "KYC" at bounding box center [151, 335] width 182 height 37
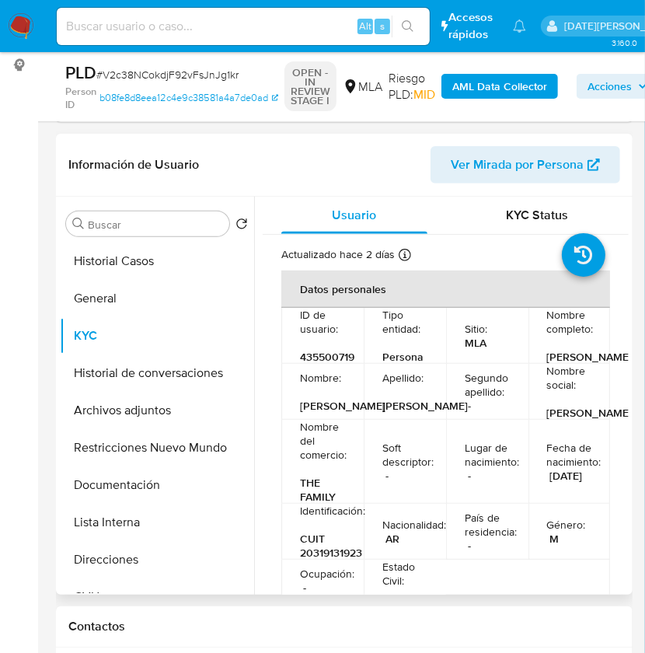
drag, startPoint x: 543, startPoint y: 351, endPoint x: 583, endPoint y: 379, distance: 49.1
click at [583, 364] on div "Nombre completo : Mariano Nicolas Volponi" at bounding box center [569, 336] width 45 height 56
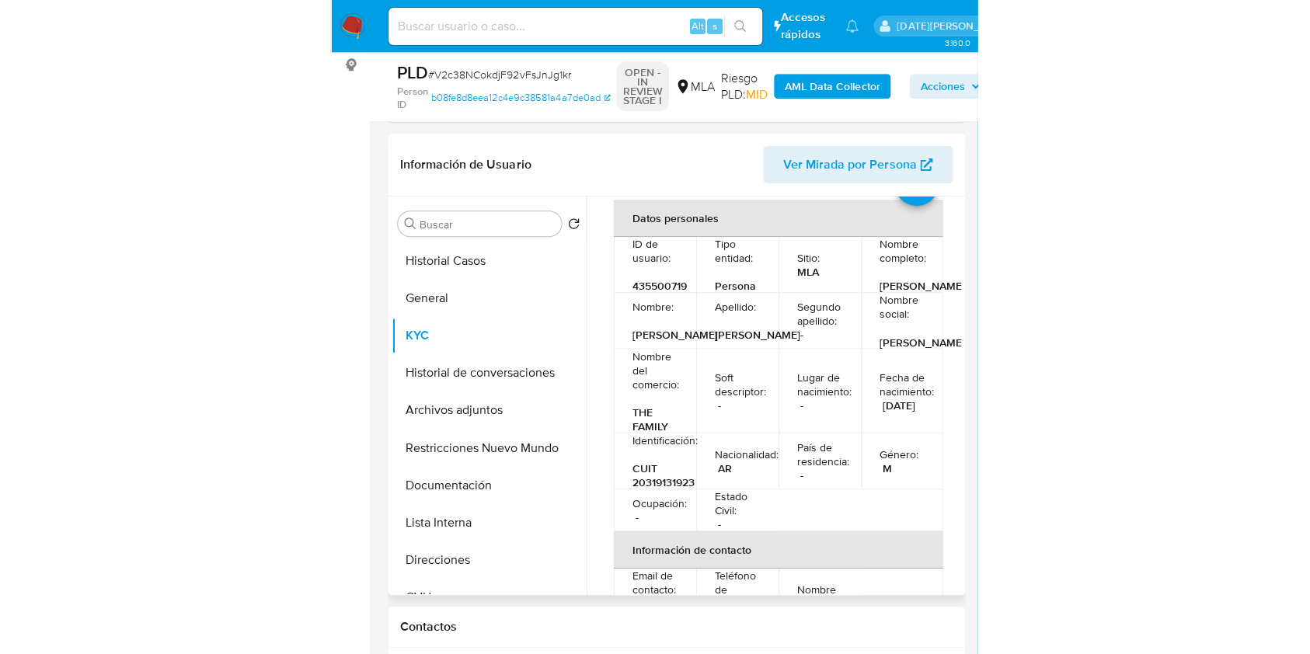
scroll to position [103, 0]
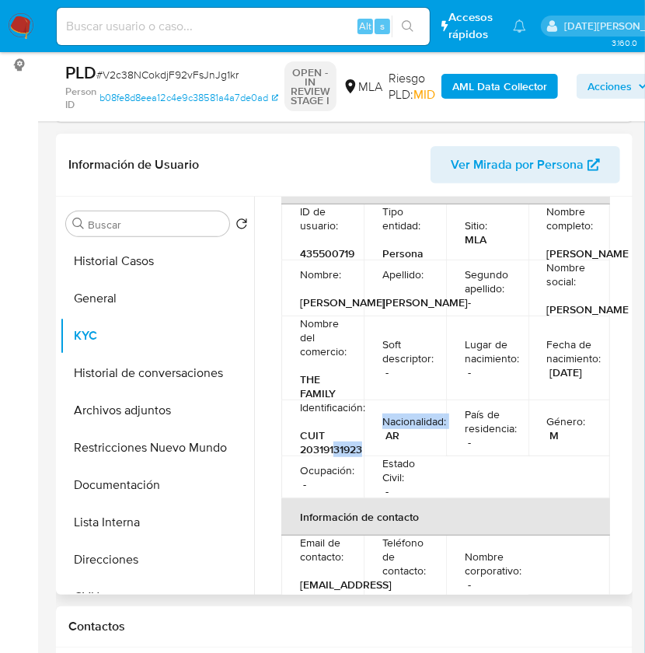
drag, startPoint x: 336, startPoint y: 474, endPoint x: 367, endPoint y: 474, distance: 31.1
click at [367, 456] on tr "Identificación : CUIT 20319131923 Nacionalidad : AR País de residencia : - Géne…" at bounding box center [445, 428] width 329 height 56
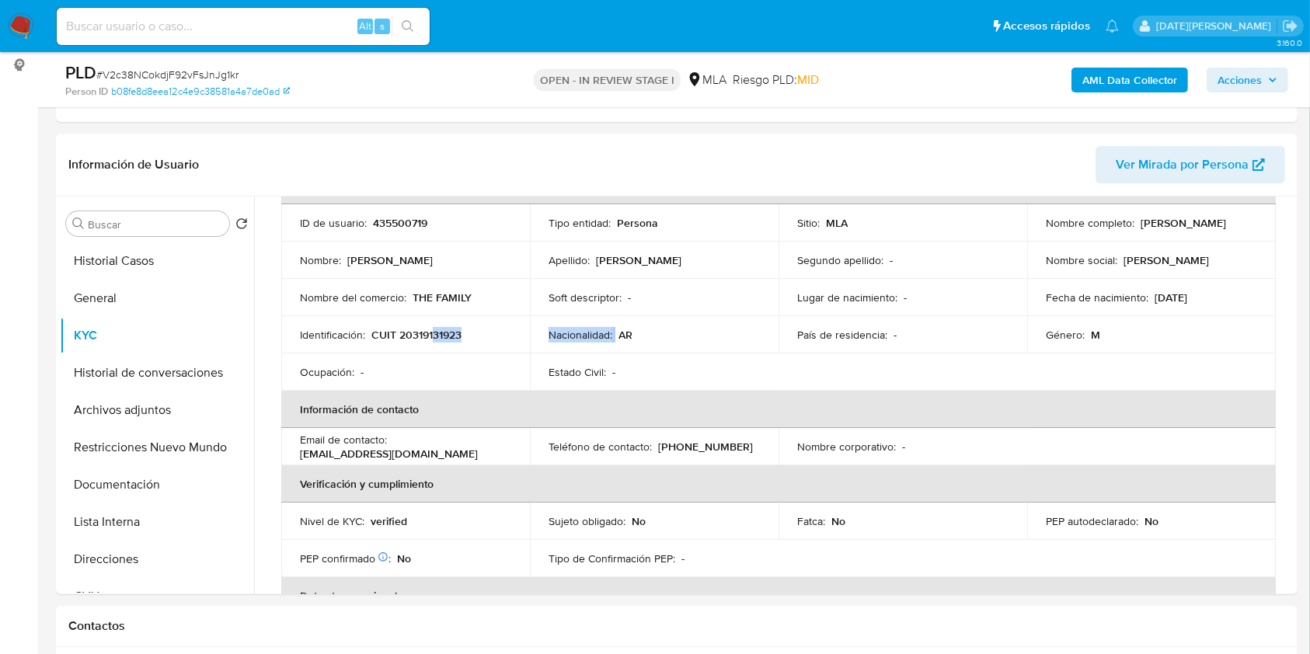
click at [1255, 83] on span "Acciones" at bounding box center [1239, 80] width 44 height 25
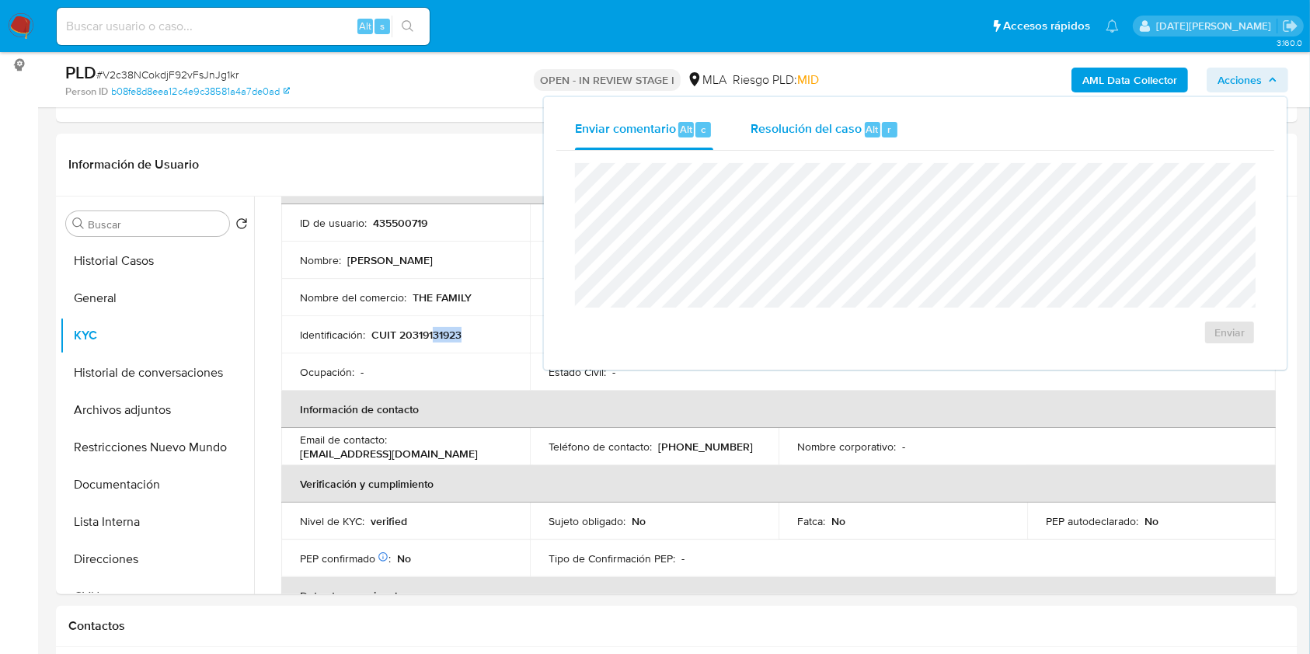
click at [882, 134] on div "r" at bounding box center [890, 130] width 16 height 16
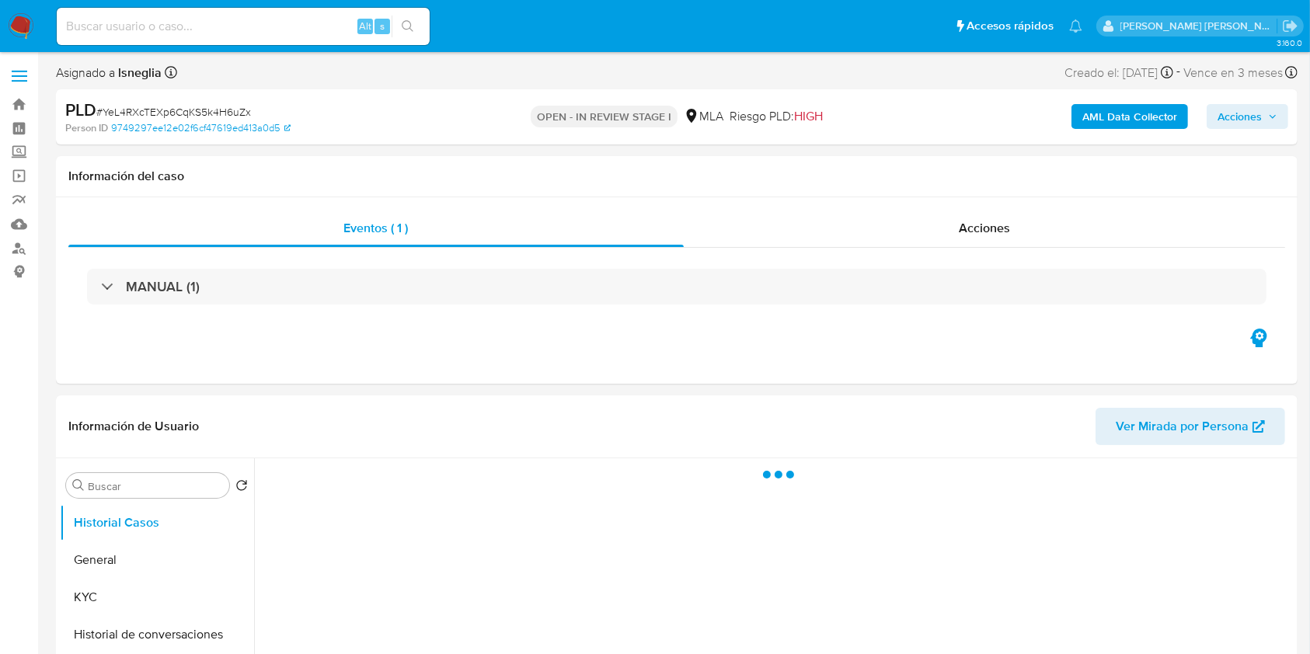
select select "10"
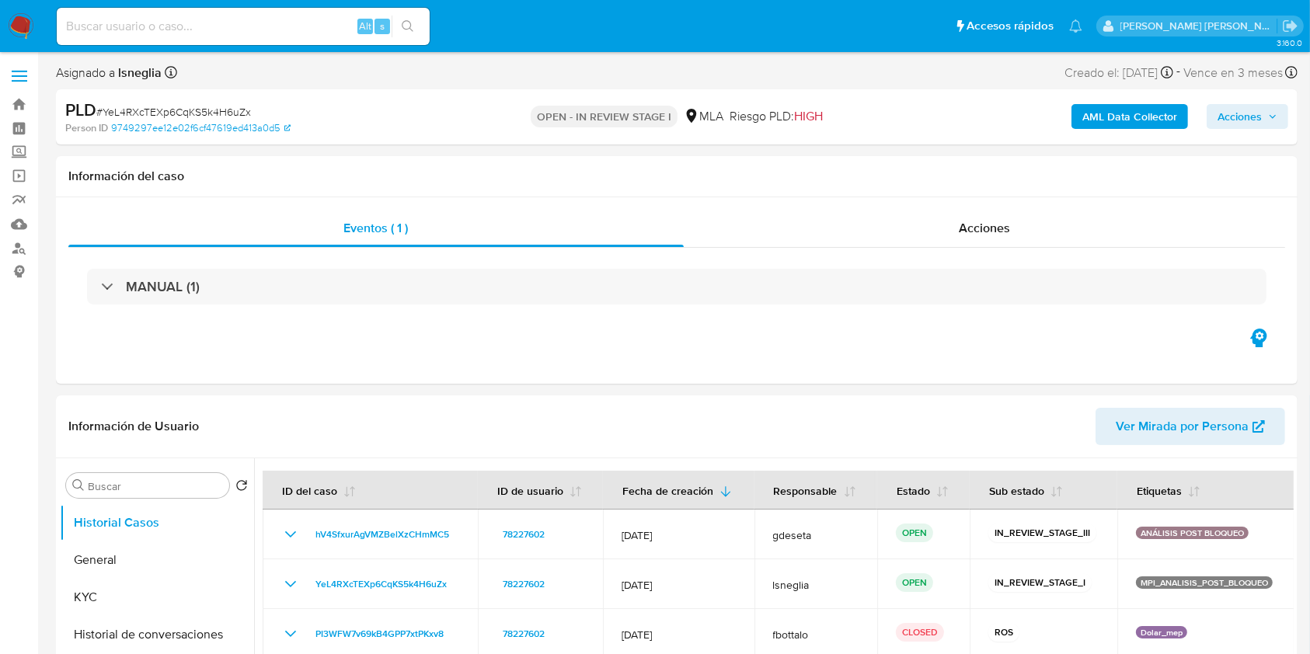
click at [1259, 108] on span "Acciones" at bounding box center [1239, 116] width 44 height 25
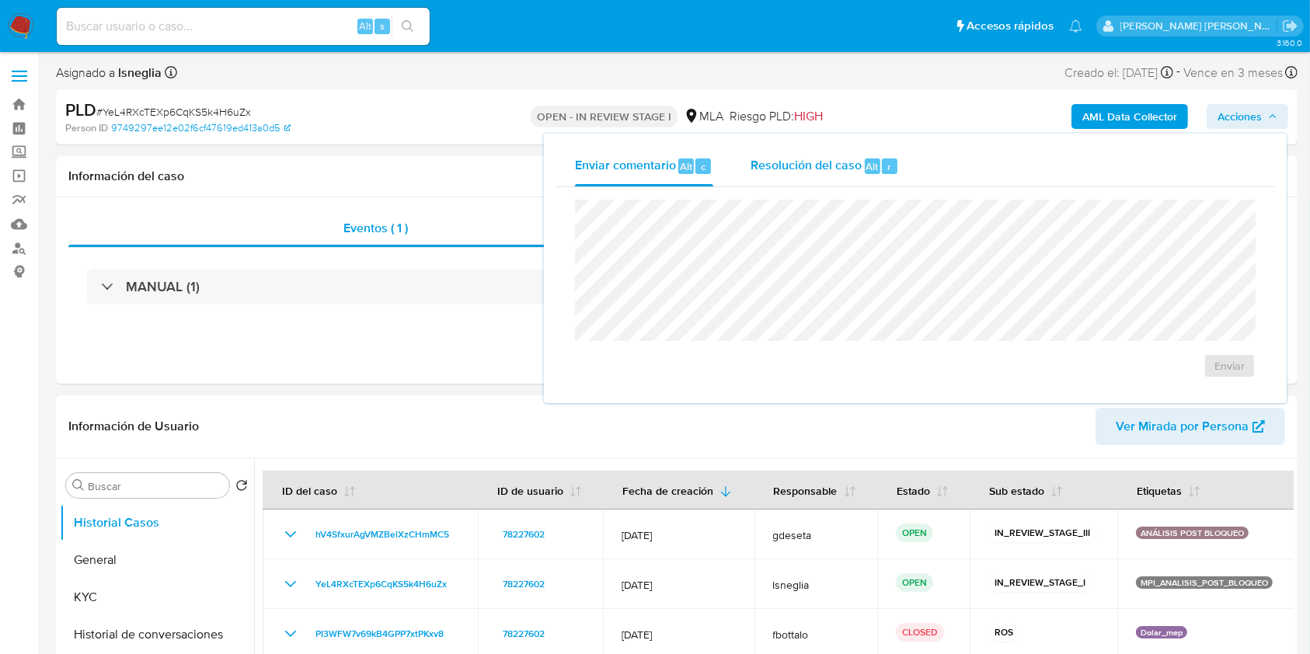
click at [795, 171] on span "Resolución del caso" at bounding box center [805, 166] width 111 height 18
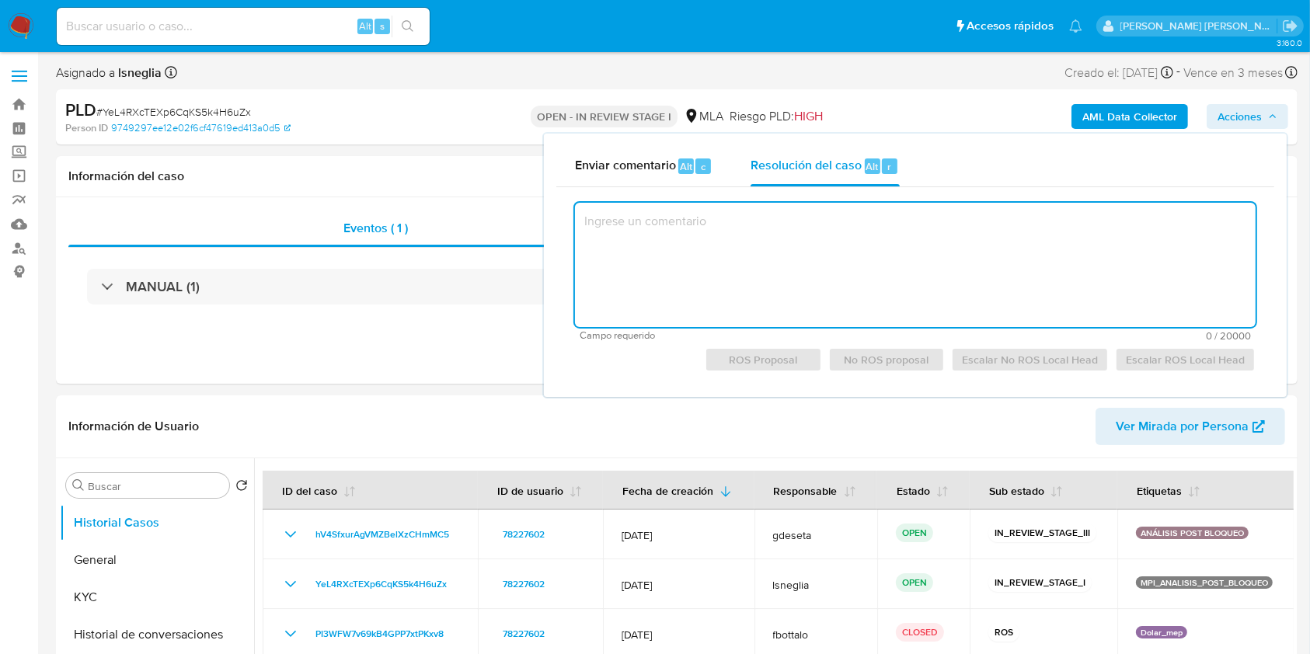
click at [770, 287] on textarea at bounding box center [915, 265] width 680 height 124
paste textarea "Se creo el presente caso por error, se escala para su cierre como NO ROS PROPOS…"
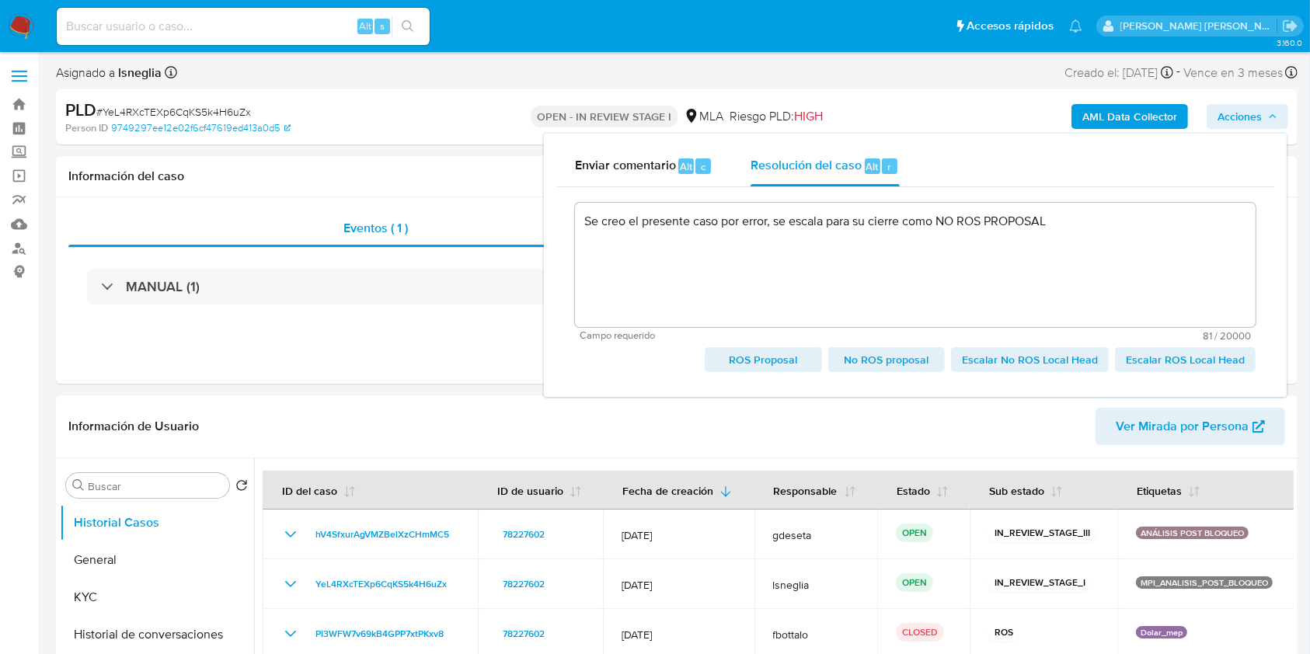
click at [1029, 361] on span "Escalar No ROS Local Head" at bounding box center [1030, 360] width 136 height 22
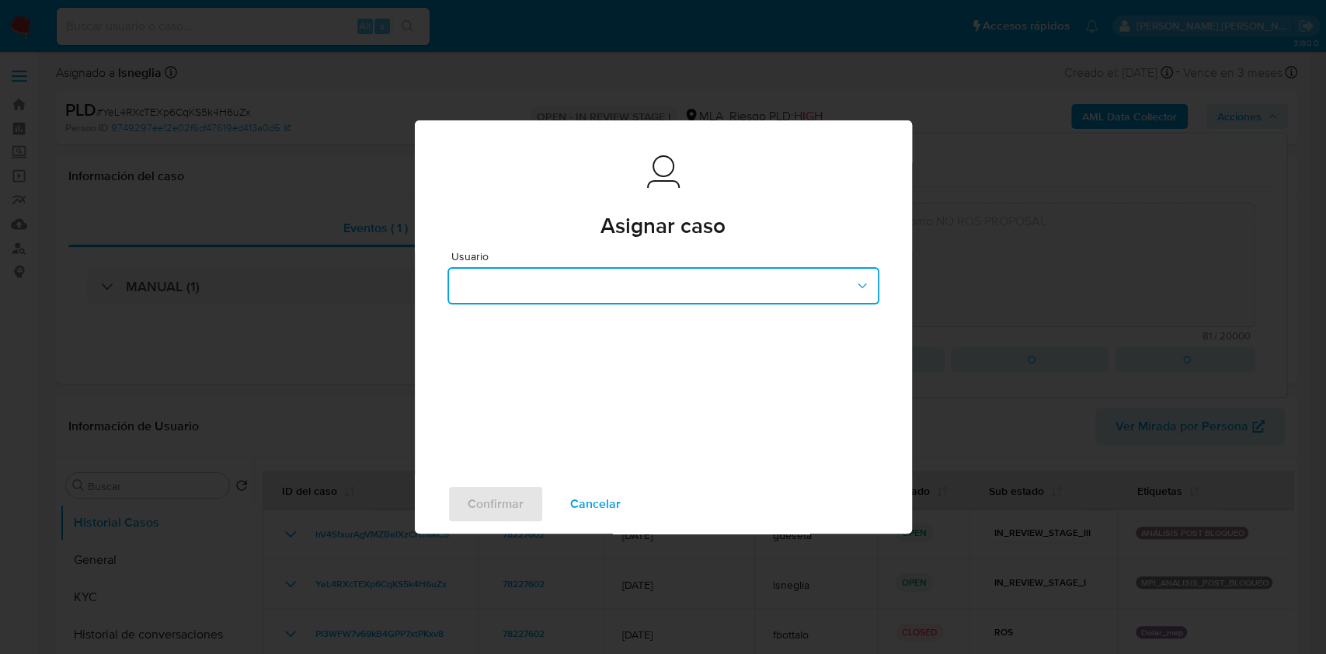
click at [576, 288] on button "button" at bounding box center [663, 285] width 432 height 37
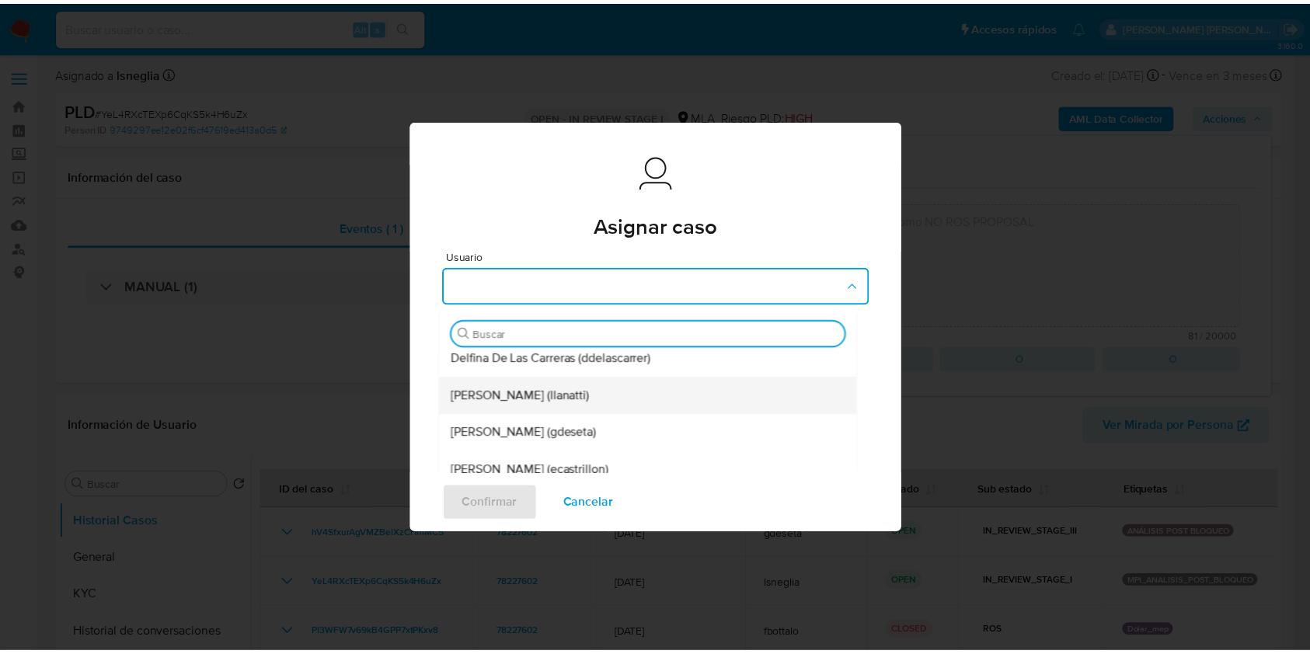
scroll to position [103, 0]
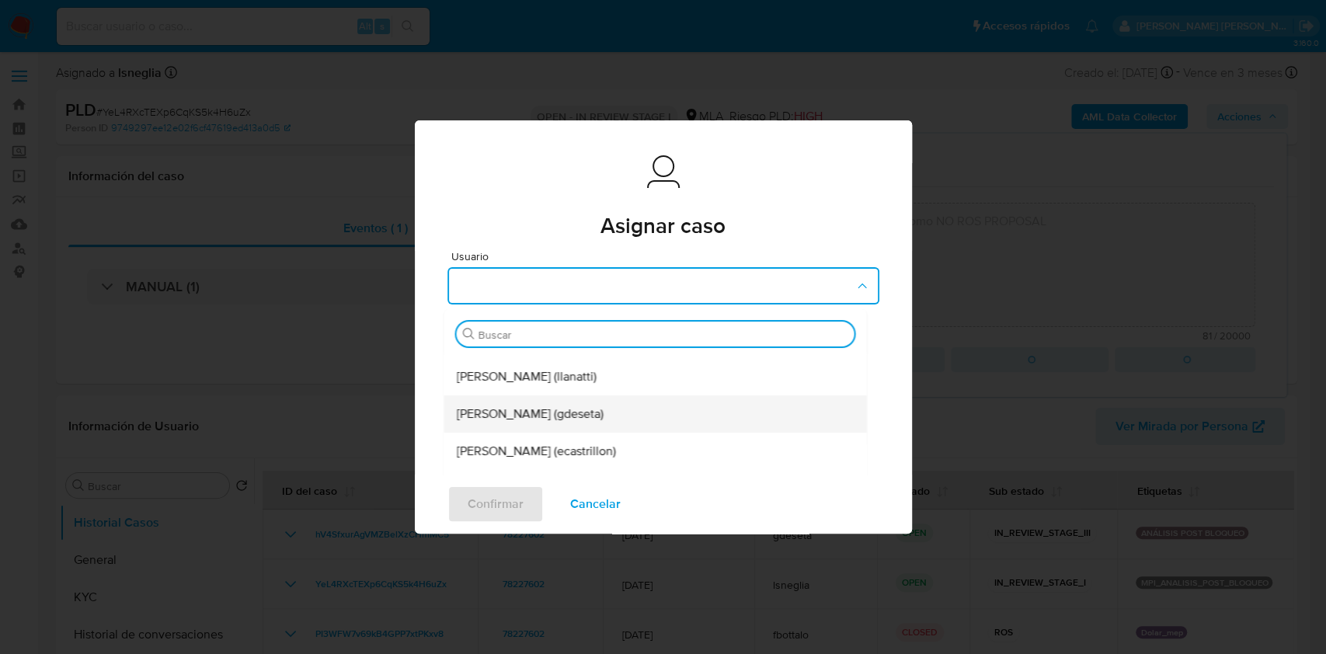
click at [558, 402] on div "Gustavo Andres De Seta (gdeseta)" at bounding box center [650, 413] width 388 height 37
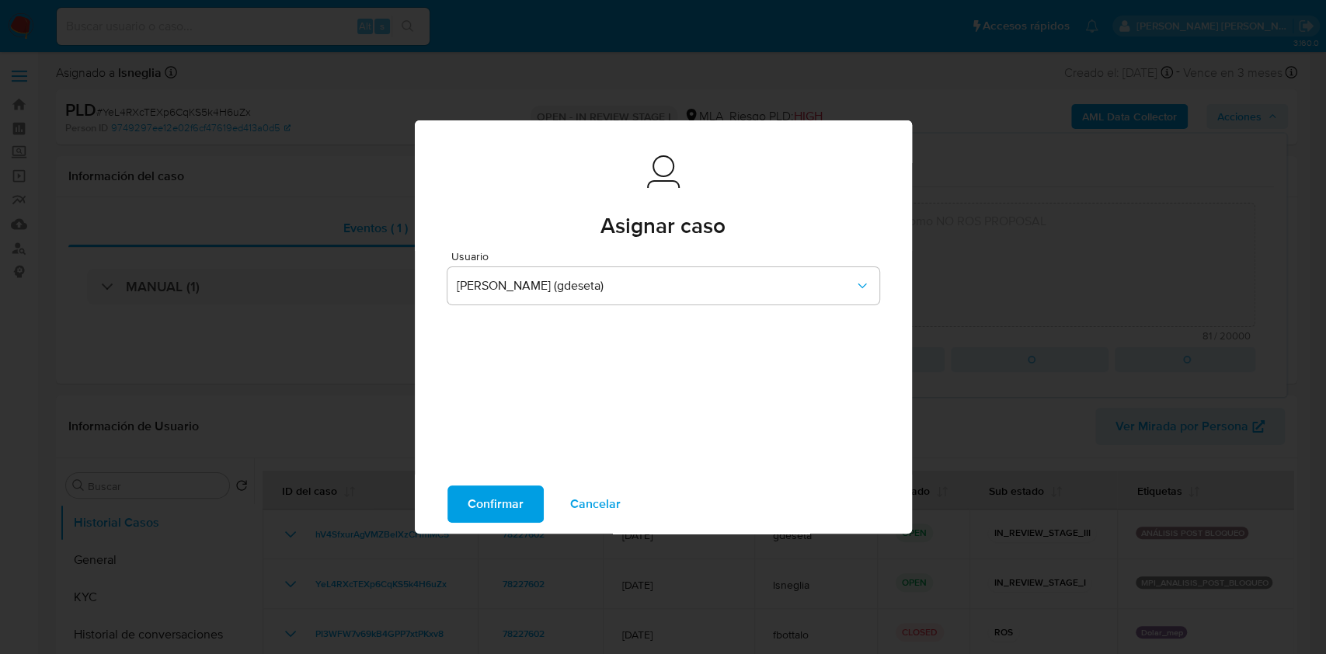
click at [508, 499] on span "Confirmar" at bounding box center [496, 504] width 56 height 34
type textarea "Se creo el presente caso por error, se escala para su cierre como NO ROS PROPOS…"
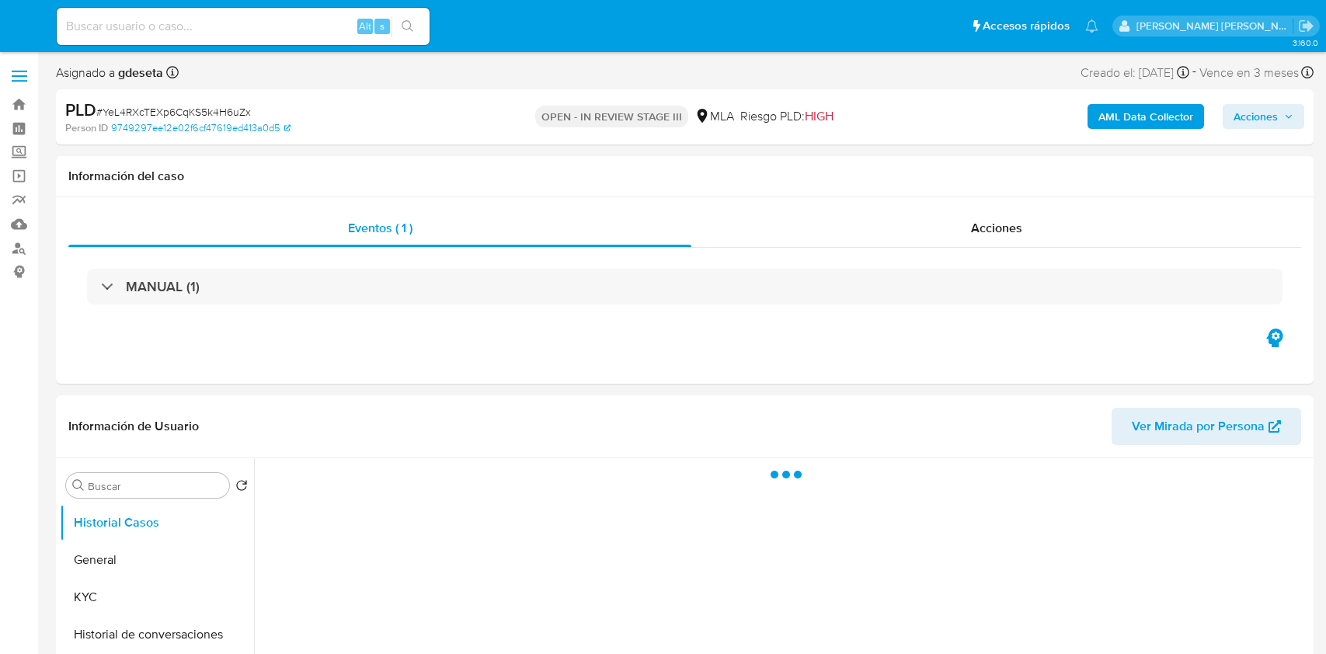
select select "10"
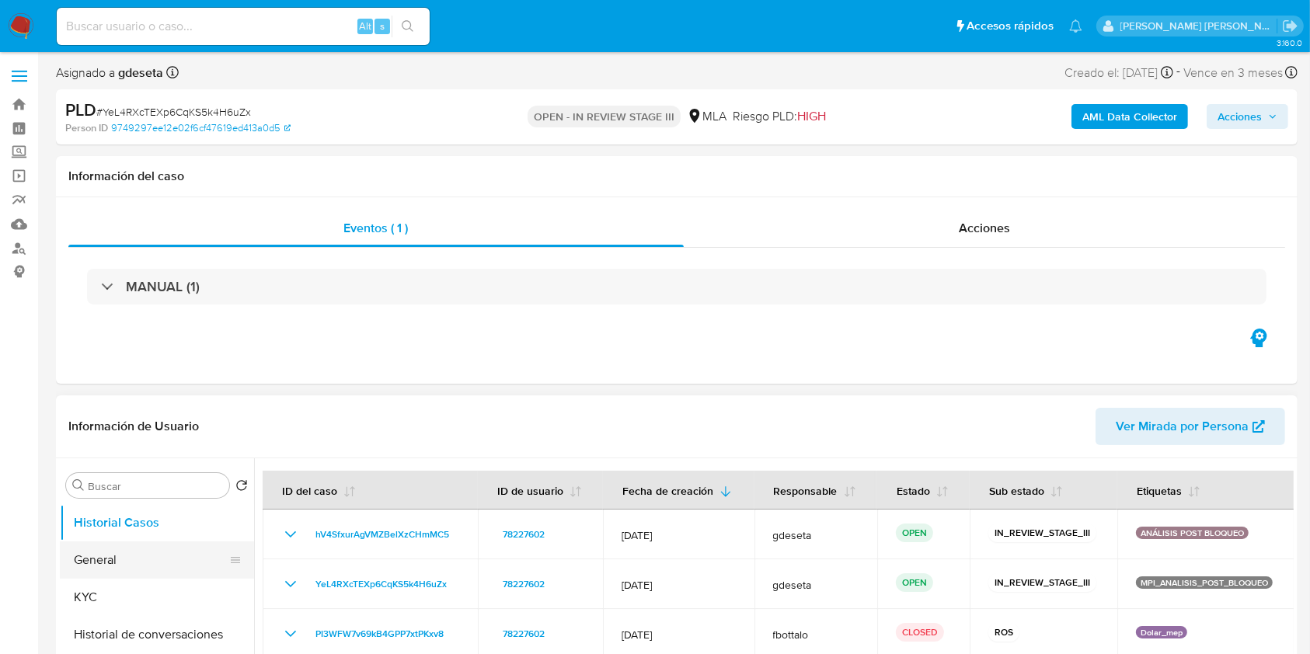
click at [164, 570] on button "General" at bounding box center [151, 559] width 182 height 37
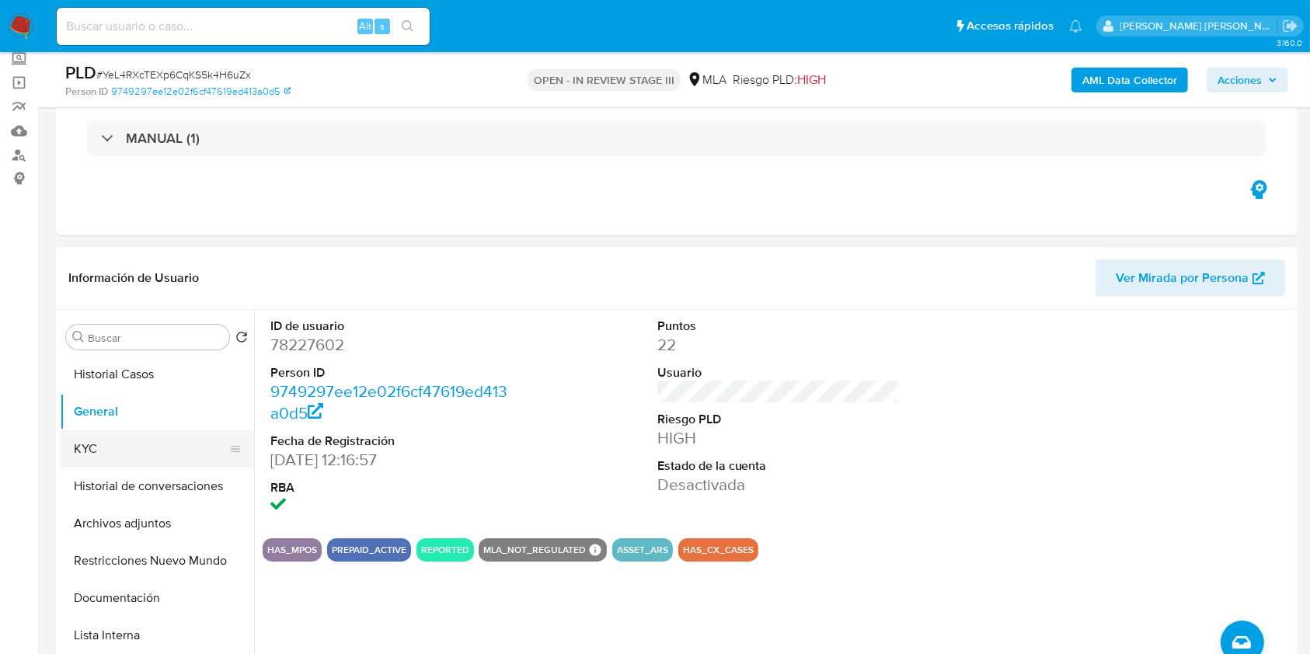
scroll to position [103, 0]
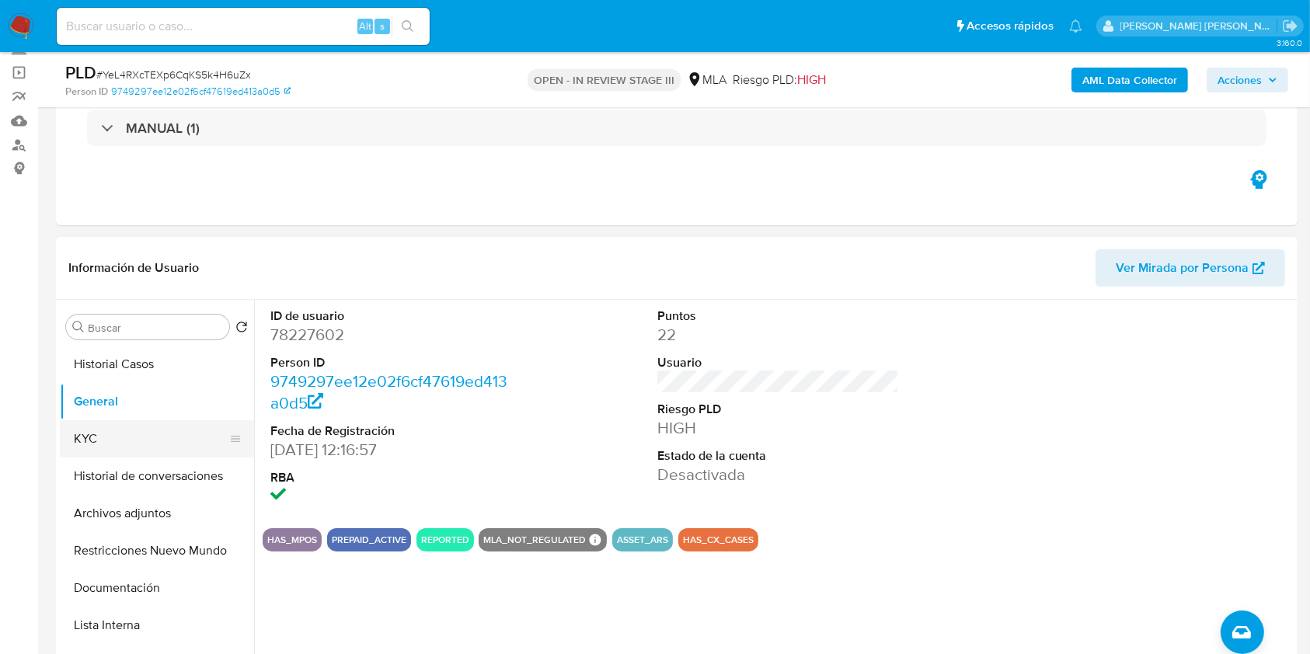
click at [124, 438] on button "KYC" at bounding box center [151, 438] width 182 height 37
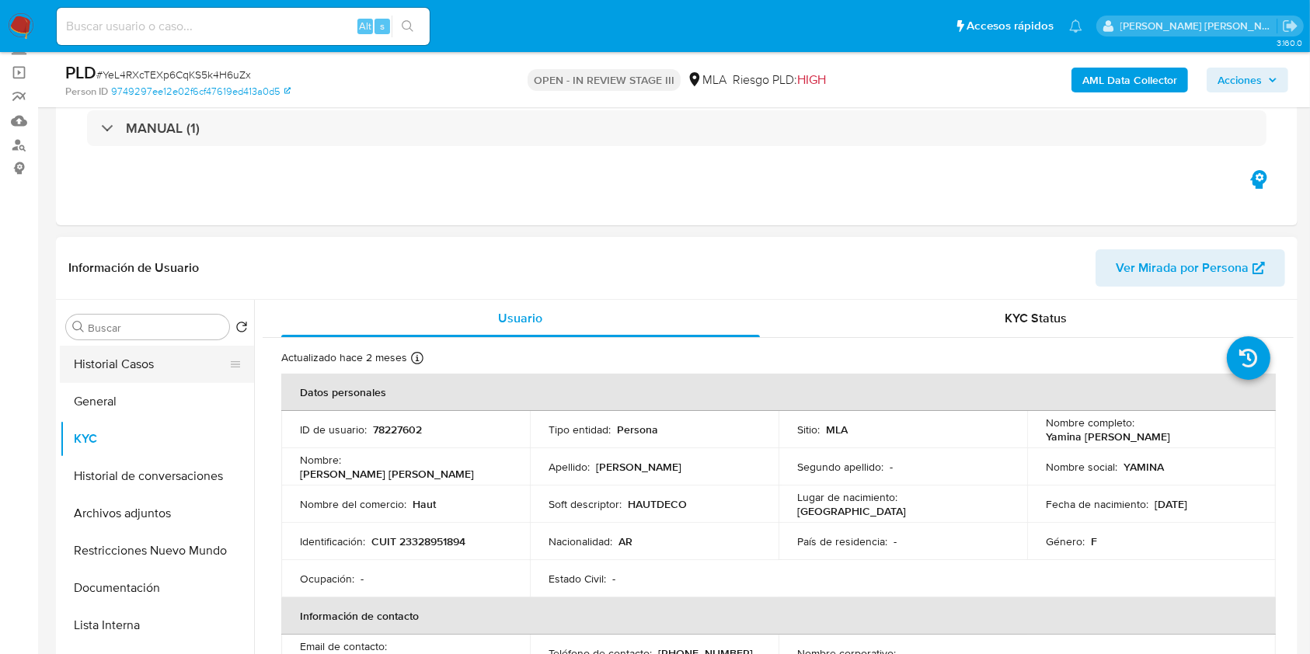
click at [190, 364] on button "Historial Casos" at bounding box center [151, 364] width 182 height 37
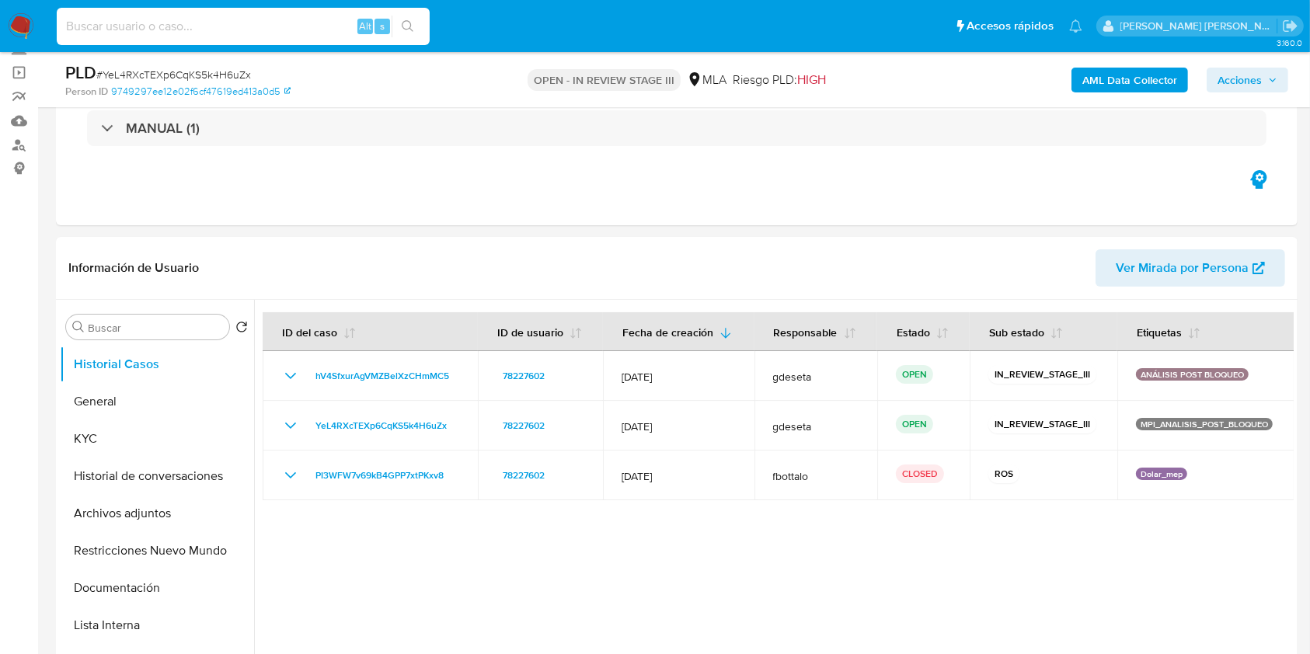
click at [173, 27] on input at bounding box center [243, 26] width 373 height 20
paste input "V2c38NCokdjF92vFsJnJg1kr"
type input "V2c38NCokdjF92vFsJnJg1kr"
click at [410, 28] on icon "search-icon" at bounding box center [408, 26] width 12 height 12
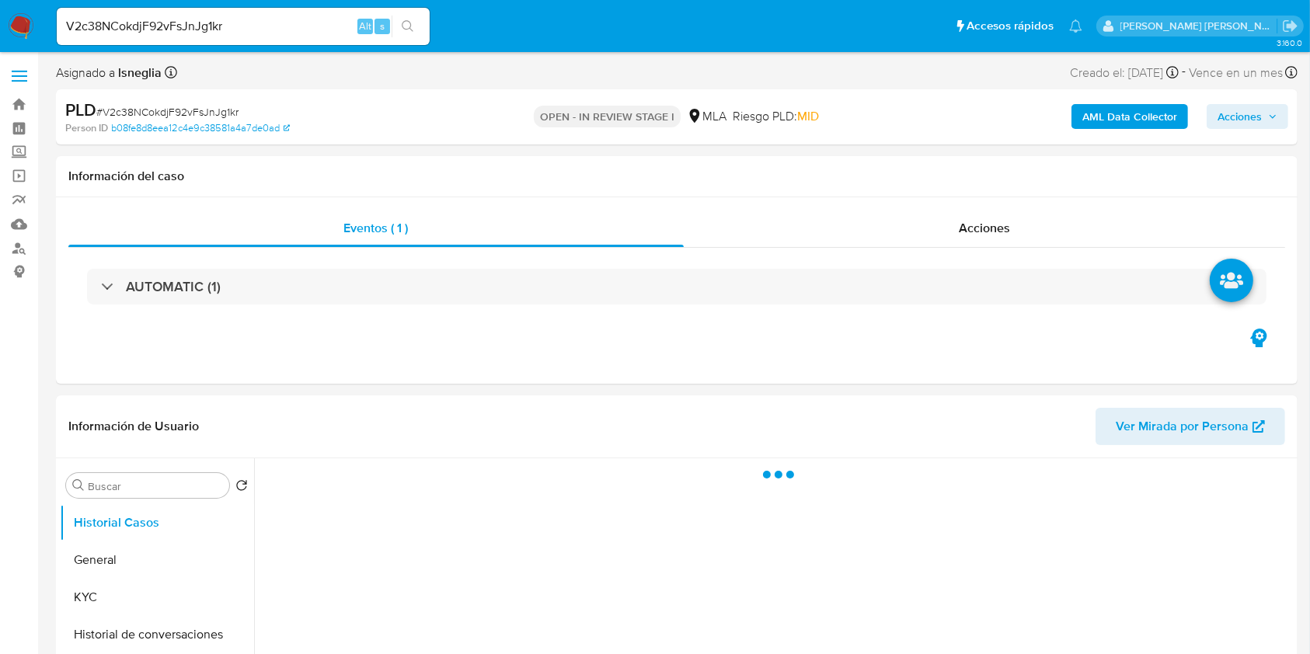
select select "10"
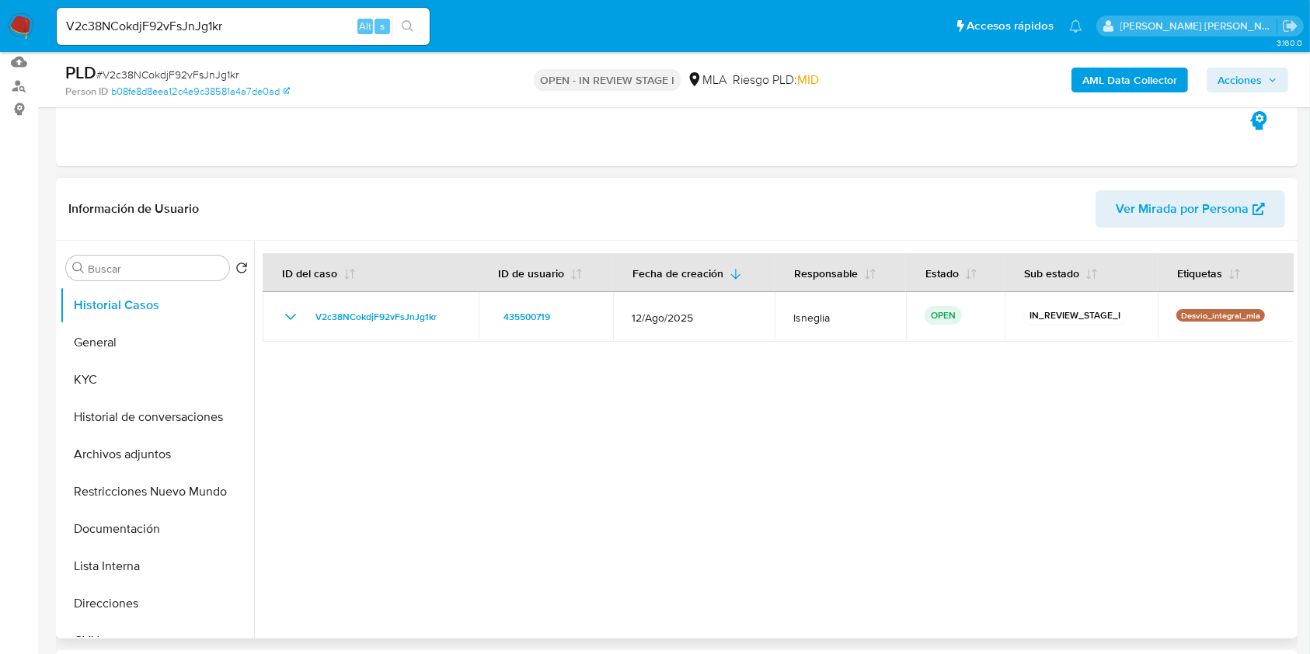
scroll to position [311, 0]
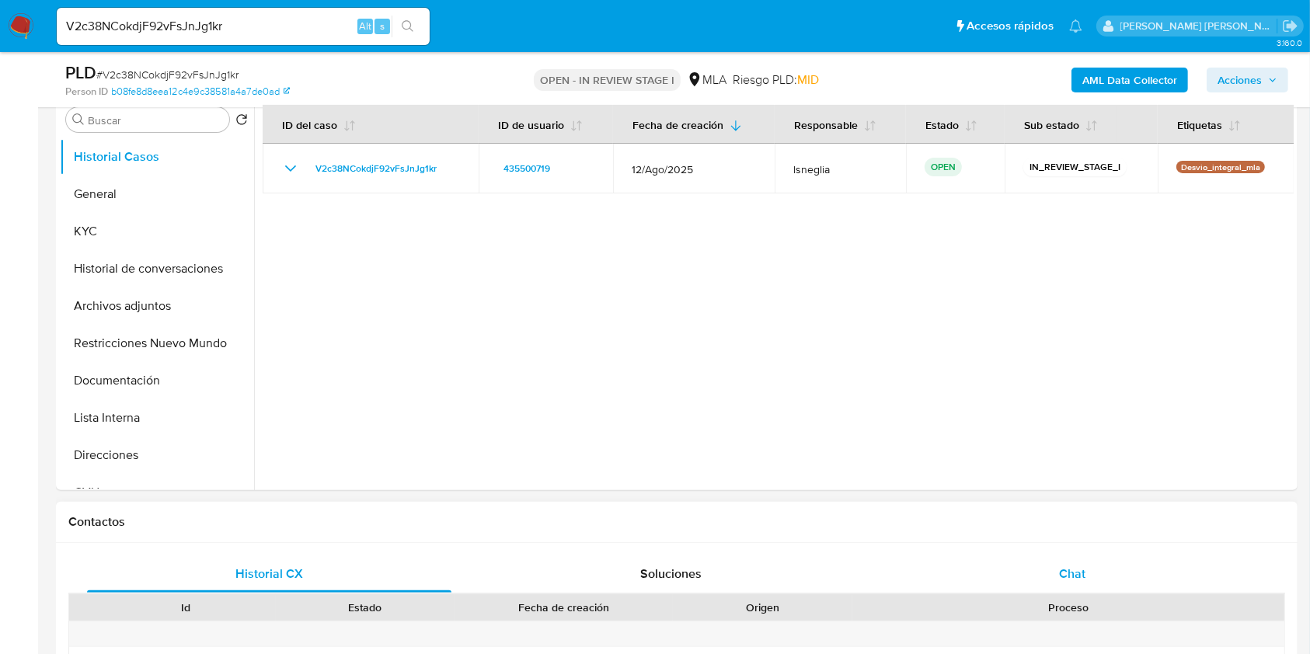
click at [1056, 564] on div "Chat" at bounding box center [1072, 573] width 364 height 37
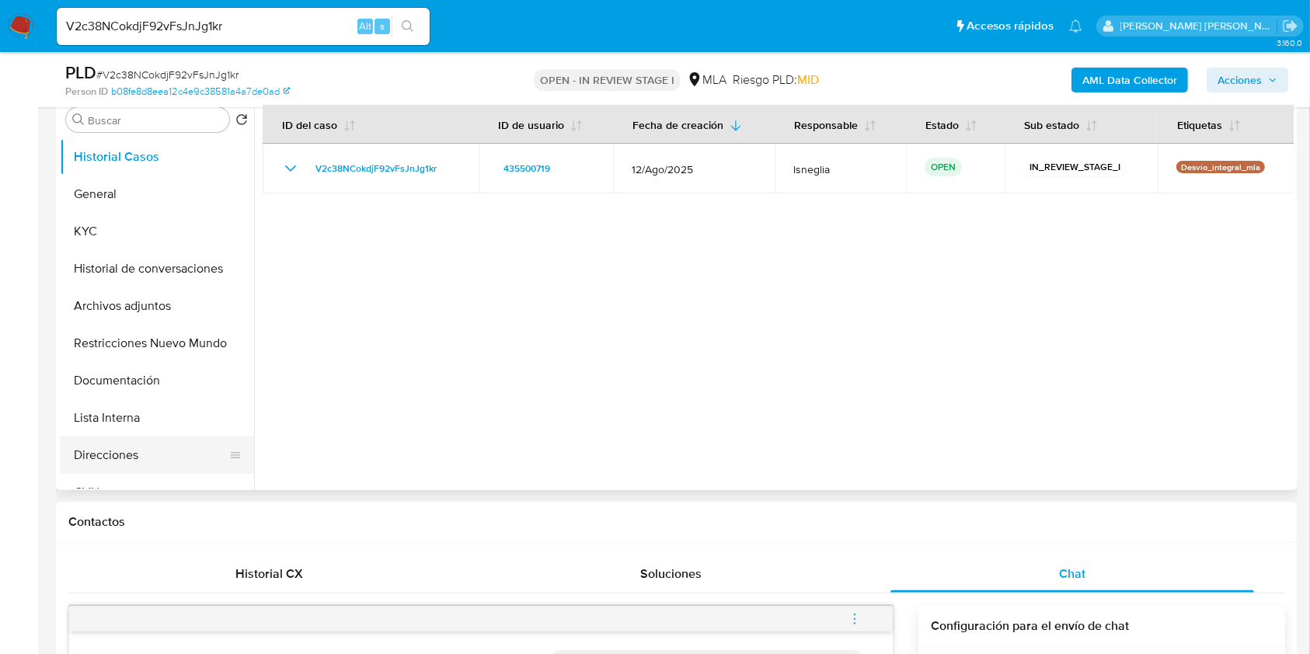
click at [131, 461] on button "Direcciones" at bounding box center [151, 455] width 182 height 37
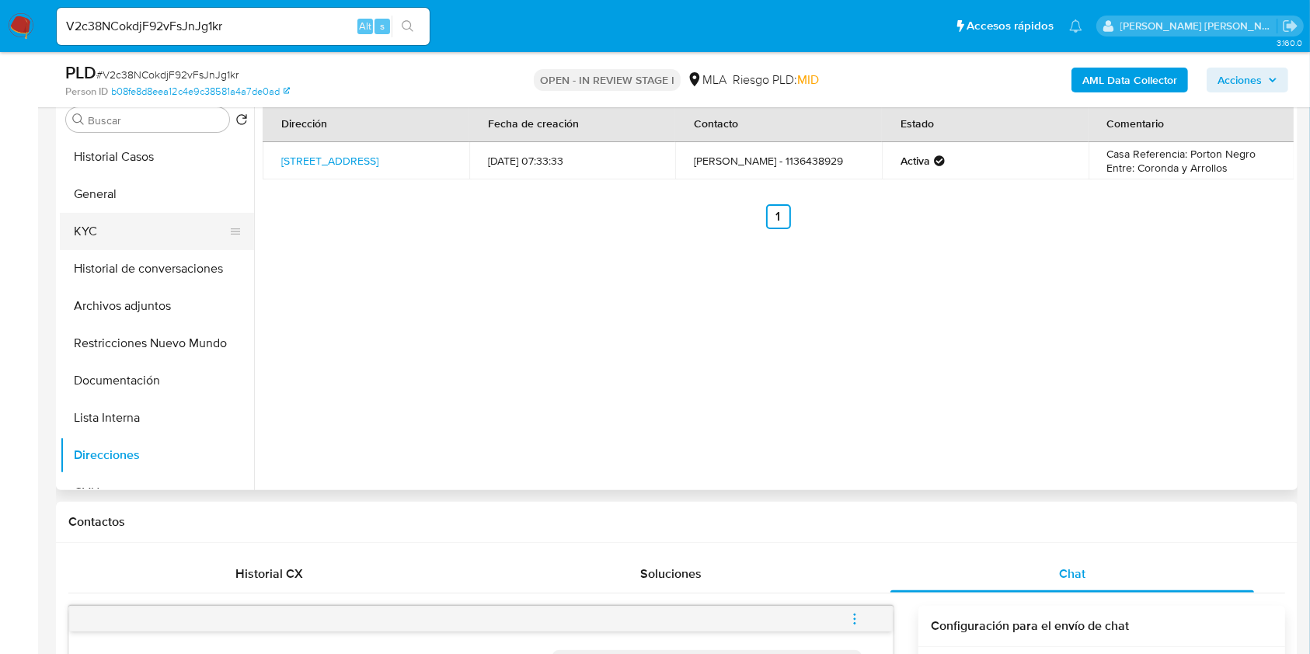
click at [100, 238] on button "KYC" at bounding box center [151, 231] width 182 height 37
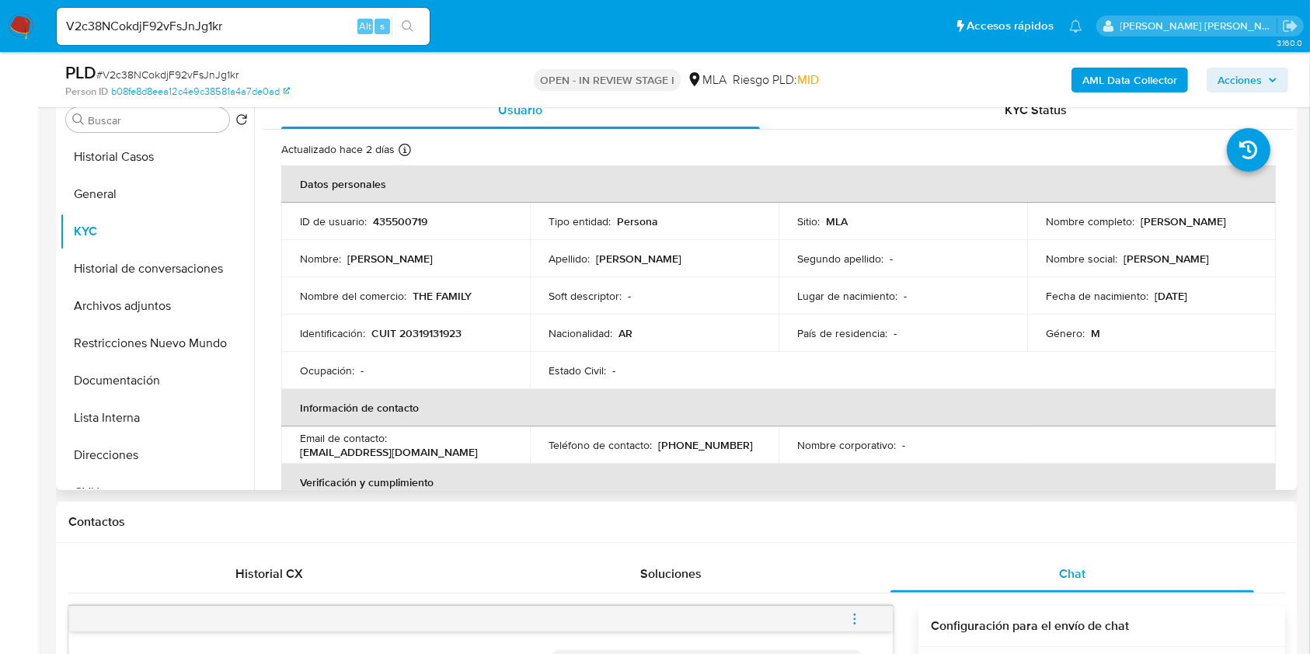
scroll to position [0, 0]
click at [442, 333] on p "CUIT 20319131923" at bounding box center [416, 334] width 90 height 14
copy p "20319131923"
click at [405, 226] on p "435500719" at bounding box center [400, 222] width 54 height 14
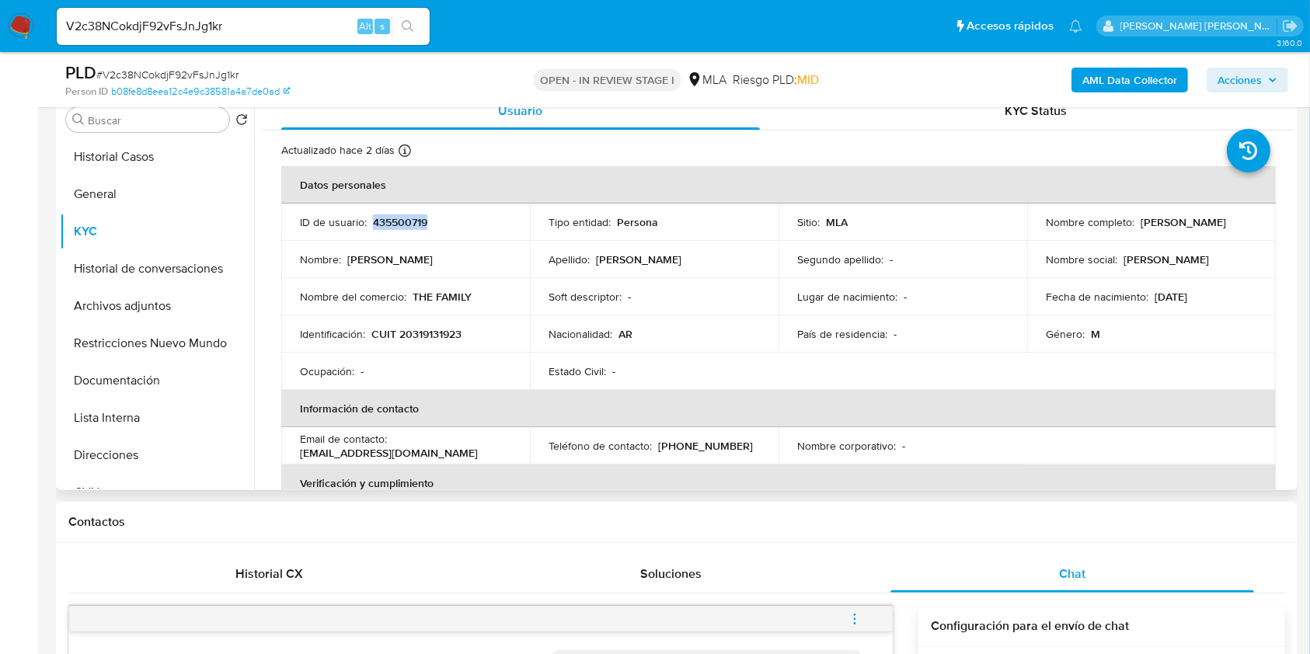
click at [405, 226] on p "435500719" at bounding box center [400, 222] width 54 height 14
copy p "435500719"
drag, startPoint x: 1042, startPoint y: 230, endPoint x: 1179, endPoint y: 230, distance: 136.7
click at [1179, 229] on div "Nombre completo : Mariano Nicolas Volponi" at bounding box center [1151, 222] width 211 height 14
drag, startPoint x: 1112, startPoint y: 220, endPoint x: 1137, endPoint y: 231, distance: 27.1
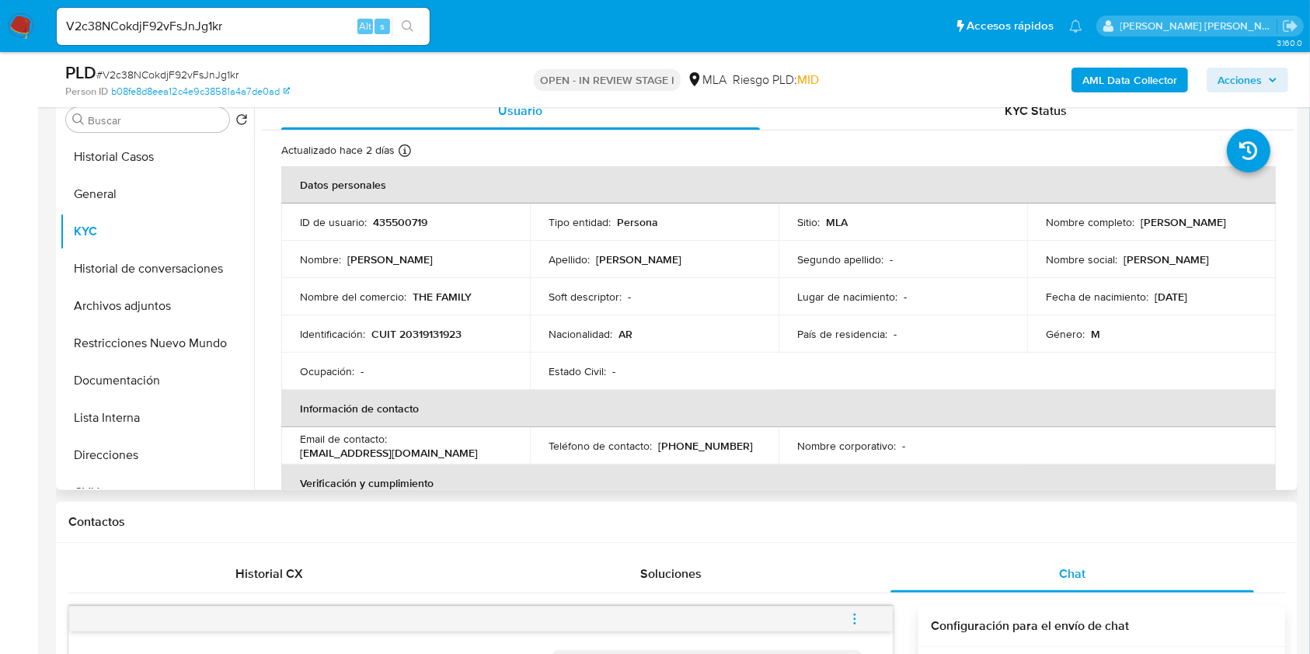
click at [1140, 229] on p "Mariano Nicolas Volponi" at bounding box center [1182, 222] width 85 height 14
drag, startPoint x: 1084, startPoint y: 231, endPoint x: 1070, endPoint y: 231, distance: 14.0
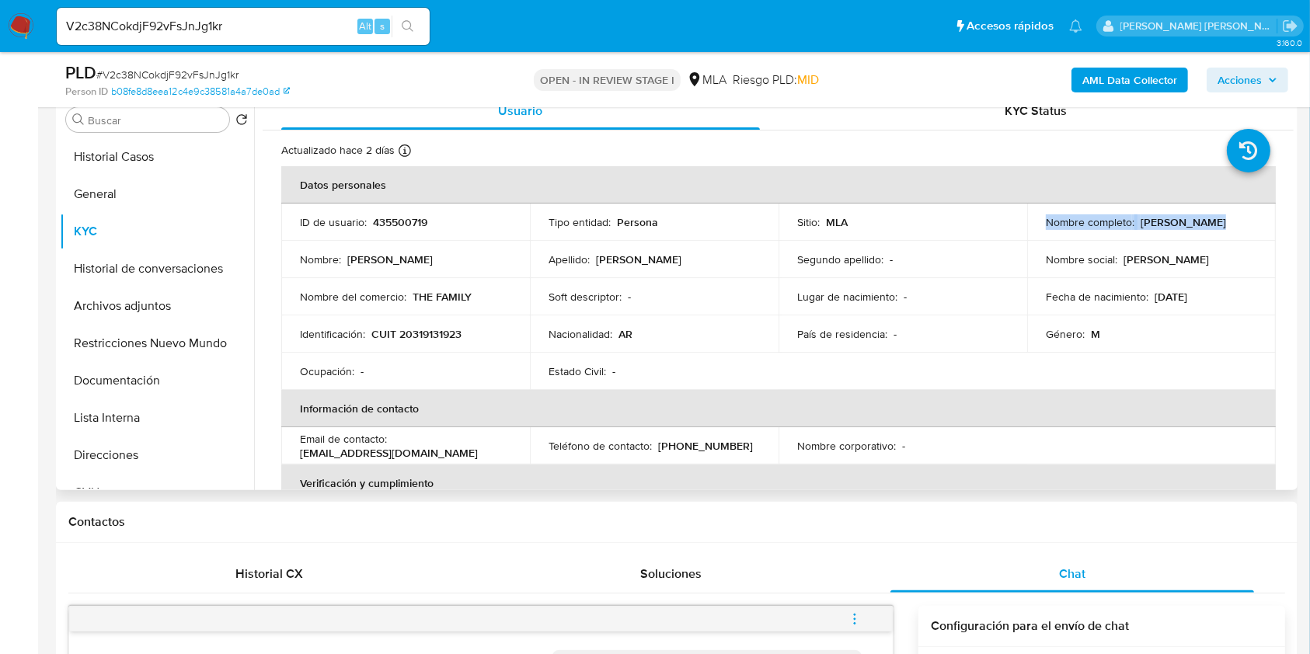
click at [1140, 229] on p "Mariano Nicolas Volponi" at bounding box center [1182, 222] width 85 height 14
click at [1037, 230] on td "Nombre completo : Mariano Nicolas Volponi" at bounding box center [1151, 222] width 249 height 37
drag, startPoint x: 1041, startPoint y: 227, endPoint x: 1159, endPoint y: 232, distance: 118.2
click at [1159, 229] on div "Nombre completo : Mariano Nicolas Volponi" at bounding box center [1151, 222] width 211 height 14
copy p "Mariano Nicolas Volponi"
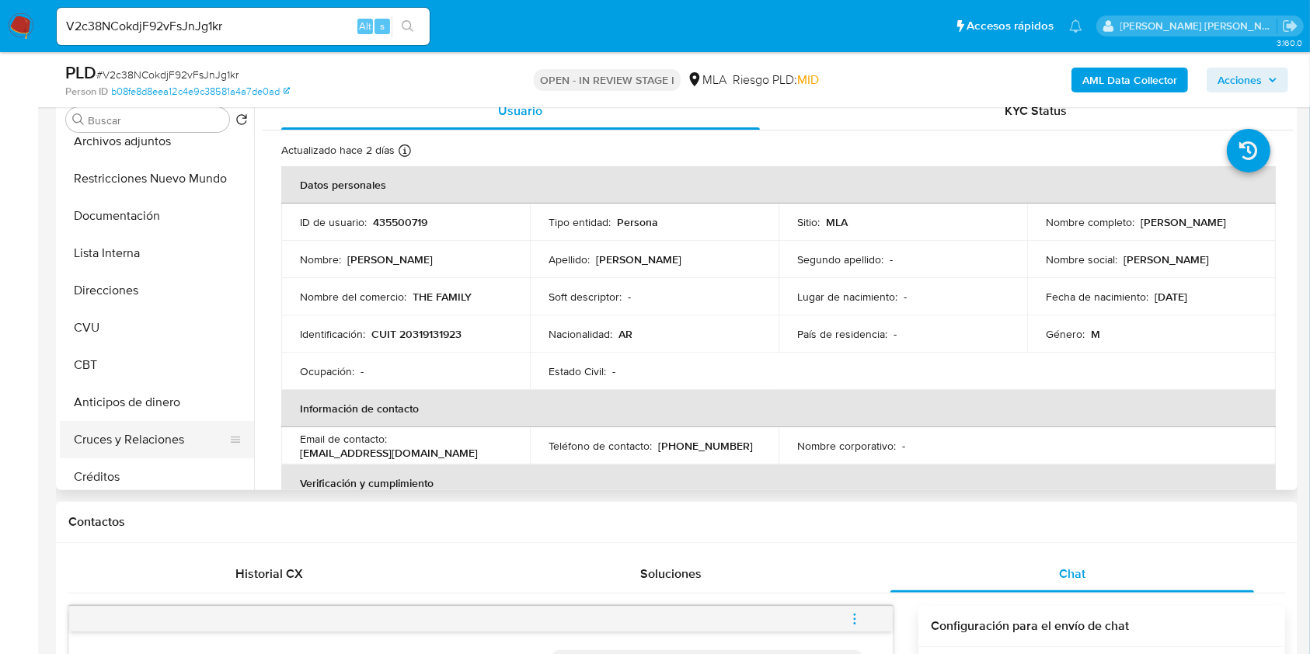
scroll to position [207, 0]
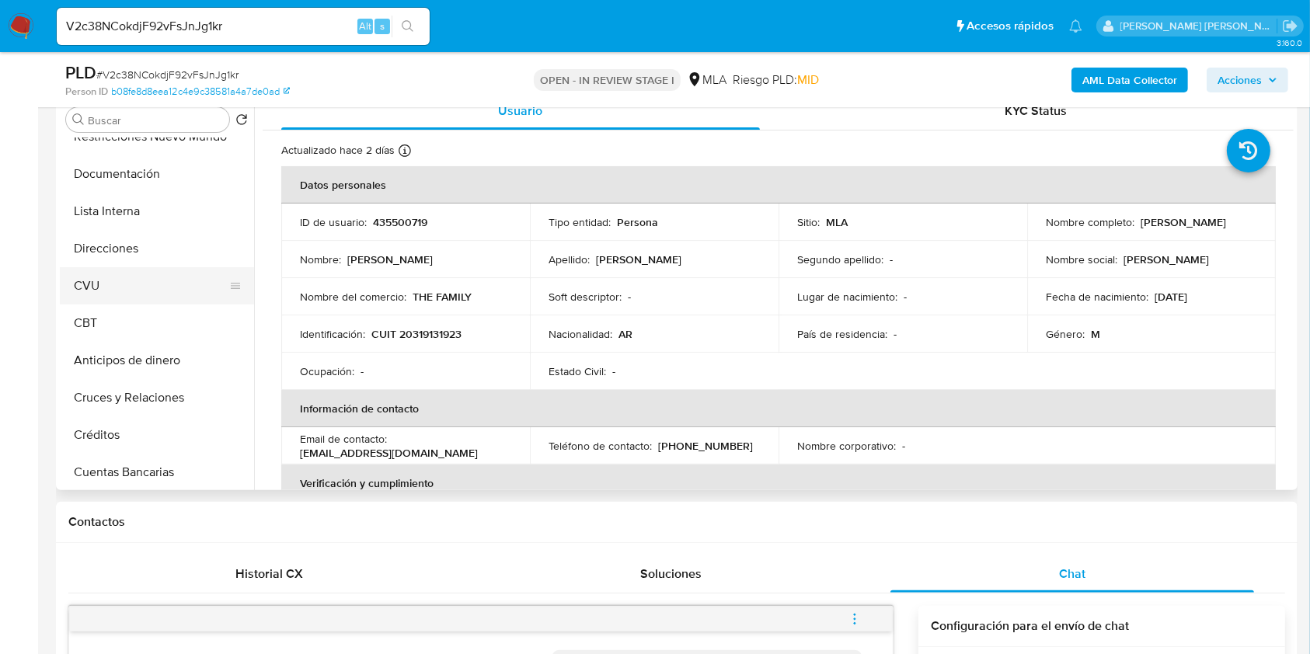
click at [157, 290] on button "CVU" at bounding box center [151, 285] width 182 height 37
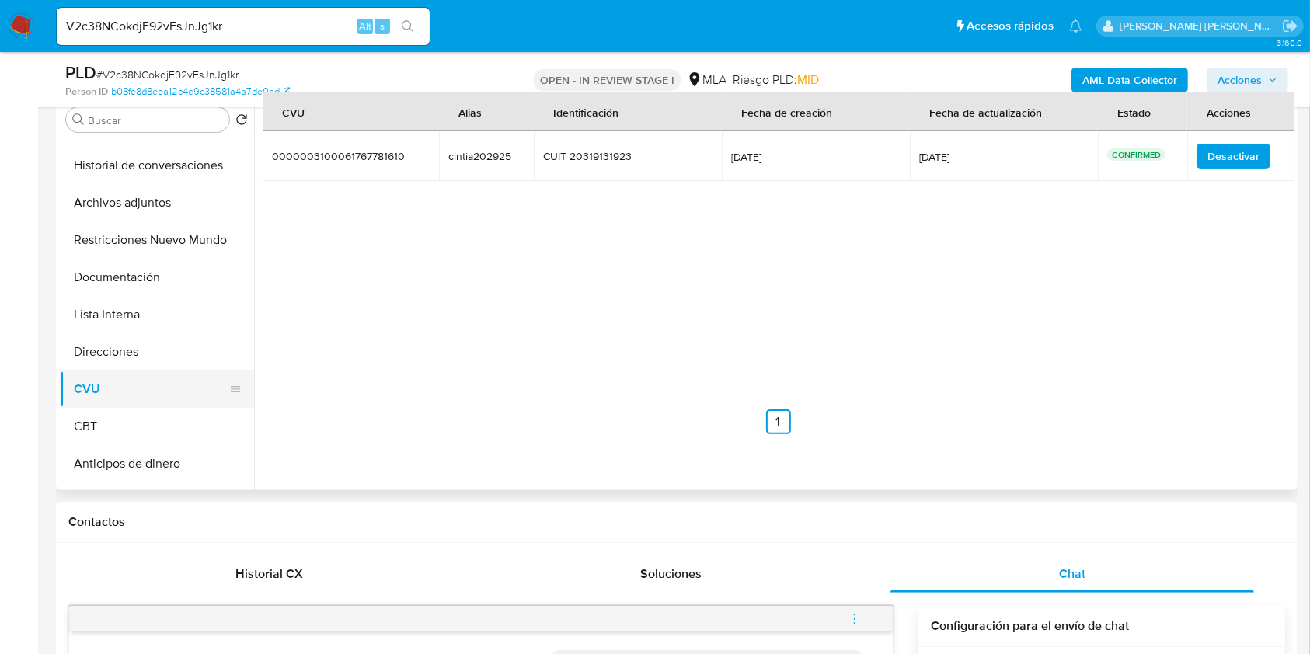
scroll to position [0, 0]
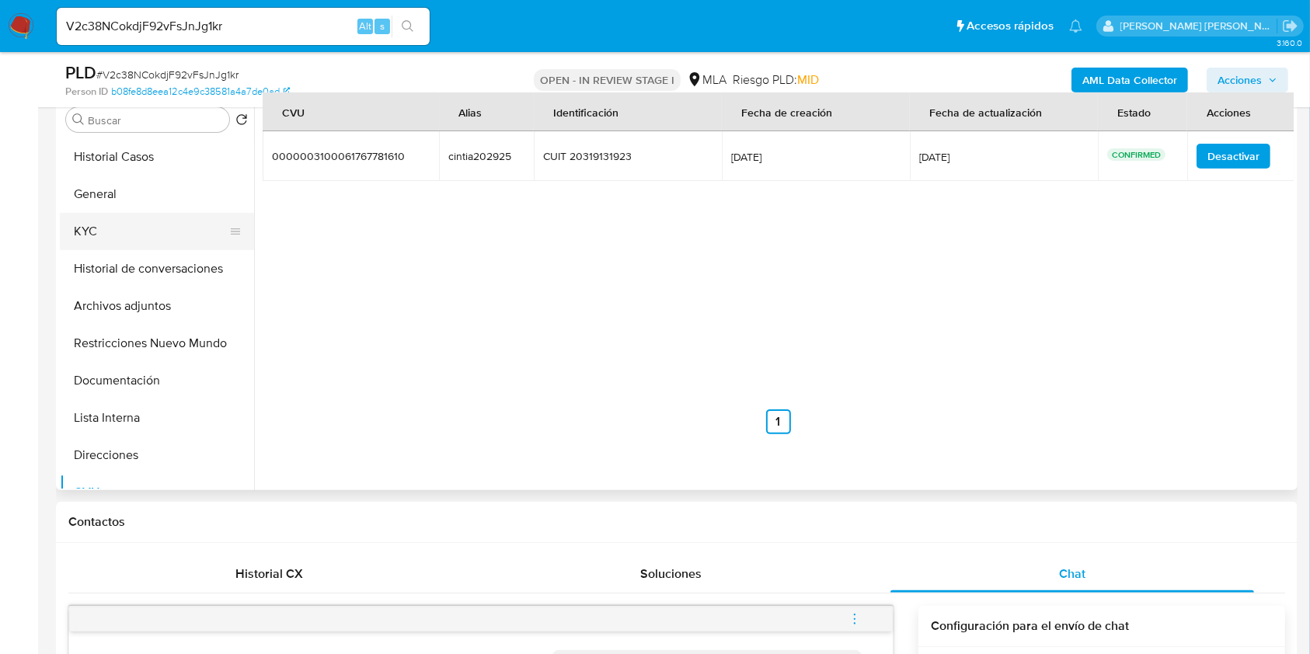
click at [117, 240] on button "KYC" at bounding box center [151, 231] width 182 height 37
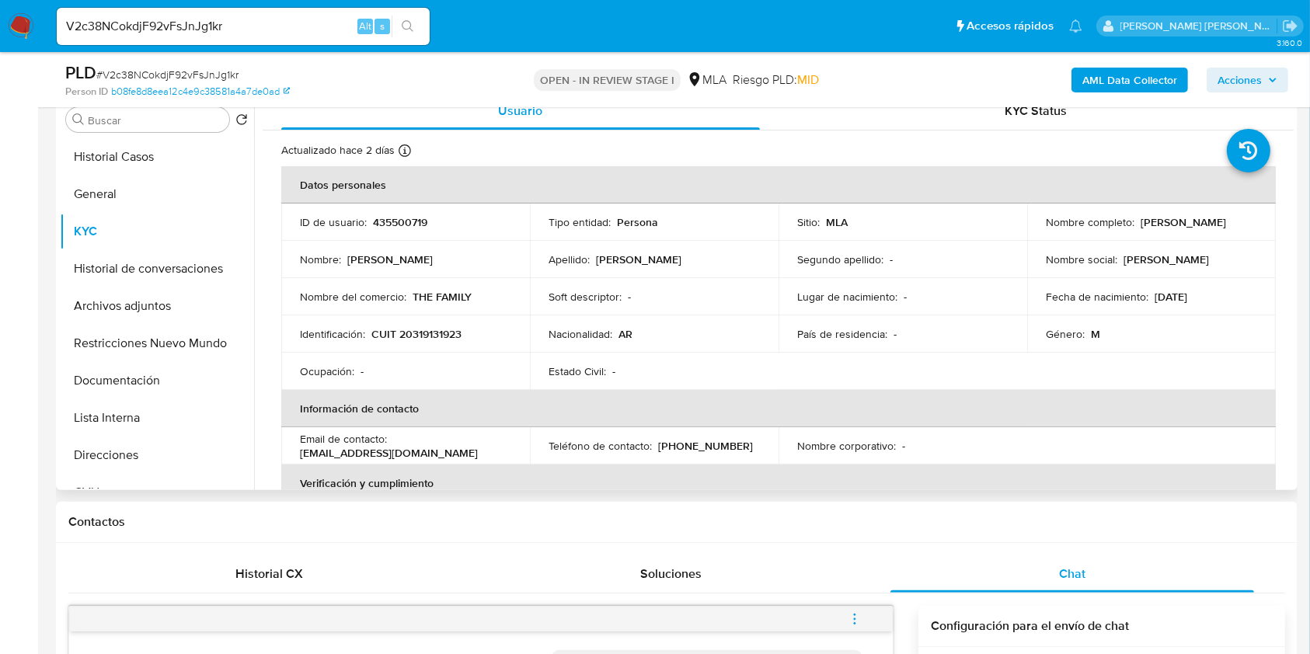
click at [392, 454] on p "tizibenjavolponi@hotmail.com" at bounding box center [389, 453] width 178 height 14
click at [403, 452] on p "tizibenjavolponi@hotmail.com" at bounding box center [389, 453] width 178 height 14
click at [325, 447] on p "tizibenjavolponi@hotmail.com" at bounding box center [389, 453] width 178 height 14
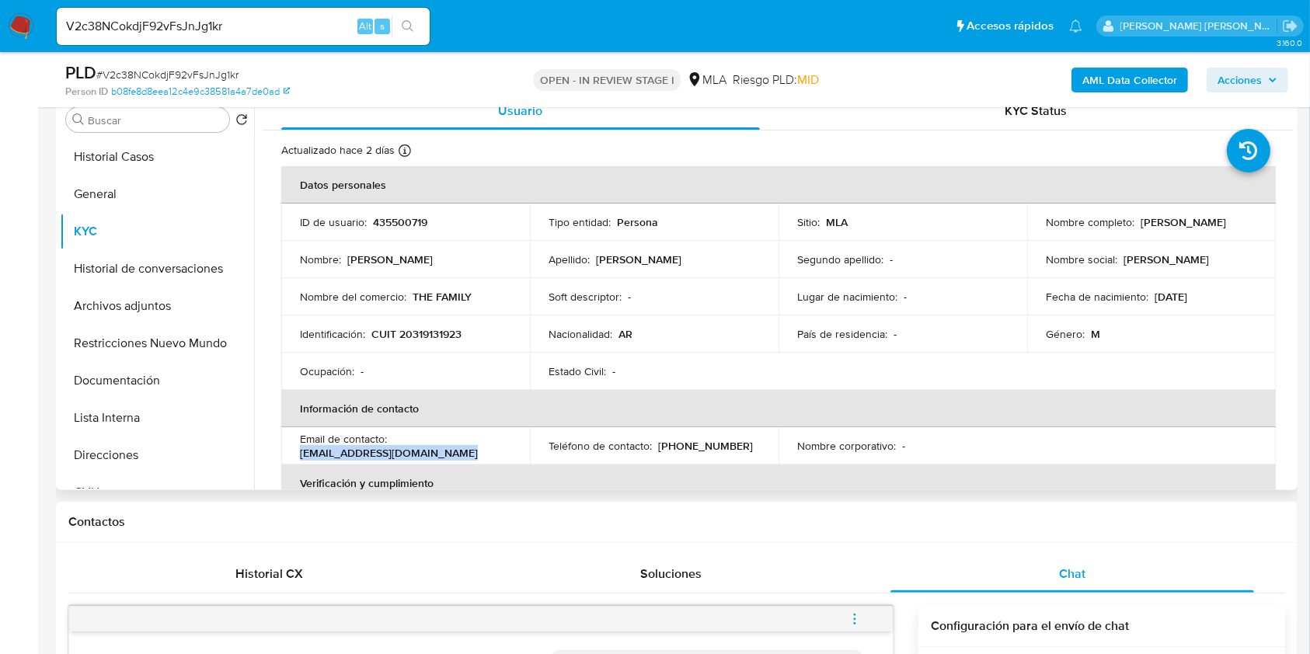
drag, startPoint x: 298, startPoint y: 452, endPoint x: 452, endPoint y: 457, distance: 153.9
click at [452, 457] on td "Email de contacto : tizibenjavolponi@hotmail.com" at bounding box center [405, 445] width 249 height 37
copy p "tizibenjavolponi@hotmail.com"
drag, startPoint x: 657, startPoint y: 445, endPoint x: 731, endPoint y: 447, distance: 73.8
click at [731, 447] on div "Teléfono de contacto : (11) 36438929" at bounding box center [653, 446] width 211 height 14
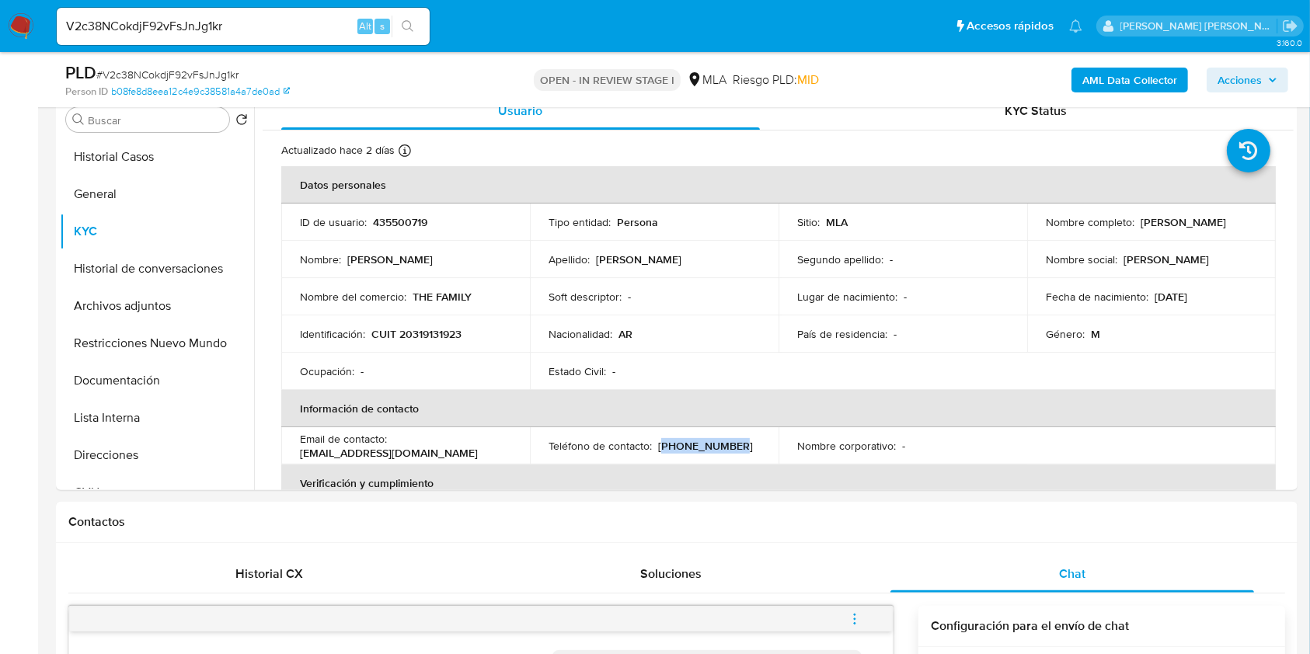
copy p "11) 36438929"
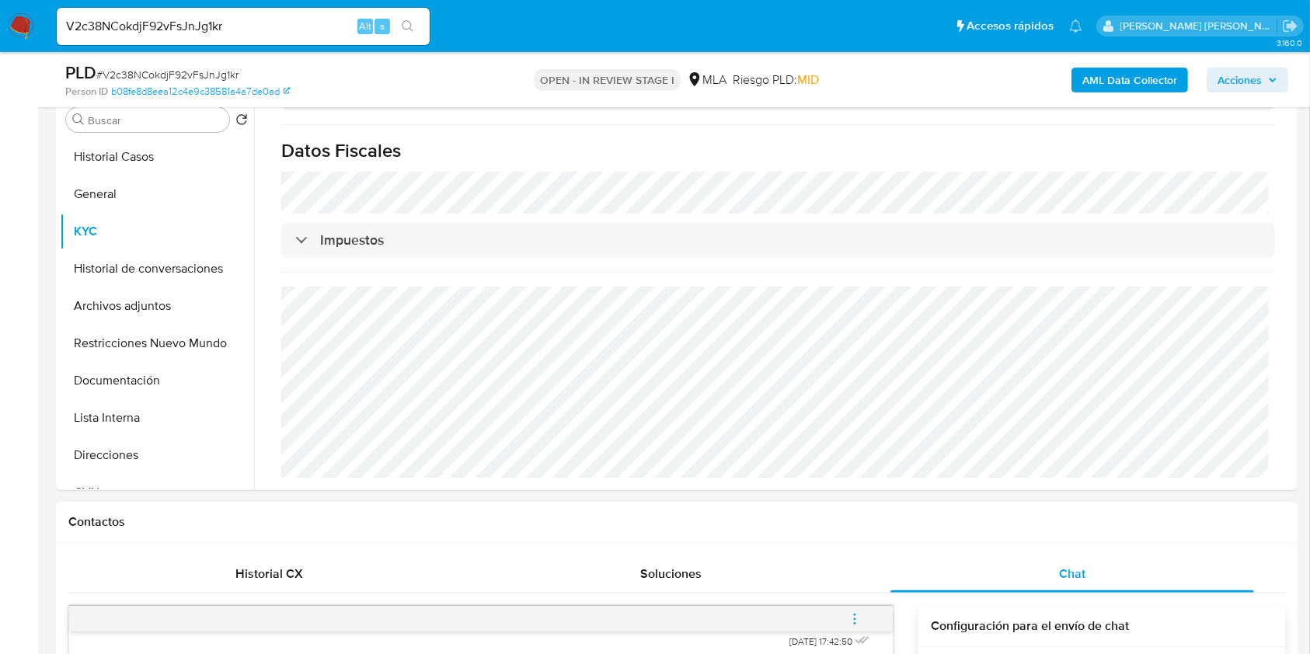
scroll to position [635, 0]
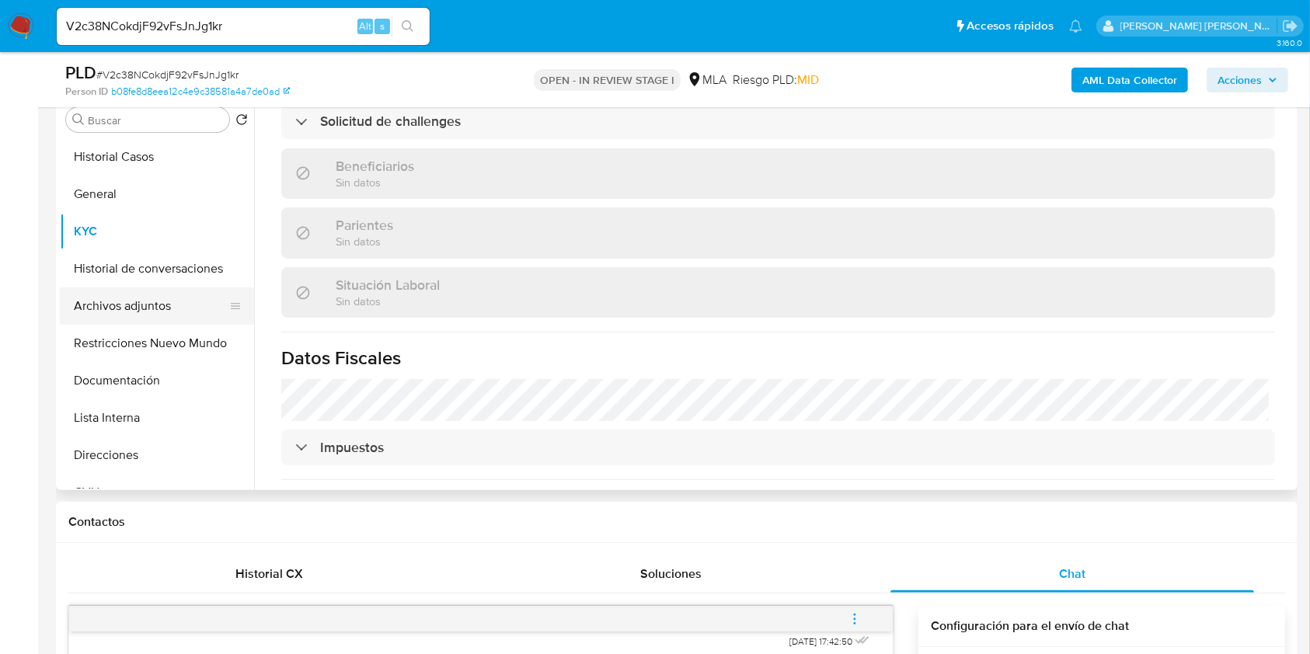
click at [126, 308] on button "Archivos adjuntos" at bounding box center [151, 305] width 182 height 37
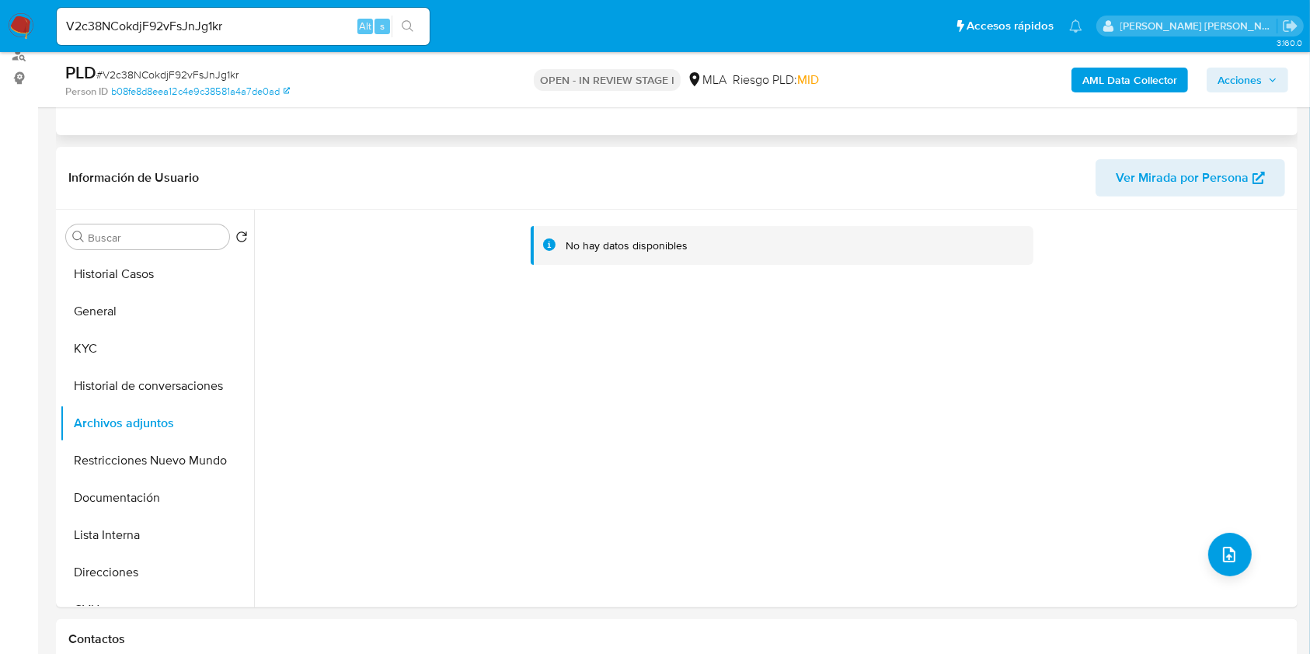
scroll to position [207, 0]
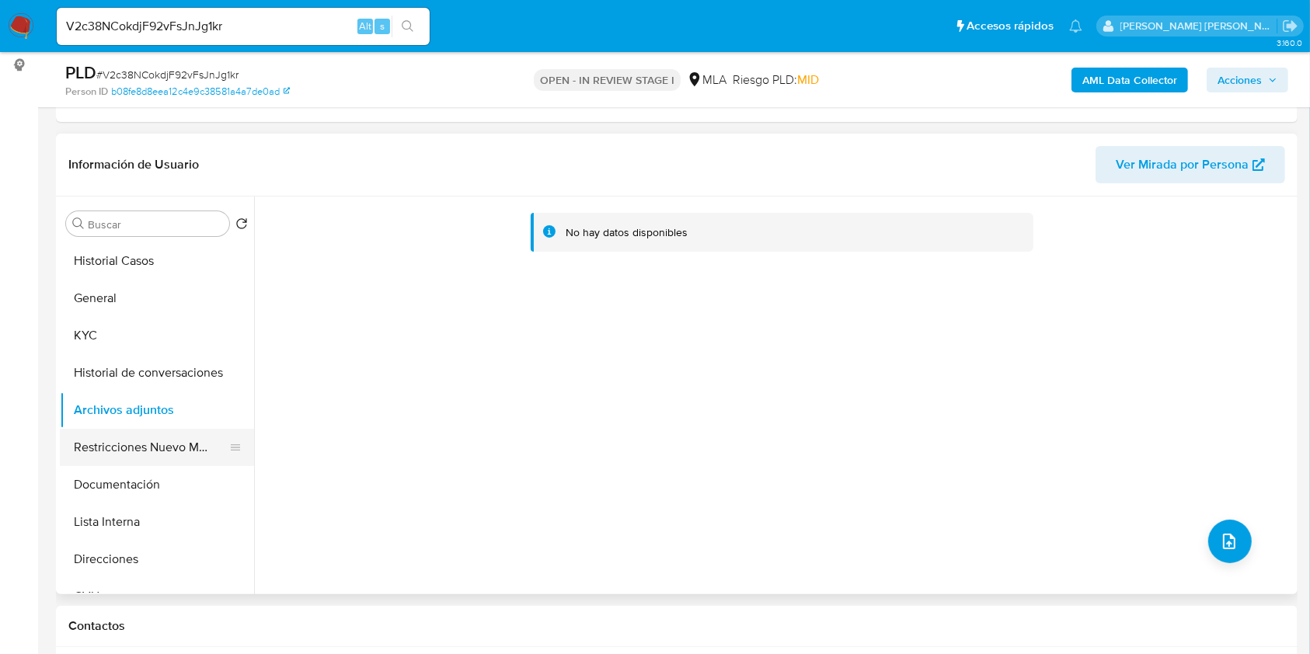
click at [137, 458] on button "Restricciones Nuevo Mundo" at bounding box center [151, 447] width 182 height 37
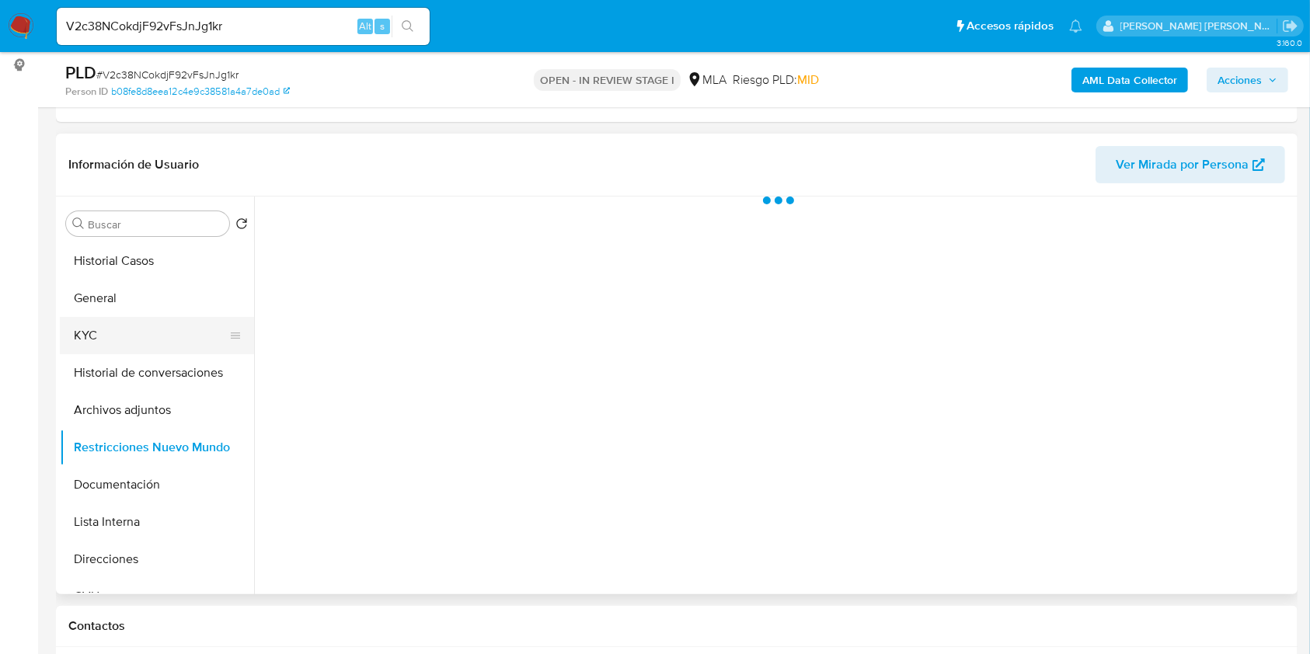
click at [168, 352] on button "KYC" at bounding box center [151, 335] width 182 height 37
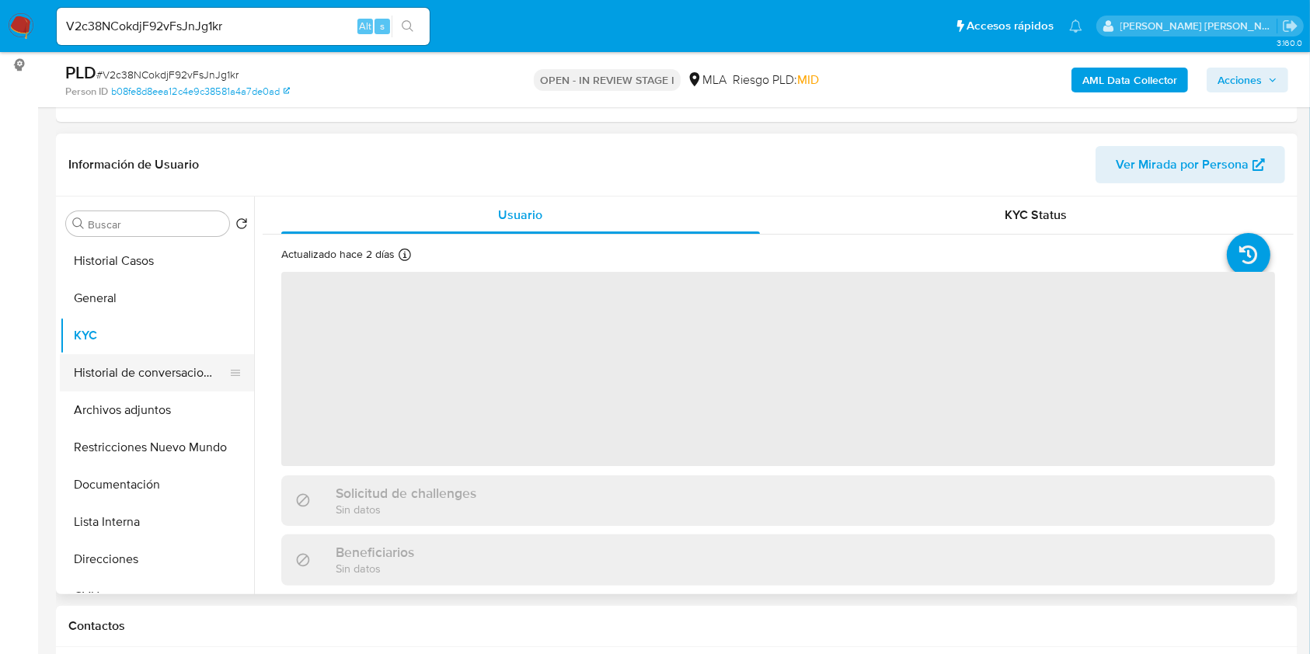
click at [169, 364] on button "Historial de conversaciones" at bounding box center [151, 372] width 182 height 37
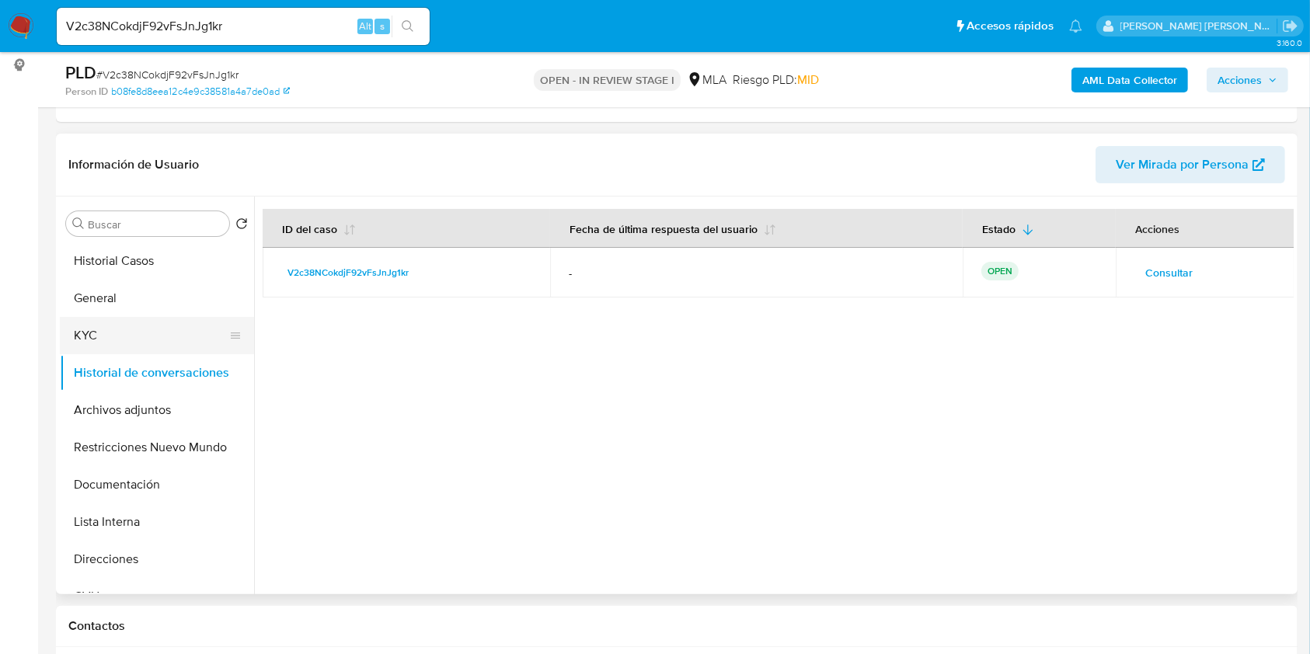
click at [118, 334] on button "KYC" at bounding box center [151, 335] width 182 height 37
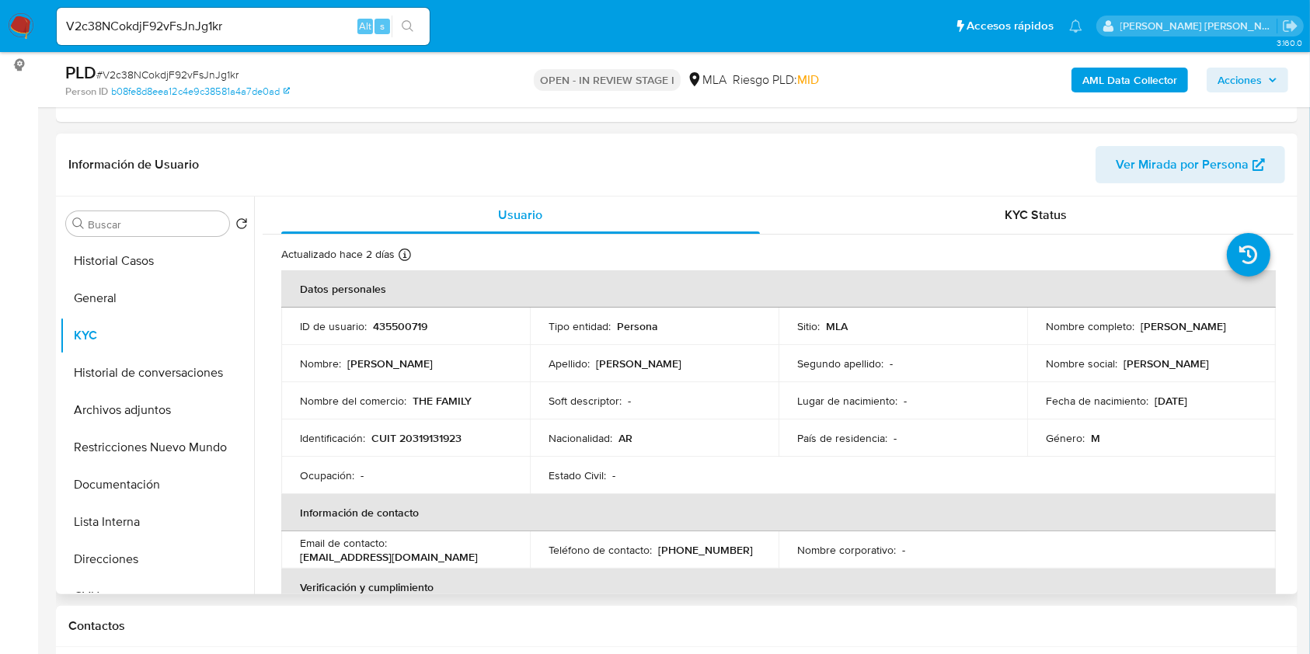
drag, startPoint x: 1042, startPoint y: 336, endPoint x: 1176, endPoint y: 336, distance: 133.6
click at [1176, 333] on div "Nombre completo : Mariano Nicolas Volponi" at bounding box center [1151, 326] width 211 height 14
copy p "Mariano Nicolas Volponi"
drag, startPoint x: 373, startPoint y: 435, endPoint x: 466, endPoint y: 437, distance: 93.2
click at [466, 437] on div "Identificación : CUIT 20319131923" at bounding box center [405, 438] width 211 height 14
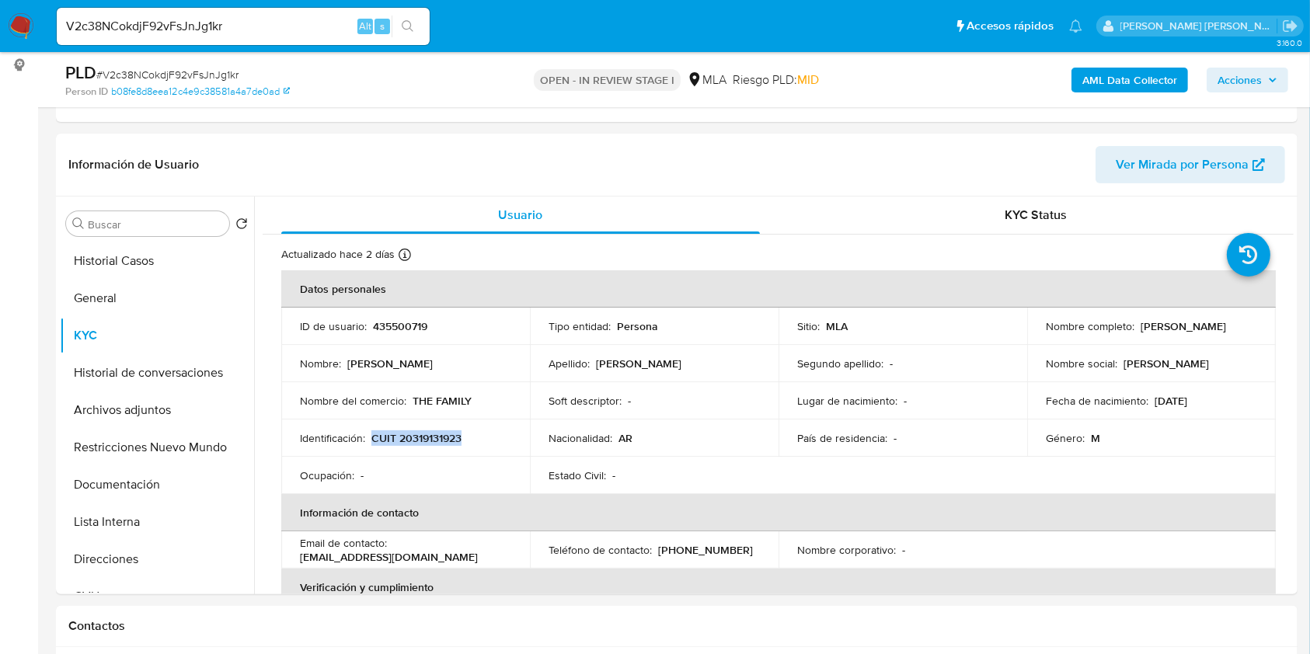
copy p "CUIT 20319131923"
drag, startPoint x: 410, startPoint y: 399, endPoint x: 479, endPoint y: 400, distance: 68.4
click at [479, 400] on div "Nombre del comercio : THE FAMILY" at bounding box center [405, 401] width 211 height 14
copy p "THE FAMILY"
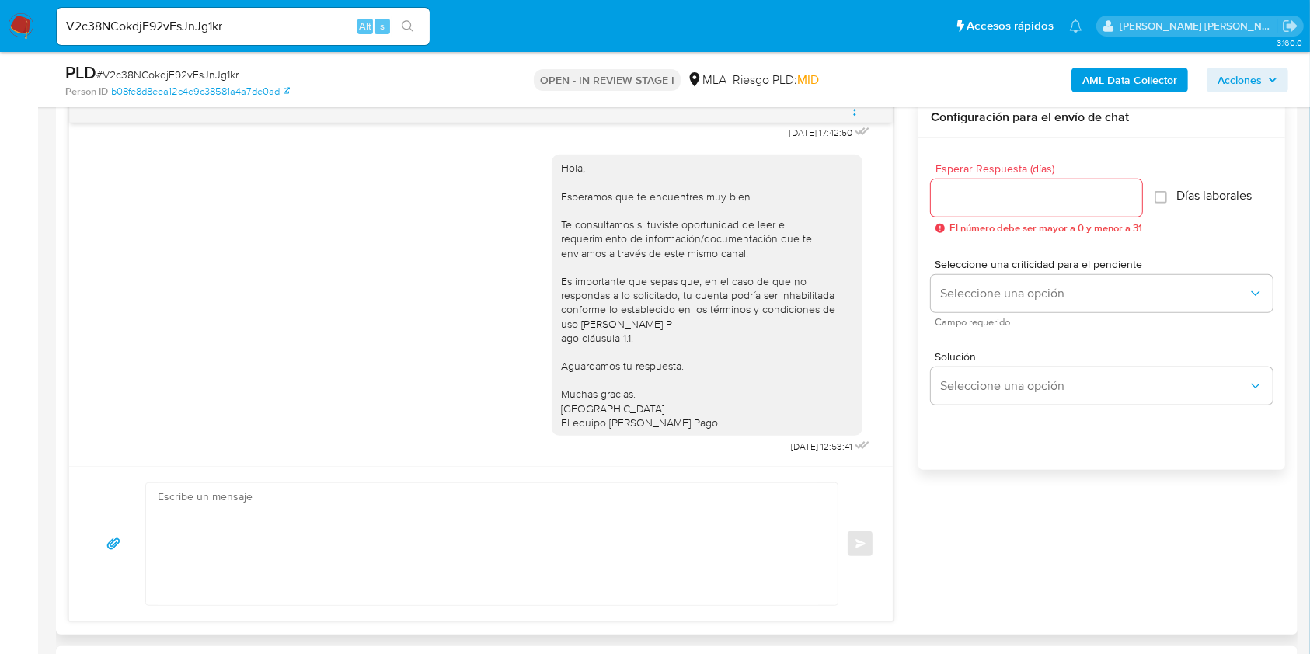
scroll to position [828, 0]
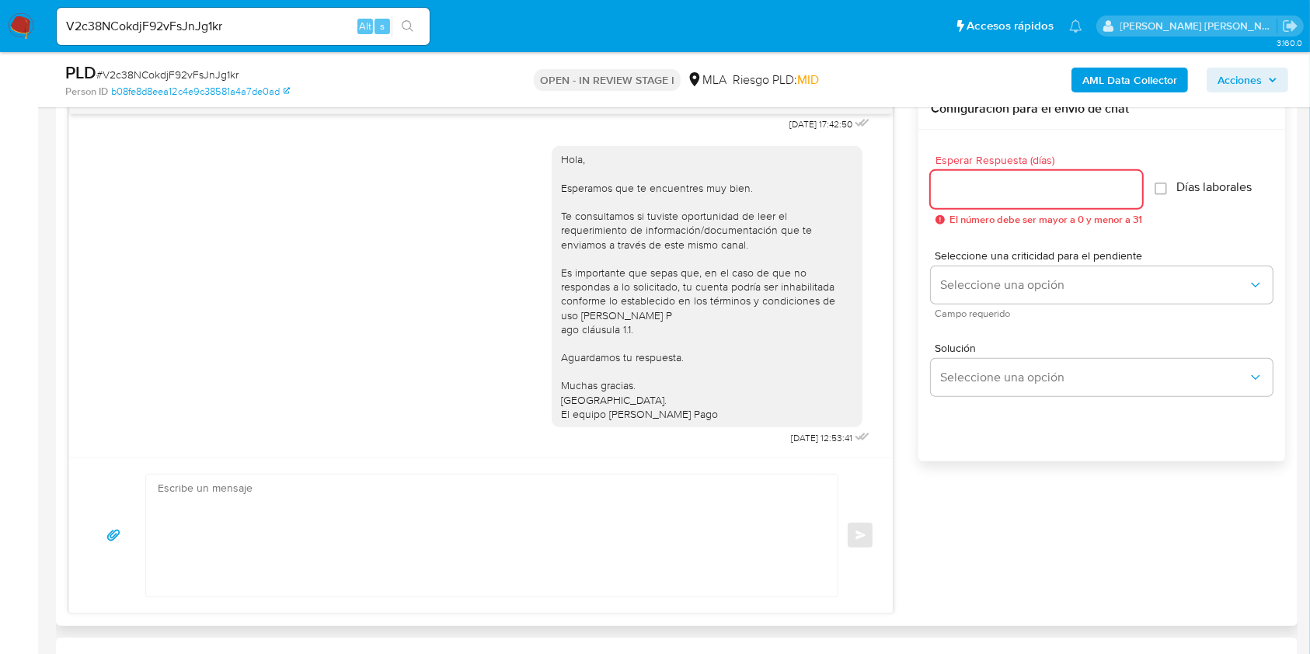
click at [988, 194] on input "Esperar Respuesta (días)" at bounding box center [1036, 189] width 211 height 20
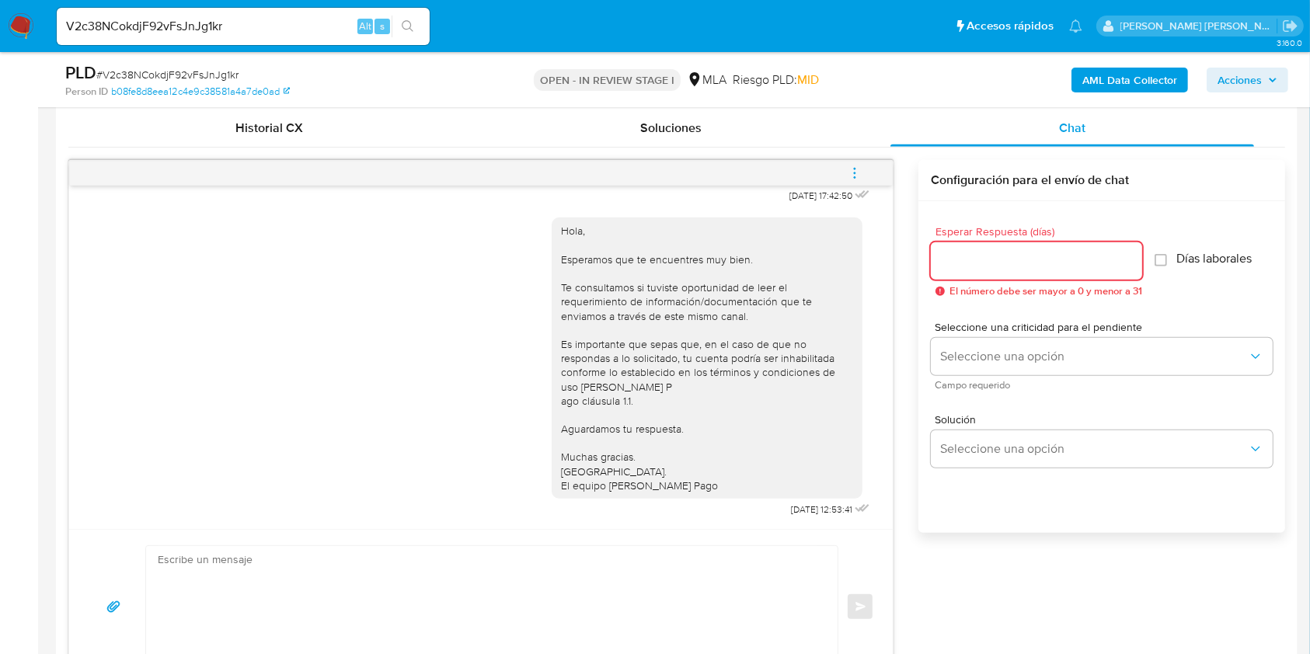
scroll to position [725, 0]
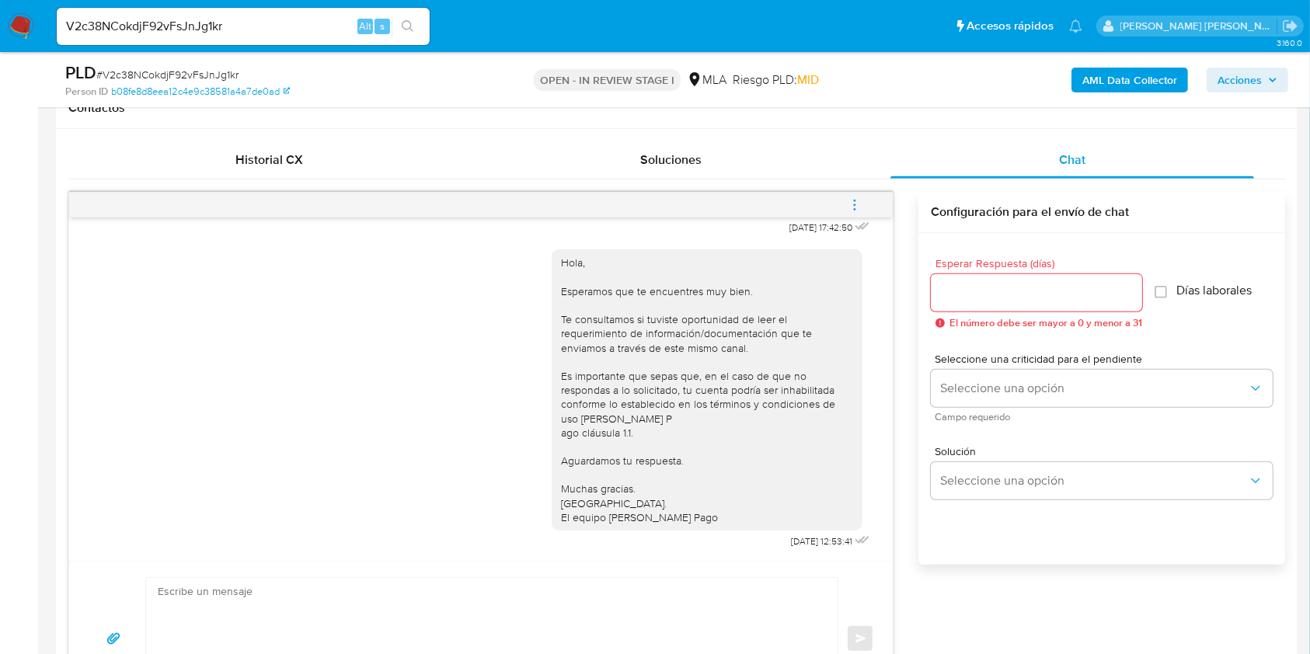
click at [860, 208] on icon "menu-action" at bounding box center [855, 205] width 14 height 14
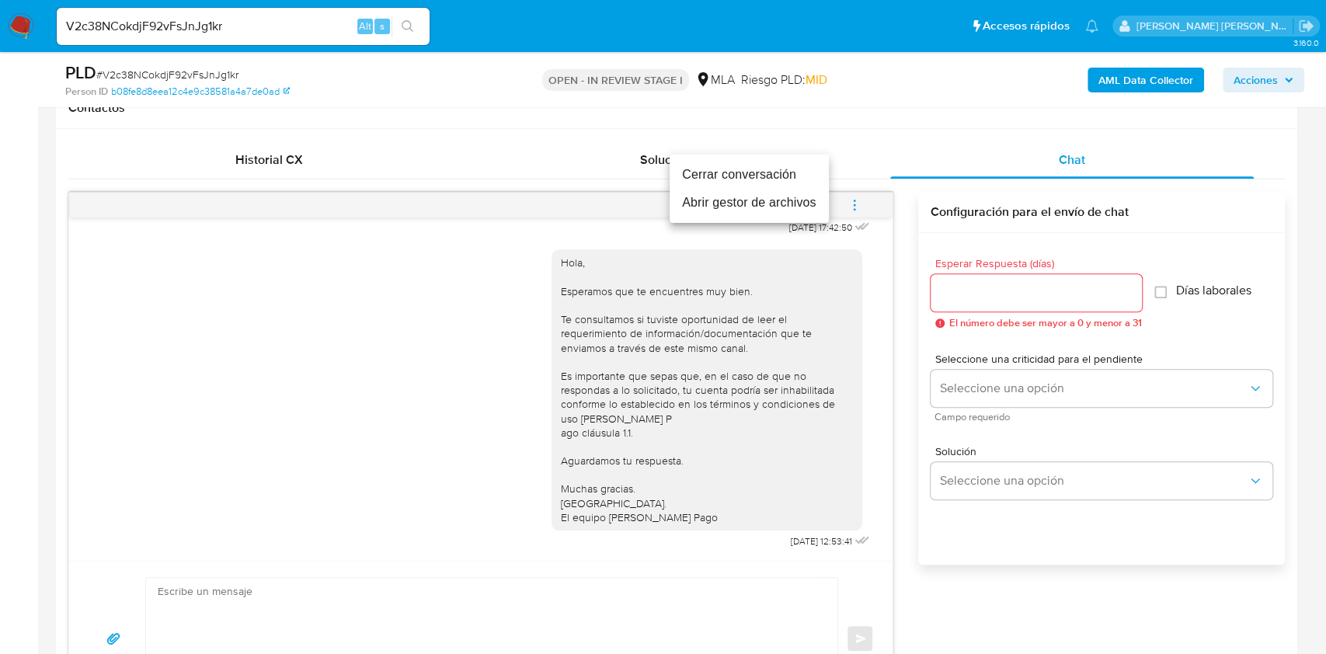
click at [768, 176] on li "Cerrar conversación" at bounding box center [749, 175] width 159 height 28
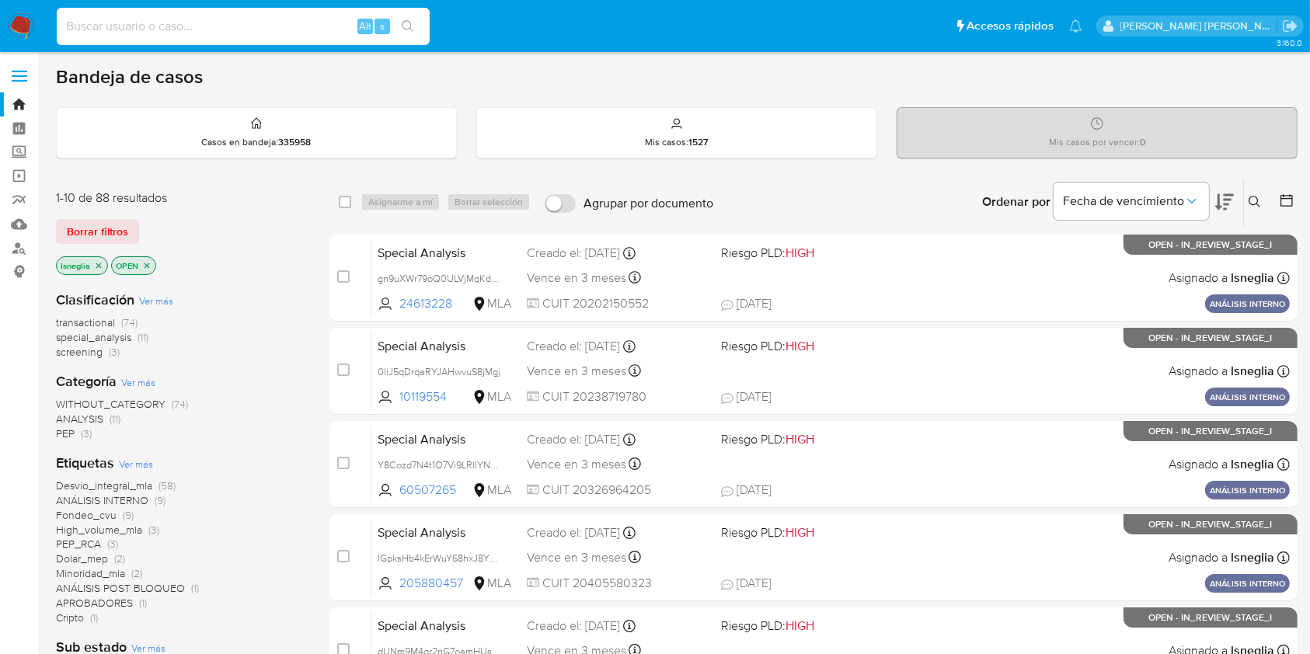
click at [259, 25] on input at bounding box center [243, 26] width 373 height 20
paste input "V2c38NCokdjF92vFsJnJg1kr"
type input "V2c38NCokdjF92vFsJnJg1kr"
click at [412, 22] on icon "search-icon" at bounding box center [408, 26] width 12 height 12
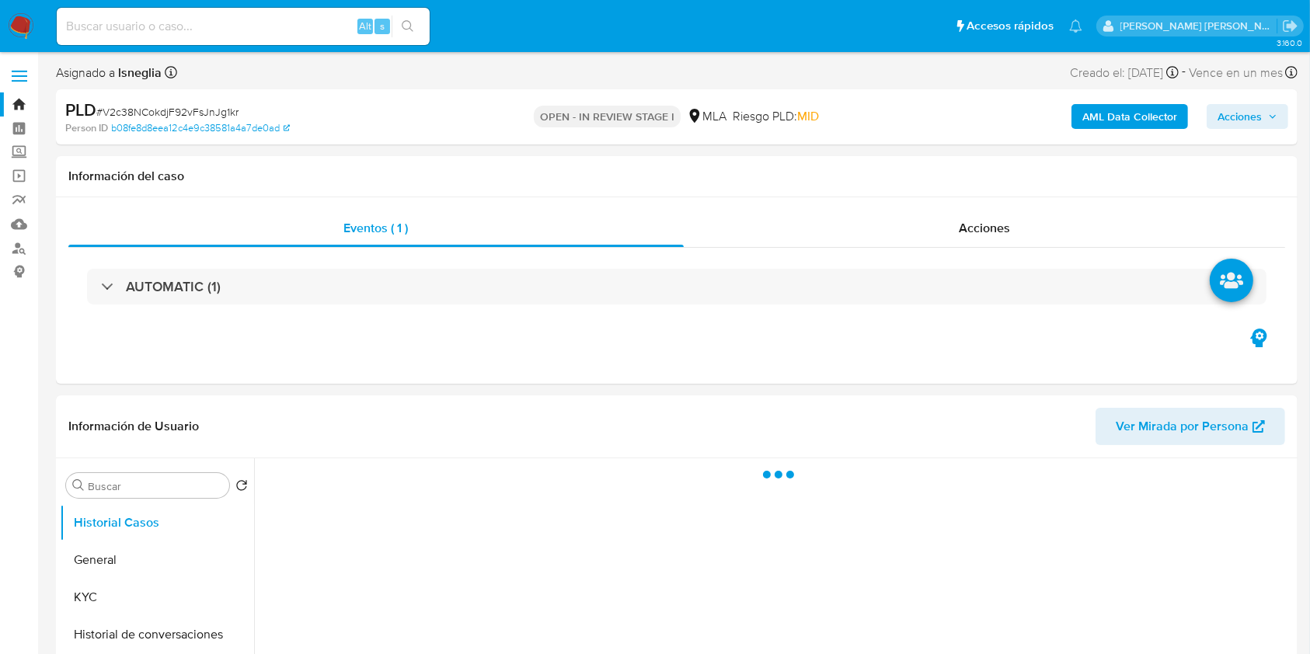
select select "10"
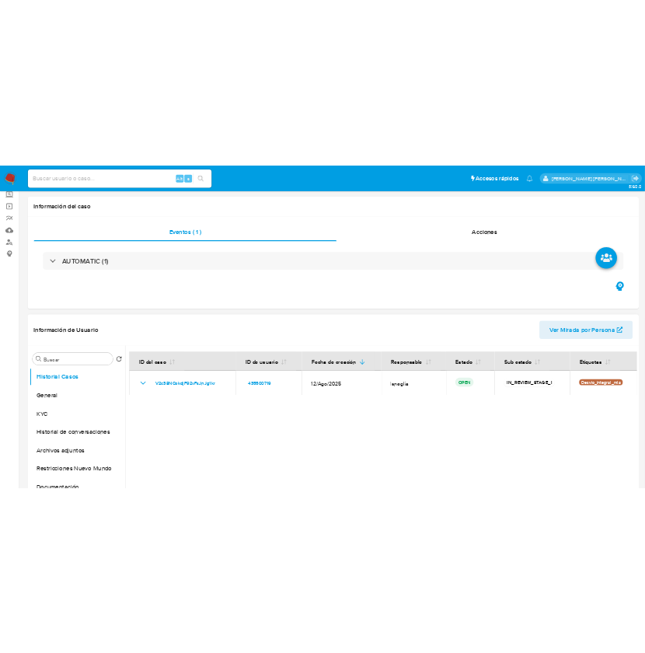
scroll to position [103, 0]
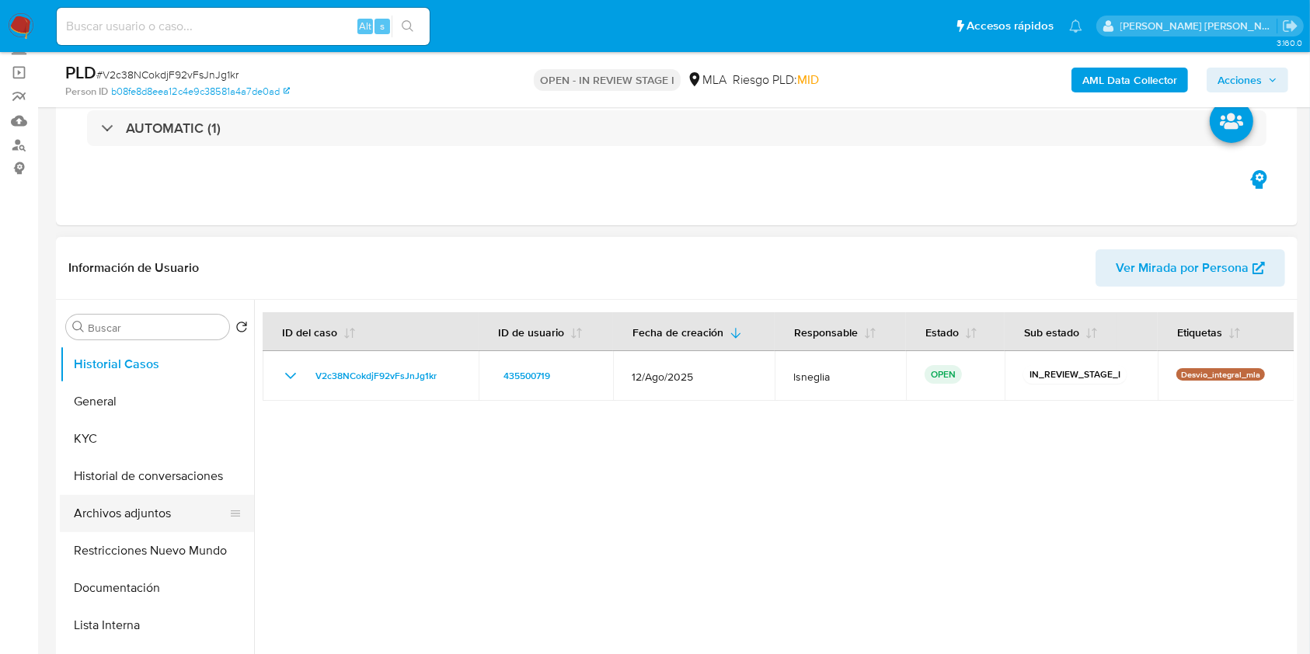
click at [172, 513] on button "Archivos adjuntos" at bounding box center [151, 513] width 182 height 37
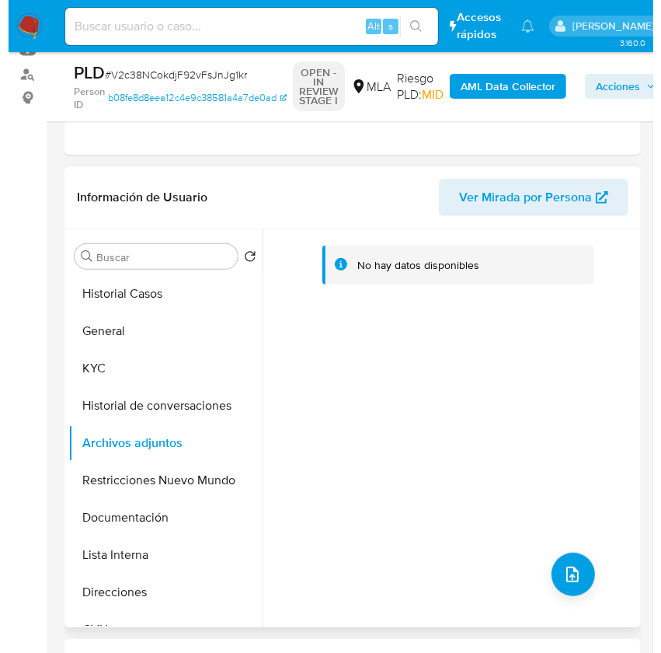
scroll to position [207, 0]
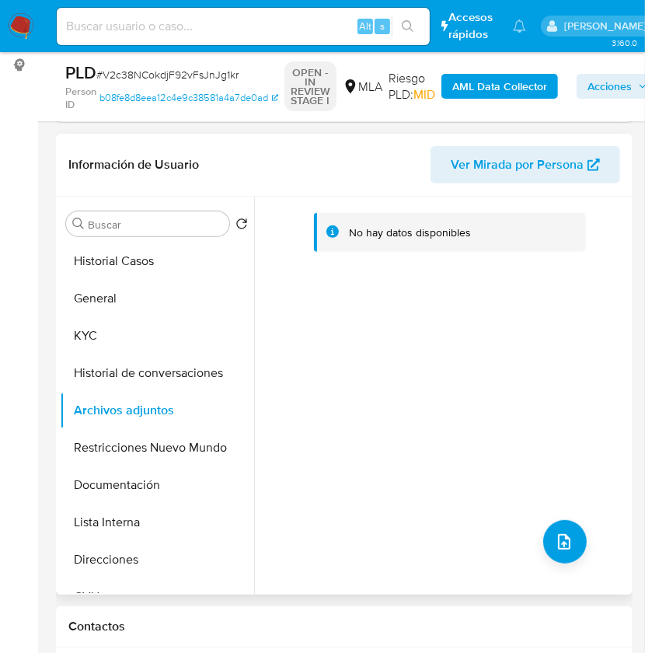
click at [534, 534] on div "No hay datos disponibles" at bounding box center [441, 396] width 374 height 398
click at [555, 538] on icon "upload-file" at bounding box center [564, 541] width 19 height 19
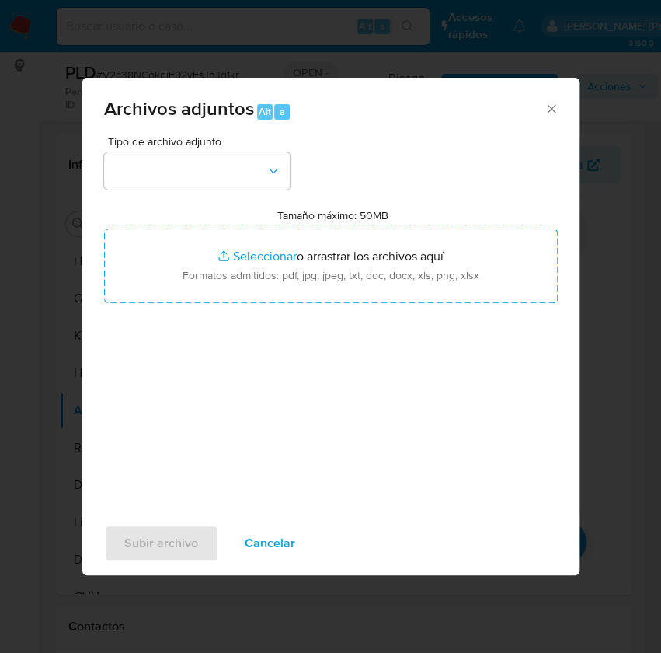
click at [231, 149] on div "Tipo de archivo adjunto" at bounding box center [197, 163] width 186 height 54
click at [237, 171] on button "button" at bounding box center [197, 170] width 186 height 37
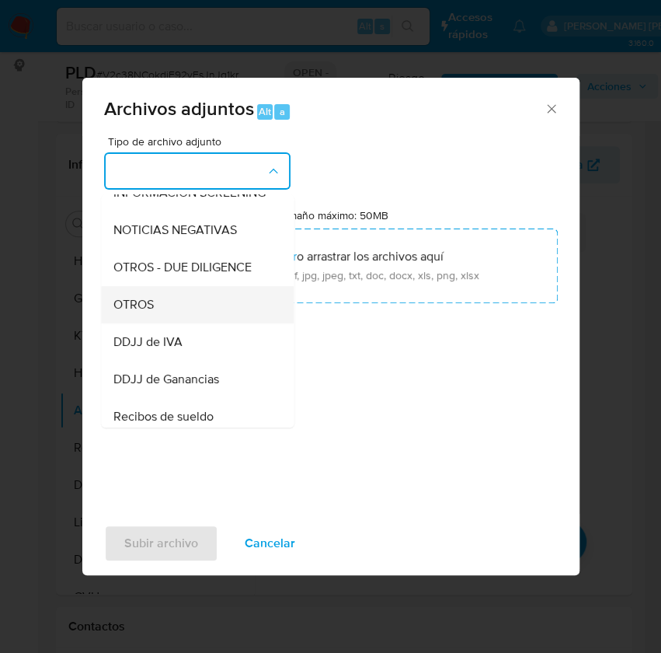
click at [186, 323] on div "OTROS" at bounding box center [192, 304] width 158 height 37
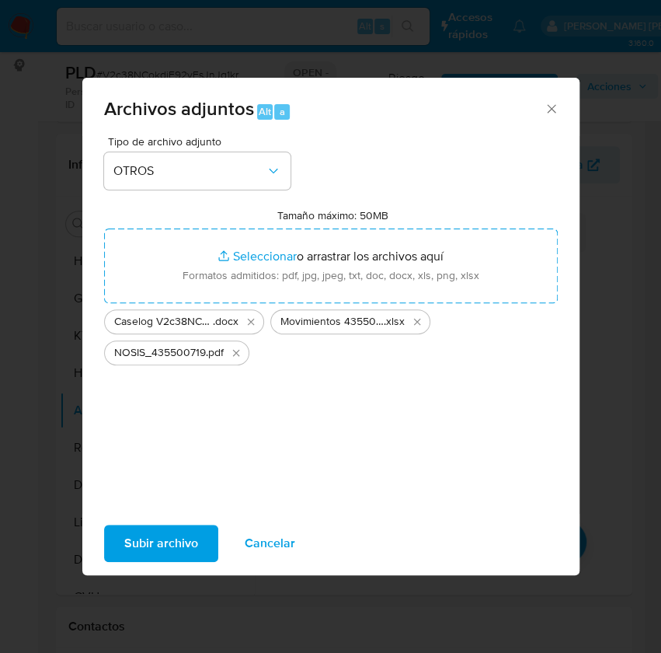
click at [158, 562] on div "Subir archivo Cancelar" at bounding box center [330, 542] width 497 height 59
click at [158, 548] on span "Subir archivo" at bounding box center [161, 543] width 74 height 34
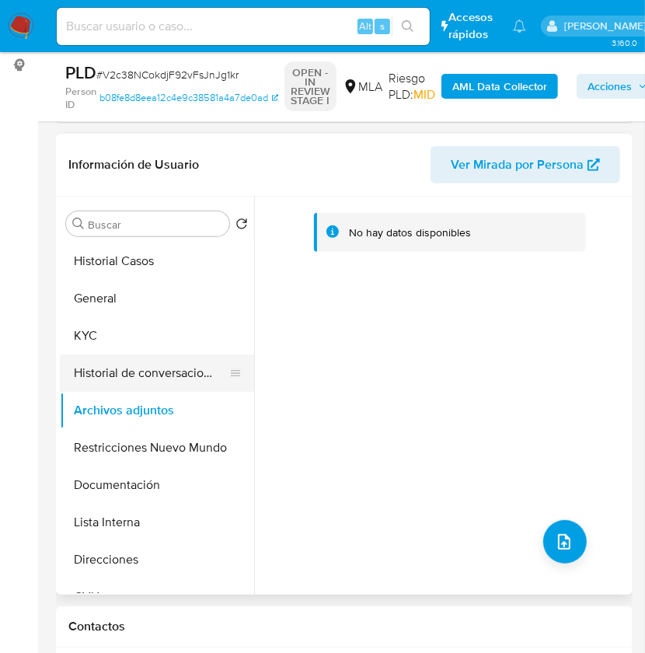
click at [151, 379] on button "Historial de conversaciones" at bounding box center [151, 372] width 182 height 37
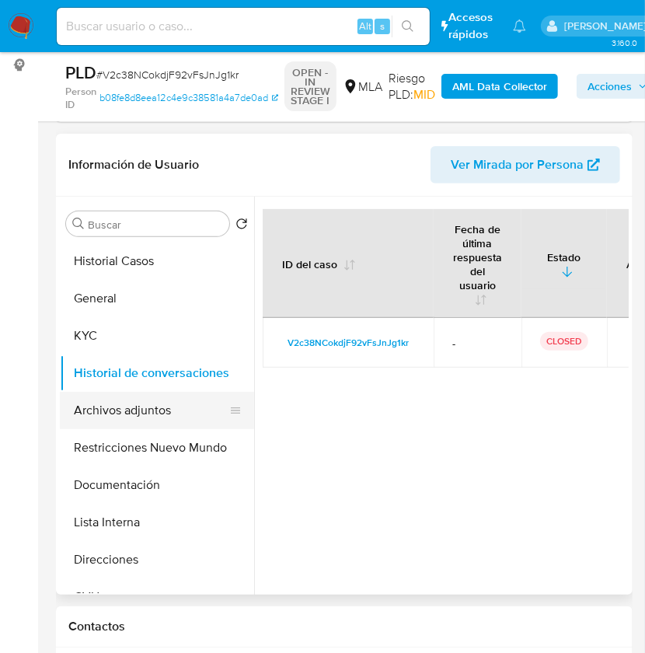
click at [146, 407] on button "Archivos adjuntos" at bounding box center [151, 410] width 182 height 37
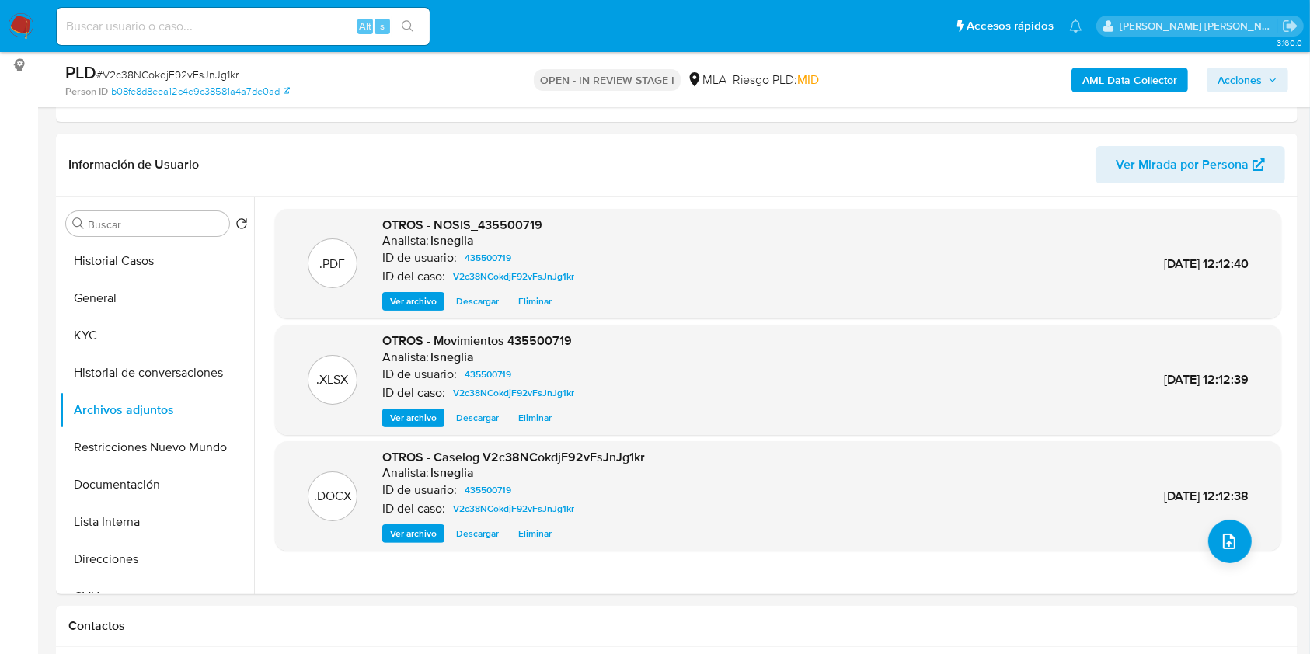
click at [1112, 81] on b "AML Data Collector" at bounding box center [1129, 80] width 95 height 25
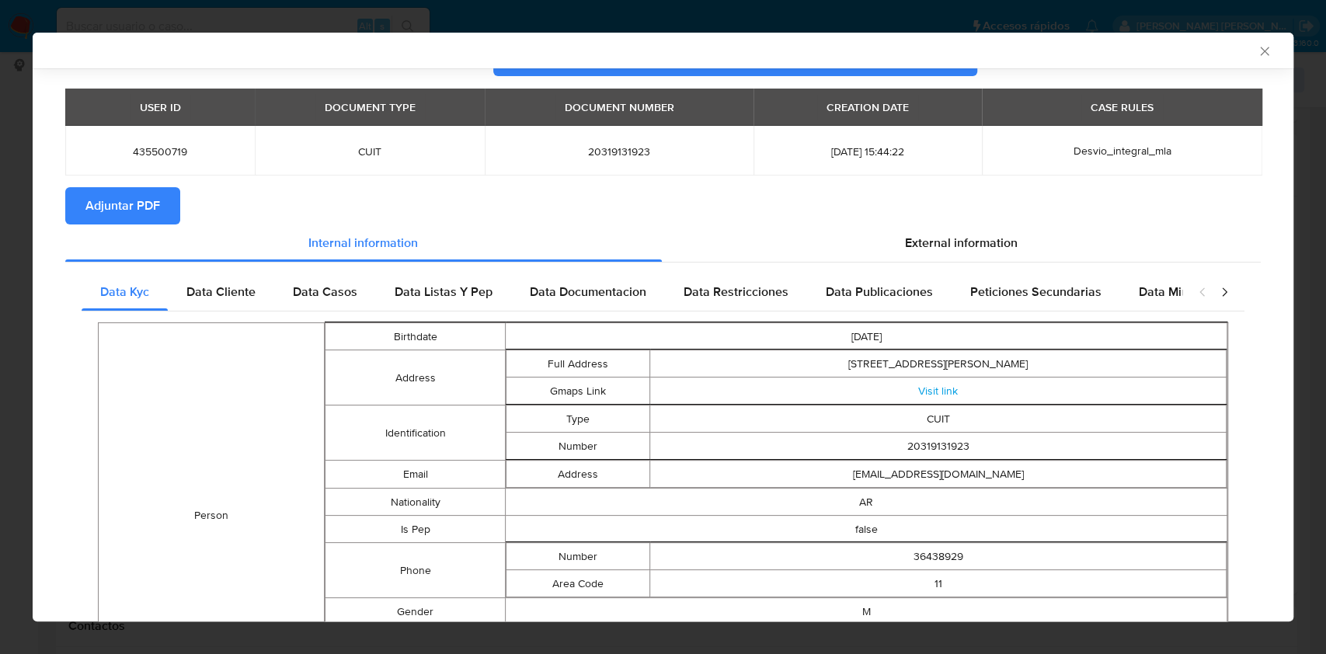
scroll to position [0, 0]
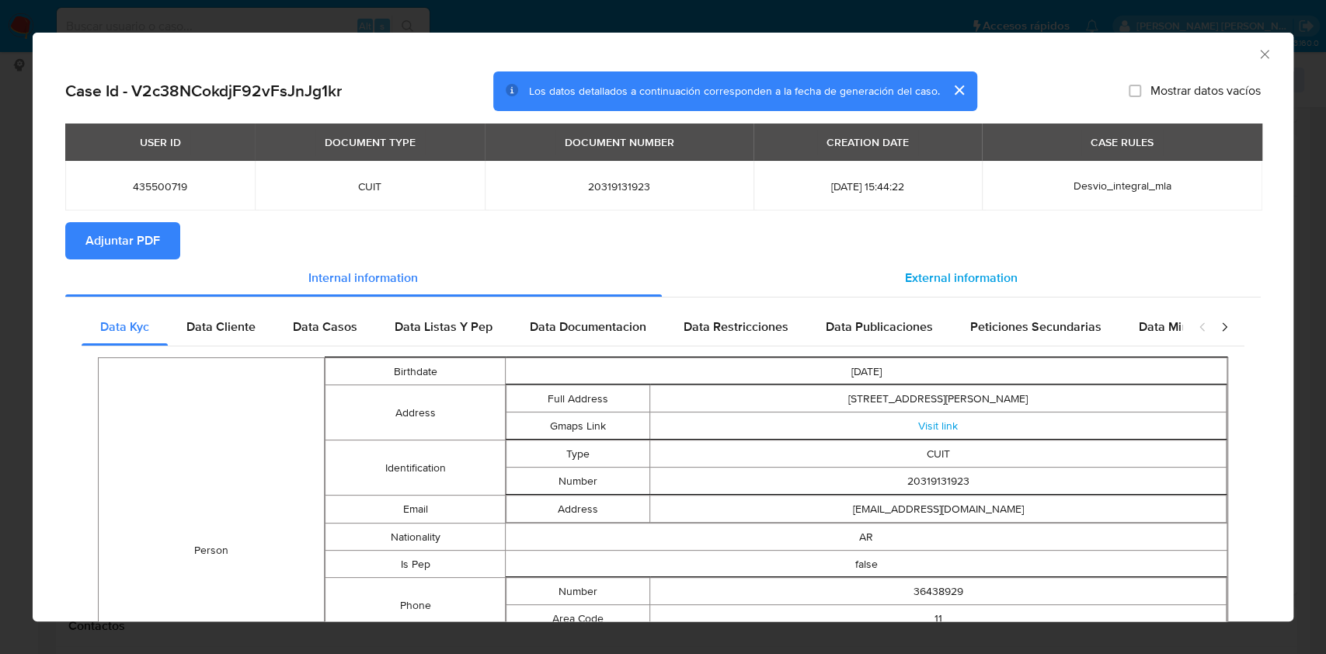
click at [982, 275] on span "External information" at bounding box center [961, 278] width 113 height 18
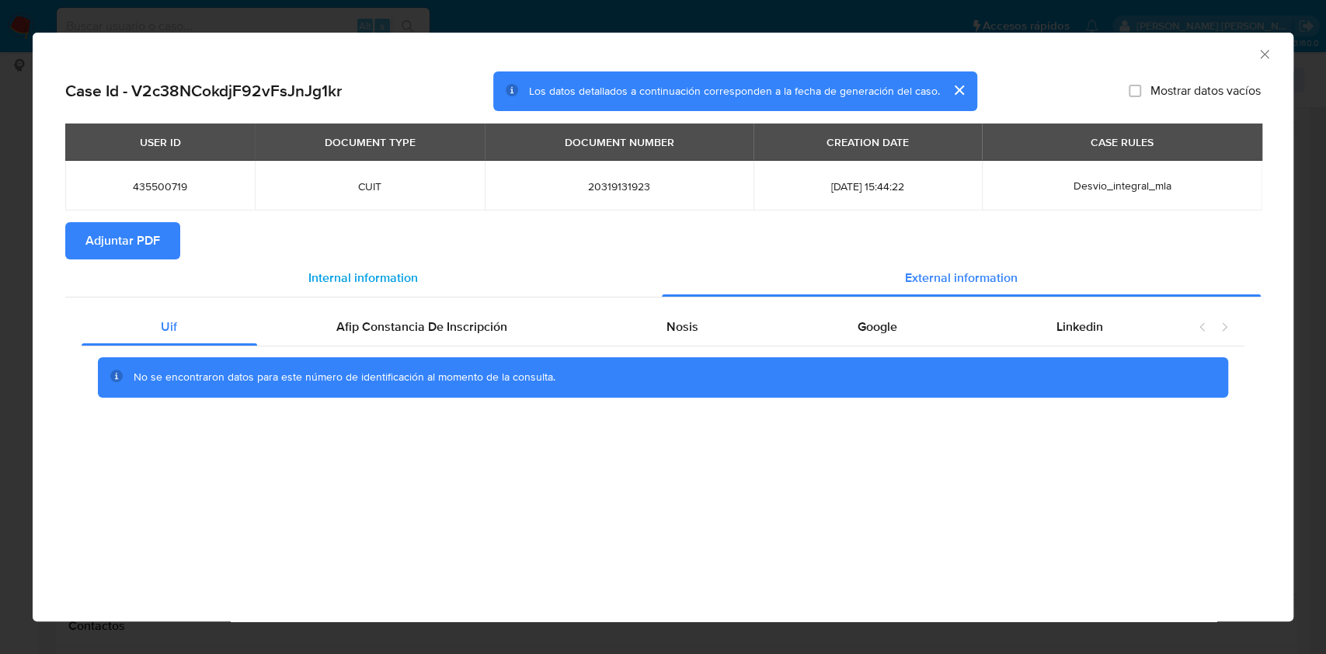
click at [512, 276] on div "Internal information" at bounding box center [363, 277] width 597 height 37
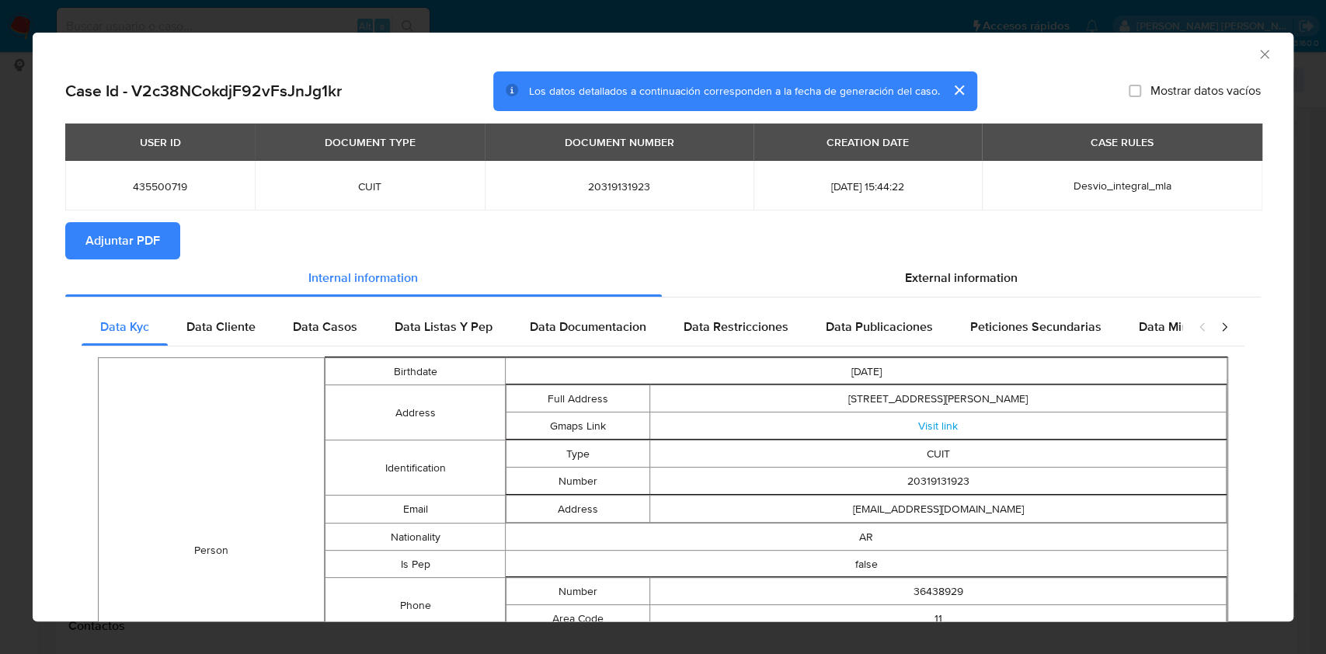
click at [1260, 51] on icon "Cerrar ventana" at bounding box center [1264, 54] width 9 height 9
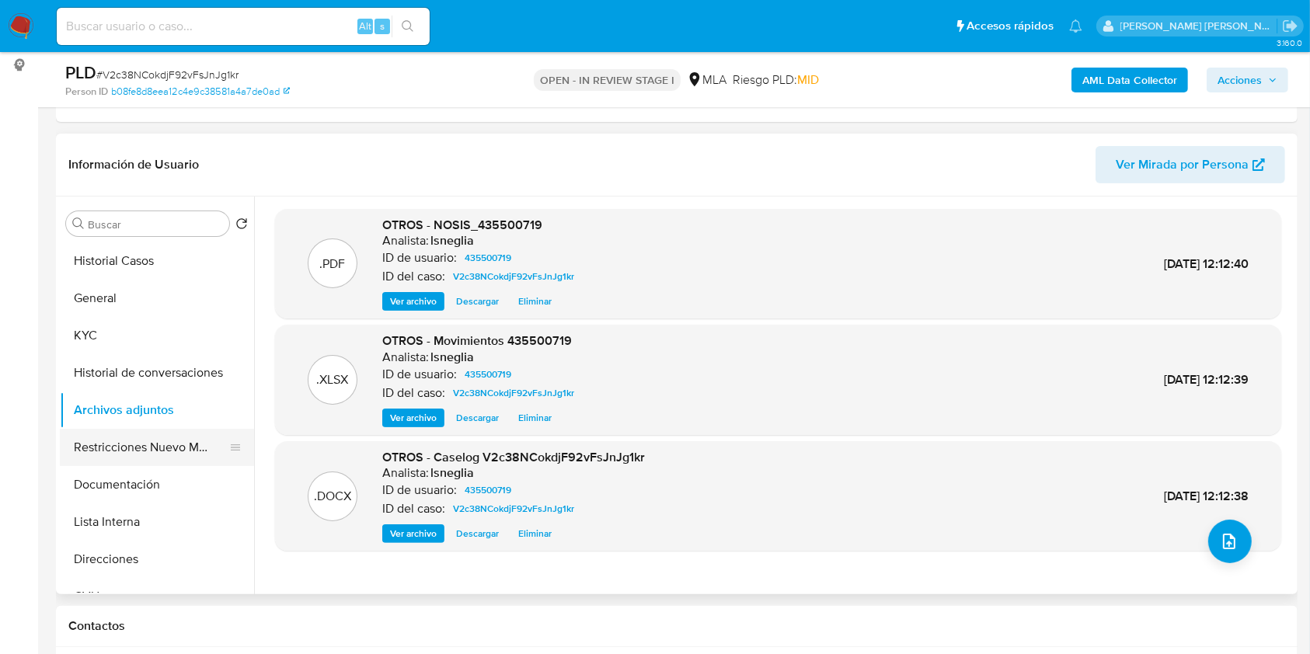
click at [115, 444] on button "Restricciones Nuevo Mundo" at bounding box center [151, 447] width 182 height 37
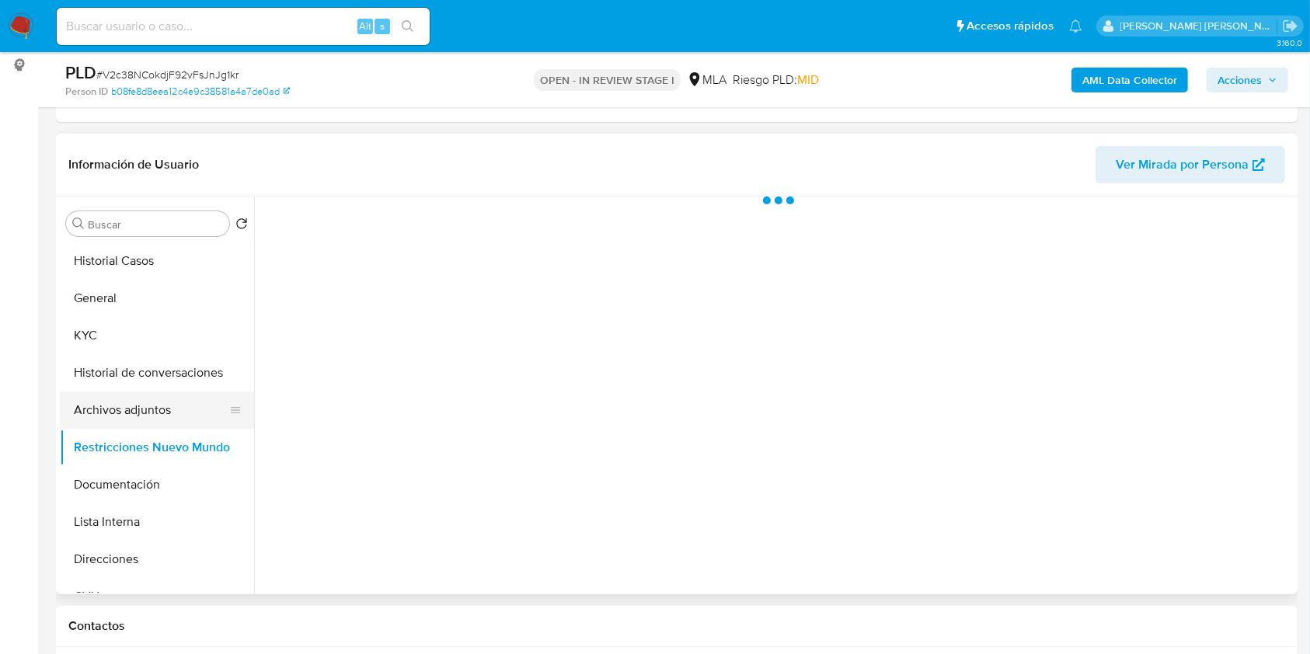
click at [118, 412] on button "Archivos adjuntos" at bounding box center [151, 410] width 182 height 37
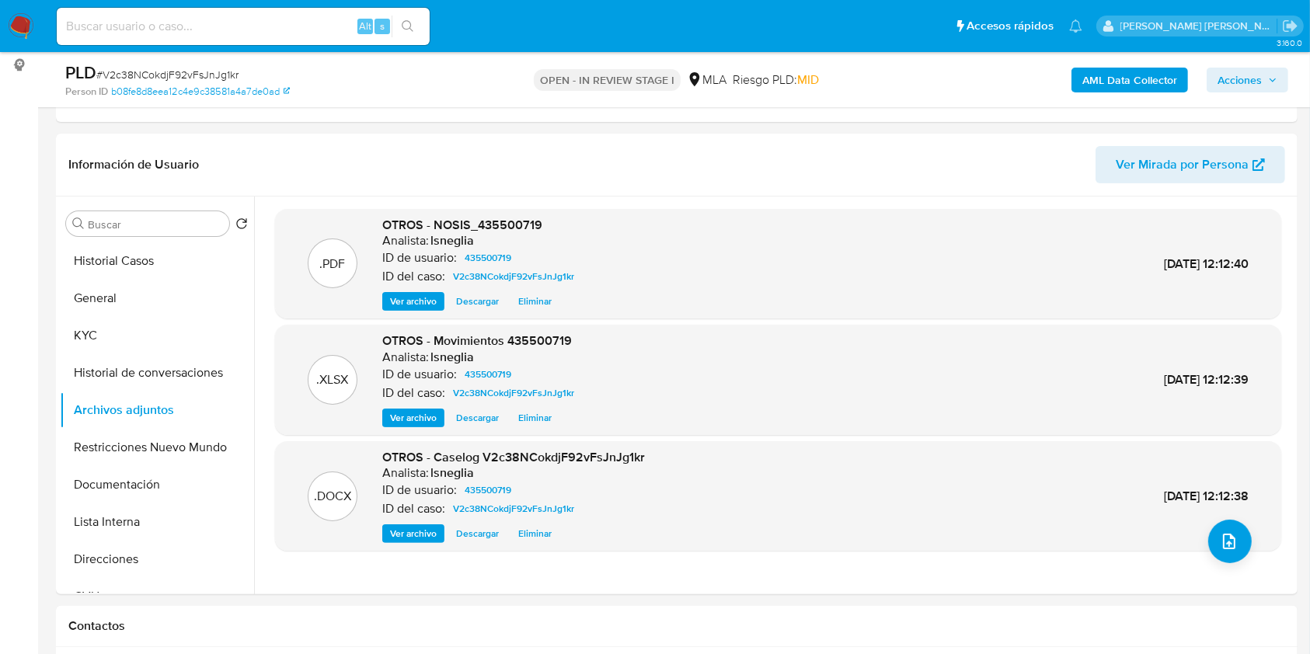
click at [1137, 90] on b "AML Data Collector" at bounding box center [1129, 80] width 95 height 25
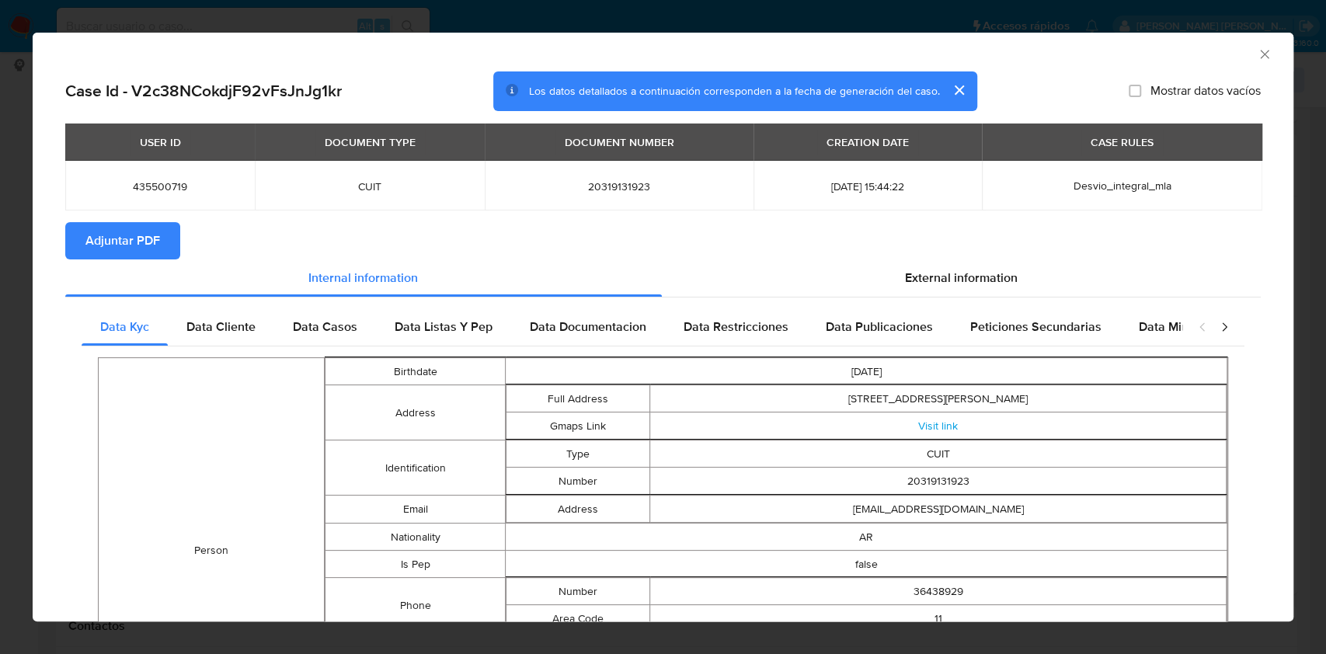
click at [141, 231] on span "Adjuntar PDF" at bounding box center [122, 241] width 75 height 34
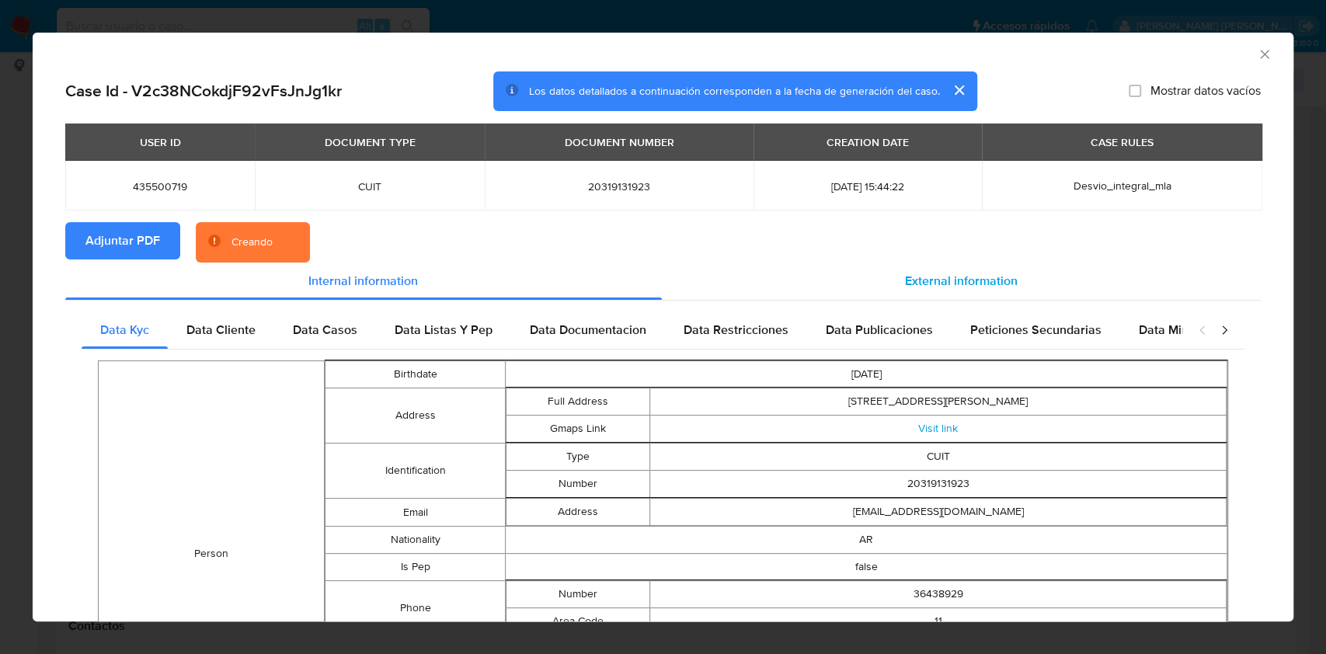
click at [905, 280] on span "External information" at bounding box center [961, 281] width 113 height 18
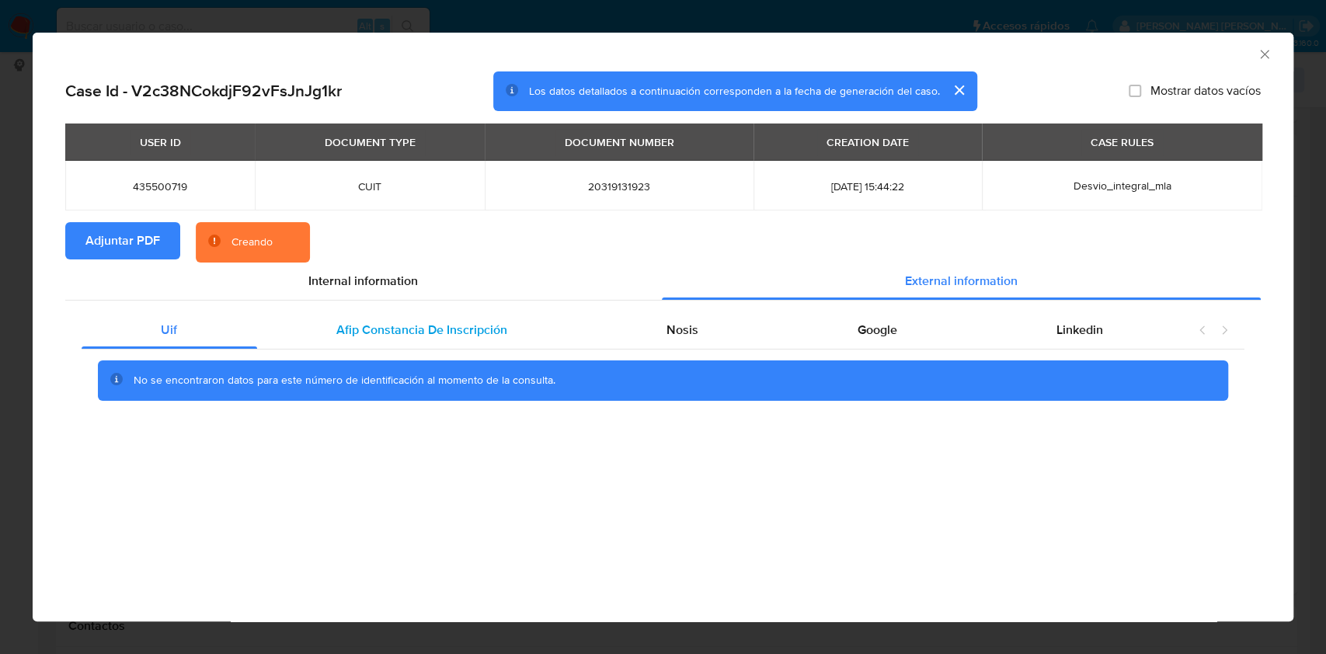
click at [404, 328] on span "Afip Constancia De Inscripción" at bounding box center [421, 330] width 171 height 18
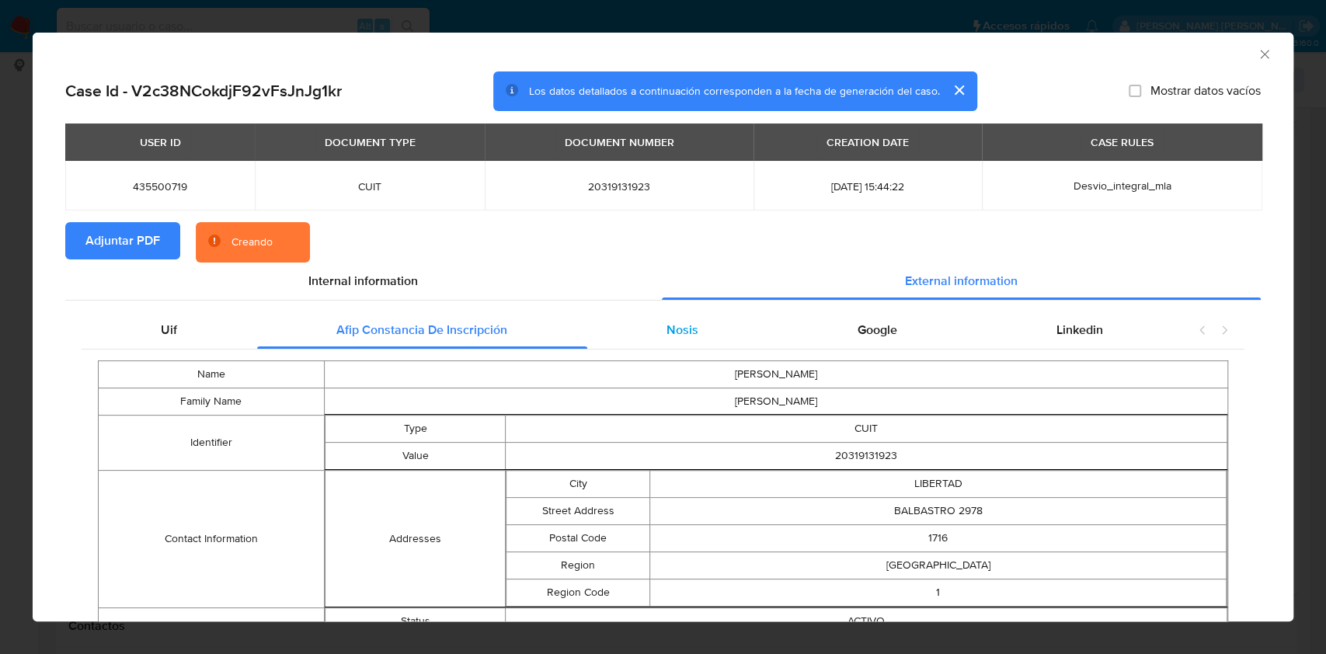
click at [700, 322] on div "Nosis" at bounding box center [682, 330] width 191 height 37
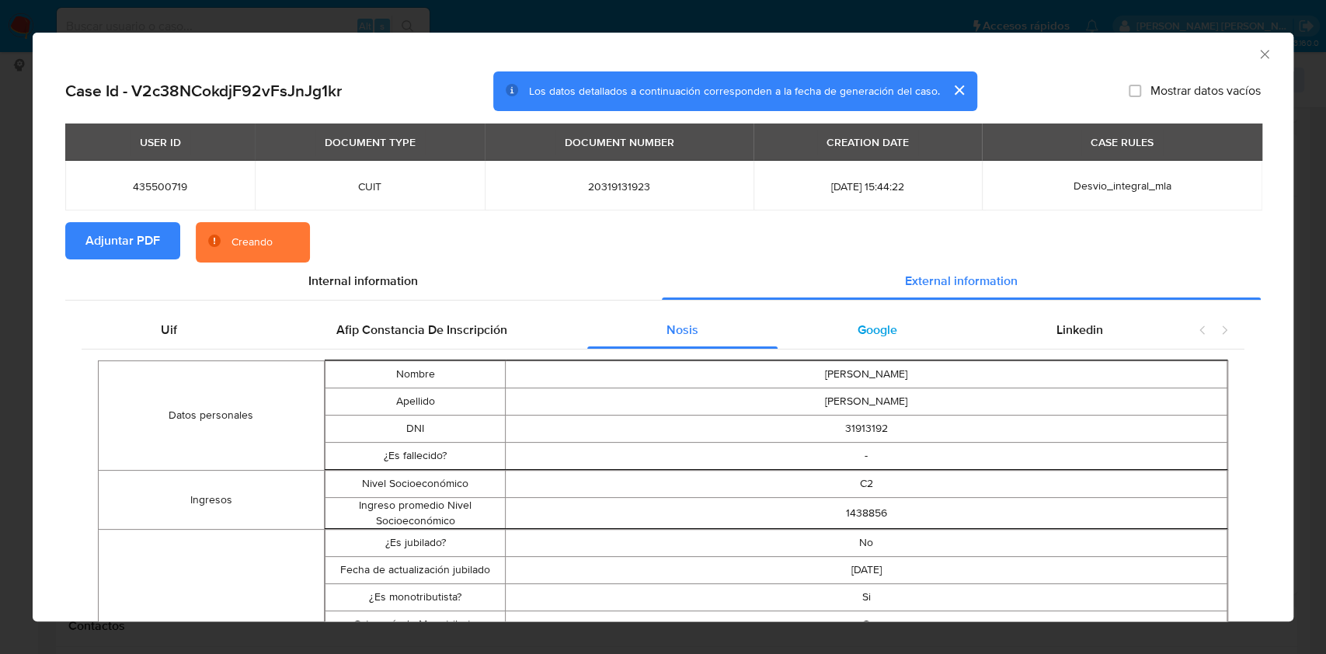
click at [863, 322] on span "Google" at bounding box center [878, 330] width 40 height 18
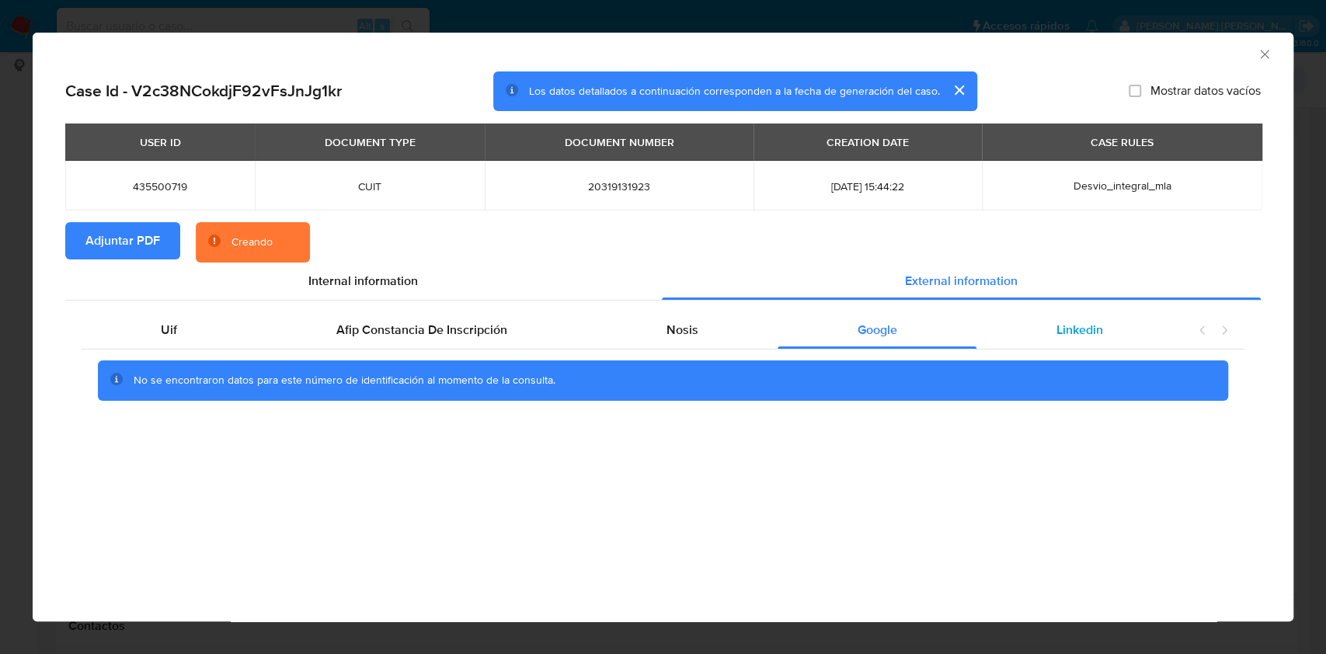
click at [1069, 321] on span "Linkedin" at bounding box center [1079, 330] width 47 height 18
drag, startPoint x: 882, startPoint y: 339, endPoint x: 841, endPoint y: 334, distance: 42.2
click at [881, 339] on span "Google" at bounding box center [878, 330] width 40 height 18
click at [670, 325] on span "Nosis" at bounding box center [683, 330] width 32 height 18
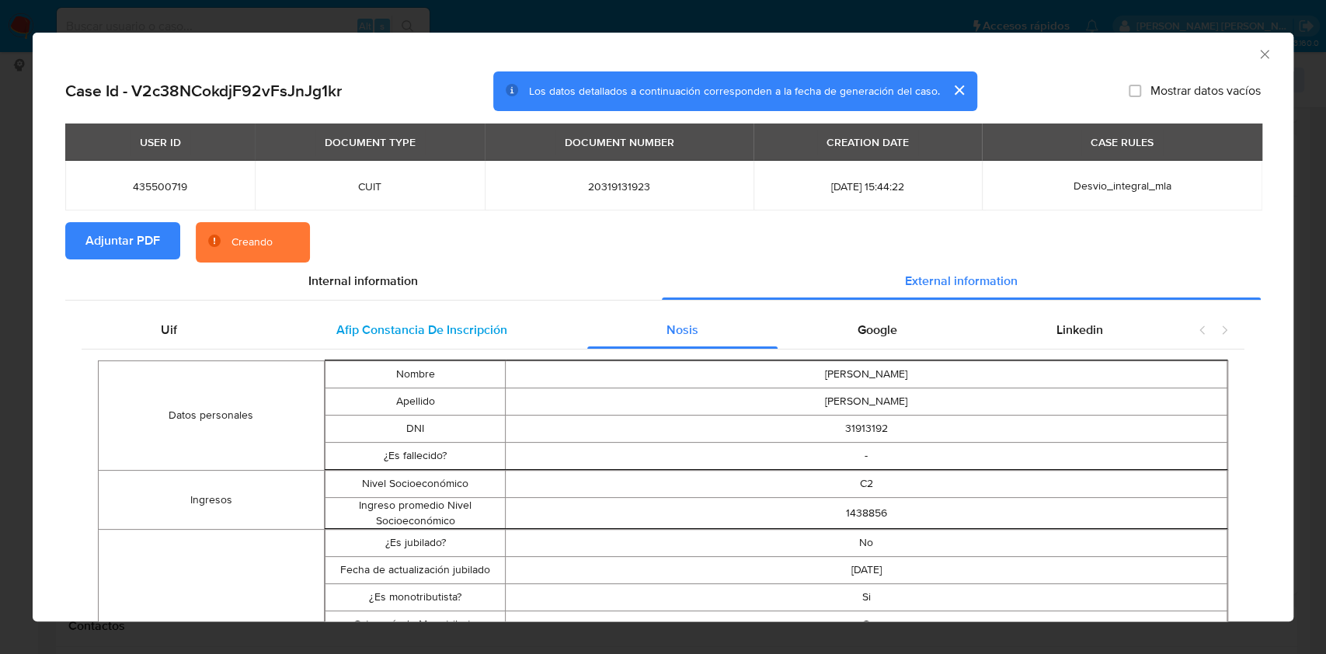
click at [474, 329] on span "Afip Constancia De Inscripción" at bounding box center [421, 330] width 171 height 18
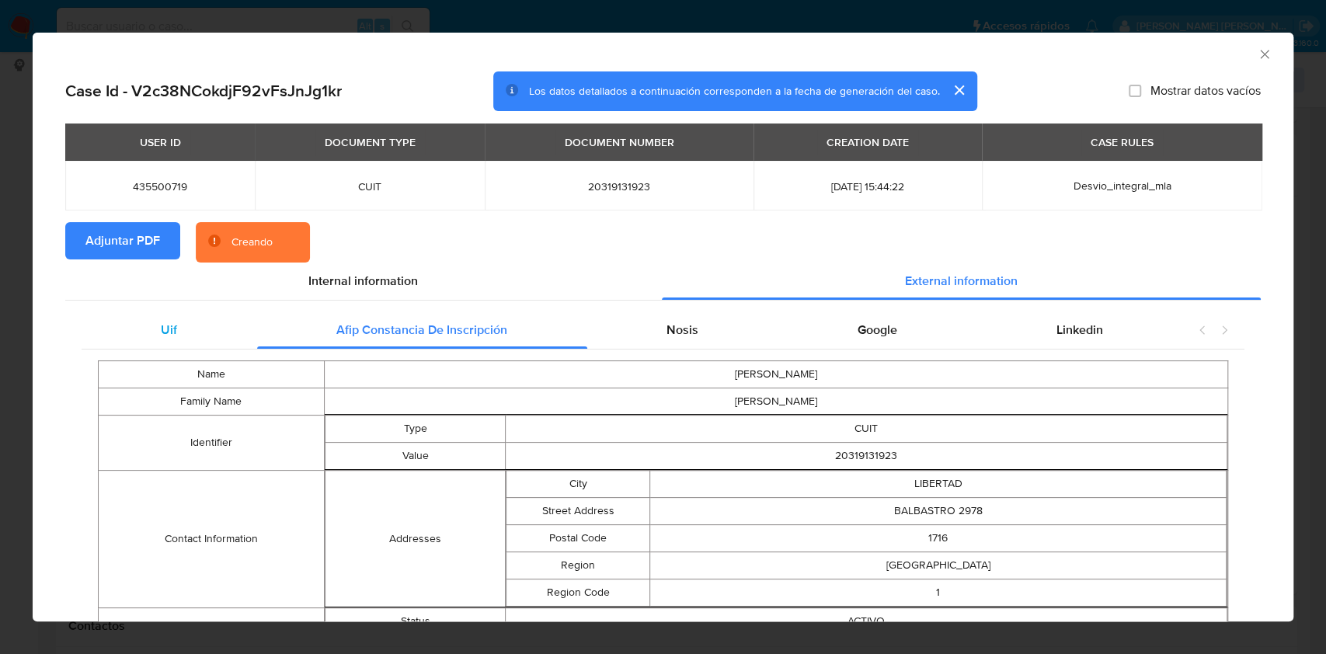
click at [165, 332] on span "Uif" at bounding box center [169, 330] width 16 height 18
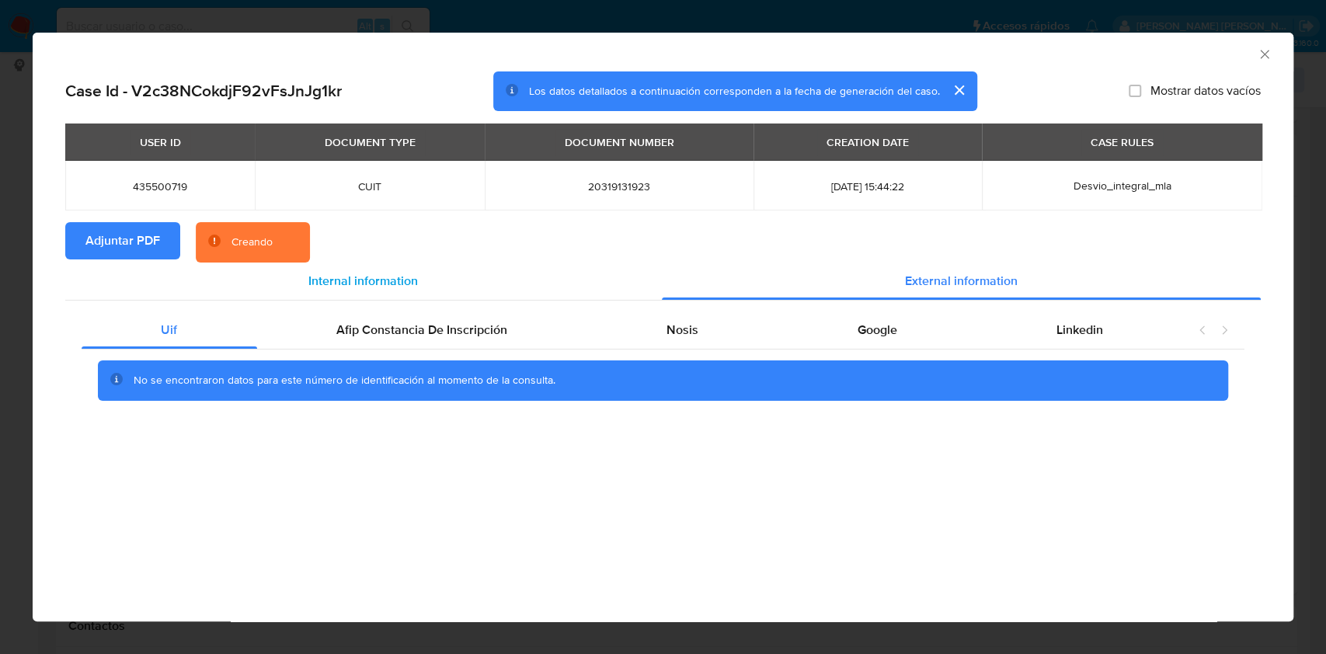
click at [327, 270] on div "Internal information" at bounding box center [363, 281] width 597 height 37
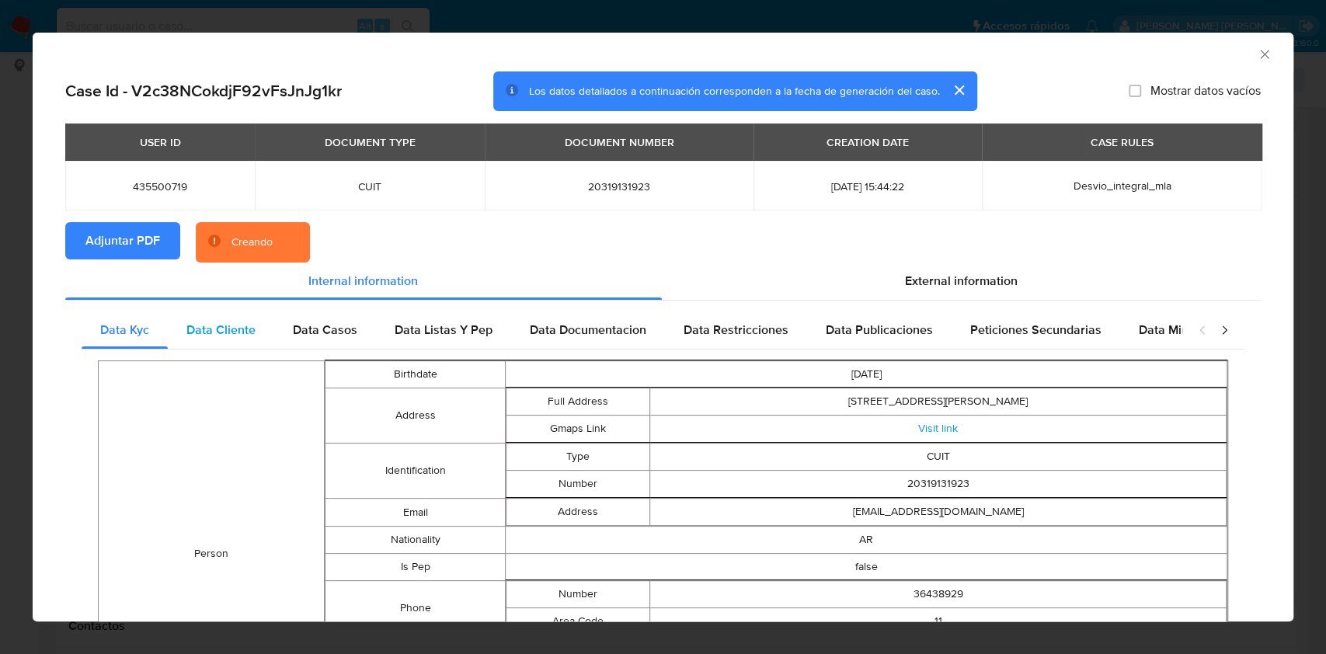
click at [218, 333] on span "Data Cliente" at bounding box center [220, 330] width 69 height 18
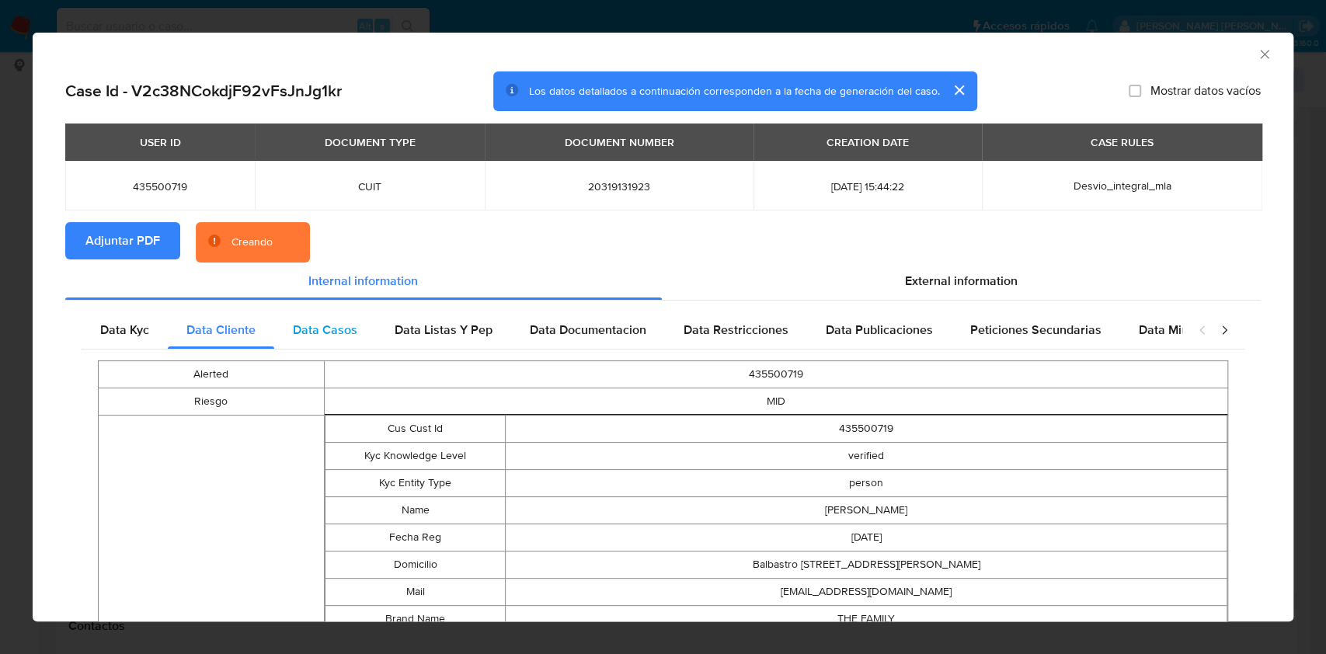
click at [329, 332] on span "Data Casos" at bounding box center [325, 330] width 64 height 18
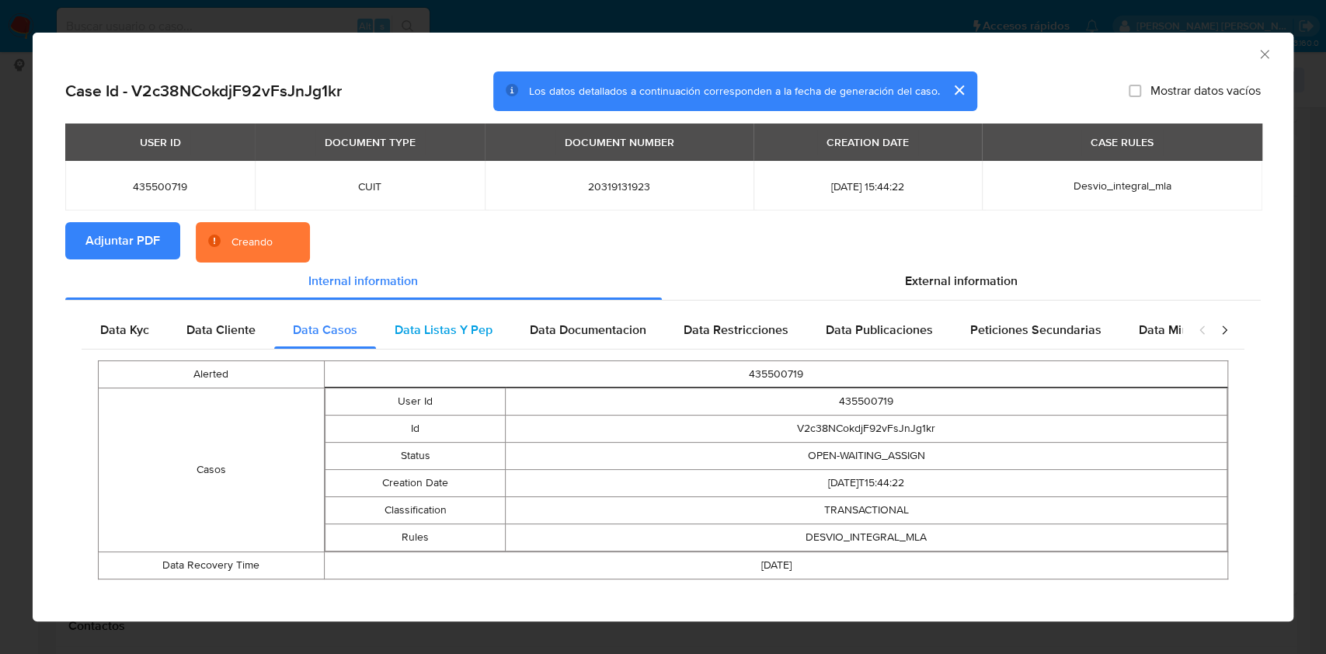
click at [481, 331] on span "Data Listas Y Pep" at bounding box center [444, 330] width 98 height 18
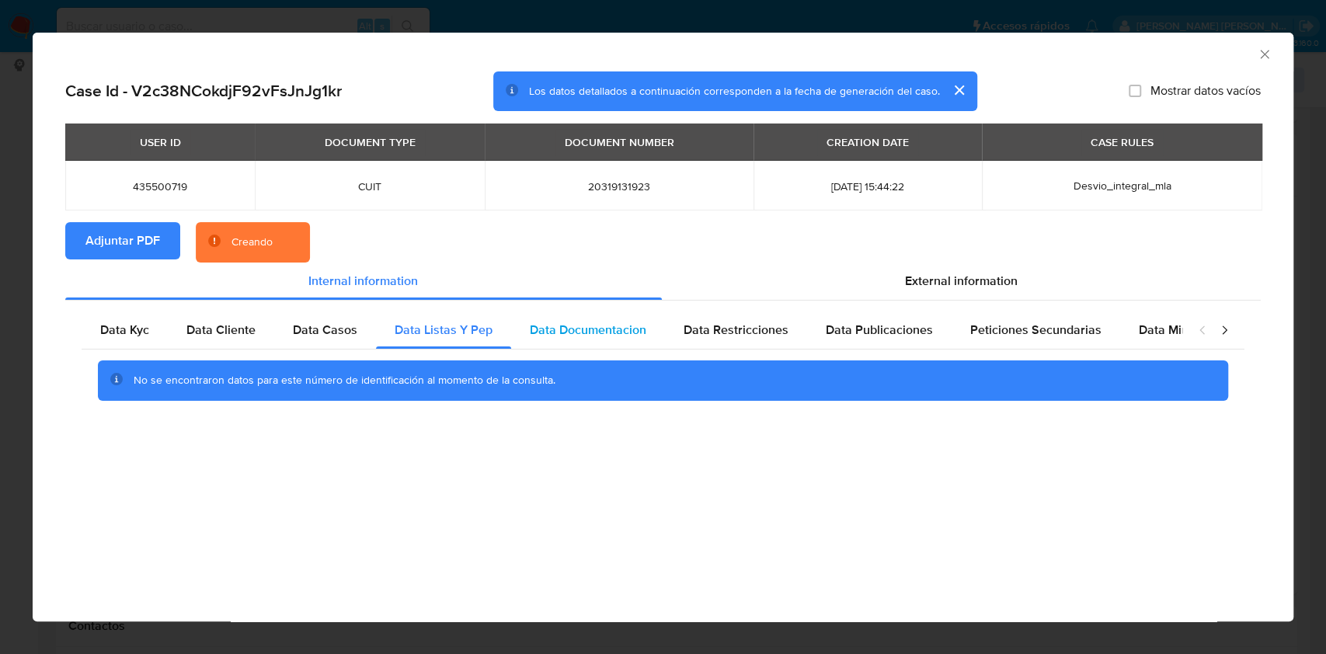
click at [604, 329] on span "Data Documentacion" at bounding box center [588, 330] width 117 height 18
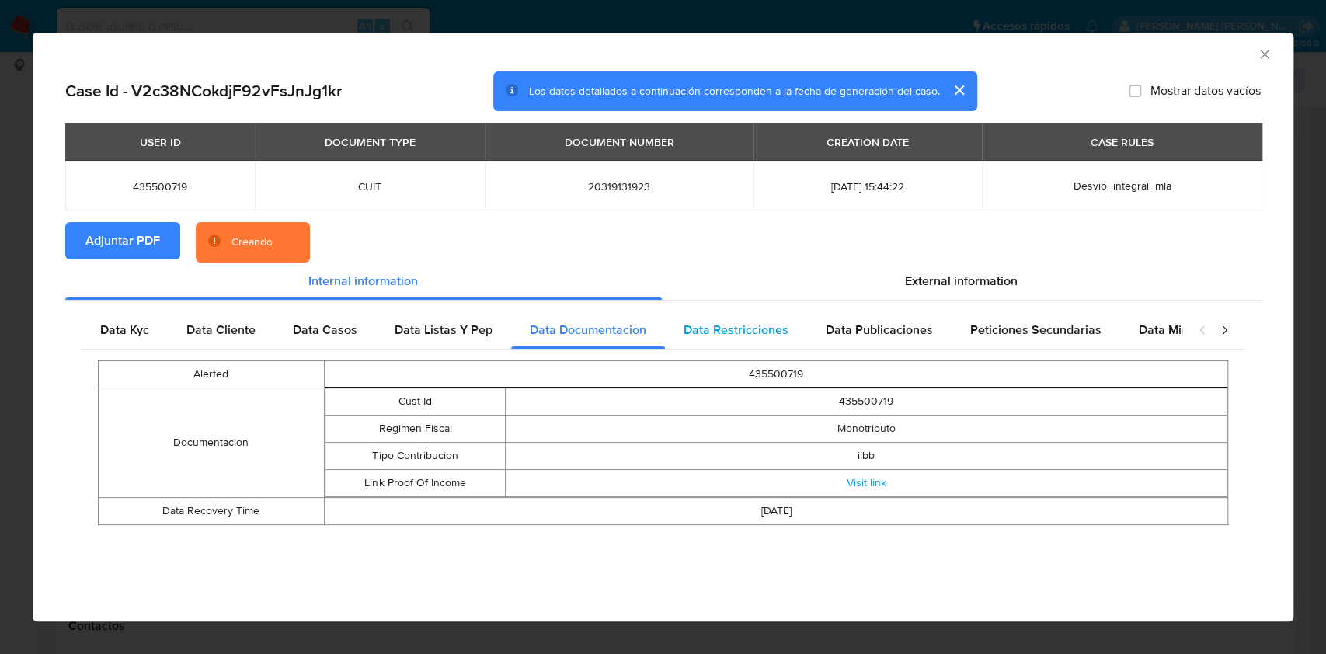
click at [729, 327] on span "Data Restricciones" at bounding box center [736, 330] width 105 height 18
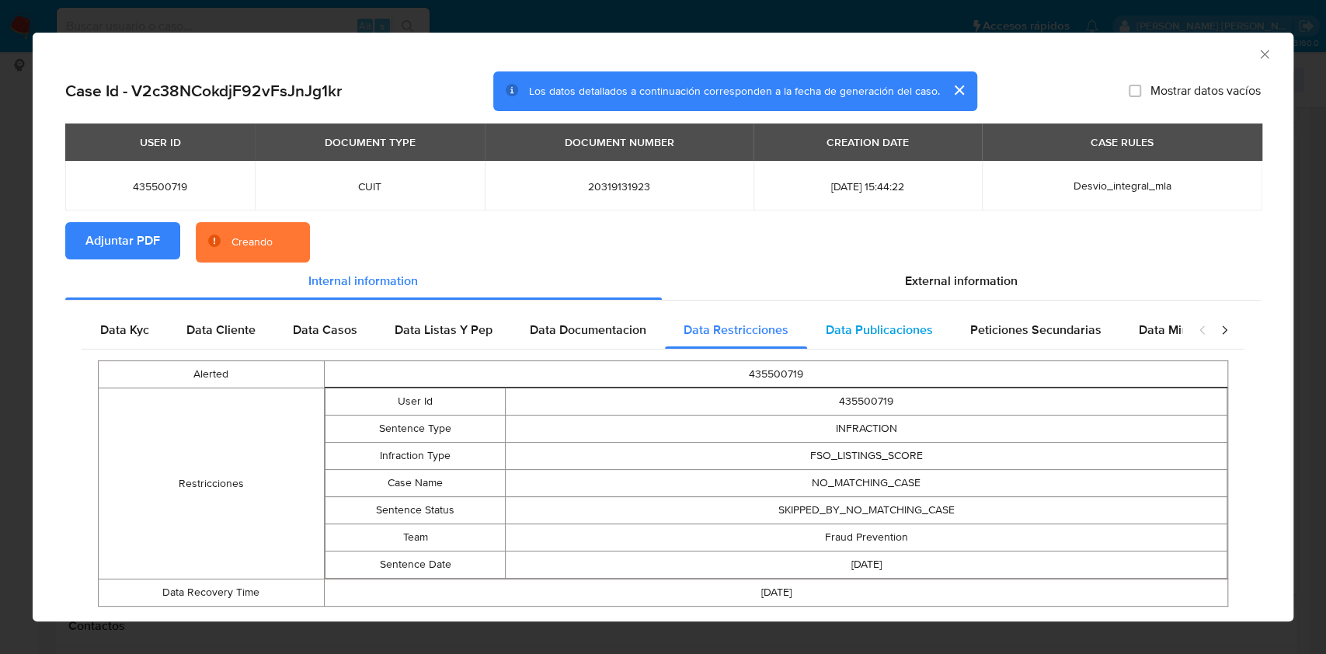
click at [869, 327] on span "Data Publicaciones" at bounding box center [879, 330] width 107 height 18
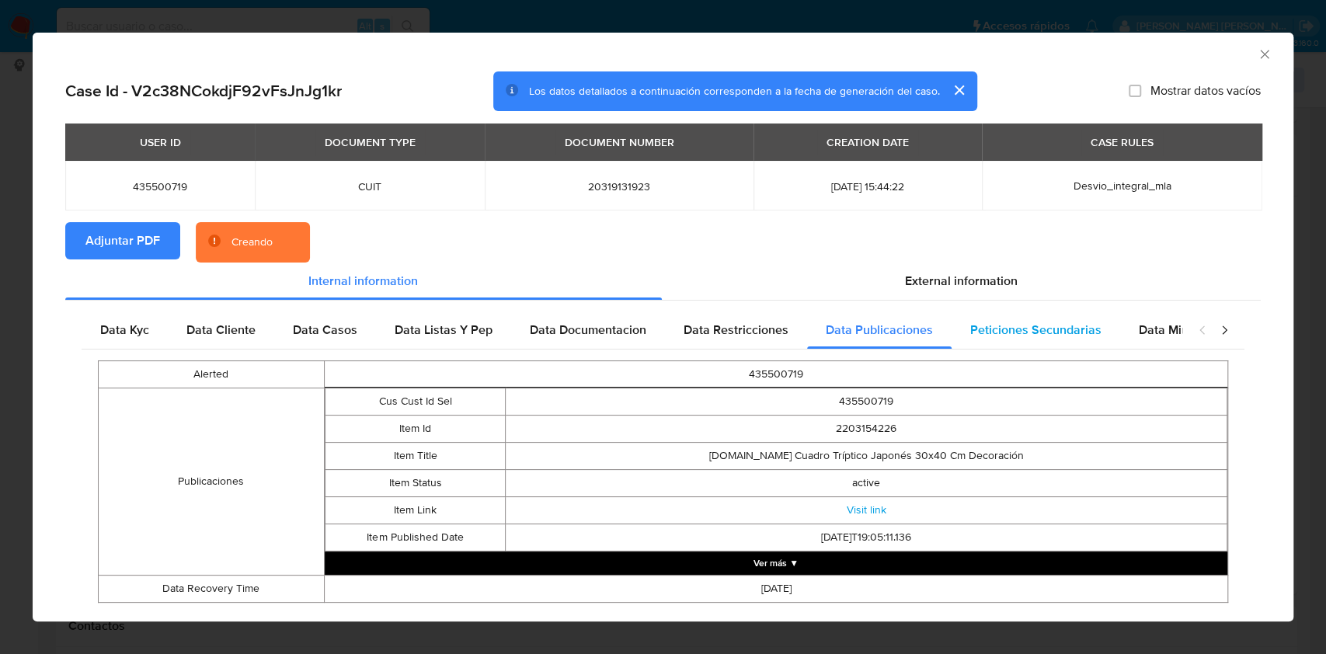
click at [1011, 327] on span "Peticiones Secundarias" at bounding box center [1035, 330] width 131 height 18
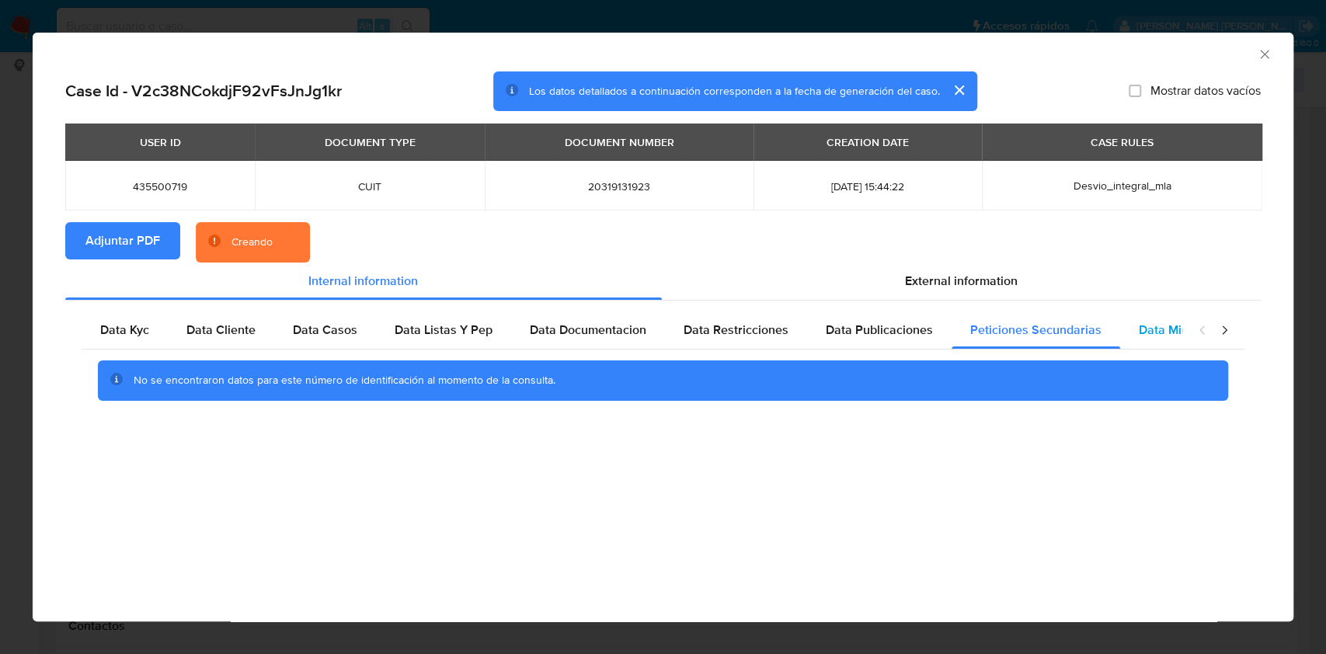
click at [1142, 332] on span "Data Minoridad" at bounding box center [1181, 330] width 85 height 18
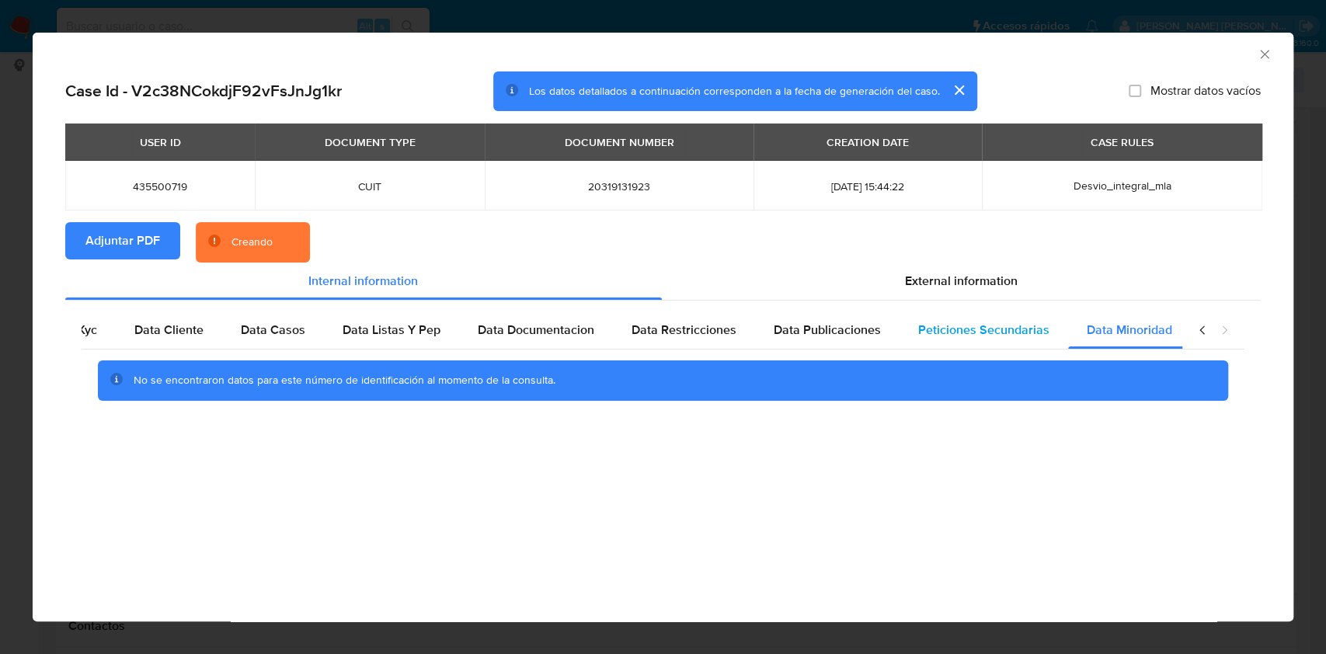
click at [985, 339] on div "Peticiones Secundarias" at bounding box center [984, 330] width 169 height 37
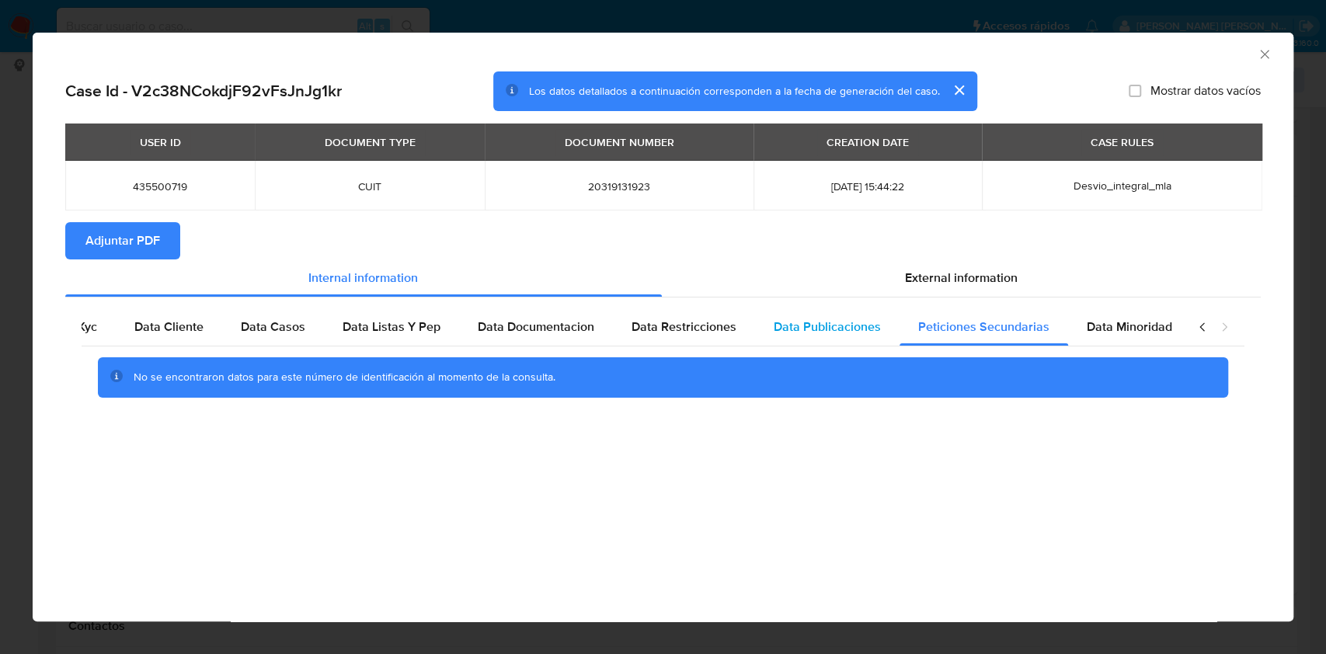
click at [817, 326] on span "Data Publicaciones" at bounding box center [827, 327] width 107 height 18
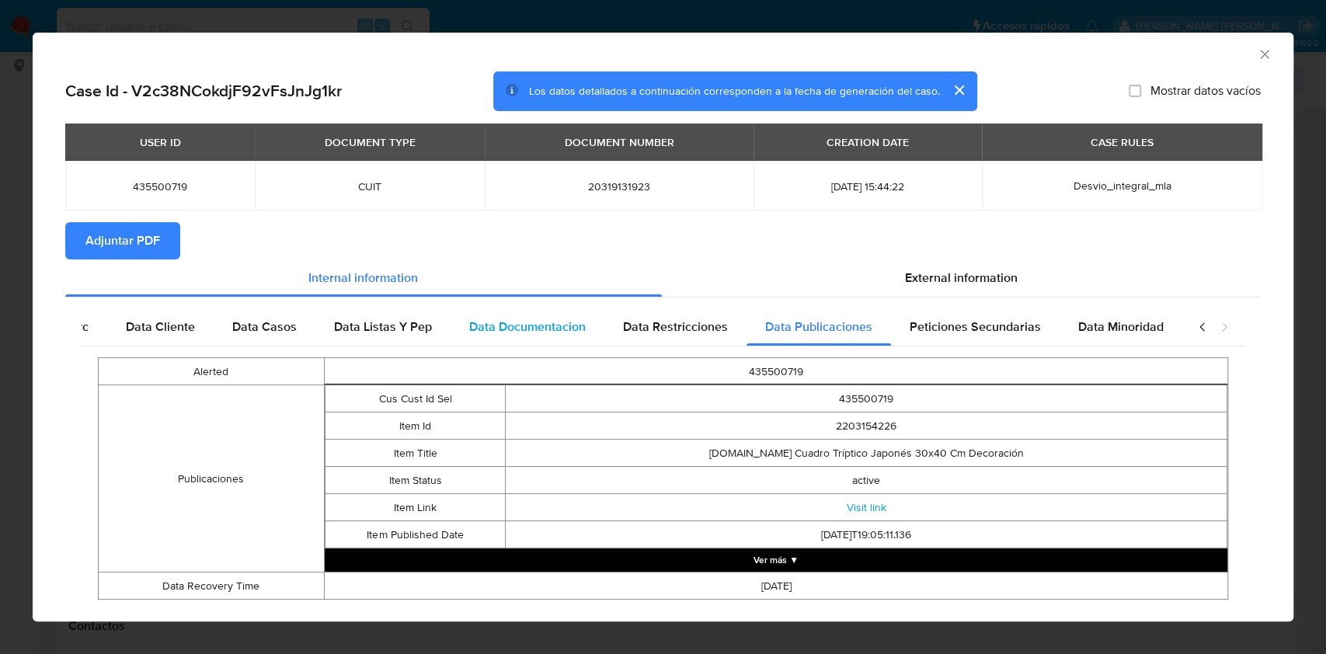
drag, startPoint x: 672, startPoint y: 323, endPoint x: 568, endPoint y: 324, distance: 104.1
click at [671, 323] on span "Data Restricciones" at bounding box center [675, 327] width 105 height 18
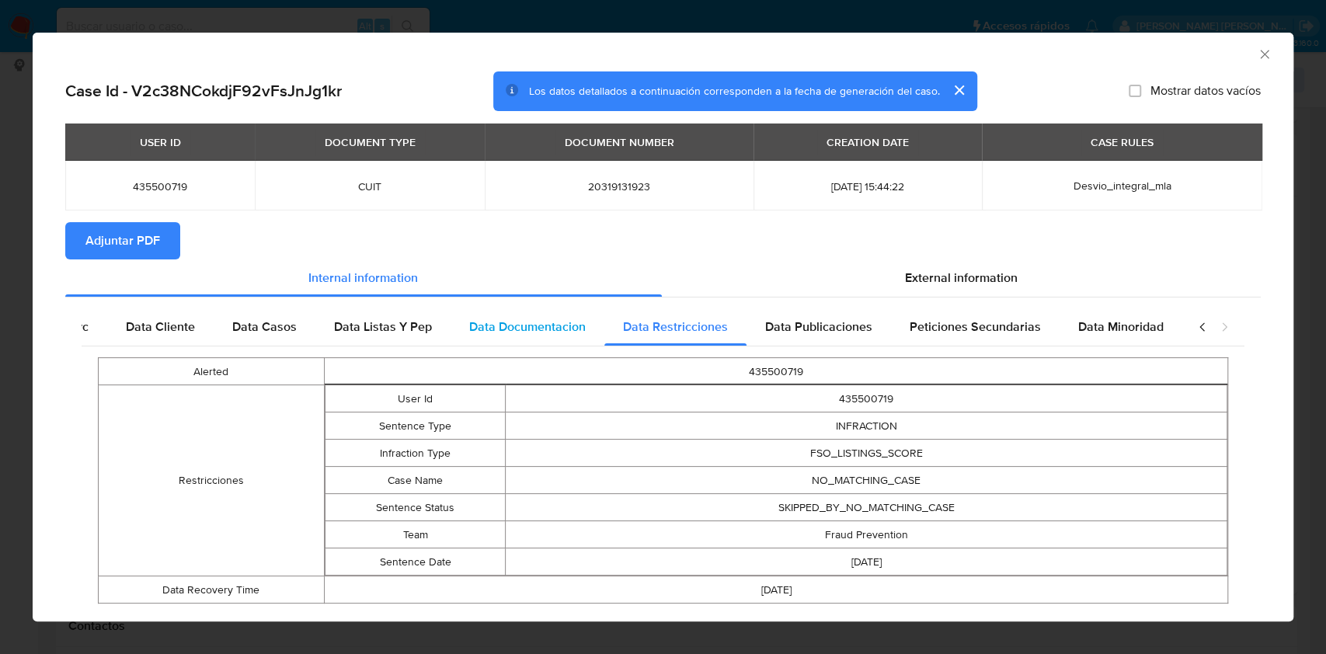
drag, startPoint x: 527, startPoint y: 323, endPoint x: 499, endPoint y: 322, distance: 28.8
click at [527, 322] on span "Data Documentacion" at bounding box center [527, 327] width 117 height 18
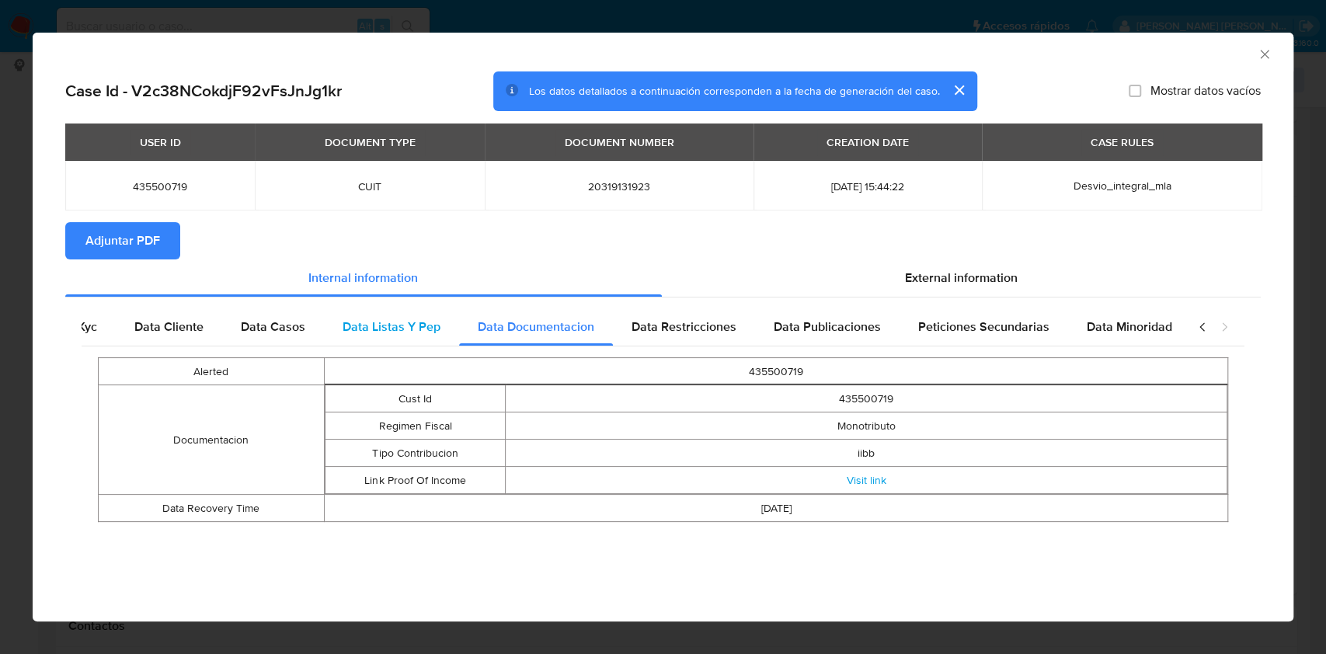
click at [418, 322] on span "Data Listas Y Pep" at bounding box center [392, 327] width 98 height 18
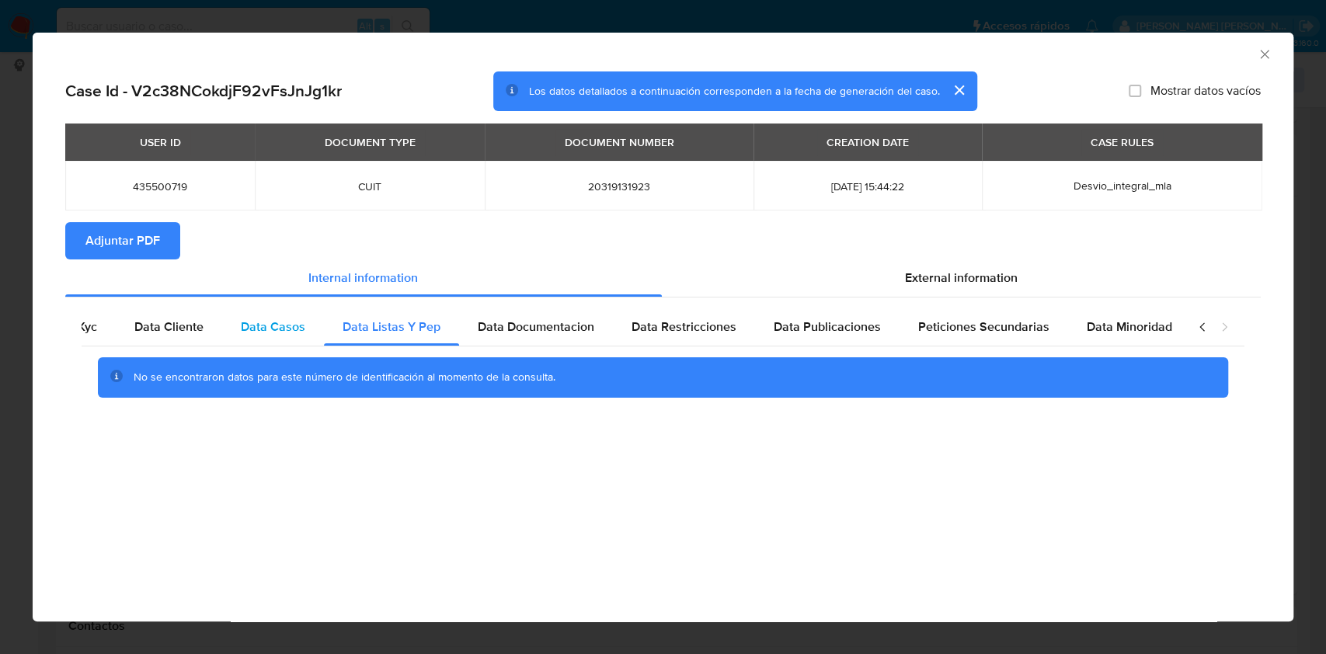
click at [290, 336] on span "Data Casos" at bounding box center [273, 327] width 64 height 18
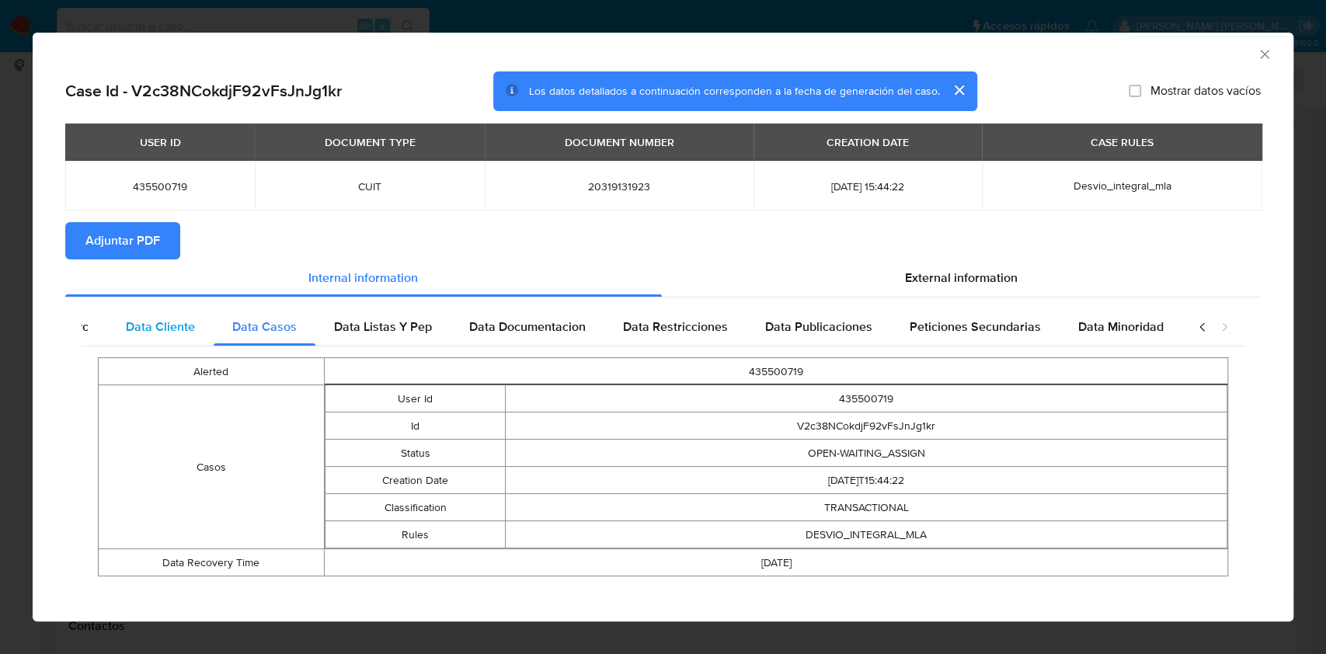
click at [177, 336] on div "Data Cliente" at bounding box center [160, 326] width 106 height 37
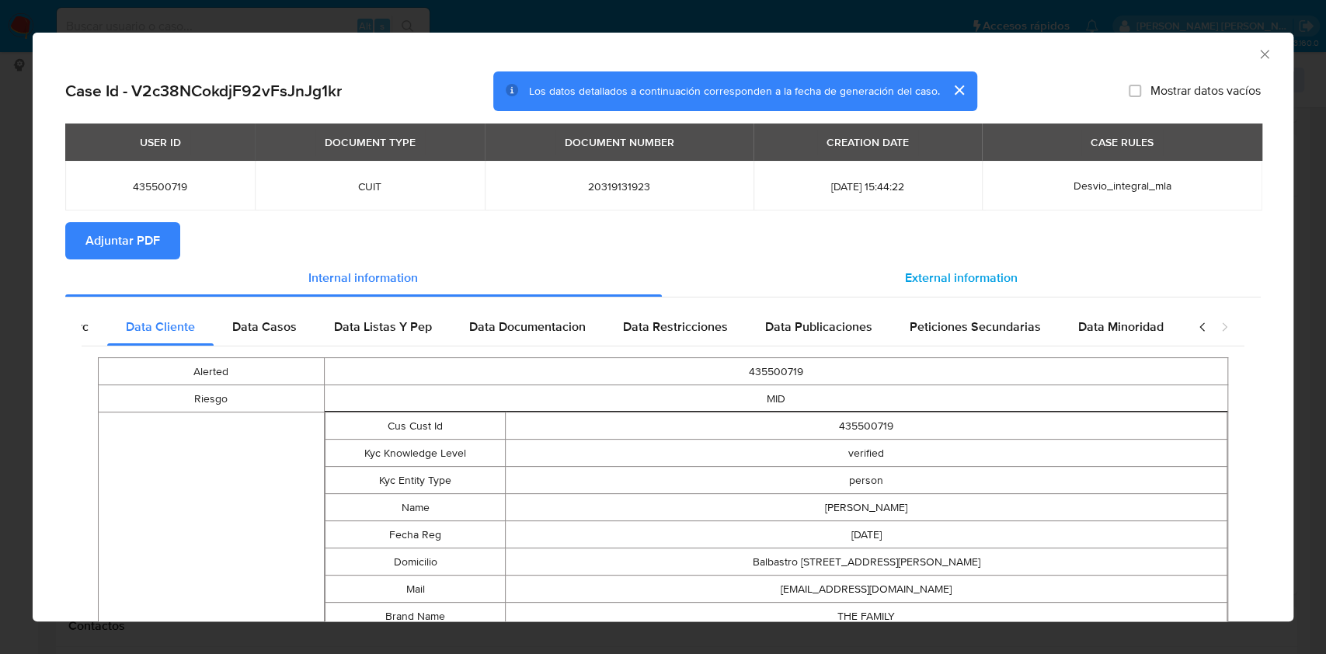
click at [916, 273] on span "External information" at bounding box center [961, 278] width 113 height 18
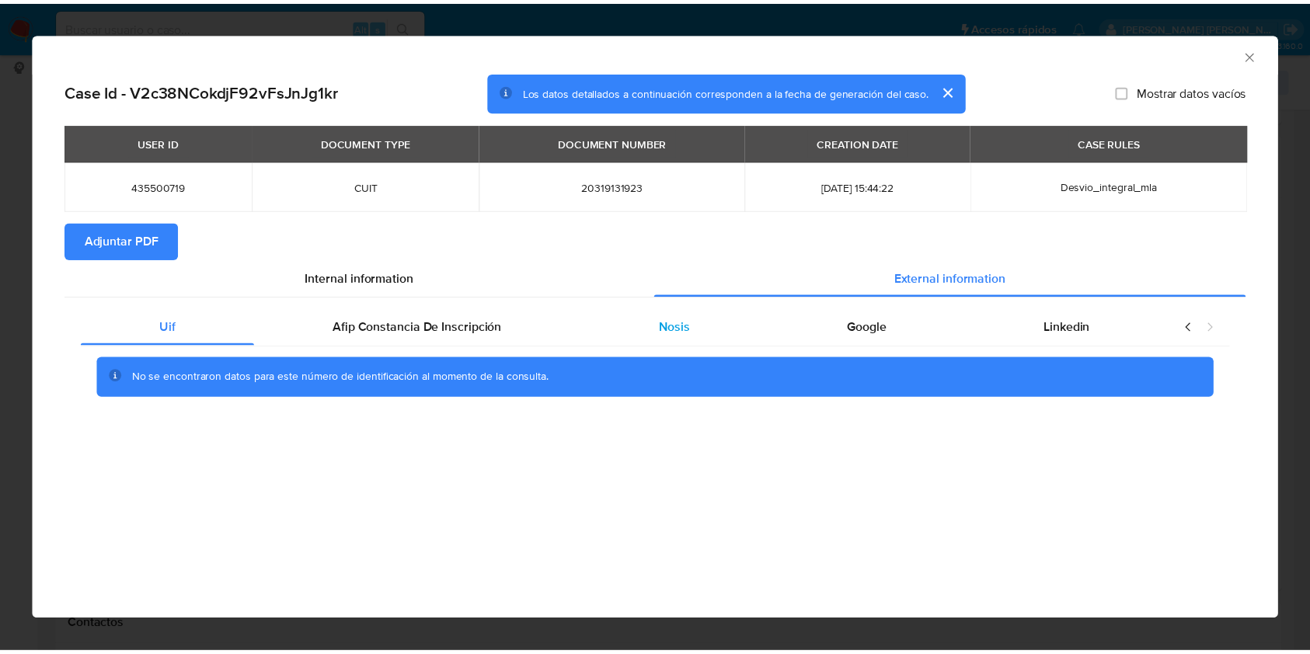
scroll to position [0, 0]
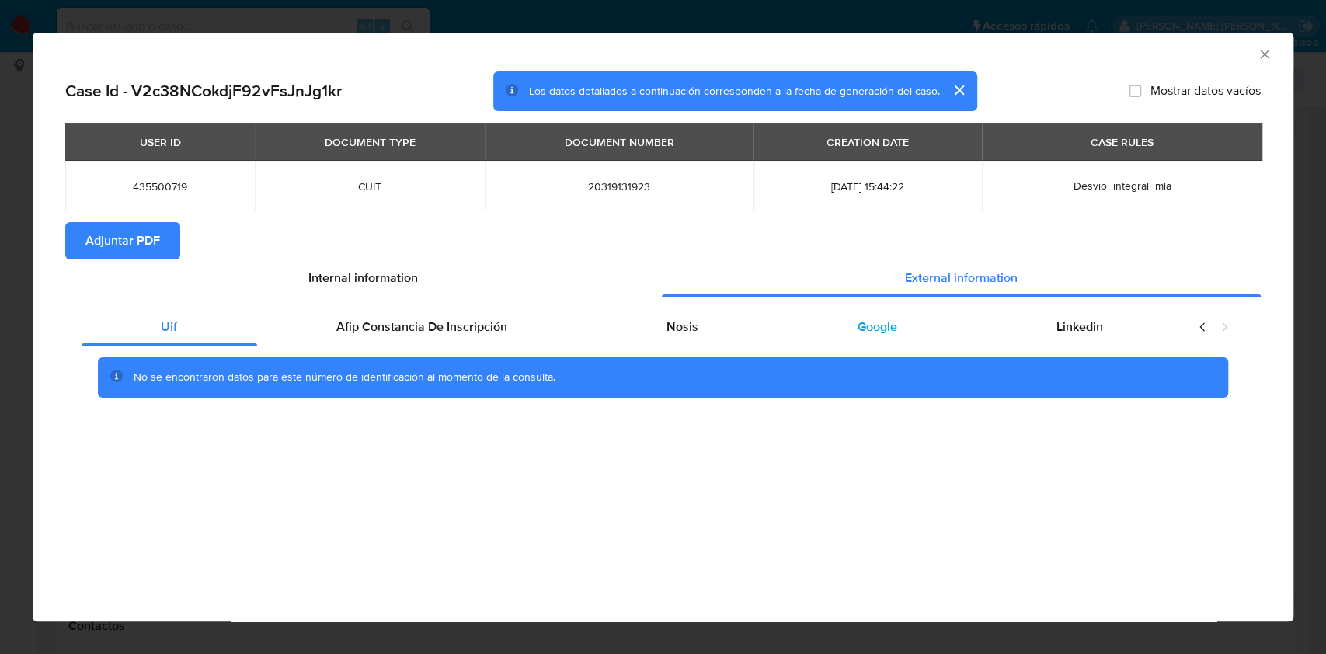
click at [848, 334] on div "Google" at bounding box center [877, 326] width 199 height 37
click at [1257, 59] on icon "Cerrar ventana" at bounding box center [1265, 55] width 16 height 16
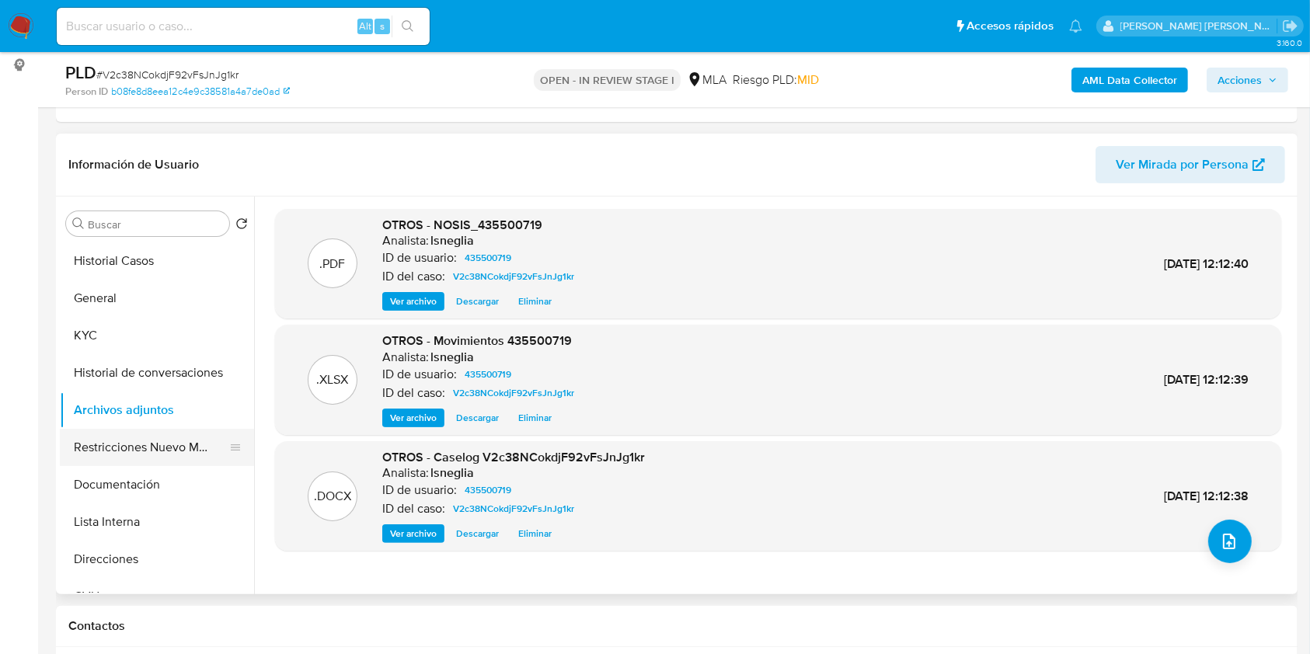
click at [112, 455] on button "Restricciones Nuevo Mundo" at bounding box center [151, 447] width 182 height 37
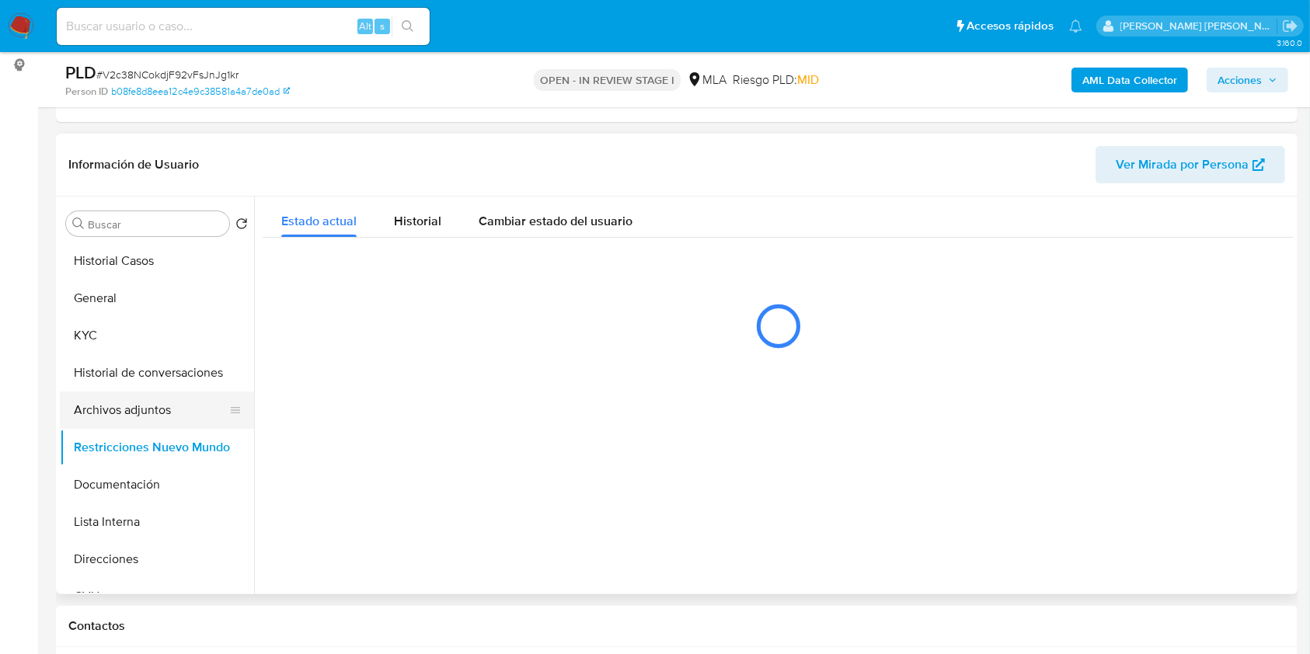
click at [123, 419] on button "Archivos adjuntos" at bounding box center [151, 410] width 182 height 37
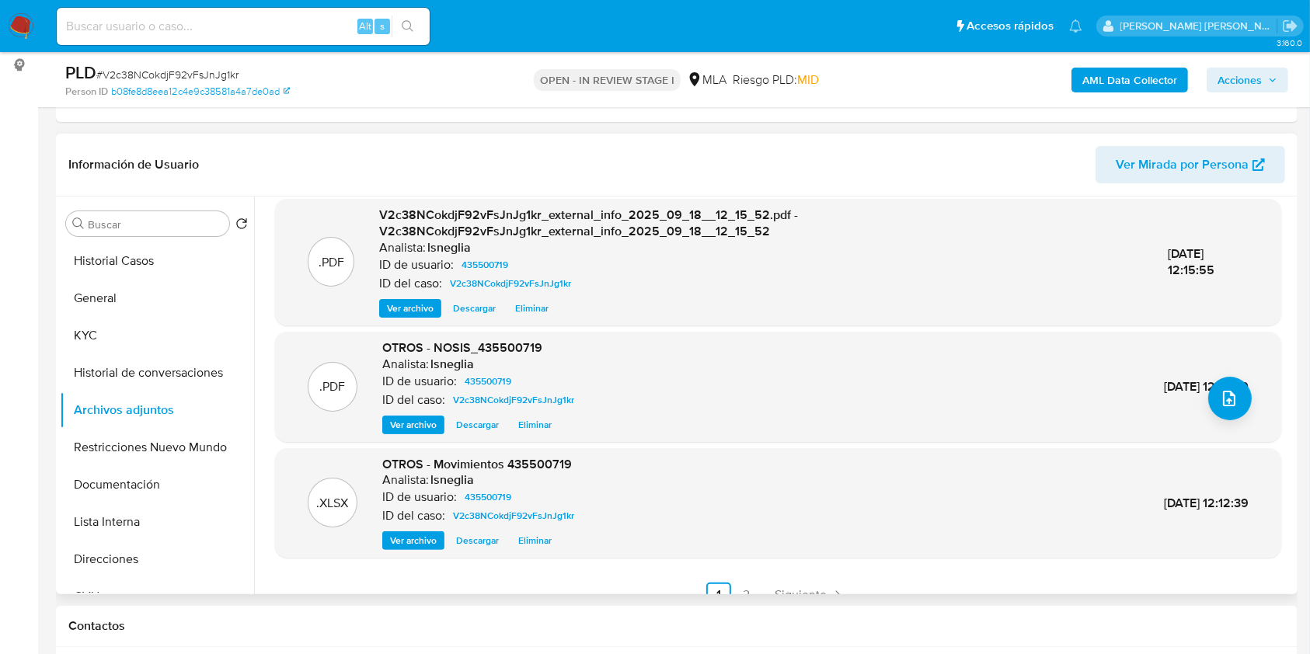
scroll to position [164, 0]
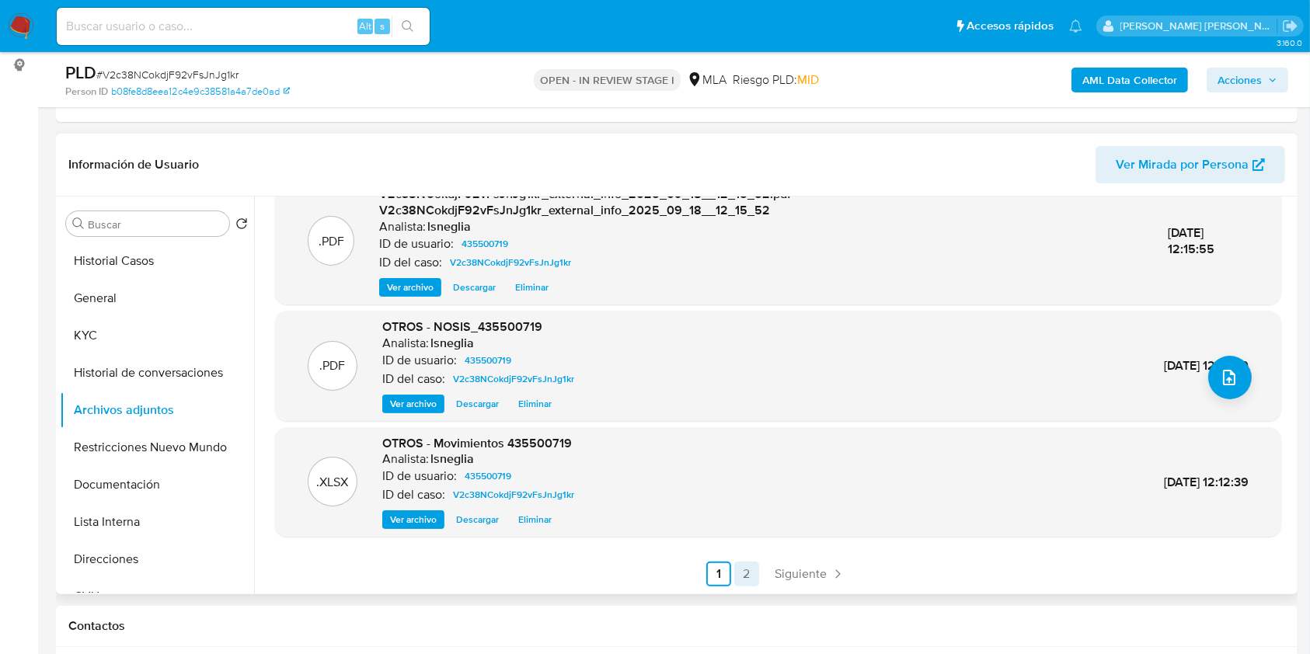
click at [745, 566] on link "2" at bounding box center [746, 574] width 25 height 25
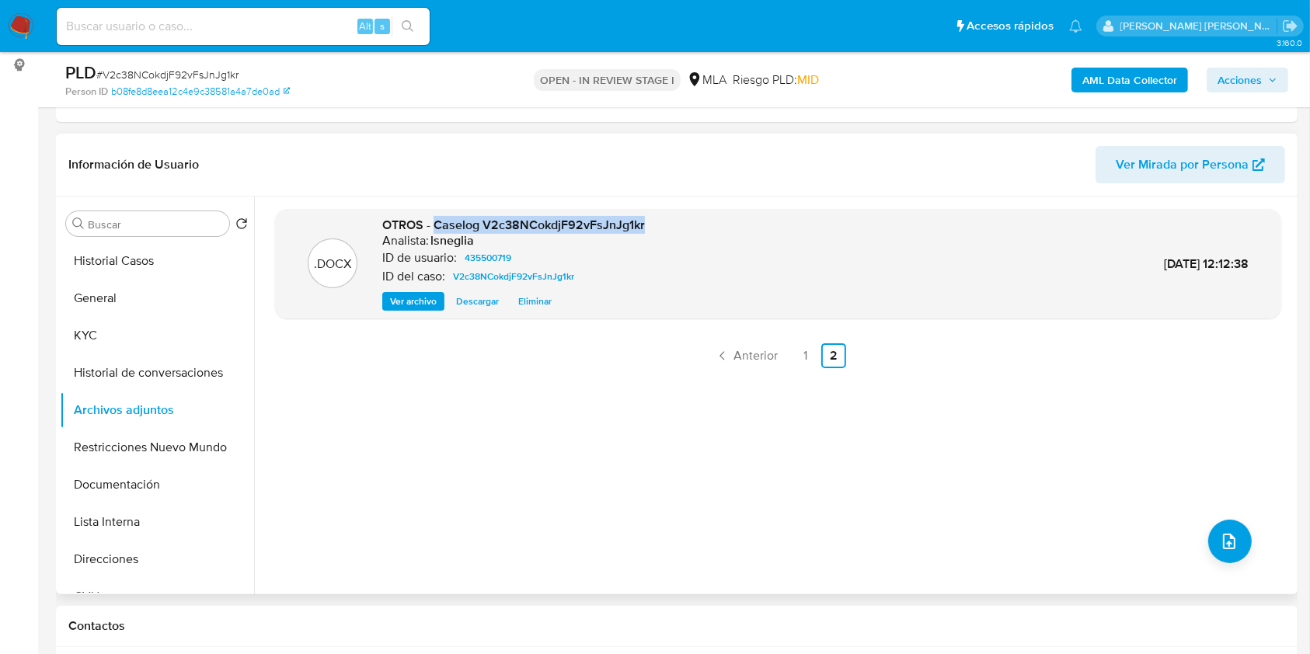
drag, startPoint x: 433, startPoint y: 223, endPoint x: 630, endPoint y: 221, distance: 197.3
click at [659, 231] on div ".DOCX OTROS - Caselog V2c38NCokdjF92vFsJnJg1kr Analista: lsneglia ID de usuario…" at bounding box center [778, 264] width 990 height 95
copy span "Caselog V2c38NCokdjF92vFsJnJg1kr"
click at [155, 350] on button "KYC" at bounding box center [151, 335] width 182 height 37
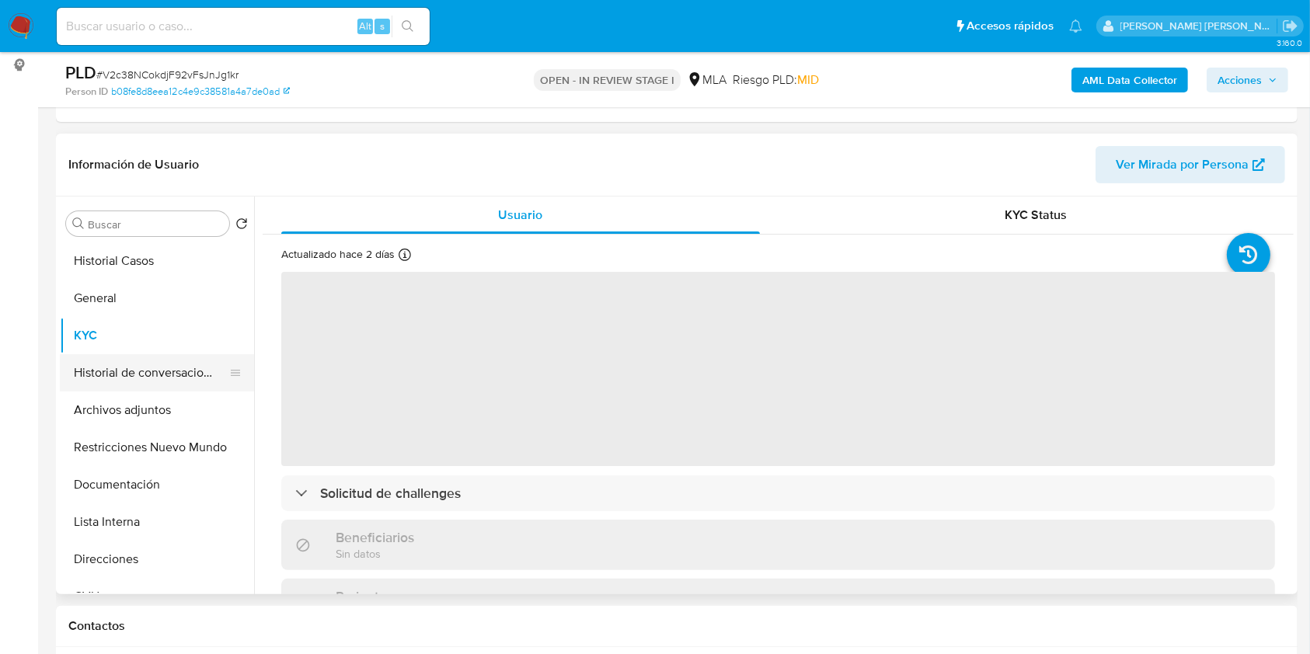
click at [156, 374] on button "Historial de conversaciones" at bounding box center [151, 372] width 182 height 37
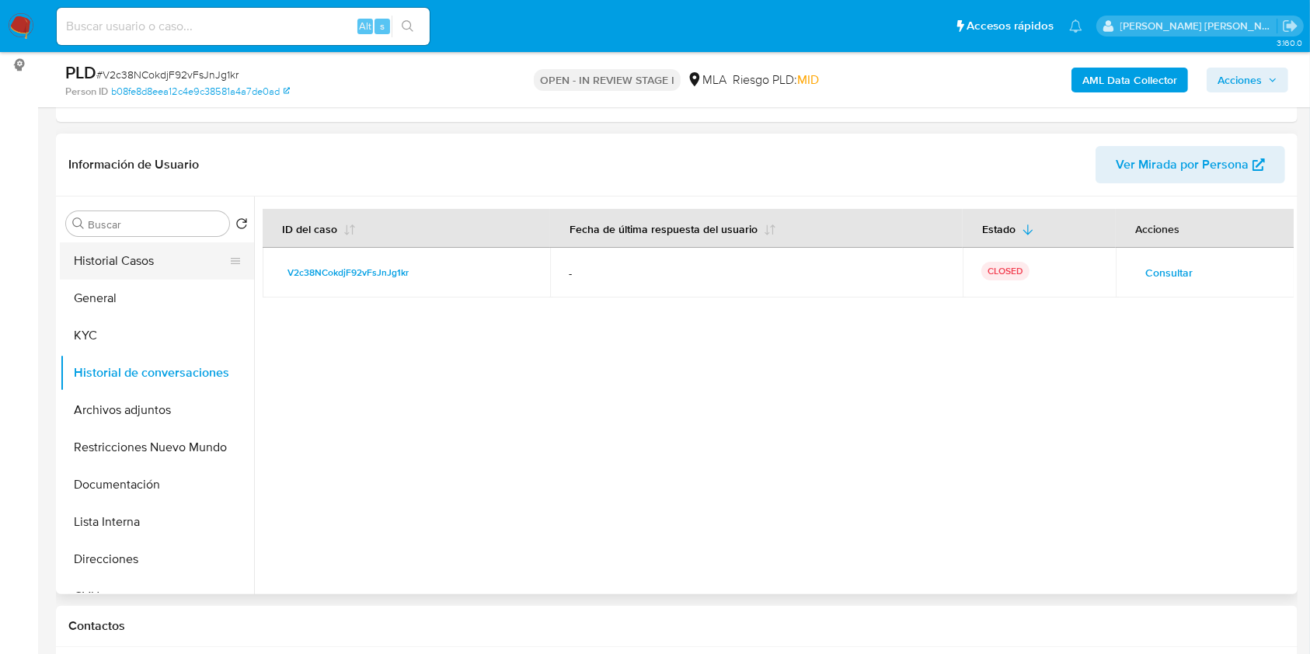
click at [124, 247] on button "Historial Casos" at bounding box center [151, 260] width 182 height 37
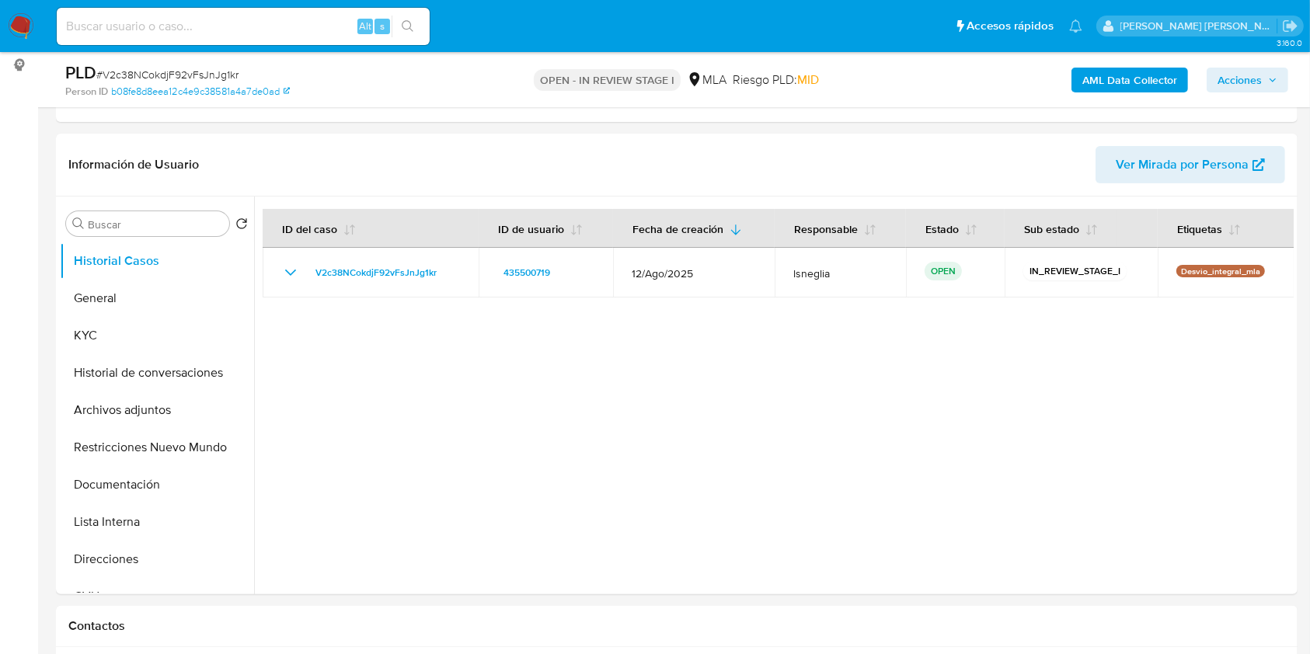
click at [1249, 78] on span "Acciones" at bounding box center [1239, 80] width 44 height 25
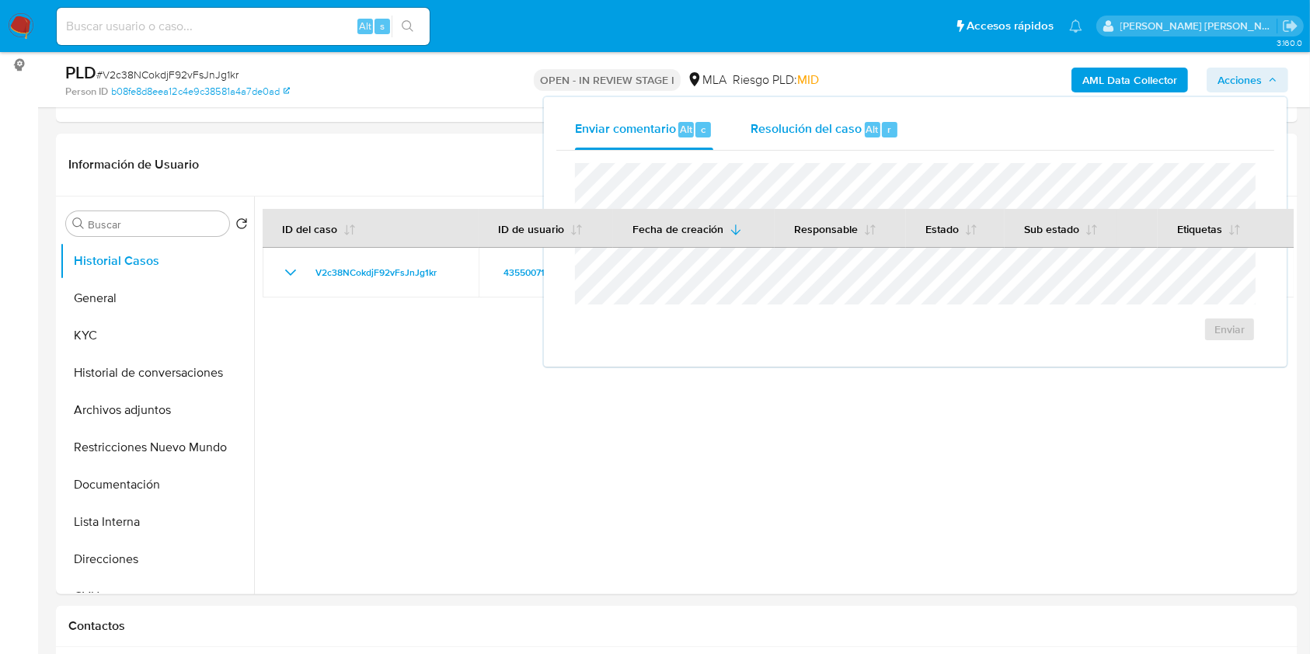
click at [870, 132] on span "Alt" at bounding box center [872, 129] width 12 height 15
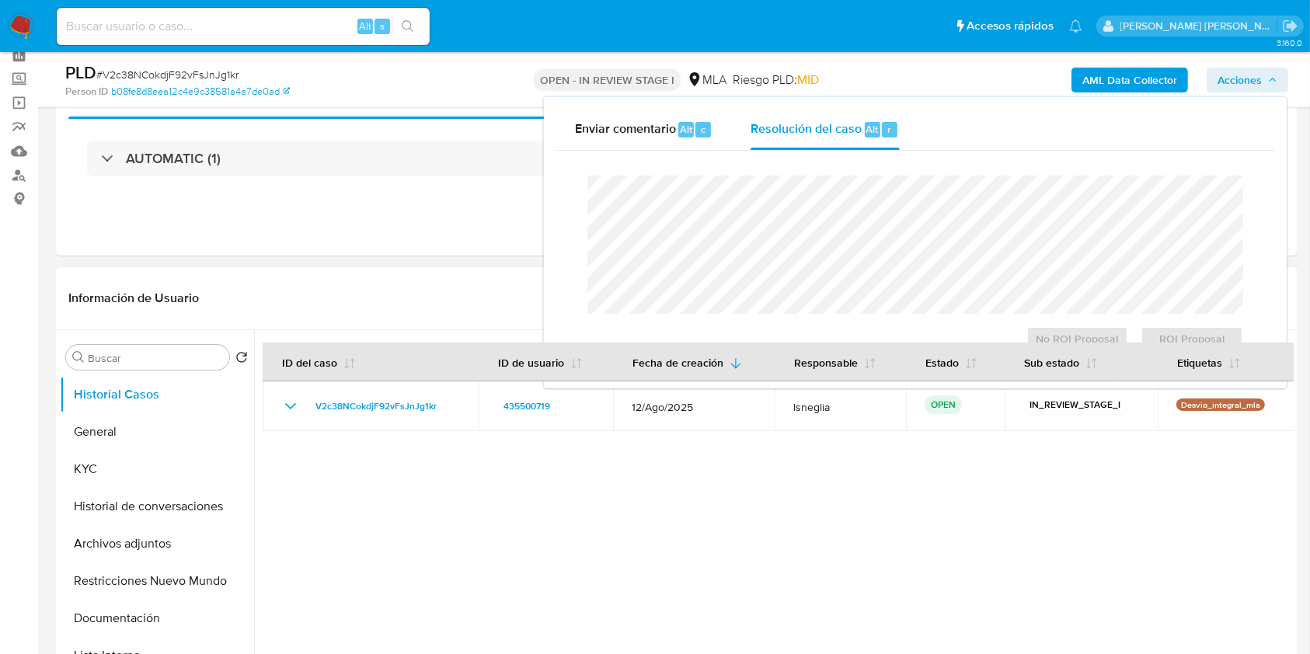
scroll to position [103, 0]
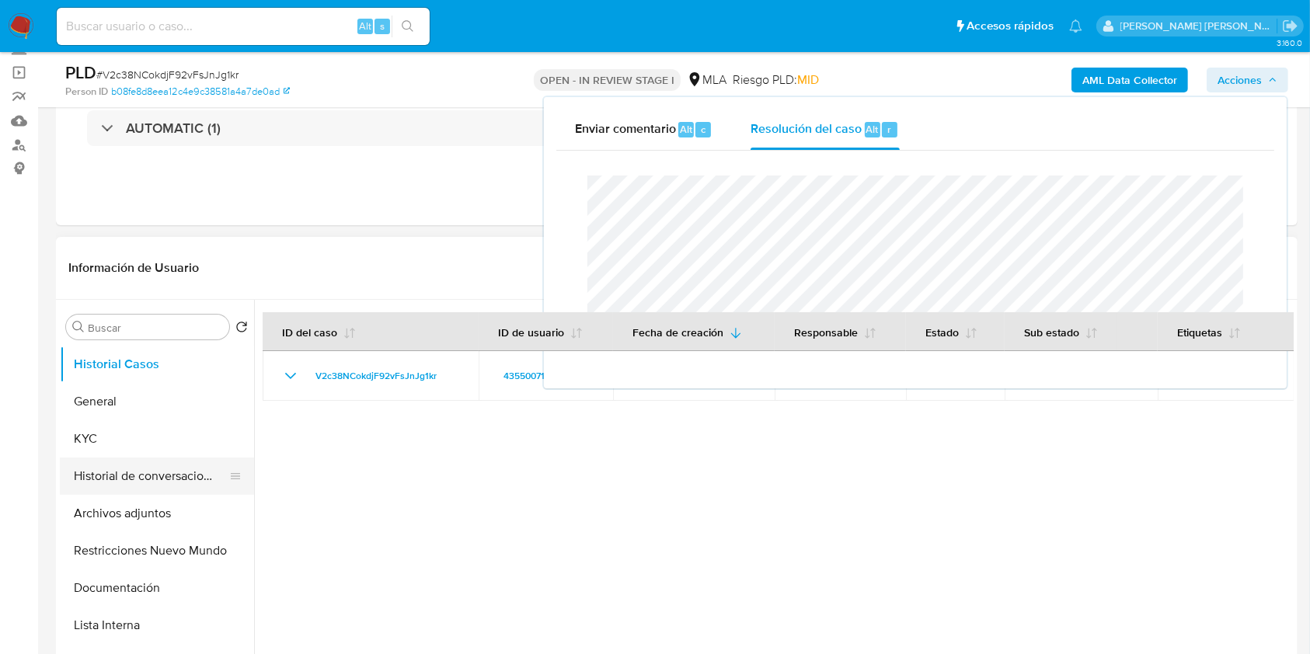
click at [167, 469] on button "Historial de conversaciones" at bounding box center [151, 476] width 182 height 37
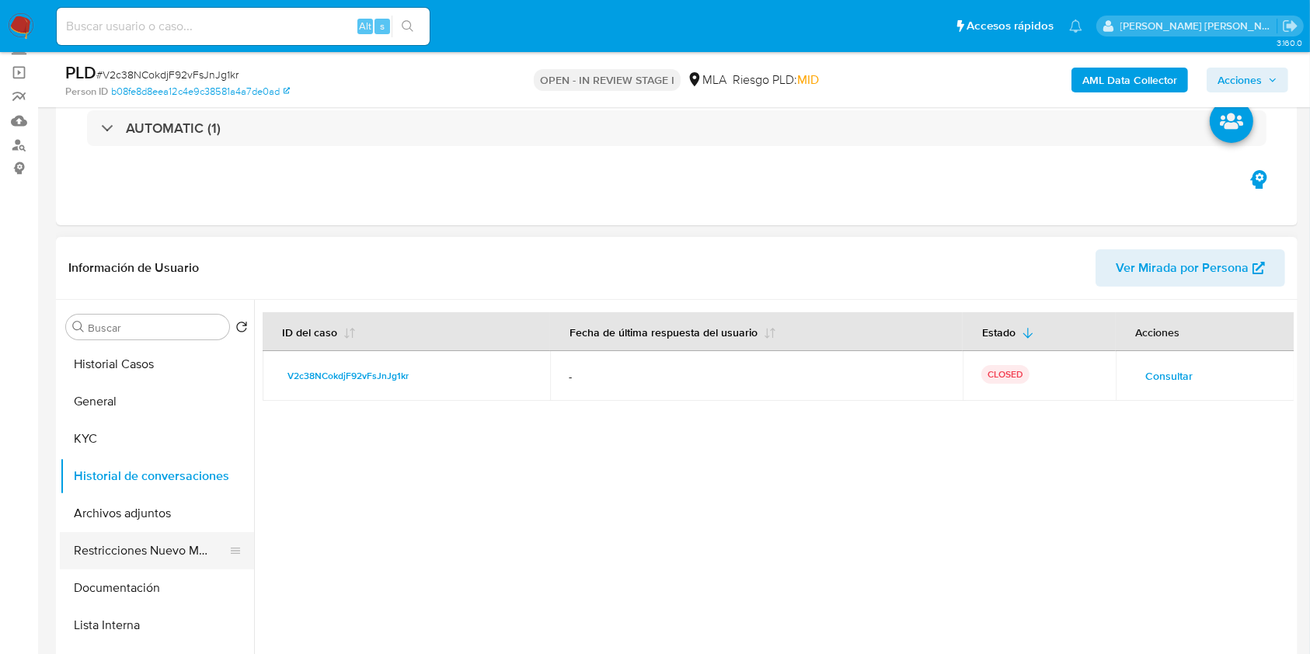
click at [143, 561] on button "Restricciones Nuevo Mundo" at bounding box center [151, 550] width 182 height 37
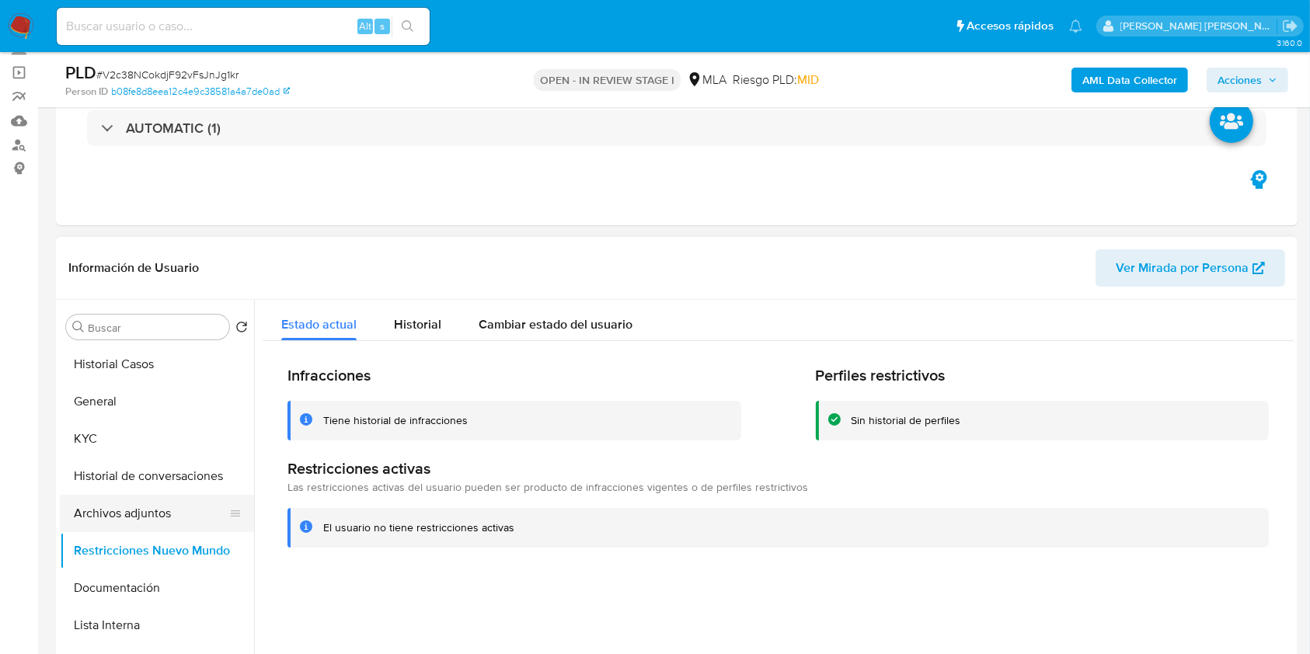
click at [161, 517] on button "Archivos adjuntos" at bounding box center [151, 513] width 182 height 37
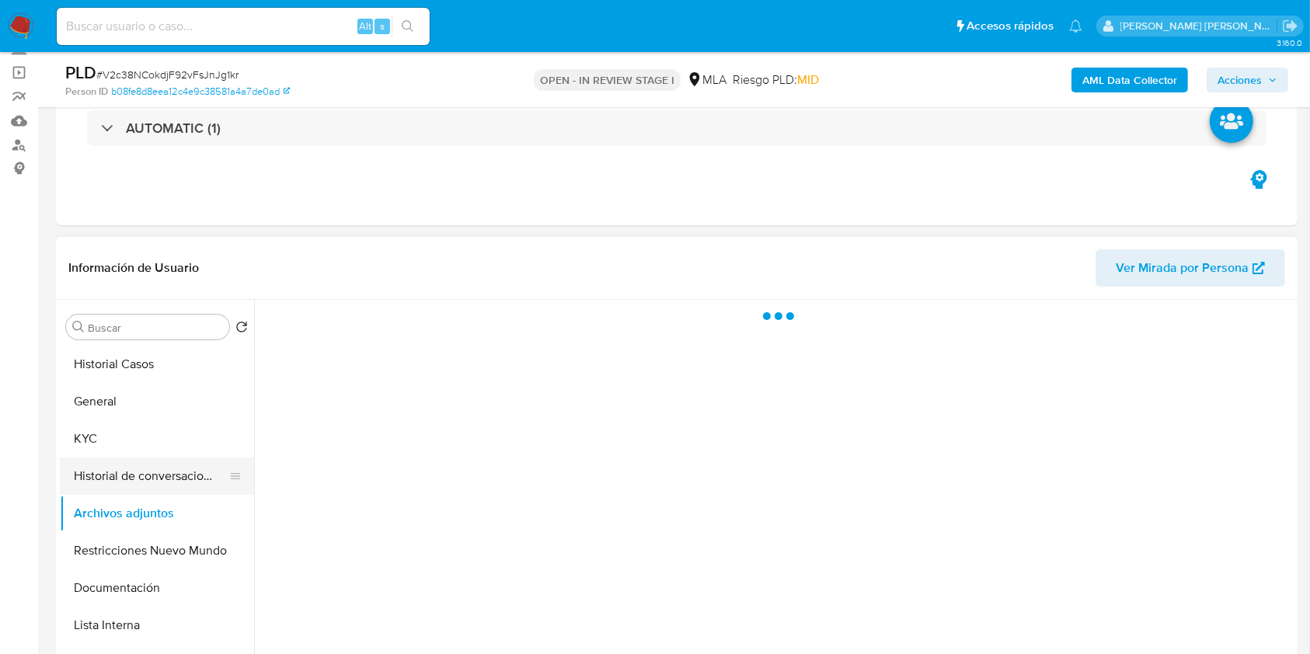
click at [172, 476] on button "Historial de conversaciones" at bounding box center [151, 476] width 182 height 37
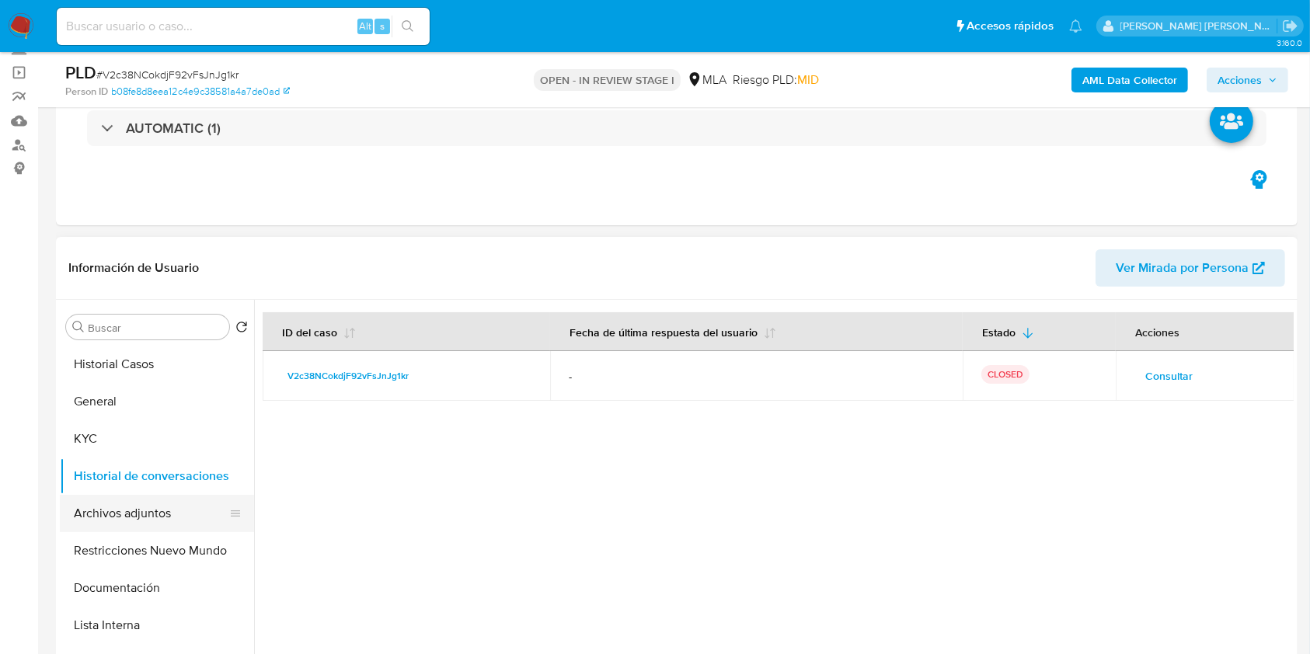
click at [172, 520] on button "Archivos adjuntos" at bounding box center [151, 513] width 182 height 37
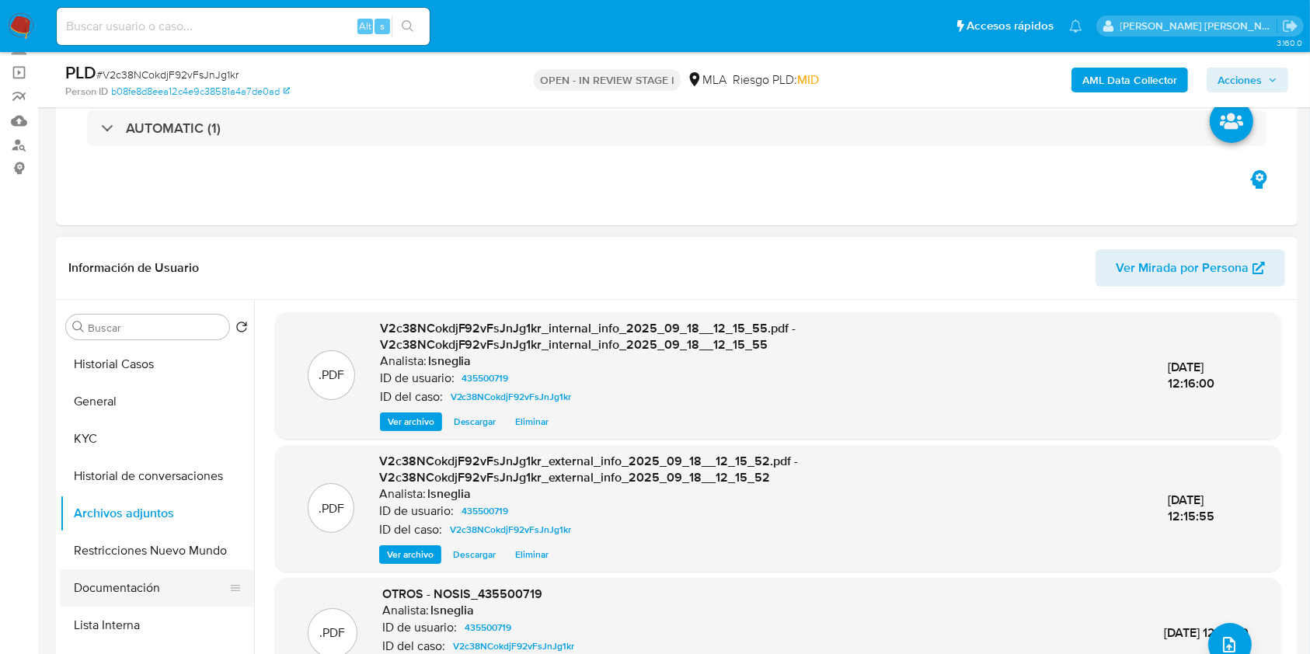
click at [144, 582] on button "Documentación" at bounding box center [151, 587] width 182 height 37
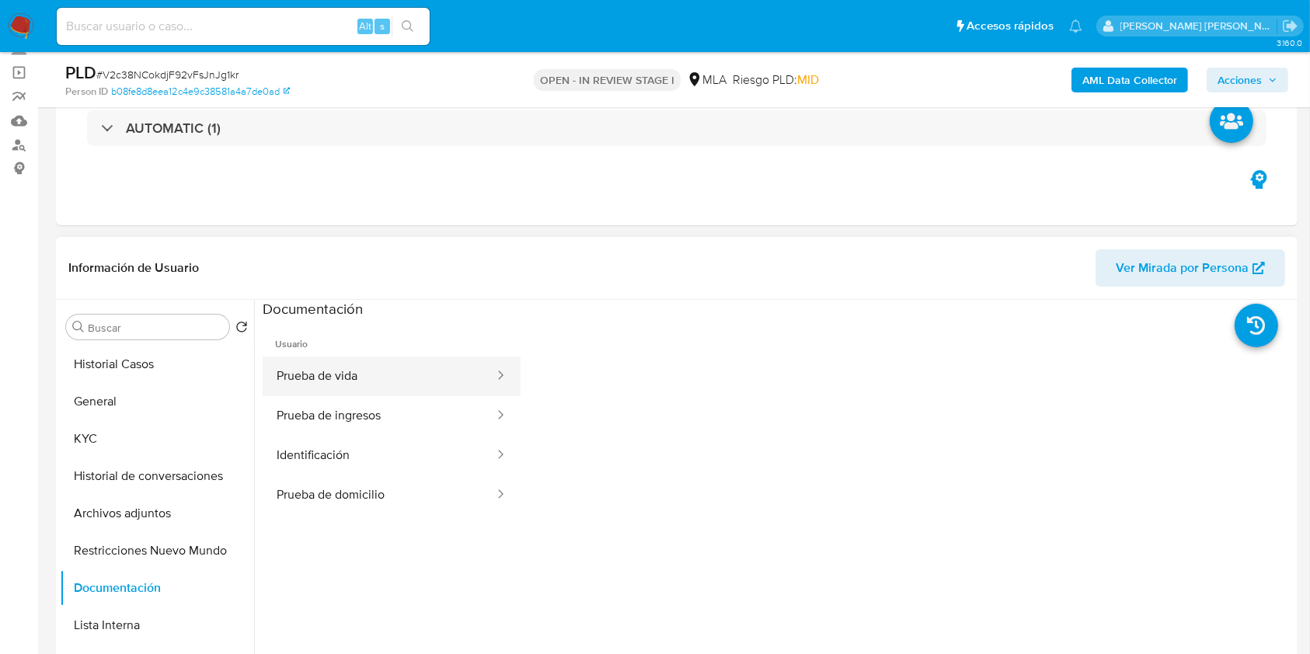
click at [336, 379] on button "Prueba de vida" at bounding box center [379, 377] width 233 height 40
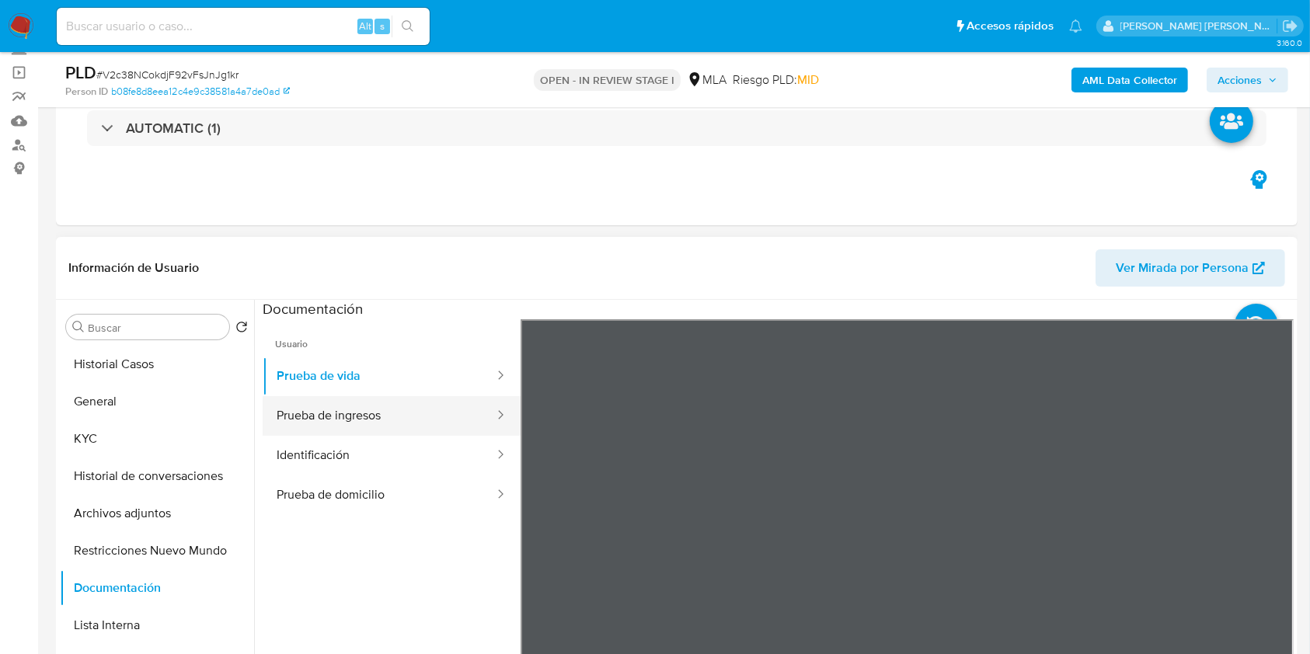
click at [343, 415] on button "Prueba de ingresos" at bounding box center [379, 416] width 233 height 40
click at [377, 456] on button "Identificación" at bounding box center [379, 456] width 233 height 40
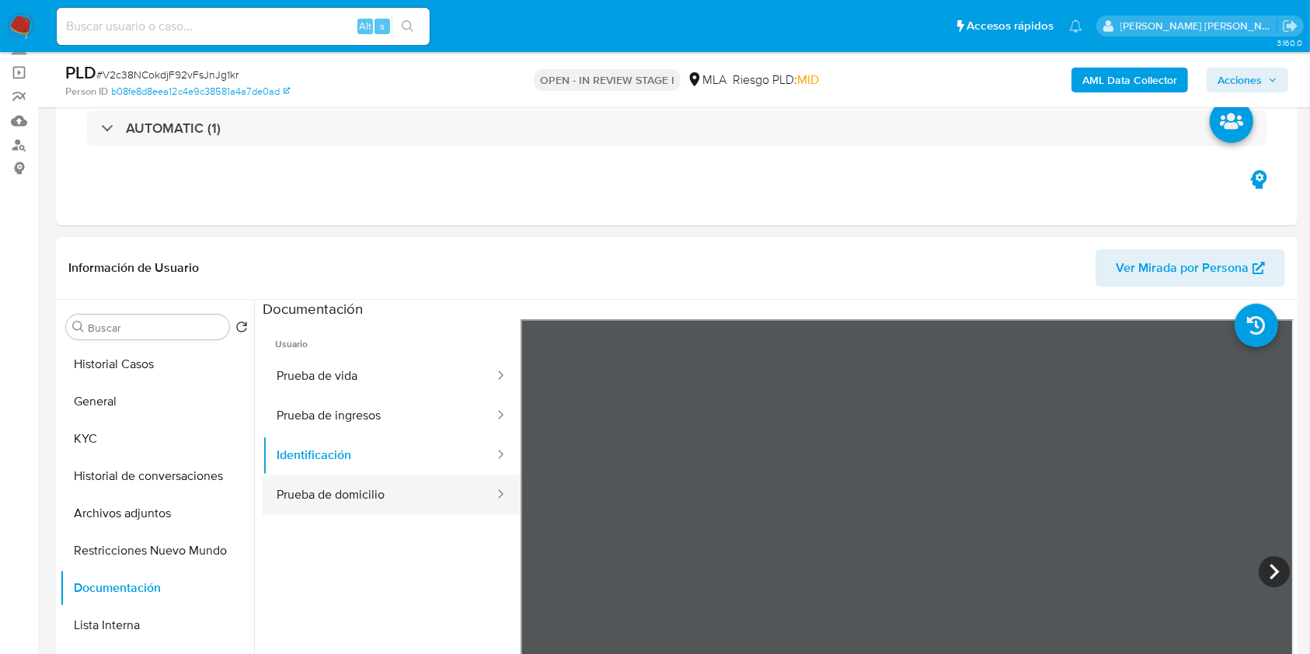
click at [381, 510] on button "Prueba de domicilio" at bounding box center [379, 495] width 233 height 40
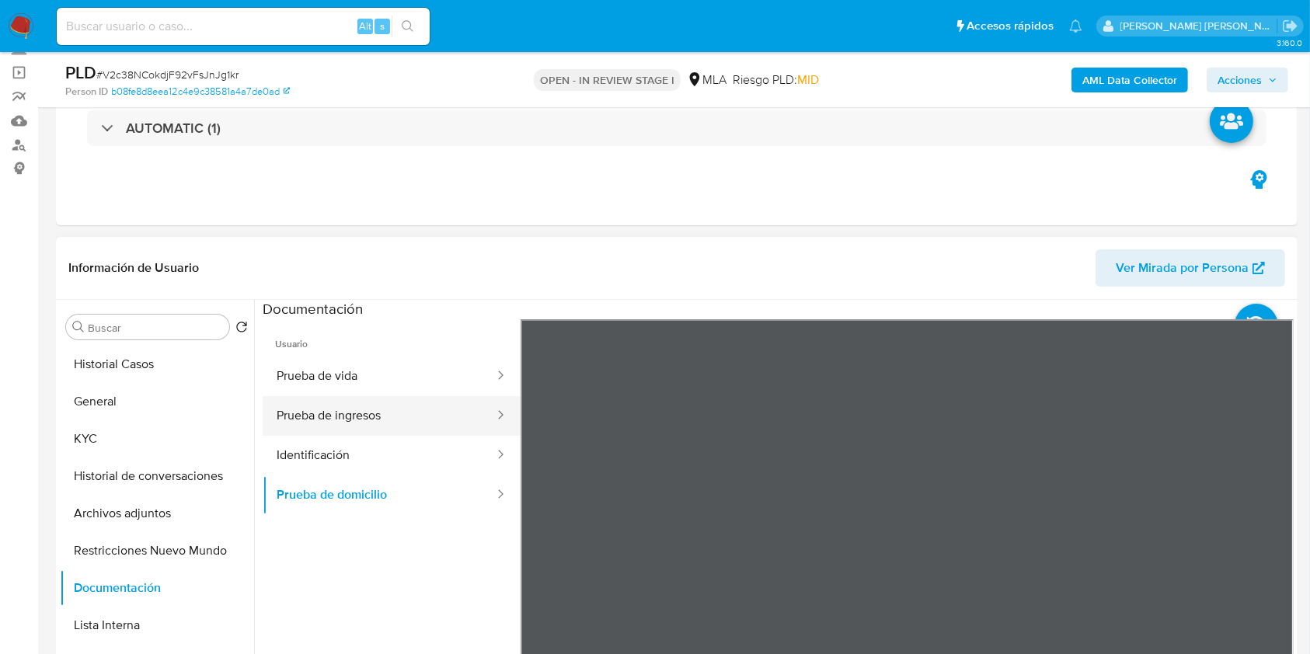
click at [383, 427] on button "Prueba de ingresos" at bounding box center [379, 416] width 233 height 40
click at [1258, 75] on span "Acciones" at bounding box center [1239, 80] width 44 height 25
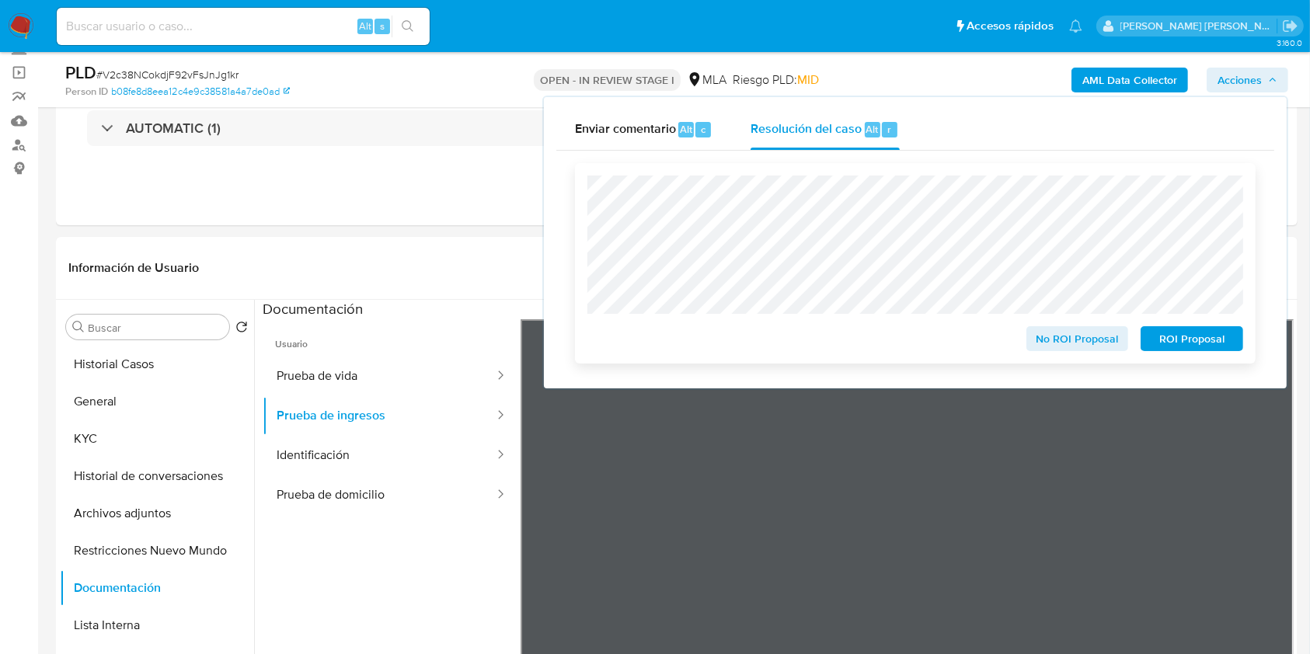
click at [1099, 341] on span "No ROI Proposal" at bounding box center [1077, 339] width 81 height 22
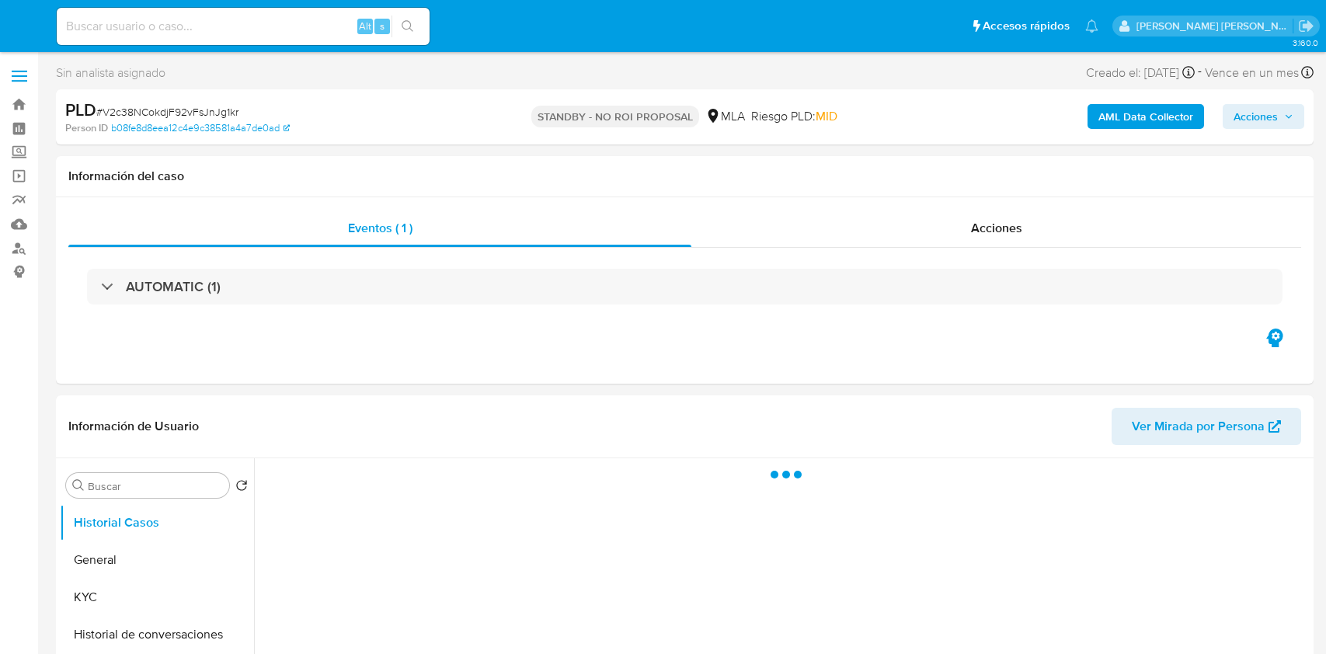
select select "10"
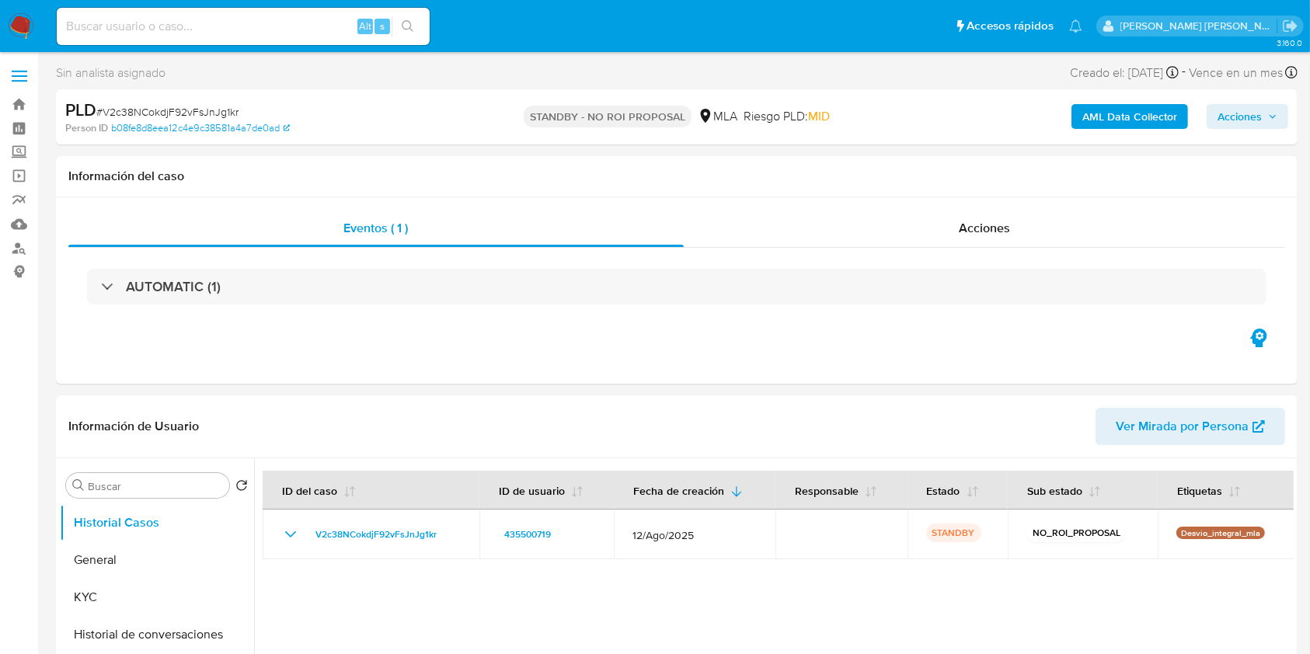
click at [194, 108] on span "# V2c38NCokdjF92vFsJnJg1kr" at bounding box center [167, 112] width 142 height 16
copy span "V2c38NCokdjF92vFsJnJg1kr"
click at [219, 17] on input at bounding box center [243, 26] width 373 height 20
paste input "c1PArg2JHaprUn7ajocv56sn"
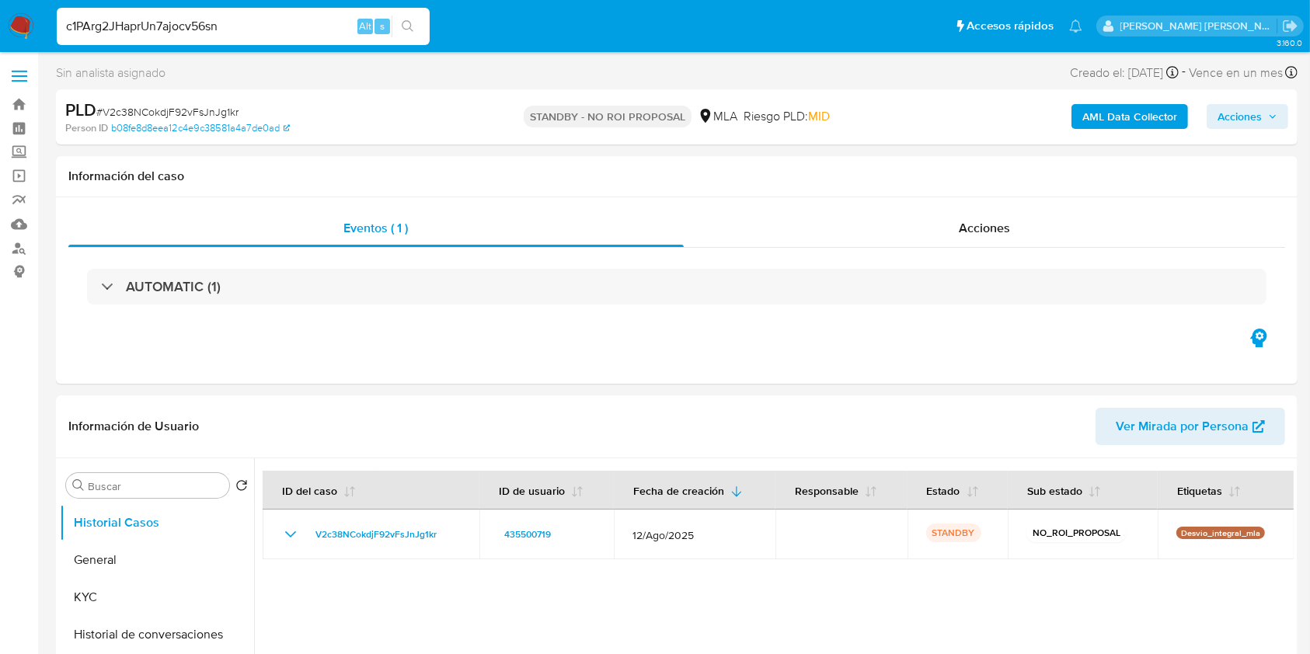
type input "c1PArg2JHaprUn7ajocv56sn"
click at [418, 24] on button "search-icon" at bounding box center [408, 27] width 32 height 22
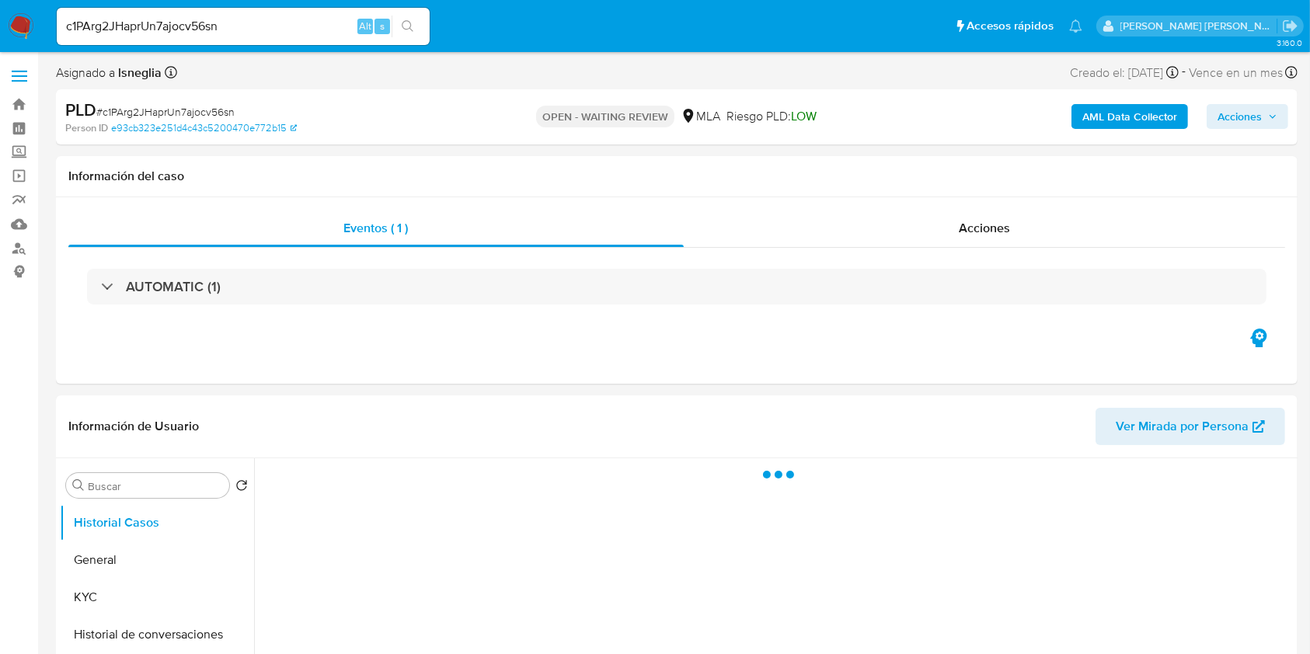
select select "10"
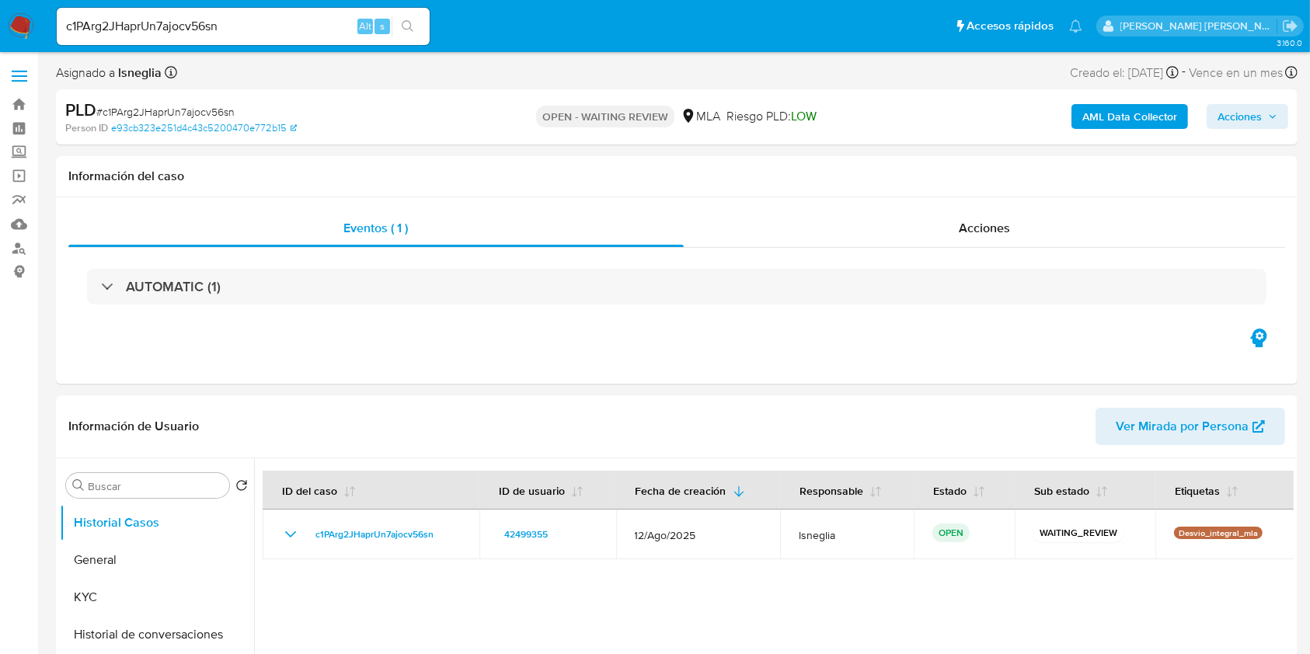
click at [195, 109] on span "# c1PArg2JHaprUn7ajocv56sn" at bounding box center [165, 112] width 138 height 16
copy span "c1PArg2JHaprUn7ajocv56sn"
click at [19, 18] on img at bounding box center [21, 26] width 26 height 26
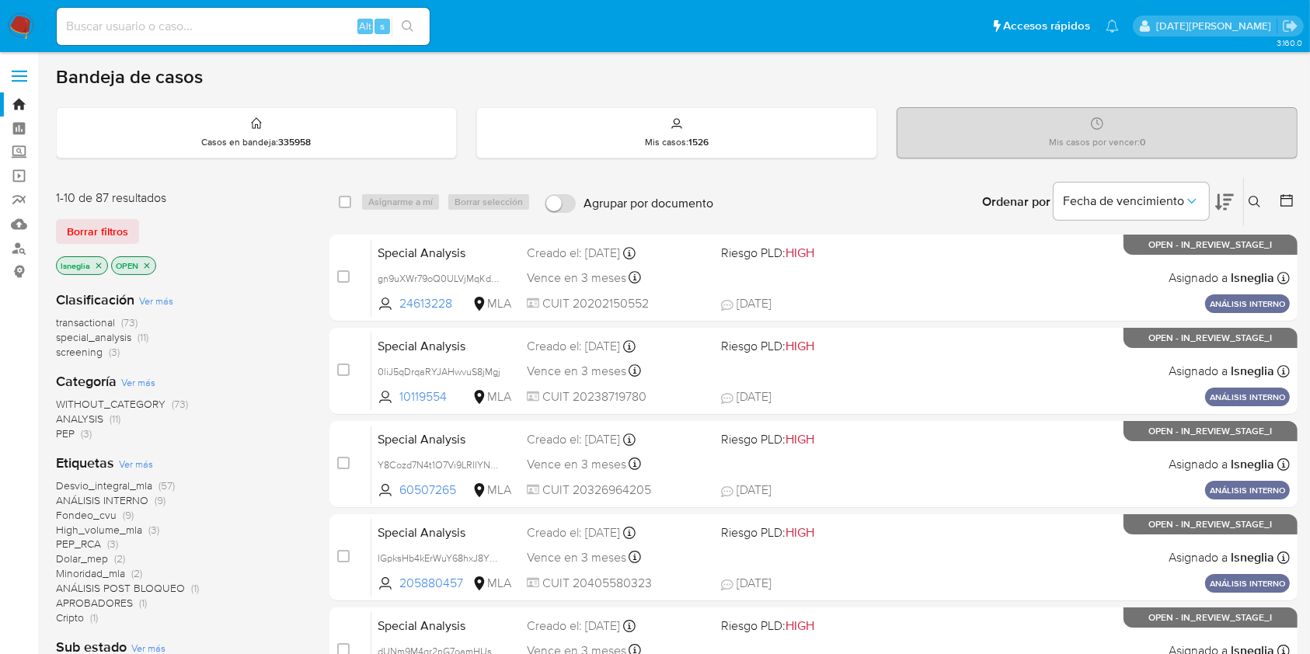
click at [1257, 202] on icon at bounding box center [1254, 202] width 12 height 12
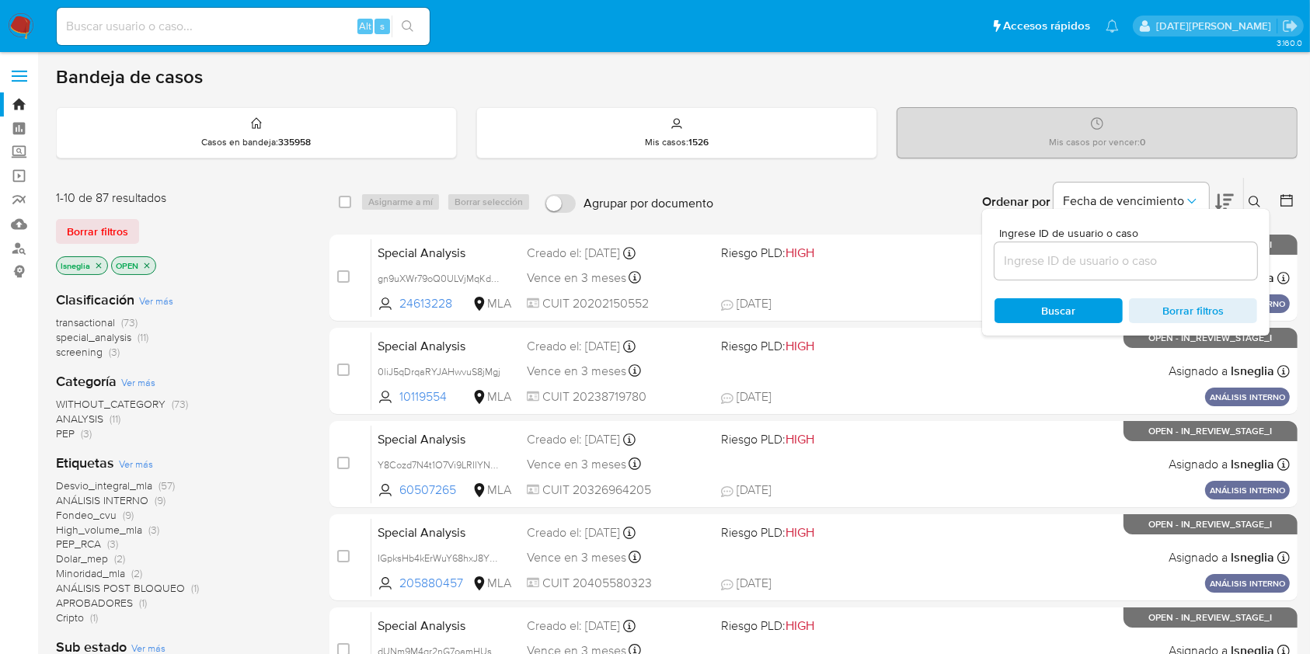
click at [1143, 249] on div at bounding box center [1125, 260] width 263 height 37
click at [1143, 253] on input at bounding box center [1125, 261] width 263 height 20
paste input "c1PArg2JHaprUn7ajocv56sn"
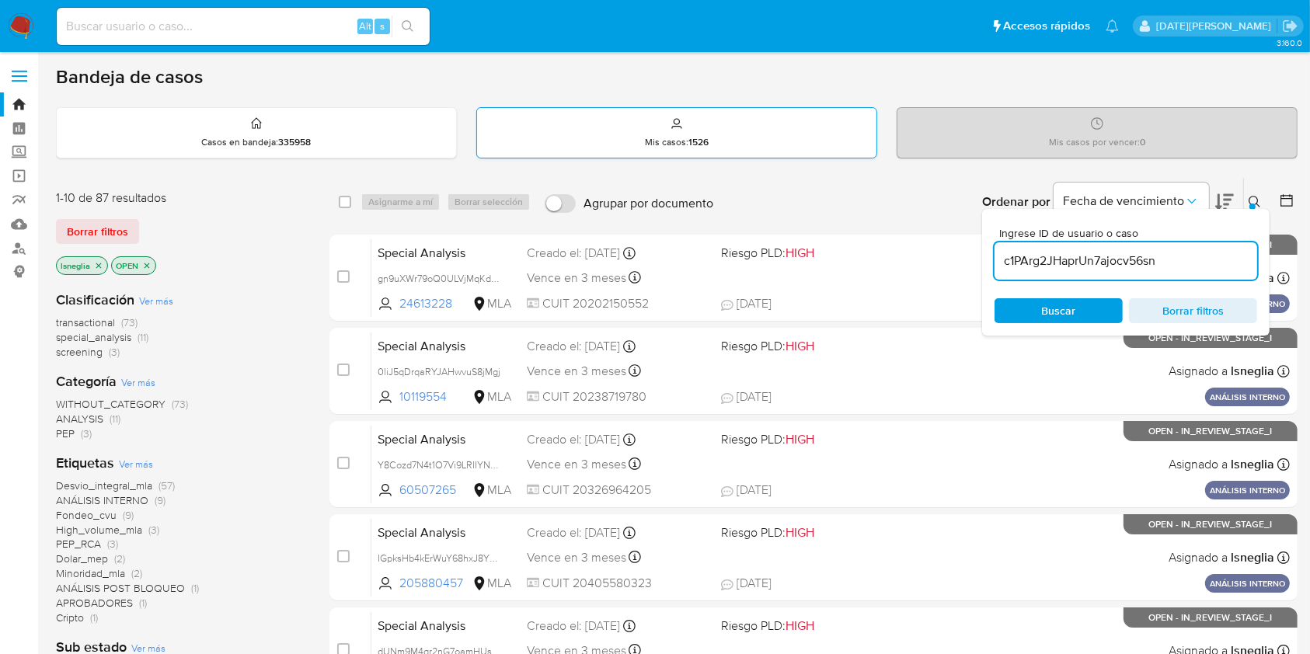
type input "c1PArg2JHaprUn7ajocv56sn"
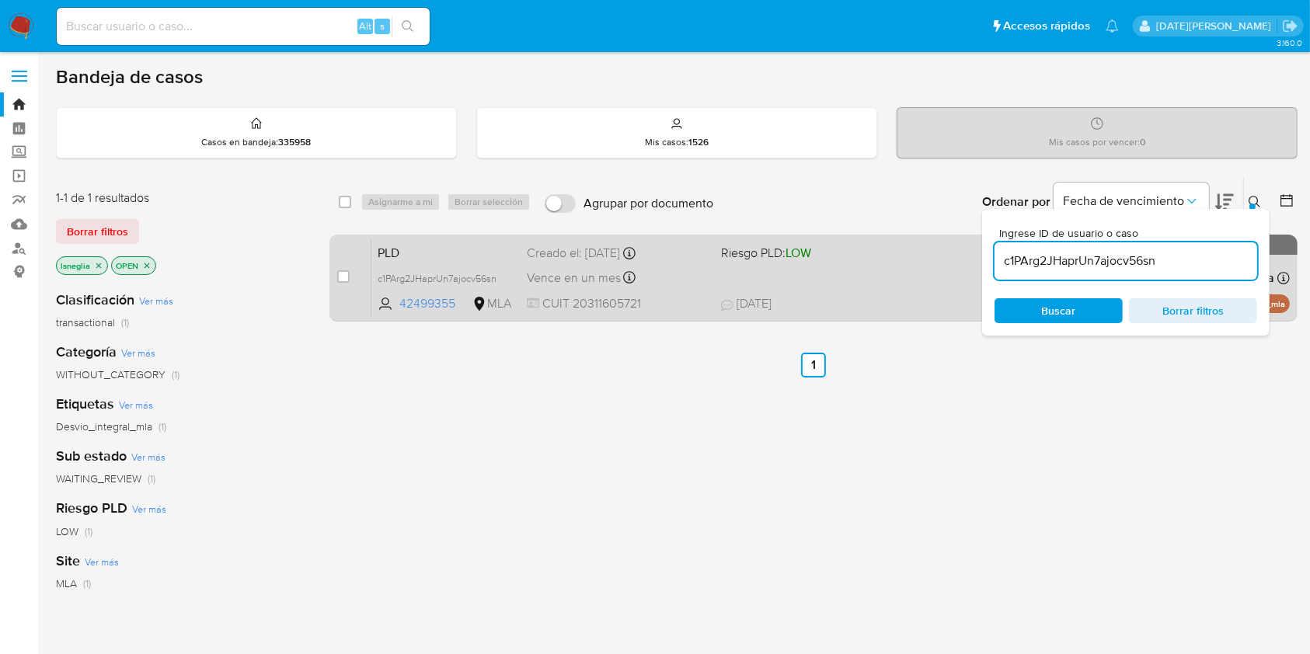
click at [345, 269] on div "case-item-checkbox" at bounding box center [343, 277] width 12 height 16
click at [336, 284] on div "case-item-checkbox No es posible asignar el caso PLD c1PArg2JHaprUn7ajocv56sn 4…" at bounding box center [813, 278] width 968 height 87
click at [342, 273] on input "checkbox" at bounding box center [343, 276] width 12 height 12
checkbox input "true"
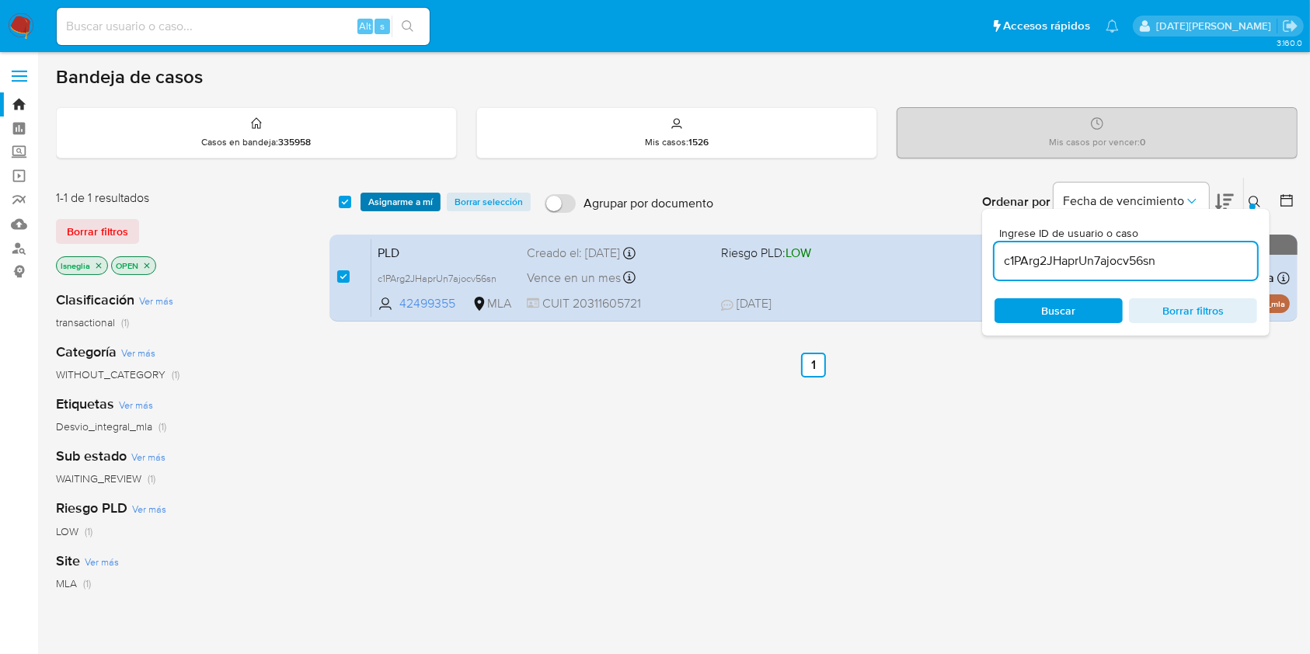
click at [398, 202] on span "Asignarme a mí" at bounding box center [400, 202] width 64 height 16
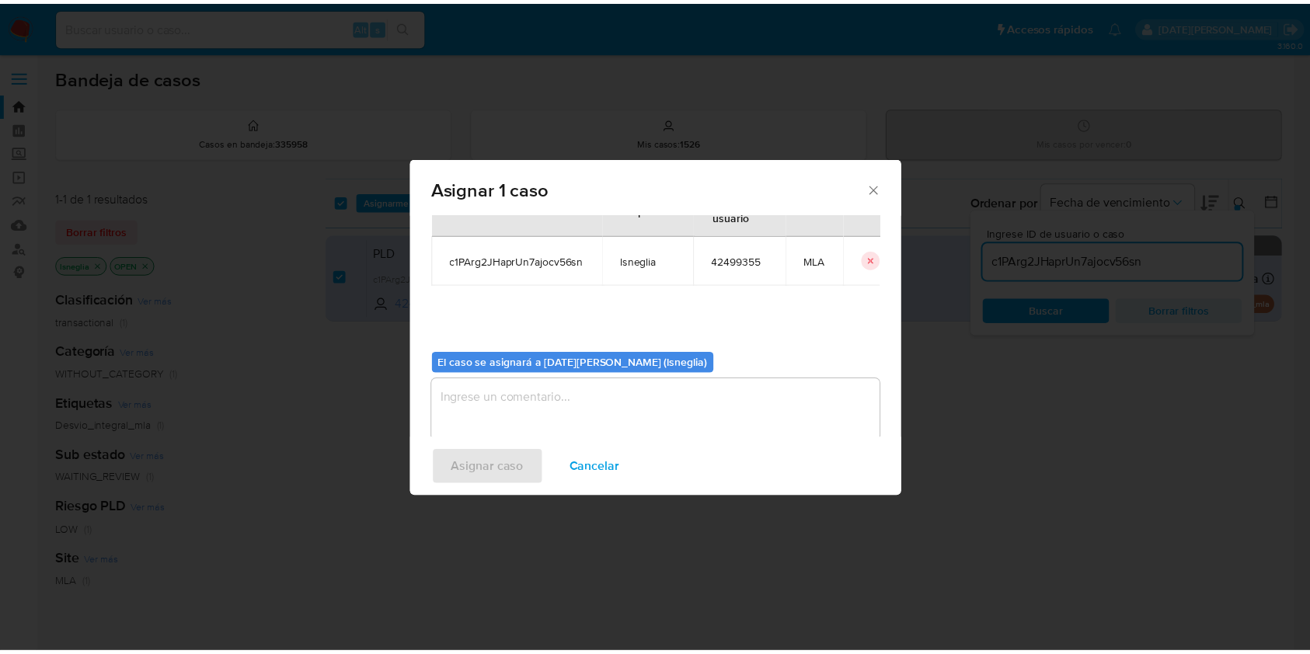
scroll to position [79, 0]
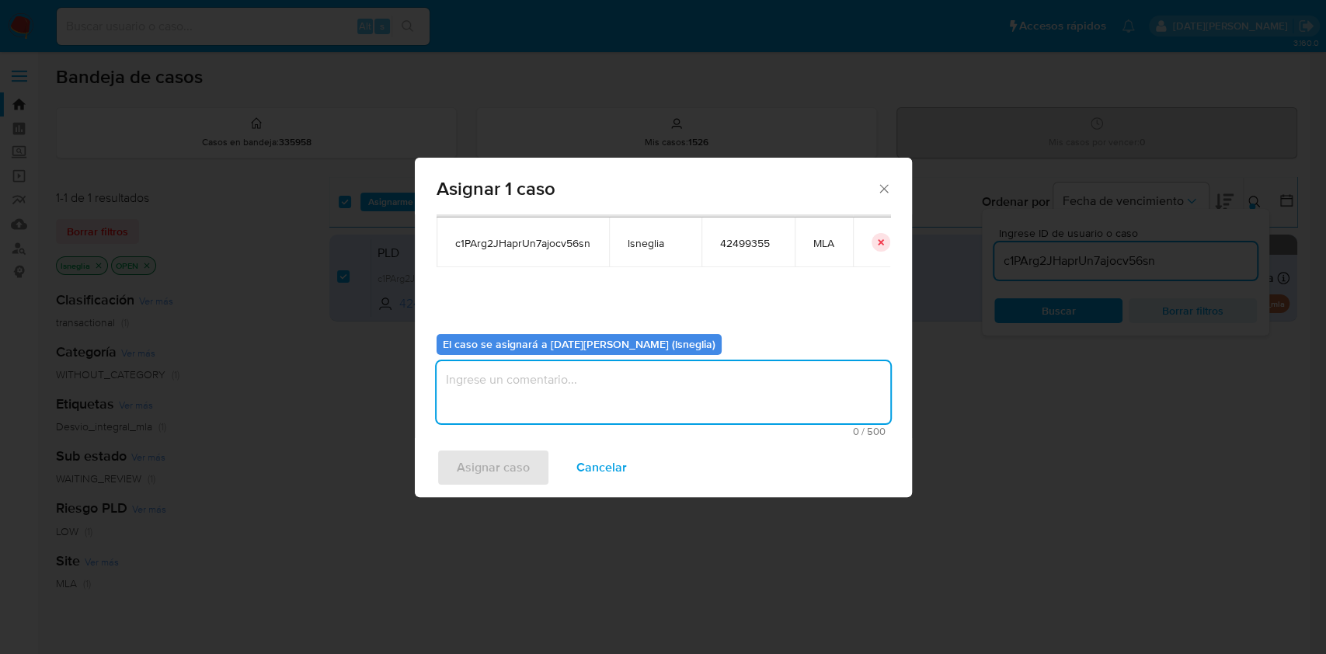
click at [518, 386] on textarea "assign-modal" at bounding box center [664, 392] width 454 height 62
type textarea "."
click at [510, 475] on span "Asignar caso" at bounding box center [493, 468] width 73 height 34
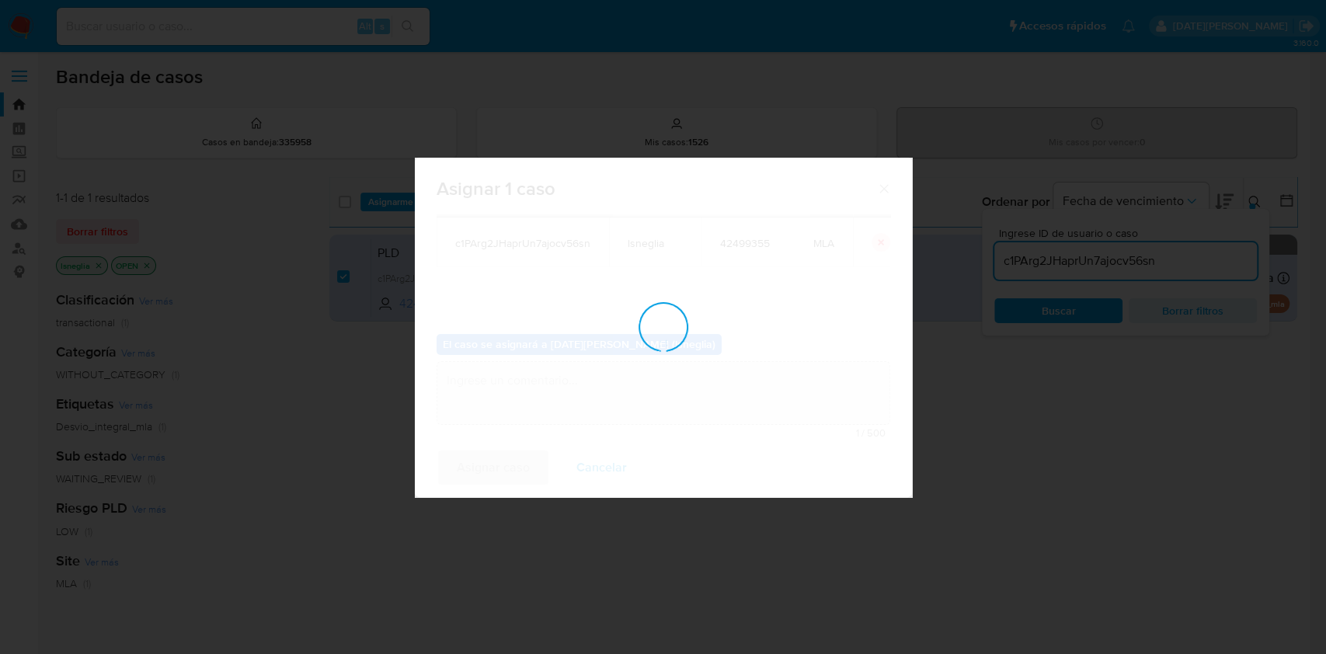
checkbox input "false"
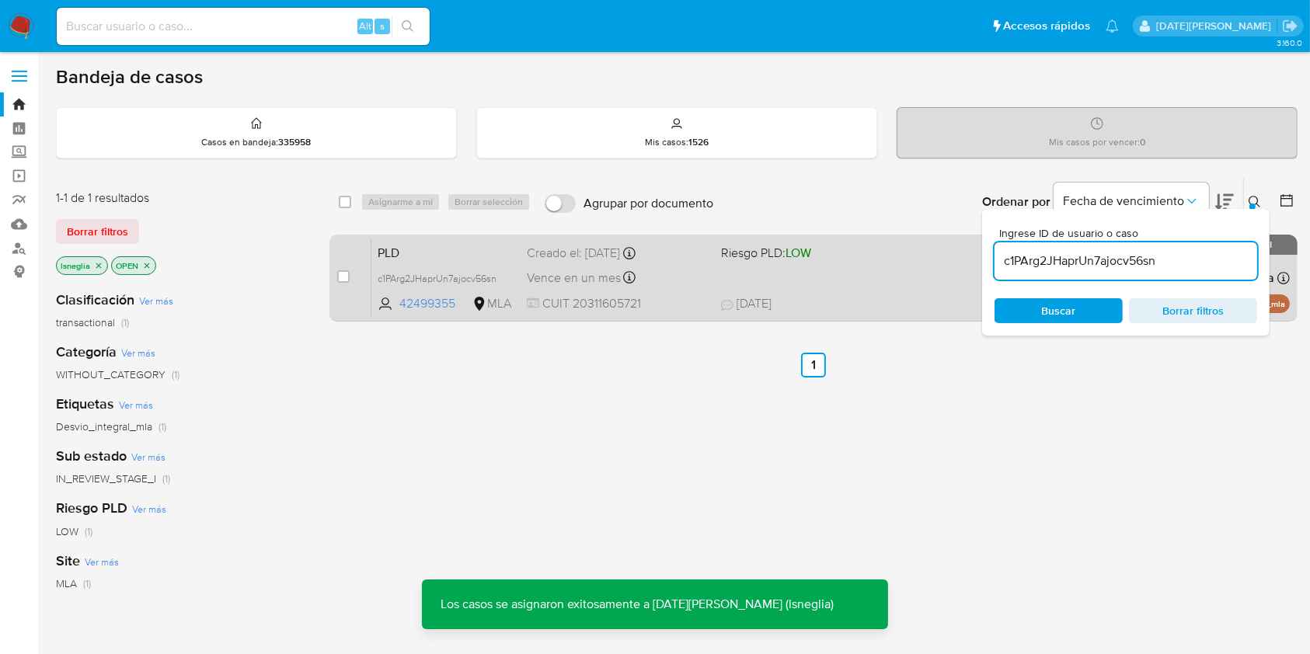
click at [435, 242] on span "PLD" at bounding box center [446, 252] width 137 height 20
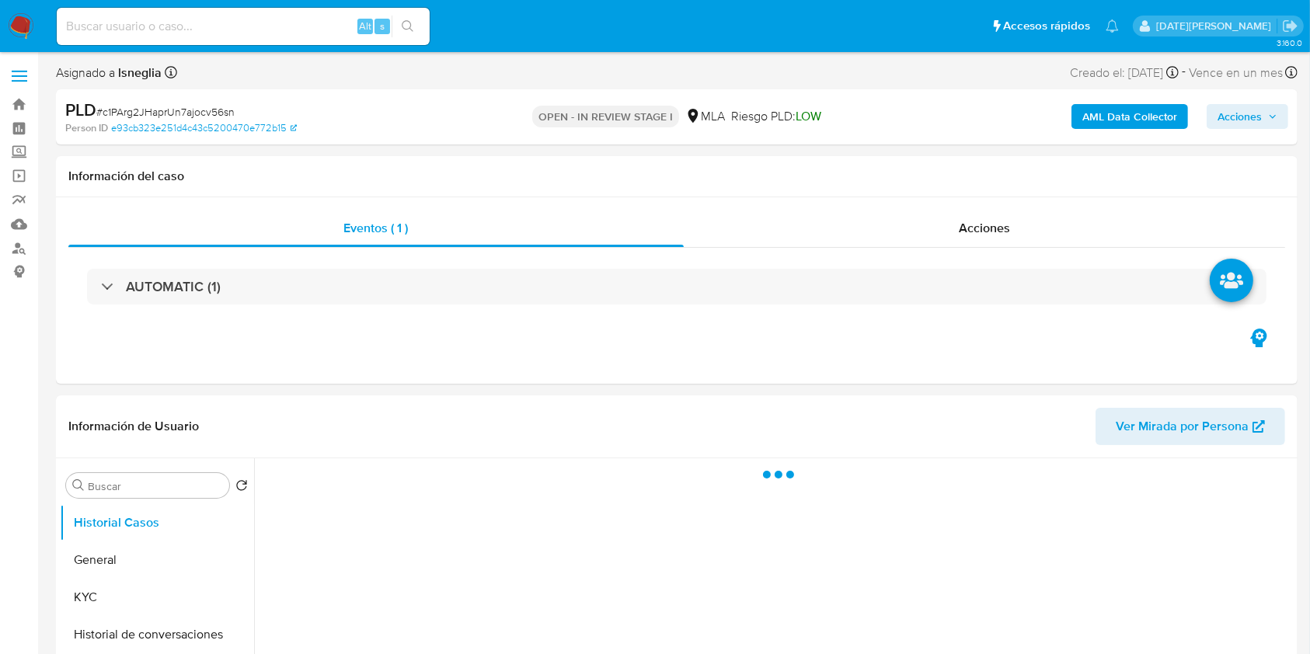
select select "10"
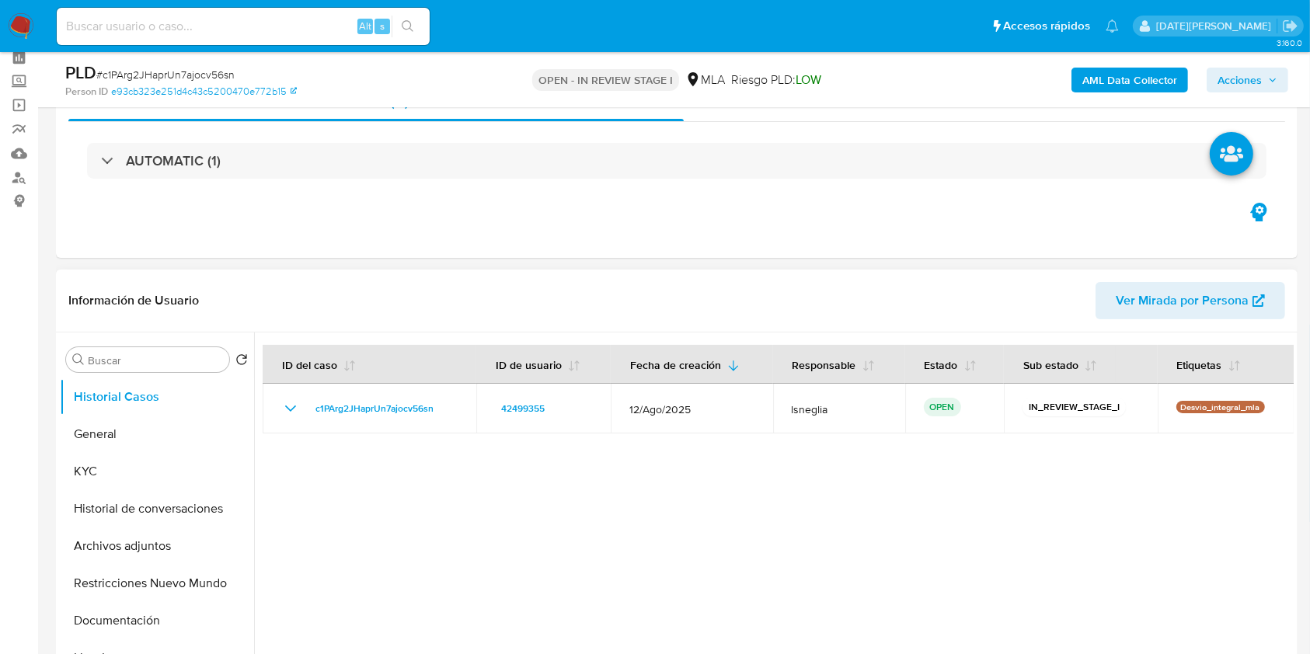
scroll to position [103, 0]
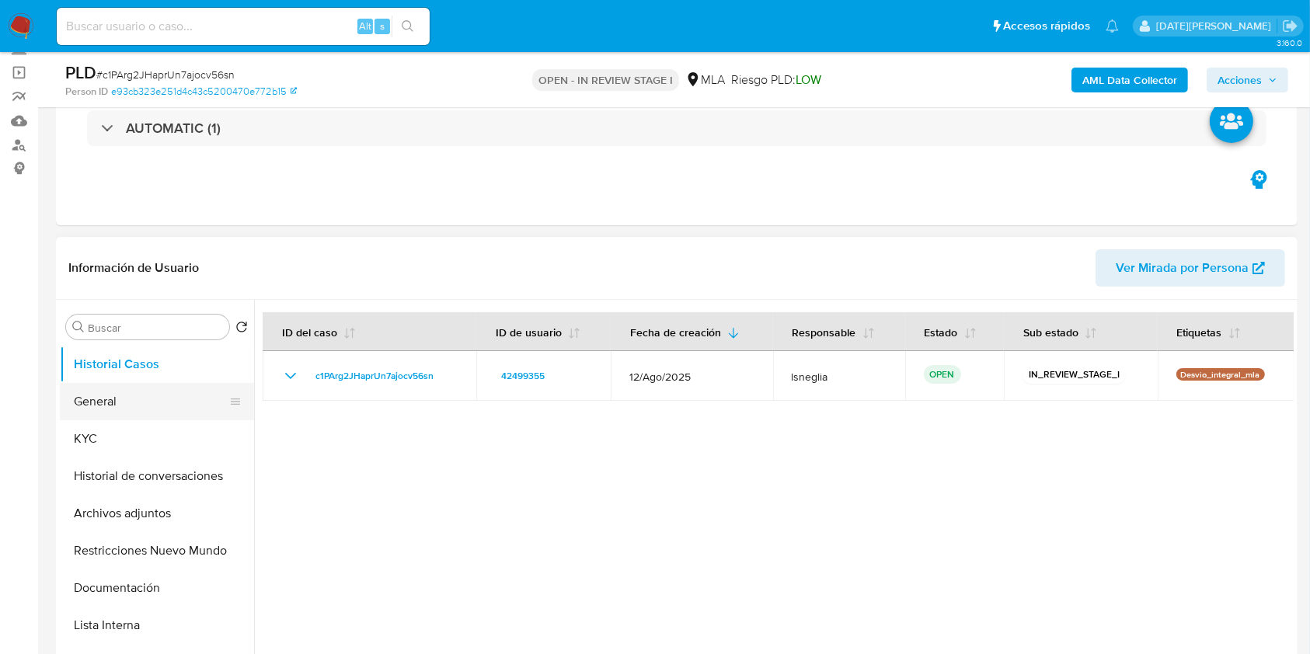
click at [99, 395] on button "General" at bounding box center [151, 401] width 182 height 37
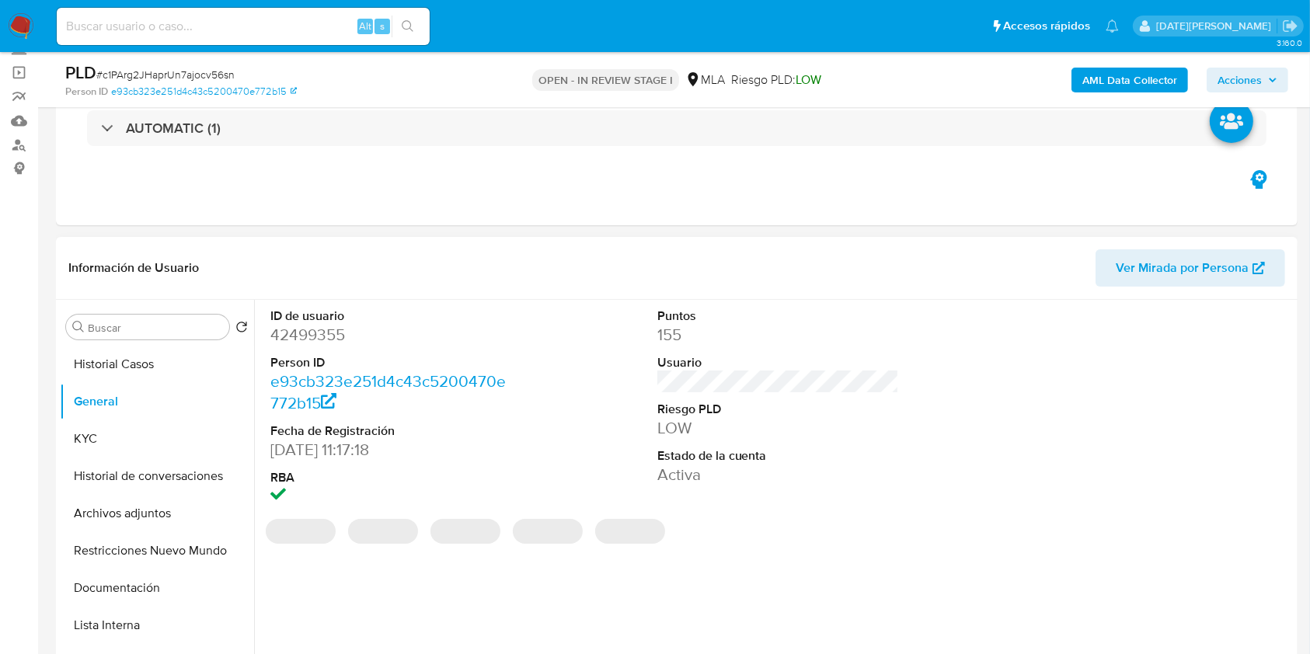
click at [319, 336] on dd "42499355" at bounding box center [391, 335] width 242 height 22
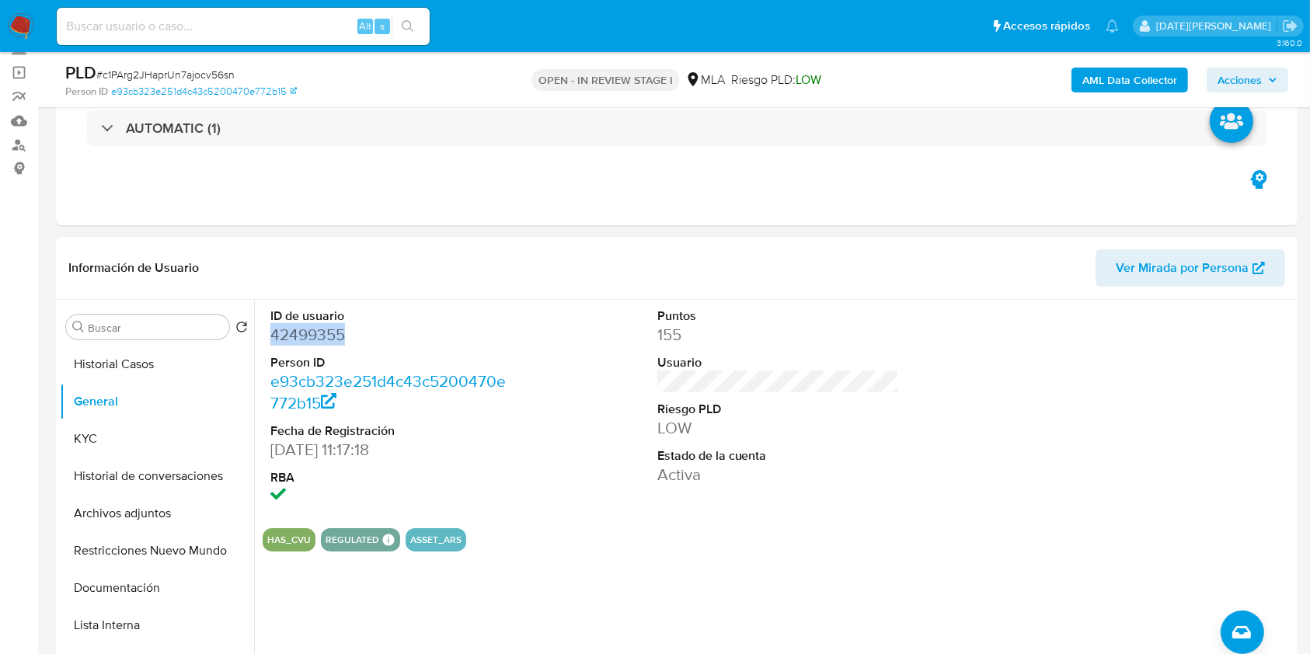
copy dd "42499355"
click at [320, 332] on dd "42499355" at bounding box center [391, 335] width 242 height 22
drag, startPoint x: 329, startPoint y: 320, endPoint x: 305, endPoint y: 336, distance: 29.3
click at [305, 336] on dd "42499355" at bounding box center [391, 335] width 242 height 22
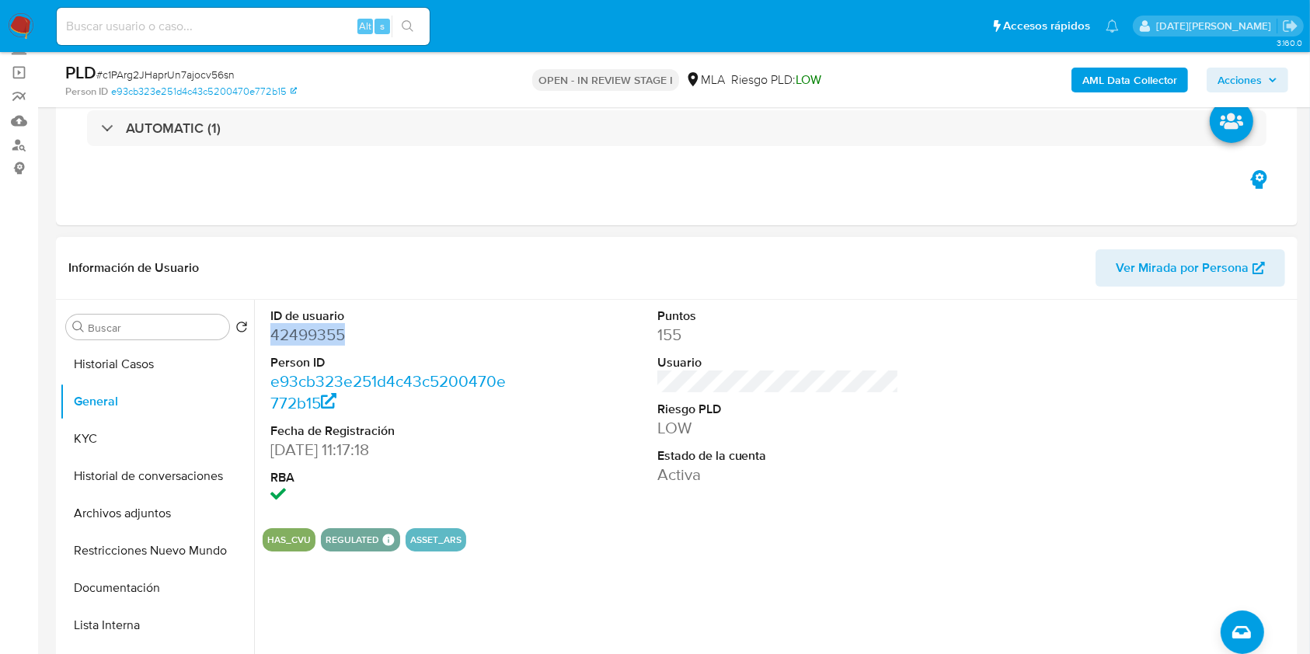
click at [305, 336] on dd "42499355" at bounding box center [391, 335] width 242 height 22
copy dd "42499355"
drag, startPoint x: 1320, startPoint y: 0, endPoint x: 652, endPoint y: 190, distance: 694.4
click at [652, 190] on div "Eventos ( 1 ) Acciones AUTOMATIC (1)" at bounding box center [676, 132] width 1241 height 186
click at [124, 421] on button "KYC" at bounding box center [151, 438] width 182 height 37
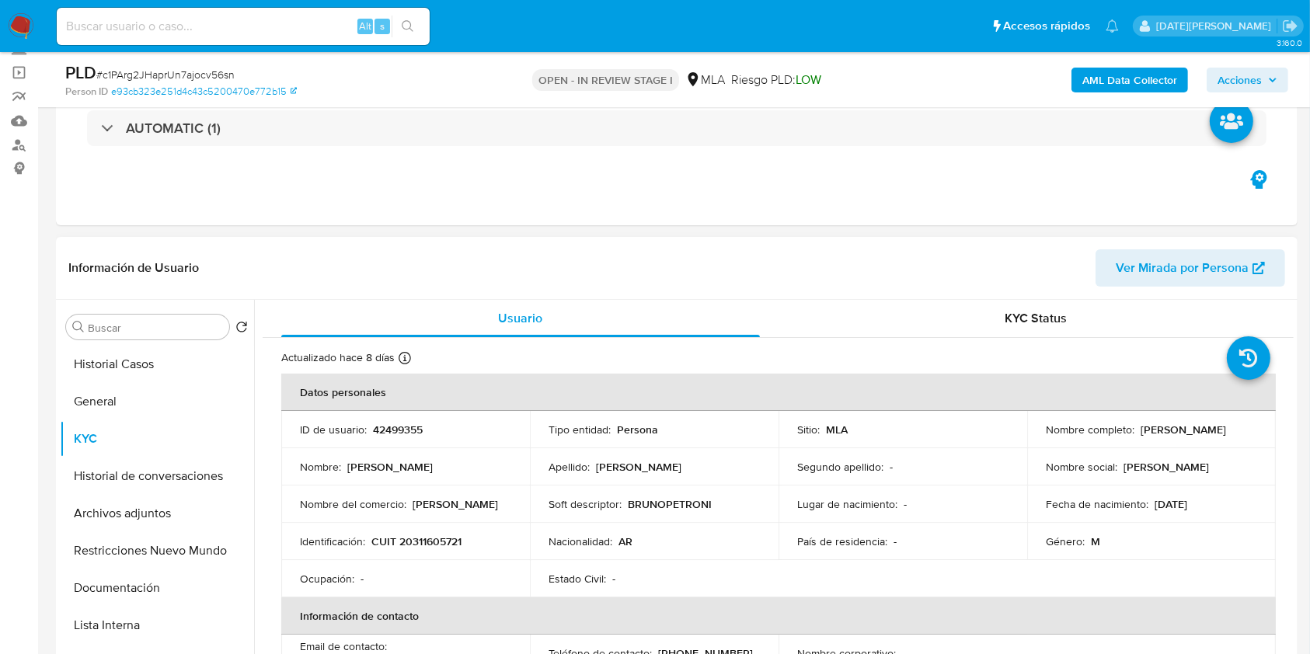
click at [1021, 291] on div "Información de Usuario Ver Mirada por Persona" at bounding box center [676, 268] width 1241 height 63
drag, startPoint x: 1135, startPoint y: 426, endPoint x: 1243, endPoint y: 426, distance: 108.0
click at [1243, 426] on div "Nombre completo : [PERSON_NAME]" at bounding box center [1151, 430] width 211 height 14
copy p "[PERSON_NAME]"
drag, startPoint x: 371, startPoint y: 536, endPoint x: 484, endPoint y: 503, distance: 117.3
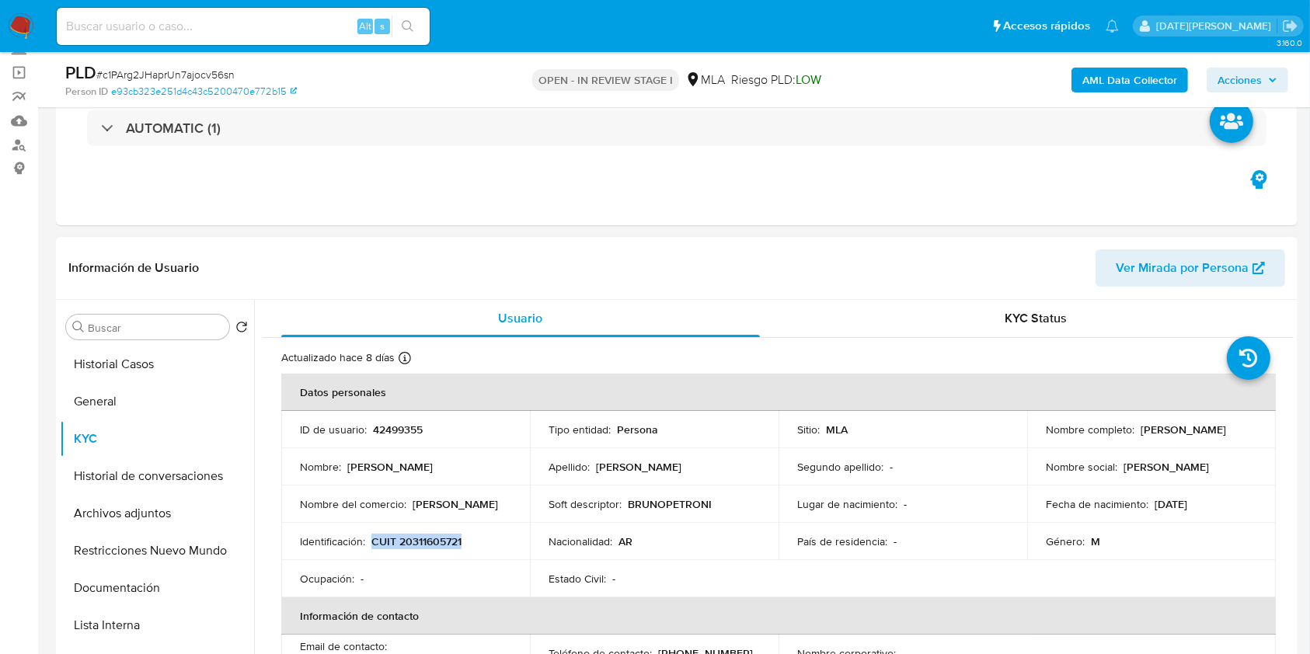
click at [485, 538] on div "Identificación : CUIT 20311605721" at bounding box center [405, 541] width 211 height 14
copy p "CUIT 20311605721"
click at [444, 542] on p "CUIT 20311605721" at bounding box center [416, 541] width 90 height 14
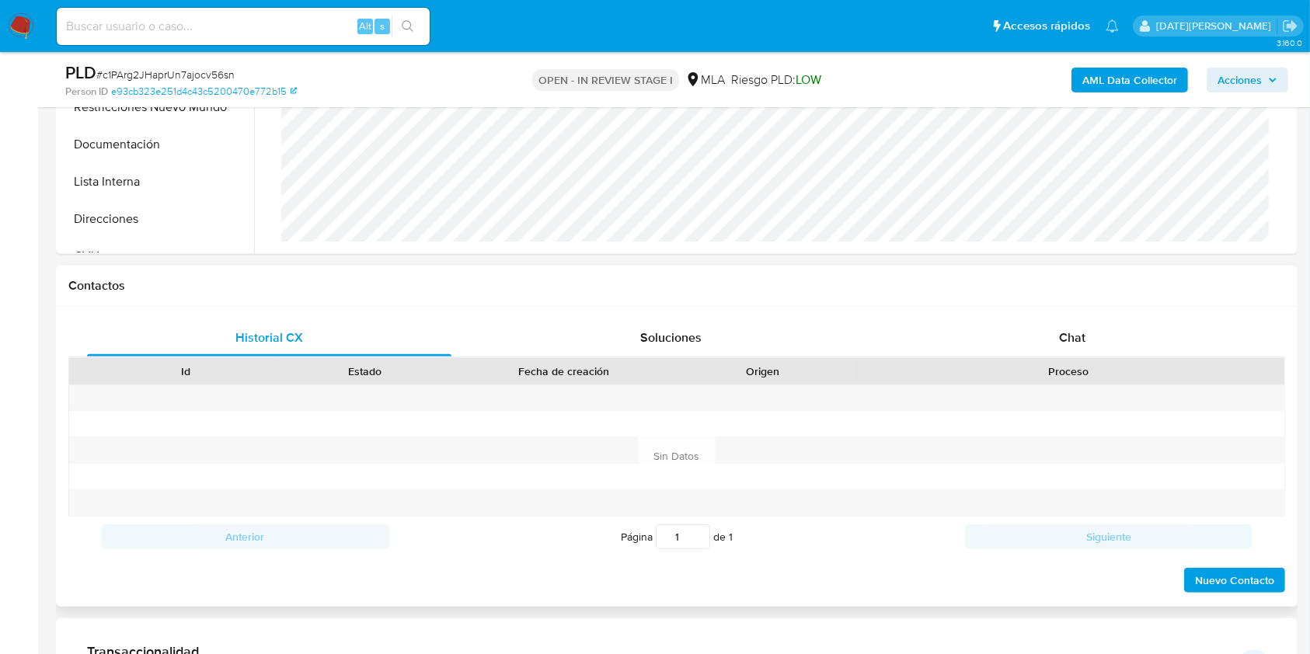
scroll to position [621, 0]
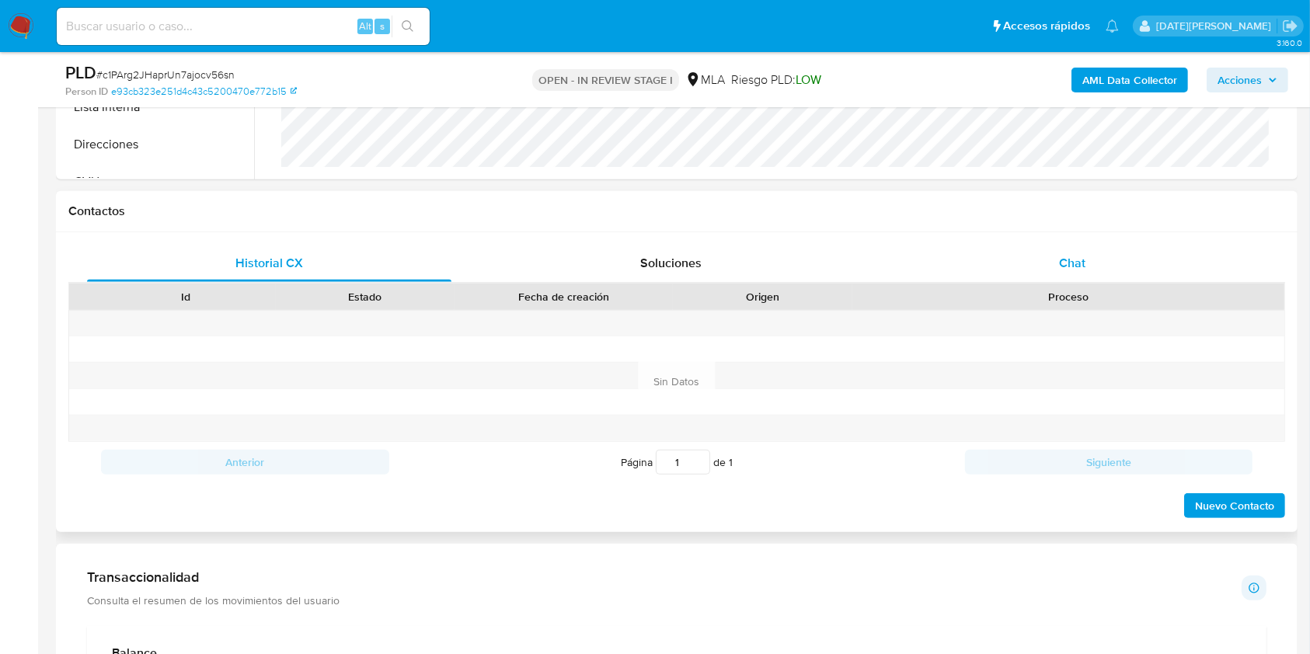
click at [1073, 281] on div "Chat" at bounding box center [1072, 263] width 364 height 37
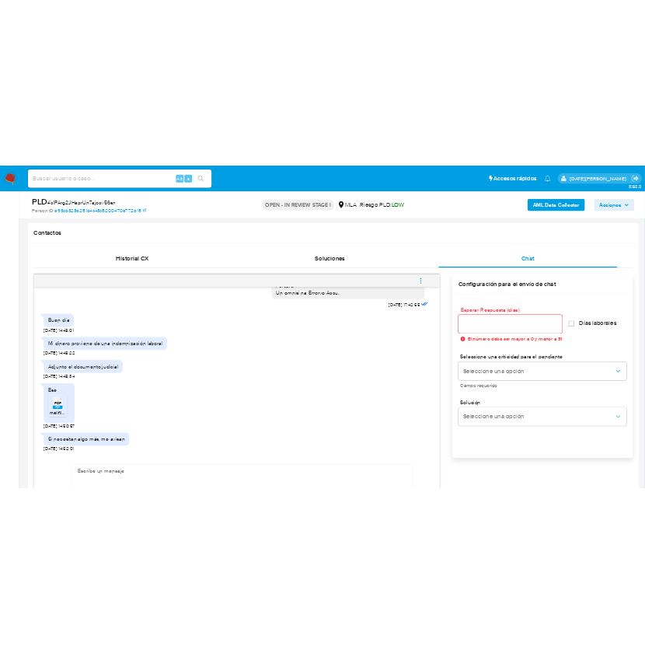
scroll to position [725, 0]
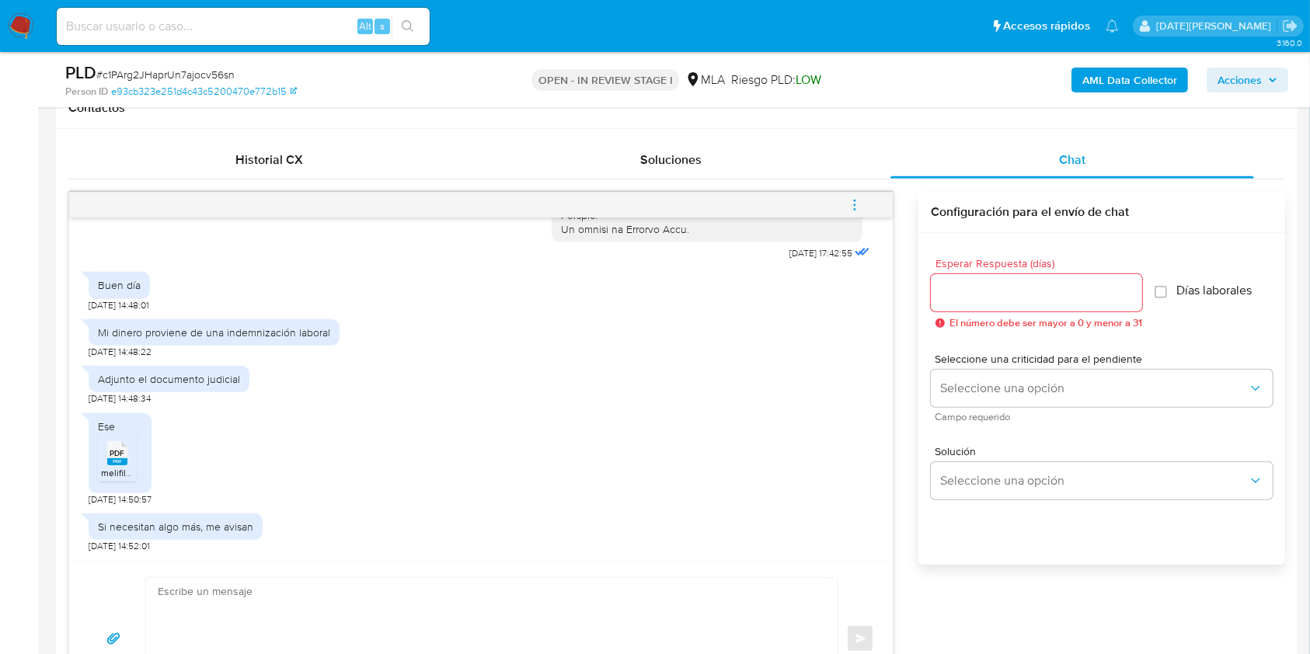
click at [123, 461] on rect at bounding box center [117, 461] width 20 height 7
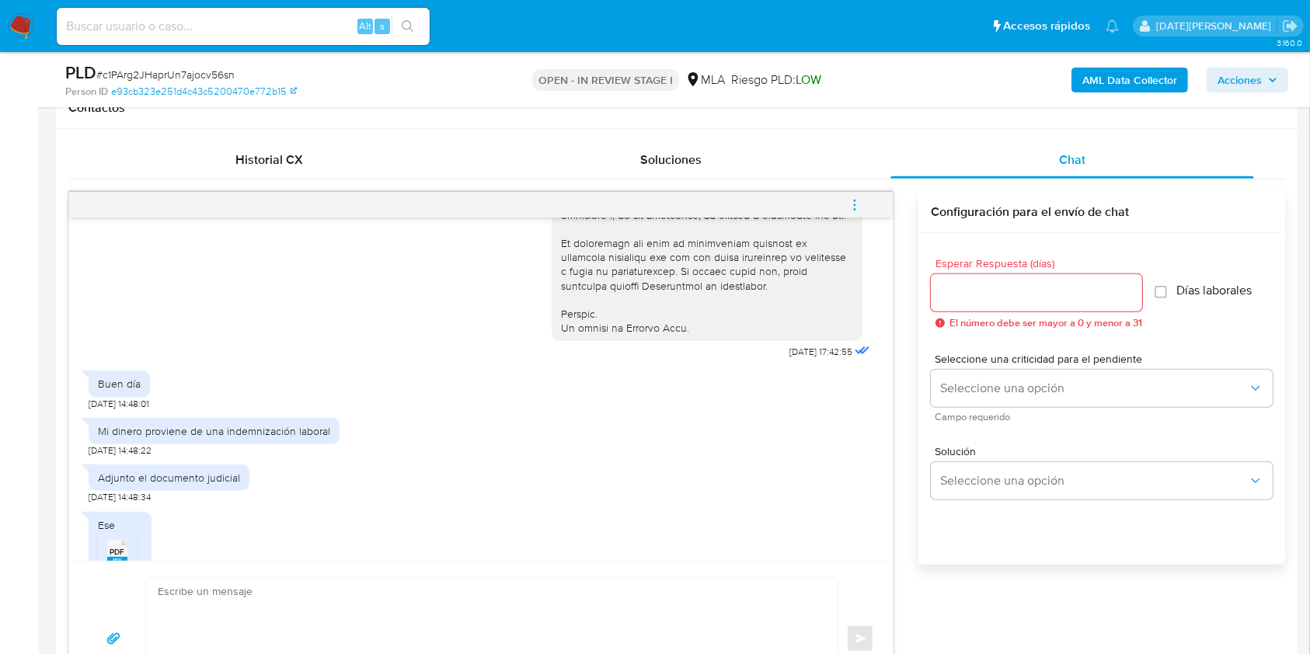
scroll to position [839, 0]
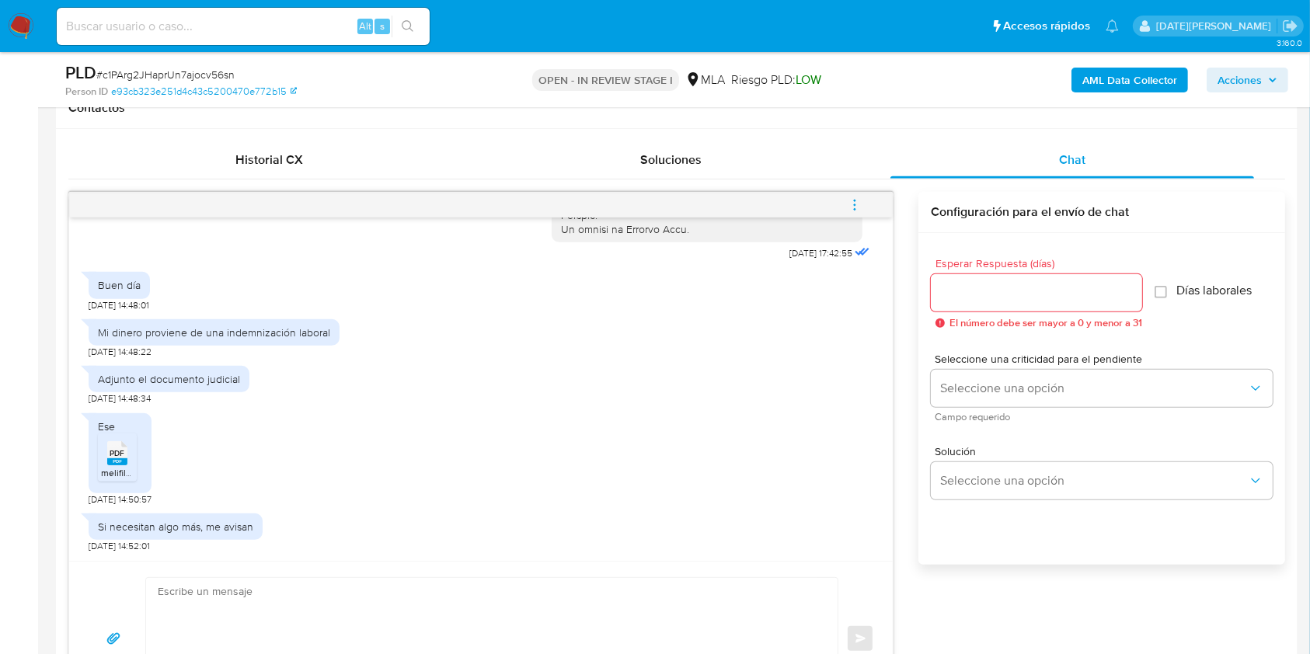
click at [856, 208] on icon "menu-action" at bounding box center [855, 205] width 14 height 14
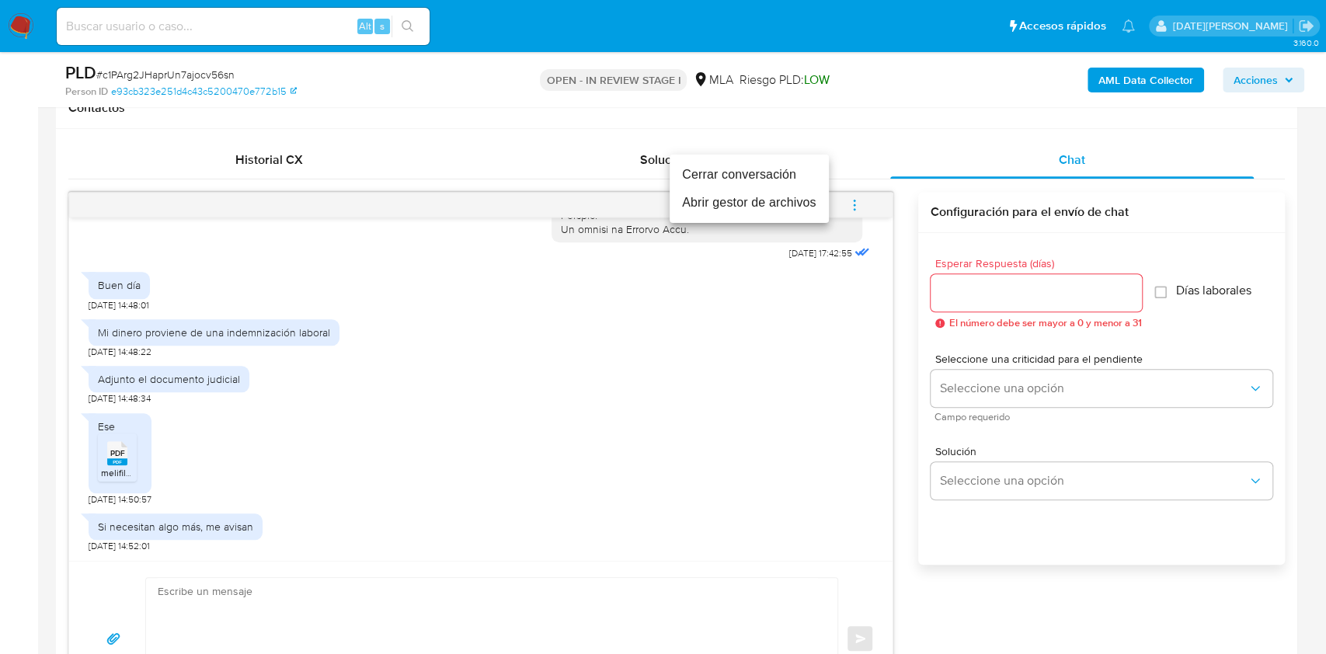
click at [755, 179] on li "Cerrar conversación" at bounding box center [749, 175] width 159 height 28
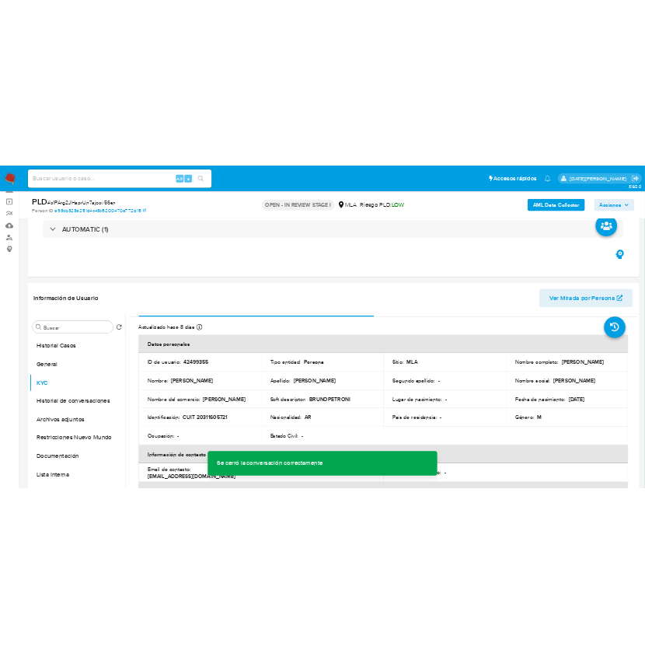
scroll to position [0, 0]
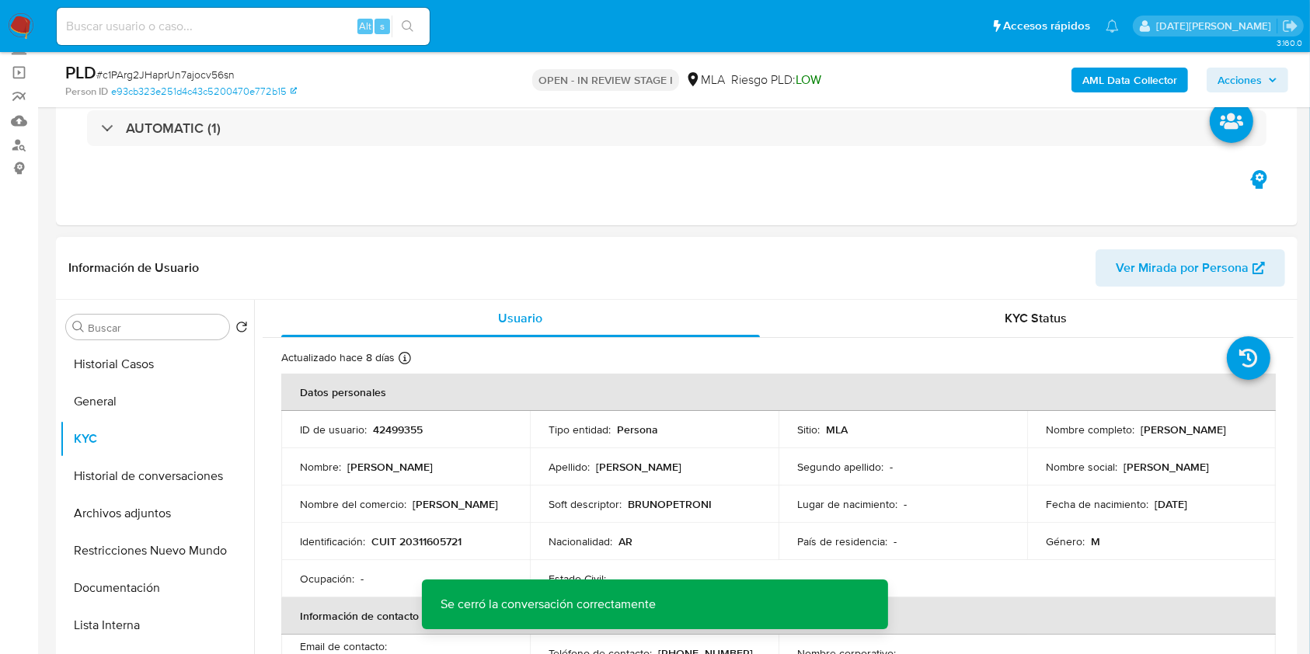
drag, startPoint x: 1135, startPoint y: 431, endPoint x: 1248, endPoint y: 432, distance: 113.4
click at [1248, 432] on div "Nombre completo : Bruno Hector Petroni" at bounding box center [1151, 430] width 211 height 14
copy p "Bruno Hector Petroni"
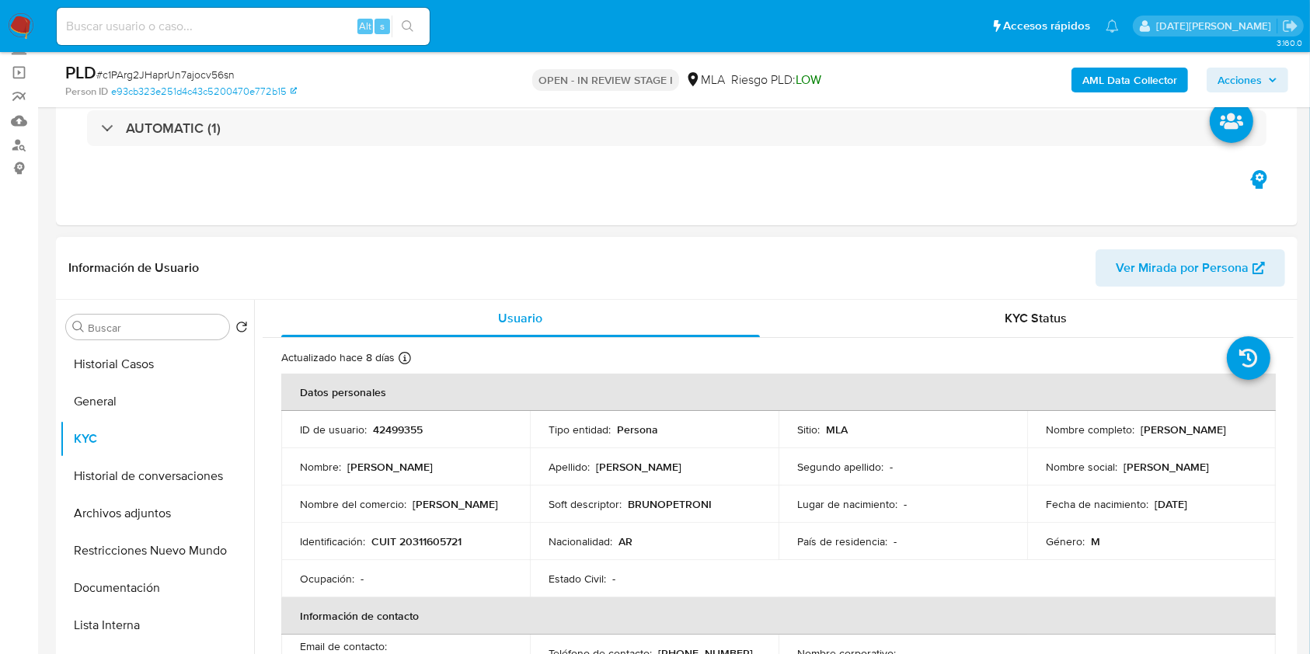
click at [442, 541] on p "CUIT 20311605721" at bounding box center [416, 541] width 90 height 14
drag, startPoint x: 442, startPoint y: 541, endPoint x: 452, endPoint y: 499, distance: 43.9
click at [443, 541] on p "CUIT 20311605721" at bounding box center [416, 541] width 90 height 14
copy p "20311605721"
drag, startPoint x: 1135, startPoint y: 428, endPoint x: 1265, endPoint y: 428, distance: 129.7
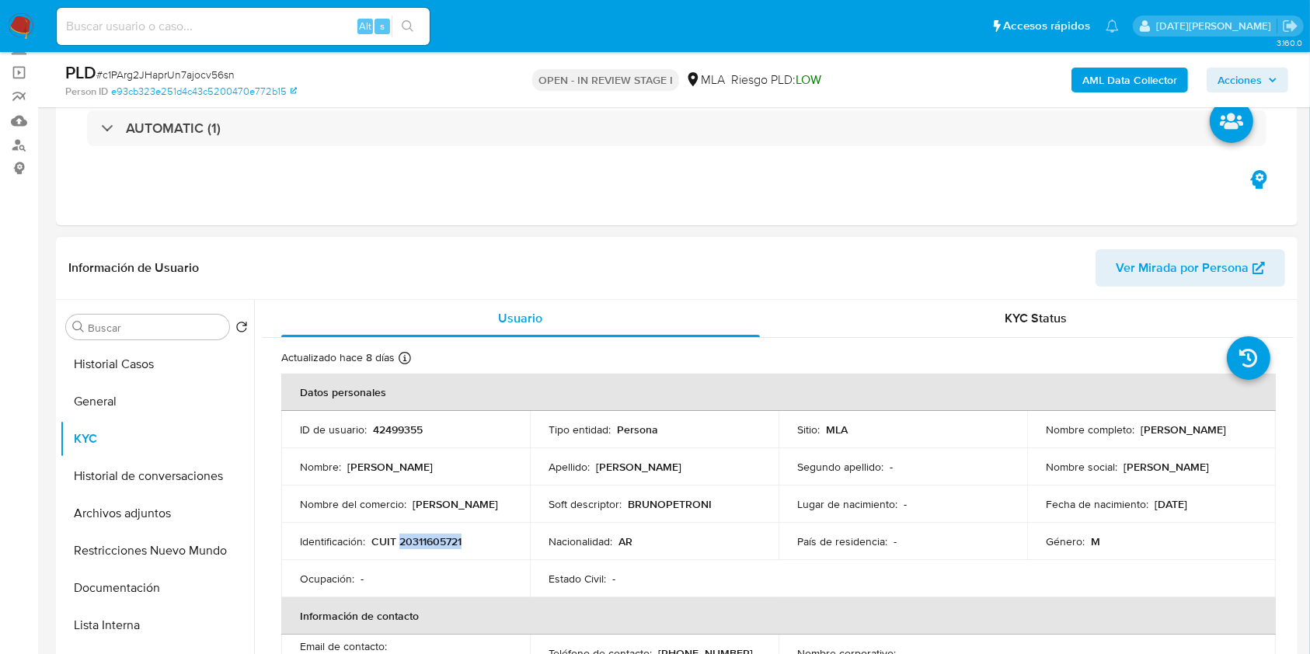
click at [1265, 428] on td "Nombre completo : Bruno Hector Petroni" at bounding box center [1151, 429] width 249 height 37
copy p "[PERSON_NAME] [PERSON_NAME]"
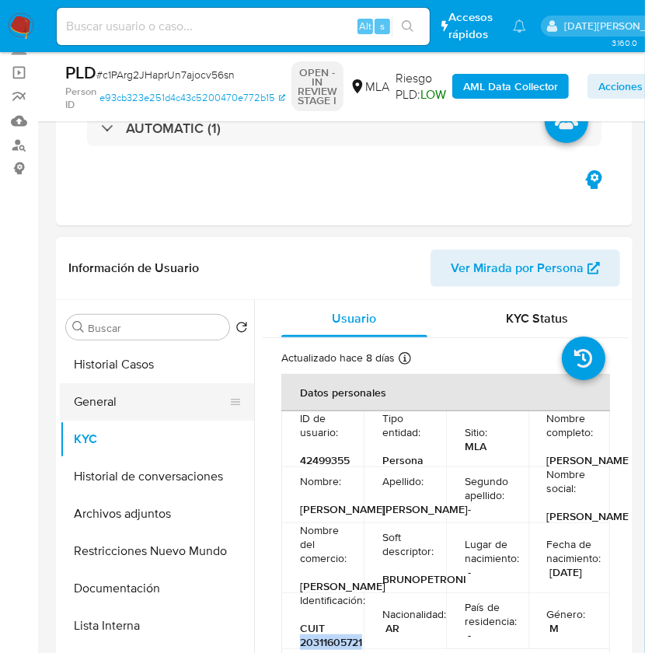
click at [130, 398] on button "General" at bounding box center [151, 401] width 182 height 37
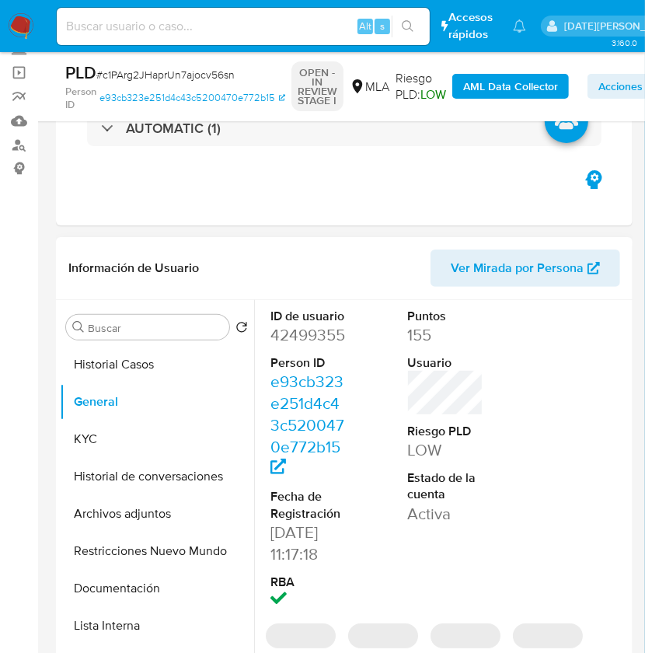
click at [322, 337] on dd "42499355" at bounding box center [308, 335] width 76 height 22
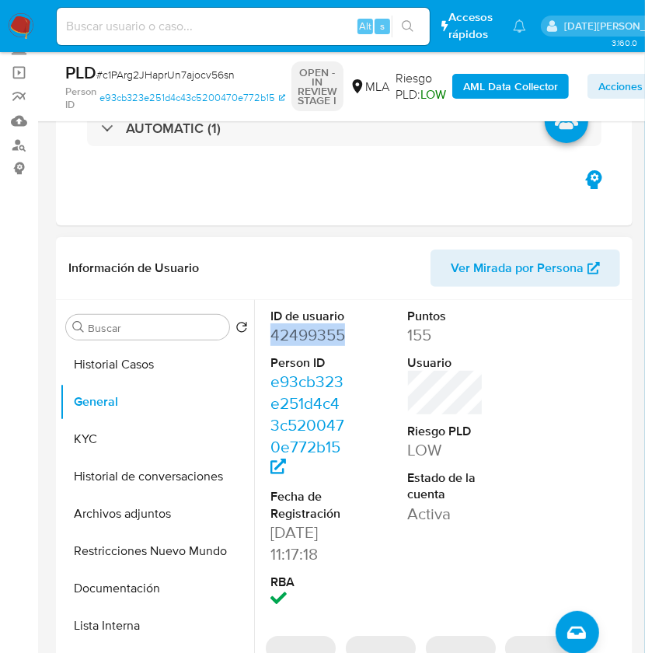
copy dd "42499355"
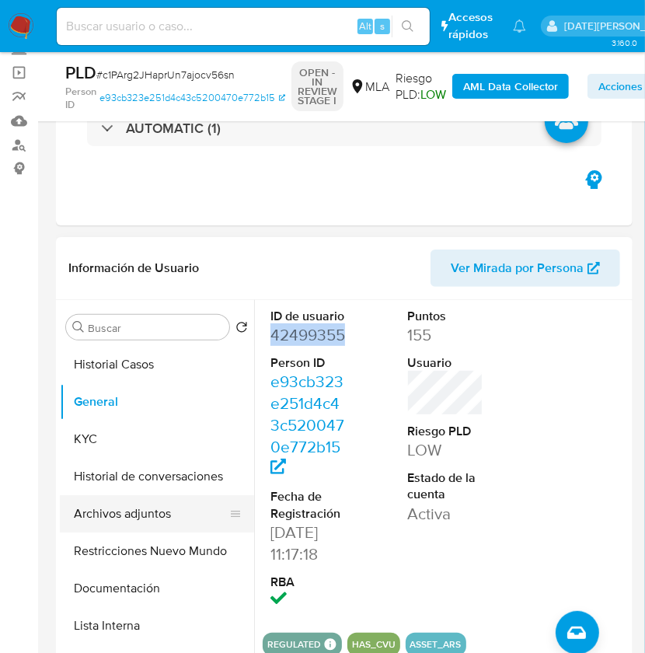
click at [148, 517] on button "Archivos adjuntos" at bounding box center [151, 513] width 182 height 37
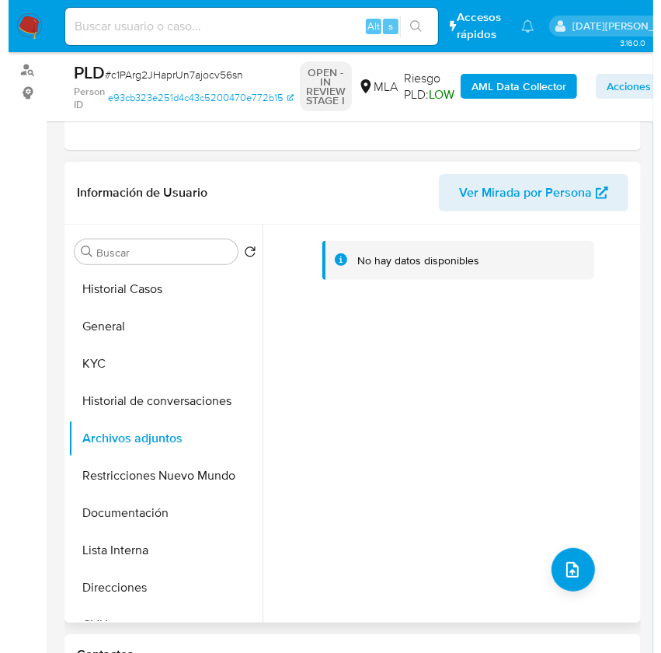
scroll to position [207, 0]
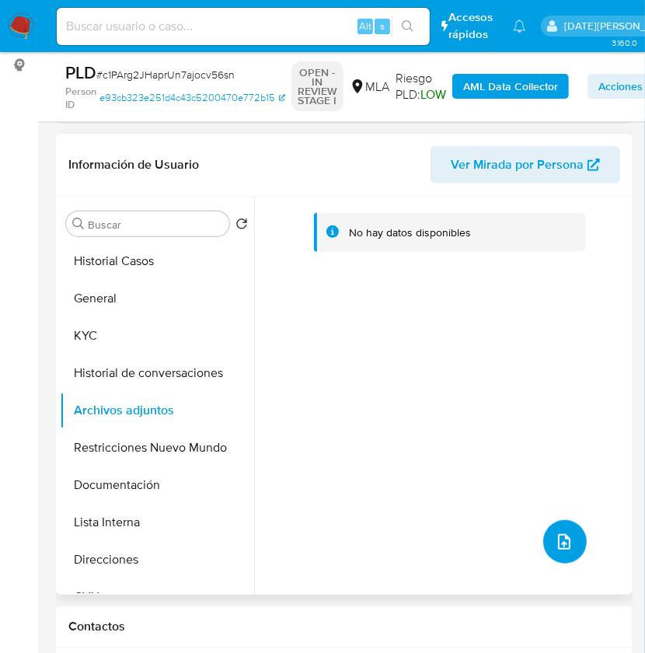
click at [564, 532] on span "upload-file" at bounding box center [564, 541] width 19 height 19
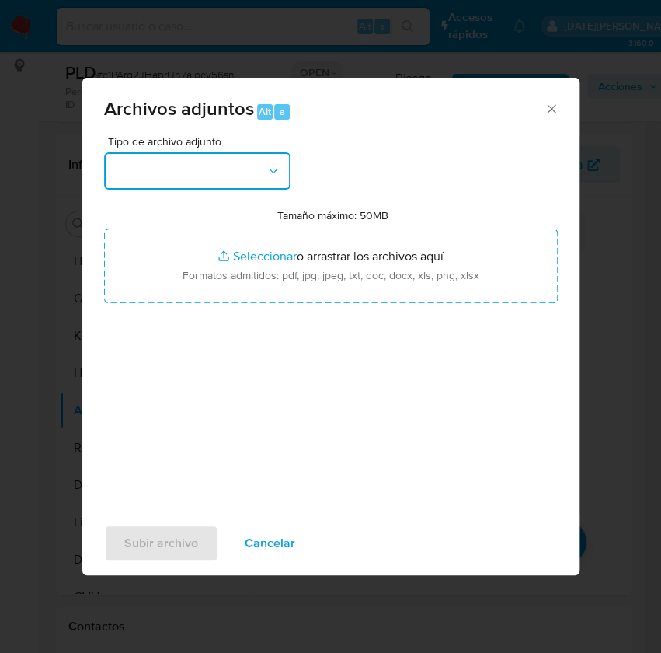
drag, startPoint x: 218, startPoint y: 158, endPoint x: 216, endPoint y: 179, distance: 21.0
click at [217, 158] on button "button" at bounding box center [197, 170] width 186 height 37
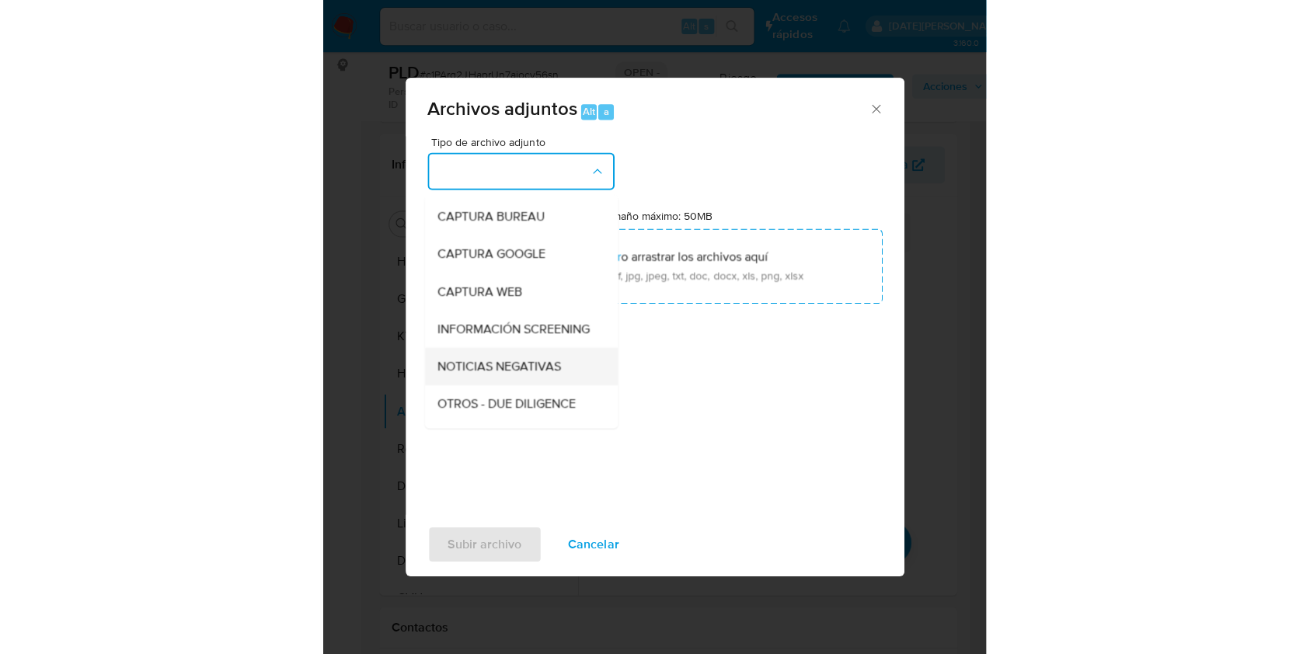
scroll to position [103, 0]
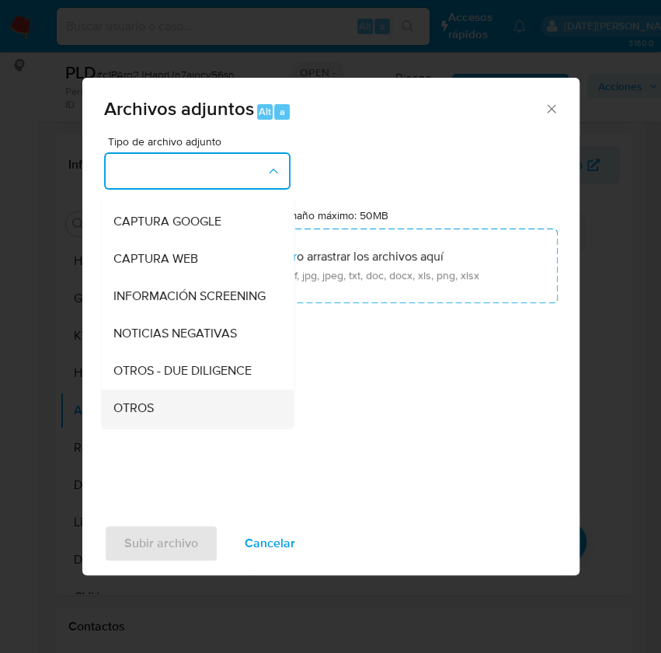
click at [158, 414] on div "OTROS" at bounding box center [192, 407] width 158 height 37
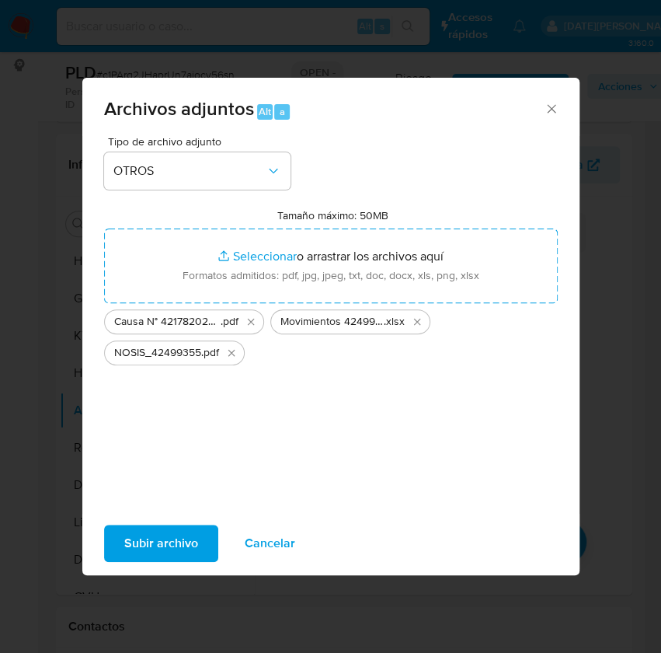
click at [190, 541] on span "Subir archivo" at bounding box center [161, 543] width 74 height 34
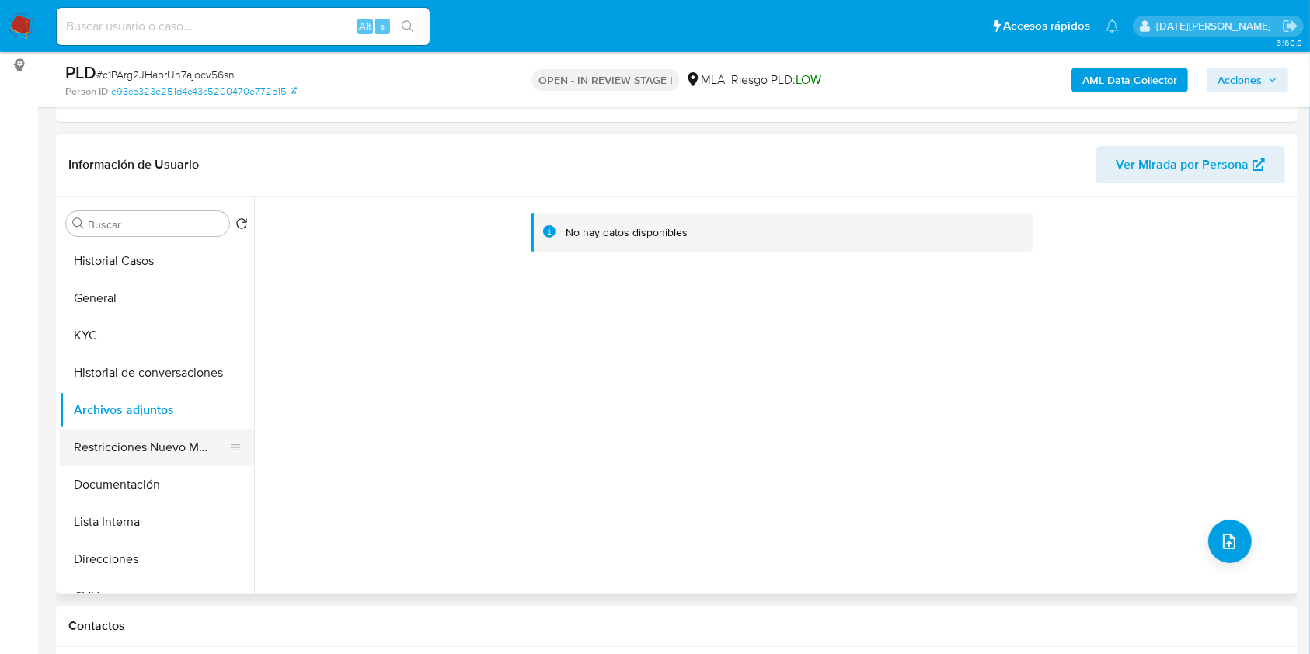
click at [149, 435] on button "Restricciones Nuevo Mundo" at bounding box center [151, 447] width 182 height 37
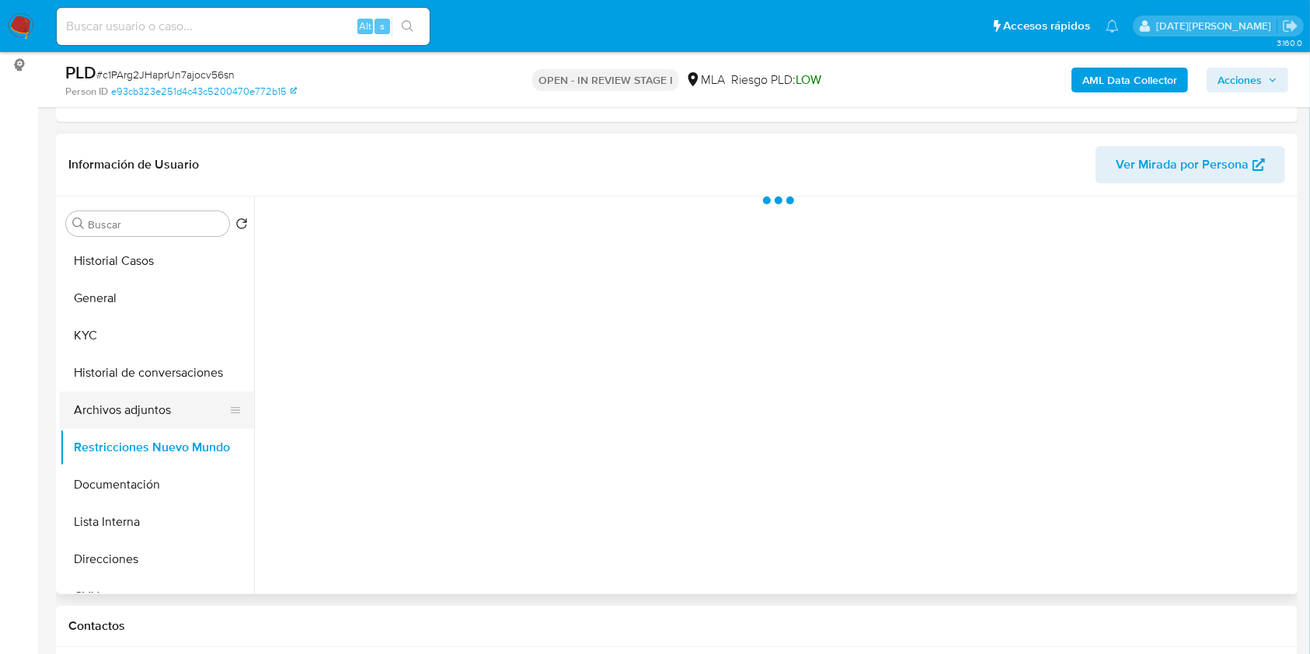
click at [146, 407] on button "Archivos adjuntos" at bounding box center [151, 410] width 182 height 37
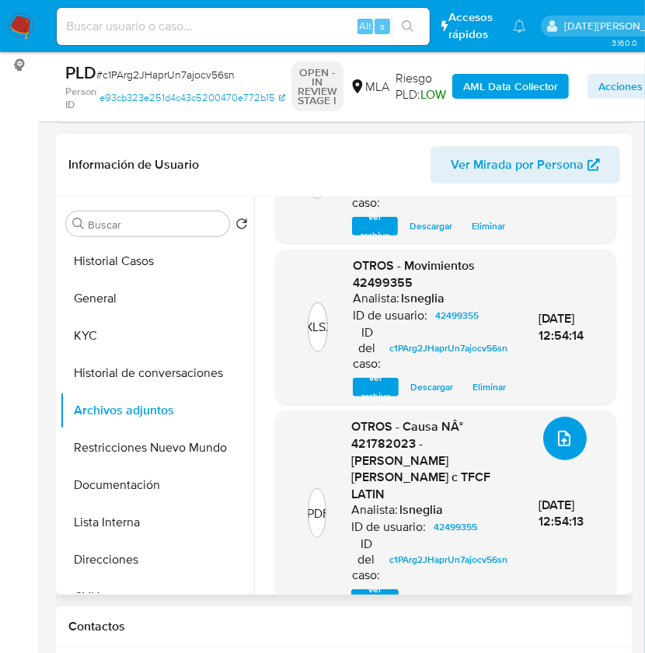
click at [555, 443] on icon "upload-file" at bounding box center [564, 438] width 19 height 19
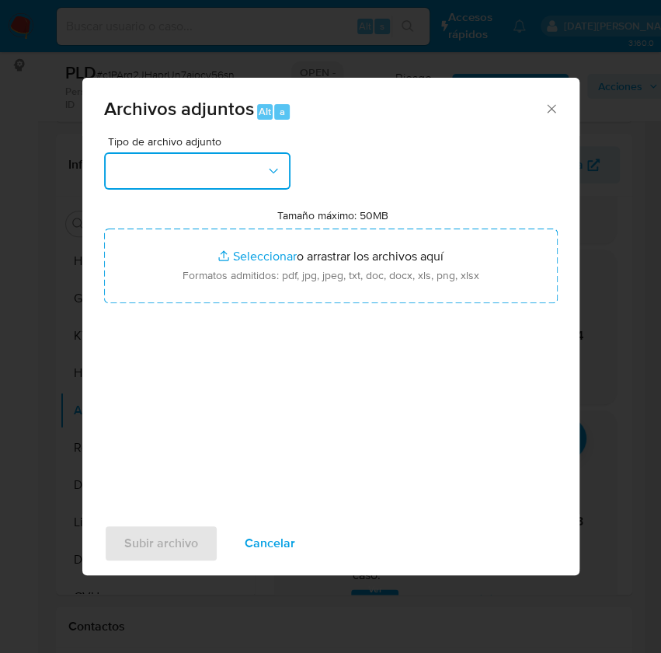
click at [178, 162] on button "button" at bounding box center [197, 170] width 186 height 37
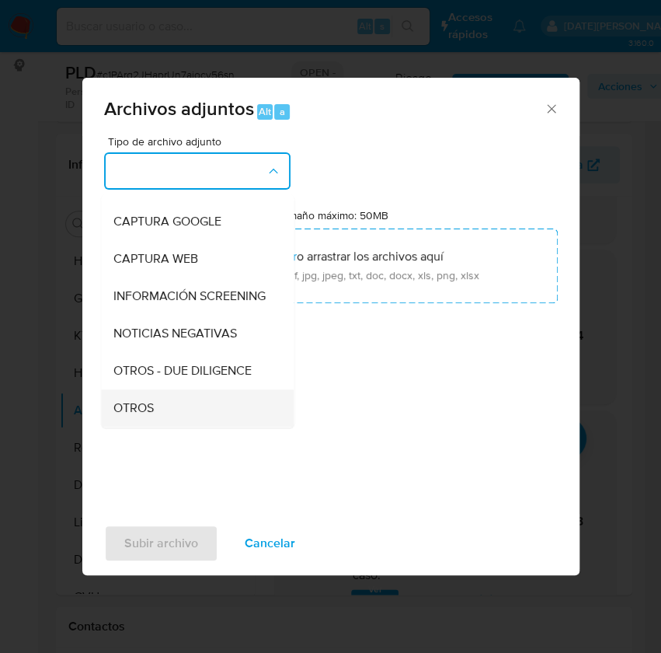
click at [138, 414] on span "OTROS" at bounding box center [133, 408] width 40 height 16
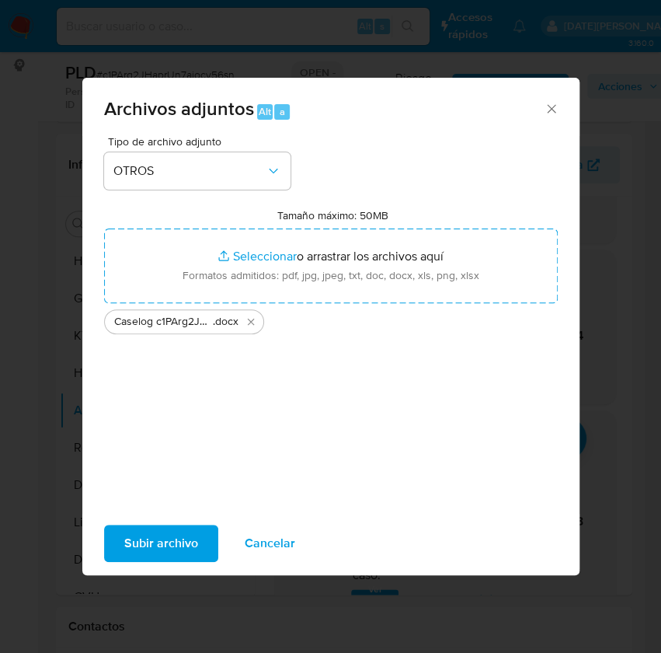
click at [350, 382] on div "Tipo de archivo adjunto OTROS Tamaño máximo: 50MB Seleccionar archivos Seleccio…" at bounding box center [331, 319] width 454 height 367
click at [162, 539] on span "Subir archivo" at bounding box center [161, 543] width 74 height 34
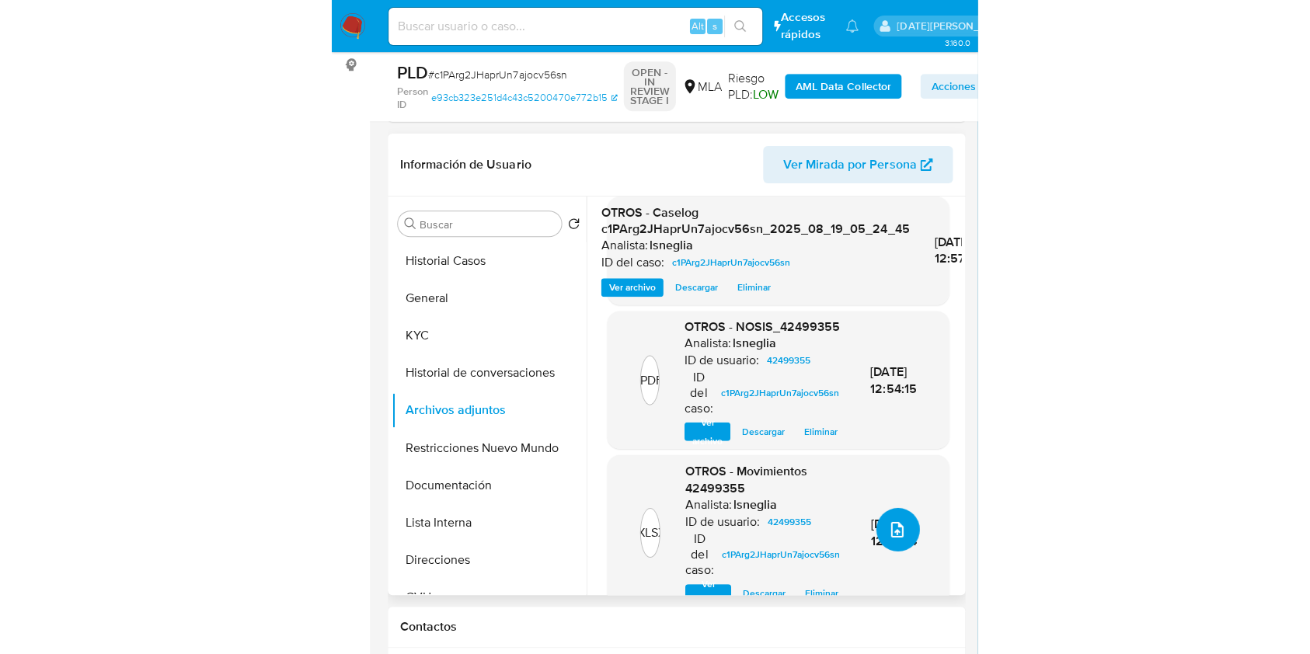
scroll to position [10, 0]
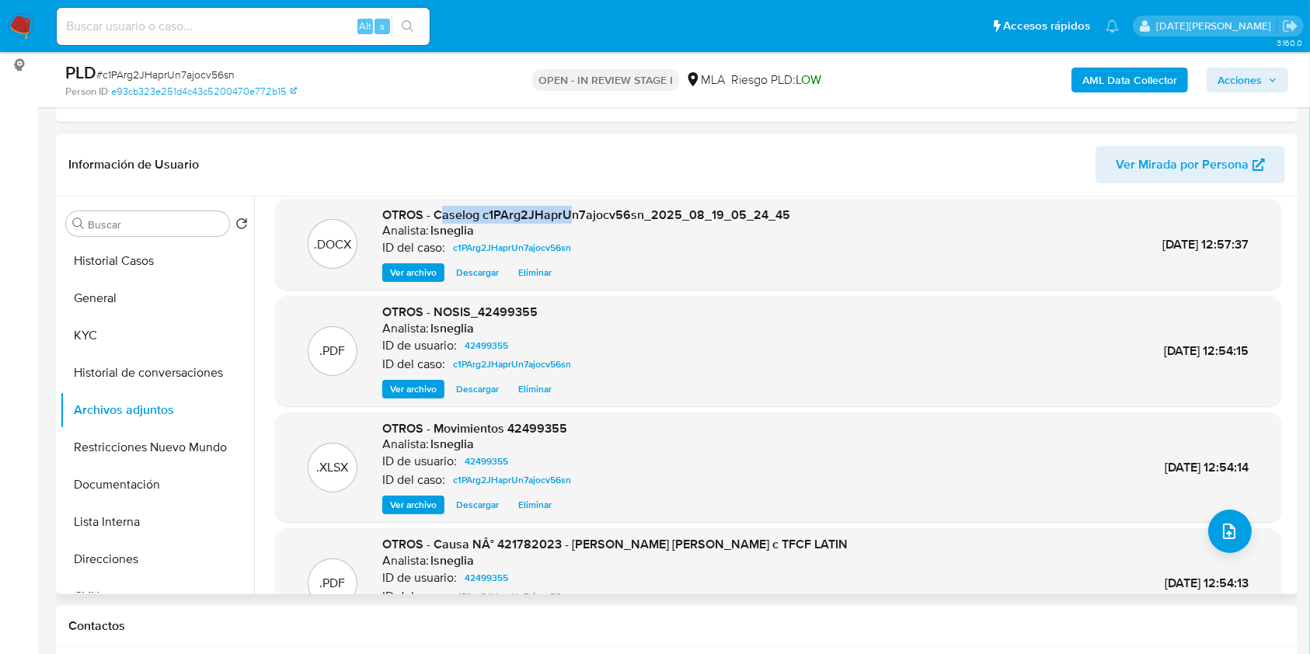
drag, startPoint x: 438, startPoint y: 213, endPoint x: 566, endPoint y: 211, distance: 128.2
click at [566, 211] on span "OTROS - Caselog c1PArg2JHaprUn7ajocv56sn_2025_08_19_05_24_45" at bounding box center [586, 215] width 408 height 18
drag, startPoint x: 382, startPoint y: 213, endPoint x: 772, endPoint y: 214, distance: 390.0
click at [772, 214] on span "OTROS - Caselog c1PArg2JHaprUn7ajocv56sn_2025_08_19_05_24_45" at bounding box center [586, 215] width 408 height 18
drag, startPoint x: 789, startPoint y: 218, endPoint x: 433, endPoint y: 214, distance: 356.6
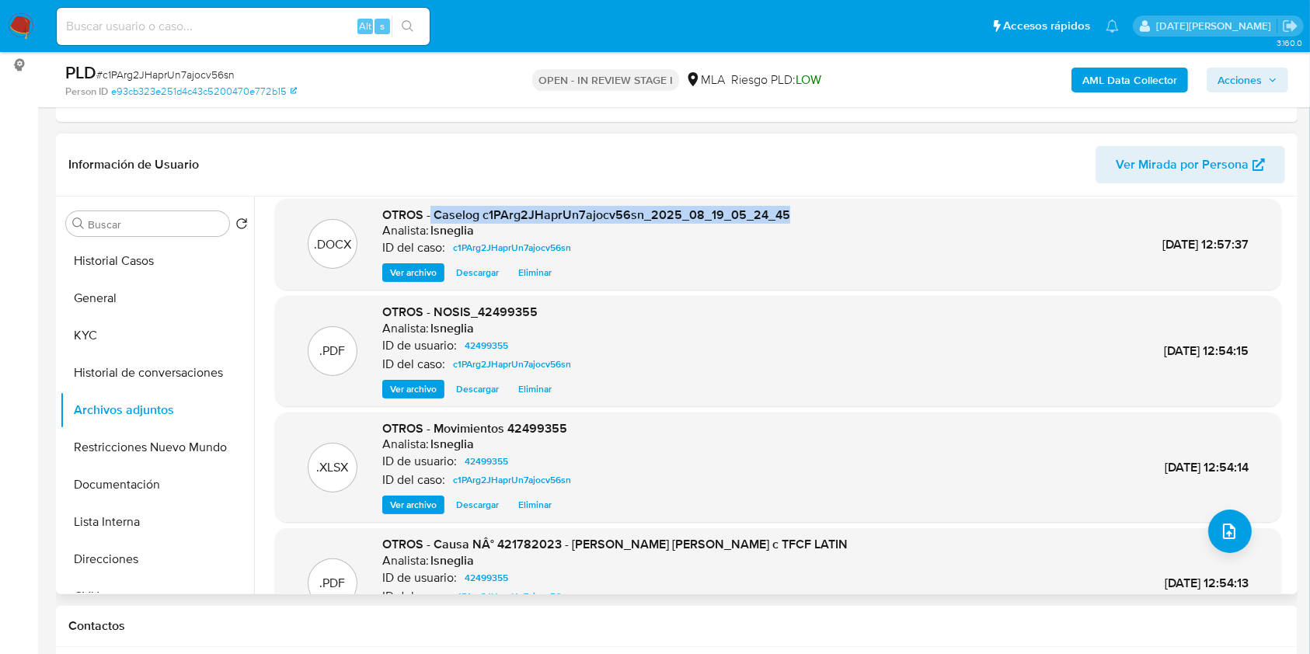
click at [431, 214] on div ".DOCX OTROS - Caselog c1PArg2JHaprUn7ajocv56sn_2025_08_19_05_24_45 Analista: ls…" at bounding box center [778, 245] width 990 height 76
copy span "Caselog c1PArg2JHaprUn7ajocv56sn_2025_08_19_05_24_45"
click at [152, 370] on button "Historial de conversaciones" at bounding box center [151, 372] width 182 height 37
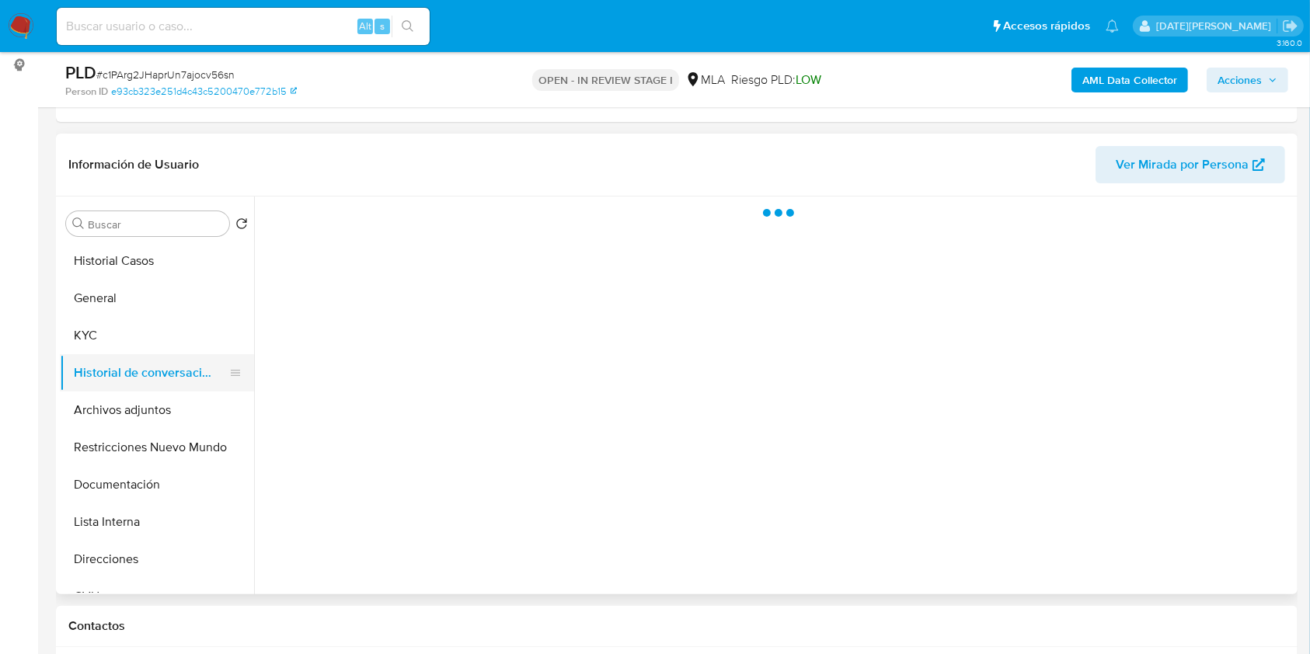
scroll to position [0, 0]
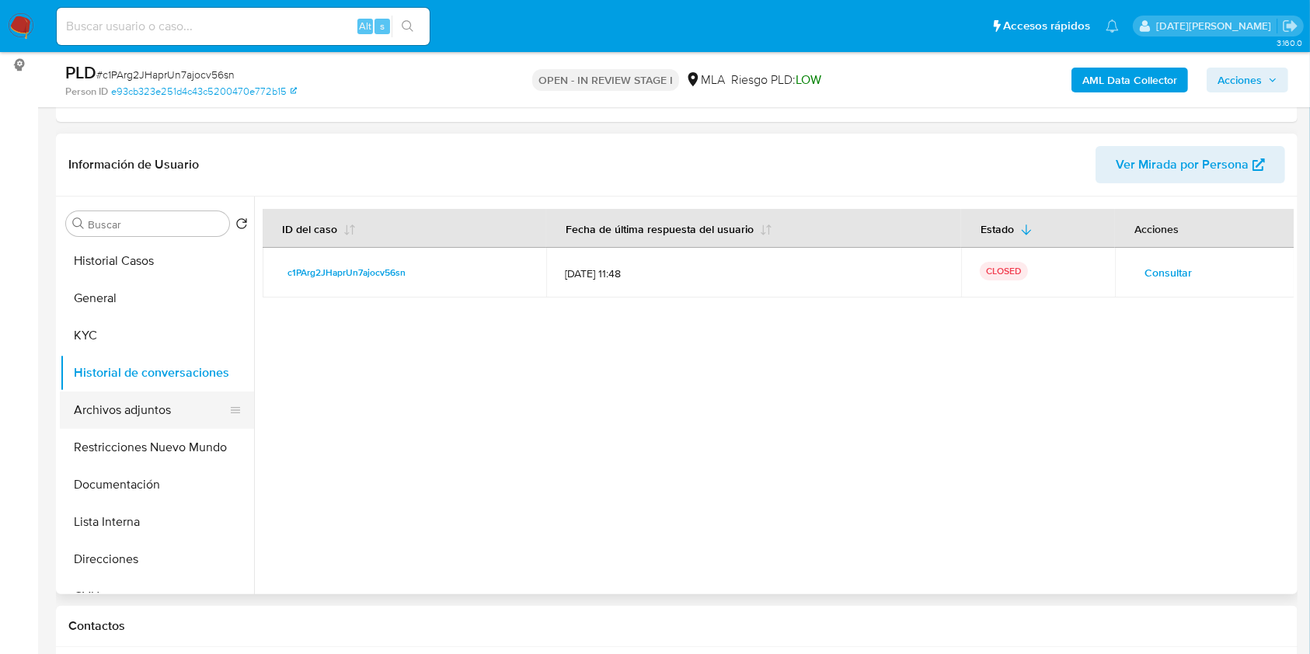
click at [148, 422] on button "Archivos adjuntos" at bounding box center [151, 410] width 182 height 37
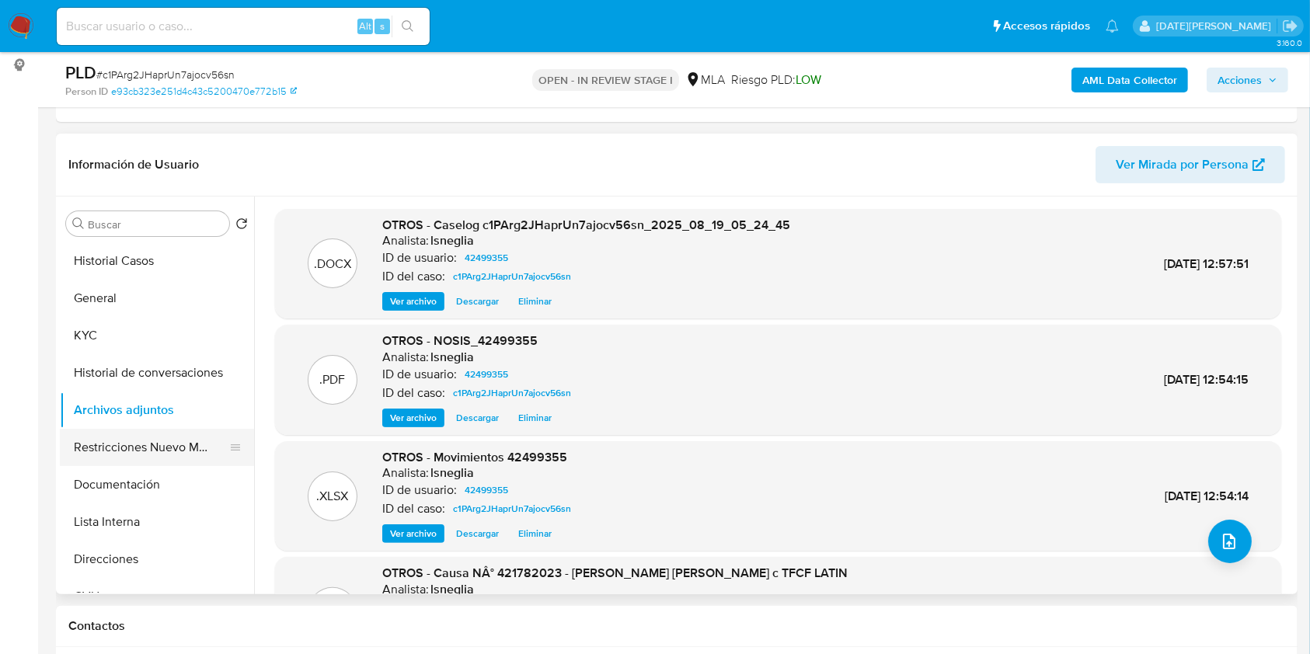
click at [156, 447] on button "Restricciones Nuevo Mundo" at bounding box center [151, 447] width 182 height 37
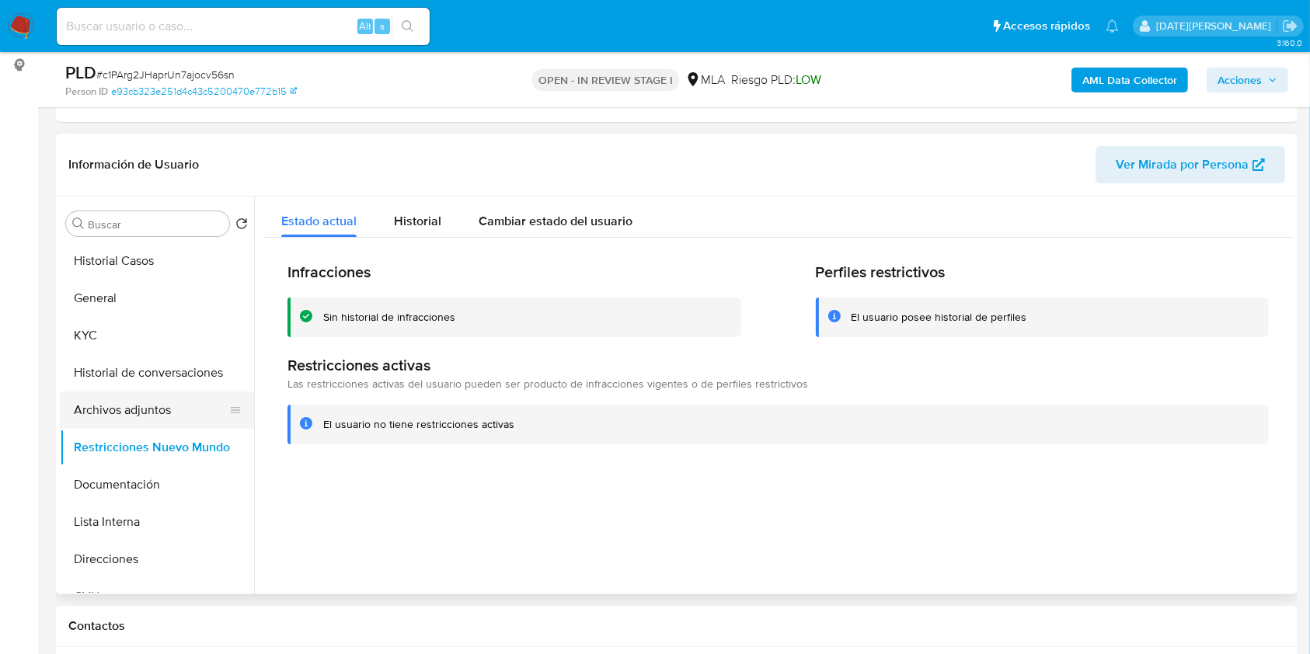
click at [156, 407] on button "Archivos adjuntos" at bounding box center [151, 410] width 182 height 37
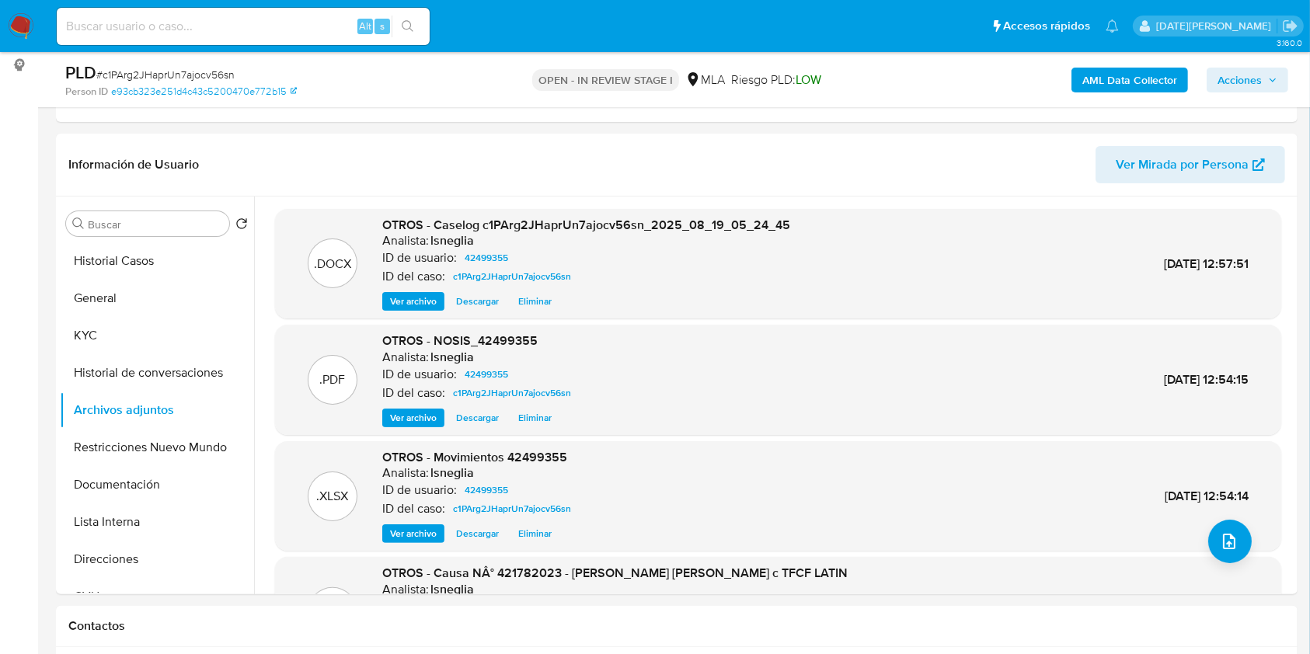
click at [1114, 68] on b "AML Data Collector" at bounding box center [1129, 80] width 95 height 25
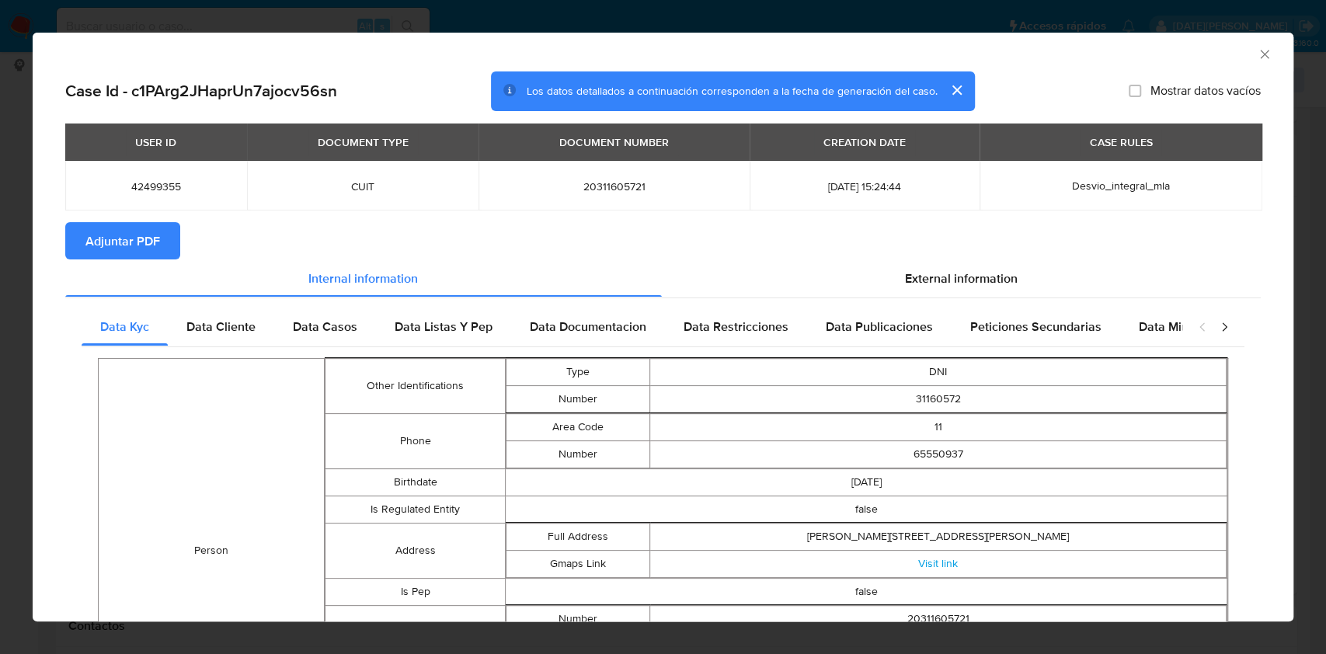
click at [107, 242] on span "Adjuntar PDF" at bounding box center [122, 241] width 75 height 34
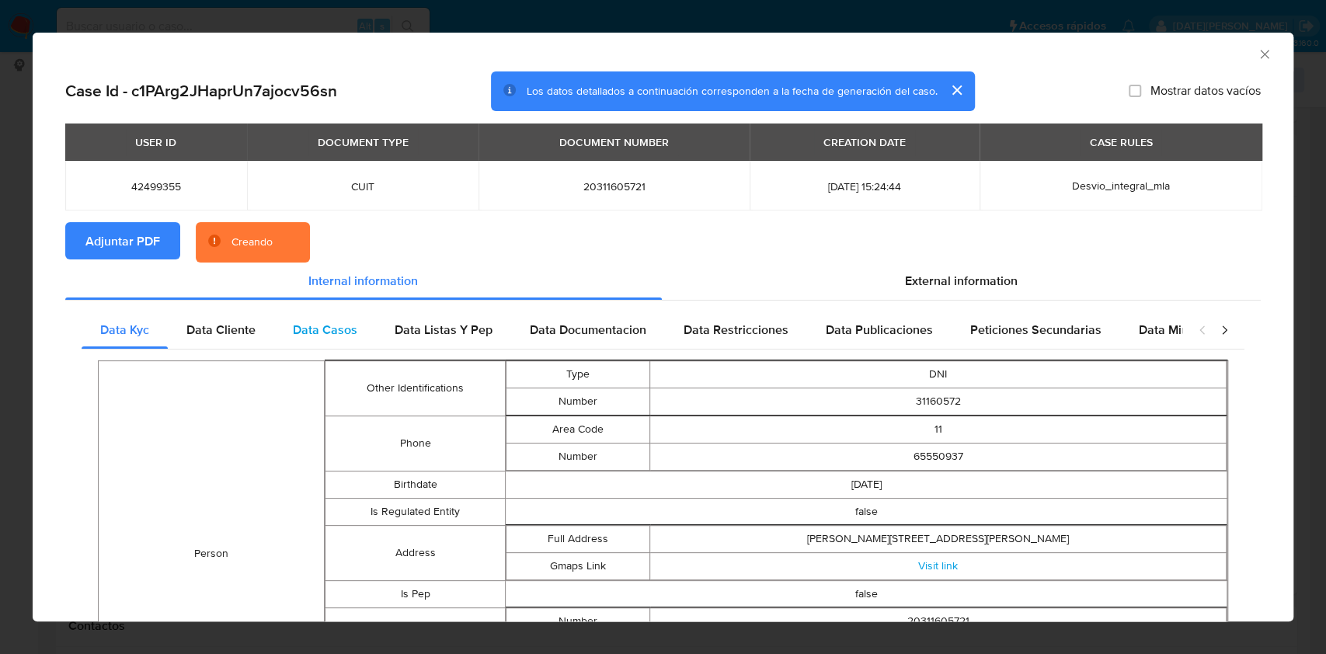
drag, startPoint x: 182, startPoint y: 332, endPoint x: 310, endPoint y: 332, distance: 128.2
click at [186, 332] on div "Data Cliente" at bounding box center [221, 330] width 106 height 37
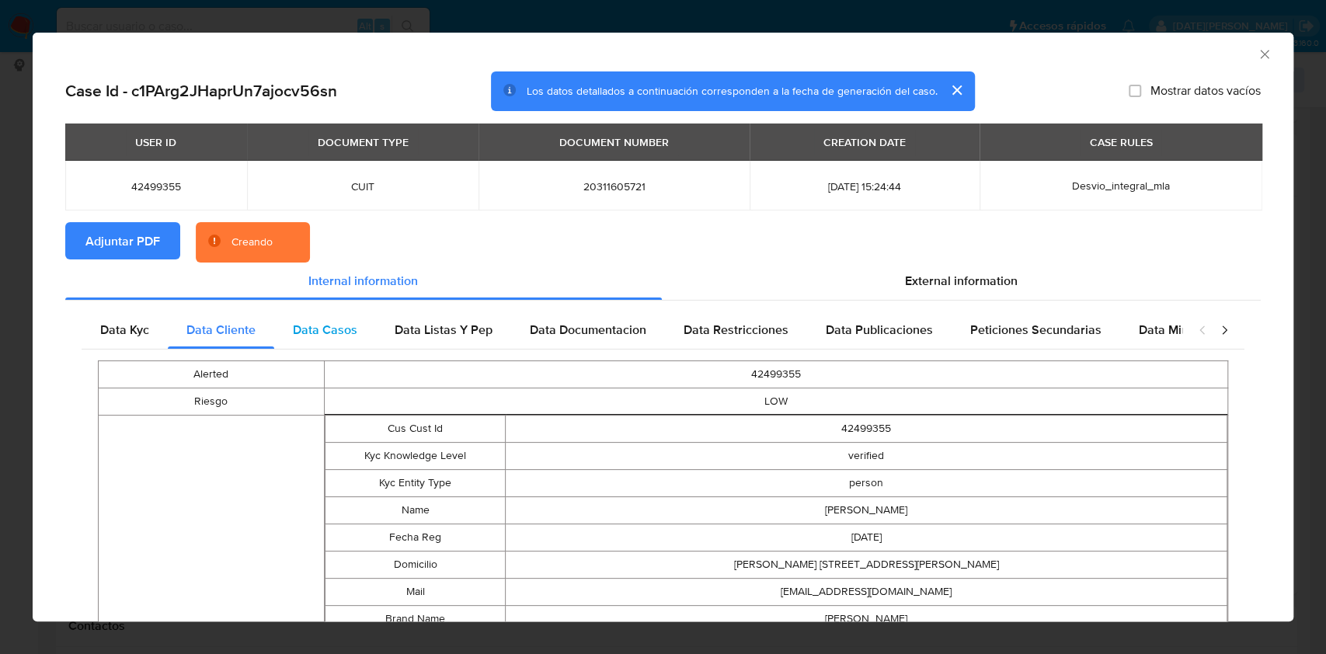
click at [350, 327] on span "Data Casos" at bounding box center [325, 330] width 64 height 18
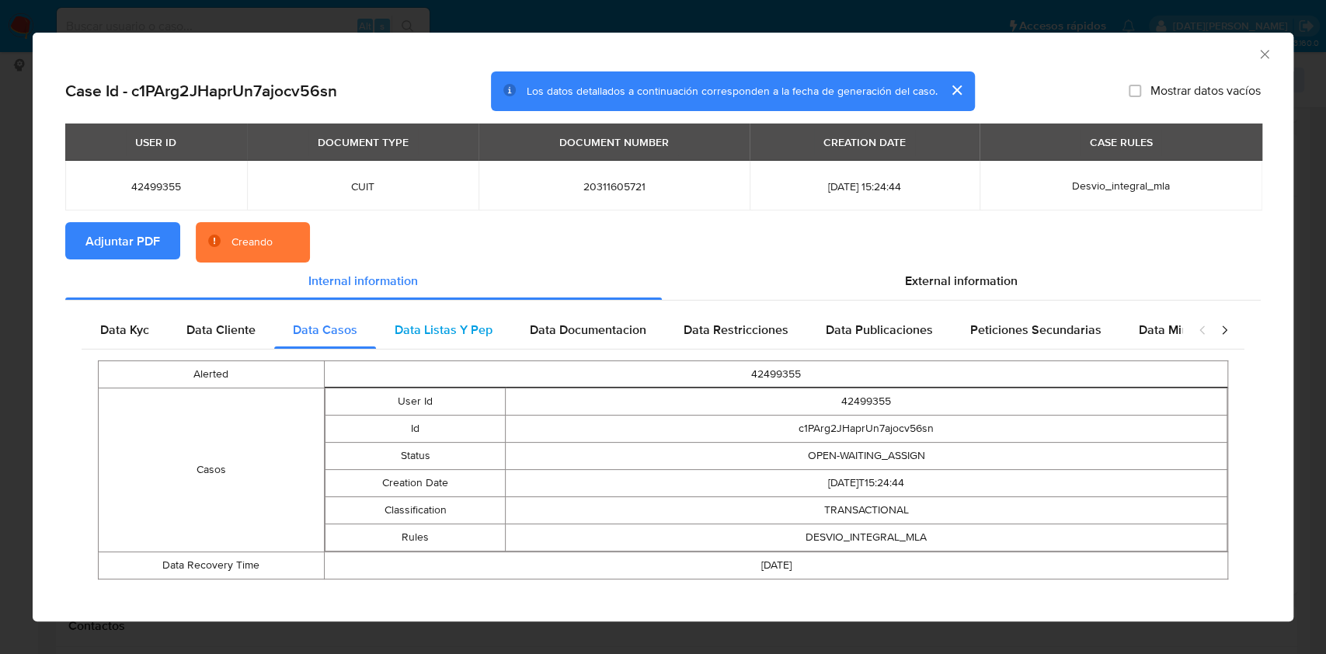
click at [411, 332] on span "Data Listas Y Pep" at bounding box center [444, 330] width 98 height 18
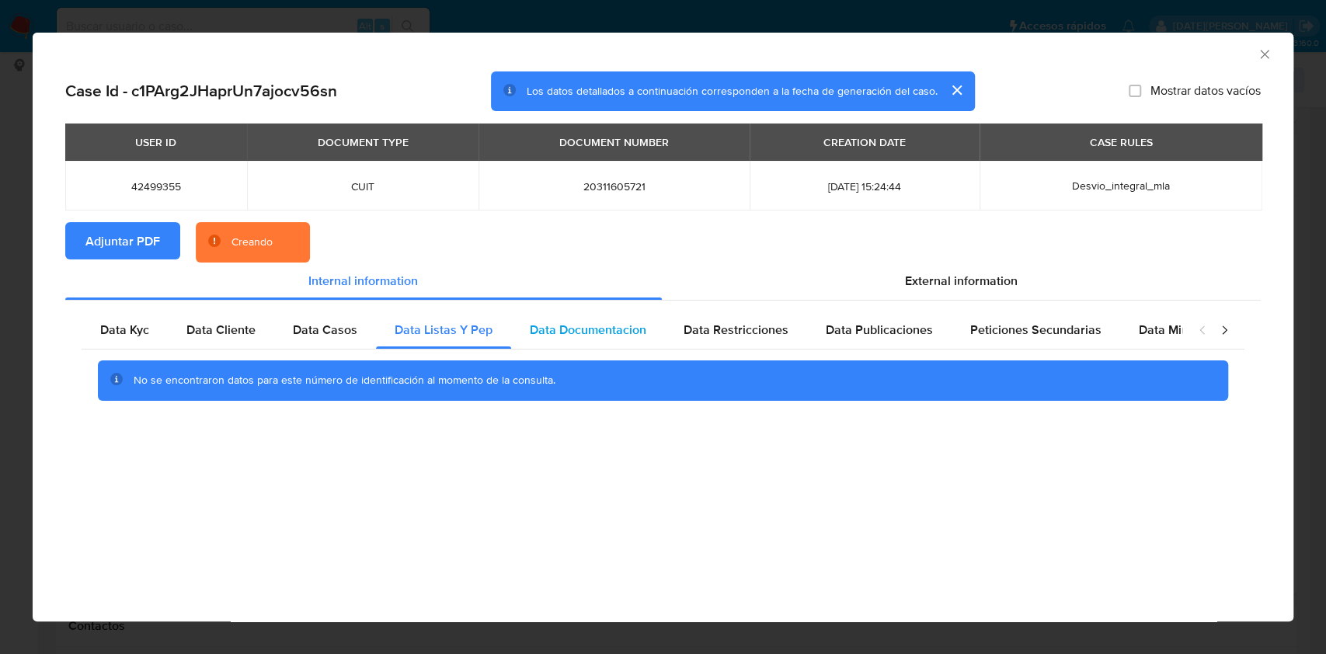
click at [576, 332] on span "Data Documentacion" at bounding box center [588, 330] width 117 height 18
click at [737, 332] on span "Data Restricciones" at bounding box center [736, 330] width 105 height 18
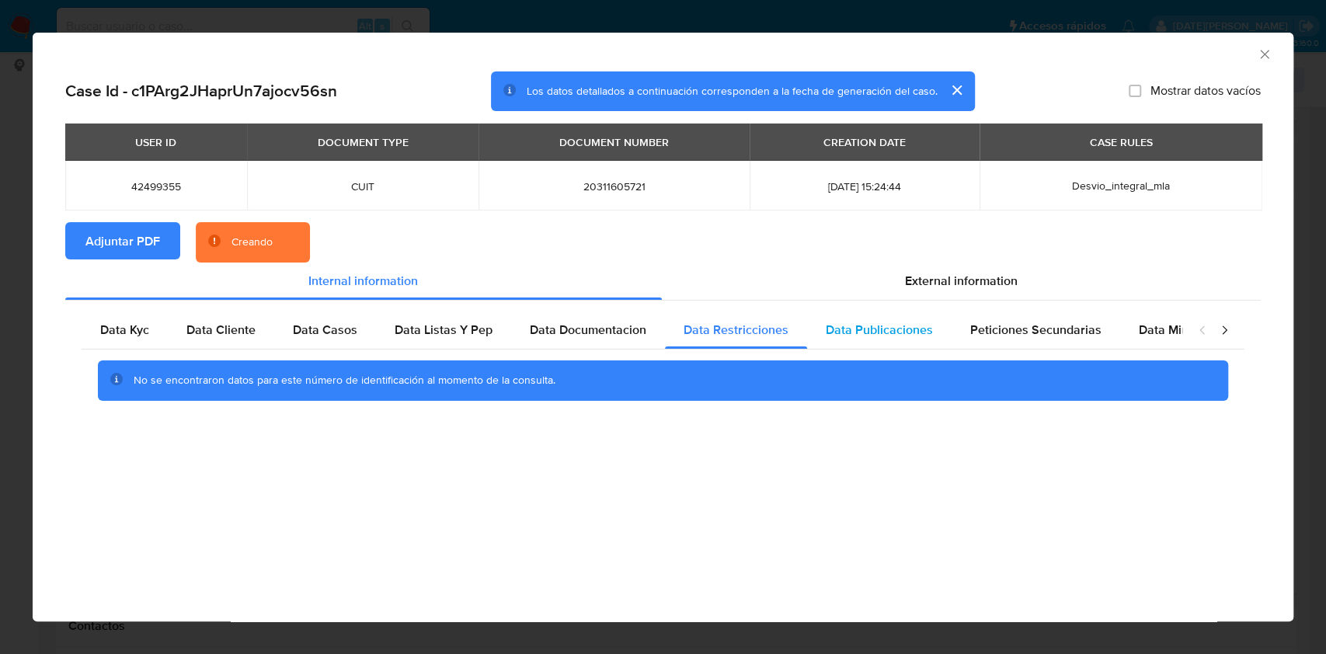
click at [882, 326] on span "Data Publicaciones" at bounding box center [879, 330] width 107 height 18
click at [1025, 332] on span "Peticiones Secundarias" at bounding box center [1035, 330] width 131 height 18
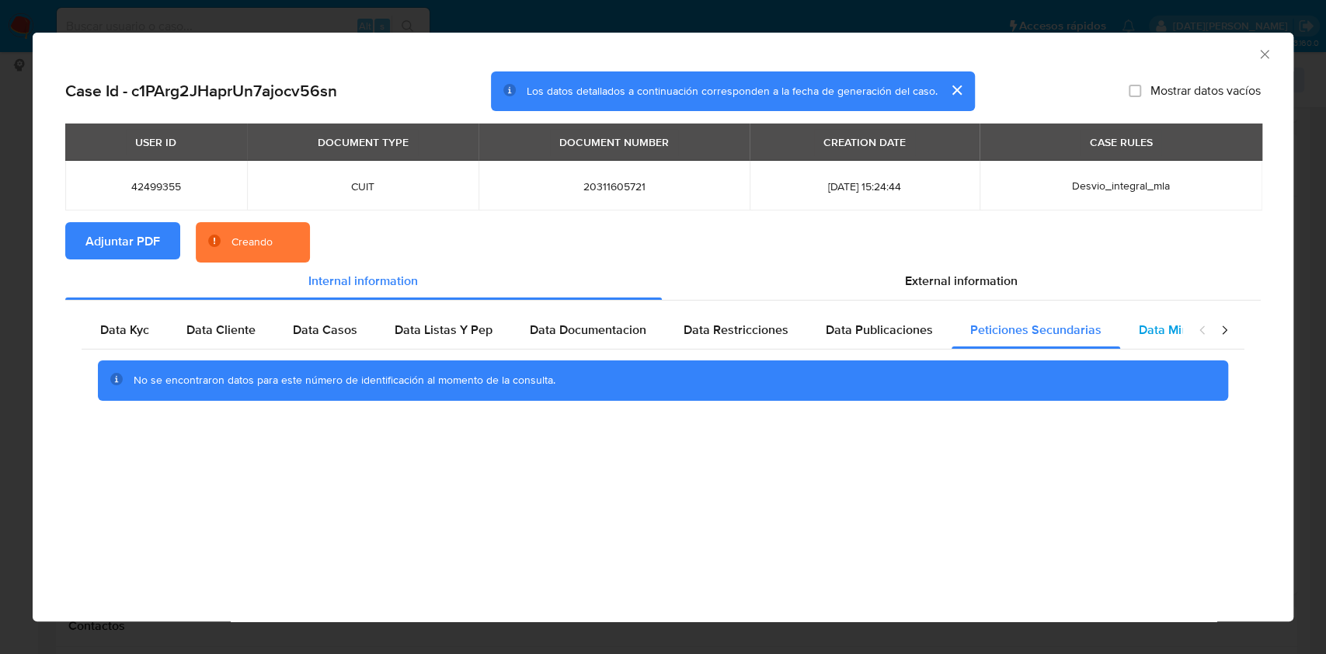
click at [1157, 329] on span "Data Minoridad" at bounding box center [1181, 330] width 85 height 18
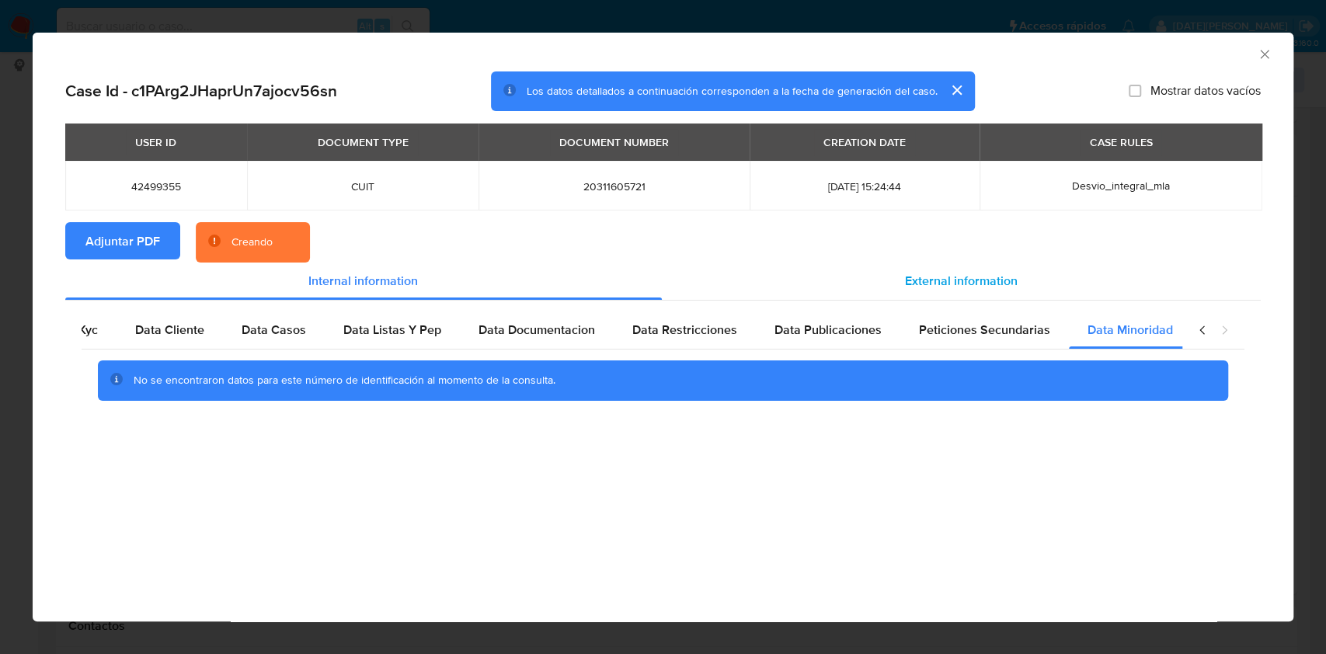
scroll to position [0, 52]
click at [985, 275] on span "External information" at bounding box center [961, 281] width 113 height 18
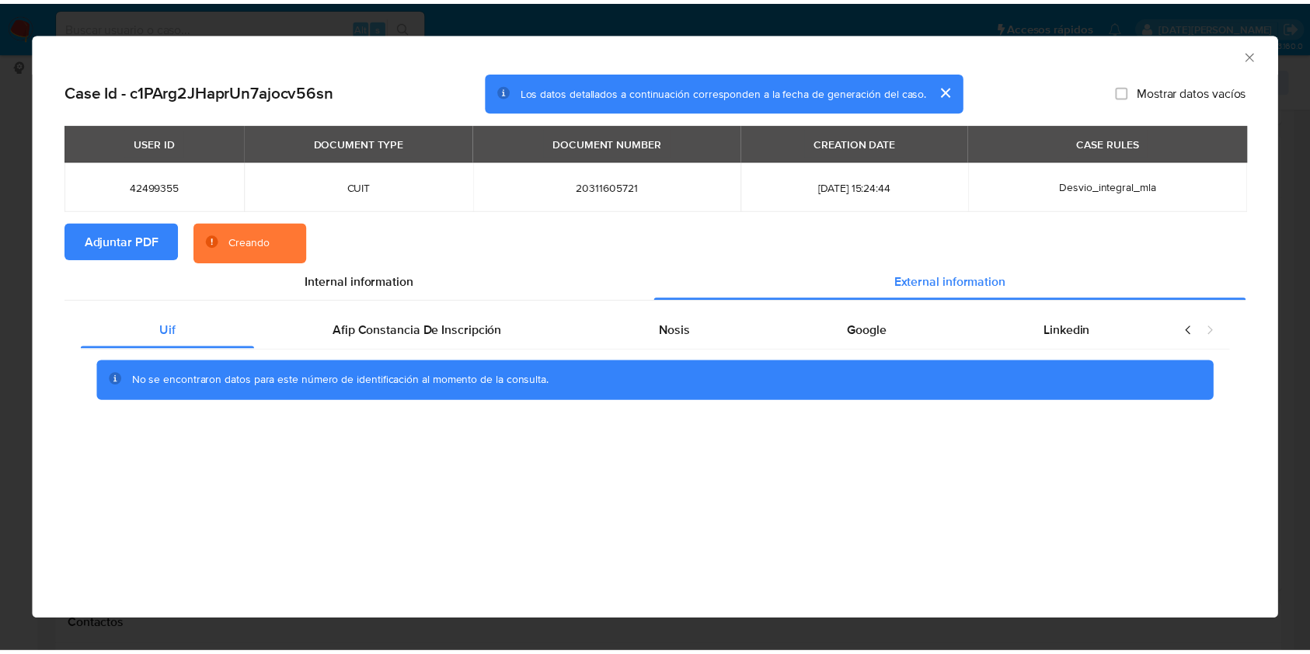
scroll to position [0, 0]
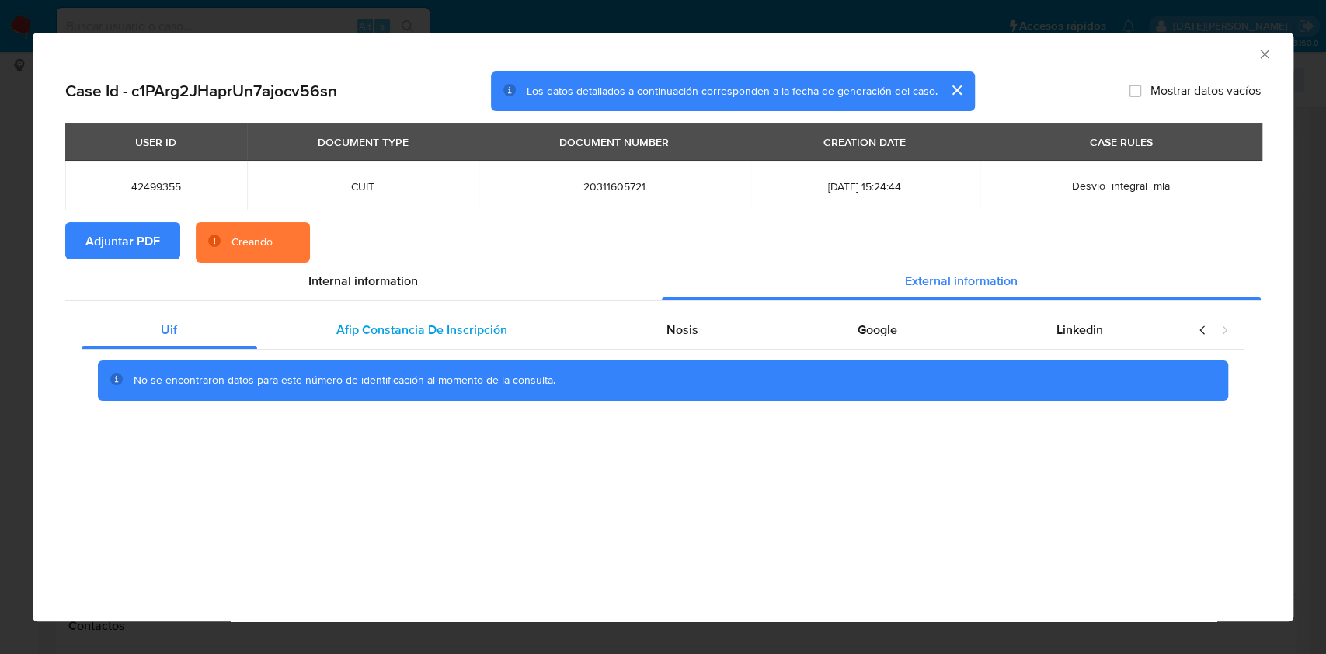
click at [383, 322] on span "Afip Constancia De Inscripción" at bounding box center [421, 330] width 171 height 18
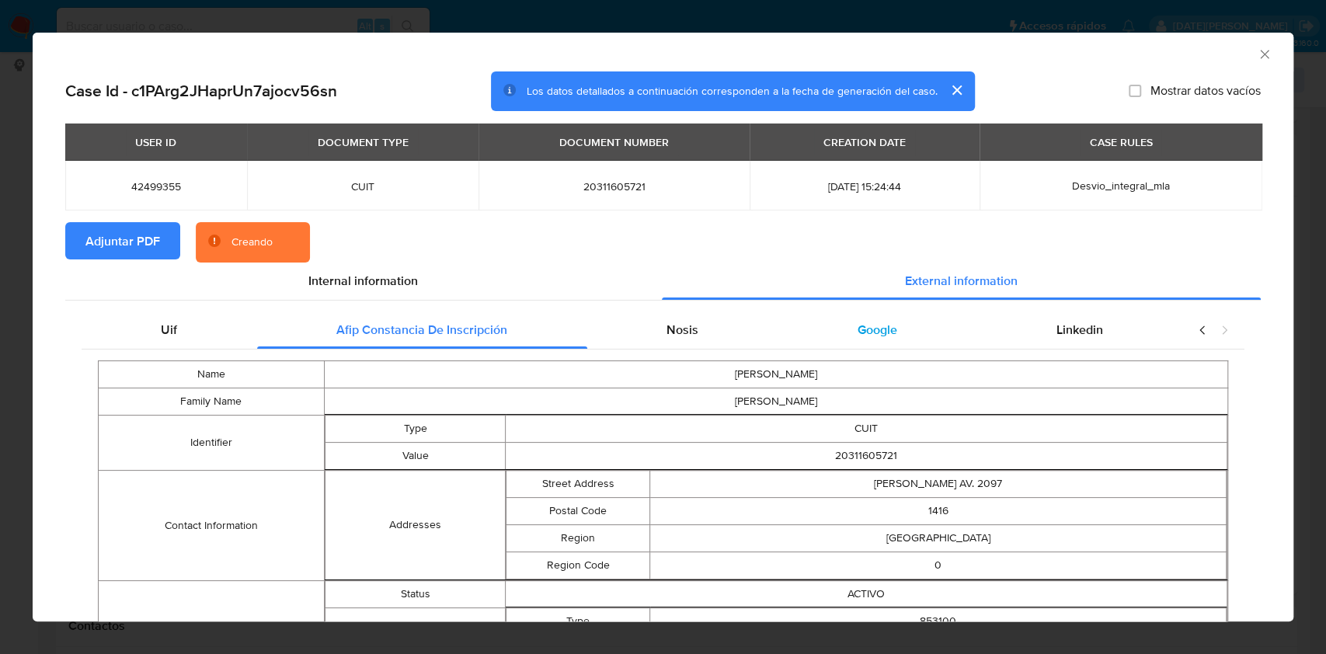
drag, startPoint x: 691, startPoint y: 321, endPoint x: 771, endPoint y: 321, distance: 79.2
click at [691, 320] on div "Nosis" at bounding box center [682, 330] width 191 height 37
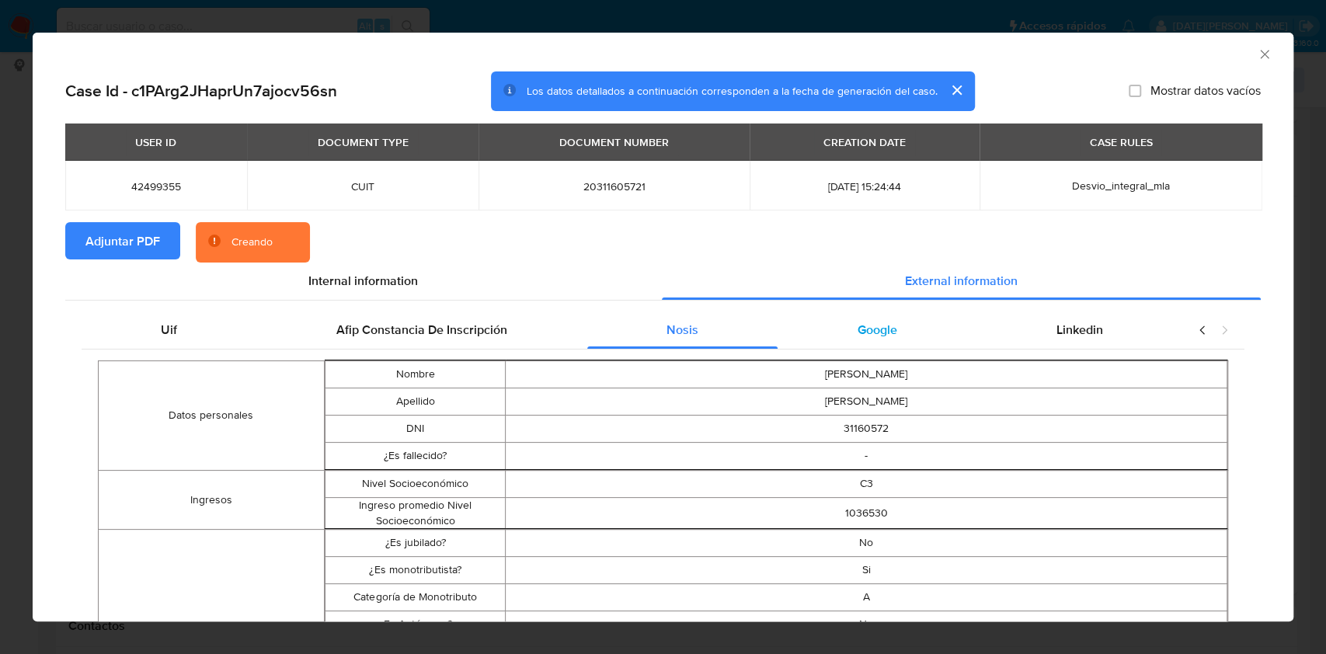
click at [875, 324] on span "Google" at bounding box center [878, 330] width 40 height 18
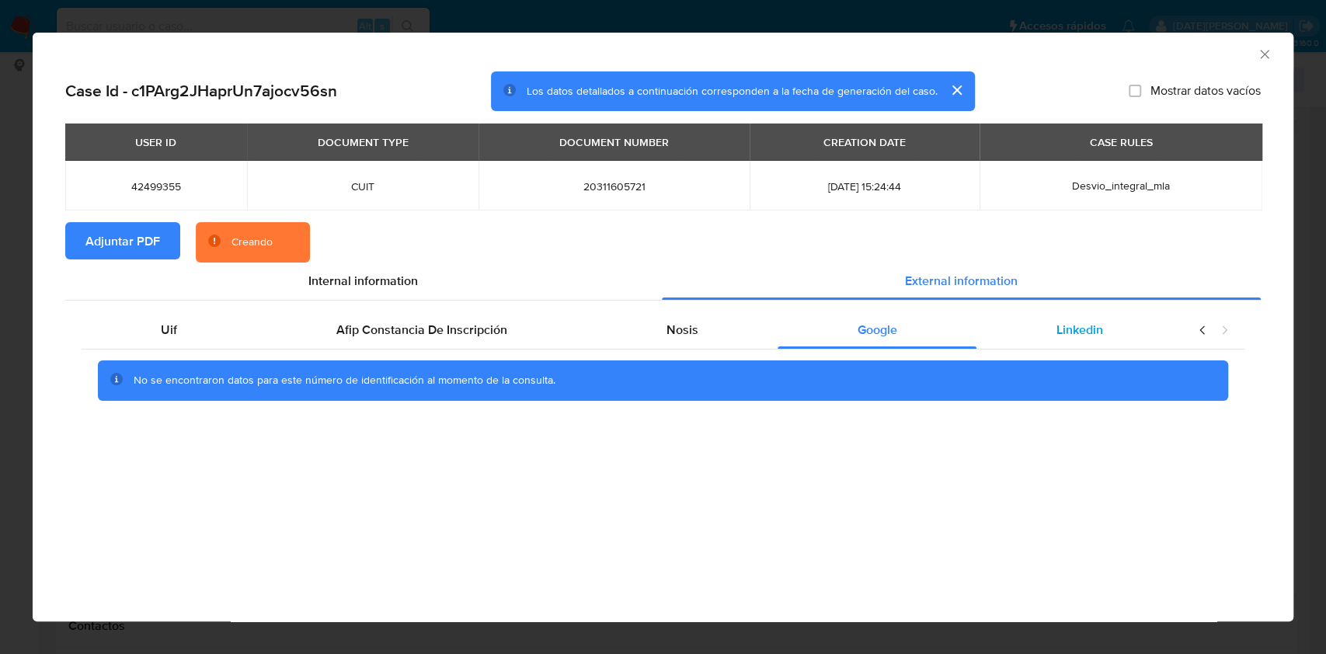
click at [1079, 325] on span "Linkedin" at bounding box center [1079, 330] width 47 height 18
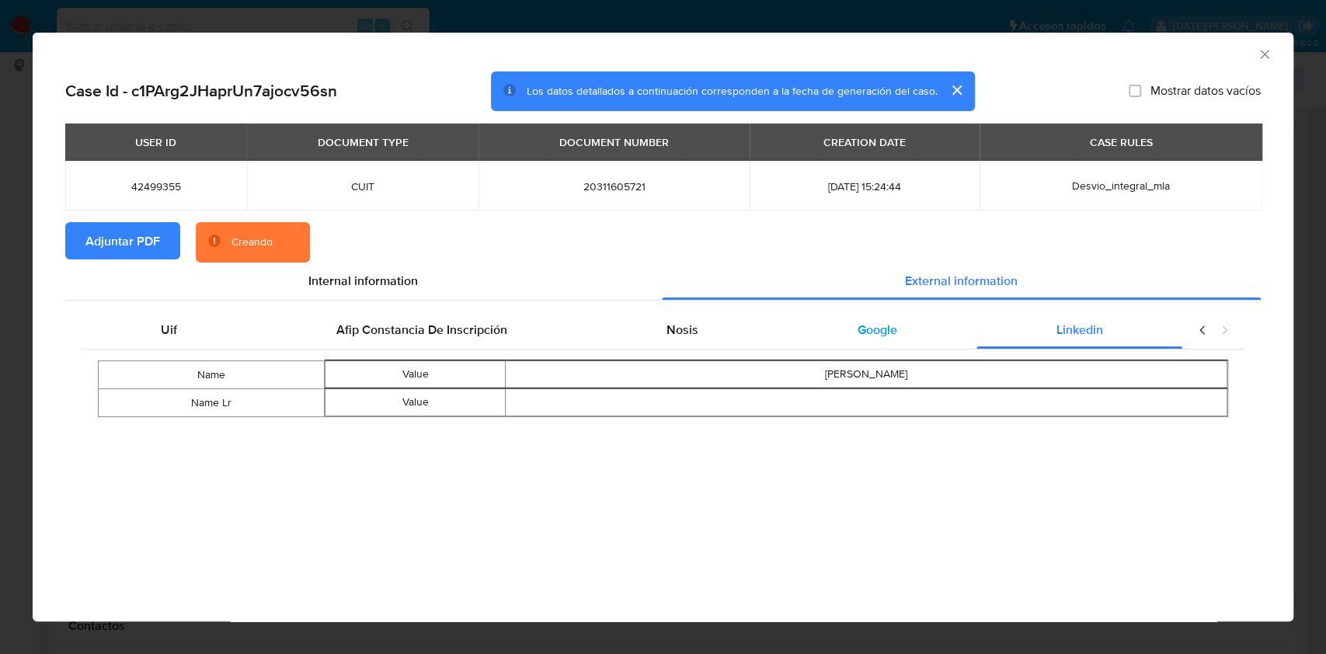
click at [886, 339] on span "Google" at bounding box center [878, 330] width 40 height 18
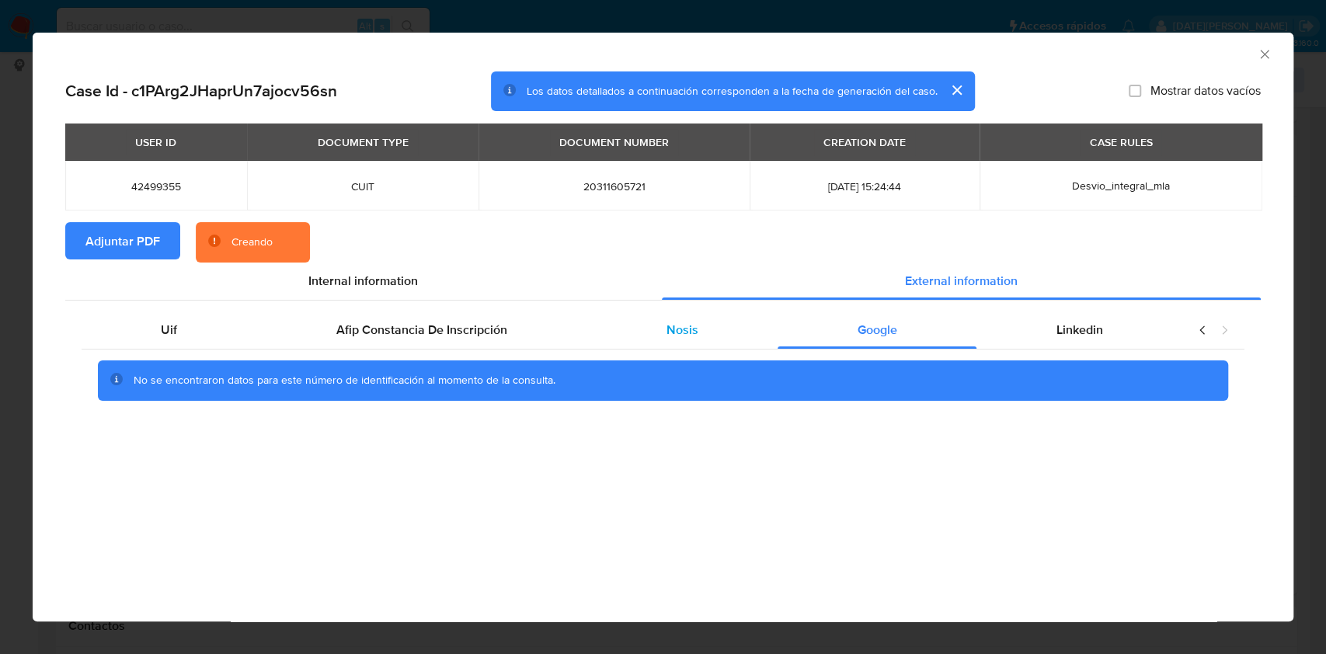
click at [673, 338] on span "Nosis" at bounding box center [683, 330] width 32 height 18
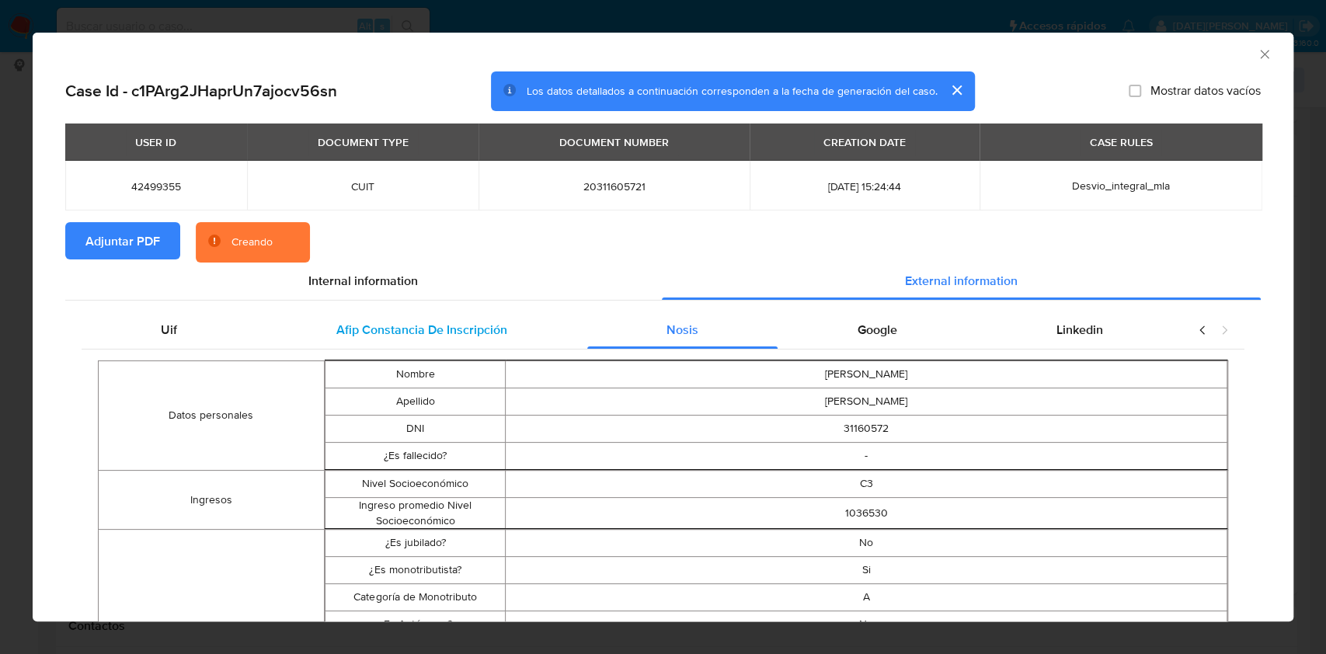
click at [481, 330] on span "Afip Constancia De Inscripción" at bounding box center [421, 330] width 171 height 18
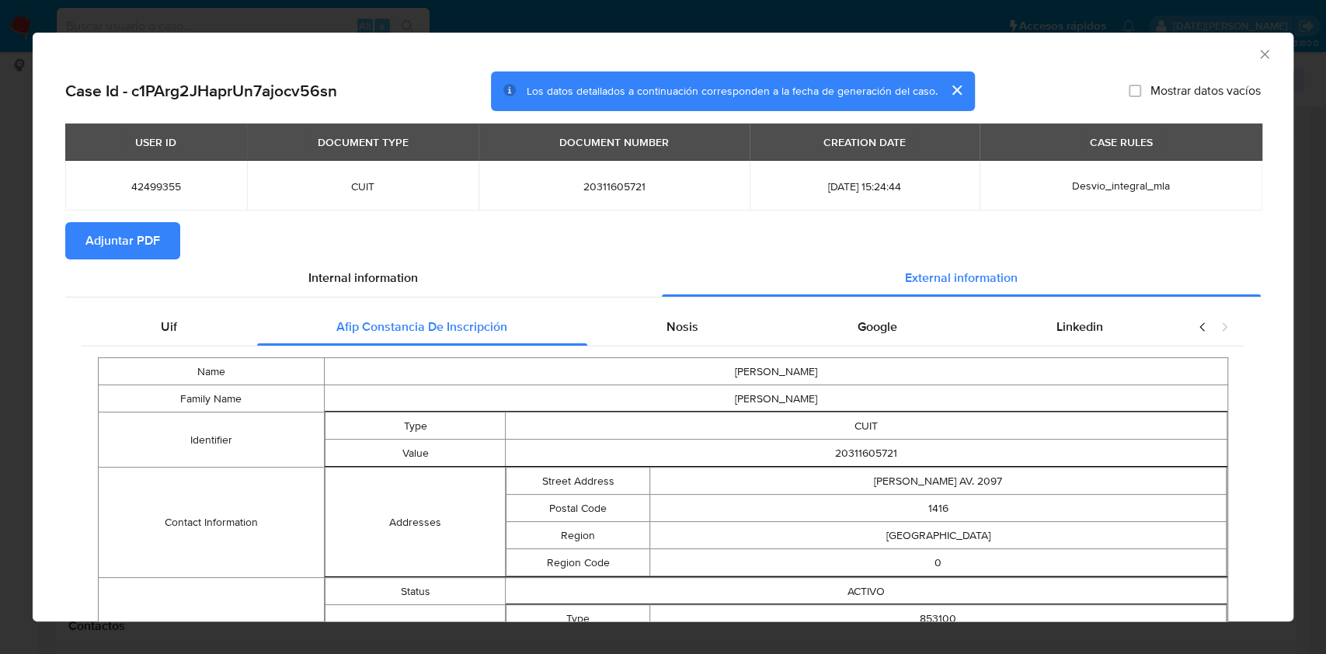
click at [1261, 51] on div "AML Data Collector" at bounding box center [663, 52] width 1261 height 39
click at [1257, 53] on icon "Cerrar ventana" at bounding box center [1265, 55] width 16 height 16
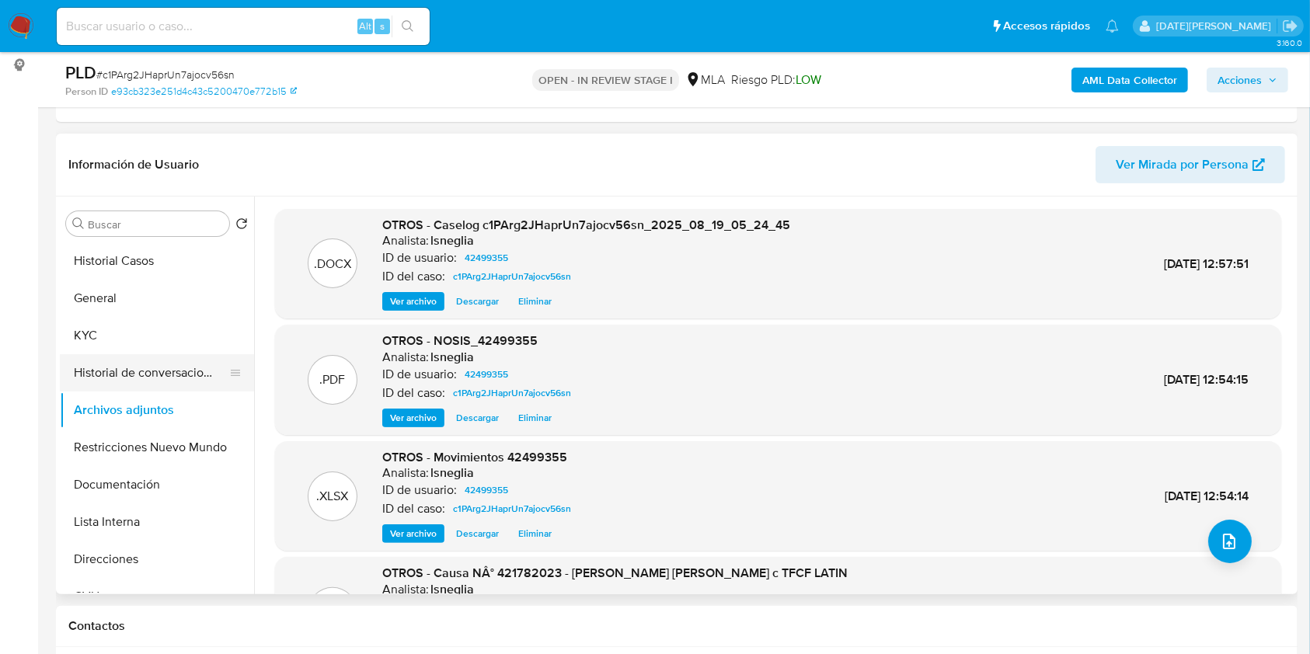
click at [135, 374] on button "Historial de conversaciones" at bounding box center [151, 372] width 182 height 37
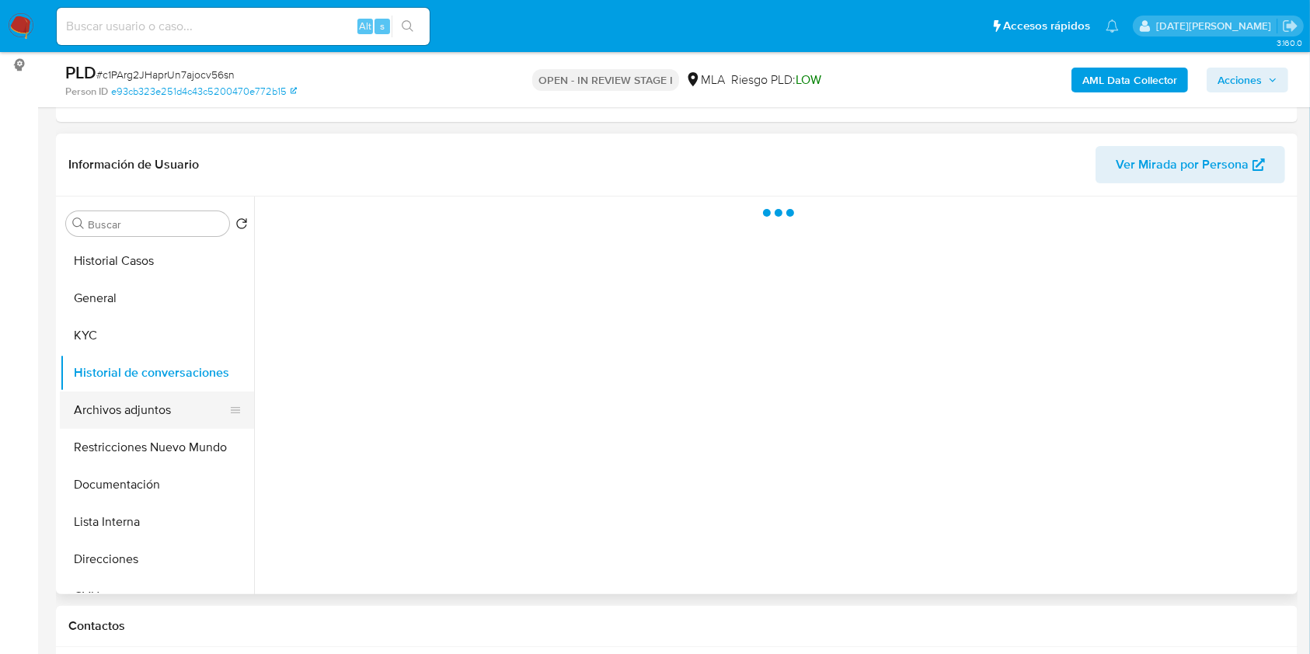
click at [131, 398] on button "Archivos adjuntos" at bounding box center [151, 410] width 182 height 37
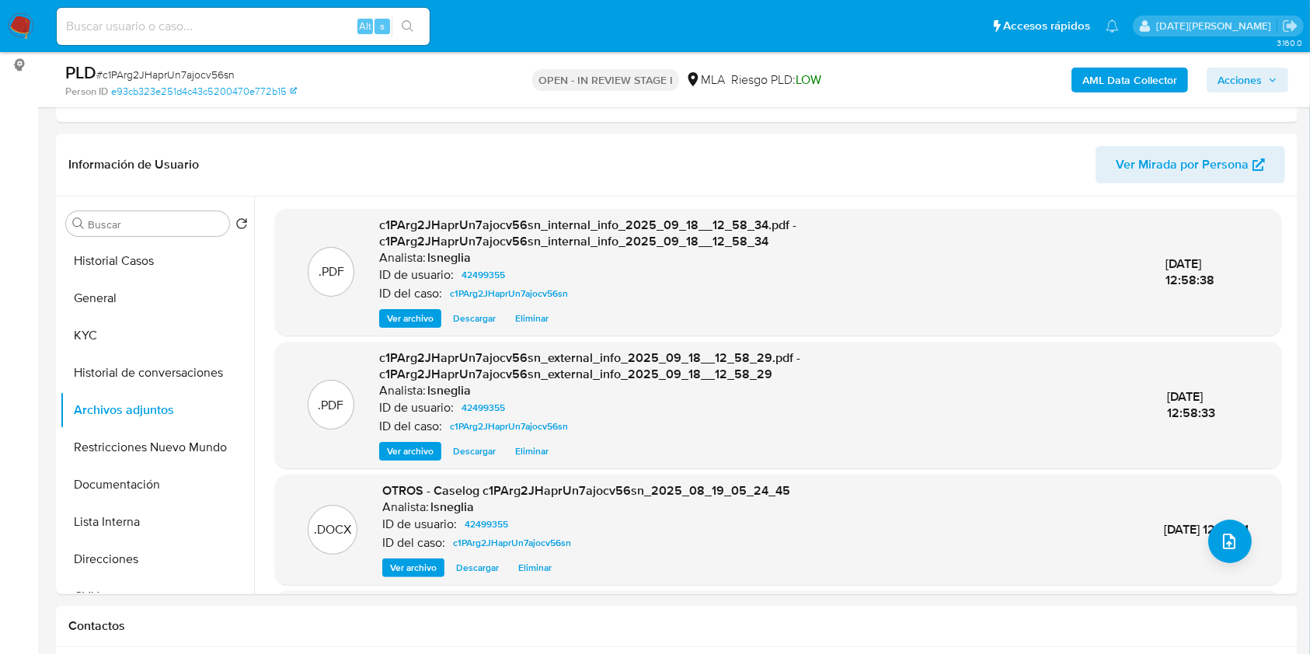
click at [1237, 87] on span "Acciones" at bounding box center [1239, 80] width 44 height 25
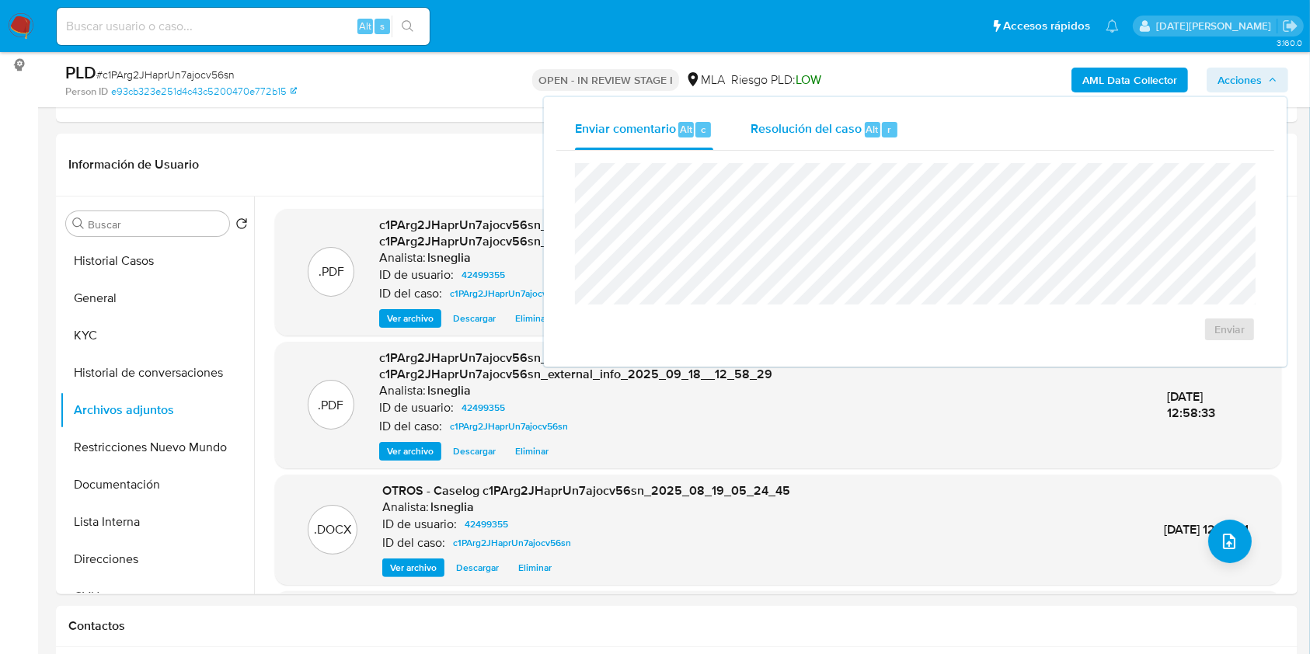
click at [838, 129] on span "Resolución del caso" at bounding box center [805, 129] width 111 height 18
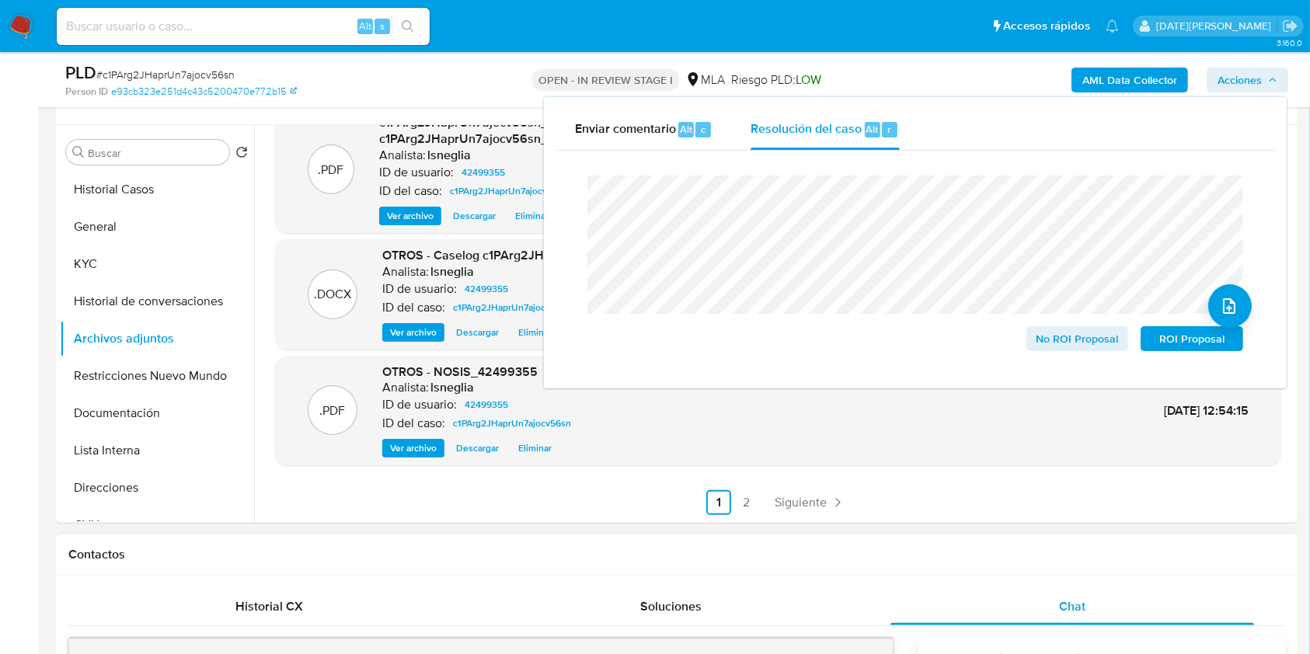
scroll to position [311, 0]
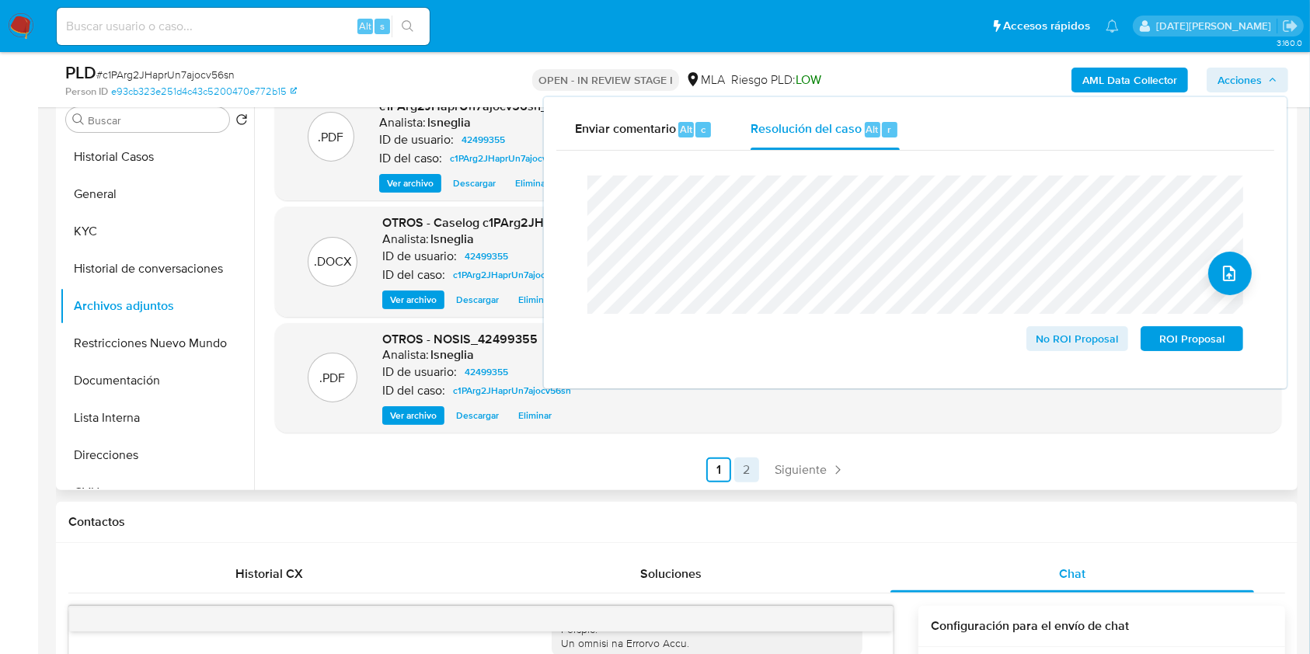
click at [743, 467] on link "2" at bounding box center [746, 470] width 25 height 25
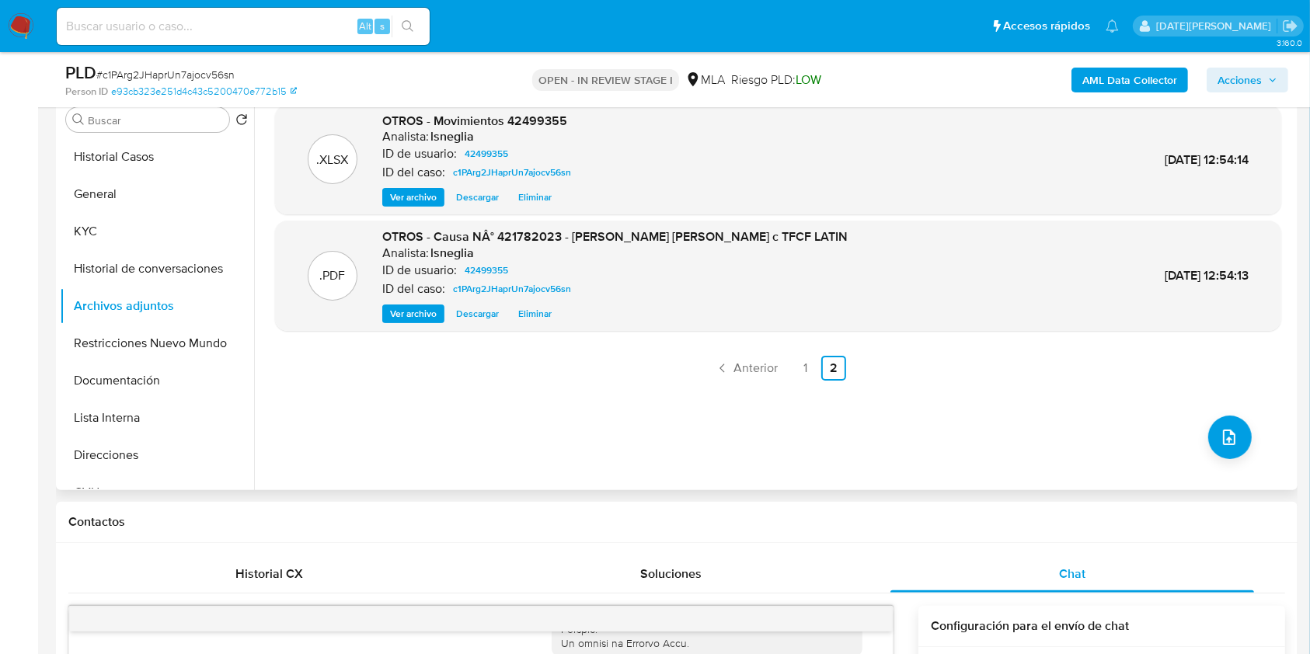
scroll to position [207, 0]
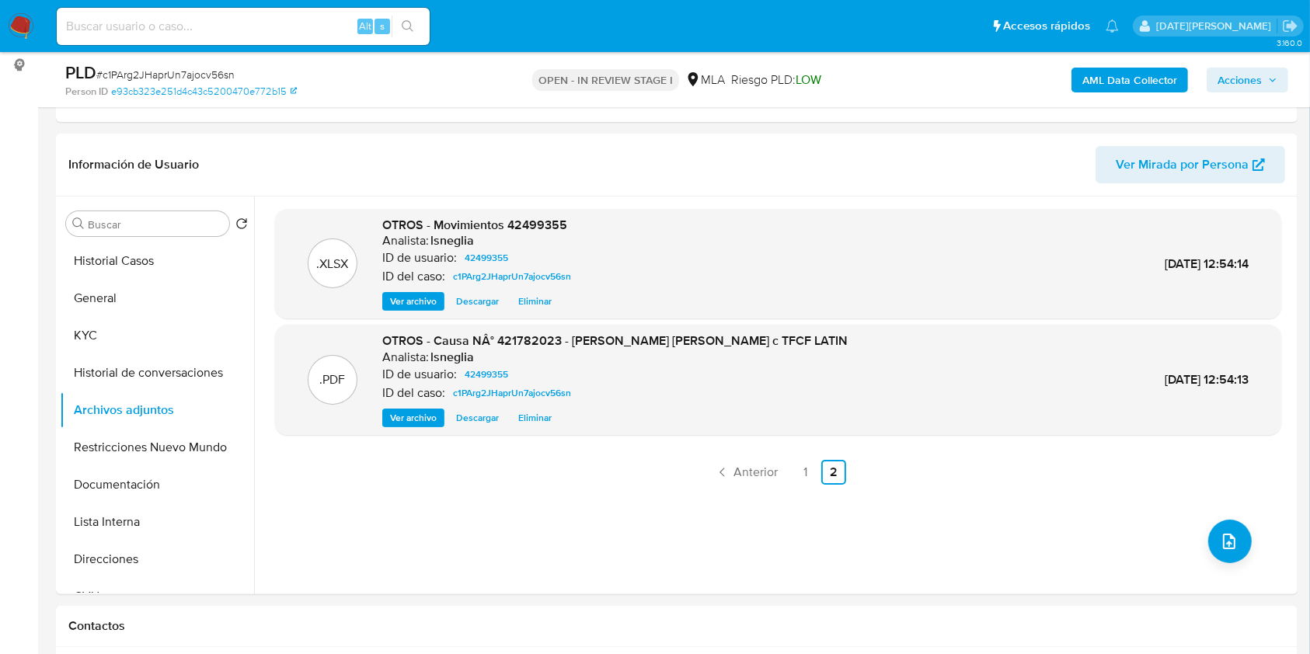
click at [1234, 72] on span "Acciones" at bounding box center [1239, 80] width 44 height 25
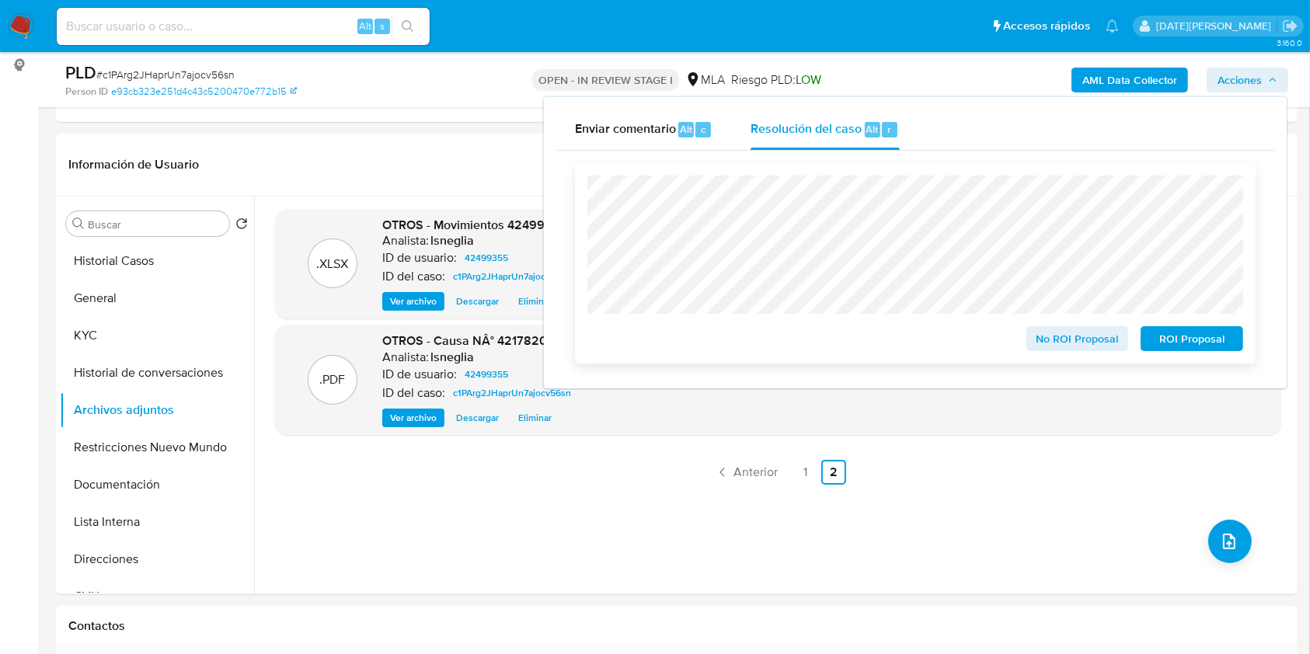
click at [1077, 339] on span "No ROI Proposal" at bounding box center [1077, 339] width 81 height 22
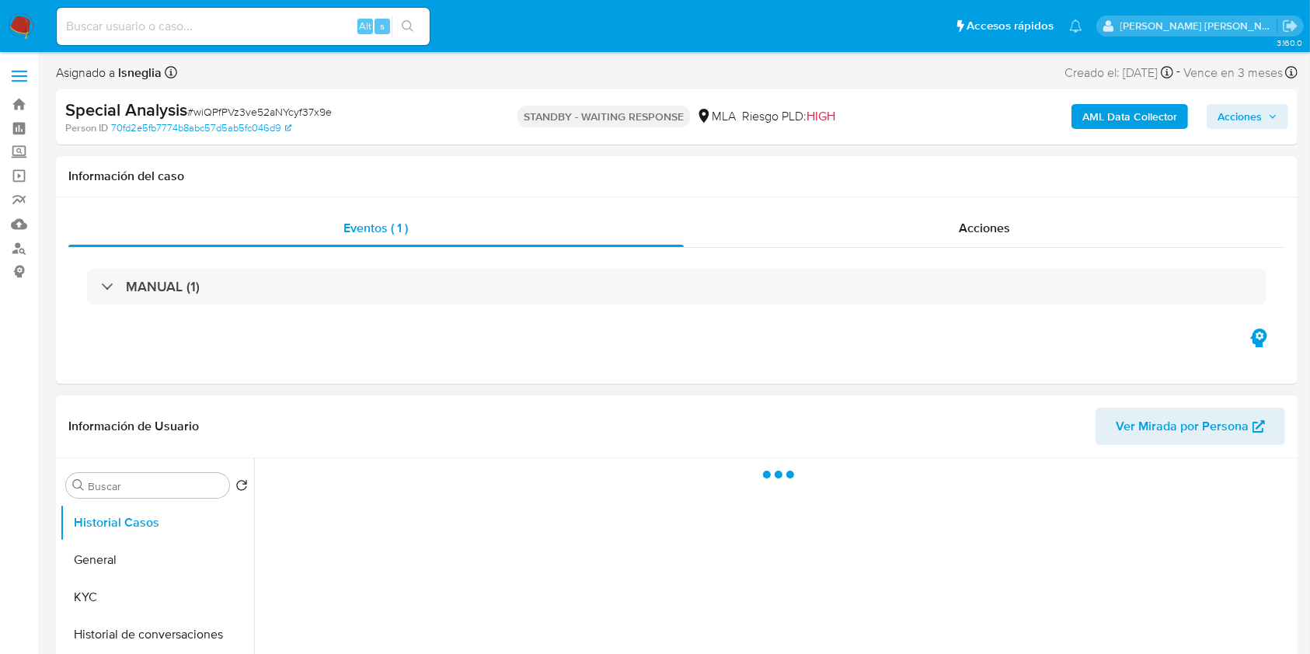
select select "10"
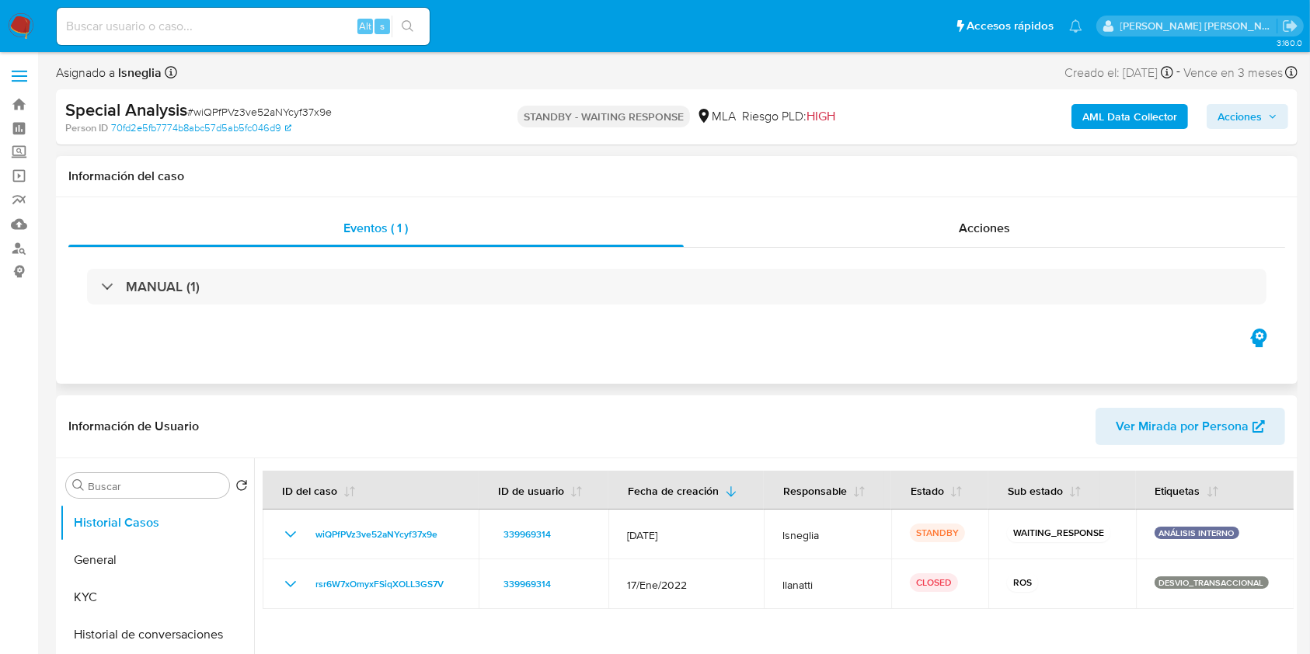
scroll to position [103, 0]
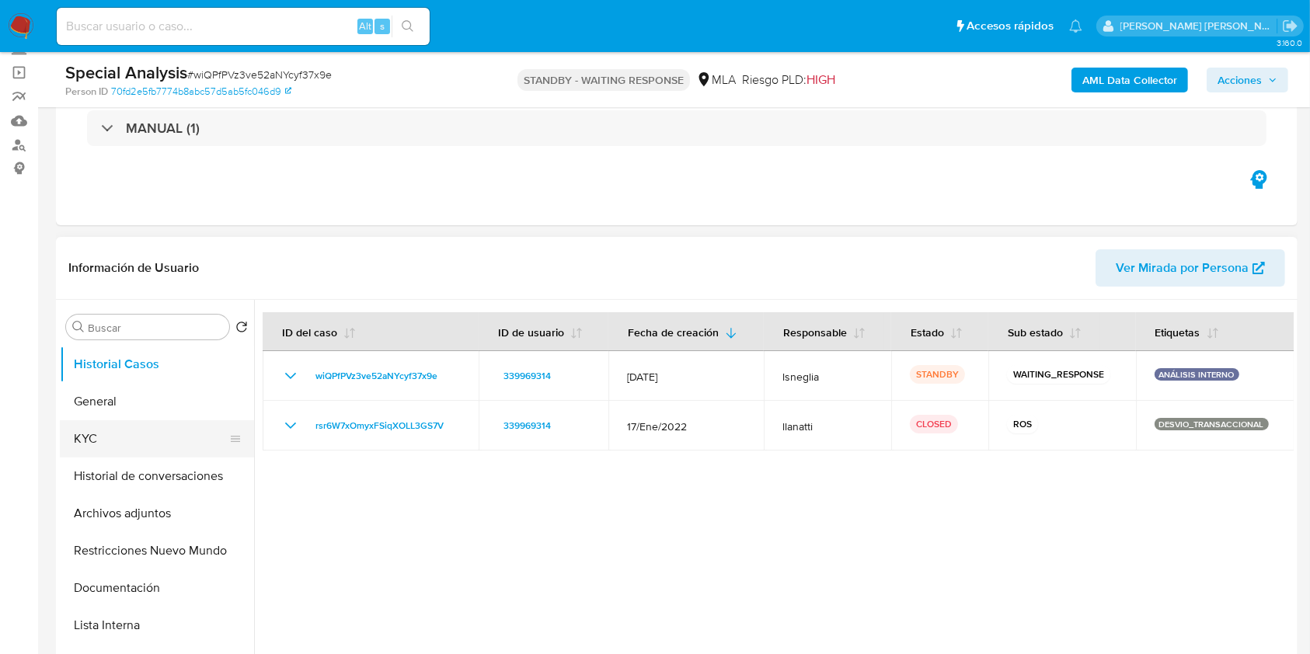
click at [106, 448] on button "KYC" at bounding box center [151, 438] width 182 height 37
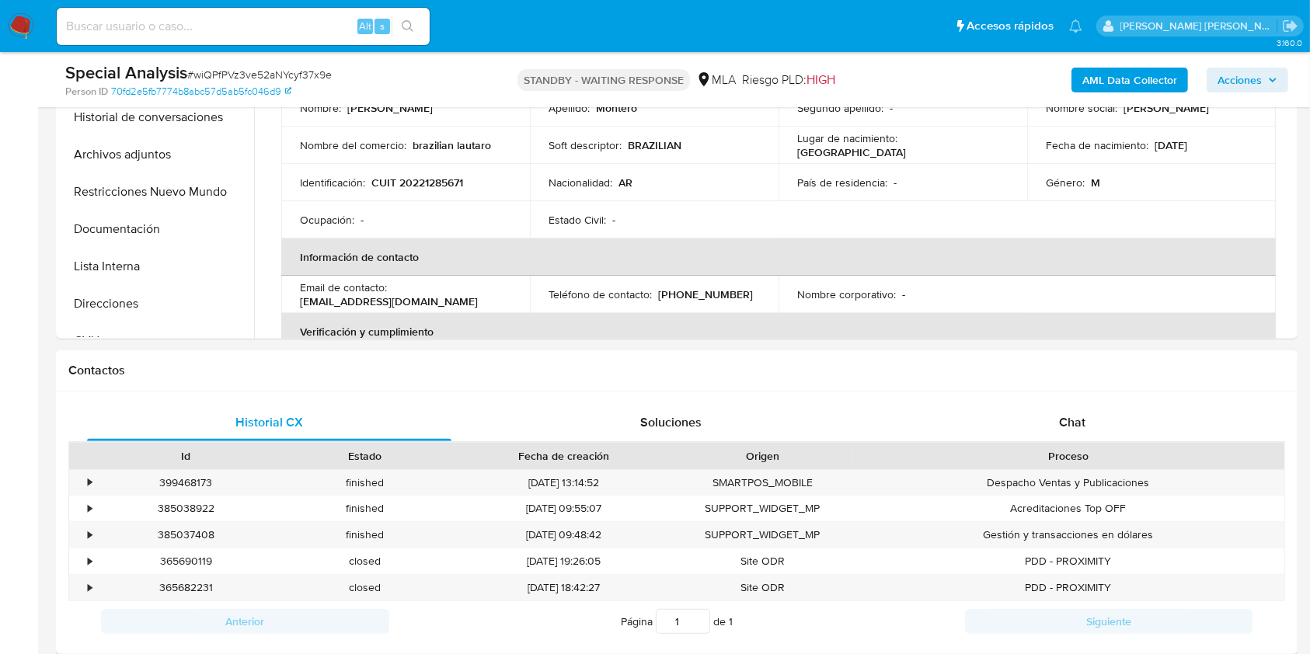
scroll to position [517, 0]
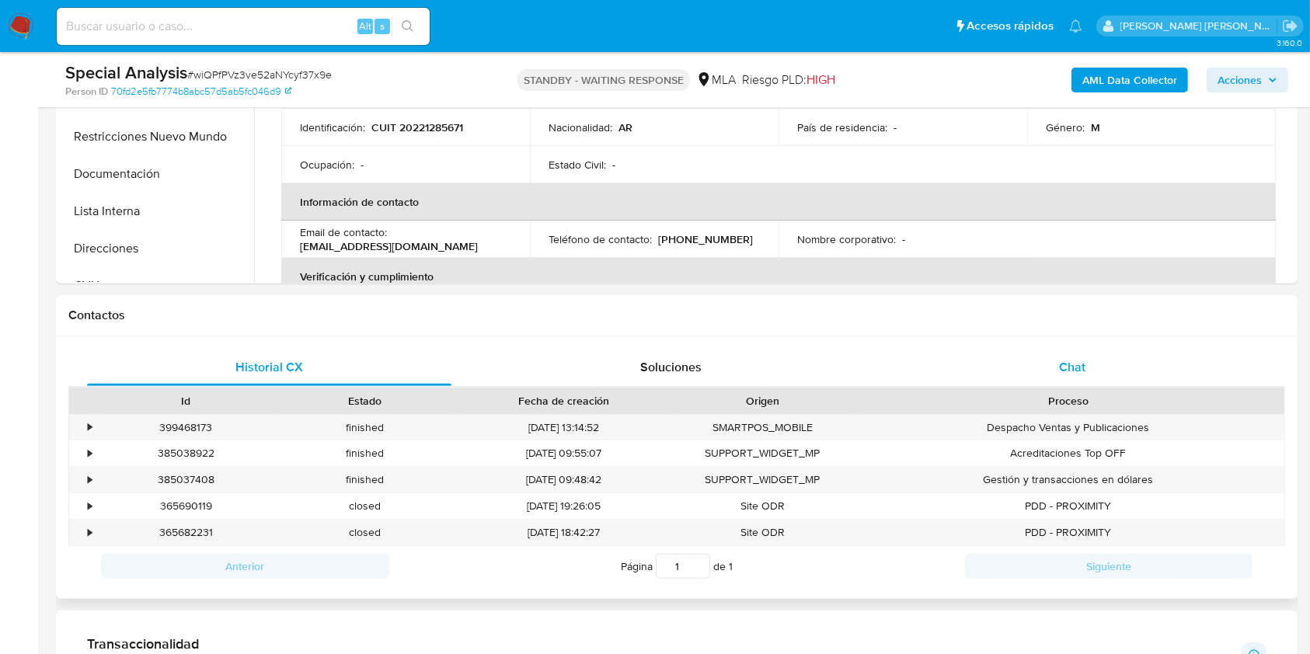
click at [1085, 357] on div "Chat" at bounding box center [1072, 367] width 364 height 37
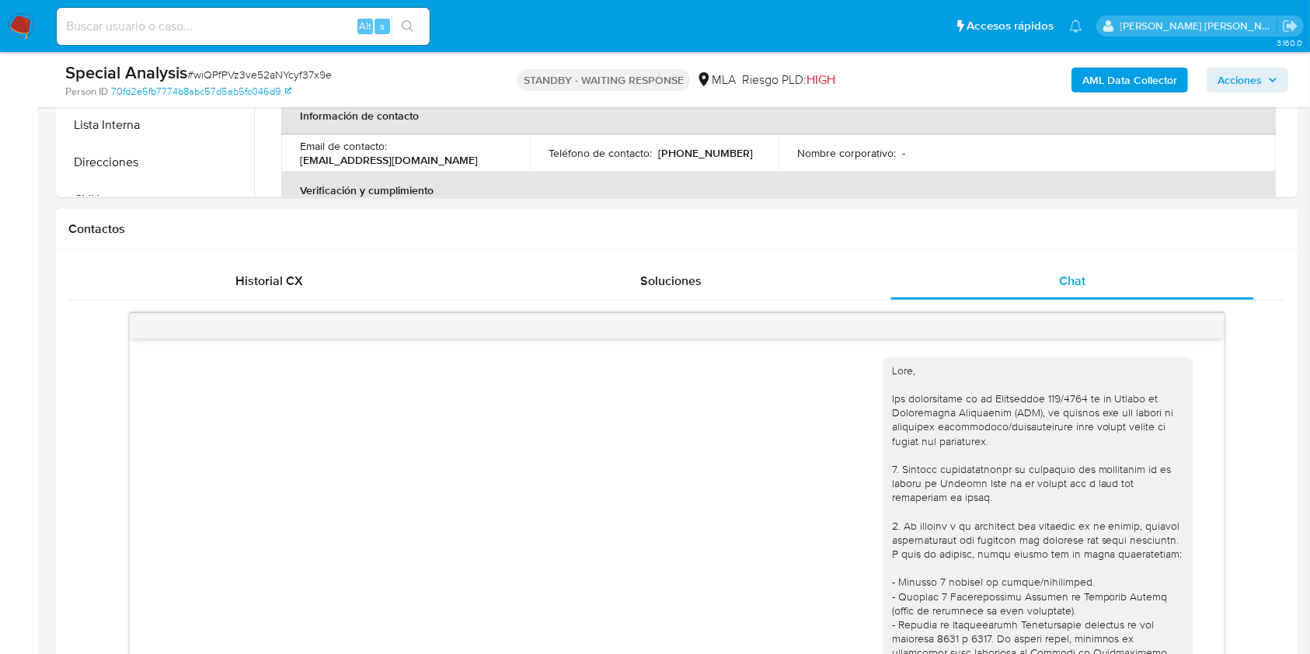
scroll to position [725, 0]
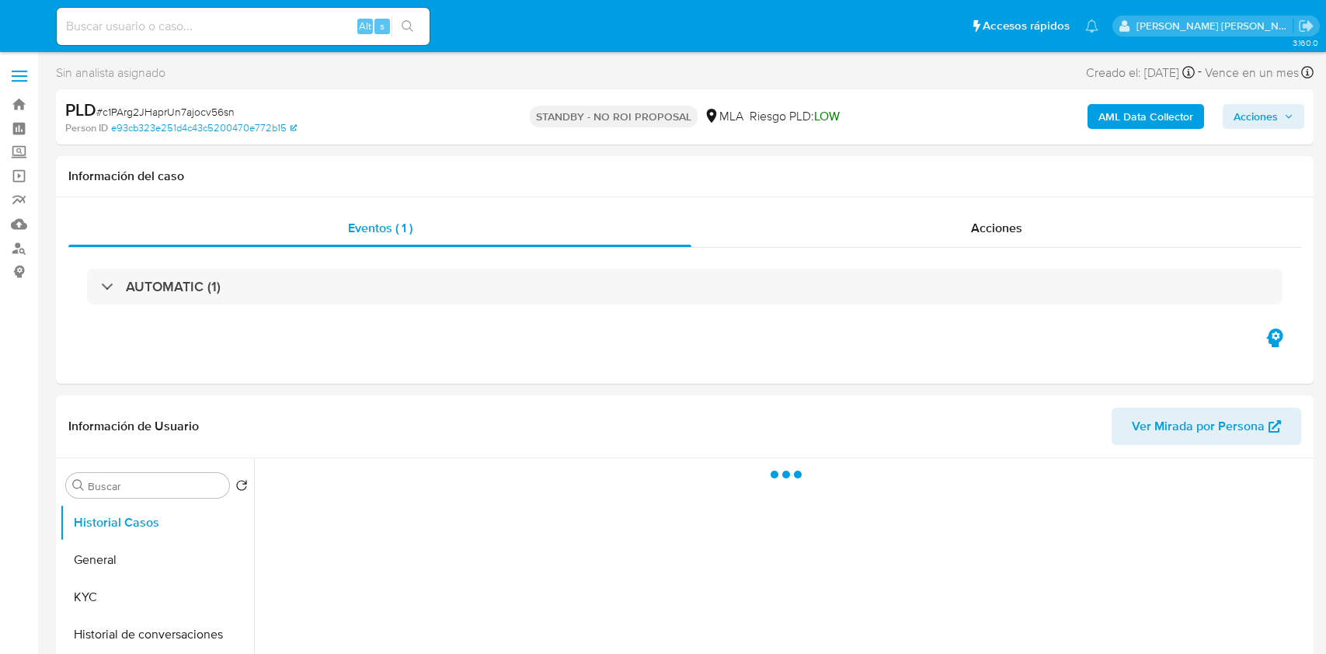
select select "10"
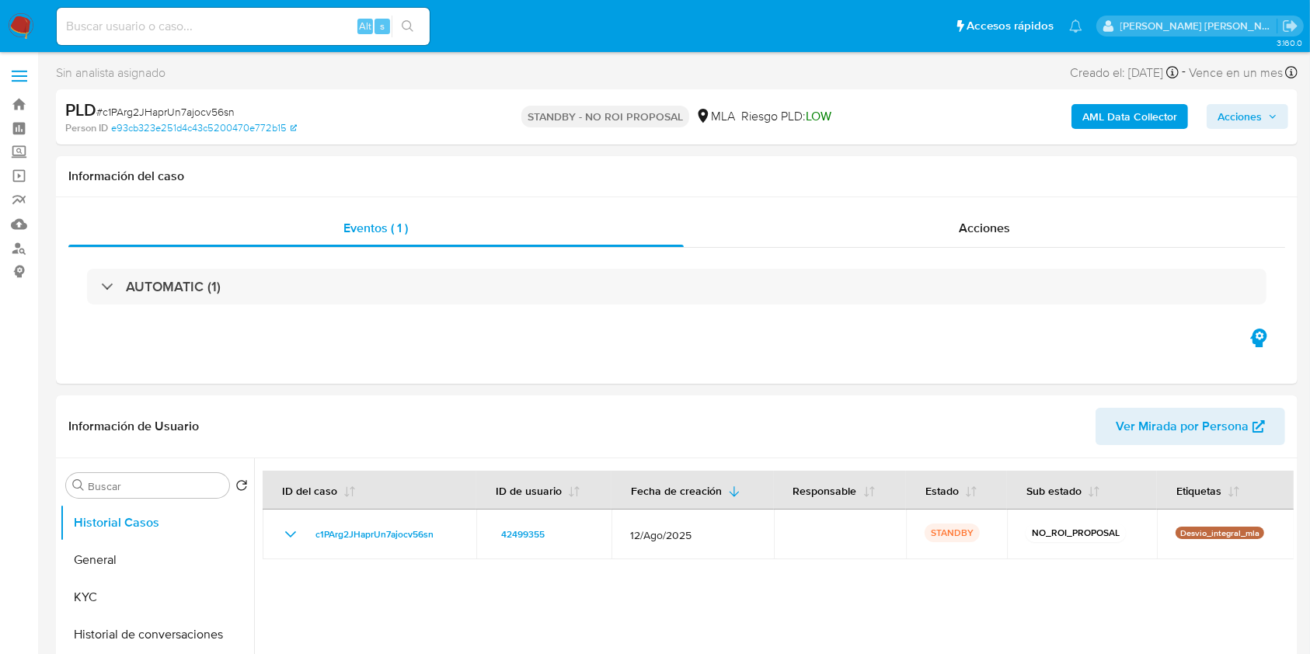
click at [264, 24] on input at bounding box center [243, 26] width 373 height 20
paste input "uZvZdusac5n9HQ5Q7mC7ZbgZ"
type input "uZvZdusac5n9HQ5Q7mC7ZbgZ"
click at [415, 34] on button "search-icon" at bounding box center [408, 27] width 32 height 22
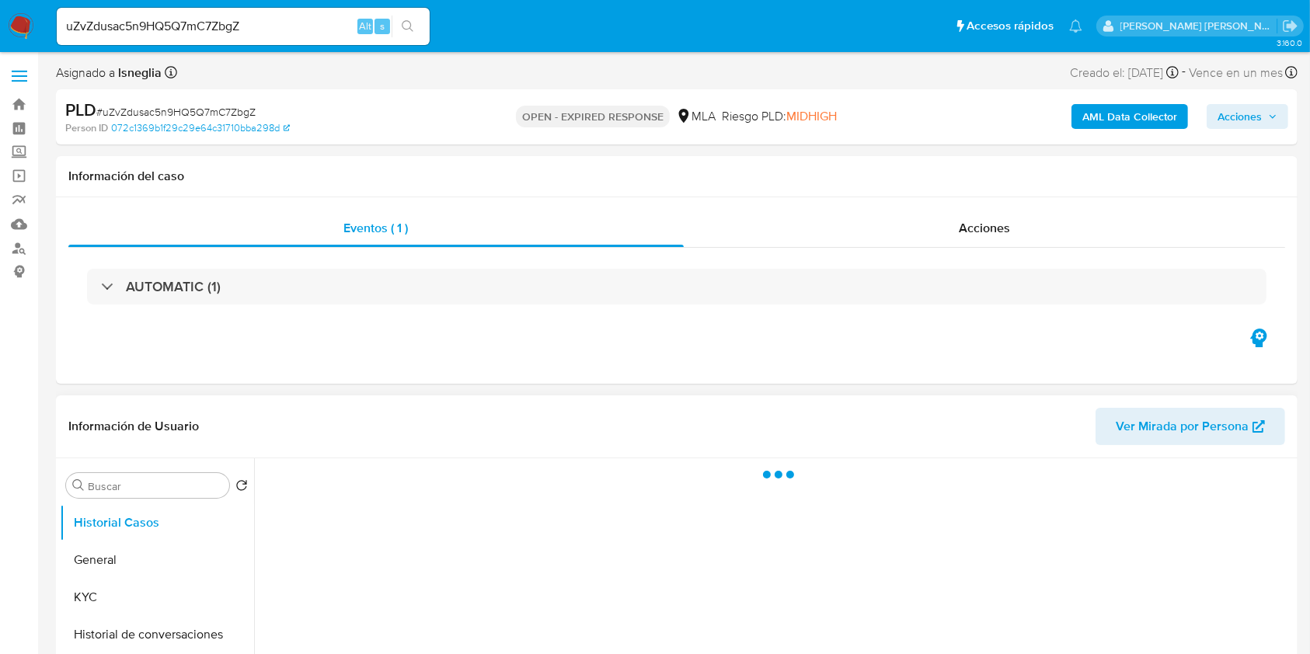
select select "10"
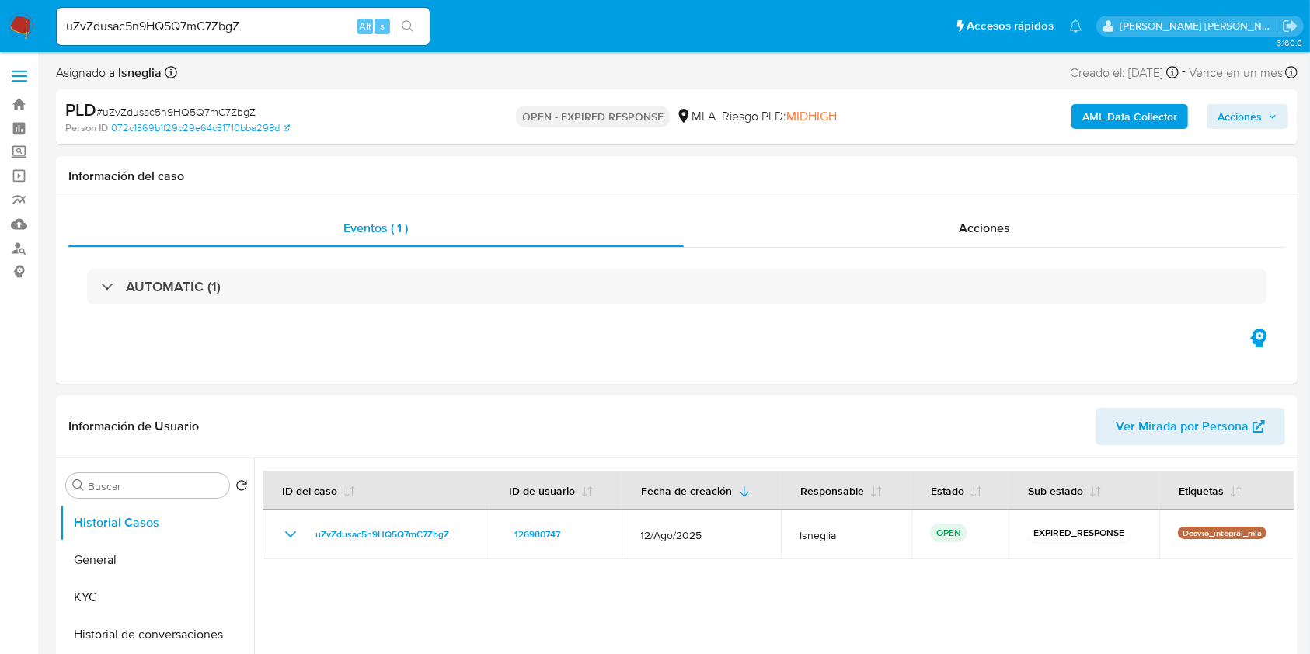
click at [238, 112] on span "# uZvZdusac5n9HQ5Q7mC7ZbgZ" at bounding box center [175, 112] width 159 height 16
copy span "uZvZdusac5n9HQ5Q7mC7ZbgZ"
click at [14, 16] on img at bounding box center [21, 26] width 26 height 26
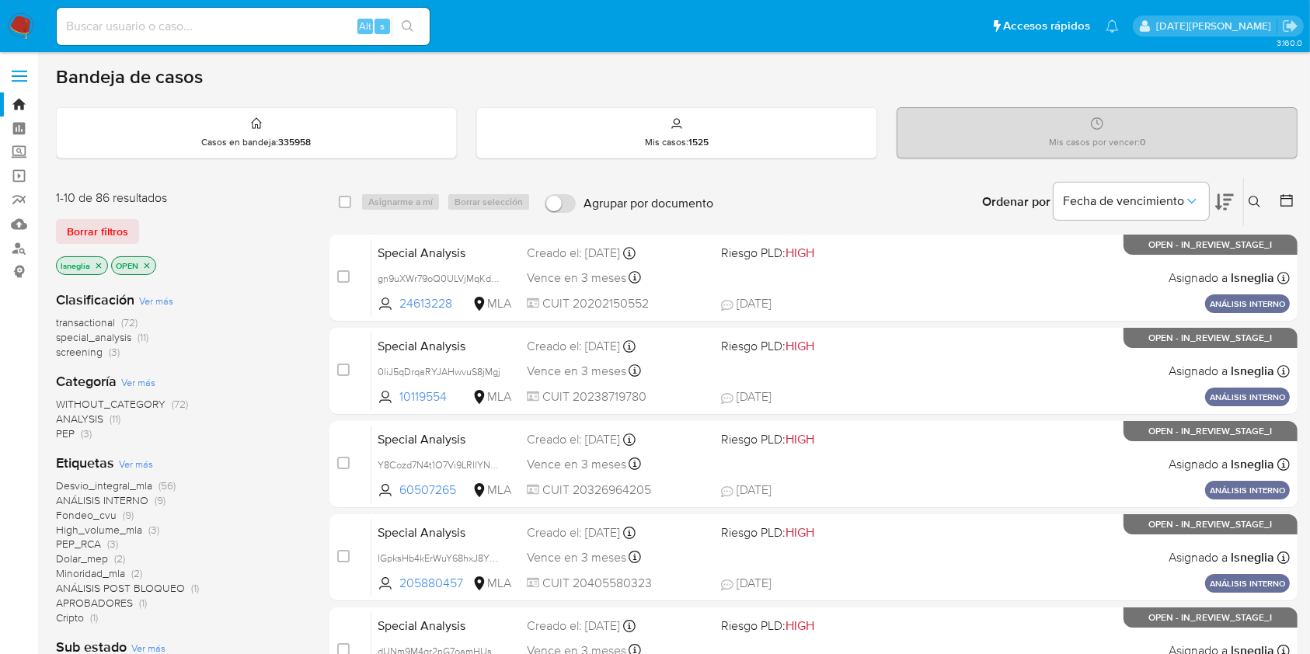
click at [1258, 200] on icon at bounding box center [1254, 202] width 12 height 12
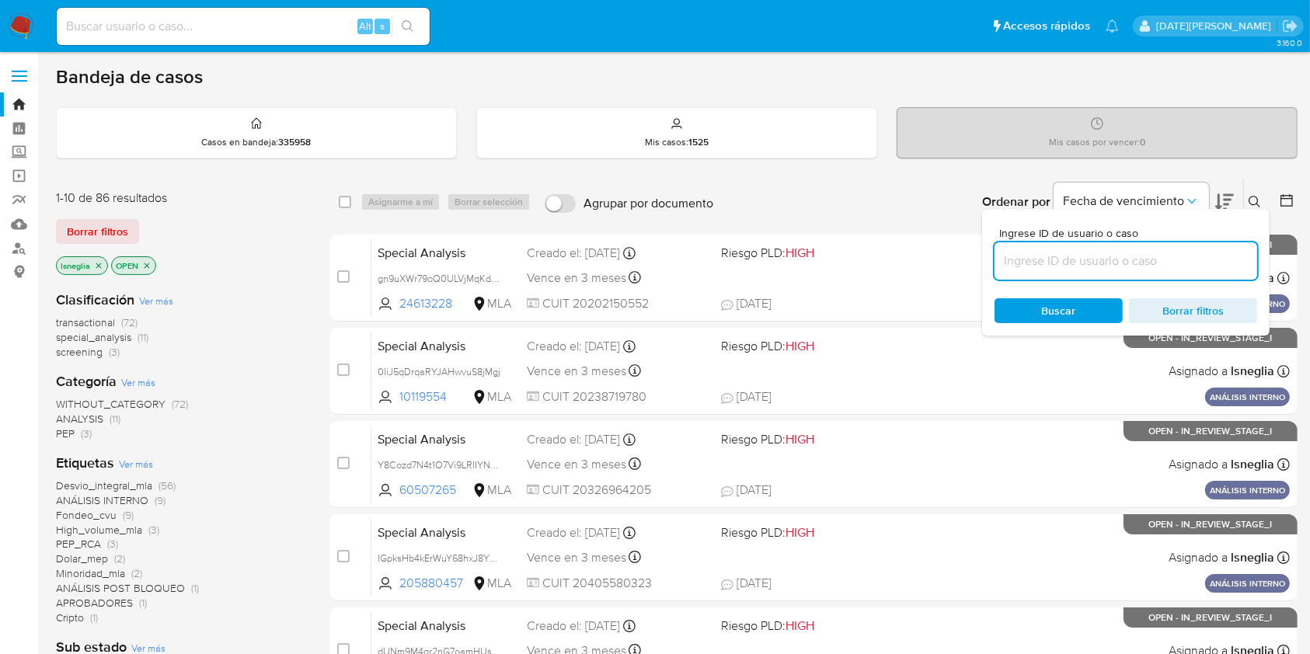
click at [1038, 264] on input at bounding box center [1125, 261] width 263 height 20
type input "uZvZdusac5n9HQ5Q7mC7ZbgZ"
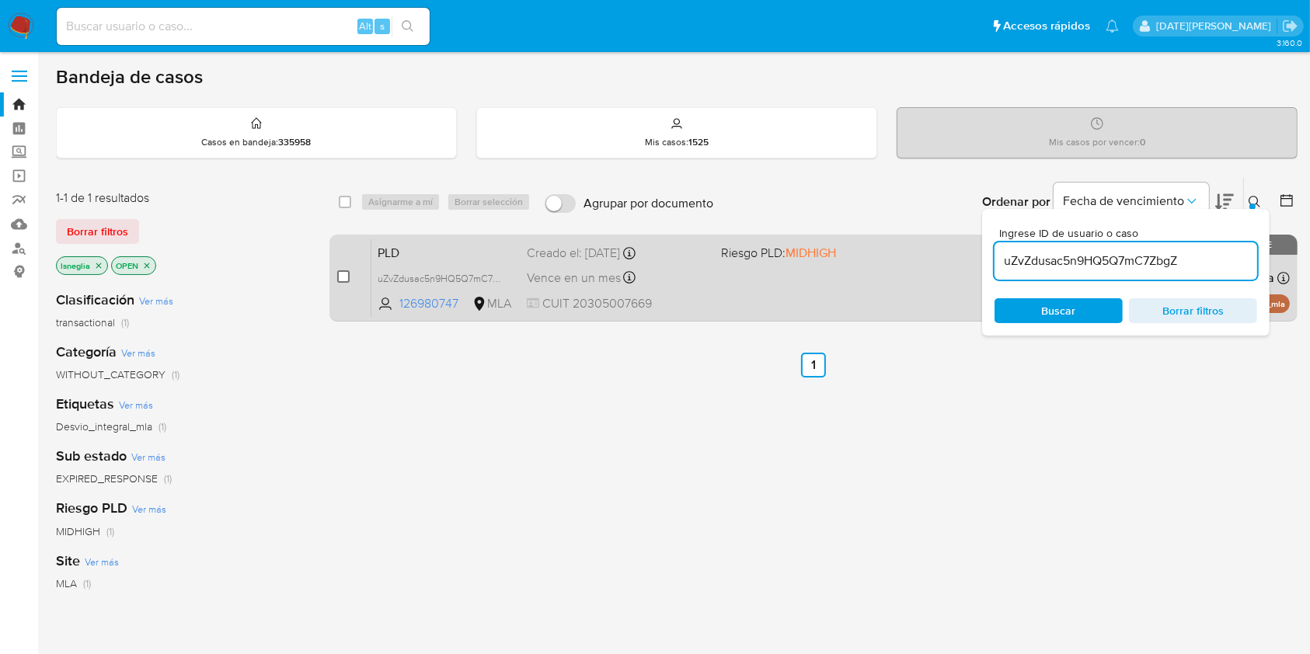
click at [348, 276] on input "checkbox" at bounding box center [343, 276] width 12 height 12
checkbox input "true"
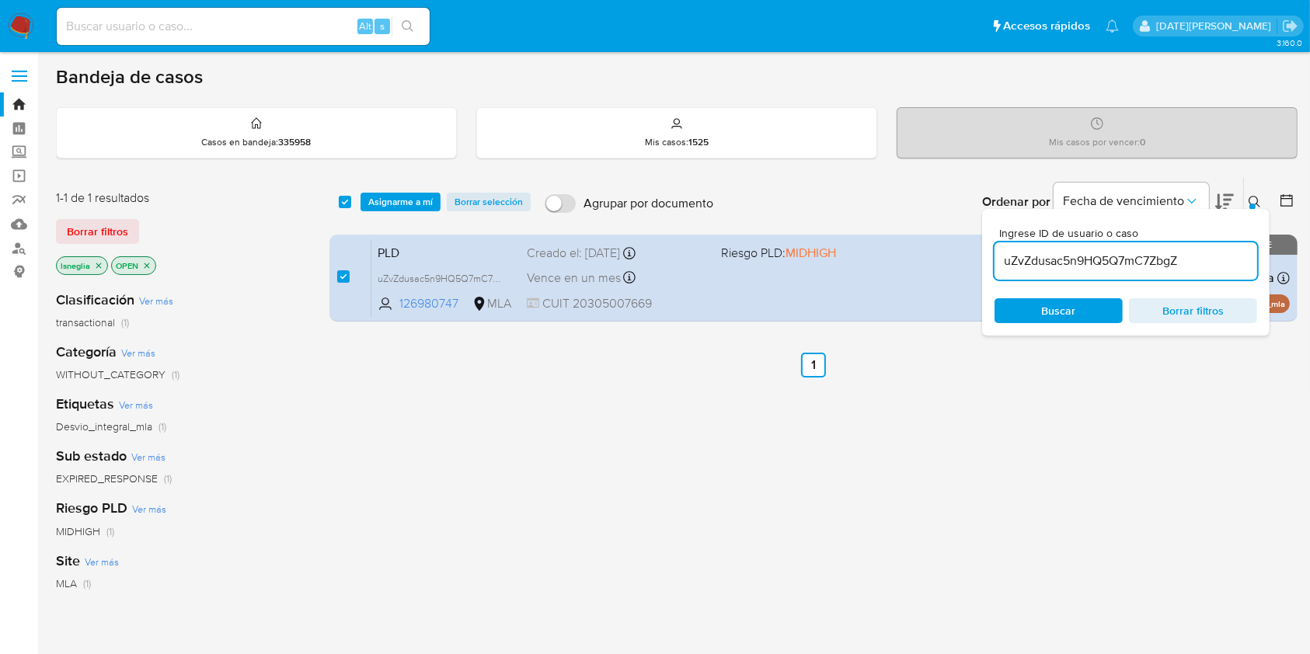
click at [417, 182] on div "select-all-cases-checkbox Asignarme a mí Borrar selección Agrupar por documento…" at bounding box center [813, 202] width 968 height 48
click at [414, 199] on span "Asignarme a mí" at bounding box center [400, 202] width 64 height 16
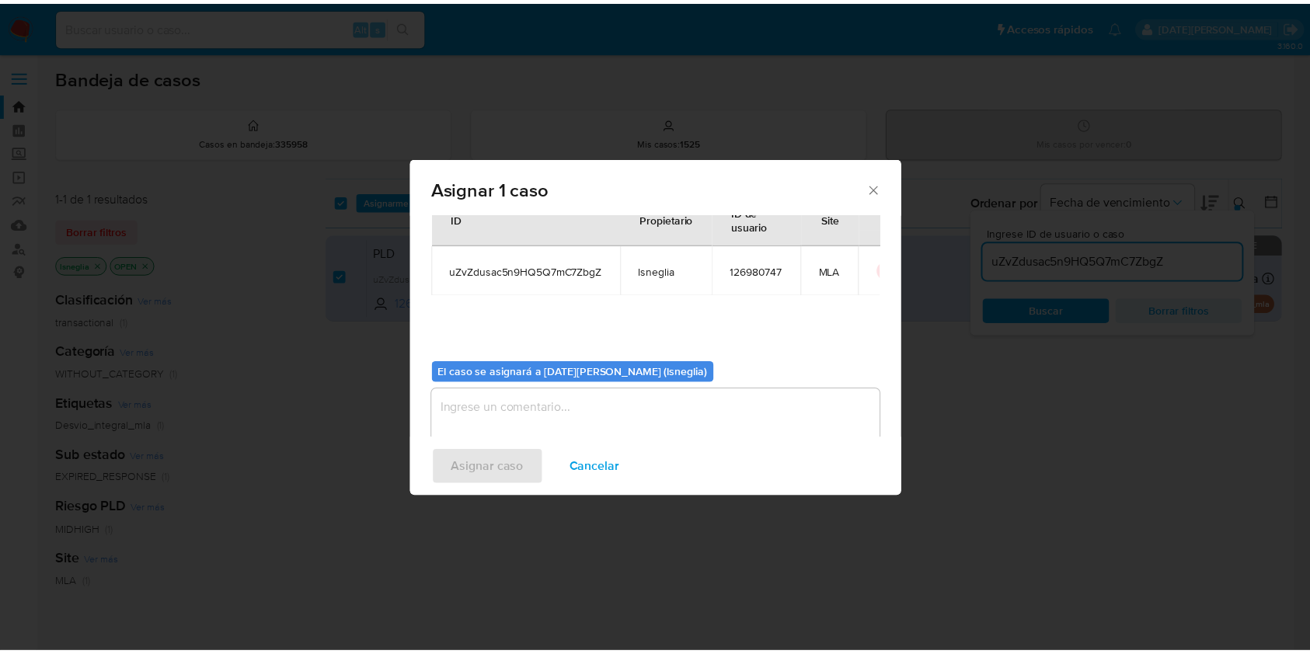
scroll to position [79, 0]
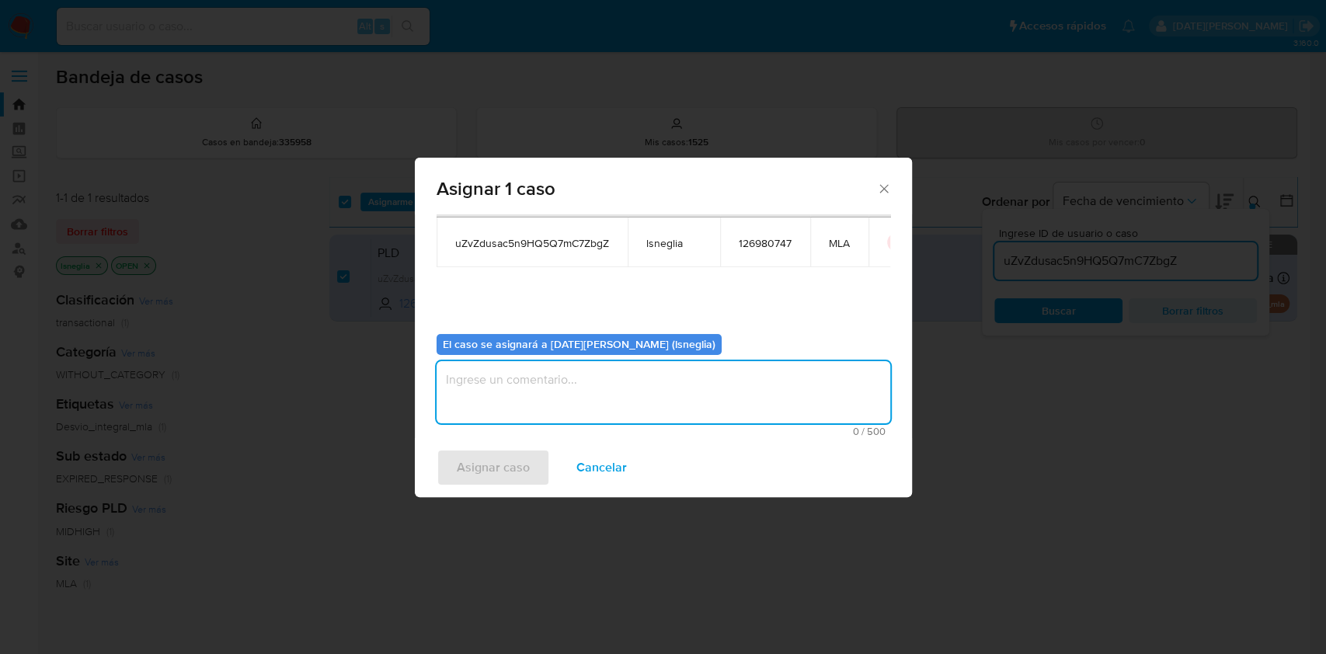
click at [547, 392] on textarea "assign-modal" at bounding box center [664, 392] width 454 height 62
type textarea "."
click at [478, 460] on span "Asignar caso" at bounding box center [493, 468] width 73 height 34
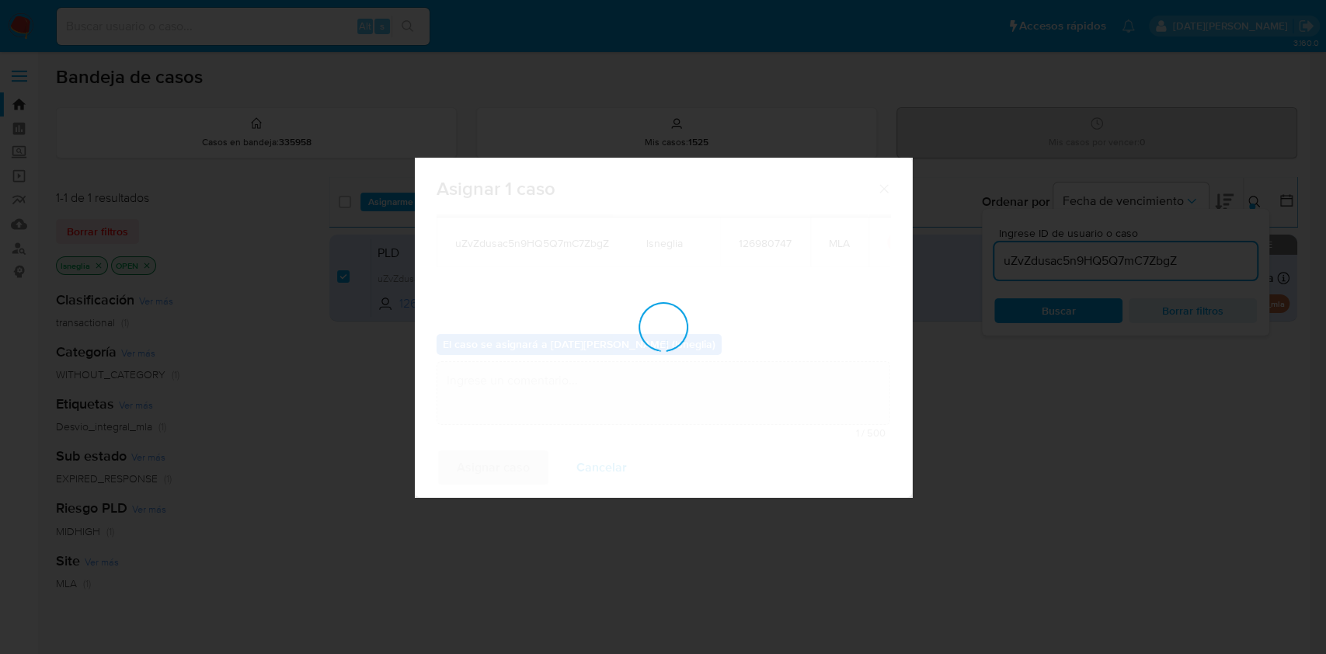
checkbox input "false"
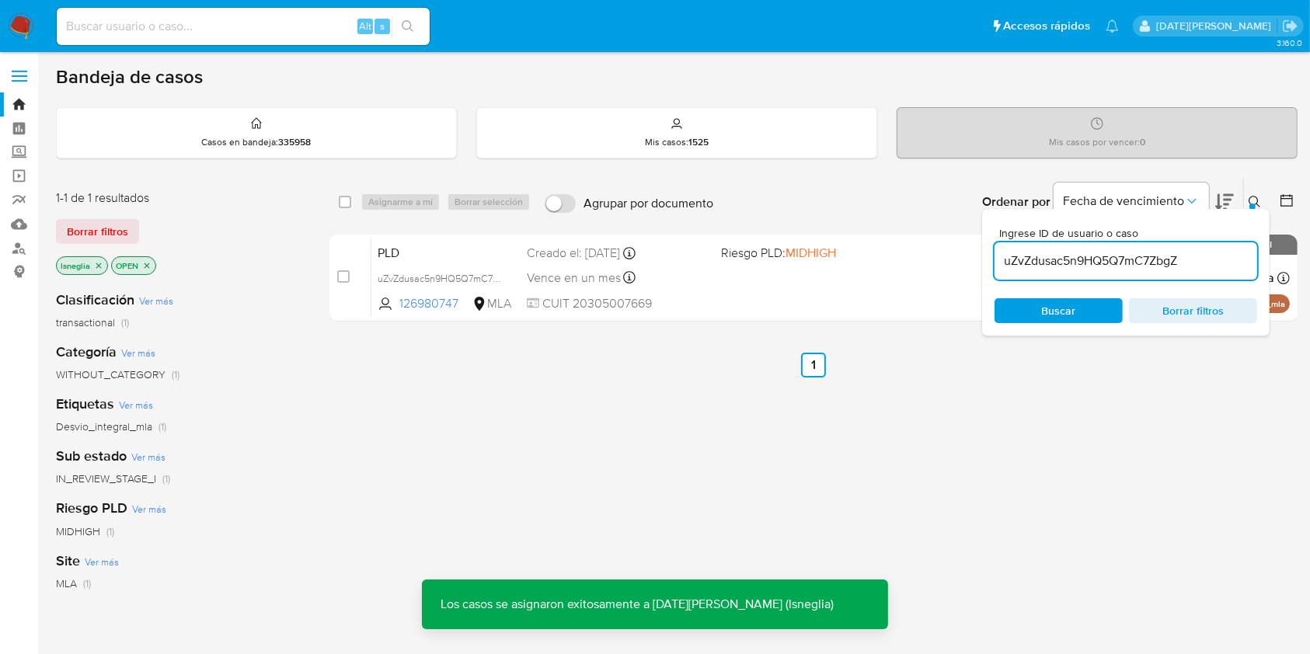
click at [1249, 197] on icon at bounding box center [1254, 202] width 12 height 12
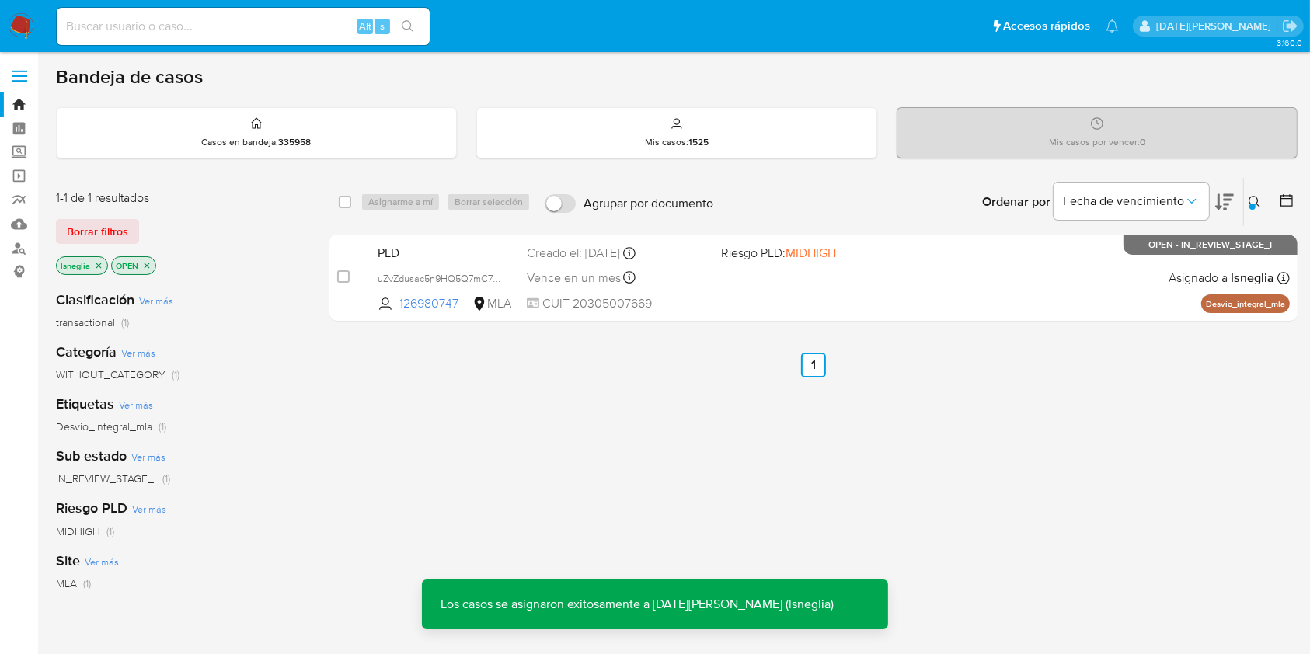
click at [420, 232] on div "select-all-cases-checkbox Asignarme a mí Borrar selección Agrupar por documento…" at bounding box center [813, 252] width 968 height 151
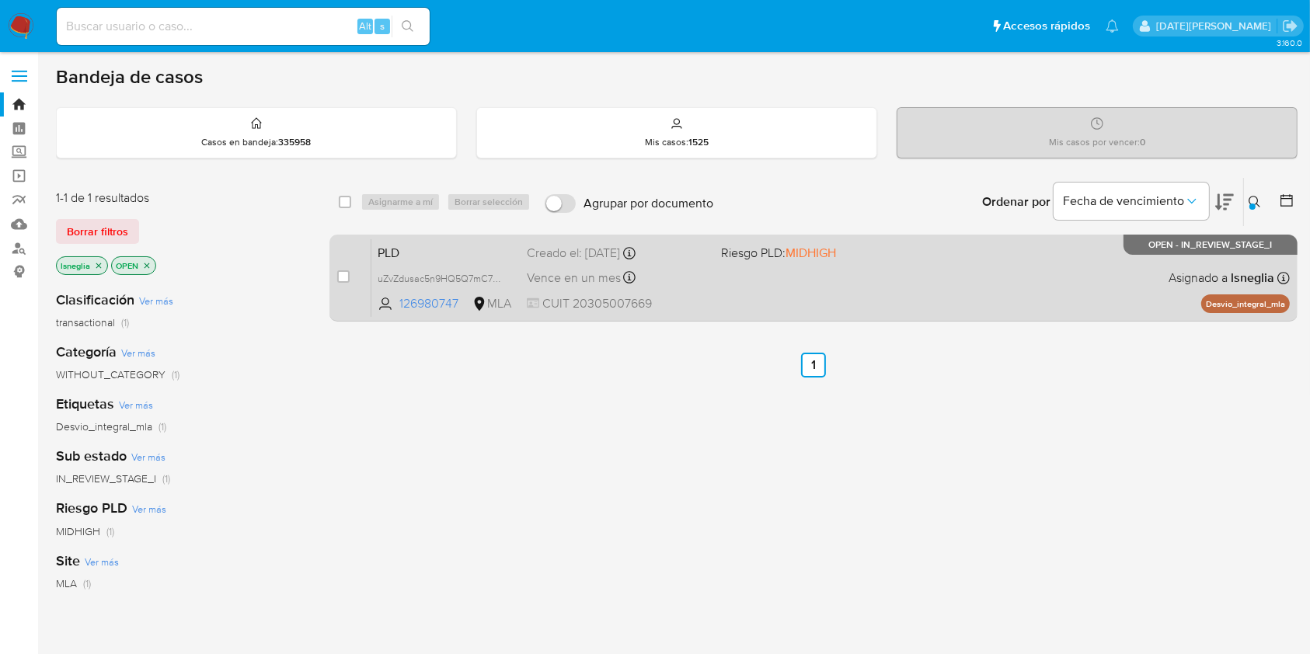
click at [420, 252] on span "PLD" at bounding box center [446, 252] width 137 height 20
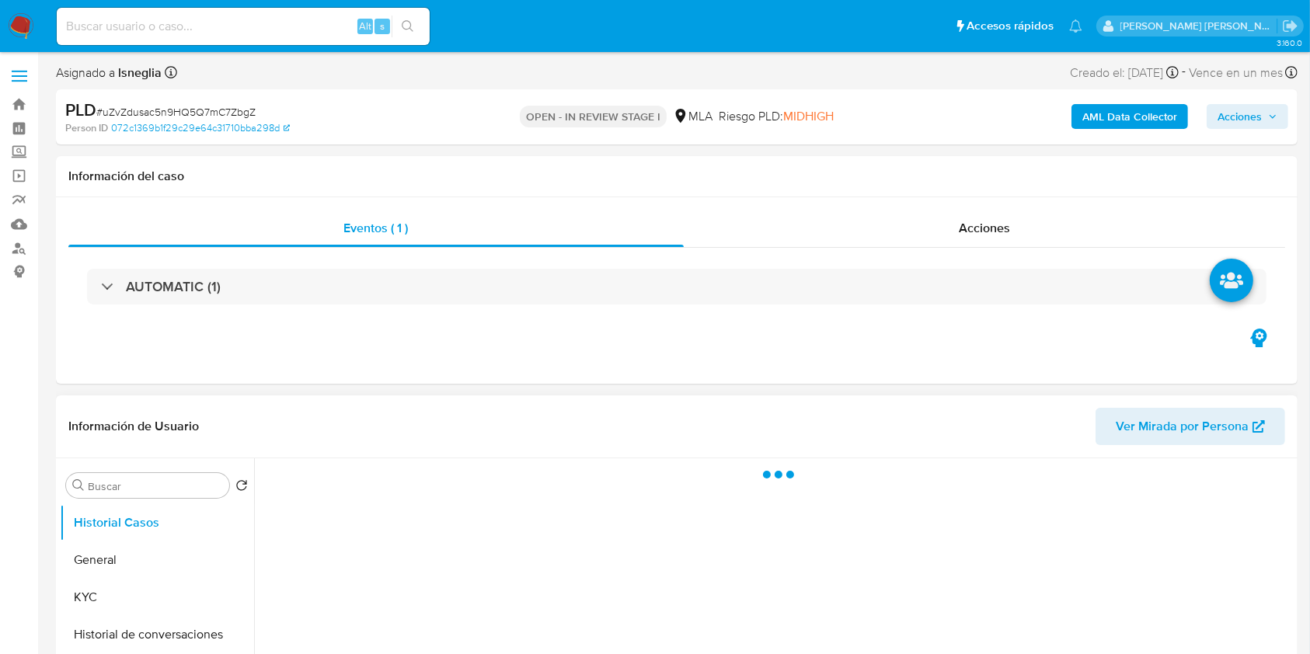
select select "10"
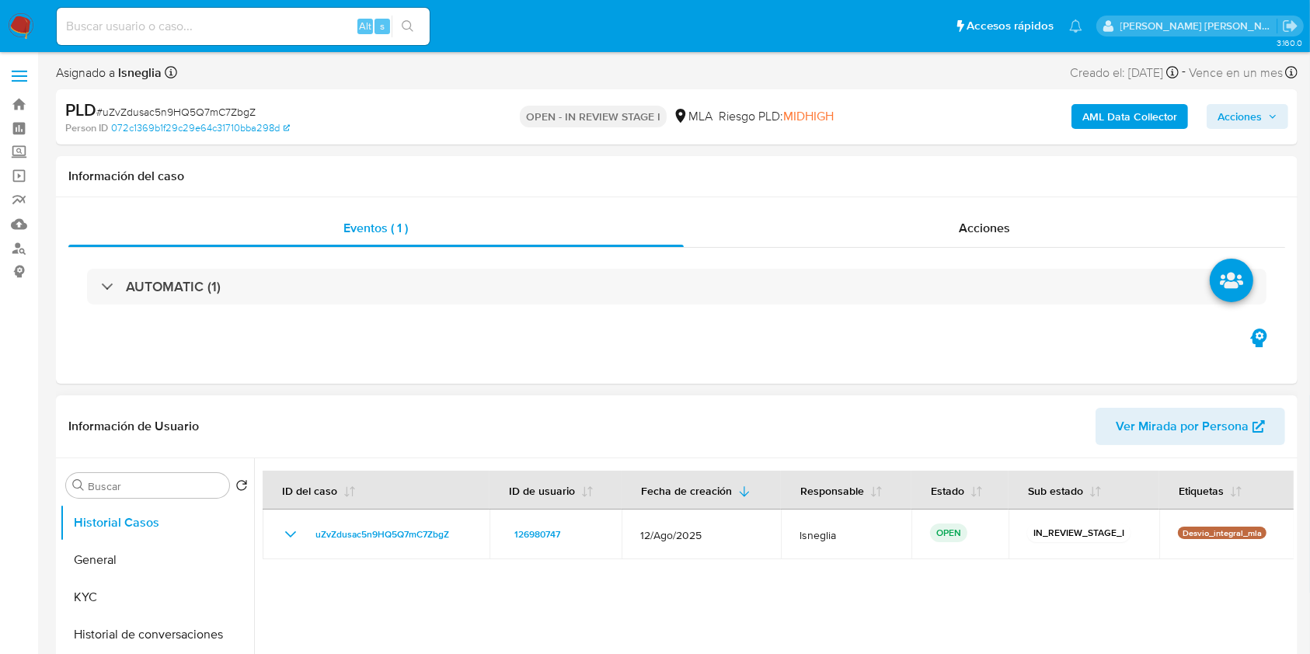
scroll to position [311, 0]
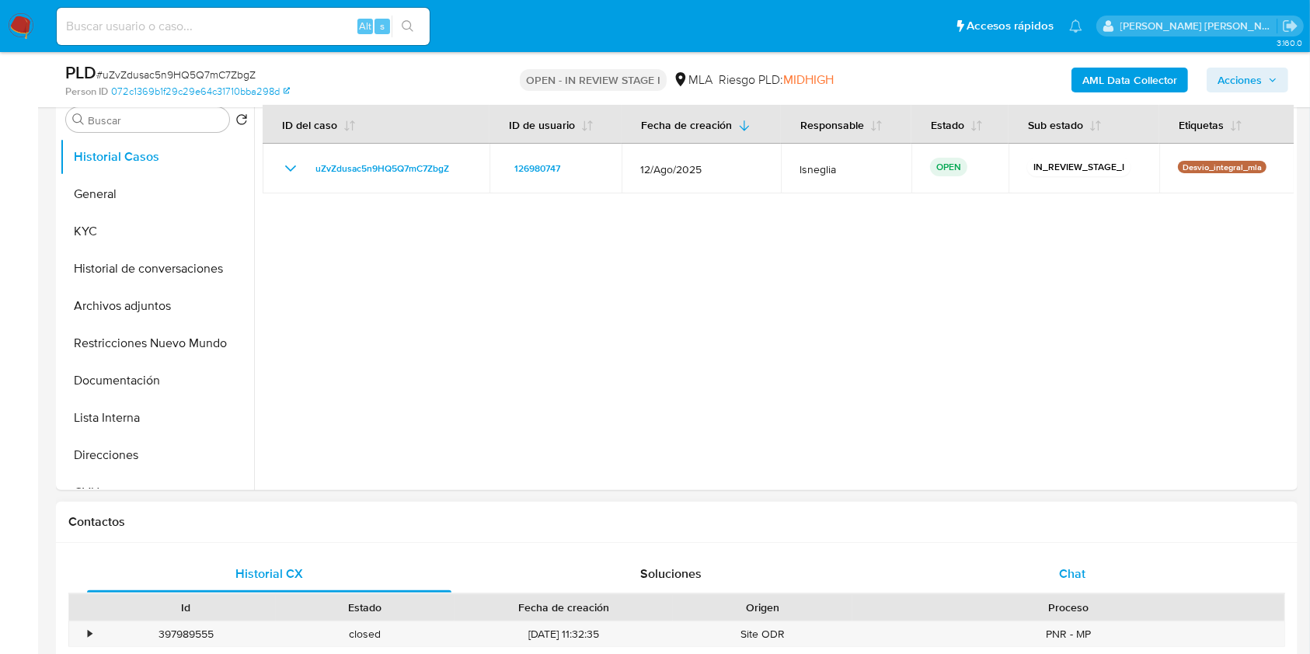
click at [994, 489] on div "Chat" at bounding box center [1072, 573] width 364 height 37
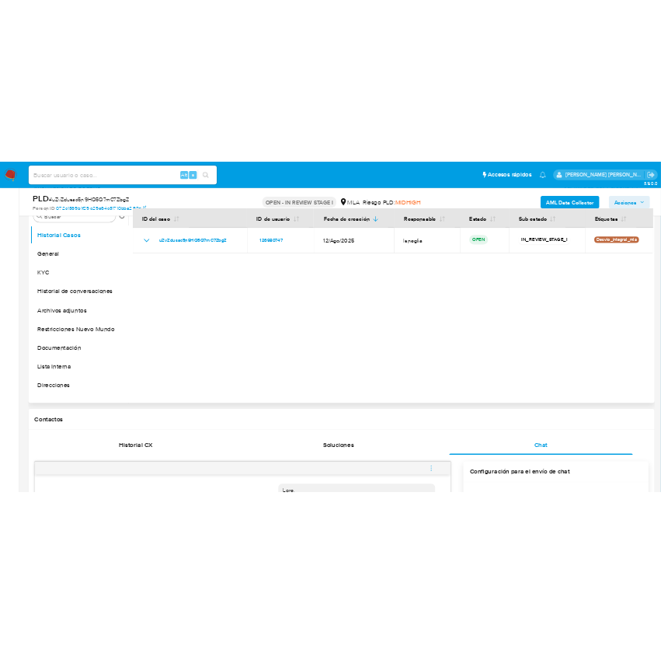
scroll to position [207, 0]
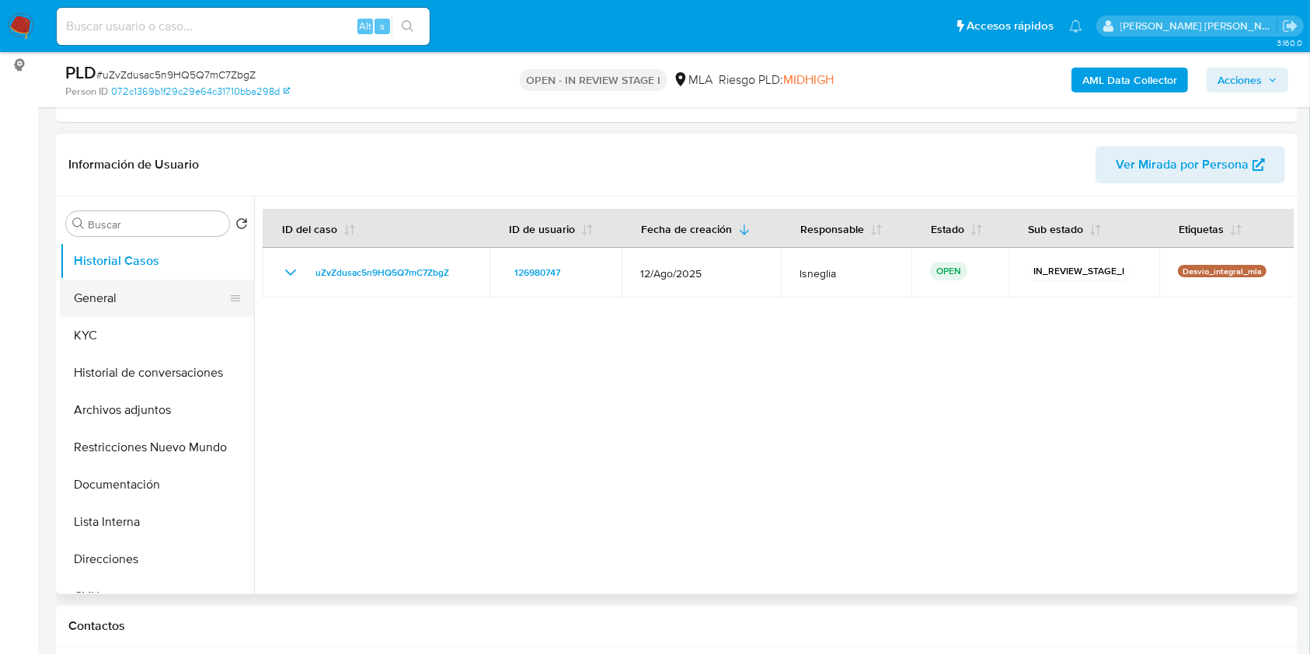
click at [102, 288] on button "General" at bounding box center [151, 298] width 182 height 37
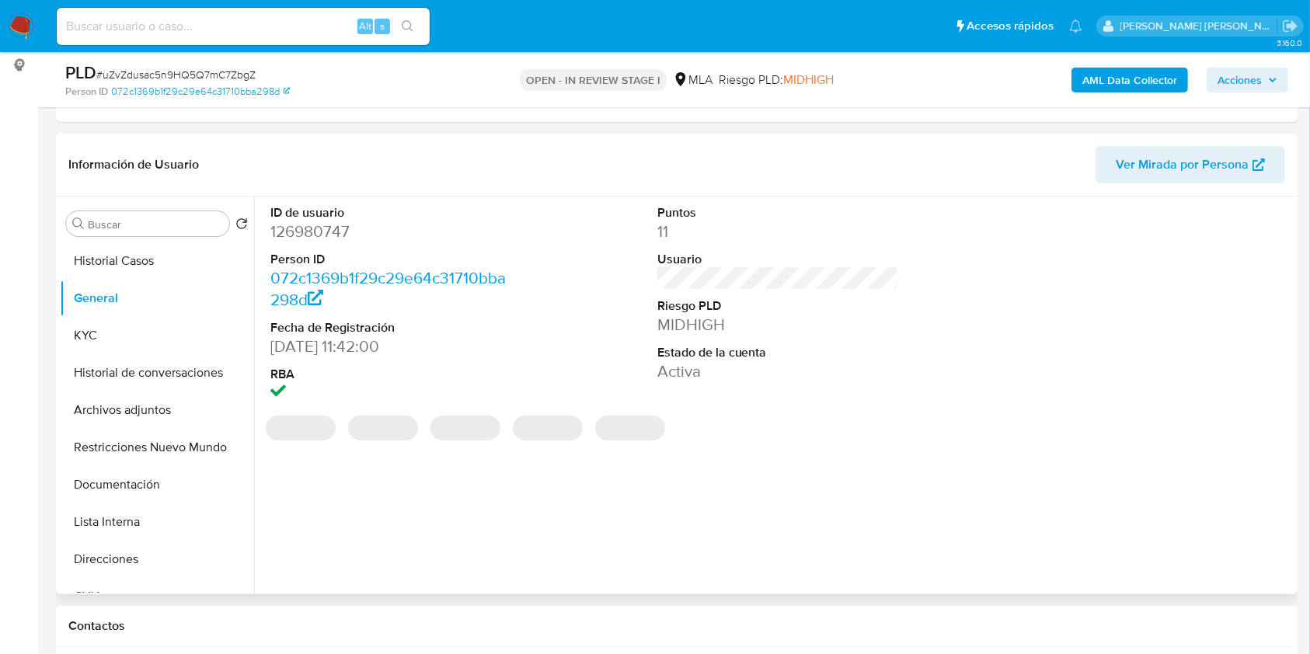
click at [318, 235] on dd "126980747" at bounding box center [391, 232] width 242 height 22
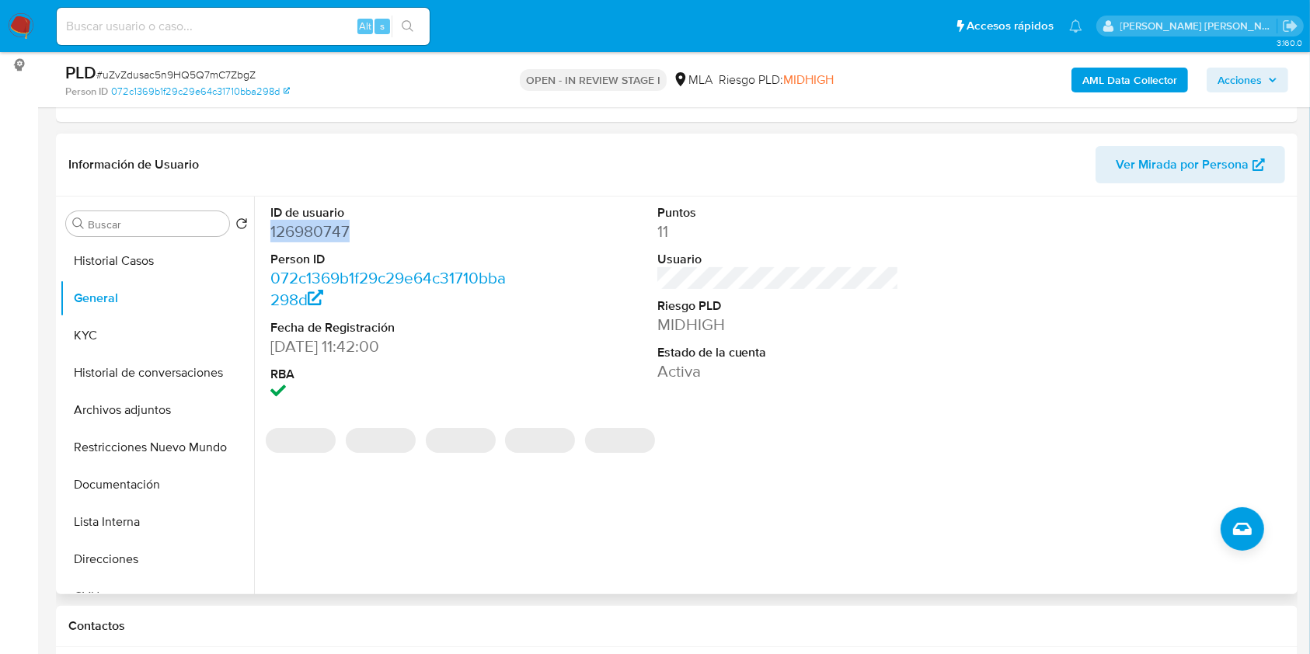
copy dd "126980747"
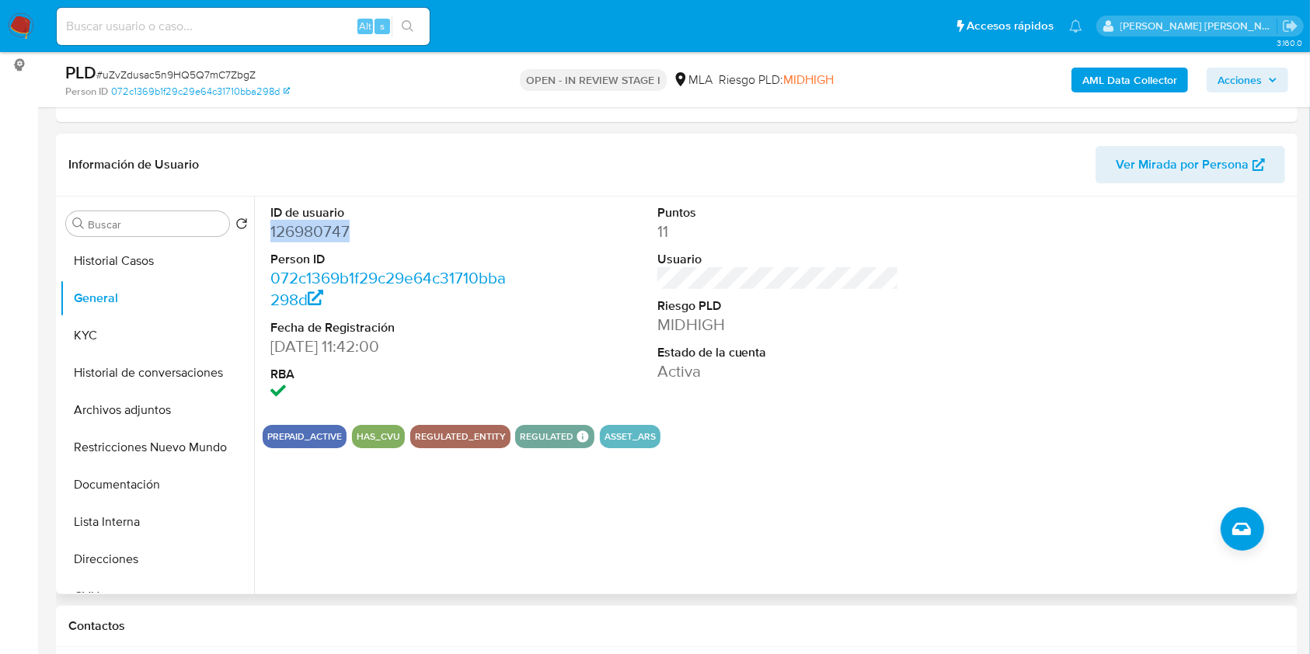
click at [328, 226] on dd "126980747" at bounding box center [391, 232] width 242 height 22
click at [329, 226] on dd "126980747" at bounding box center [391, 232] width 242 height 22
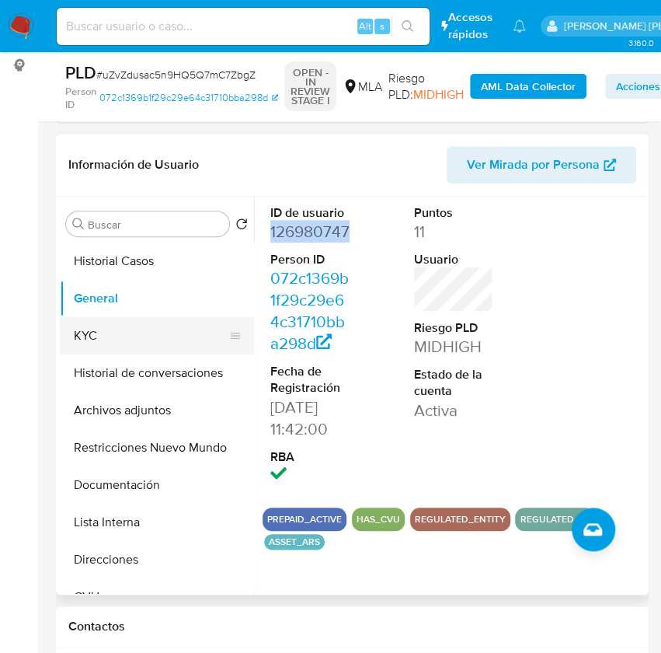
click at [93, 339] on button "KYC" at bounding box center [151, 335] width 182 height 37
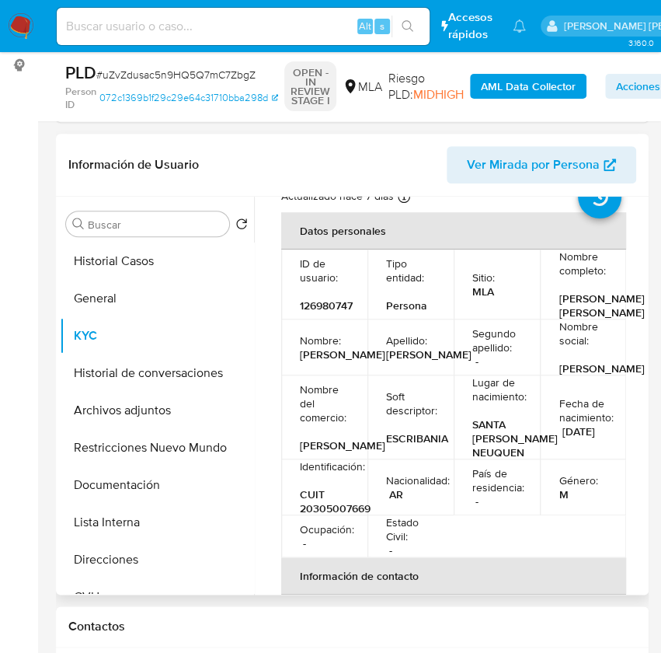
scroll to position [103, 0]
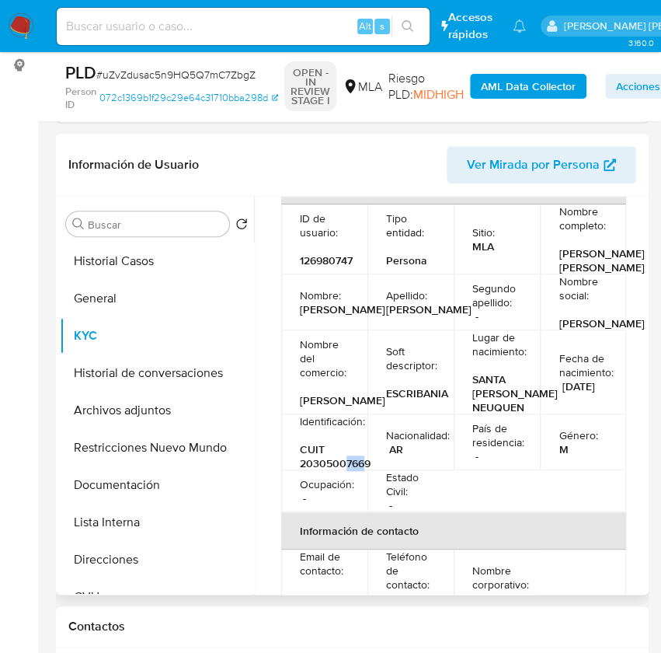
drag, startPoint x: 343, startPoint y: 488, endPoint x: 366, endPoint y: 486, distance: 23.4
click at [366, 470] on p "CUIT 20305007669" at bounding box center [335, 456] width 71 height 28
click at [170, 409] on button "Archivos adjuntos" at bounding box center [151, 410] width 182 height 37
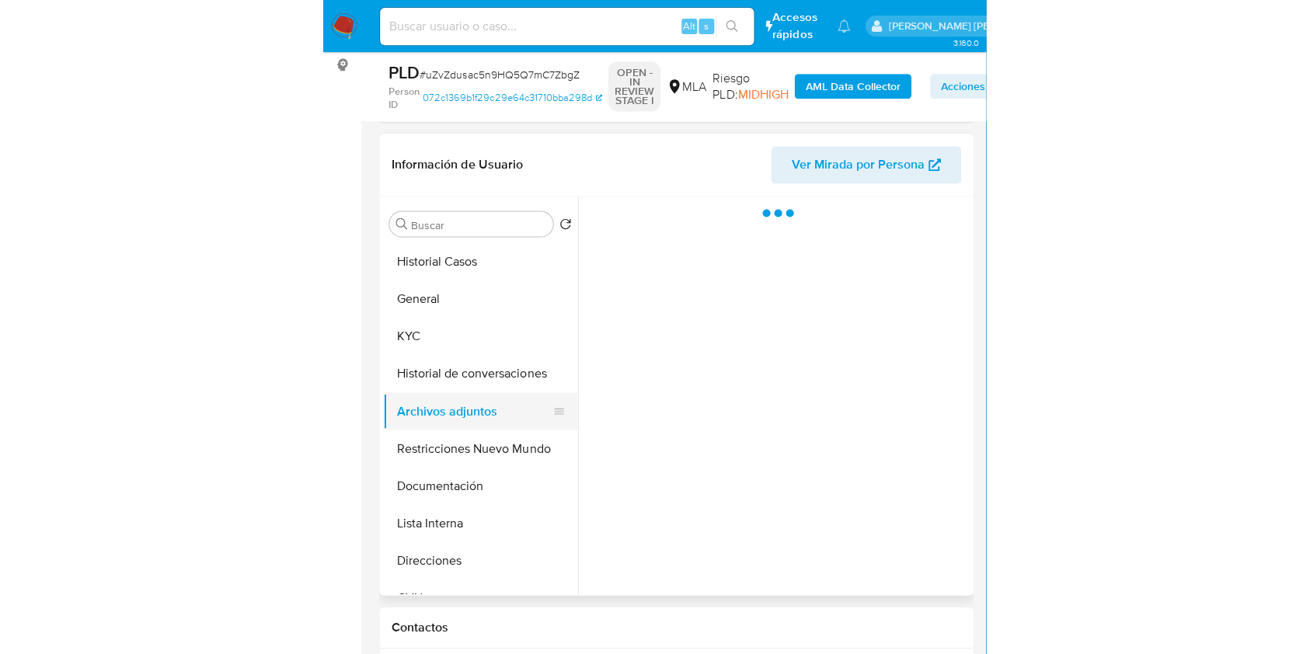
scroll to position [0, 0]
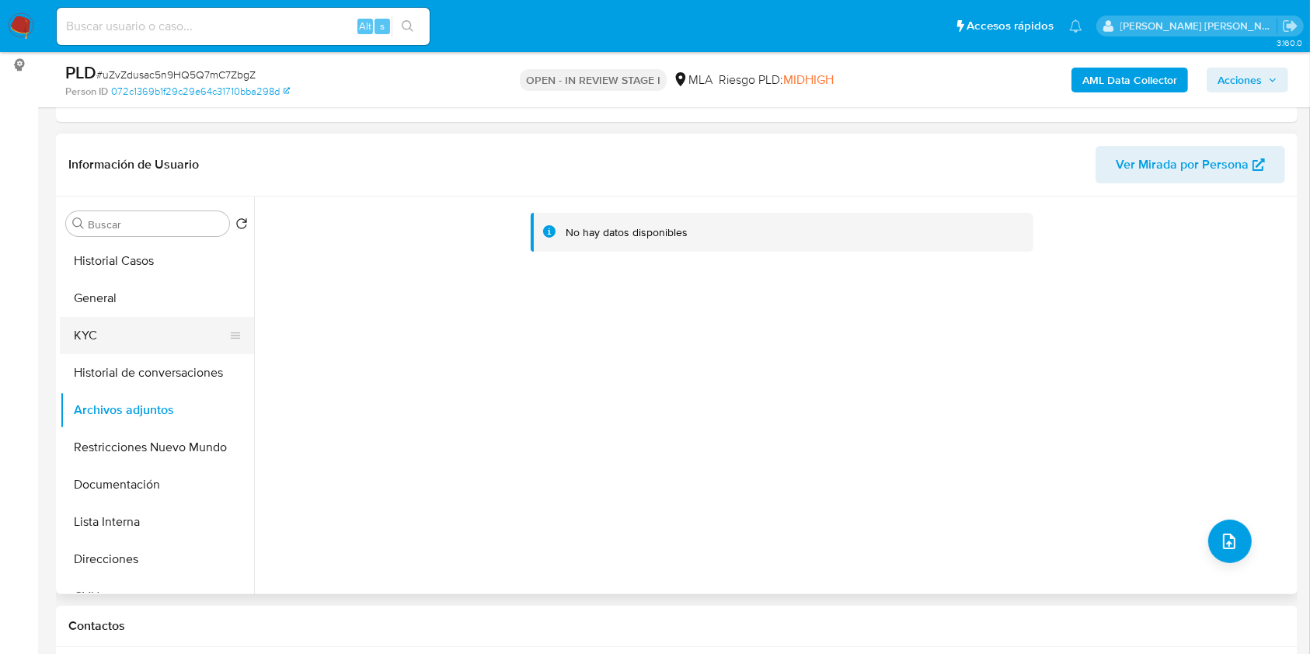
click at [95, 331] on button "KYC" at bounding box center [151, 335] width 182 height 37
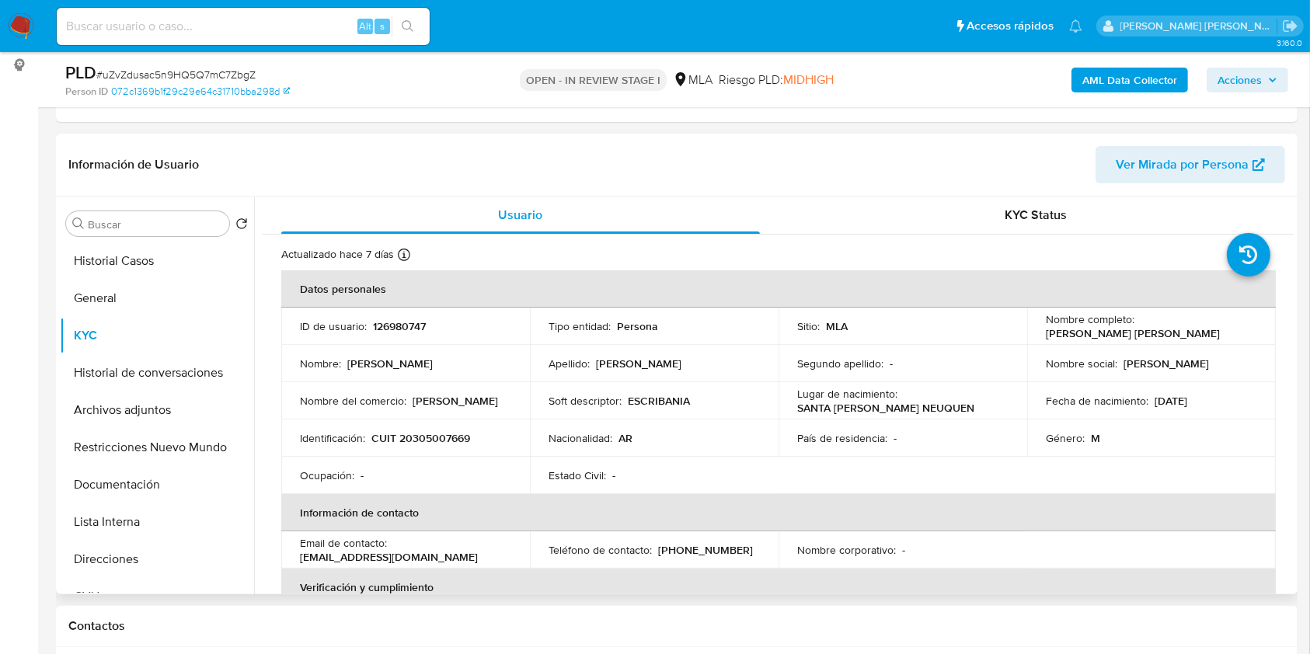
click at [410, 437] on p "CUIT 20305007669" at bounding box center [420, 438] width 99 height 14
copy p "20305007669"
